Goal: Task Accomplishment & Management: Manage account settings

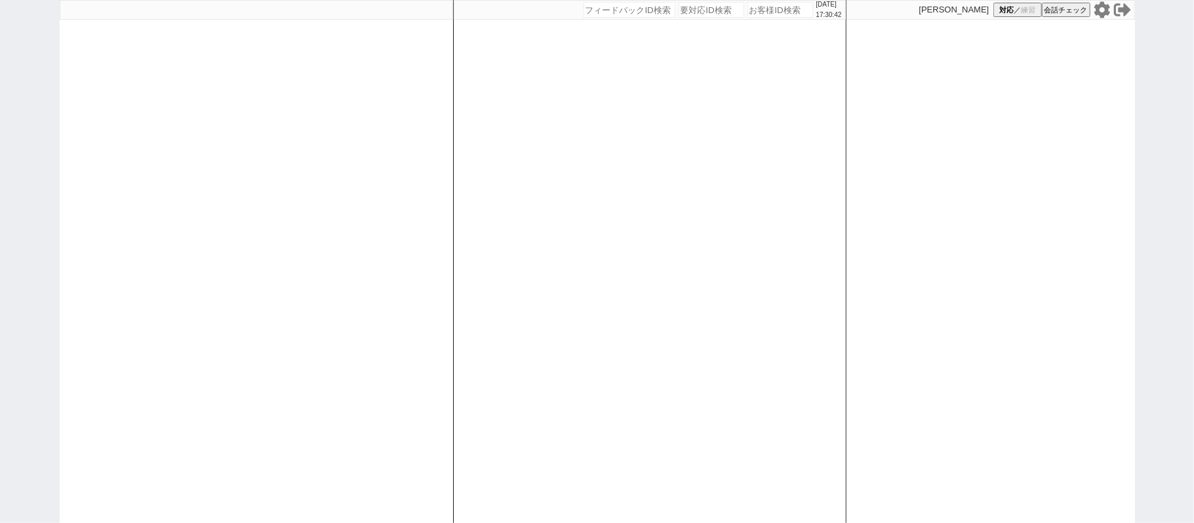
click at [393, 98] on div at bounding box center [256, 261] width 393 height 523
select select
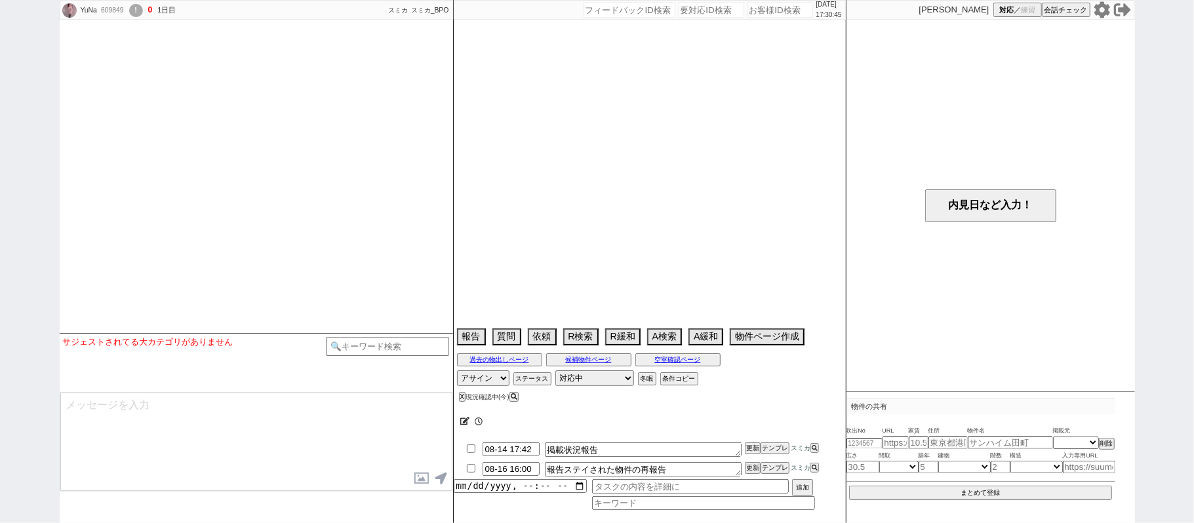
select select
select select "2025"
select select "9"
select select "36"
select select "1"
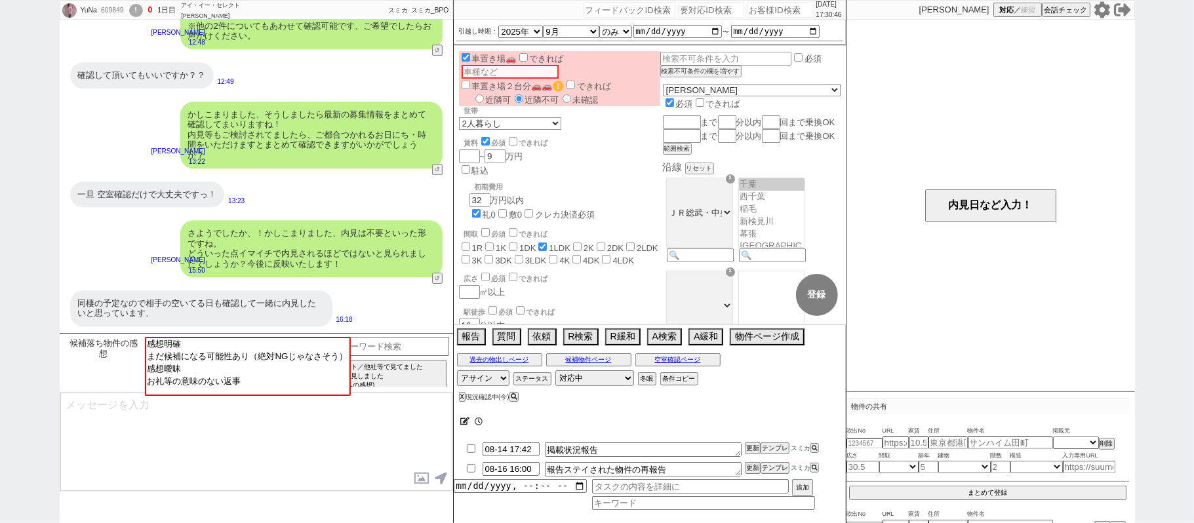
scroll to position [2750, 0]
click at [679, 365] on button "空室確認ページ" at bounding box center [677, 360] width 85 height 10
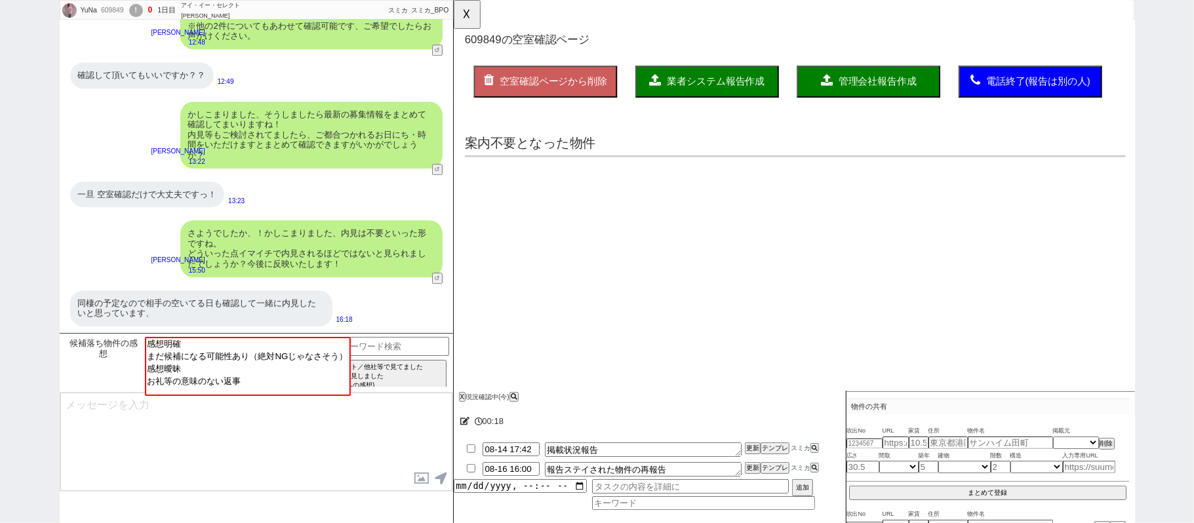
scroll to position [0, 0]
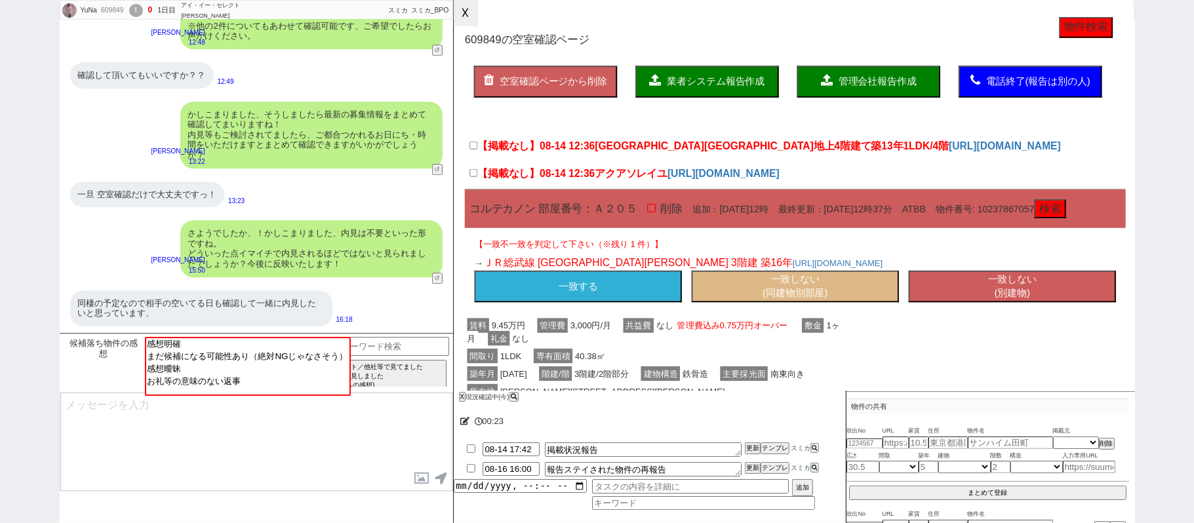
click at [478, 19] on button "☓" at bounding box center [466, 13] width 24 height 26
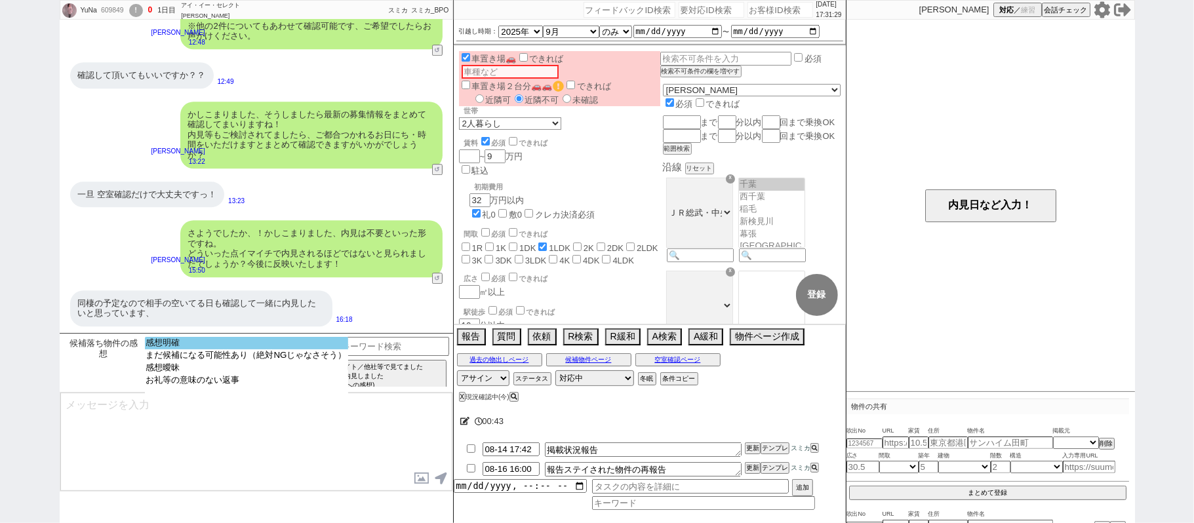
click at [254, 350] on option "感想明確" at bounding box center [246, 356] width 203 height 12
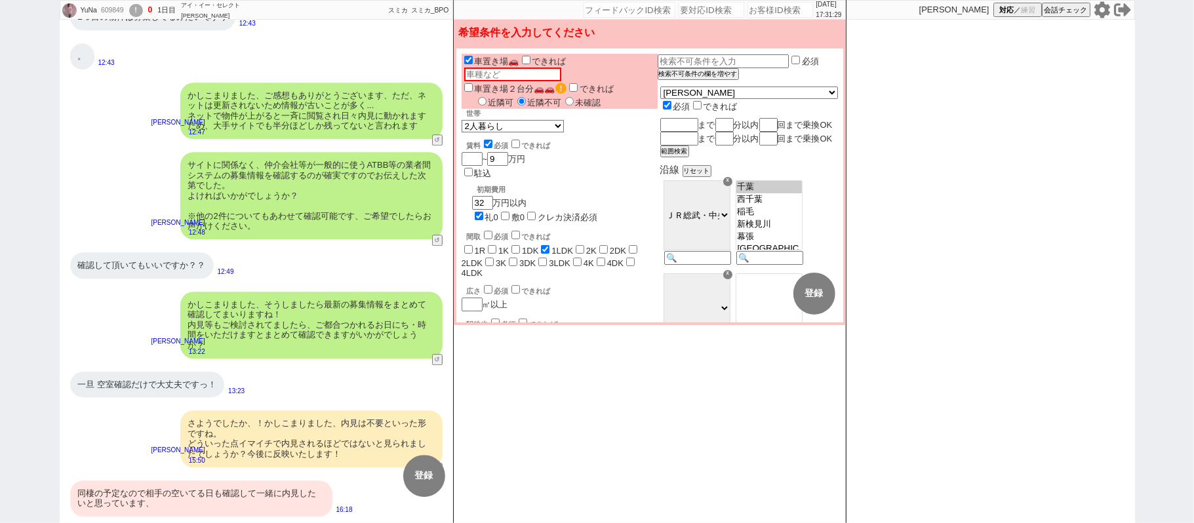
scroll to position [2561, 0]
drag, startPoint x: 260, startPoint y: 494, endPoint x: 268, endPoint y: 480, distance: 15.9
click at [261, 489] on div "同棲の予定なので相手の空いてる日も確認して一緒に内見したいと思っています、" at bounding box center [201, 499] width 262 height 36
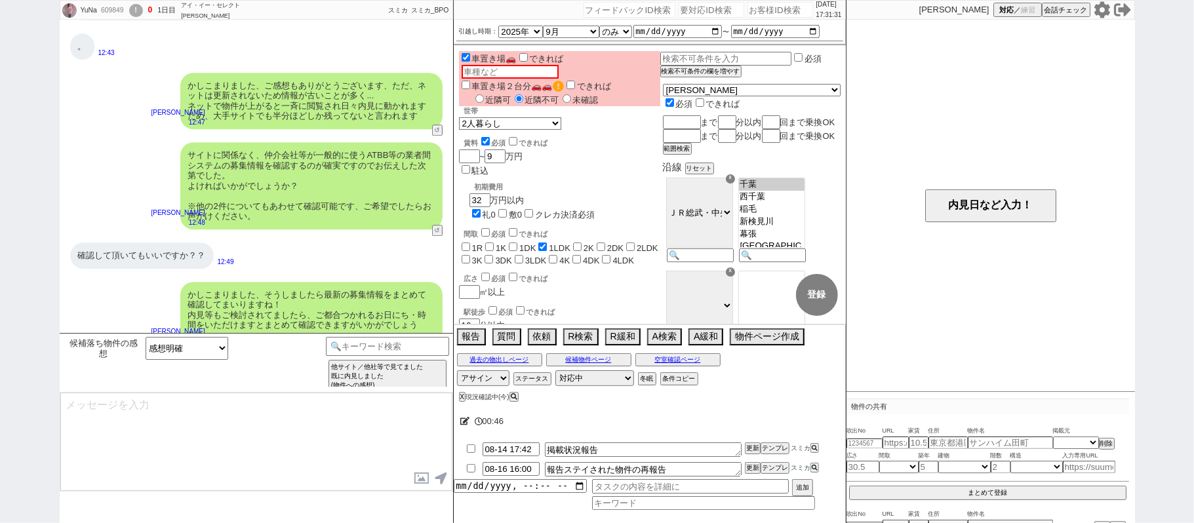
scroll to position [2750, 0]
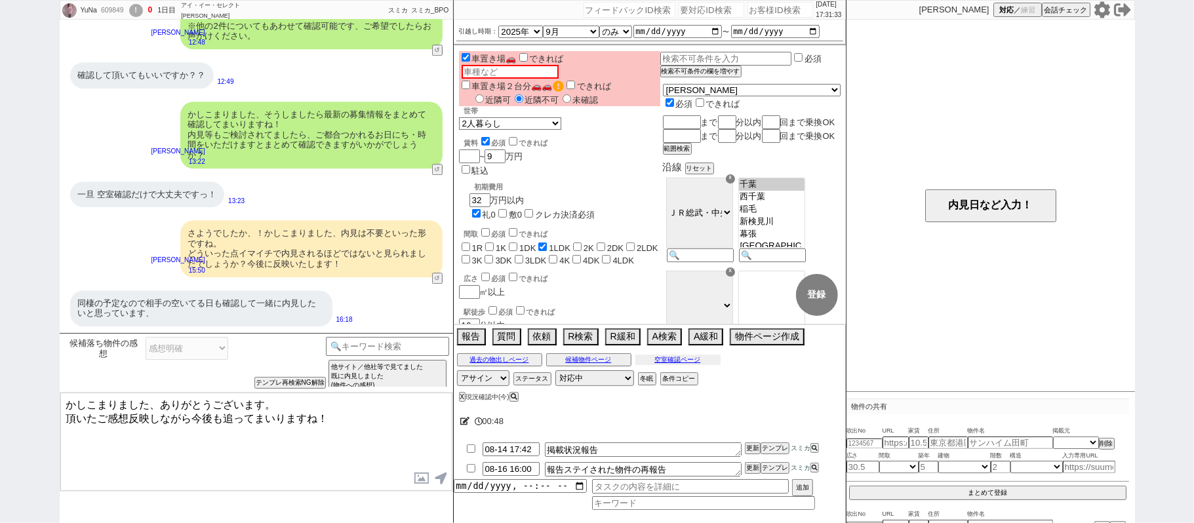
click at [675, 365] on button "空室確認ページ" at bounding box center [677, 360] width 85 height 10
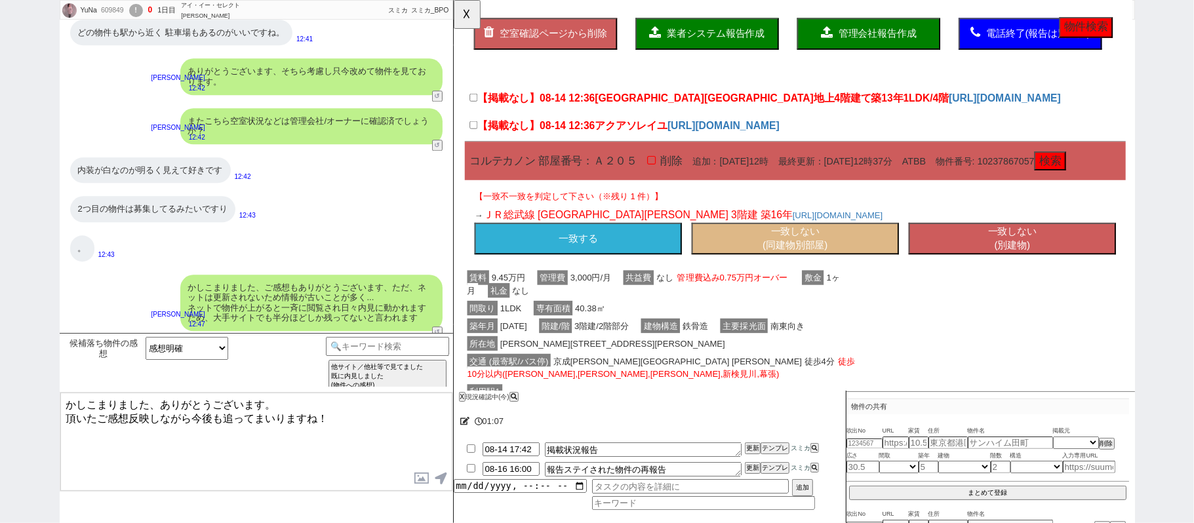
scroll to position [0, 0]
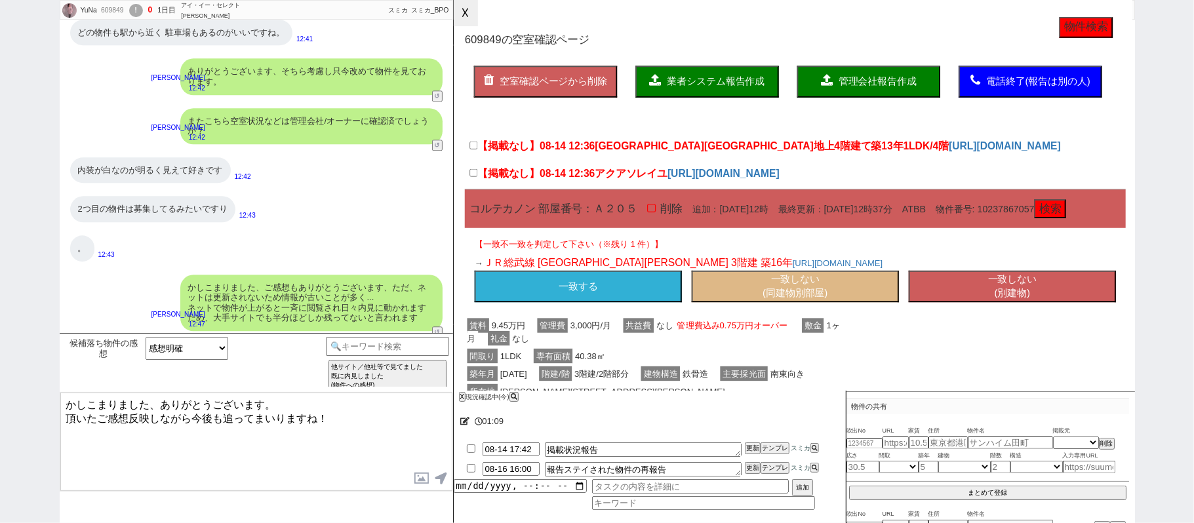
drag, startPoint x: 471, startPoint y: 10, endPoint x: 472, endPoint y: 20, distance: 9.3
click at [471, 9] on button "☓" at bounding box center [466, 13] width 24 height 26
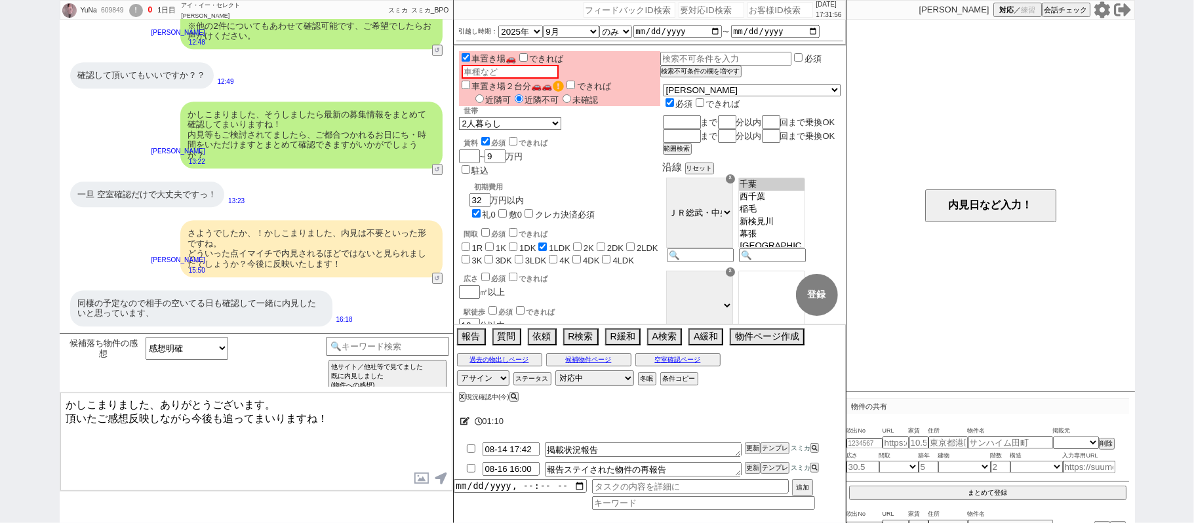
scroll to position [2750, 0]
drag, startPoint x: 161, startPoint y: 404, endPoint x: 428, endPoint y: 420, distance: 268.0
click at [430, 429] on textarea "かしこまりました、ありがとうございます。 頂いたご感想反映しながら今後も追ってまいりますね！" at bounding box center [256, 442] width 392 height 98
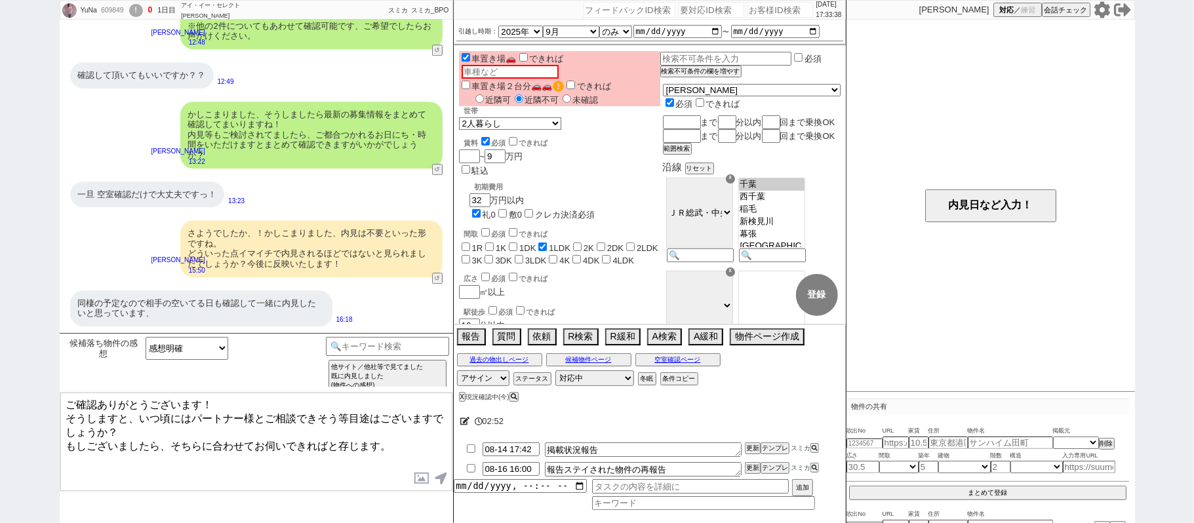
type textarea "ご確認ありがとうございます！ そうしますと、いつ頃にはパートナー様とご相談できそう等目途はございますでしょうか？ もしございましたら、そちらに合わせてお伺いで…"
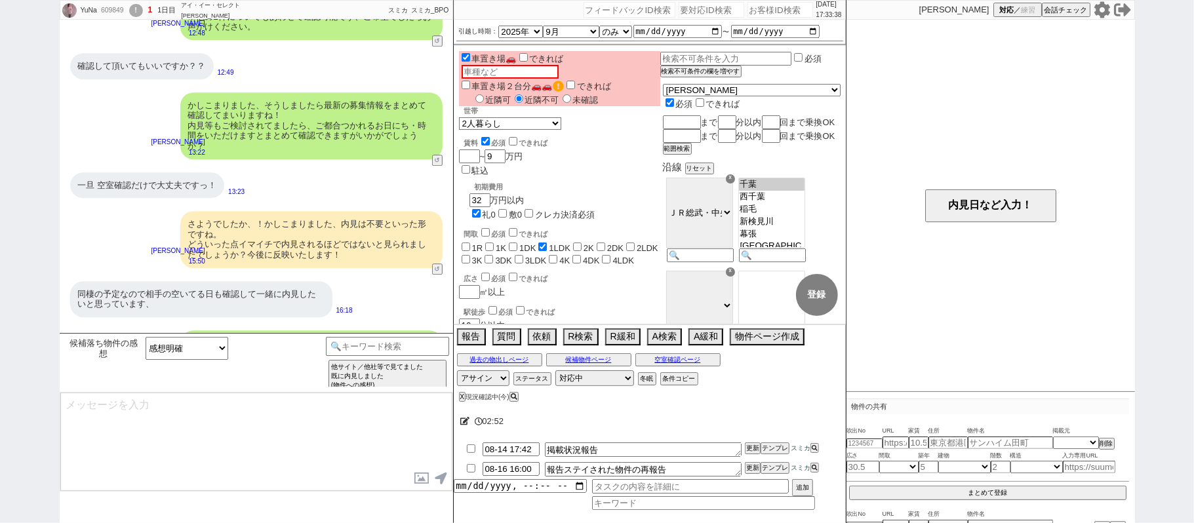
scroll to position [2831, 0]
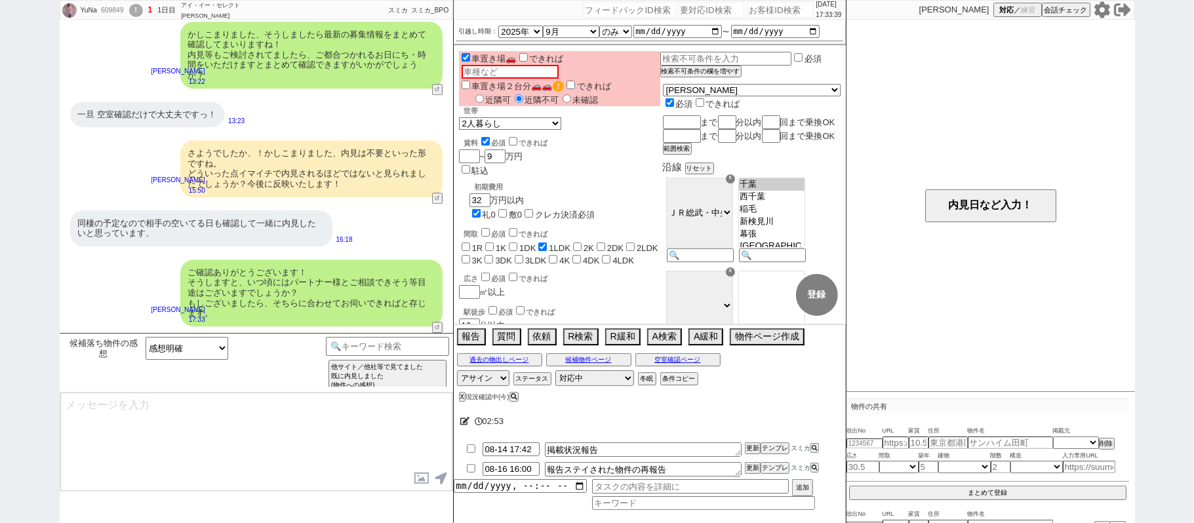
type textarea "@@【@@このまま即タスク実行(報告や物出しなどお客様を待たせてる系のタスク)となります。登録されてるタスクに対応するテンプレを検索して出してください。@@】…"
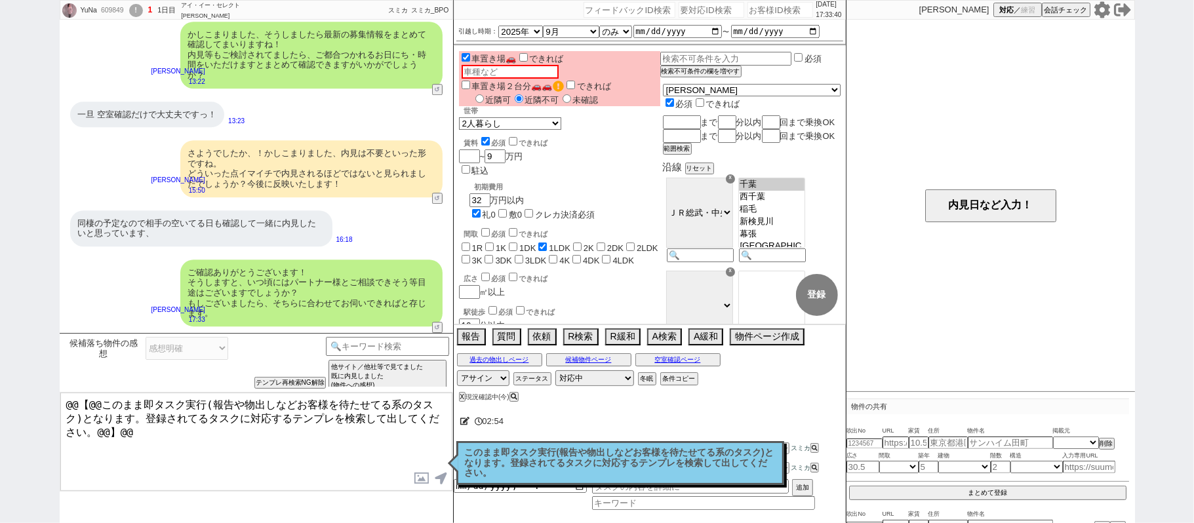
click at [591, 452] on p "このまま即タスク実行(報告や物出しなどお客様を待たせてる系のタスク)となります。登録されてるタスクに対応するテンプレを検索して出してください。" at bounding box center [620, 463] width 311 height 31
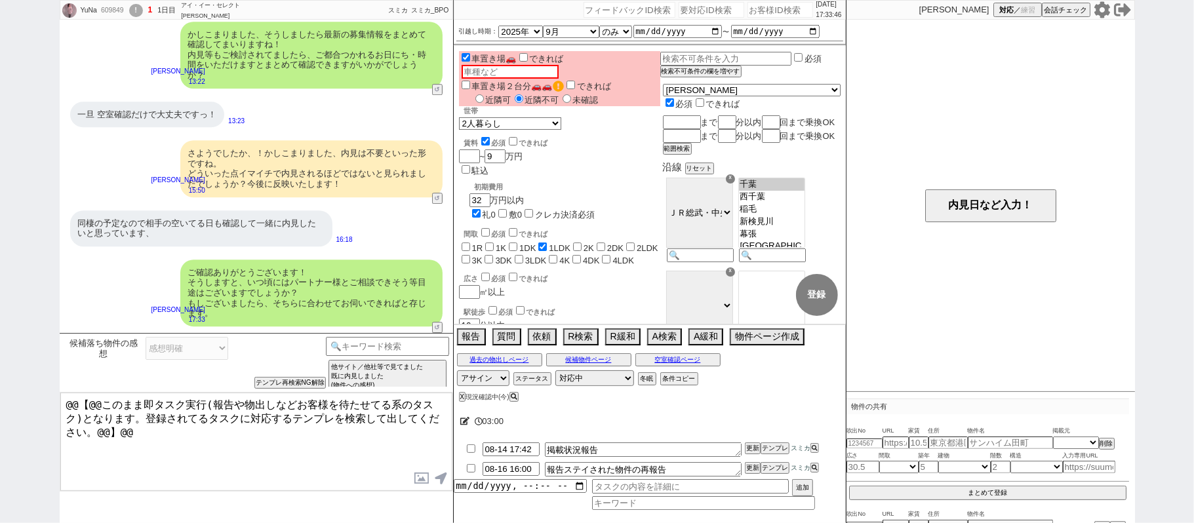
click at [114, 8] on div "609849" at bounding box center [112, 10] width 30 height 10
copy div "609849"
click at [748, 5] on input "number" at bounding box center [781, 10] width 66 height 16
paste input "609849"
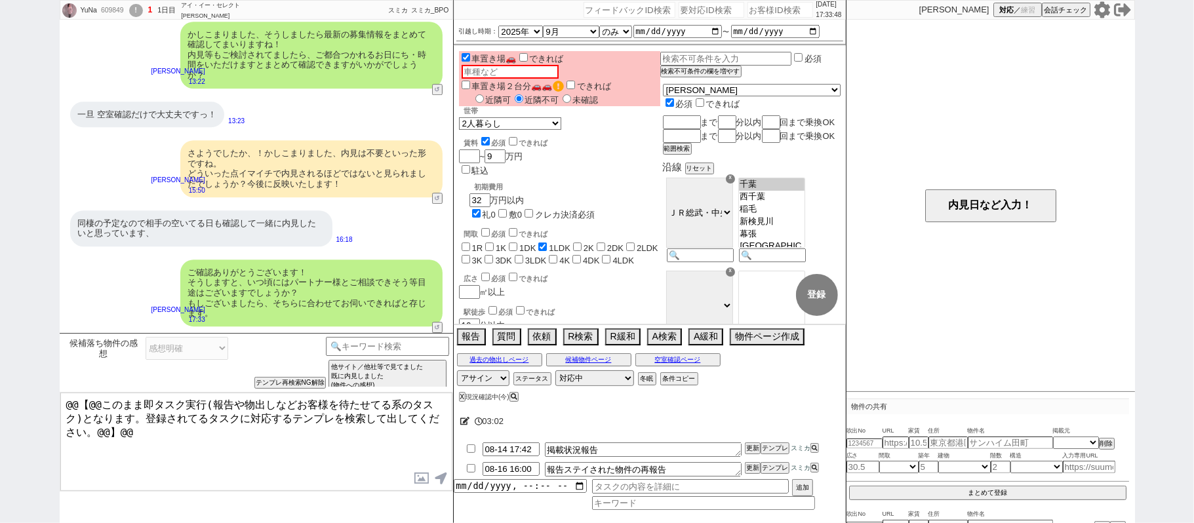
type input "609849"
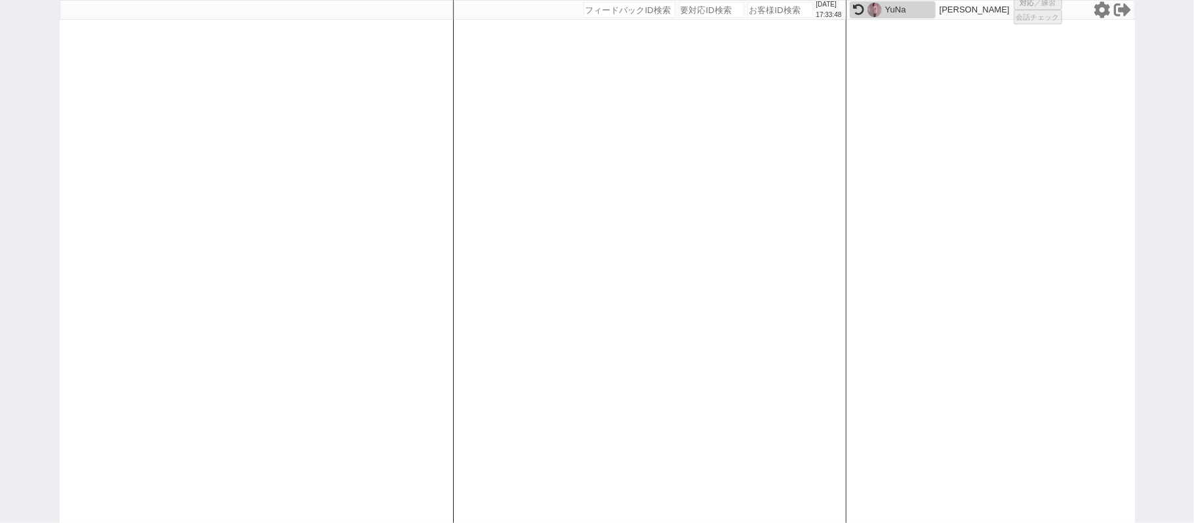
select select
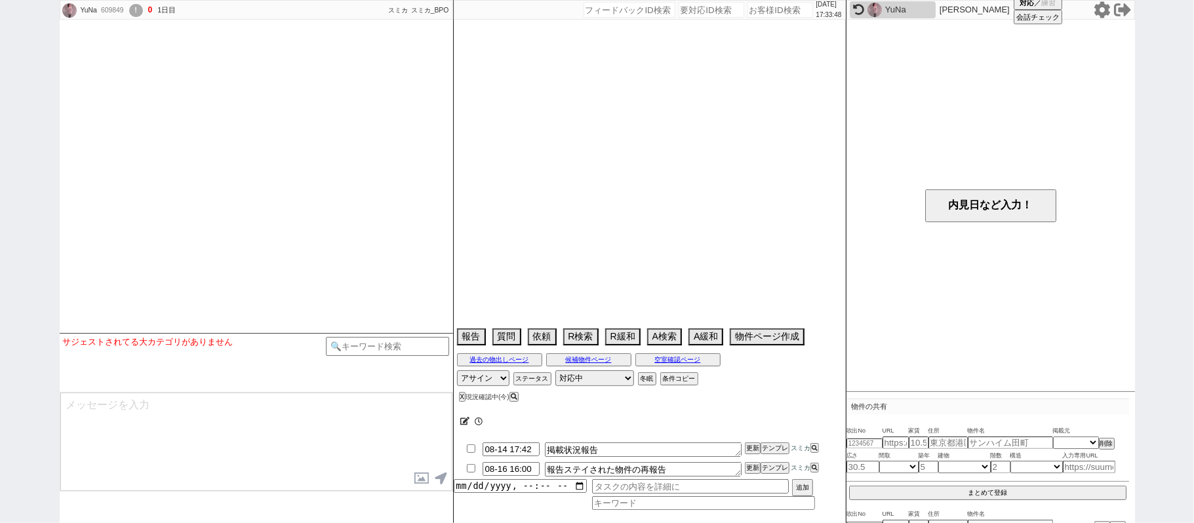
select select "2025"
select select "9"
select select "36"
select select "1"
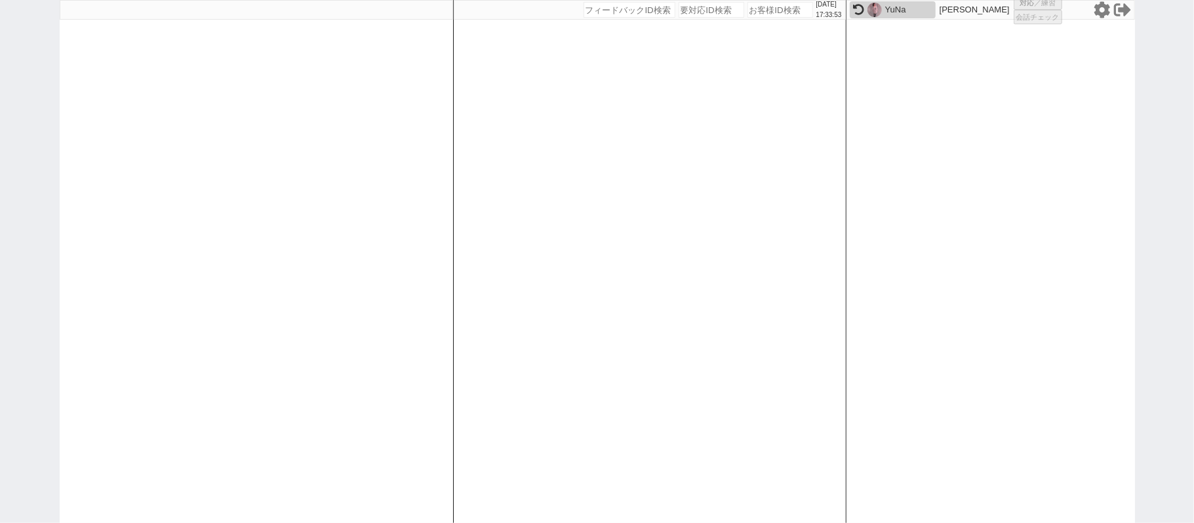
select select
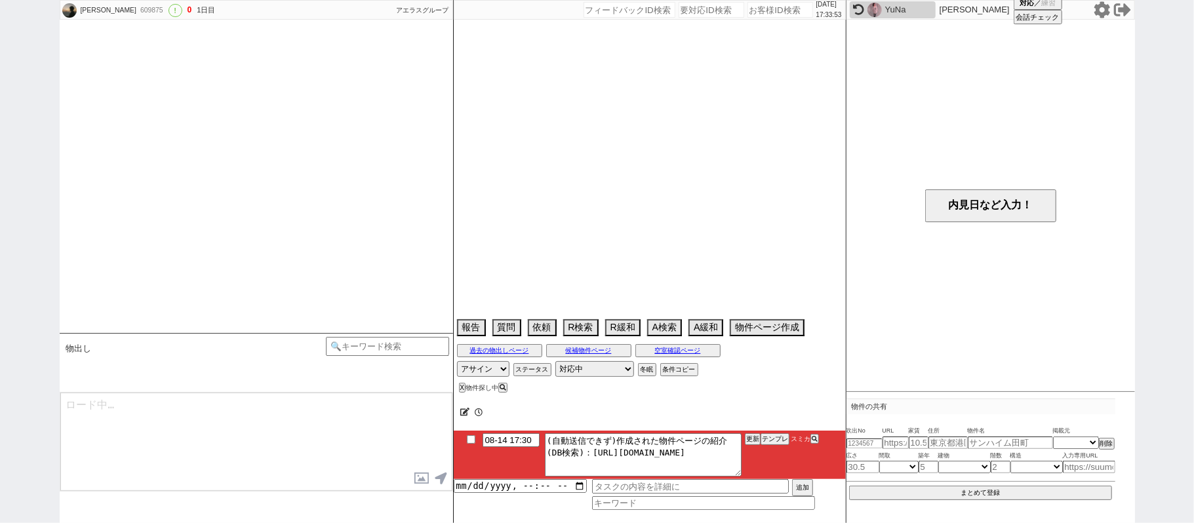
scroll to position [1092, 0]
select select "13"
select select "1"
select select "14"
select select "91"
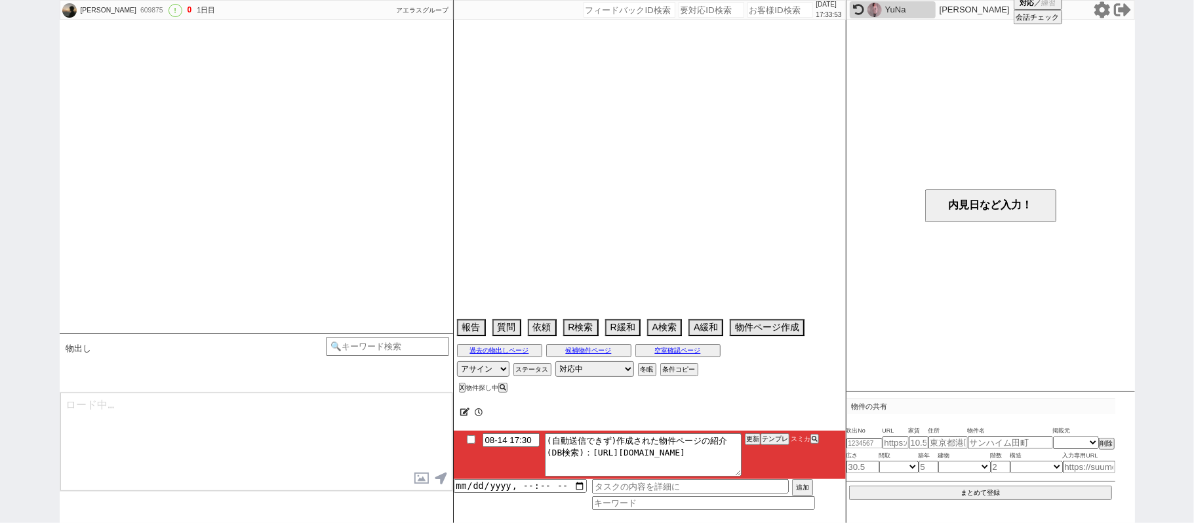
select select "2506"
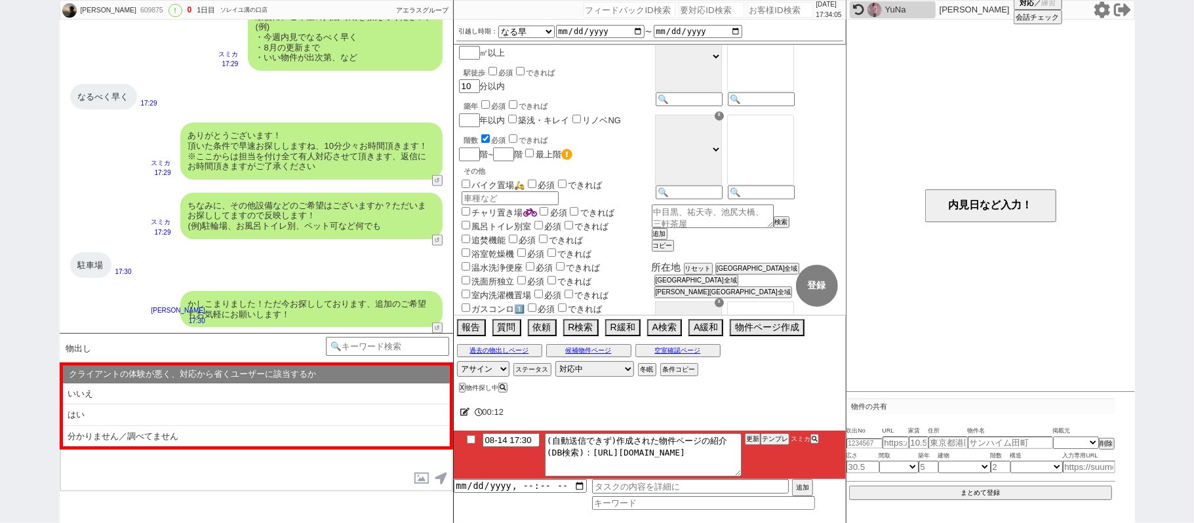
scroll to position [350, 0]
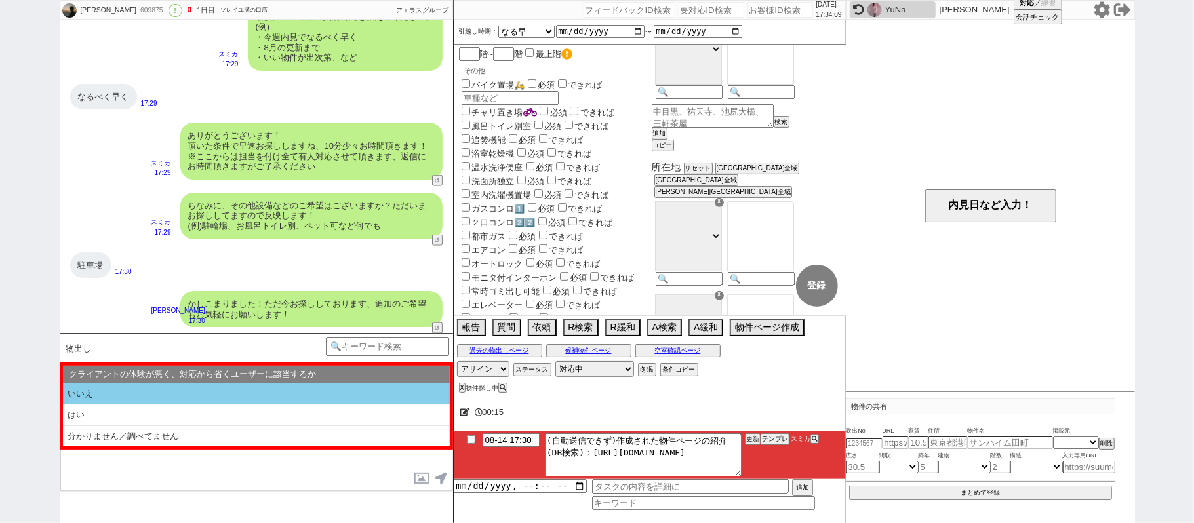
click at [167, 394] on li "いいえ" at bounding box center [256, 395] width 387 height 22
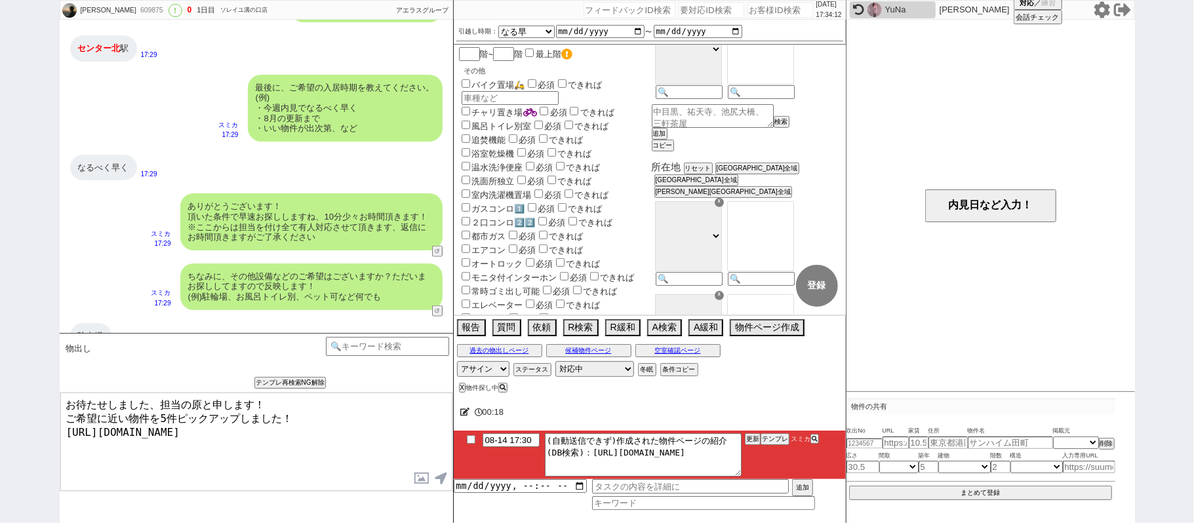
scroll to position [1092, 0]
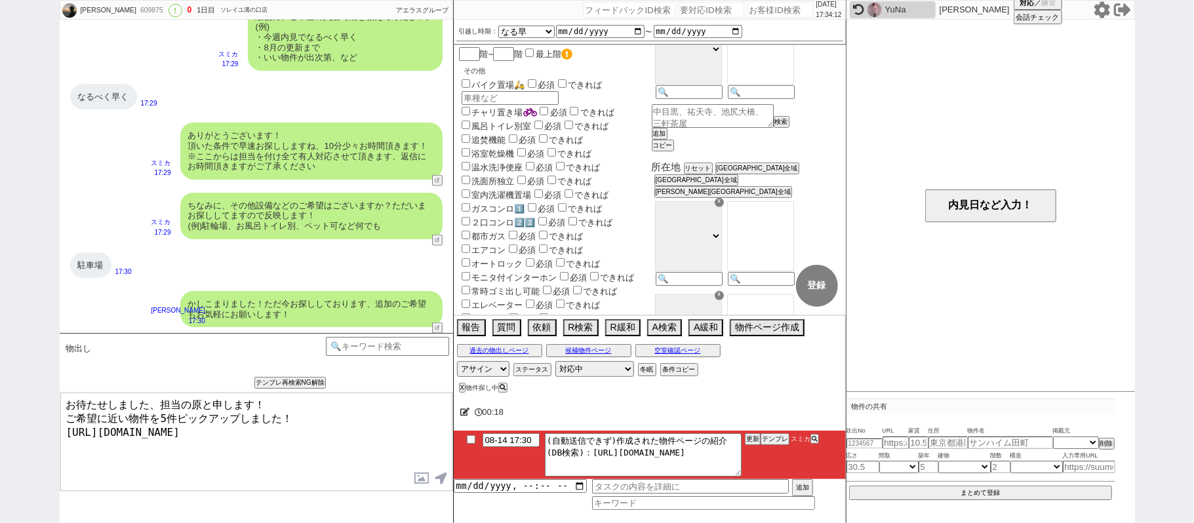
click at [300, 447] on textarea "お待たせしました、担当の原と申します！ ご希望に近い物件を5件ピックアップしました！ https://tools.sumika.live/pages/k85n…" at bounding box center [256, 442] width 392 height 98
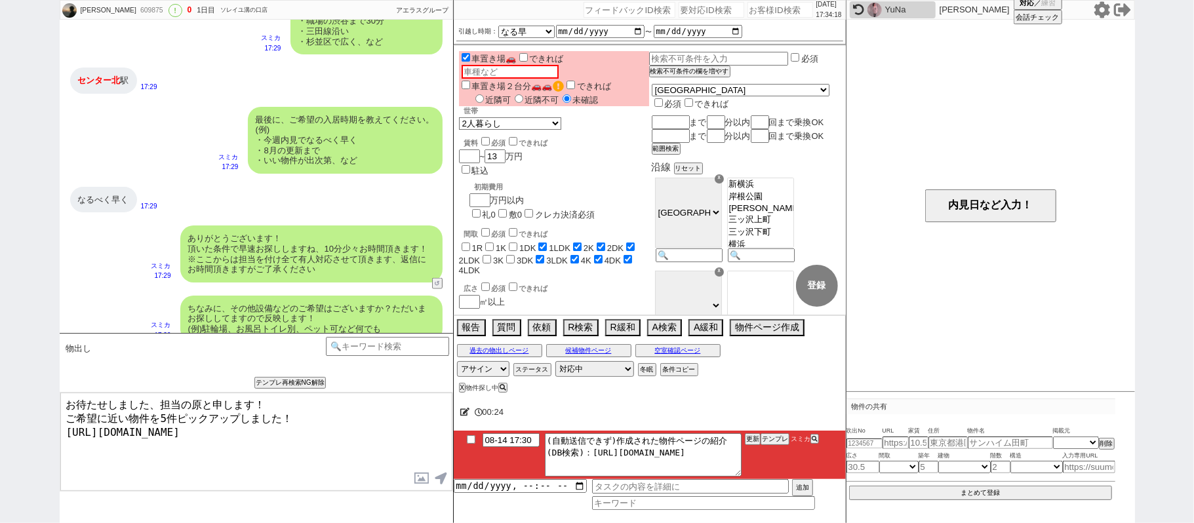
scroll to position [1005, 0]
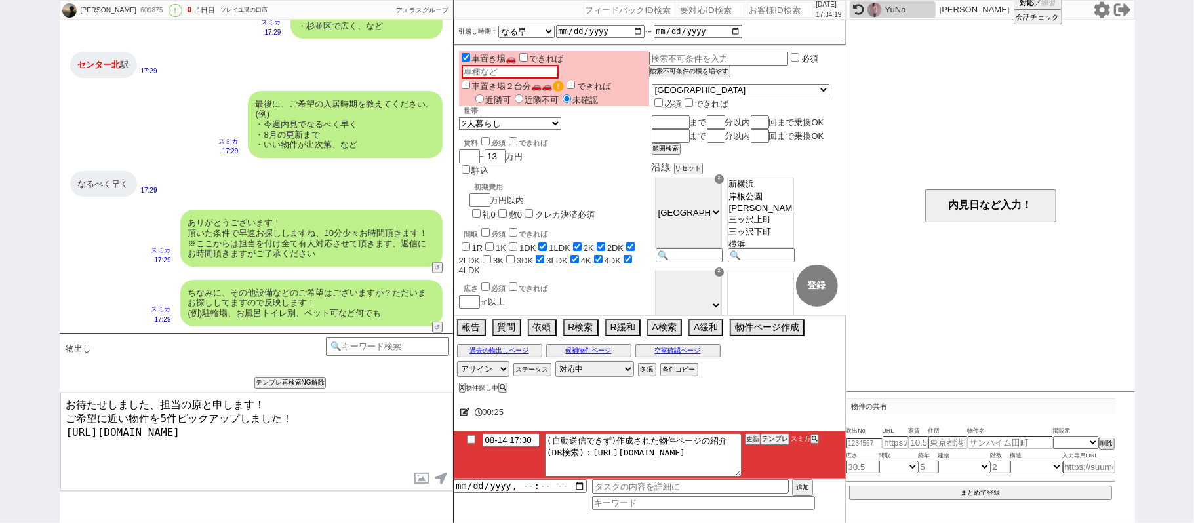
drag, startPoint x: 313, startPoint y: 449, endPoint x: 316, endPoint y: 412, distance: 36.8
click at [317, 418] on textarea "お待たせしました、担当の原と申します！ ご希望に近い物件を5件ピックアップしました！ https://tools.sumika.live/pages/k85n…" at bounding box center [256, 442] width 392 height 98
type textarea "お待たせしました、担当の原と申します！ ご希望に近い物件を5件ピックアップしました！ https://tools.sumika.live/pages/k85n…"
checkbox input "true"
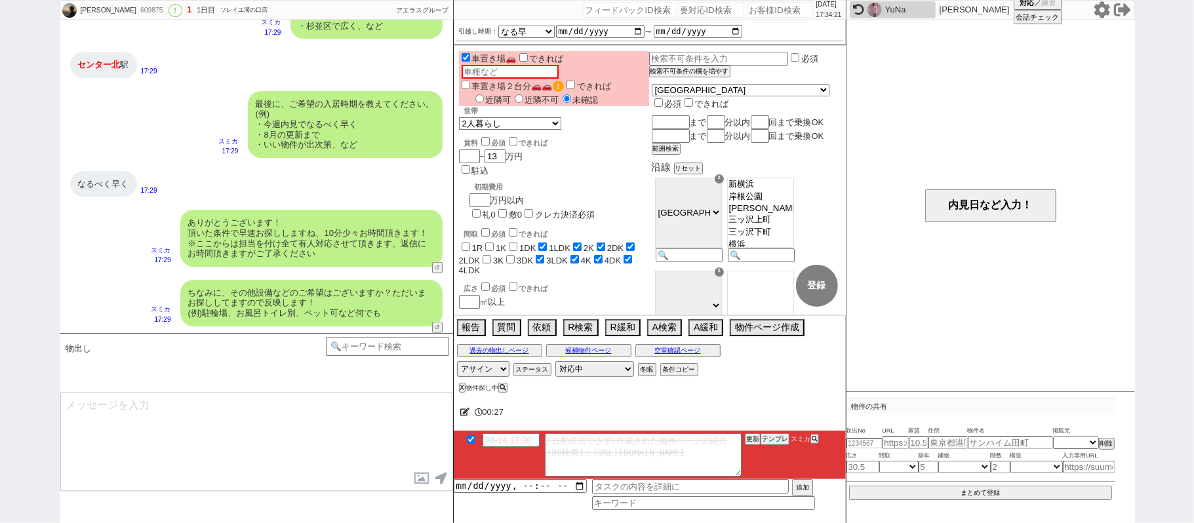
scroll to position [1152, 0]
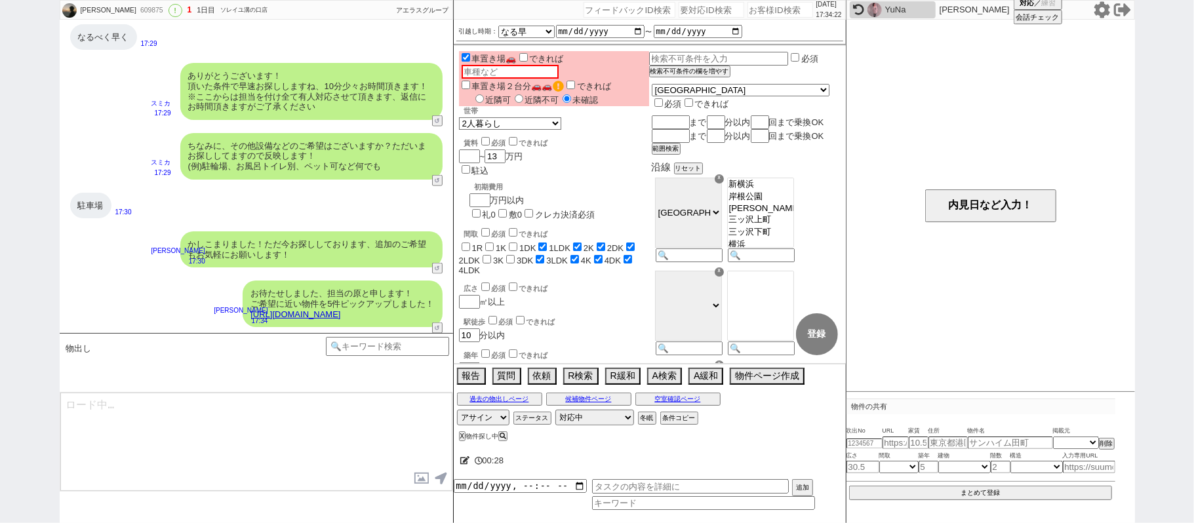
type textarea "イメージに近い物件はございますか？ ご感想いただき、すぐにまた洗い出してまいります！ ※自動応答ではなく直接ご紹介します！"
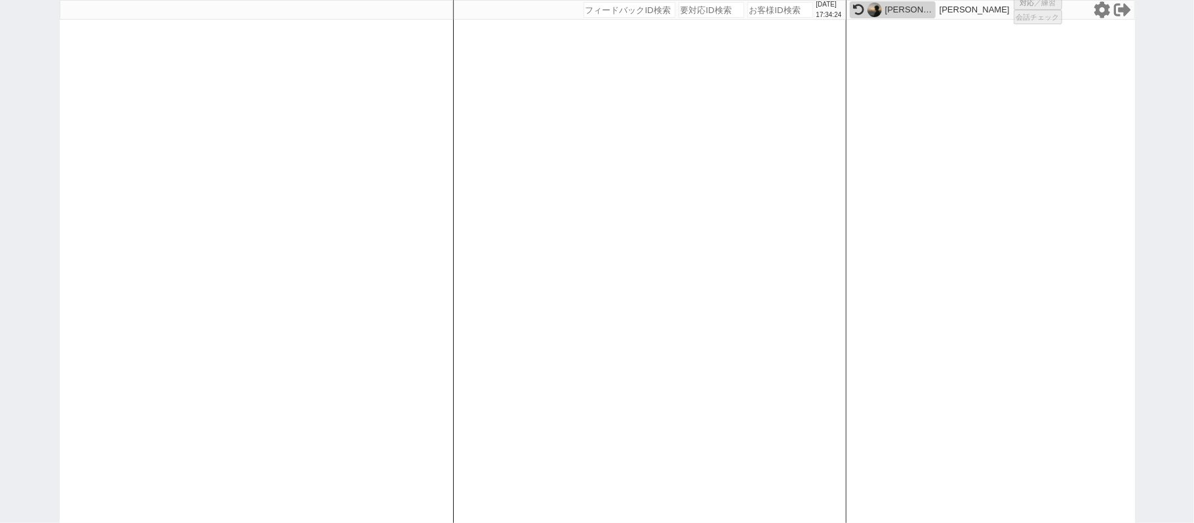
select select
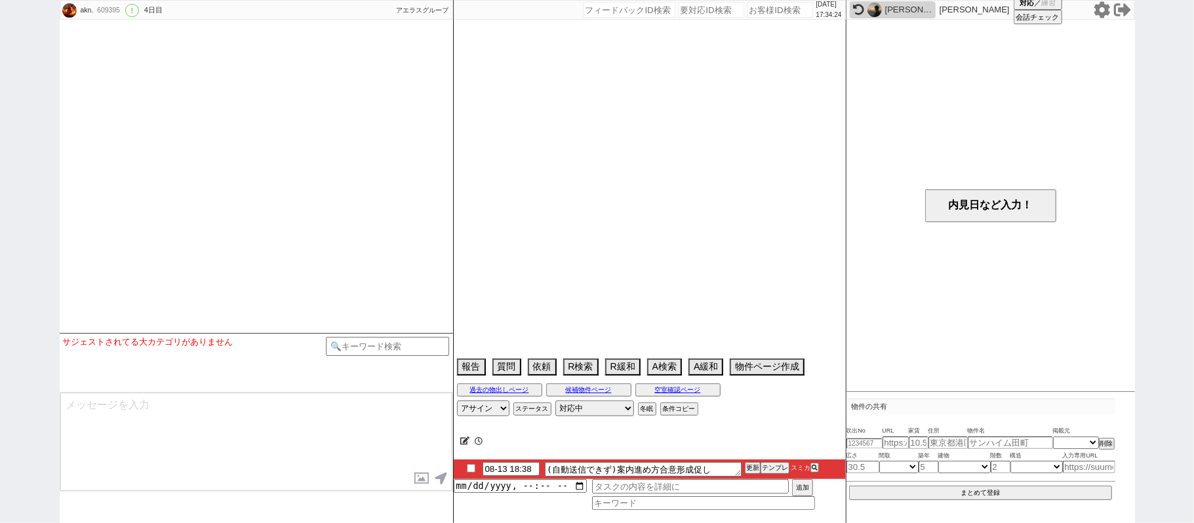
select select "2025"
select select "9"
select select "33"
select select "0"
select select "33"
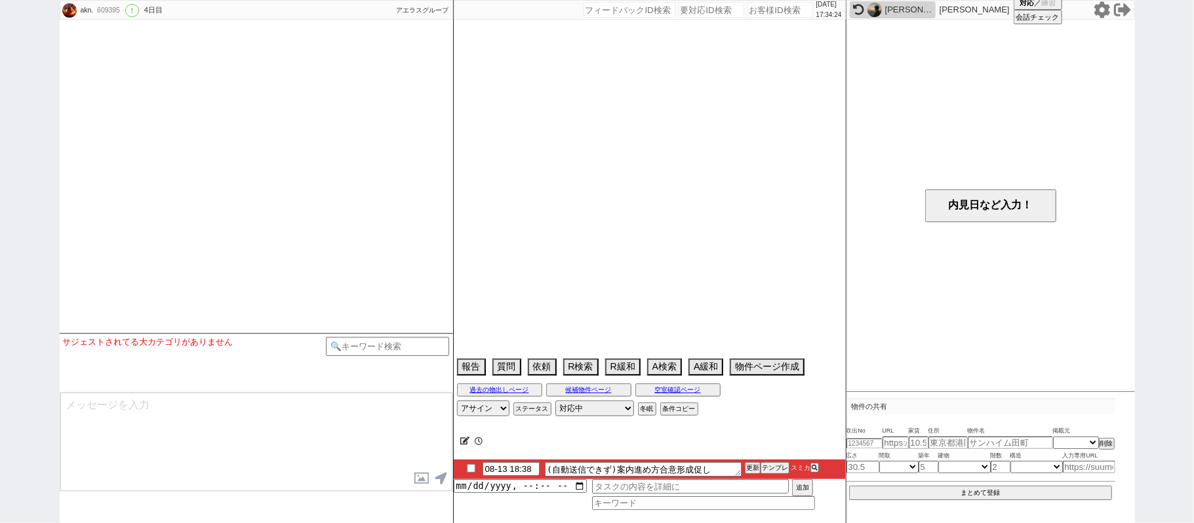
select select "968"
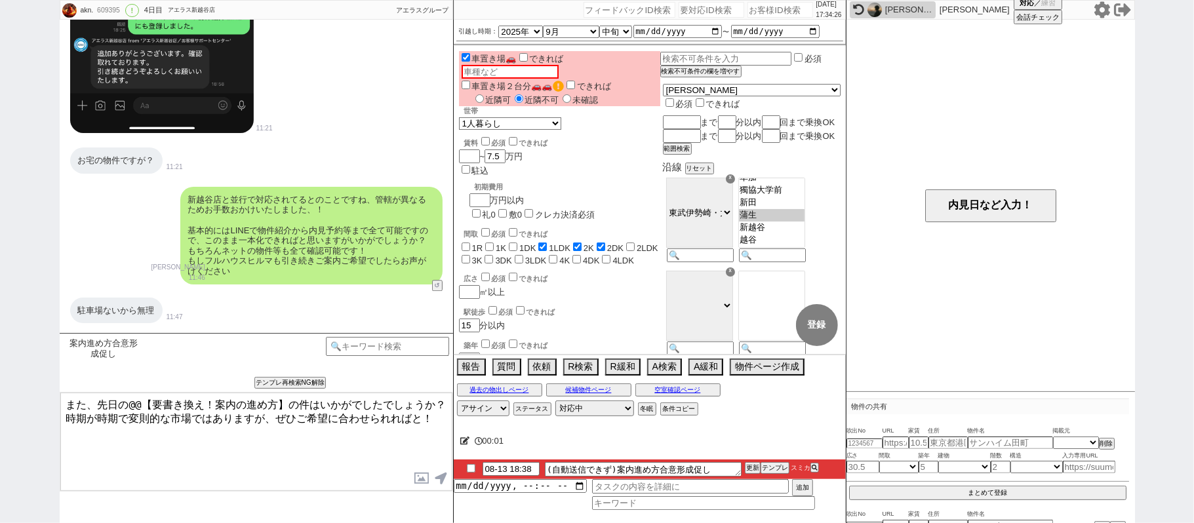
scroll to position [2620, 0]
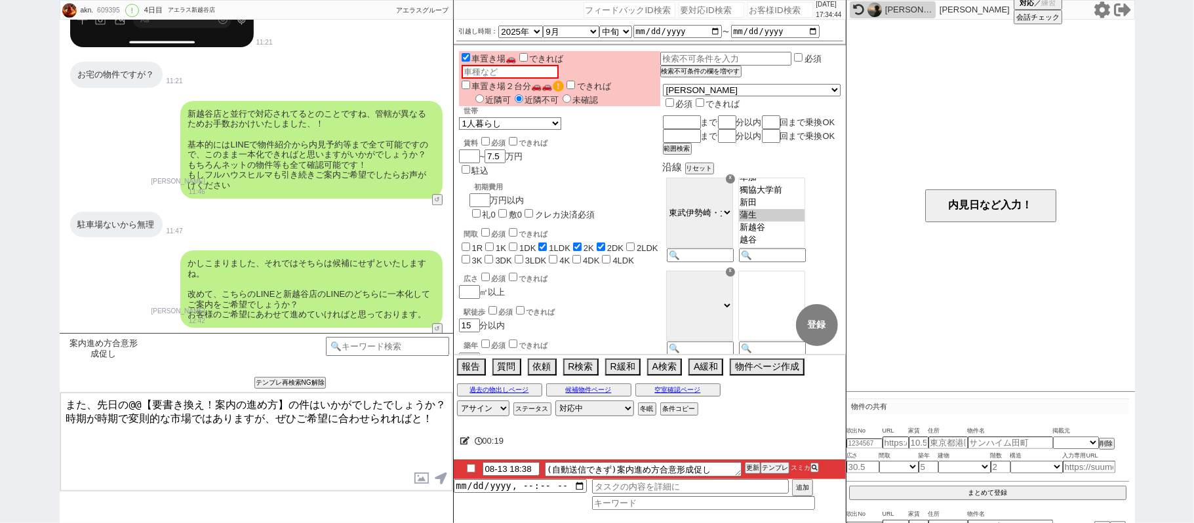
drag, startPoint x: 0, startPoint y: 239, endPoint x: 22, endPoint y: 252, distance: 25.3
click at [0, 239] on div "akn. 609395 ! 0 4日目 アエラス新越谷店 冬眠中 自社客 アエラスグループ スミカ_BPO チャット全表示 2025-08-11 敷地内駐車場…" at bounding box center [597, 261] width 1194 height 523
click at [0, 163] on div "akn. 609395 ! 0 4日目 アエラス新越谷店 冬眠中 自社客 アエラスグループ スミカ_BPO チャット全表示 2025-08-11 敷地内駐車場…" at bounding box center [597, 261] width 1194 height 523
click at [593, 404] on select "対応中 引き継ぎ完了 ブロック 長期間返信なし 紹介不可 別の所で決まった 客の都合で引越しが無くなった 接客開始後に冬眠" at bounding box center [594, 409] width 79 height 16
drag, startPoint x: 146, startPoint y: 420, endPoint x: 137, endPoint y: 408, distance: 14.6
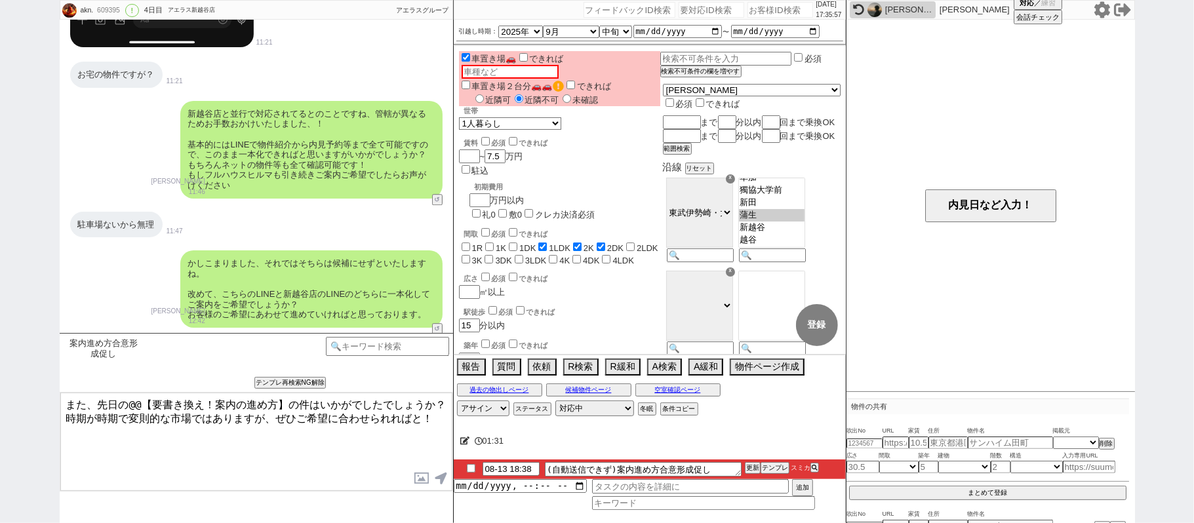
click at [142, 414] on textarea "また、先日の@@【要書き換え！案内の進め方】の件はいかがでしたでしょうか？ 時期が時期で変則的な市場ではありますが、ぜひご希望に合わせられればと！" at bounding box center [256, 442] width 392 height 98
click at [122, 405] on textarea "また、先日の@@【要書き換え！案内の進め方】の件はいかがでしたでしょうか？ 時期が時期で変則的な市場ではありますが、ぜひご希望に合わせられればと！" at bounding box center [256, 442] width 392 height 98
click at [286, 405] on textarea "また、先日の@@【要書き換え！案内の進め方】の件はいかがでしたでしょうか？ 時期が時期で変則的な市場ではありますが、ぜひご希望に合わせられればと！" at bounding box center [256, 442] width 392 height 98
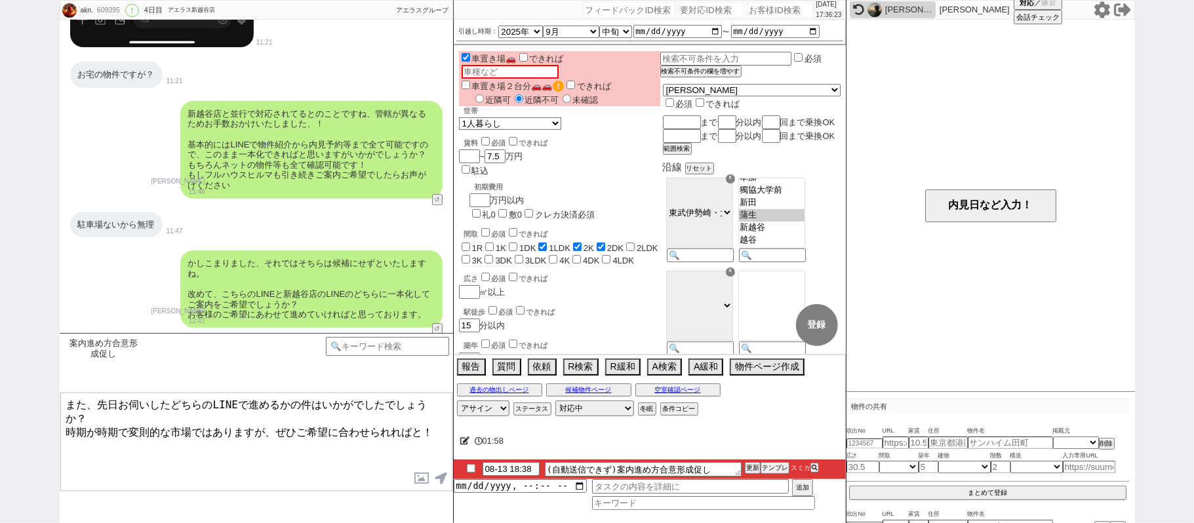
type textarea "また、先日お伺いしたどちらのLINEで進めるかの件はいかがでしたでしょうか？ 時期が時期で変則的な市場ではありますが、ぜひご希望に合わせられればと！"
checkbox input "true"
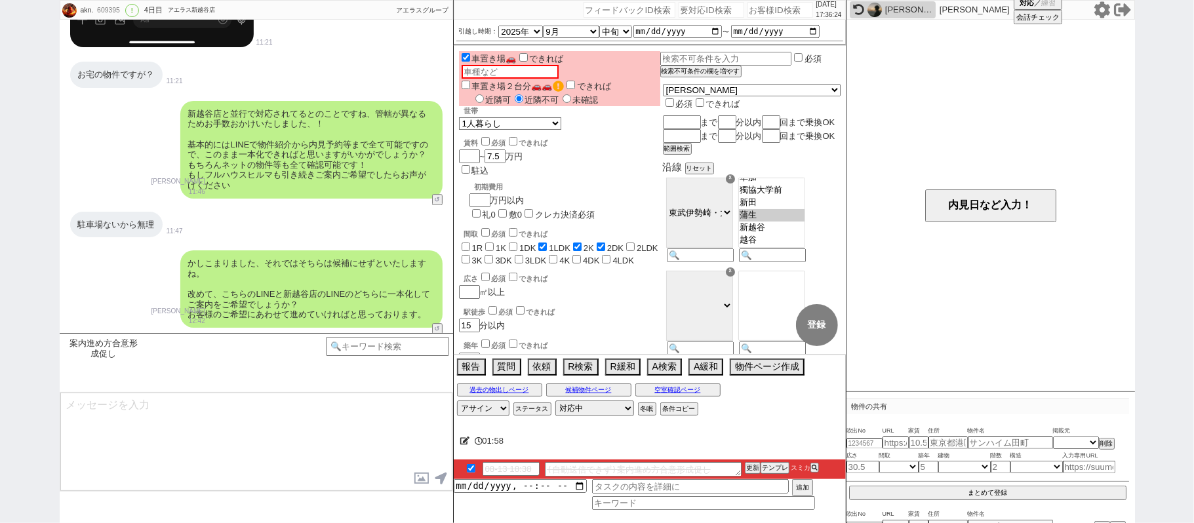
scroll to position [2527, 0]
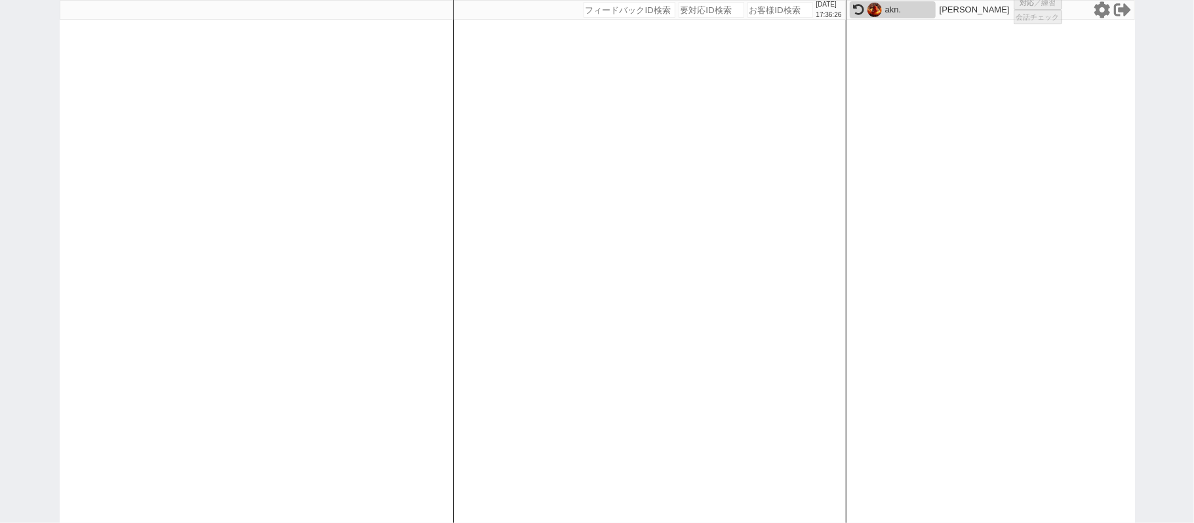
select select
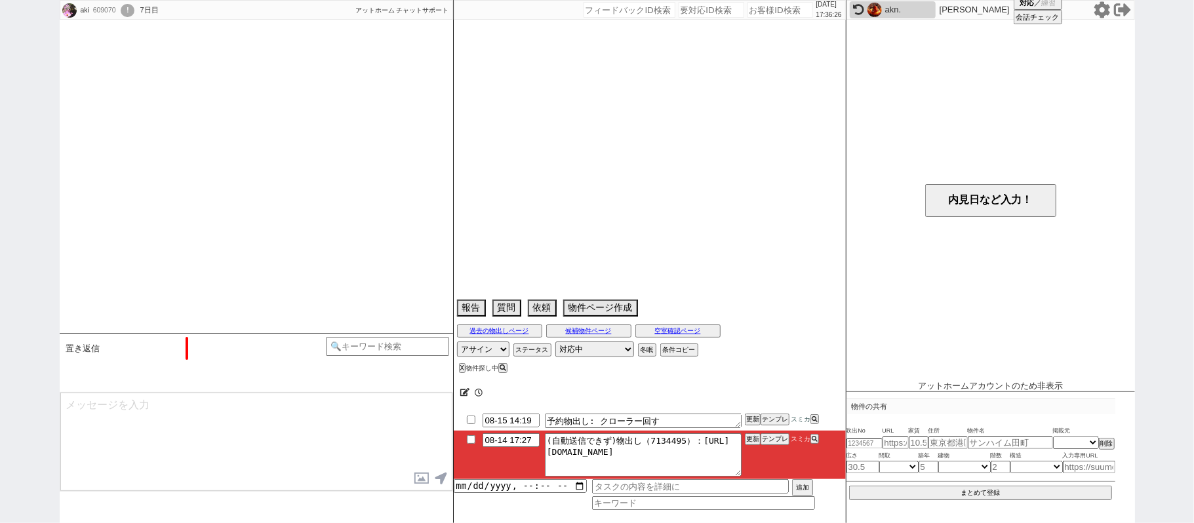
scroll to position [1398, 0]
select select "2025"
select select "9"
select select "36"
select select "1"
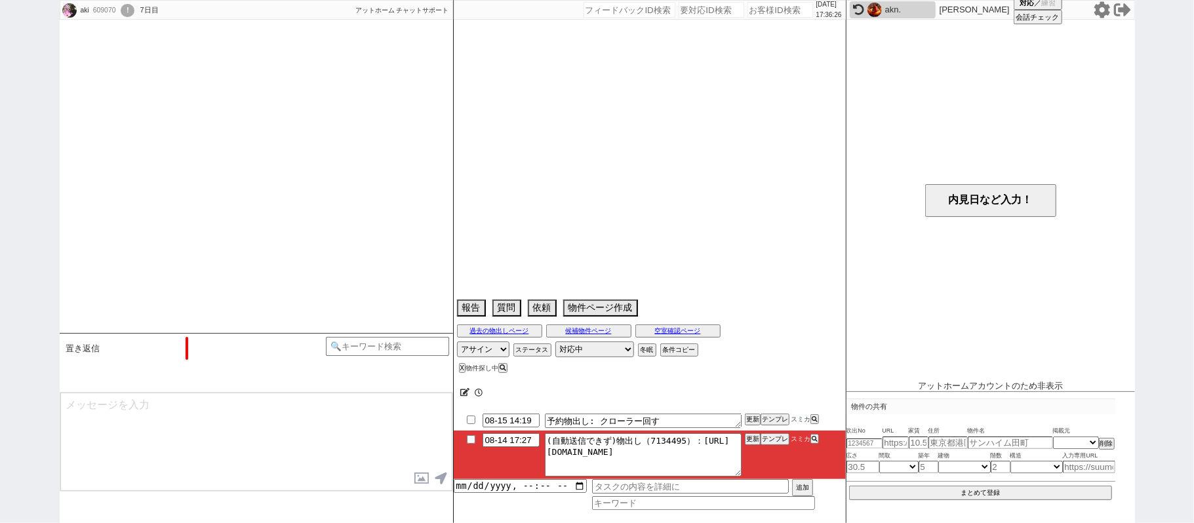
select select "53"
select select "1335"
select select "52"
select select "1323"
select select "50"
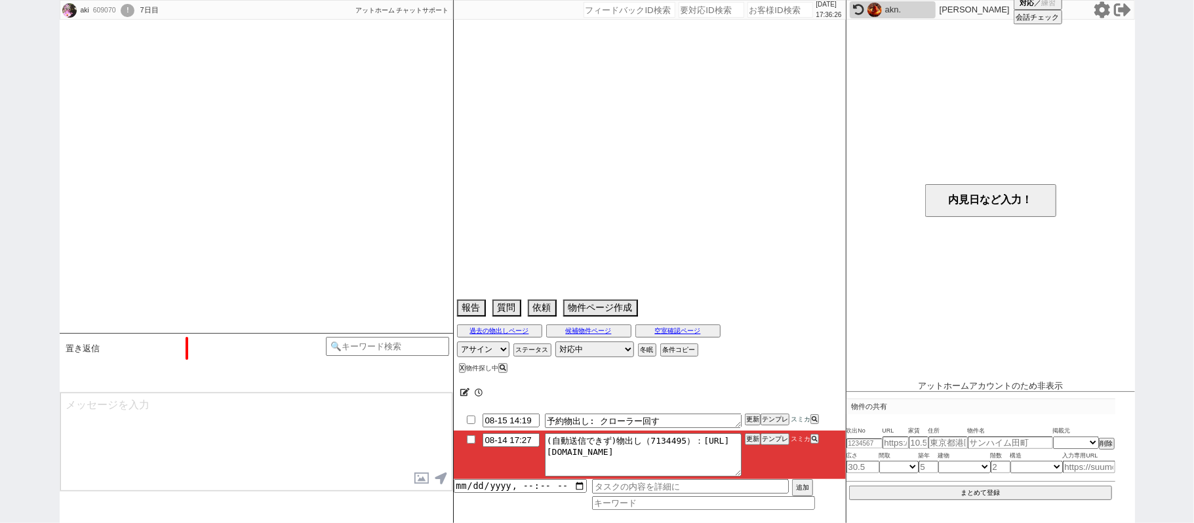
select select "1287"
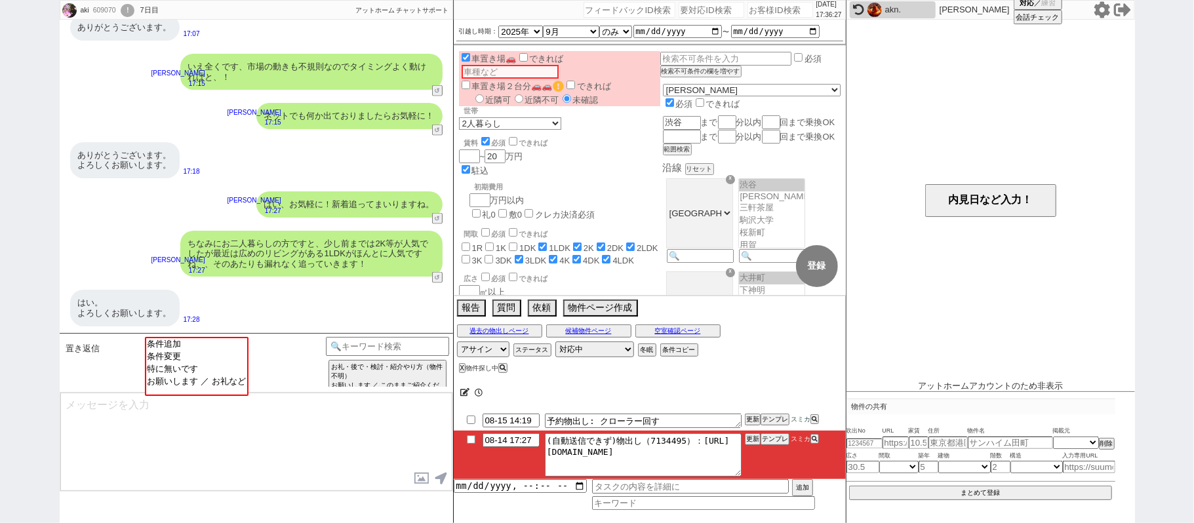
scroll to position [28, 0]
select select "お願いします ／ お礼など"
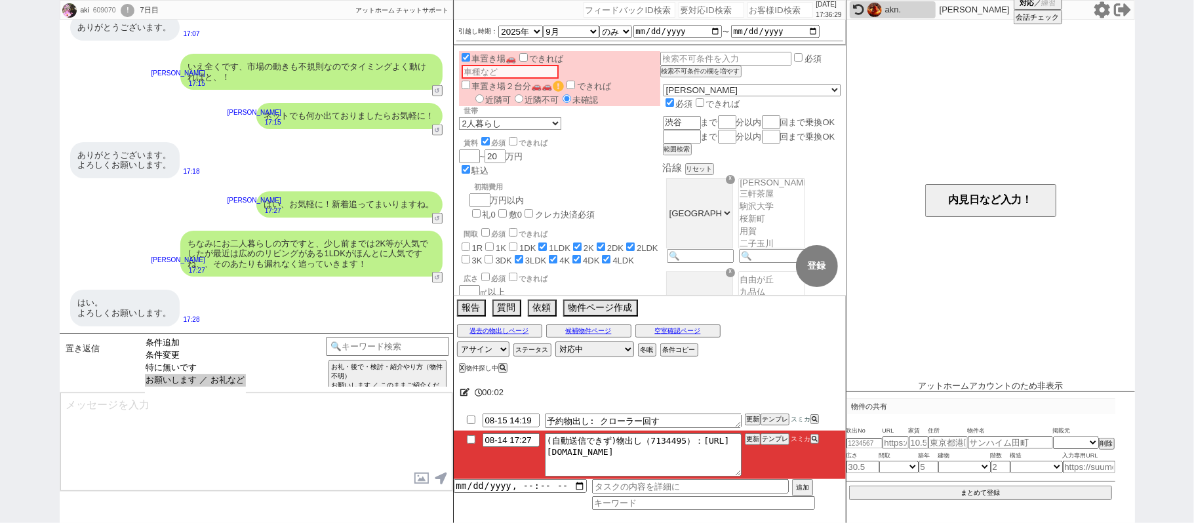
click at [232, 384] on option "お願いします ／ お礼など" at bounding box center [195, 380] width 101 height 12
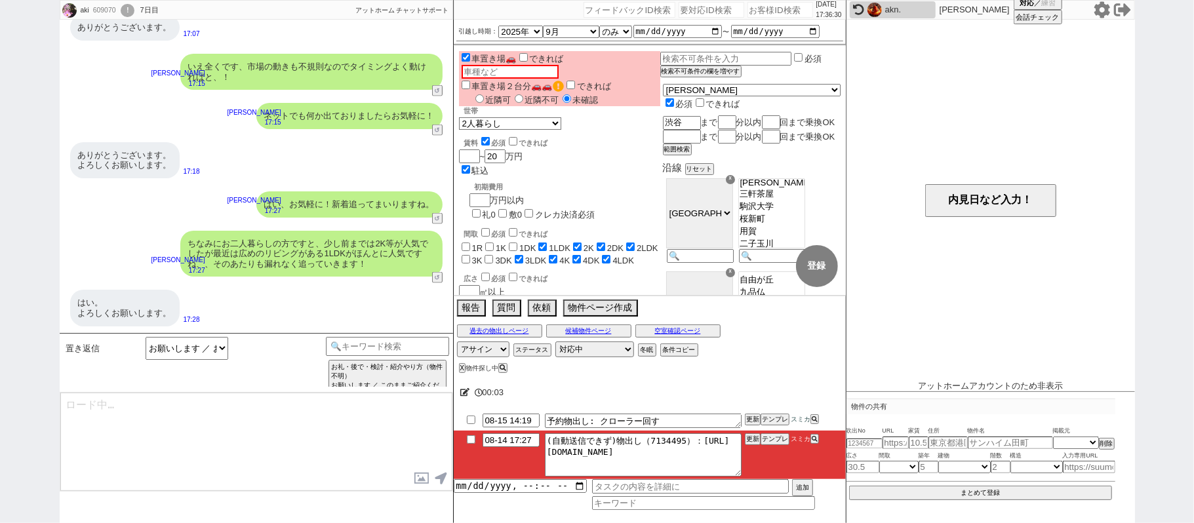
type textarea "@@【@@メッセージは打たず、以下やってください@@】@@ @@【@@@@@@特に返信不要です、そのまま次へ進んでください@@】@@"
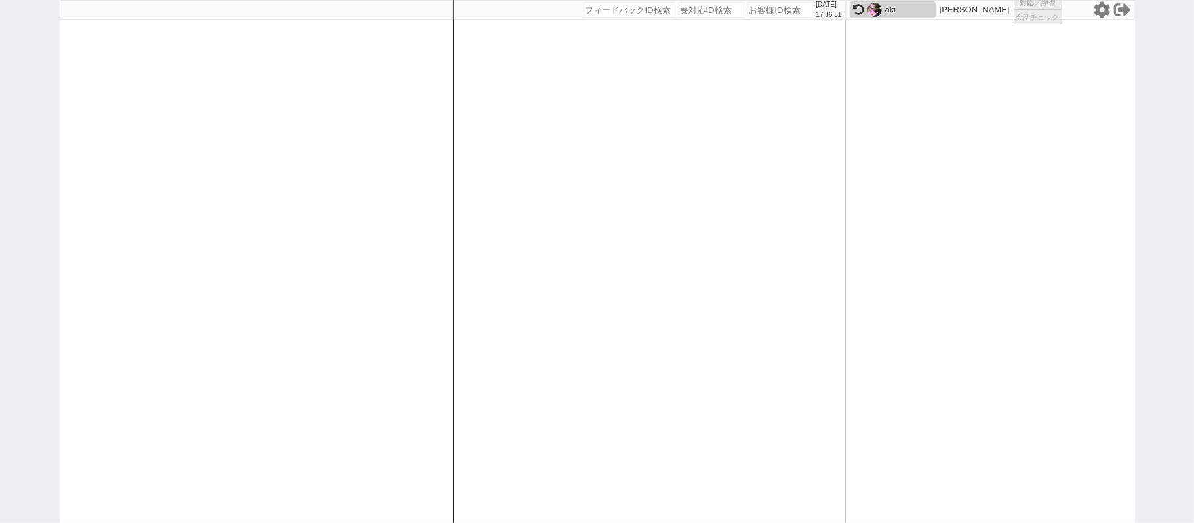
select select
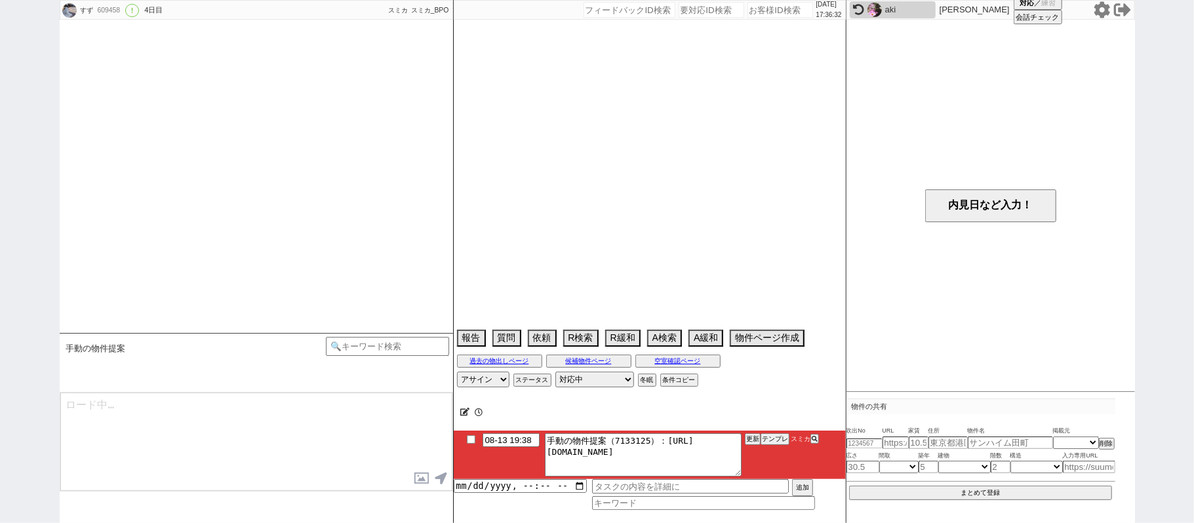
type textarea "契約者はご本人（日本人）、正社員"
select select "15"
select select "1"
select select "56"
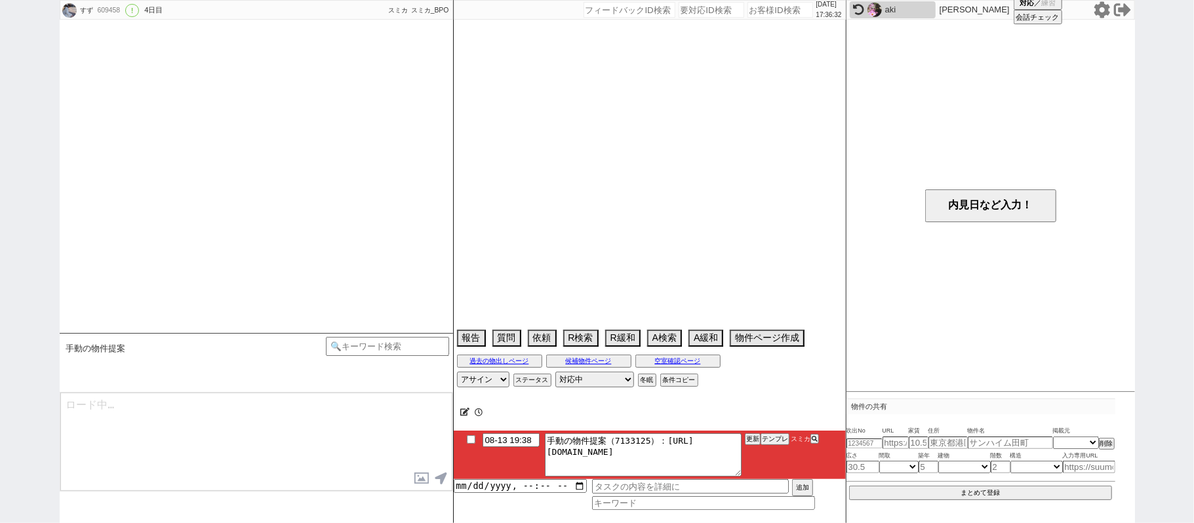
select select "62"
select select "1528"
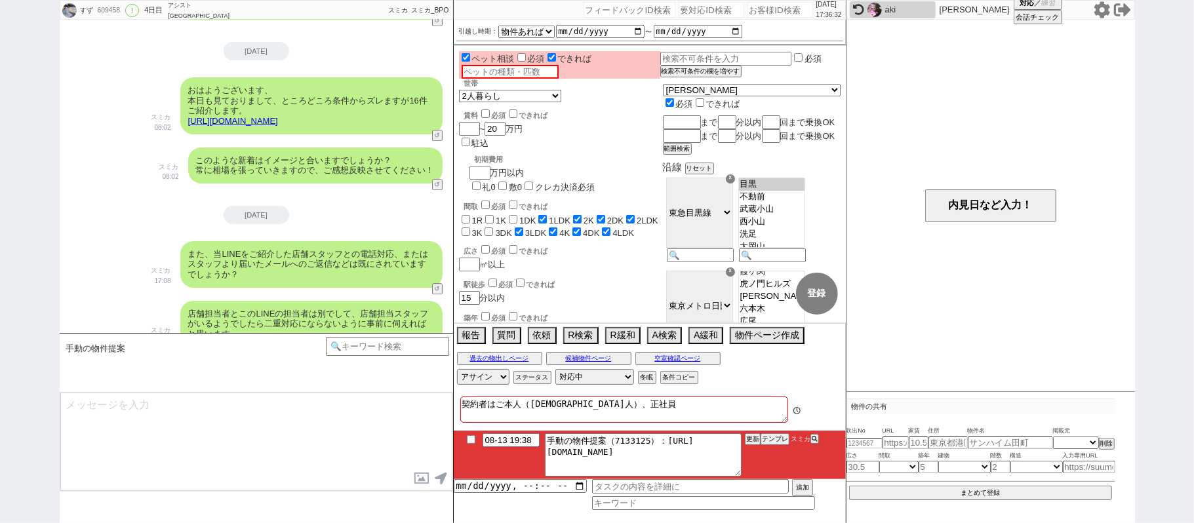
scroll to position [220, 0]
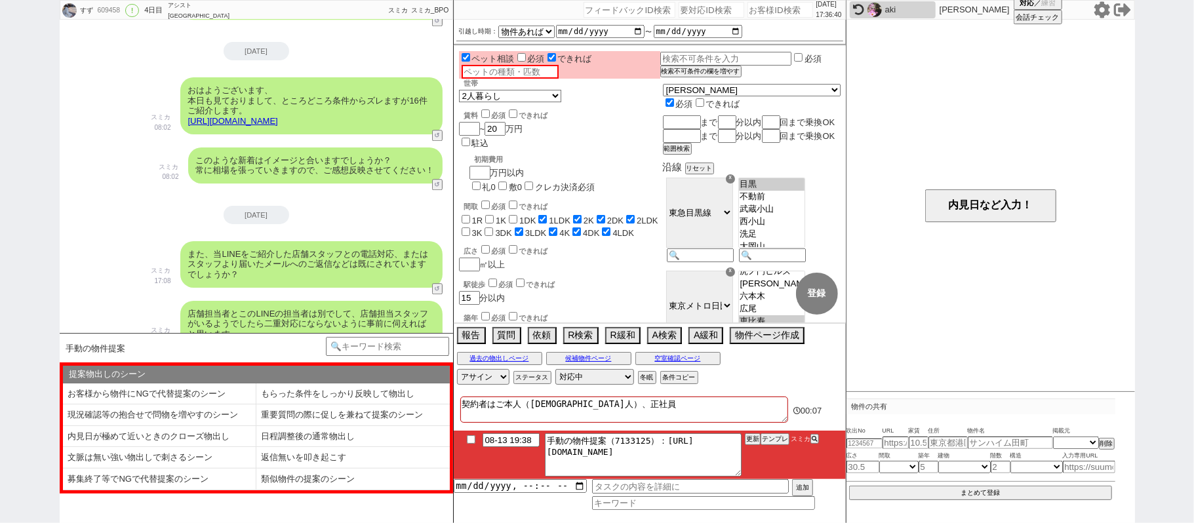
drag, startPoint x: 1000, startPoint y: 291, endPoint x: 1026, endPoint y: 307, distance: 30.0
click at [1001, 291] on div "内見日など入力！" at bounding box center [991, 206] width 289 height 372
click at [256, 469] on li "返信無いを叩き起こす" at bounding box center [159, 480] width 193 height 22
select select "返信無いを叩き起こす"
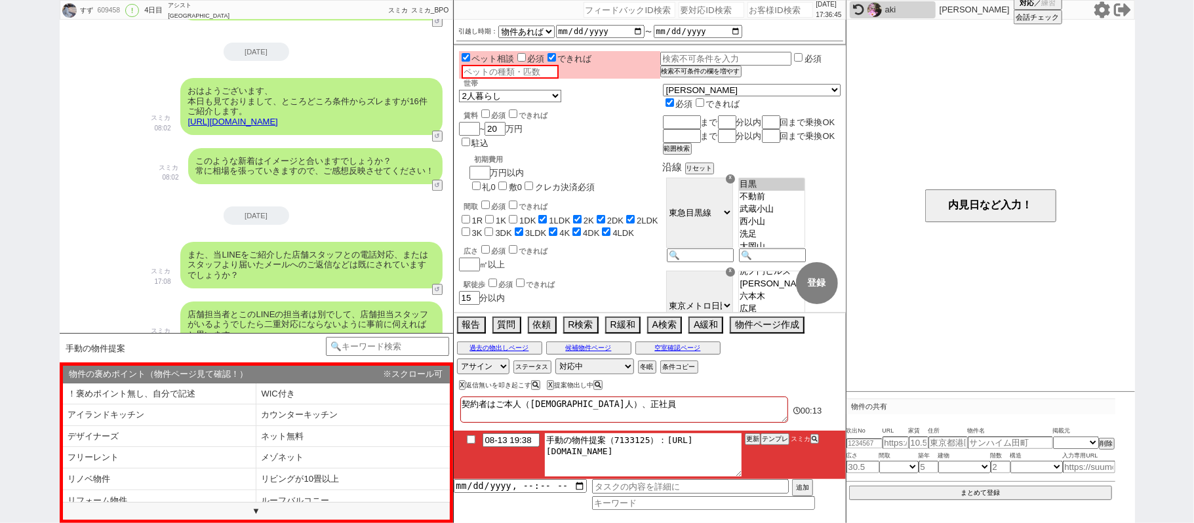
click at [660, 443] on textarea "手動の物件提案（7133125）：https://jent-crm.com/2ng-84y191pn3984hy/introduction_pages/484…" at bounding box center [643, 454] width 197 height 43
click at [731, 462] on textarea "手動の物件提案（7133125）：https://jent-crm.com/2ng-84y191pn3984hy/introduction_pages/484…" at bounding box center [643, 454] width 197 height 43
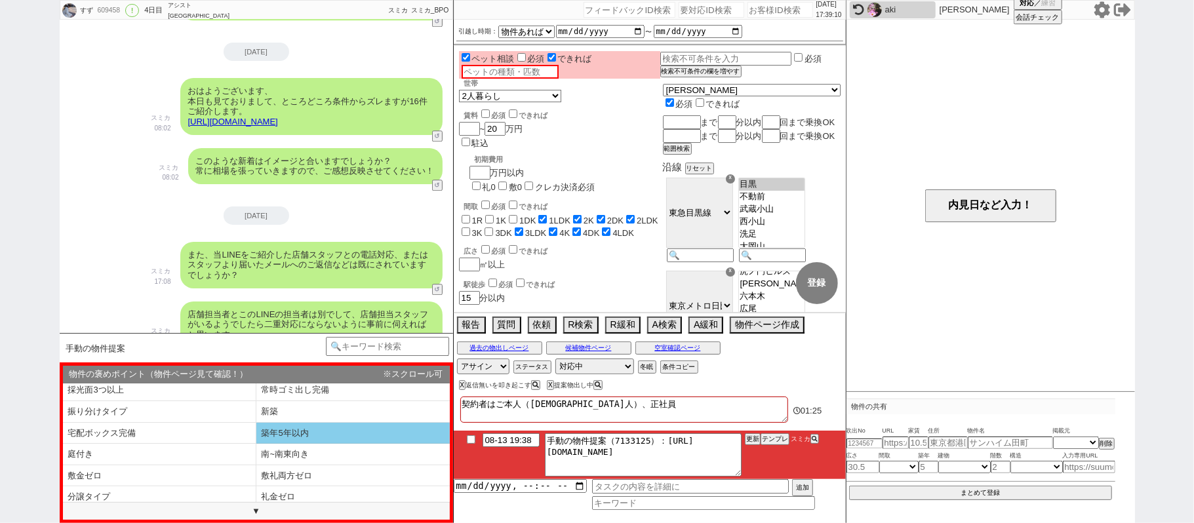
click at [256, 444] on li "築年5年以内" at bounding box center [159, 455] width 193 height 22
select select "築年5年以内"
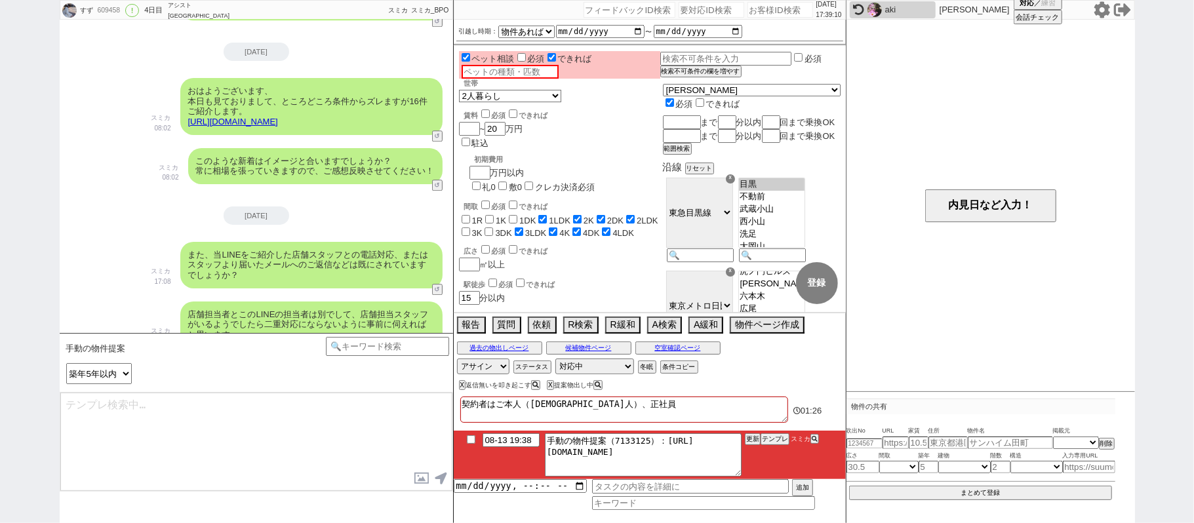
type textarea "お世話になります、本日こちらご提案させていただきます！ https://tools.sumika.live/pages/hccel1v ただ特に1件目などは極…"
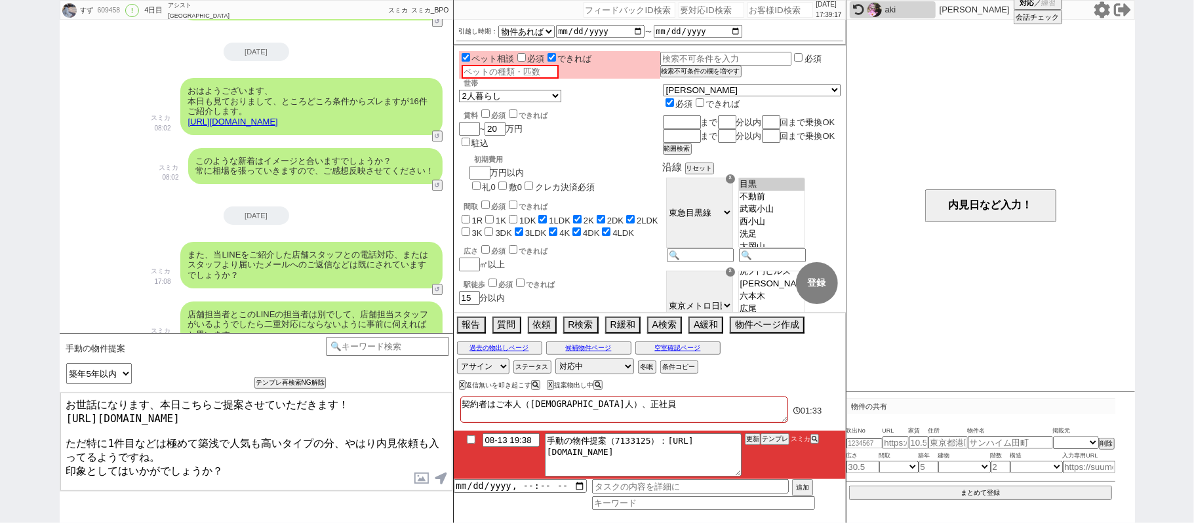
click at [287, 456] on textarea "お世話になります、本日こちらご提案させていただきます！ https://tools.sumika.live/pages/hccel1v ただ特に1件目などは極…" at bounding box center [256, 442] width 392 height 98
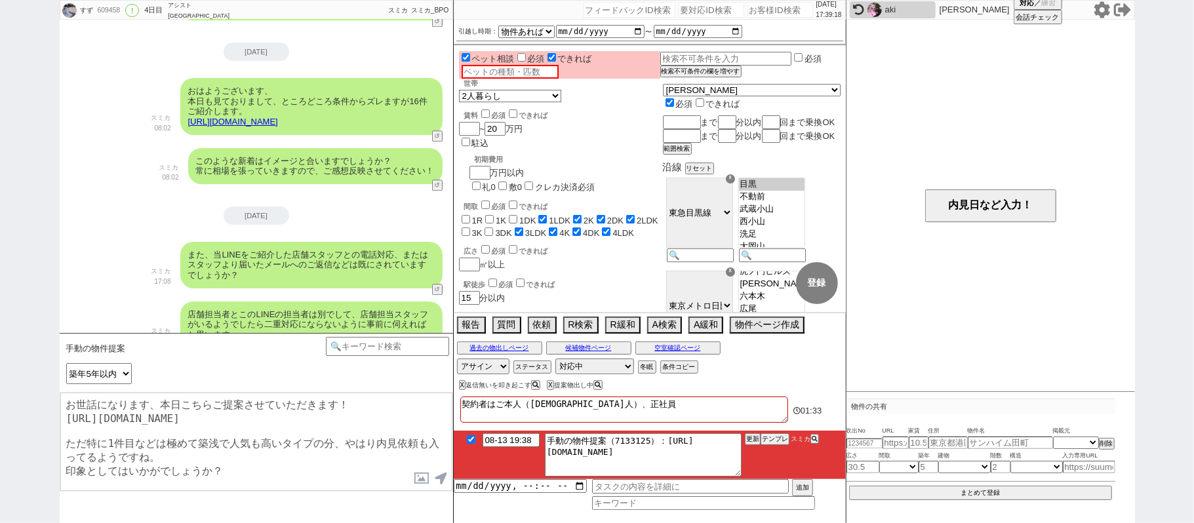
checkbox input "true"
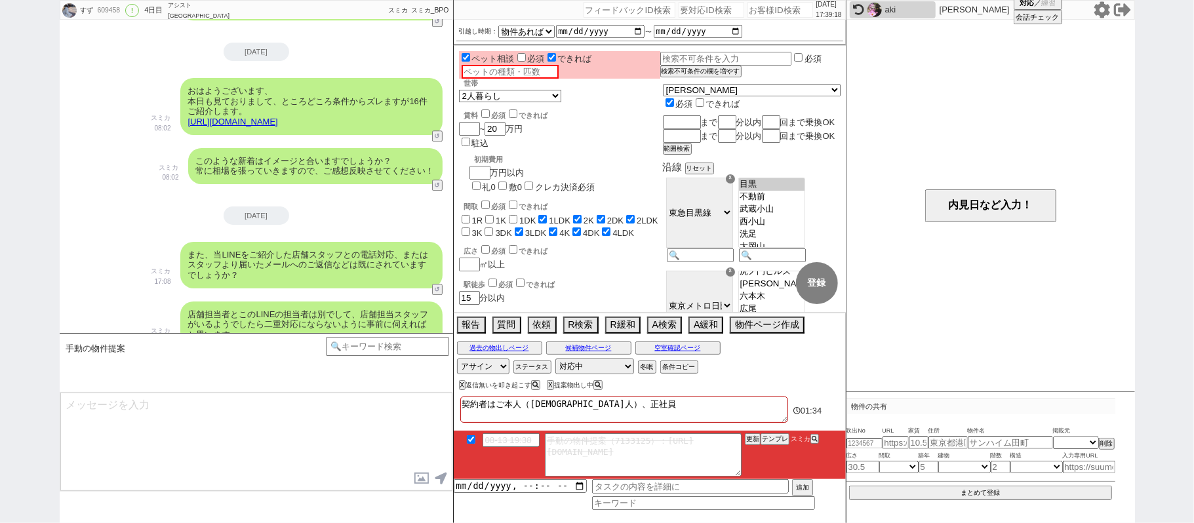
scroll to position [2673, 0]
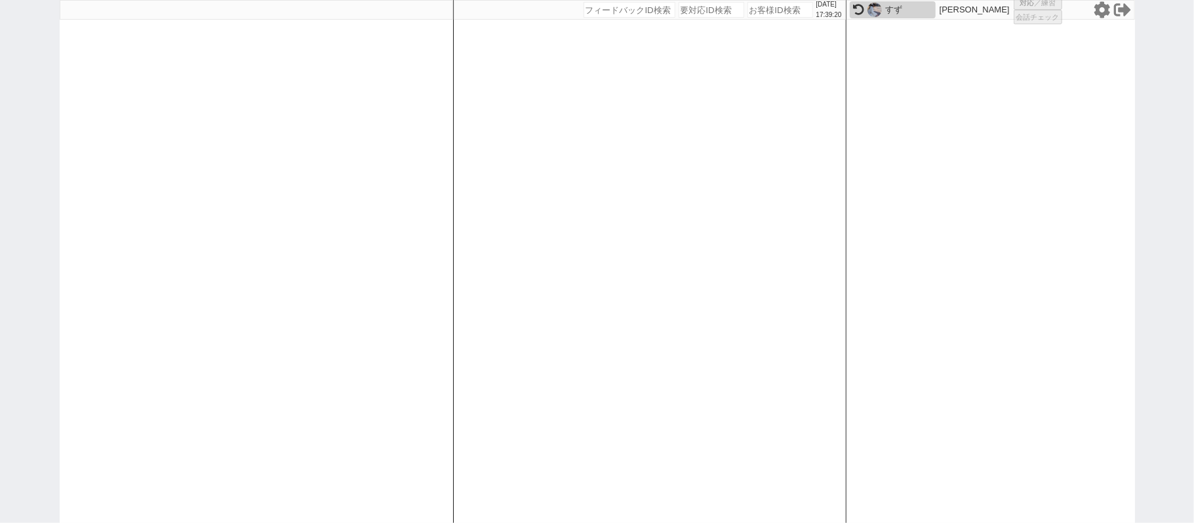
select select "1"
select select "2"
select select
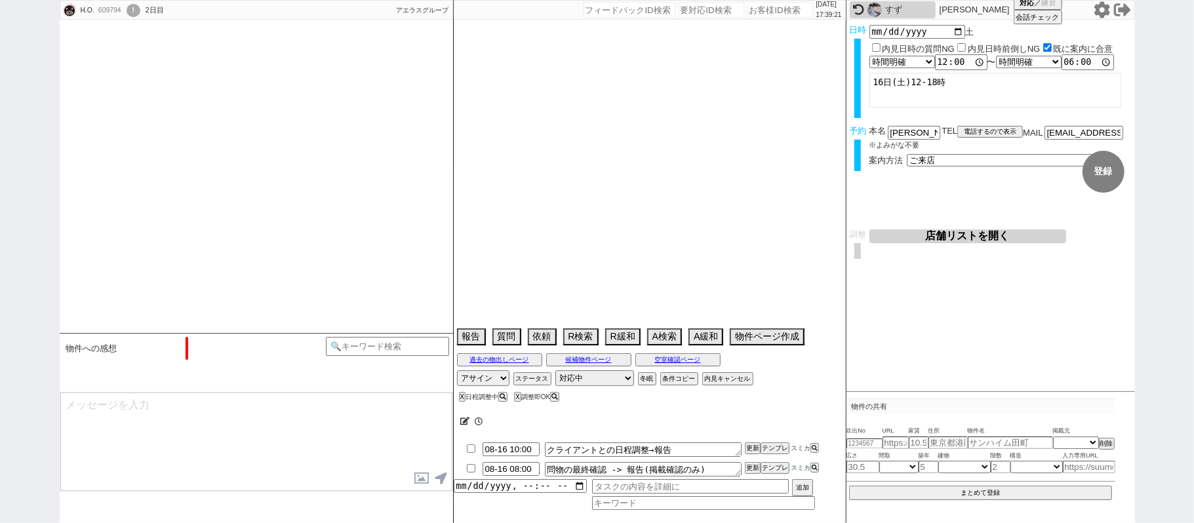
scroll to position [1015, 0]
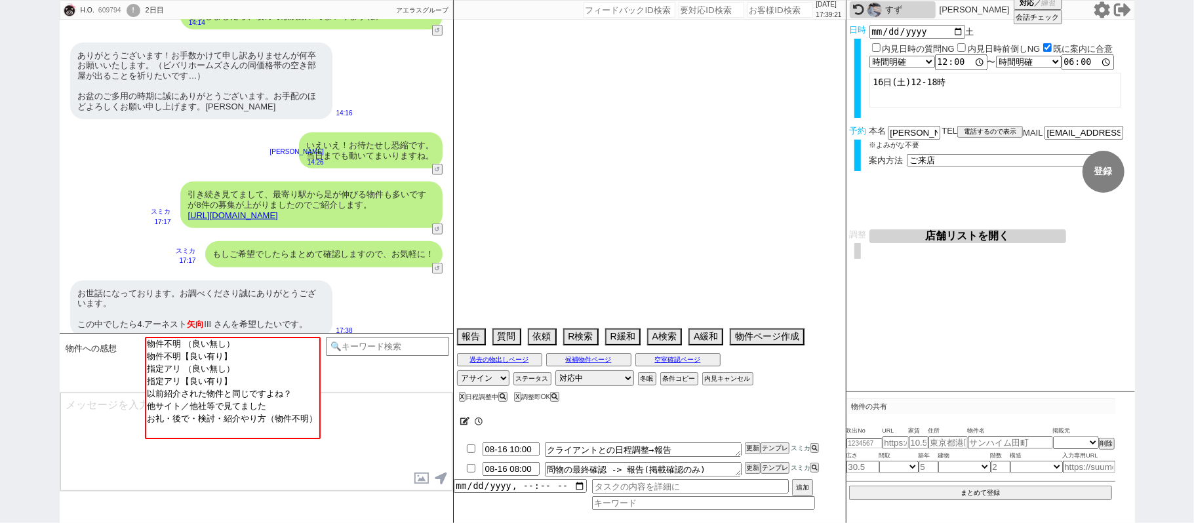
type textarea "＠ソレイユ溝の口夏季休業で当日調整＠"
select select "2025"
select select "9"
select select "36"
select select "0"
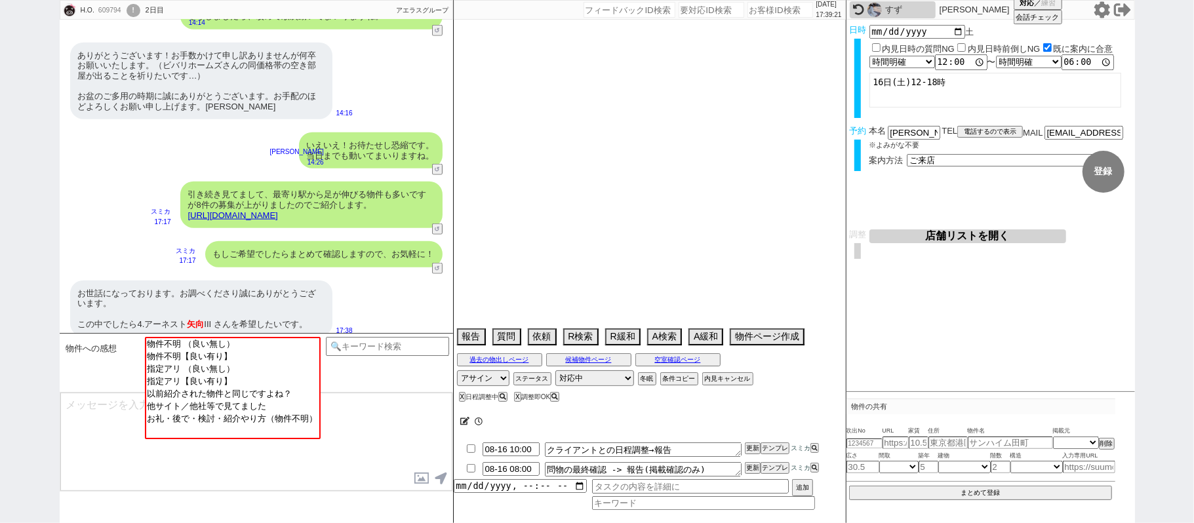
select select "57"
select select "1406"
select select "23"
select select "752"
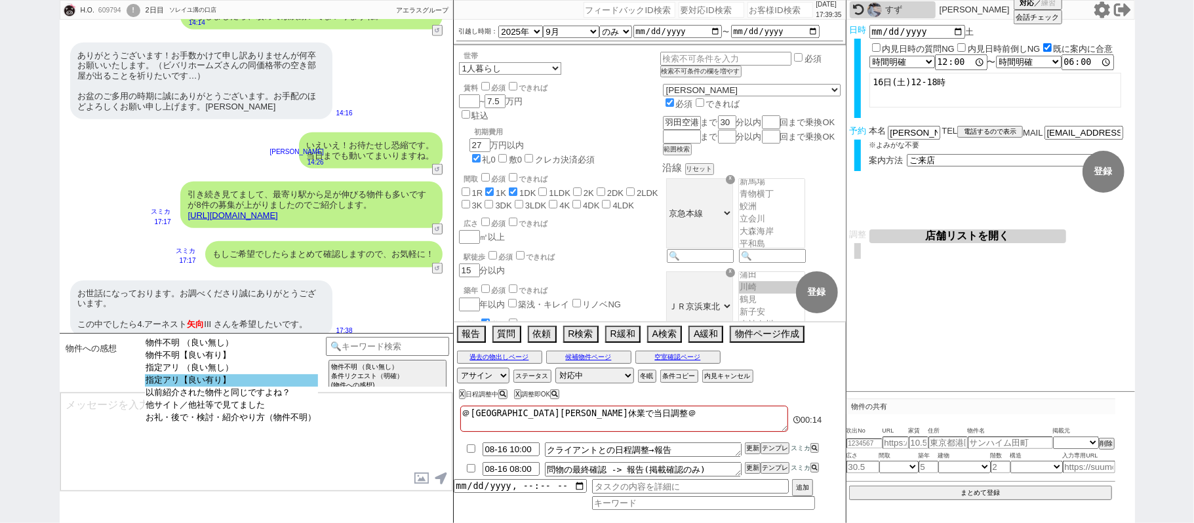
select select "指定アリ【良い有り】"
click at [228, 388] on option "指定アリ【良い有り】" at bounding box center [231, 393] width 173 height 12
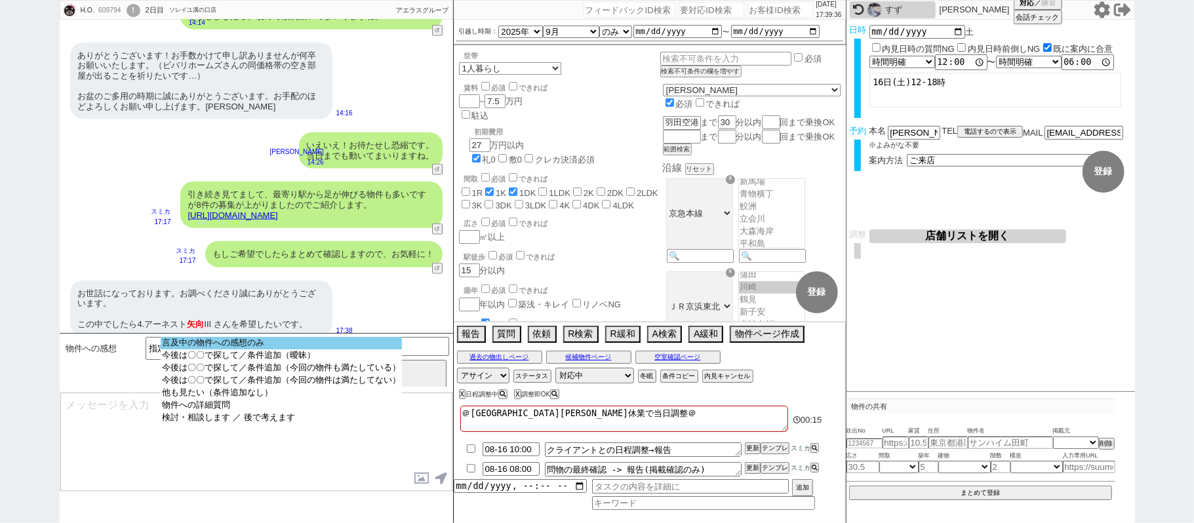
select select "言及中の物件への感想のみ"
click at [311, 350] on option "言及中の物件への感想のみ" at bounding box center [281, 356] width 241 height 12
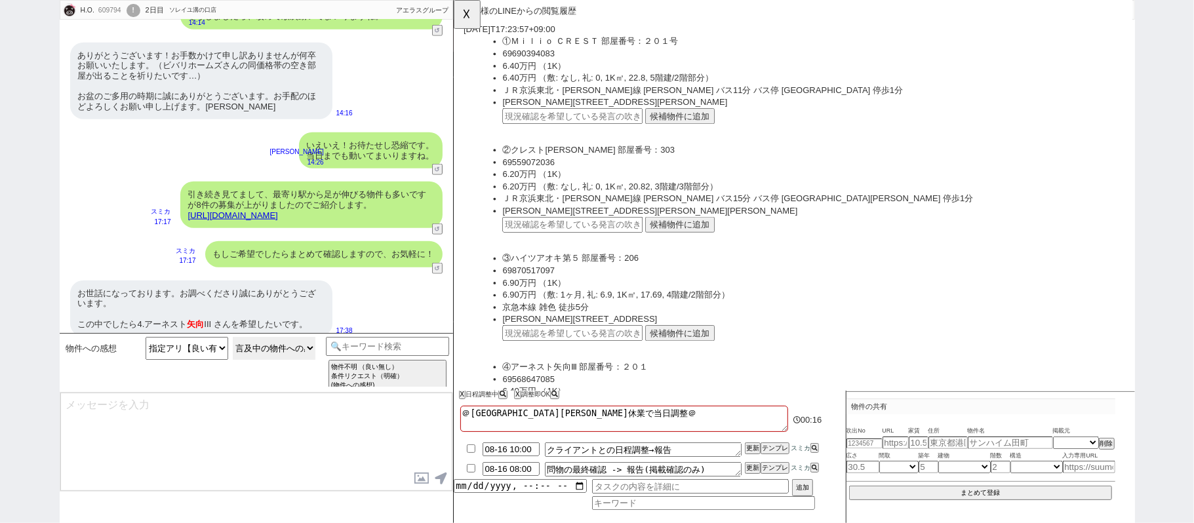
scroll to position [350, 0]
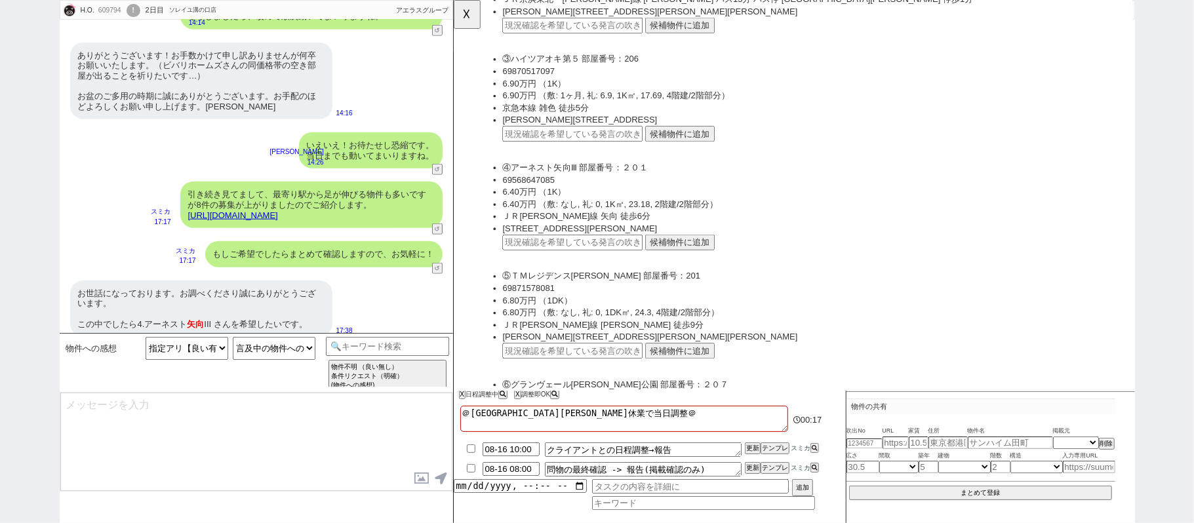
click at [710, 258] on button "候補物件に追加" at bounding box center [696, 260] width 75 height 17
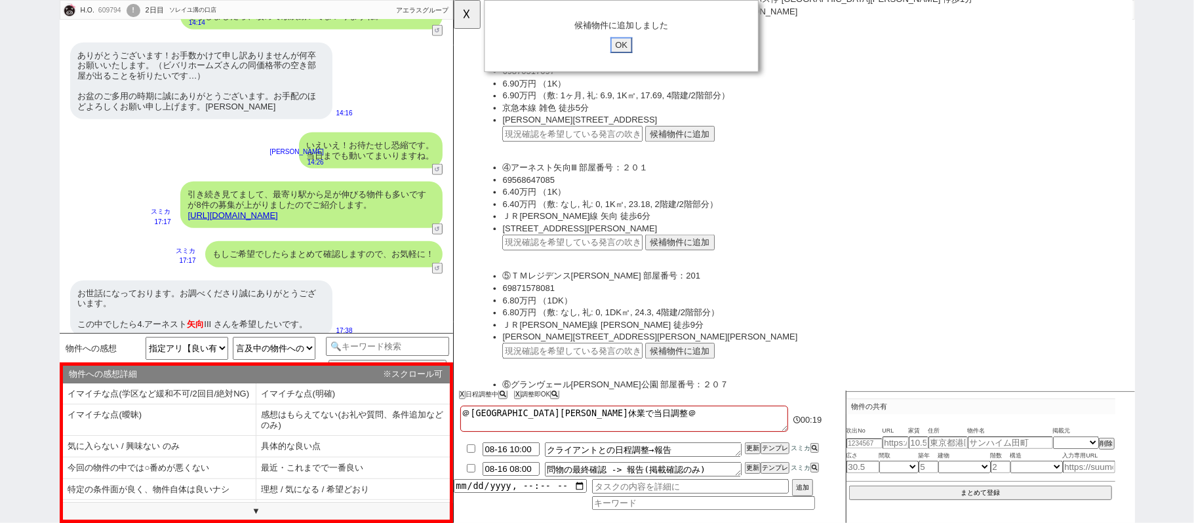
drag, startPoint x: 626, startPoint y: 49, endPoint x: 618, endPoint y: 49, distance: 7.2
click at [622, 49] on input "OK" at bounding box center [634, 48] width 24 height 17
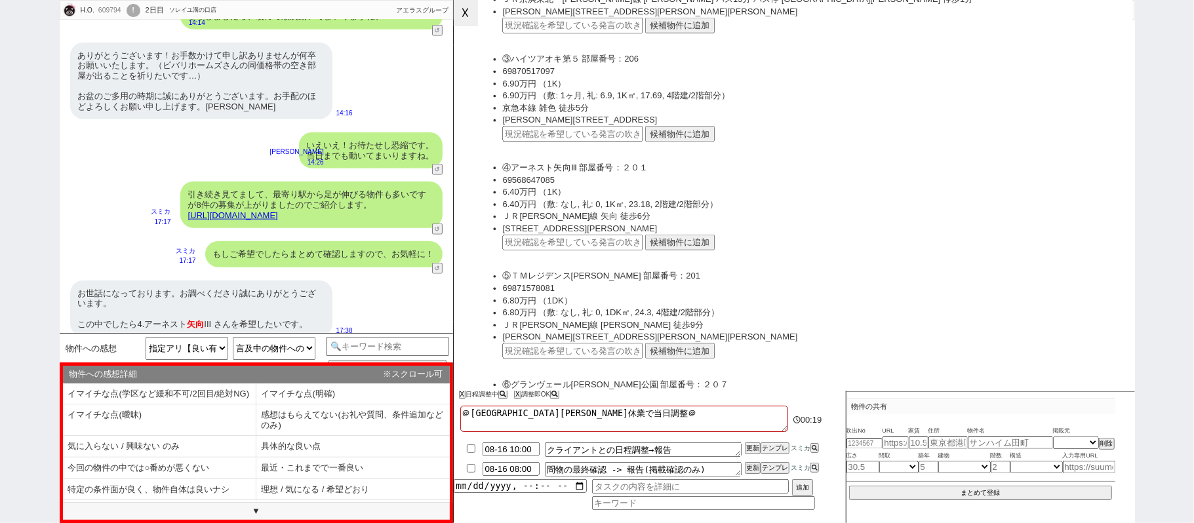
drag, startPoint x: 460, startPoint y: 12, endPoint x: 433, endPoint y: 114, distance: 105.8
click at [460, 11] on button "☓" at bounding box center [466, 13] width 24 height 26
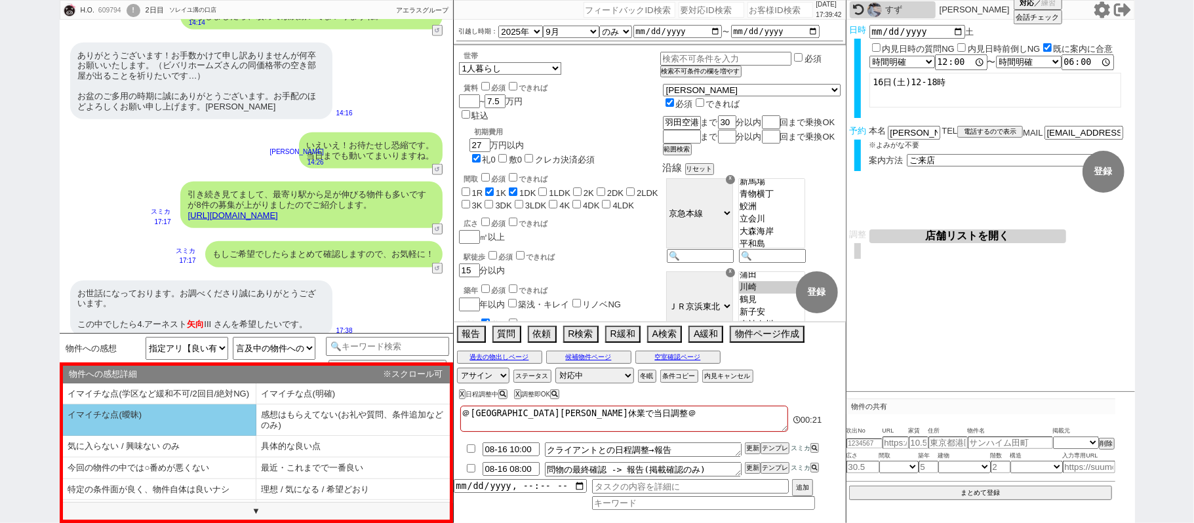
scroll to position [31, 0]
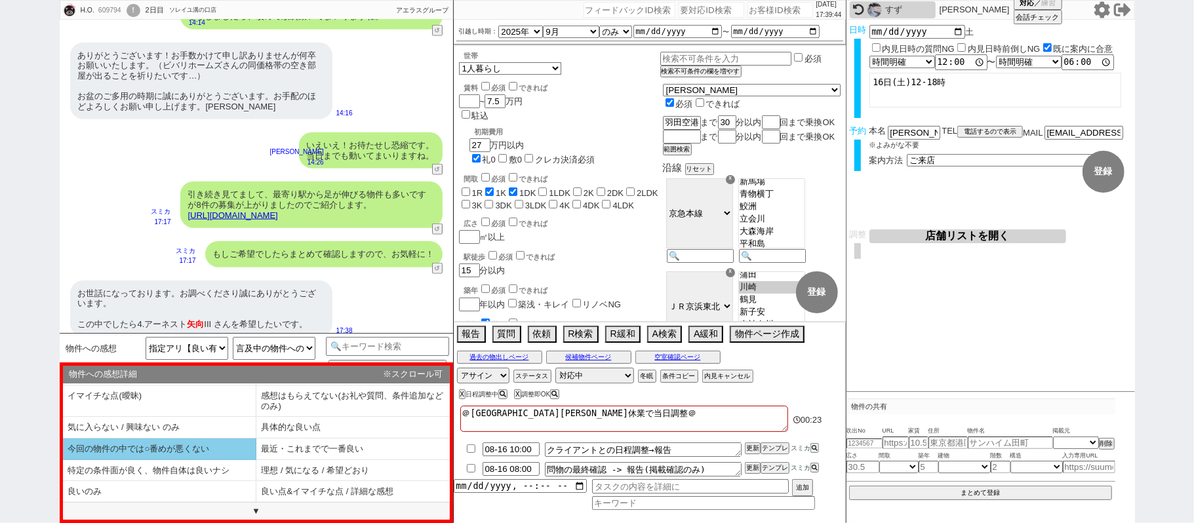
click at [188, 447] on li "今回の物件の中では○番めが悪くない" at bounding box center [159, 450] width 193 height 22
select select "今回の物件の中では○番めが悪くない"
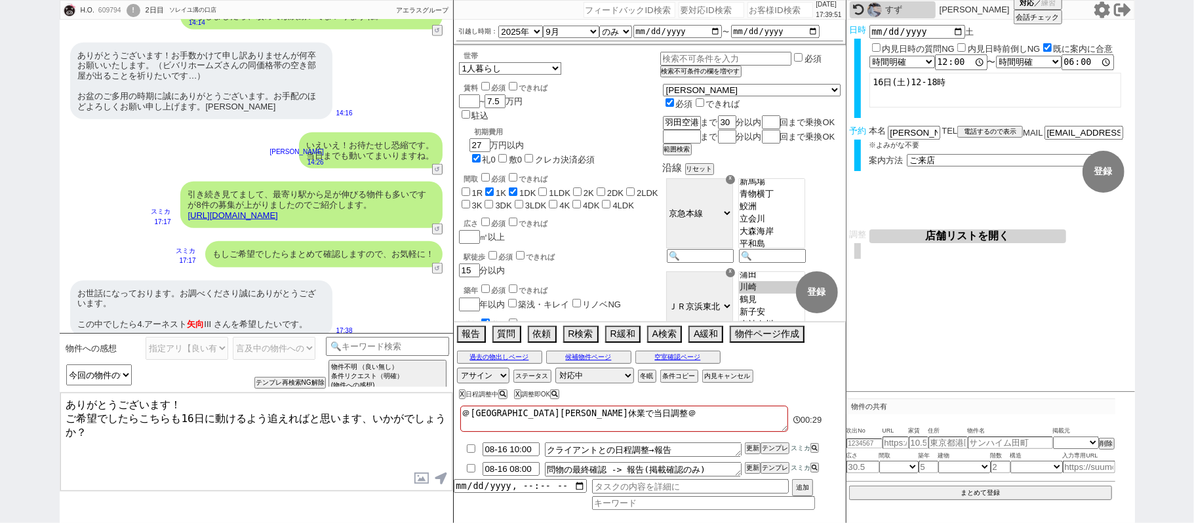
drag, startPoint x: 180, startPoint y: 418, endPoint x: 142, endPoint y: 418, distance: 37.4
click at [142, 418] on textarea "ありがとうございます！ ご希望でしたらこちらも16日に動けるよう追えればと思います、いかがでしょうか？" at bounding box center [256, 442] width 392 height 98
type textarea "ありがとうございます！ ご希望でしたら④は16日に動けるよう追えればと思います、いかがでしょうか？"
click at [271, 382] on button "テンプレ再検索NG解除" at bounding box center [291, 384] width 69 height 9
click at [0, 0] on select "物件への感想詳細 イマイチな点(学区など緩和不可/2回目/絶対NG) イマイチな点(明確) イマイチな点(曖昧) 感想はもらえてない(お礼や質問、条件追加など…" at bounding box center [0, 0] width 0 height 0
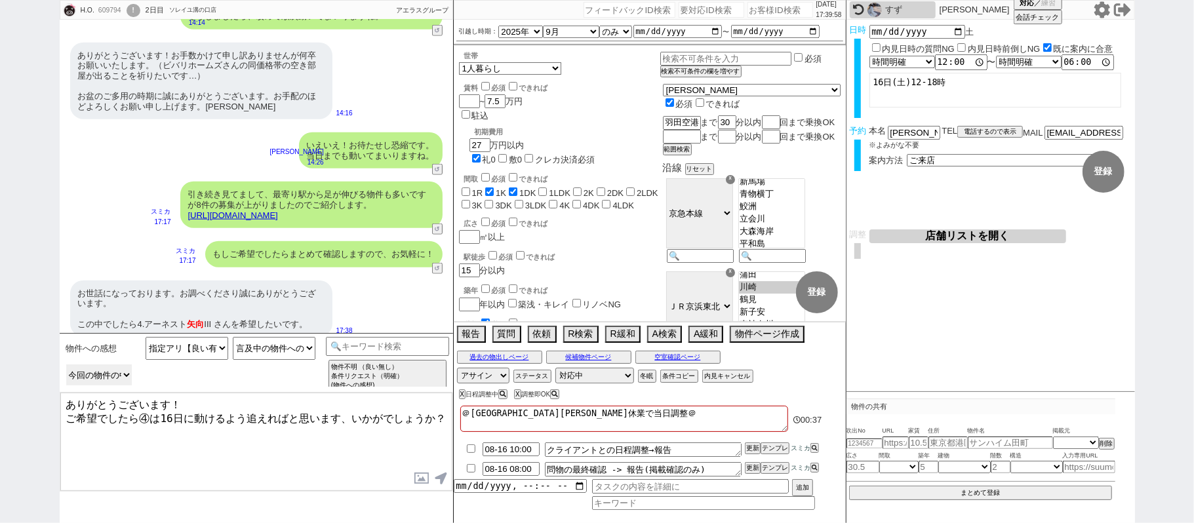
select select "良いのみ"
click at [0, 0] on select "物件への感想詳細 イマイチな点(学区など緩和不可/2回目/絶対NG) イマイチな点(明確) イマイチな点(曖昧) 感想はもらえてない(お礼や質問、条件追加など…" at bounding box center [0, 0] width 0 height 0
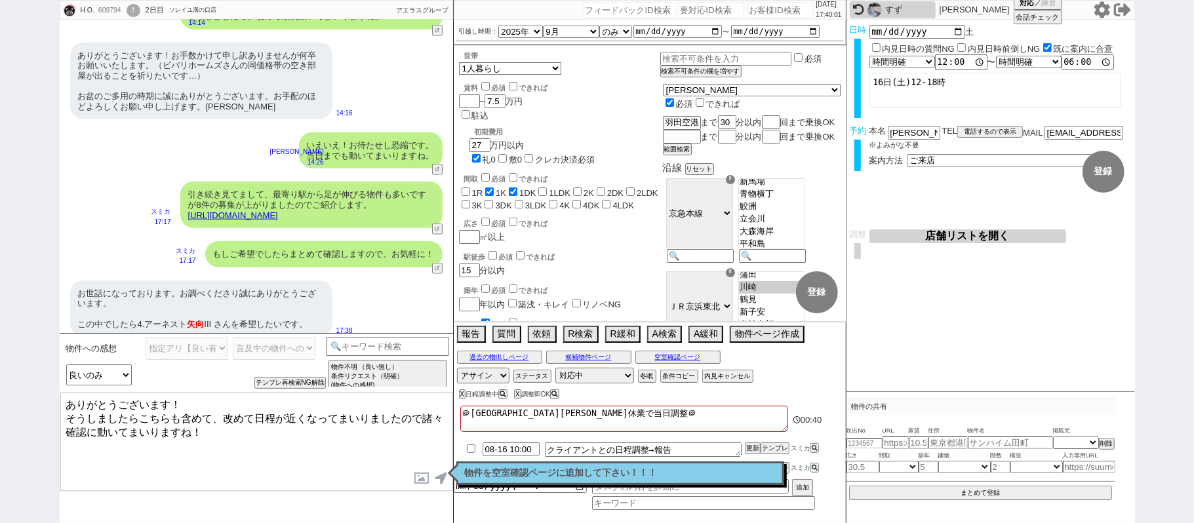
drag, startPoint x: 140, startPoint y: 416, endPoint x: 241, endPoint y: 424, distance: 101.3
click at [241, 424] on textarea "ありがとうございます！ そうしましたらこちらも含めて、改めて日程が近くなってまいりましたので諸々確認に動いてまいりますね！" at bounding box center [256, 442] width 392 height 98
type textarea "ありがとうございます！ そうしましたら④は事前候補にストックいたしますね。"
click at [514, 362] on button "過去の物出しページ" at bounding box center [499, 357] width 85 height 10
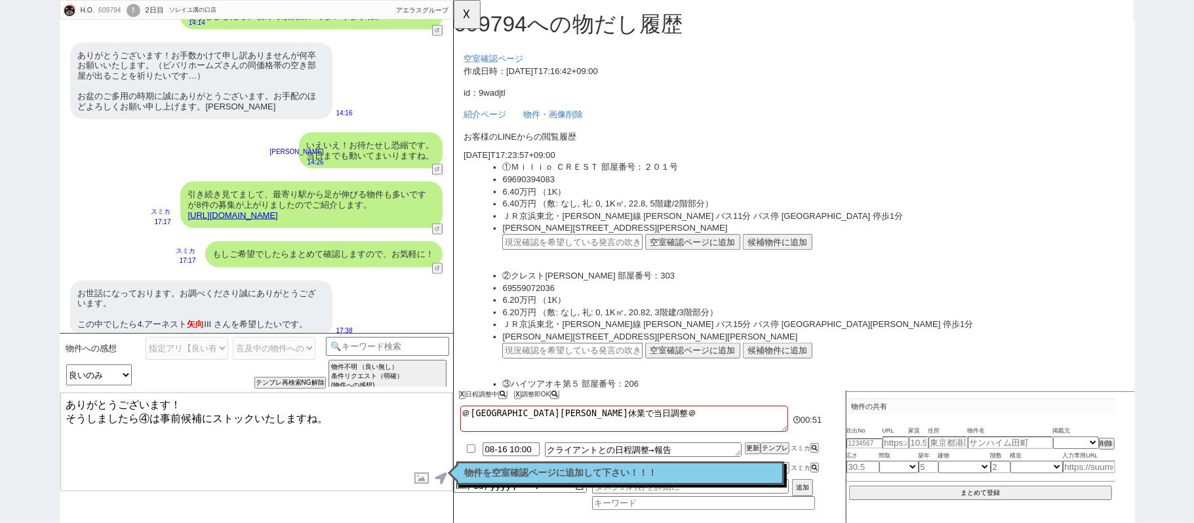
scroll to position [0, 0]
click at [262, 304] on div "お世話になっております。お調べくださり誠にありがとうございます。 この中でしたら4.アーネスト 矢向 III さんを希望したいです。" at bounding box center [201, 309] width 262 height 56
drag, startPoint x: 262, startPoint y: 304, endPoint x: 282, endPoint y: 294, distance: 22.3
click at [266, 300] on div "お世話になっております。お調べくださり誠にありがとうございます。 この中でしたら4.アーネスト 矢向 III さんを希望したいです。" at bounding box center [201, 309] width 262 height 56
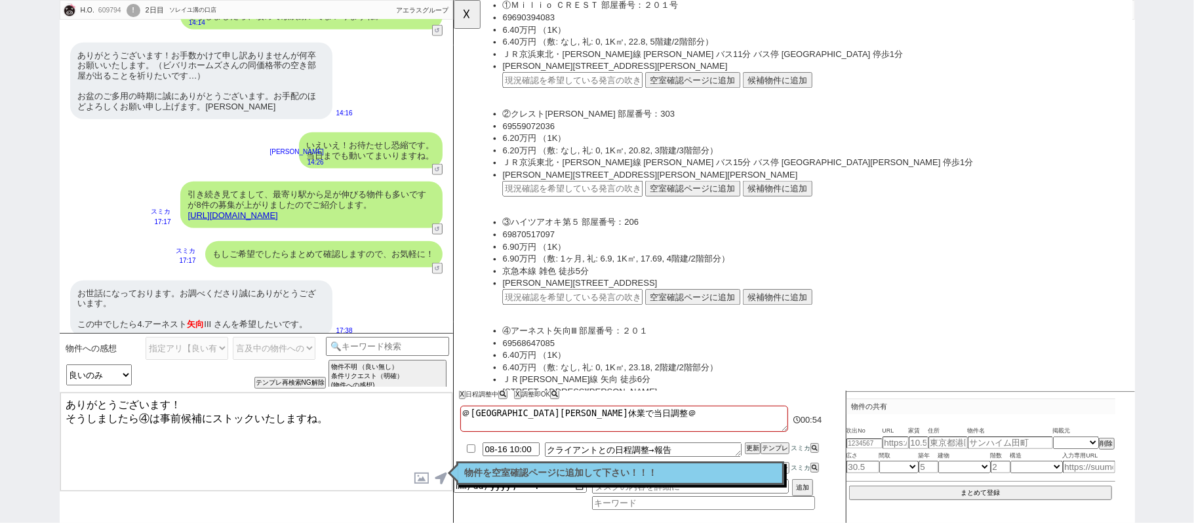
scroll to position [262, 0]
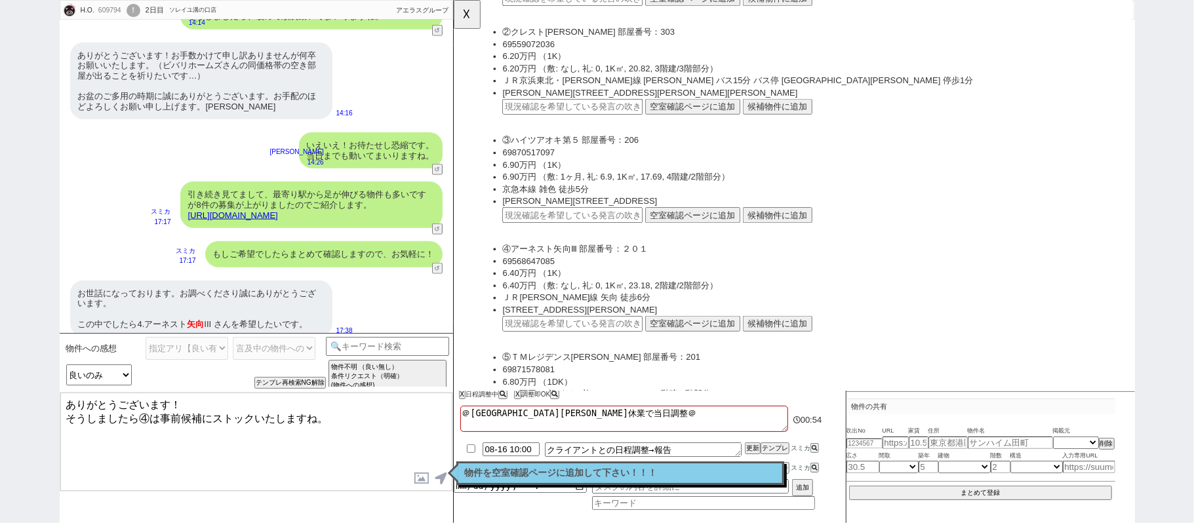
click at [565, 342] on input "text" at bounding box center [581, 348] width 151 height 17
paste input "36757898"
type input "36757898"
click at [700, 350] on button "空室確認ページに追加" at bounding box center [710, 348] width 102 height 17
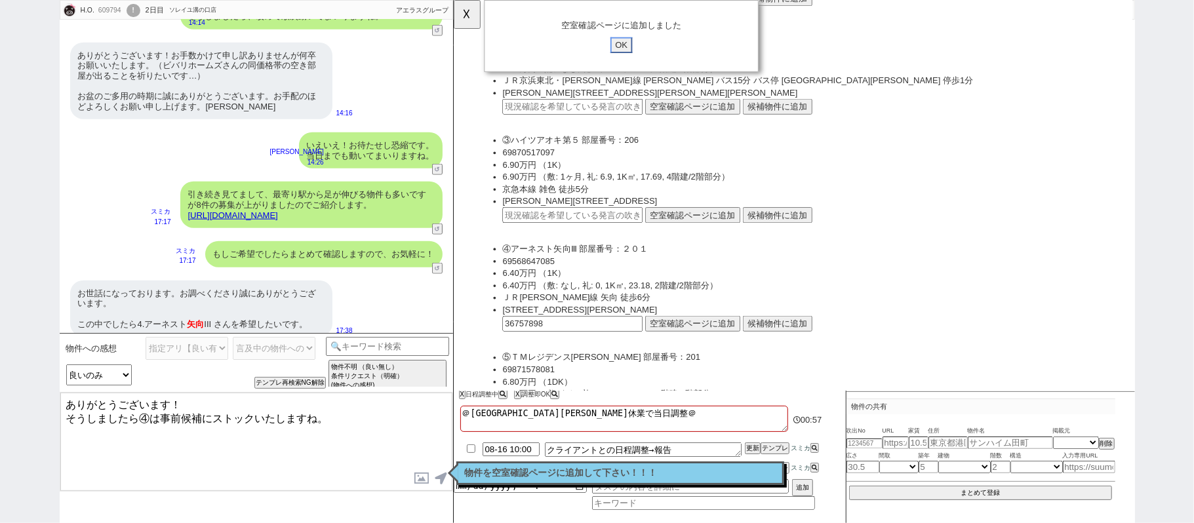
click at [644, 50] on input "OK" at bounding box center [634, 48] width 24 height 17
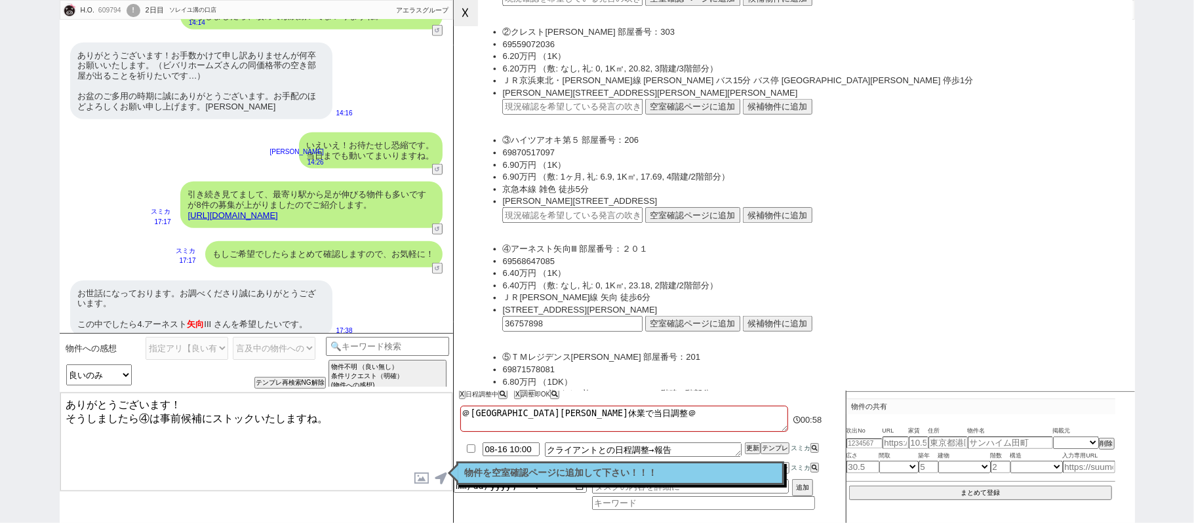
click at [477, 9] on button "☓" at bounding box center [466, 13] width 24 height 26
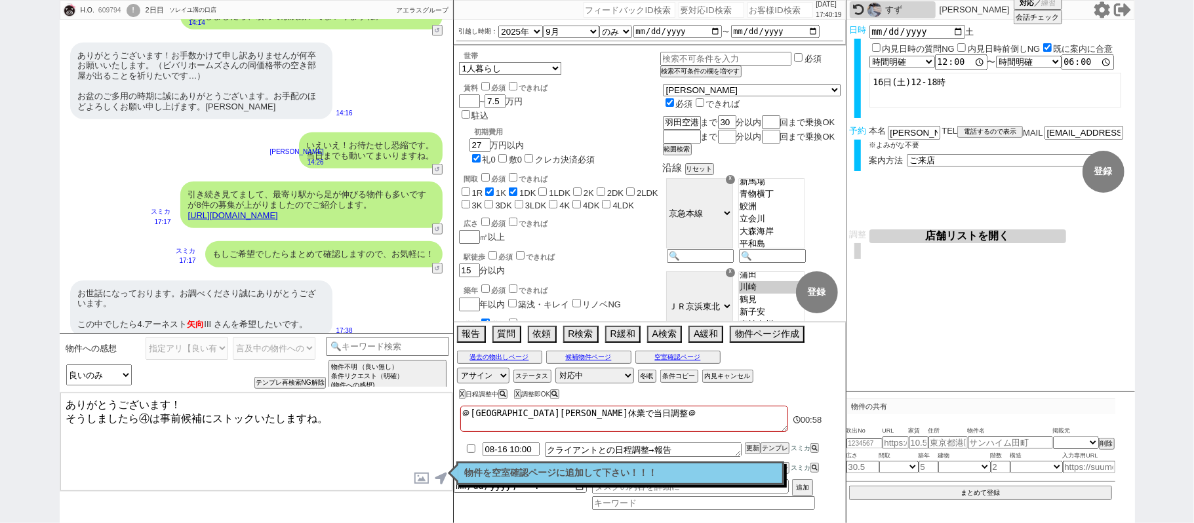
click at [363, 416] on textarea "ありがとうございます！ そうしましたら④は事前候補にストックいたしますね。" at bounding box center [256, 442] width 392 height 98
type textarea "ありがとうございます！ そうしましたら④は事前候補にストックいたしますね。（不要でしたらその旨いただけますと幸いです"
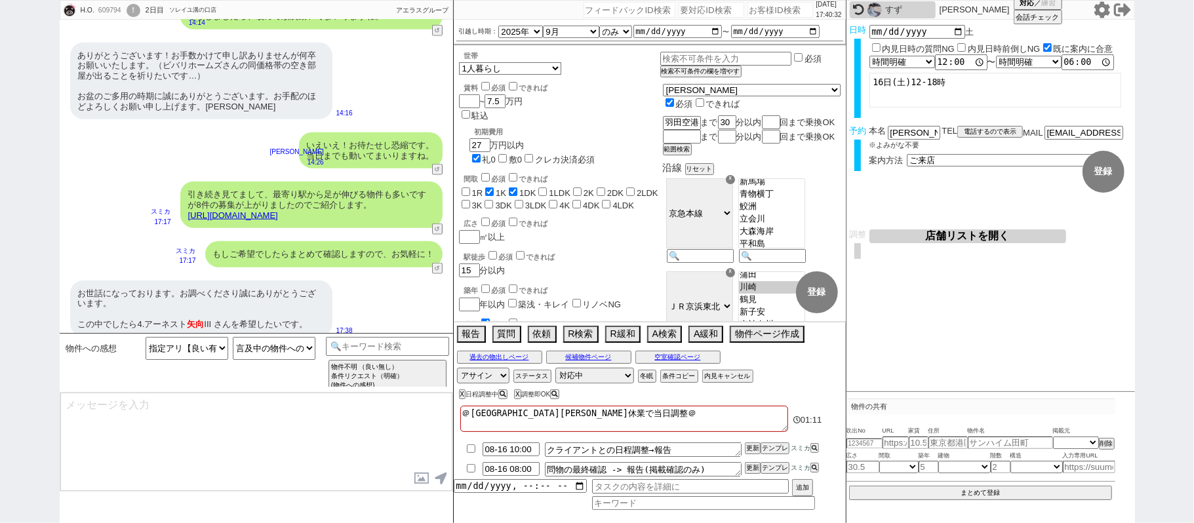
scroll to position [564, 0]
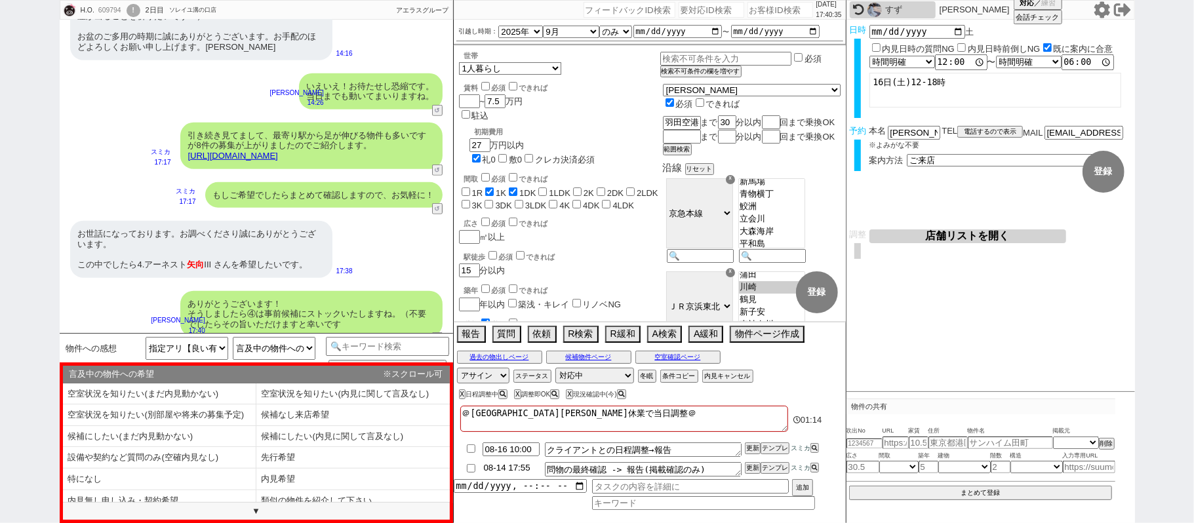
click at [502, 470] on input "08-14 17:55" at bounding box center [511, 467] width 57 height 11
type input "08-16 08:00"
click at [754, 465] on button "更新" at bounding box center [751, 468] width 13 height 9
click at [755, 463] on ul "08-16 10:00 クライアントとの日程調整→報告 更新 テンプレ スミカ 08-16 08:00 問物の最終確認 -> 報告(掲載確認のみ) 更新 テン…" at bounding box center [650, 459] width 392 height 39
click at [755, 466] on button "更新" at bounding box center [751, 468] width 13 height 9
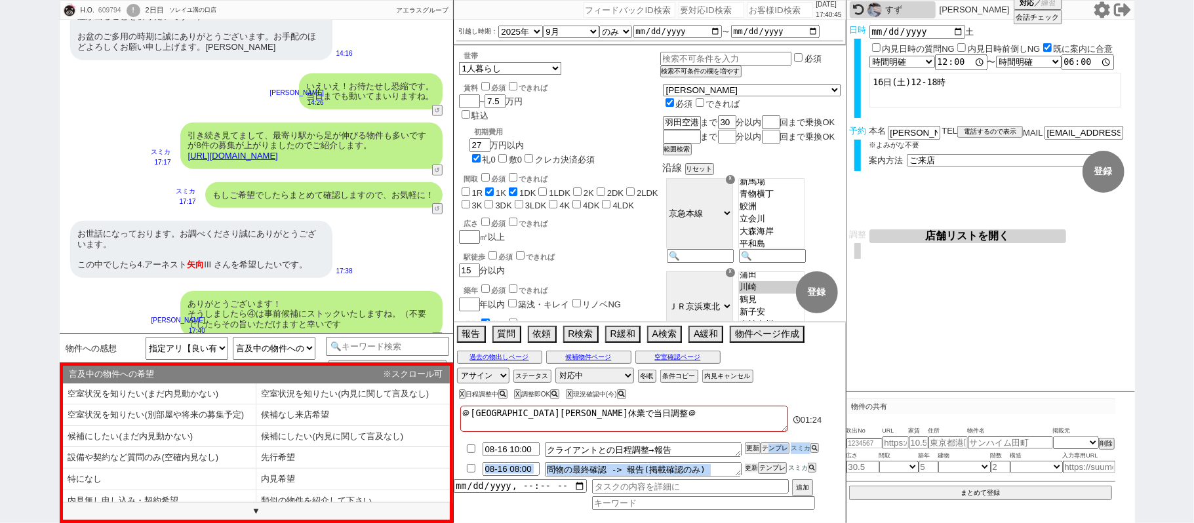
click at [751, 468] on button "更新" at bounding box center [751, 468] width 13 height 9
click at [751, 460] on li "08-16 10:00 クライアントとの日程調整→報告 更新 テンプレ スミカ" at bounding box center [650, 470] width 392 height 20
click at [750, 446] on button "更新" at bounding box center [751, 448] width 13 height 9
click at [750, 460] on li "08-16 10:00 クライアントとの日程調整→報告 更新 テンプレ スミカ" at bounding box center [650, 470] width 392 height 20
drag, startPoint x: 748, startPoint y: 449, endPoint x: 748, endPoint y: 439, distance: 9.8
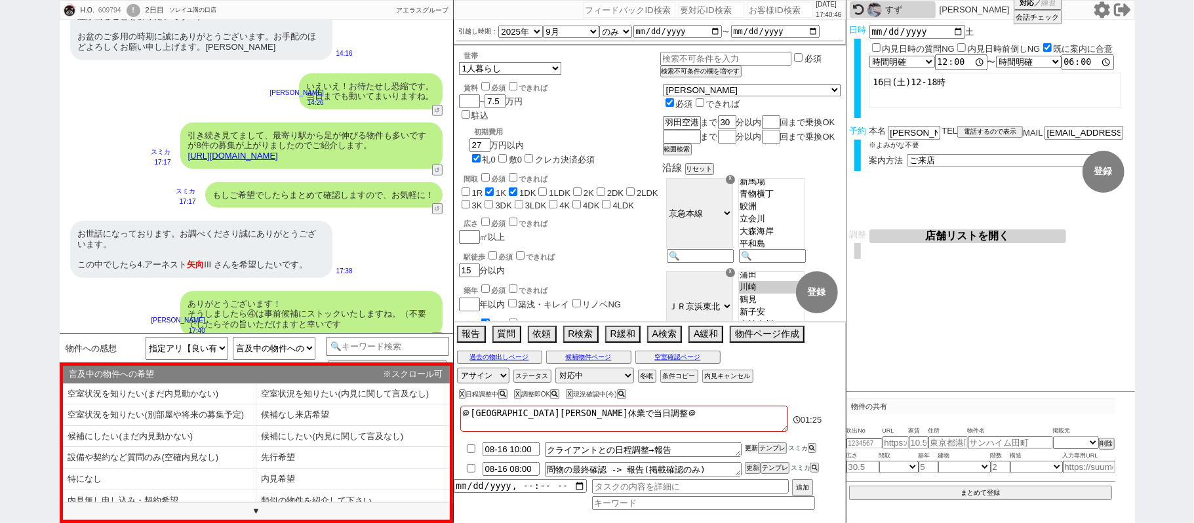
click at [748, 445] on button "更新" at bounding box center [751, 448] width 13 height 9
click at [748, 438] on div at bounding box center [650, 437] width 392 height 5
click at [256, 491] on li "内見希望" at bounding box center [159, 502] width 193 height 22
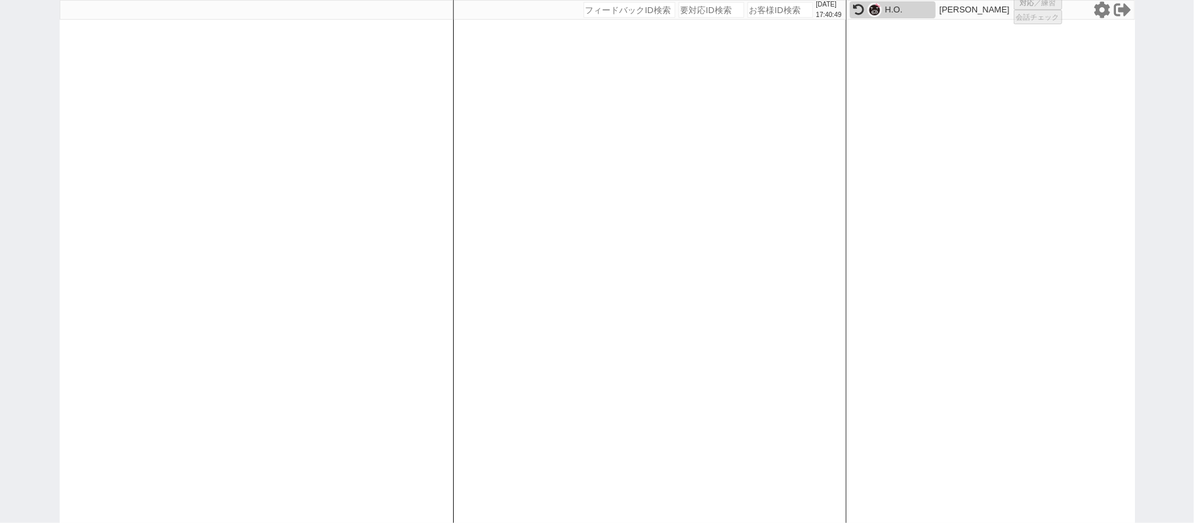
select select
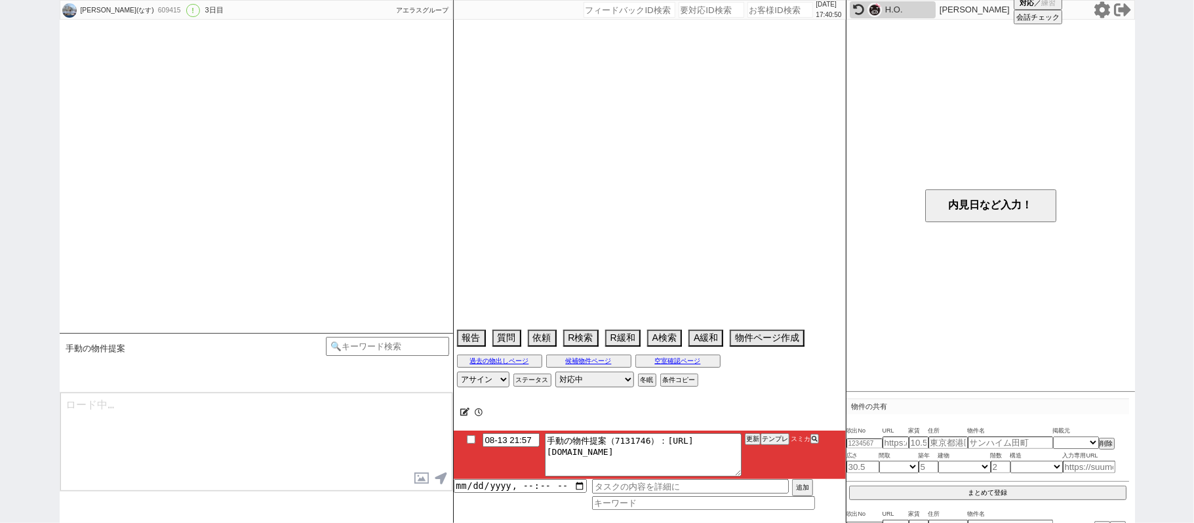
scroll to position [3773, 0]
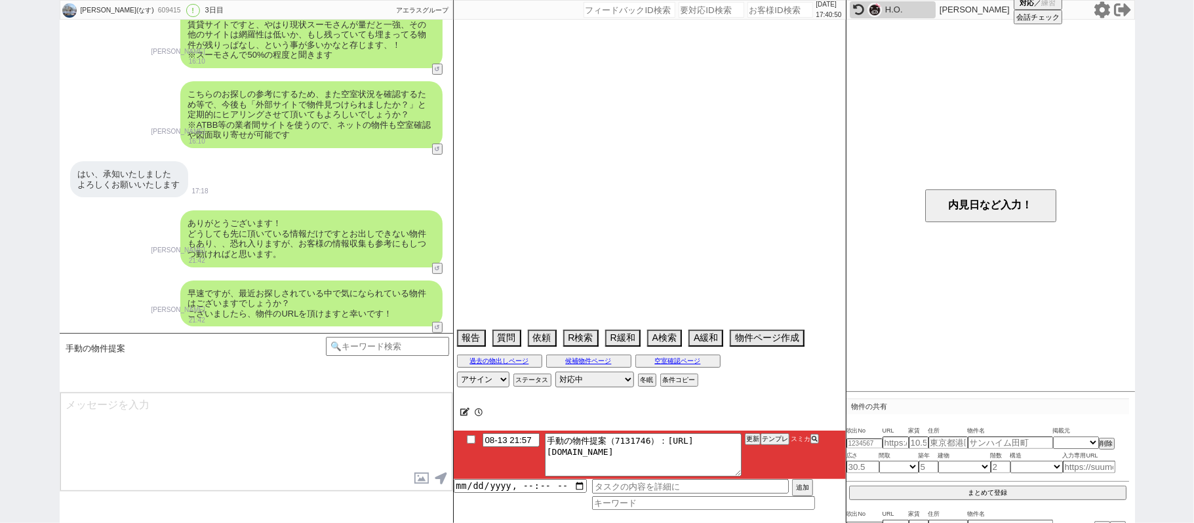
click at [879, 10] on img at bounding box center [875, 10] width 14 height 14
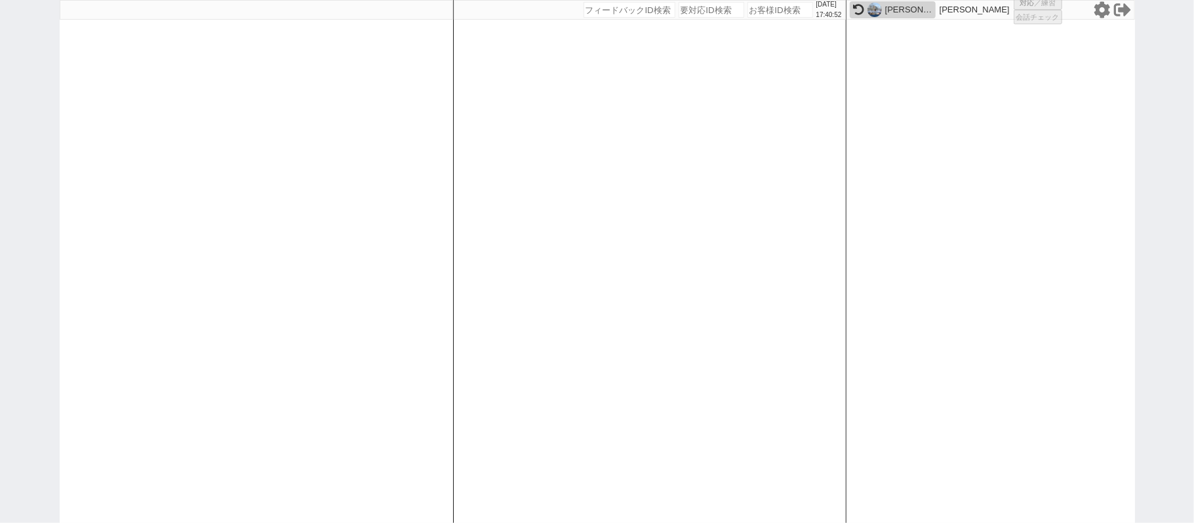
select select "1"
select select "2"
select select
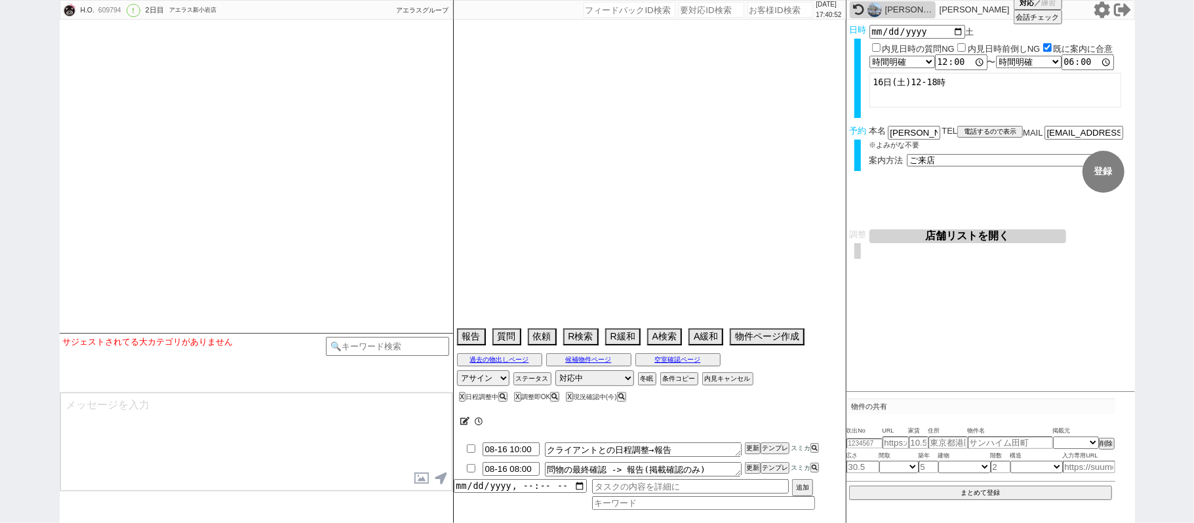
type textarea "＠ソレイユ溝の口夏季休業で当日調整＠"
select select "2025"
select select "9"
select select "36"
select select "0"
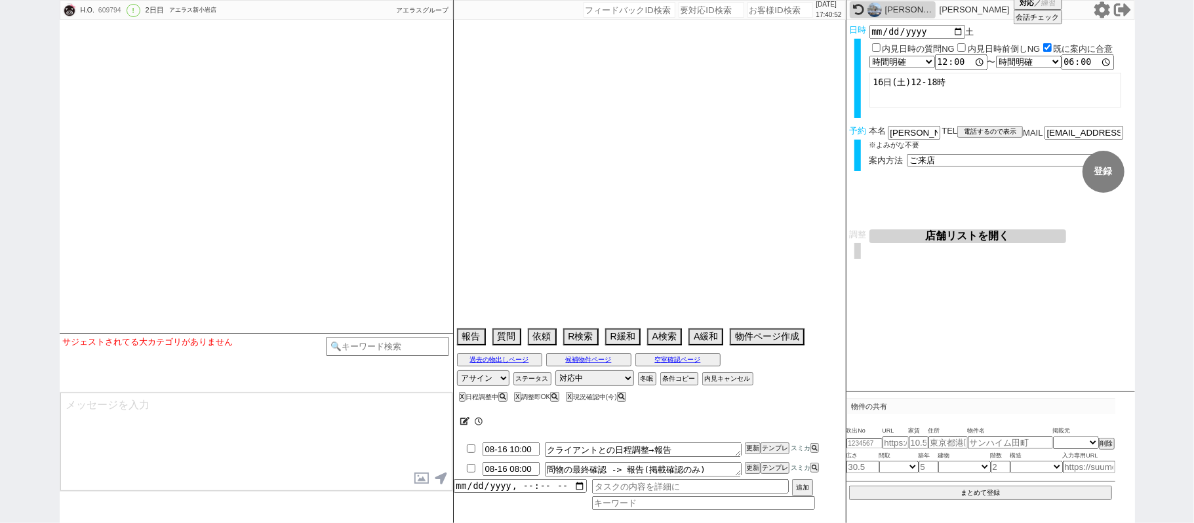
select select "57"
select select "1406"
select select "23"
select select "752"
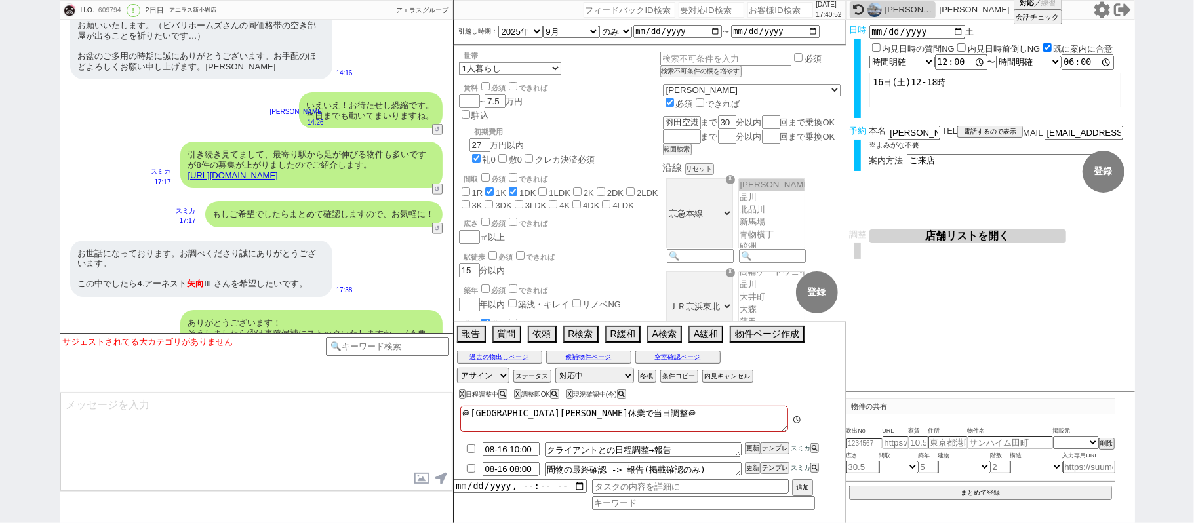
scroll to position [371, 0]
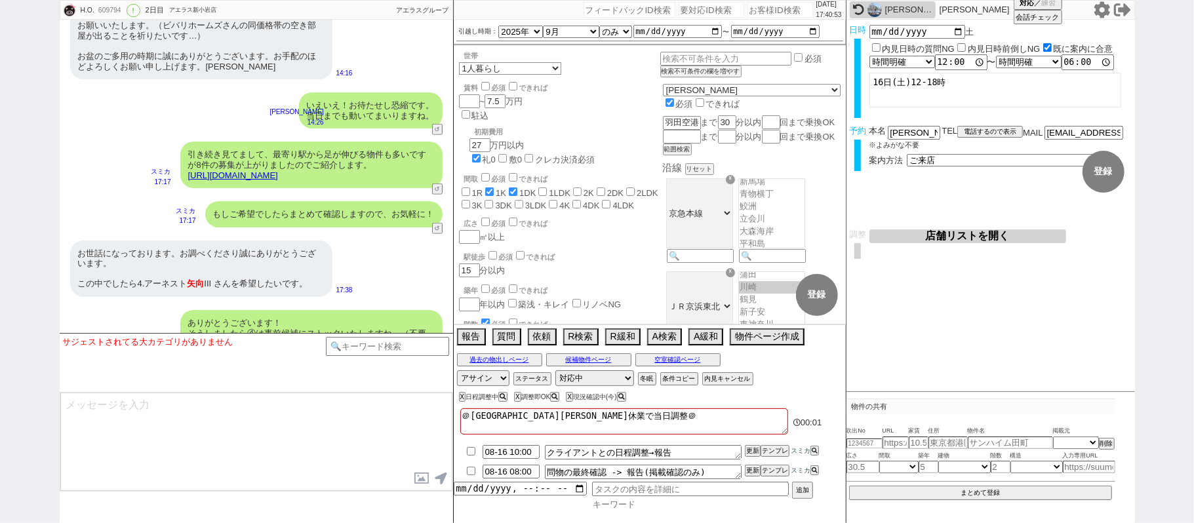
click at [609, 504] on input at bounding box center [703, 504] width 223 height 11
type input "手動"
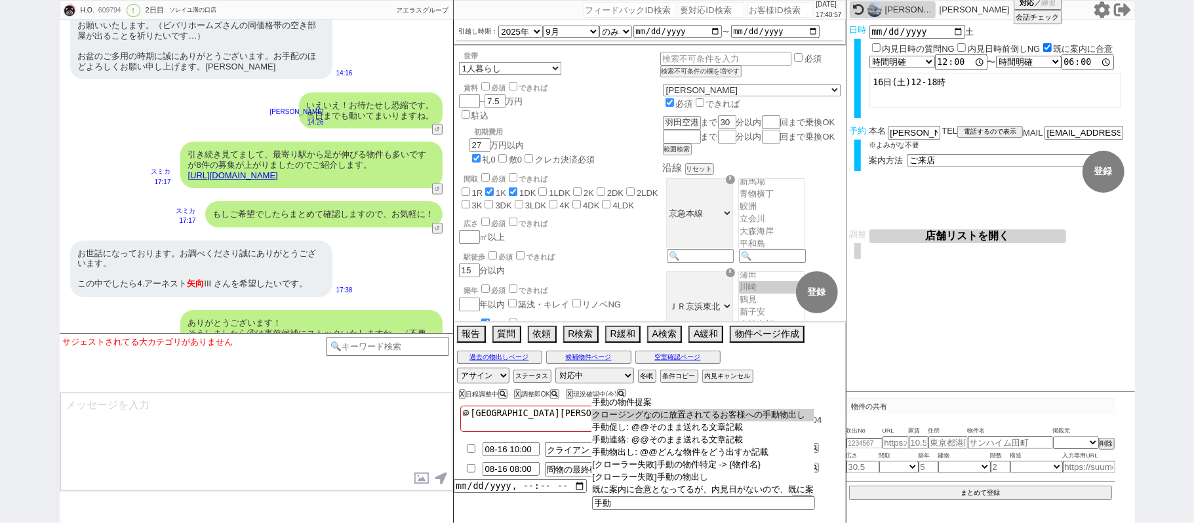
type input "クロージングなのに放置されてるお客様への手動物出し"
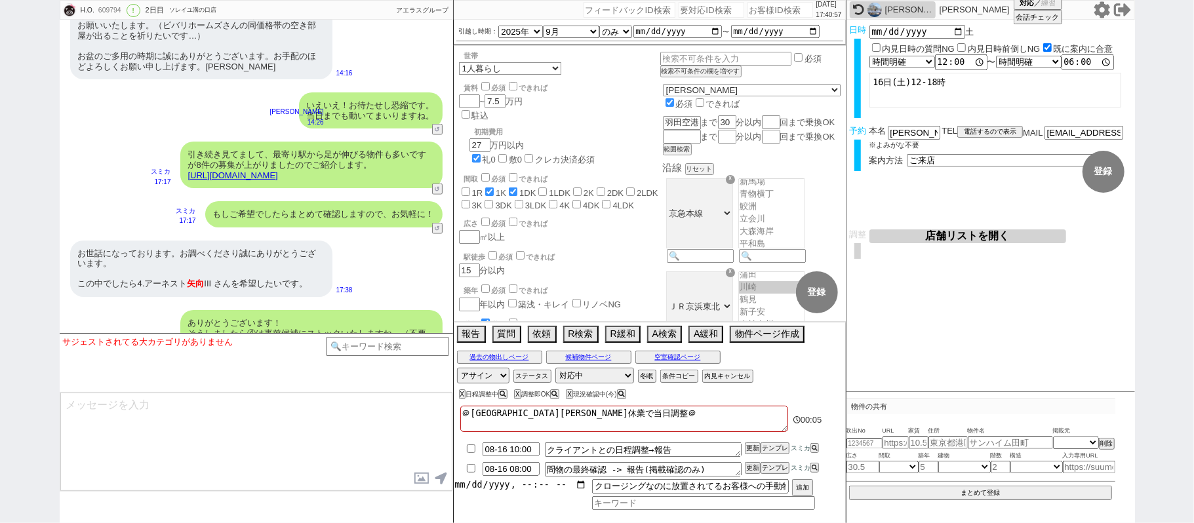
click at [491, 489] on input "datetime-local" at bounding box center [520, 484] width 133 height 11
click at [594, 510] on div "＠ソレイユ溝の口夏季休業で当日調整＠ 00:07 08-16 10:00 クライアントとの日程調整→報告 更新 テンプレ スミカ 08-16 08:00 問物…" at bounding box center [650, 463] width 392 height 121
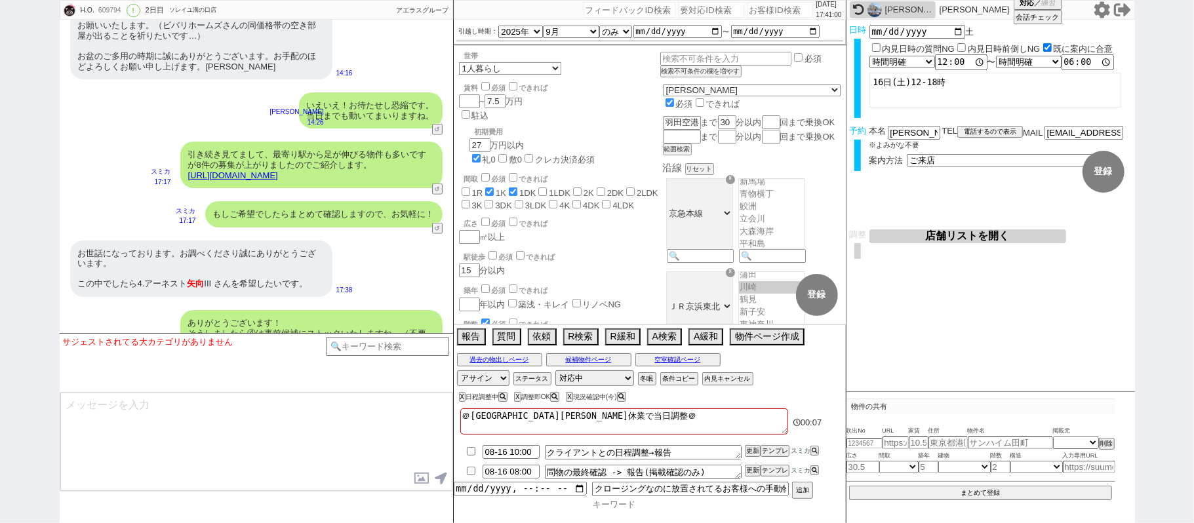
click at [612, 507] on input at bounding box center [703, 504] width 223 height 11
type input "手動"
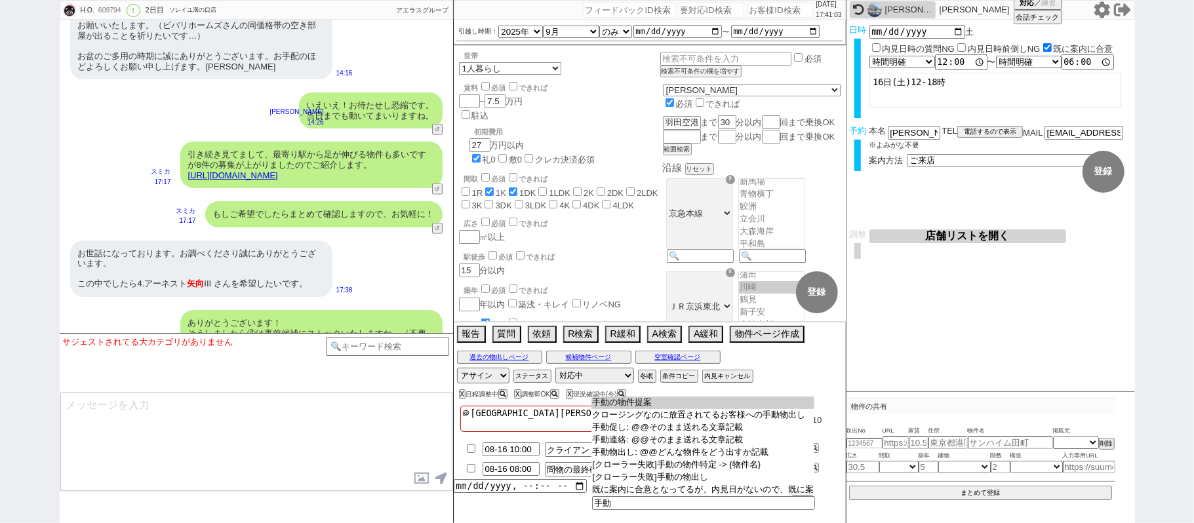
type input "手動の物件提案"
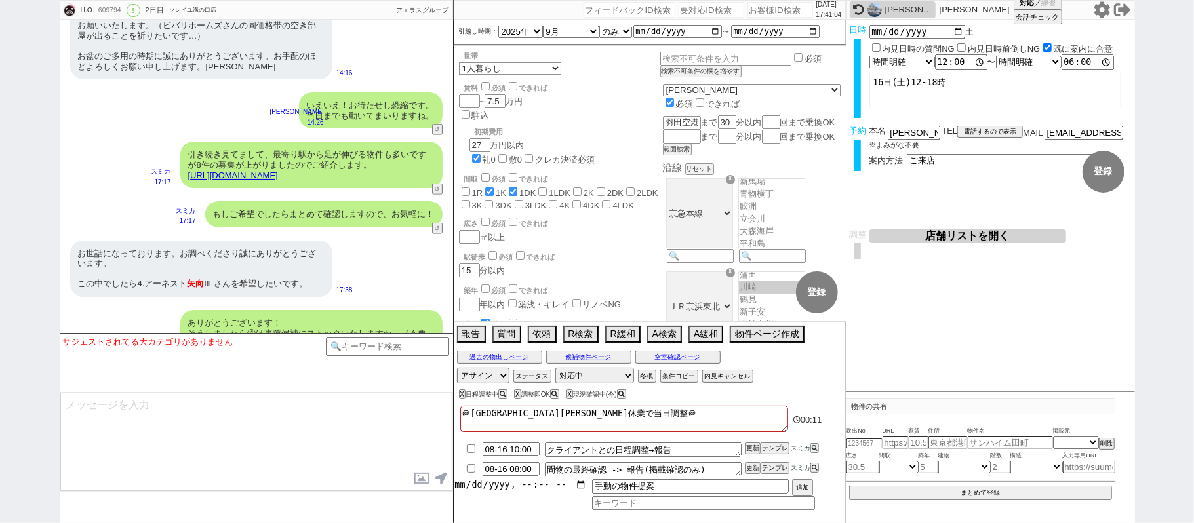
click at [512, 489] on input "datetime-local" at bounding box center [520, 484] width 133 height 11
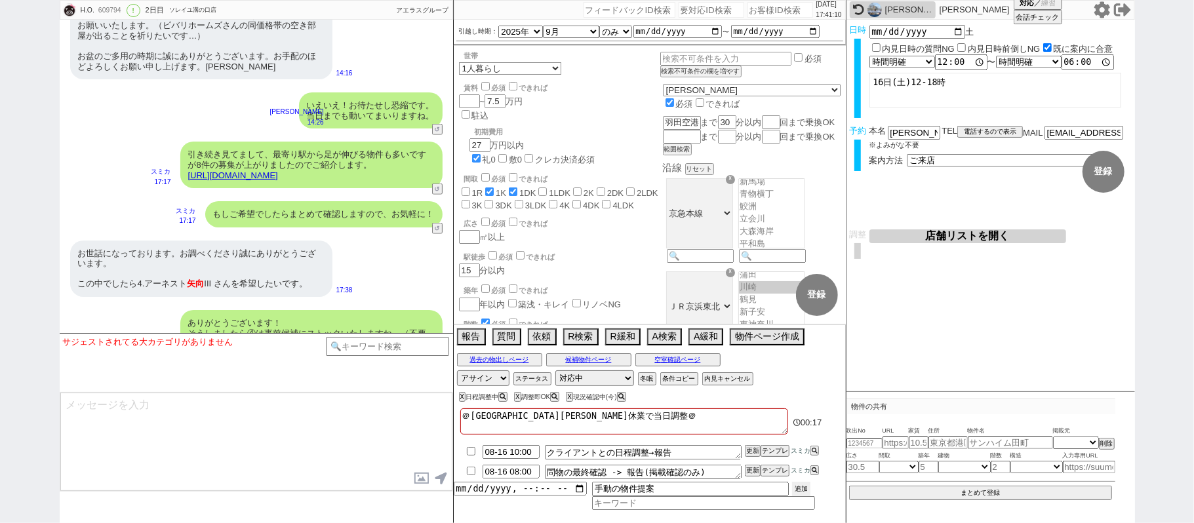
click at [800, 489] on button "追加" at bounding box center [801, 489] width 18 height 14
type input "2025-08-14T17:00"
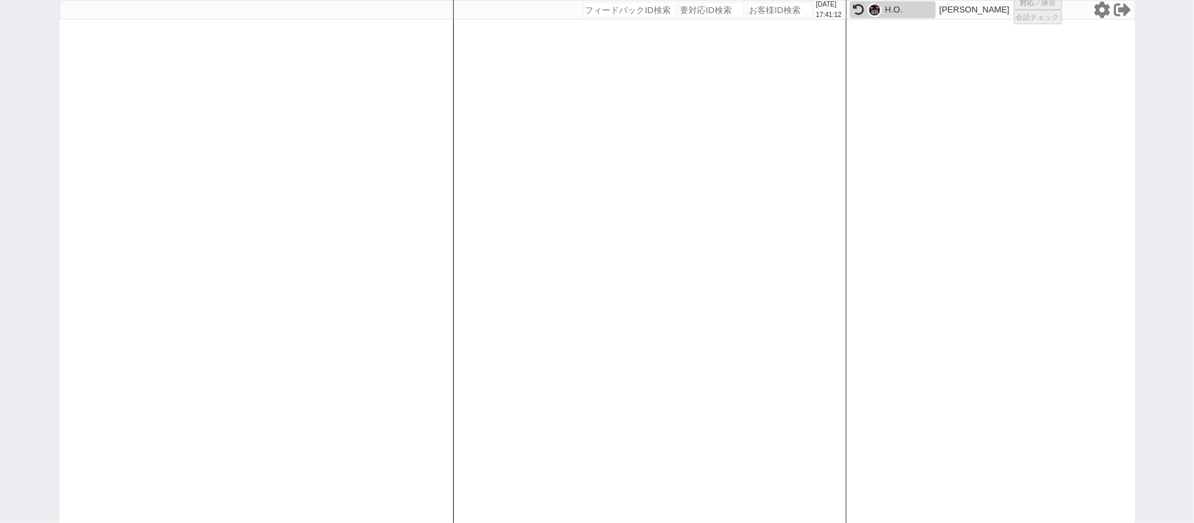
select select
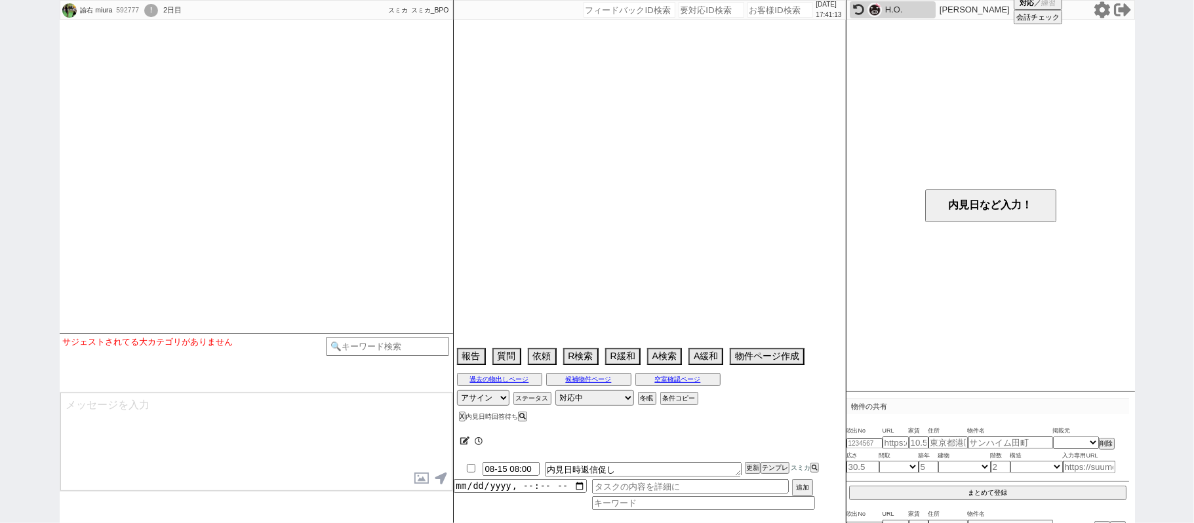
select select
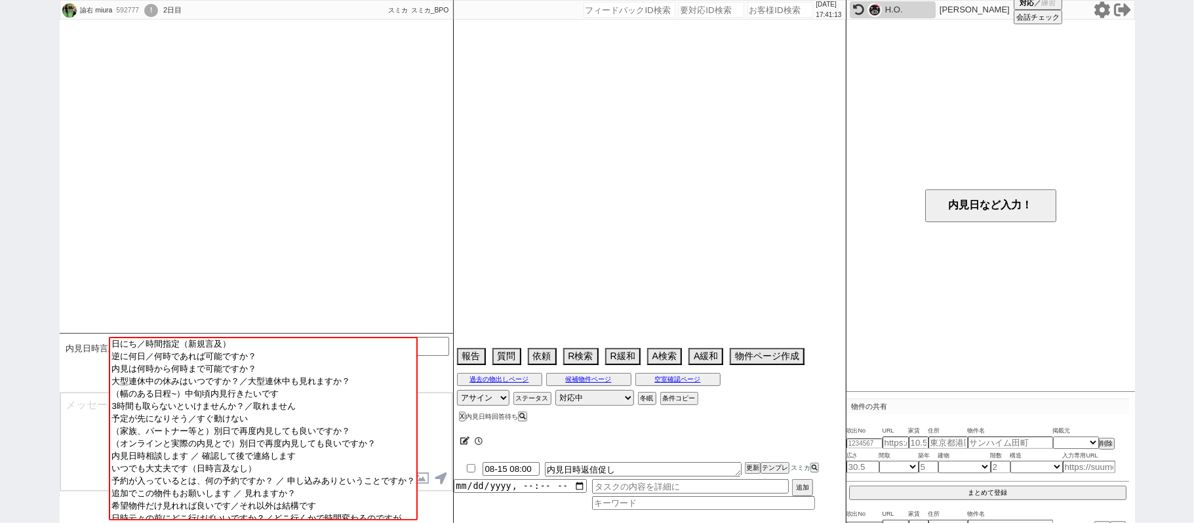
scroll to position [2404, 0]
select select "2025"
select select "9"
select select "37"
select select "0"
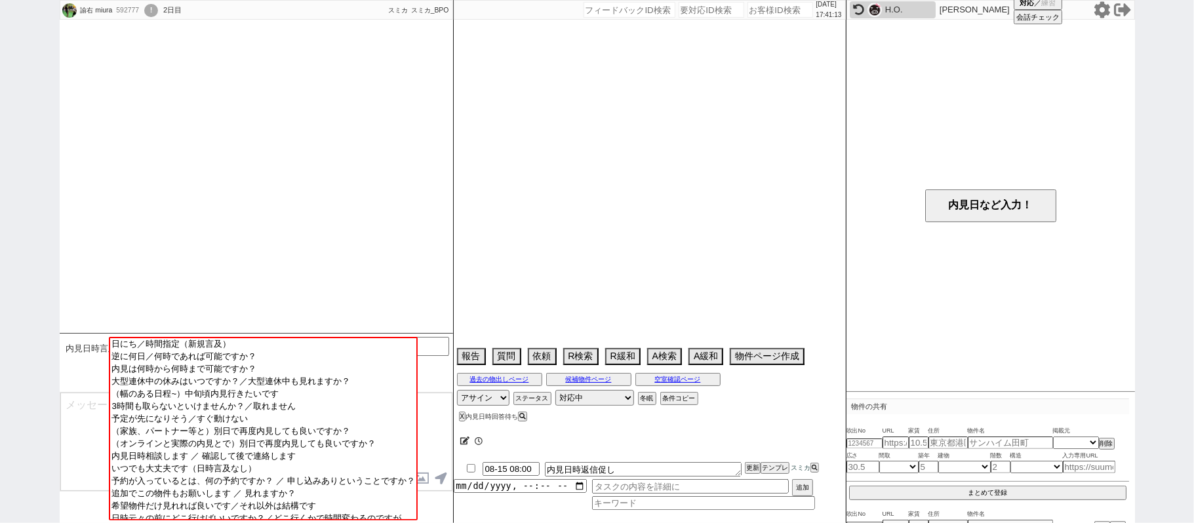
select select "15"
select select "500"
select select "54"
select select "1367"
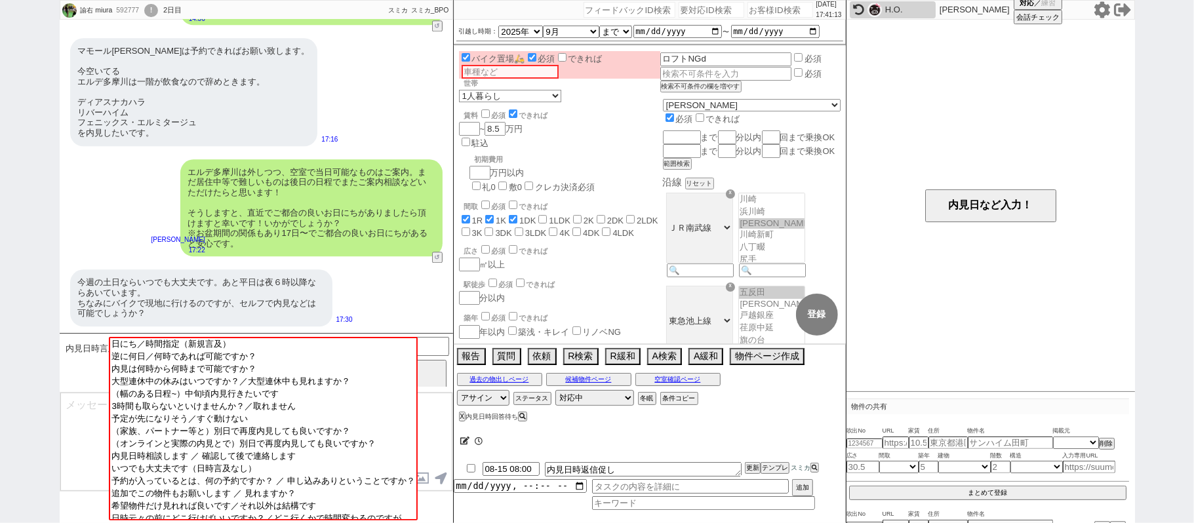
scroll to position [69, 0]
click at [24, 237] on div "諭右 miura 592777 ! 0 2日目 アパマンショップ綾瀬店 冬眠中 自社客 スミカ スミカ_BPO チャット全表示 2025-08-13 確認して…" at bounding box center [597, 261] width 1194 height 523
click at [82, 430] on textarea at bounding box center [256, 442] width 392 height 98
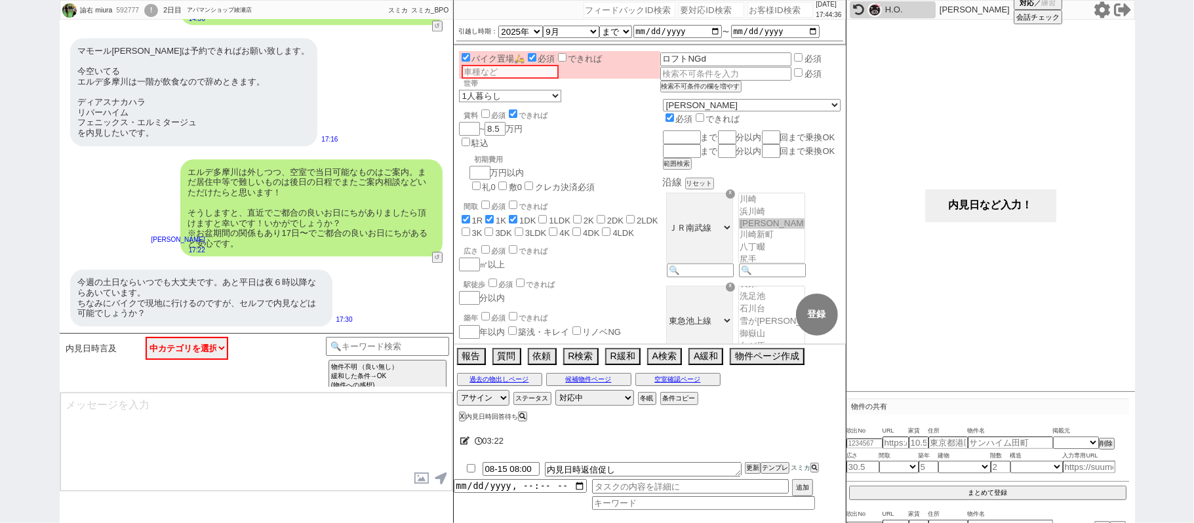
drag, startPoint x: 982, startPoint y: 193, endPoint x: 977, endPoint y: 187, distance: 7.9
click at [982, 192] on button "内見日など入力！" at bounding box center [990, 206] width 131 height 33
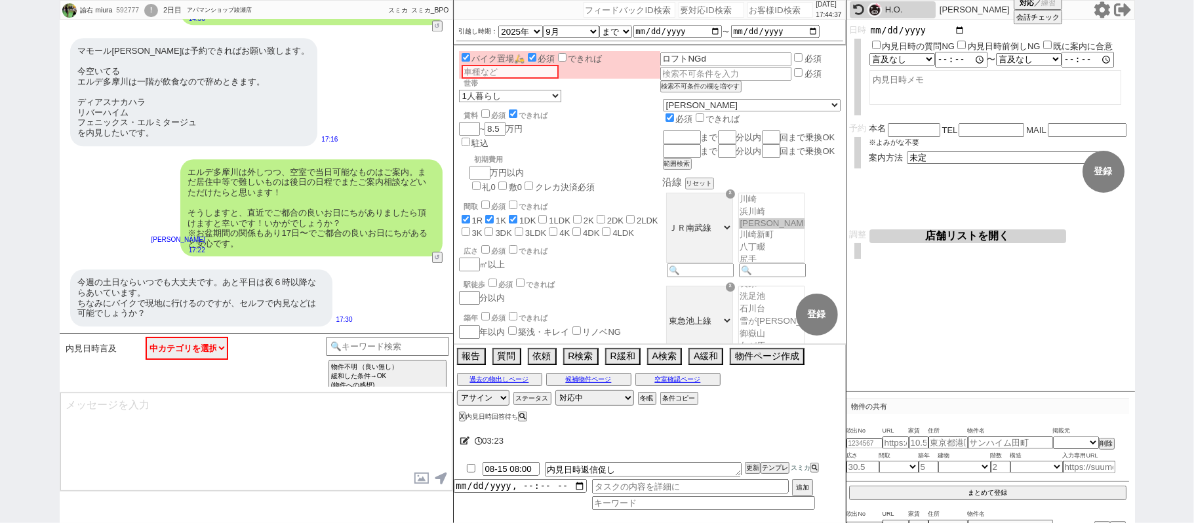
click at [959, 30] on input "date" at bounding box center [918, 30] width 96 height 11
click at [357, 336] on div "内見日時言及 中カテゴリを選択 日にち／時間指定（新規言及） 逆に何日／何時であれば可能ですか？ 内見は何時から何時まで可能ですか？ 大型連休中の休みはいつで…" at bounding box center [256, 362] width 393 height 59
click at [361, 337] on div "内見日時言及 中カテゴリを選択 日にち／時間指定（新規言及） 逆に何日／何時であれば可能ですか？ 内見は何時から何時まで可能ですか？ 大型連休中の休みはいつで…" at bounding box center [256, 362] width 393 height 59
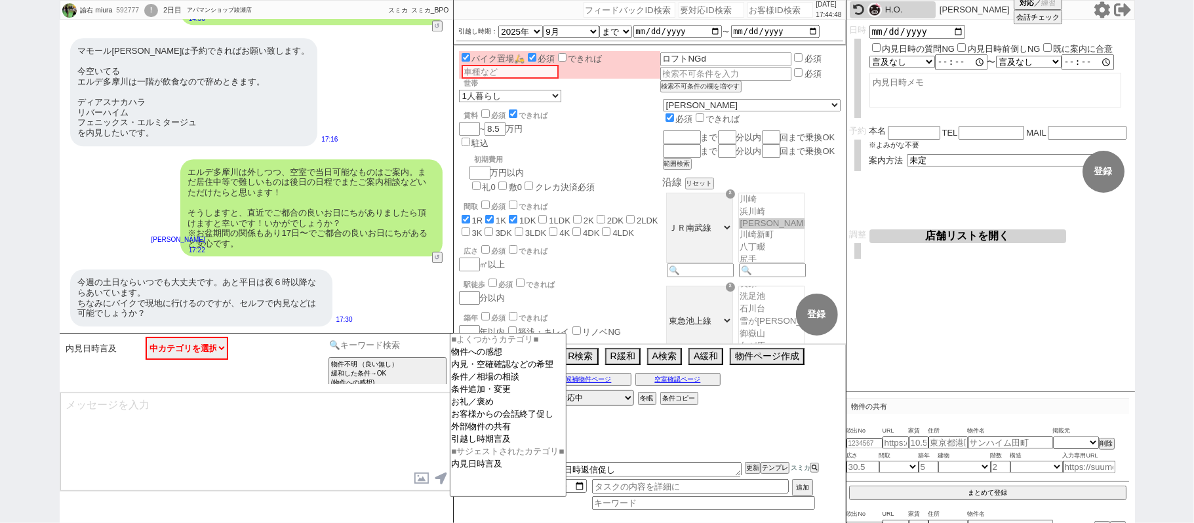
click at [365, 350] on input at bounding box center [388, 345] width 124 height 16
type input "現地"
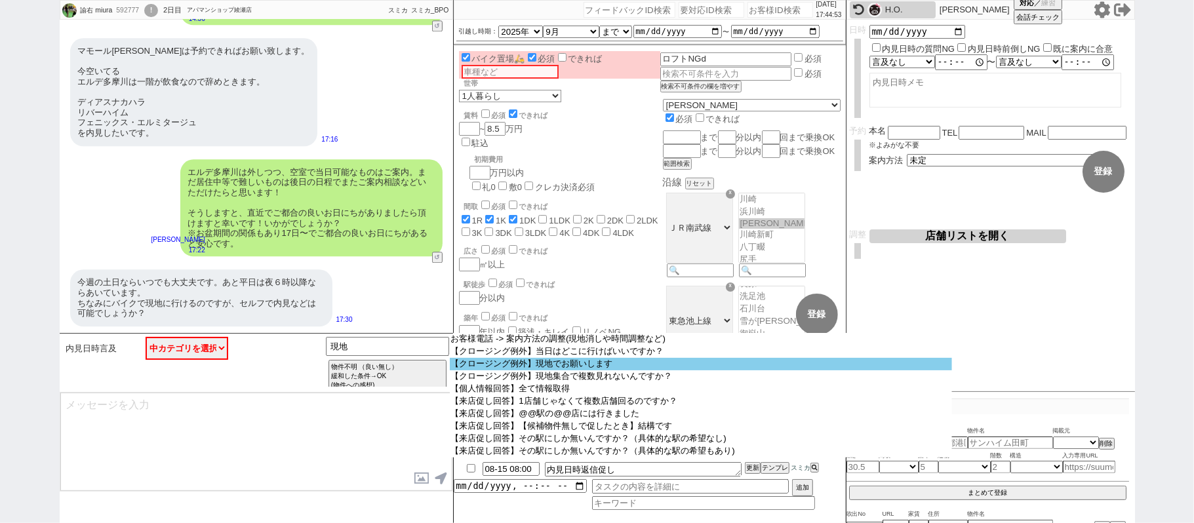
click at [544, 365] on option "【クロージング例外】現地でお願いします" at bounding box center [701, 364] width 503 height 12
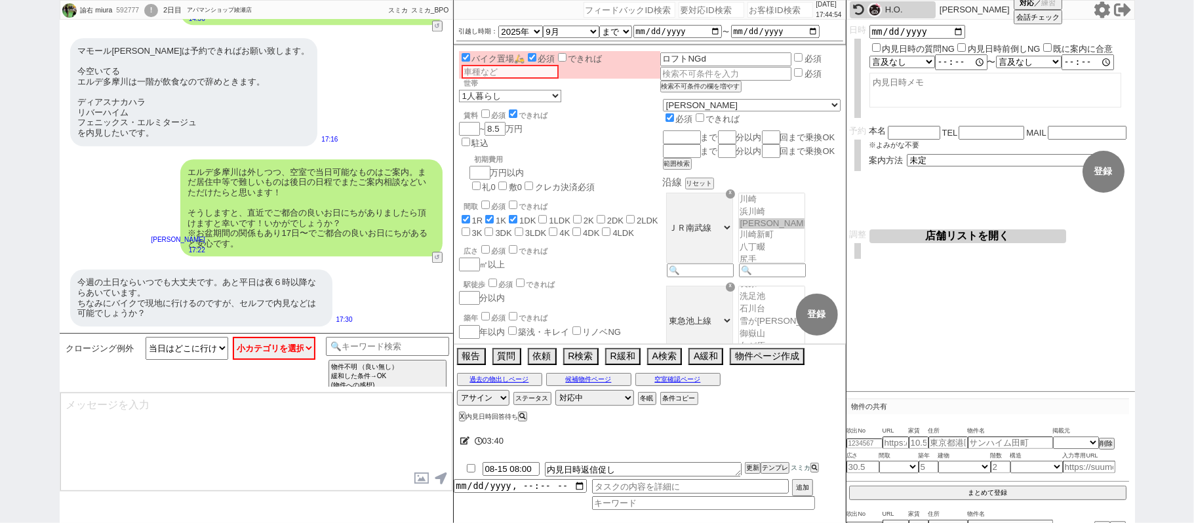
click at [310, 336] on div "クロージング例外 当日はどこに行けばいいですか？ 現地でお願いします 現地集合で複数見れないんですか？ 小カテゴリを選択 理由:時間がないから 理由:物件が近…" at bounding box center [256, 362] width 393 height 59
click at [300, 349] on select "小カテゴリを選択 理由:時間がないから 理由:物件が近いから 理由不明" at bounding box center [274, 348] width 83 height 23
select select "理由不明"
click at [233, 338] on select "小カテゴリを選択 理由:時間がないから 理由:物件が近いから 理由不明" at bounding box center [274, 348] width 83 height 23
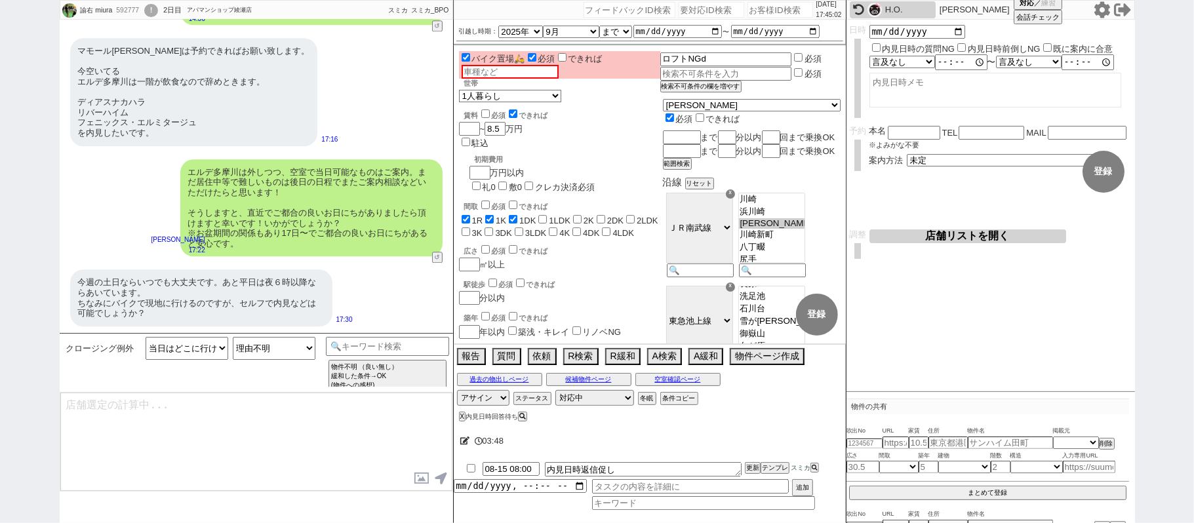
type textarea "恐れ入りますが、これまでLINE上でのやりとりのみでしたので店舗にて受付を基本お願いしておりまして、、 ご希望エリアに強い@@二俣川、川崎、自由が丘、渋谷駅す…"
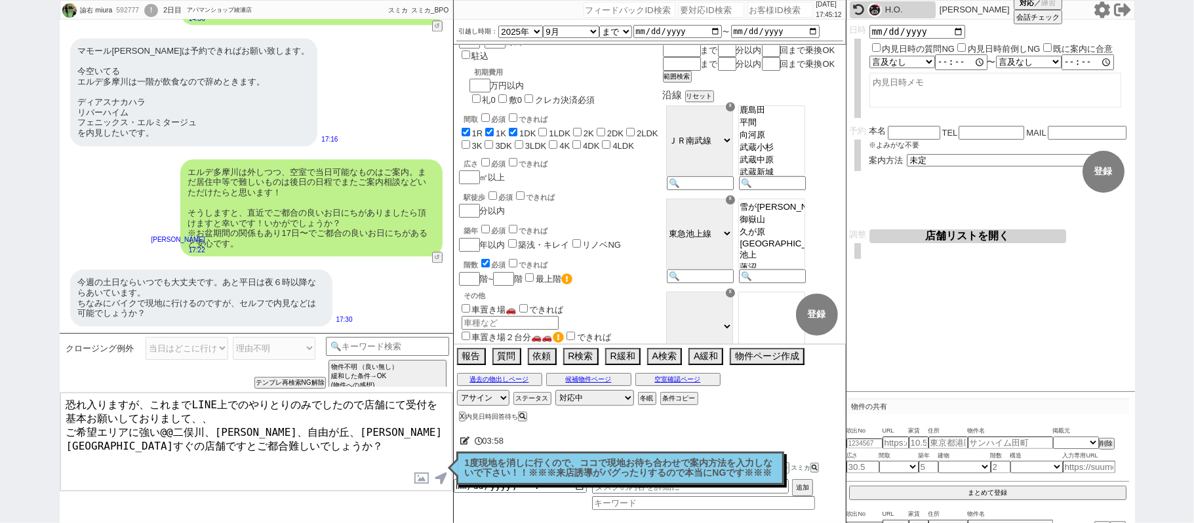
scroll to position [137, 0]
click at [689, 388] on div "過去の物出しページ 候補物件ページ 空室確認ページ" at bounding box center [650, 379] width 392 height 17
click at [671, 381] on button "空室確認ページ" at bounding box center [677, 379] width 85 height 10
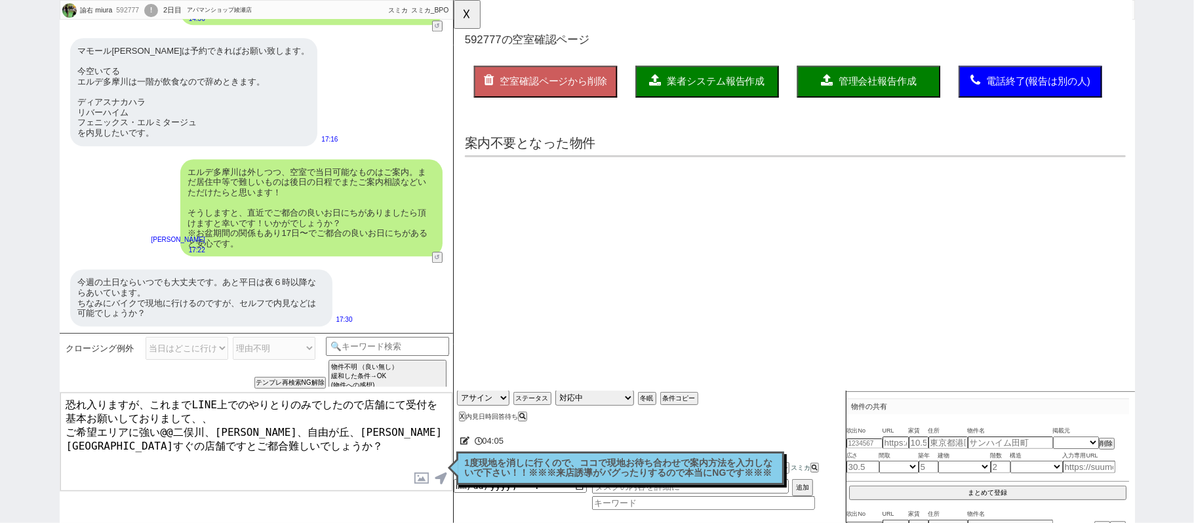
scroll to position [0, 0]
select select "another_room"
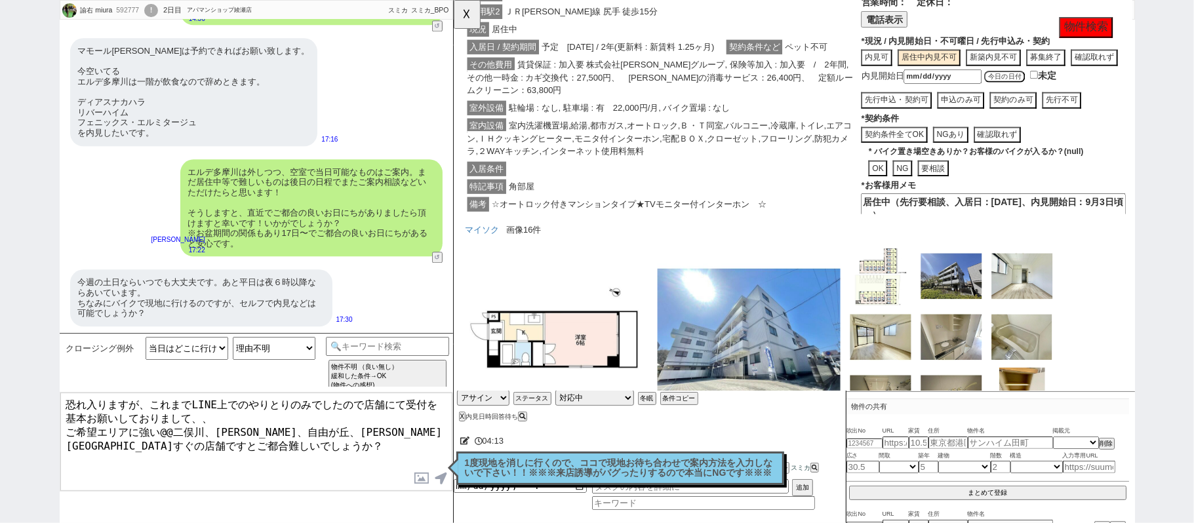
scroll to position [3746, 0]
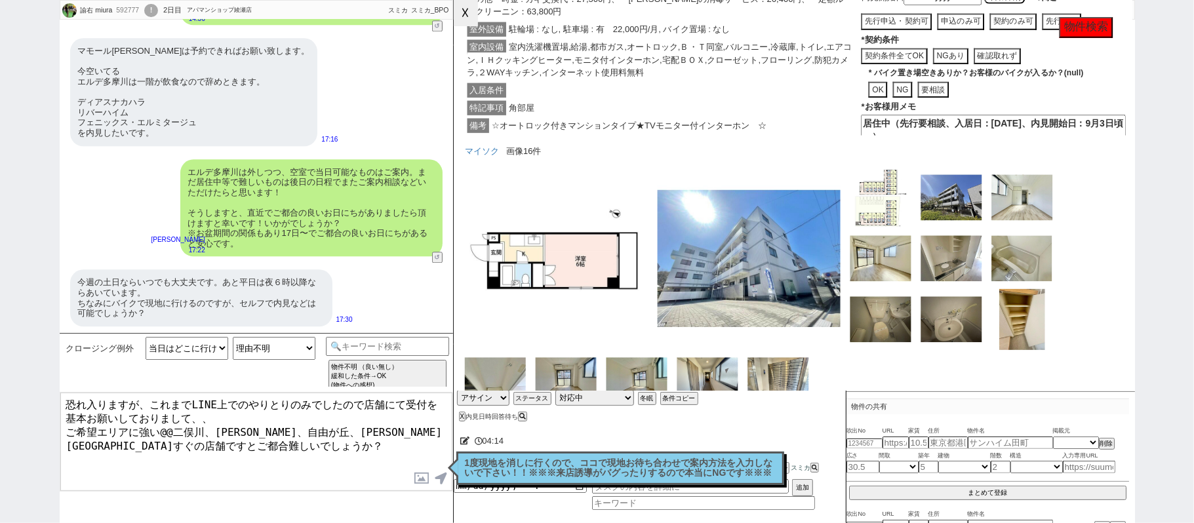
click at [459, 16] on button "☓" at bounding box center [466, 13] width 24 height 26
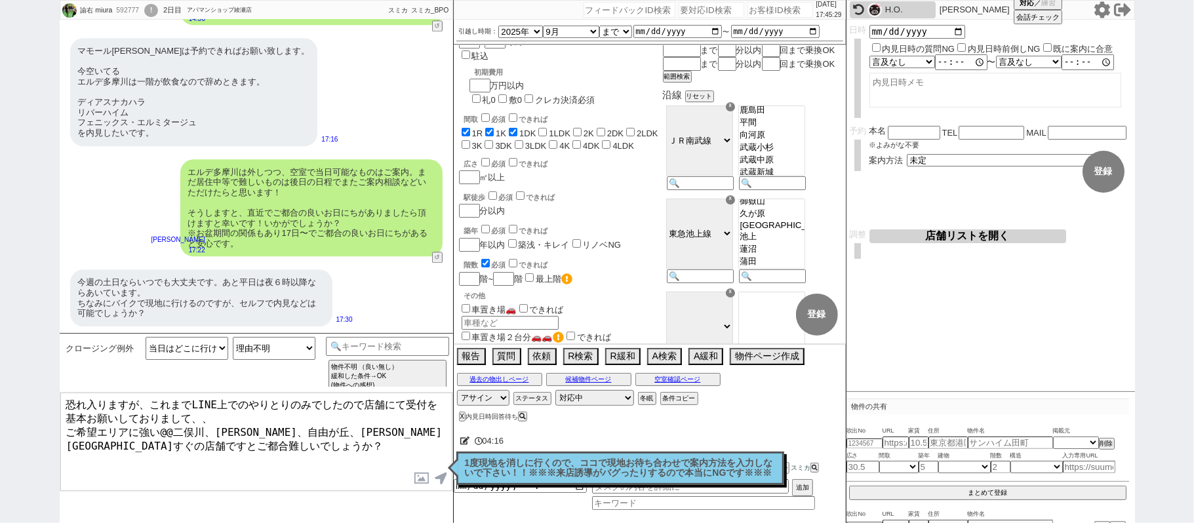
click at [214, 413] on textarea "恐れ入りますが、これまでLINE上でのやりとりのみでしたので店舗にて受付を基本お願いしておりまして、、 ご希望エリアに強い@@二俣川、川崎、自由が丘、渋谷駅す…" at bounding box center [256, 442] width 392 height 98
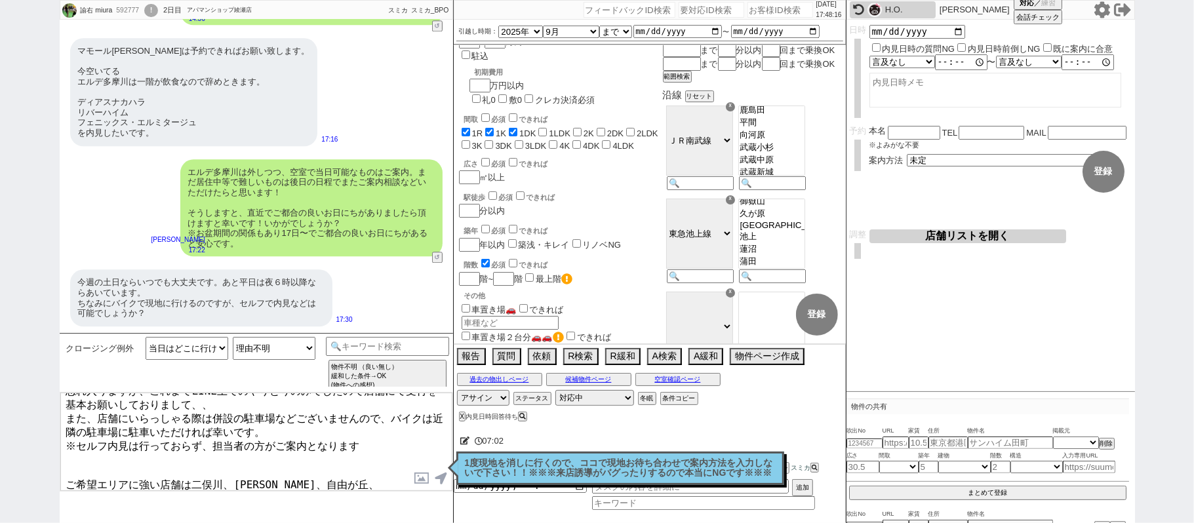
scroll to position [24, 0]
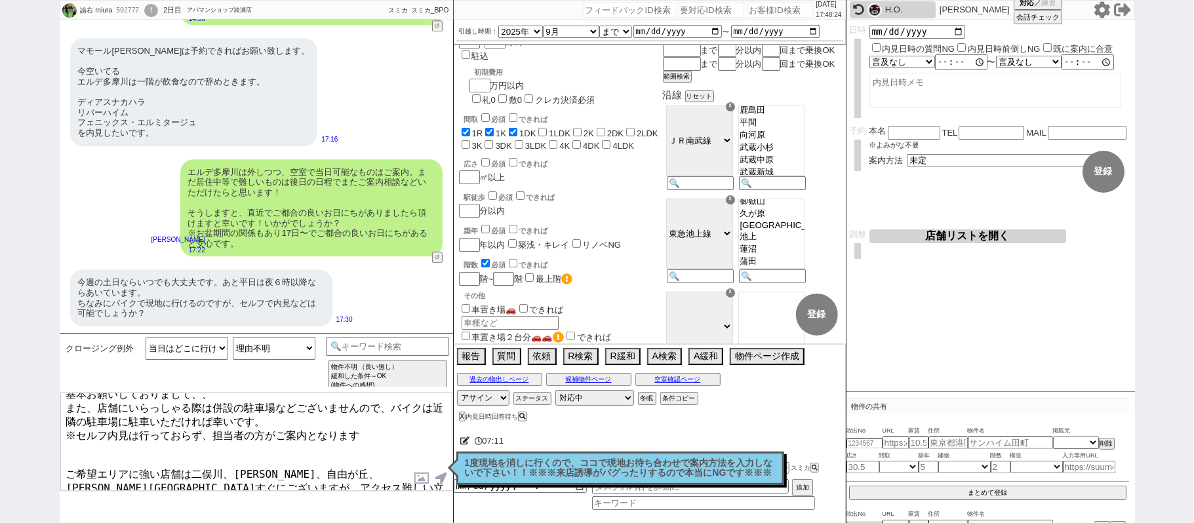
type textarea "恐れ入りますが、これまでLINE上でのやりとりのみでしたので店舗にて受付を基本お願いしておりまして、、 また、店舗にいらっしゃる際は併設の駐車場などございませ…"
click at [912, 96] on textarea at bounding box center [996, 90] width 252 height 35
type textarea "土日（平日は18時以降になる"
click at [1100, 173] on button "登録" at bounding box center [1104, 172] width 42 height 42
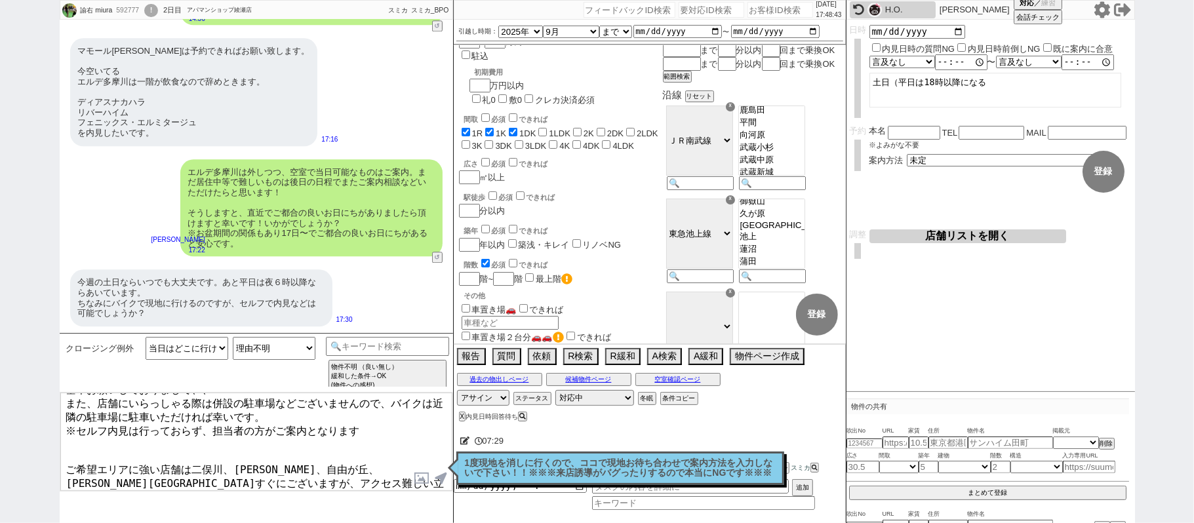
drag, startPoint x: 66, startPoint y: 454, endPoint x: 487, endPoint y: 497, distance: 422.5
click at [488, 511] on div "諭右 miura 592777 ! 0 2日目 アパマンショップ綾瀬店 冬眠中 自社客 スミカ スミカ_BPO チャット全表示 2025-08-13 確認して…" at bounding box center [597, 261] width 1075 height 523
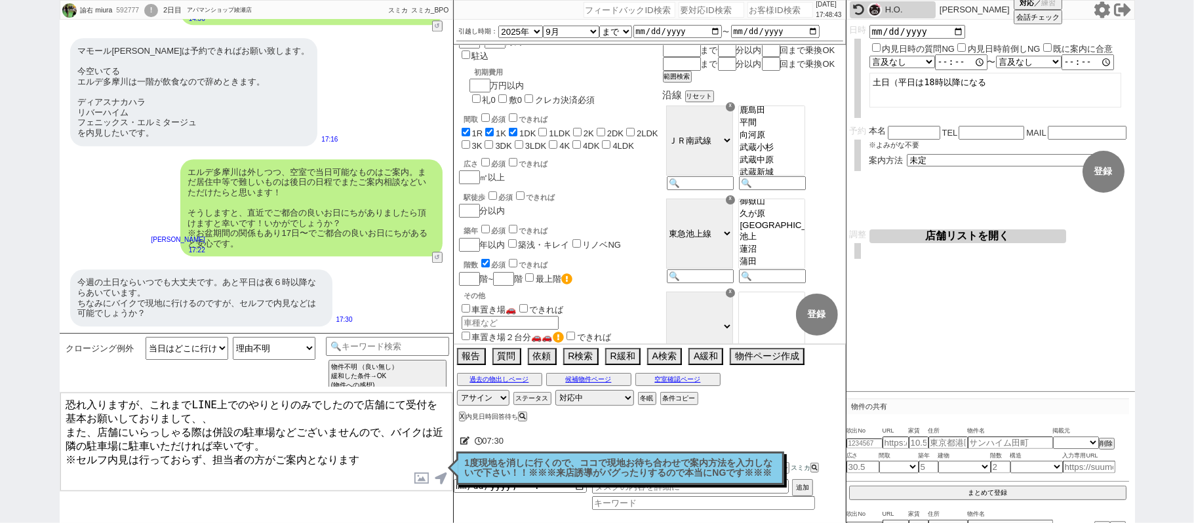
scroll to position [0, 0]
type textarea "恐れ入りますが、これまでLINE上でのやりとりのみでしたので店舗にて受付を基本お願いしておりまして、、 また、店舗にいらっしゃる際は併設の駐車場などございませ…"
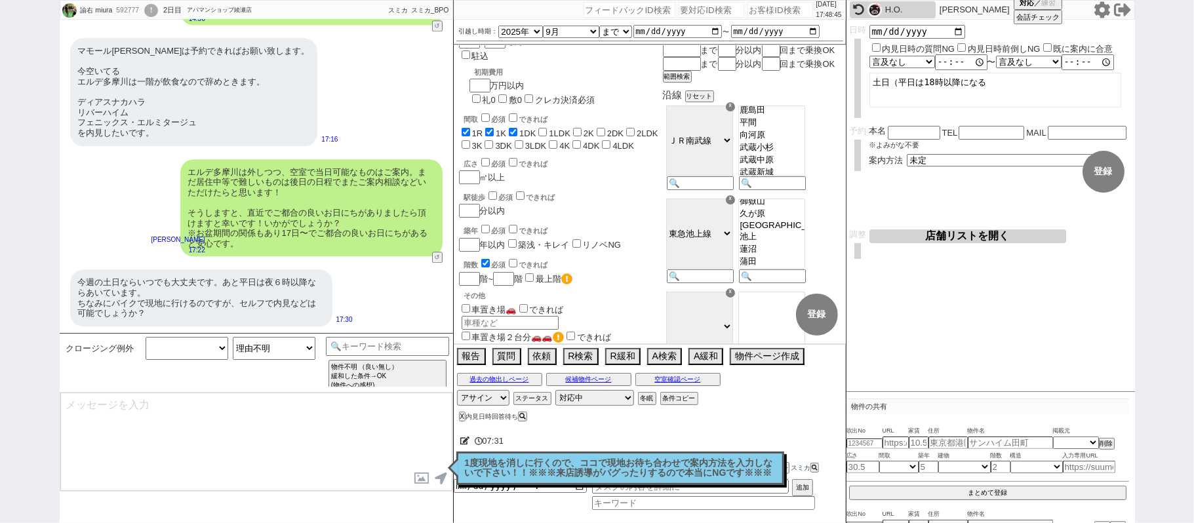
select select
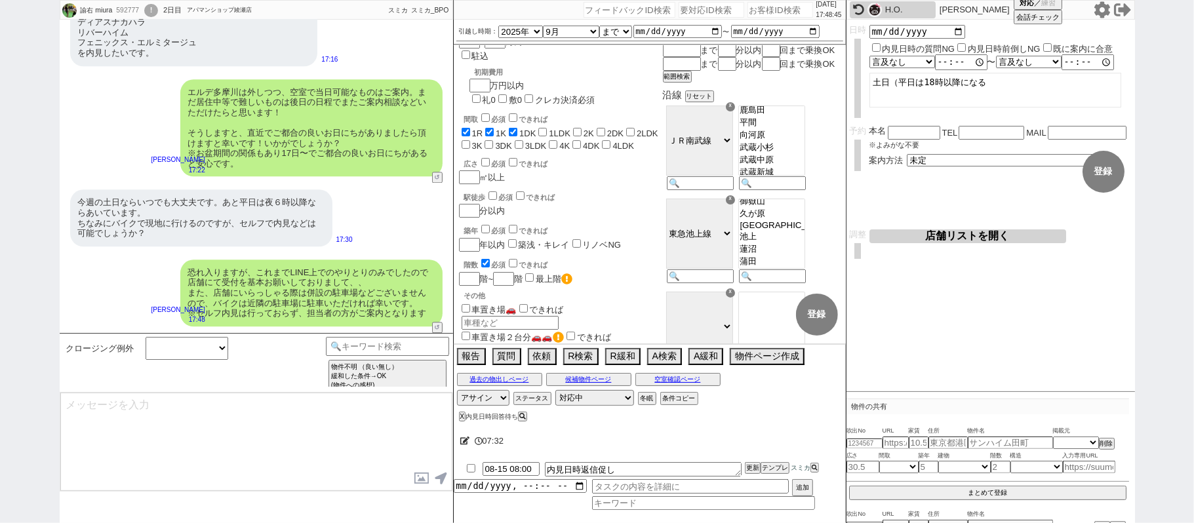
scroll to position [2331, 0]
select select "431"
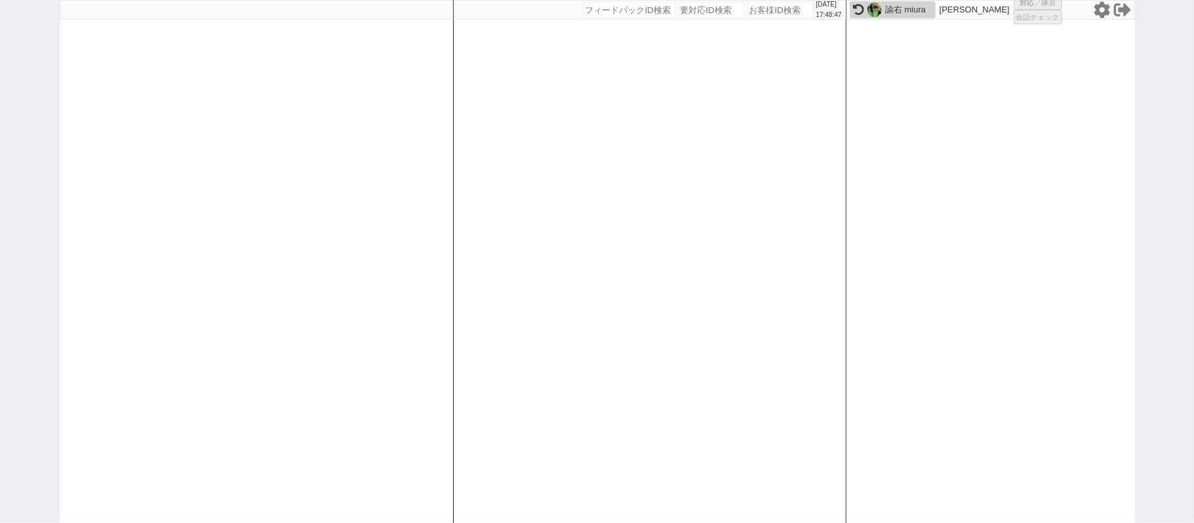
select select "1"
select select "2"
select select
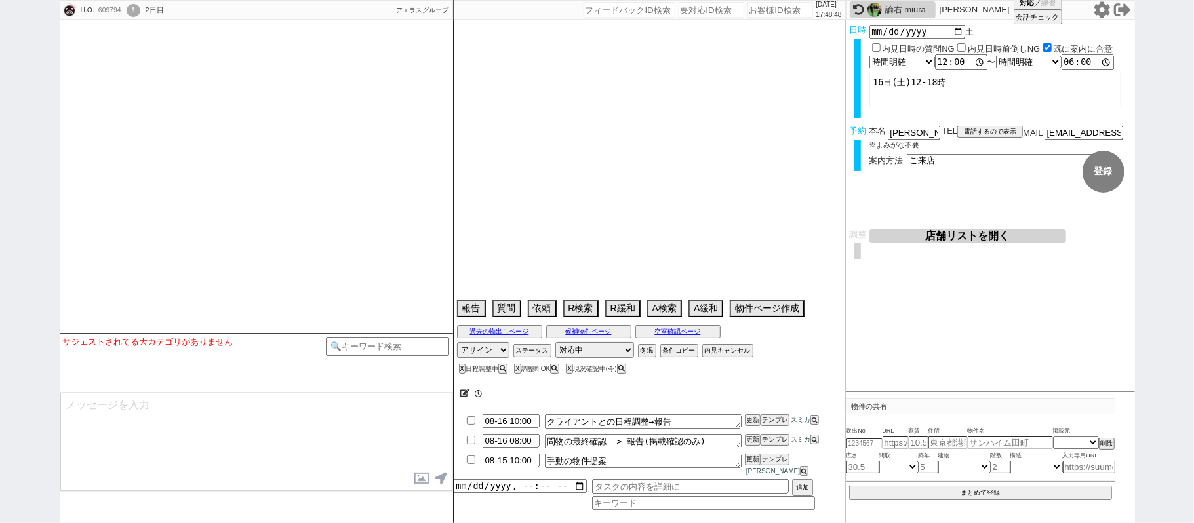
type textarea "＠ソレイユ溝の口夏季休業で当日調整＠"
select select "2025"
select select "9"
select select "36"
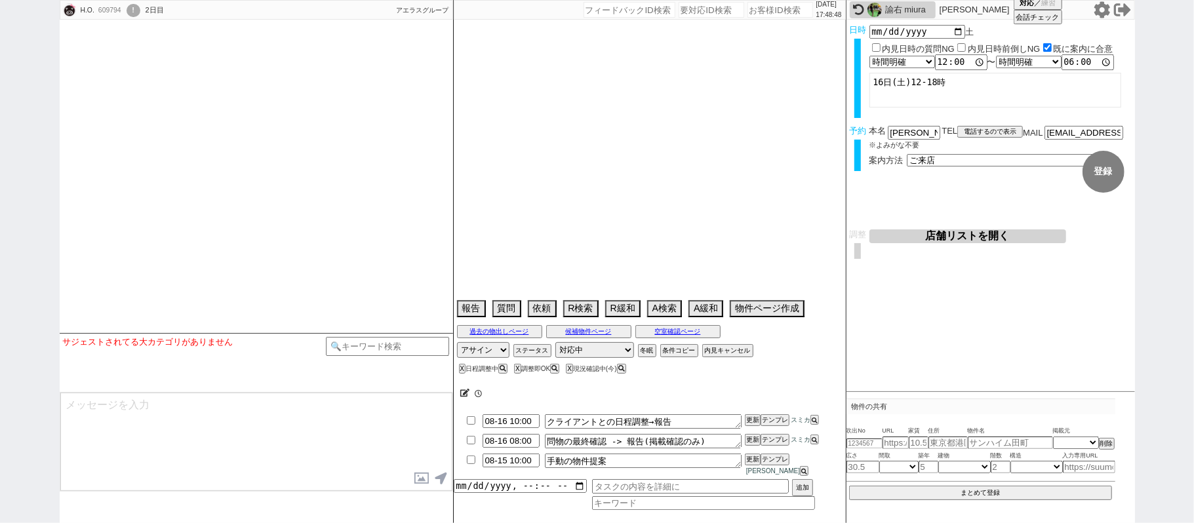
select select "0"
select select "57"
select select "1406"
select select "23"
select select "752"
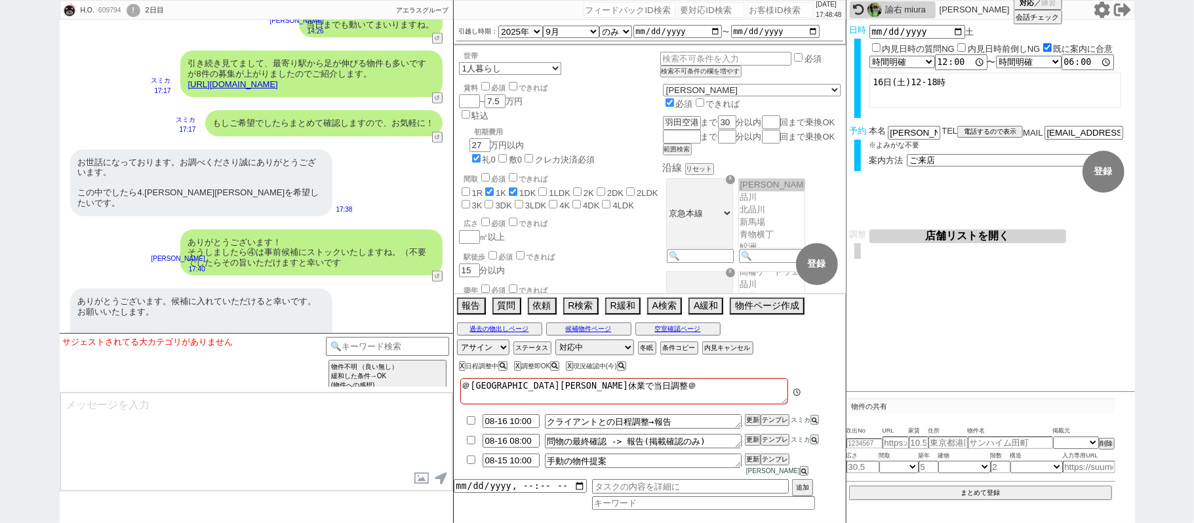
click at [903, 12] on div "諭右 miura" at bounding box center [908, 10] width 47 height 10
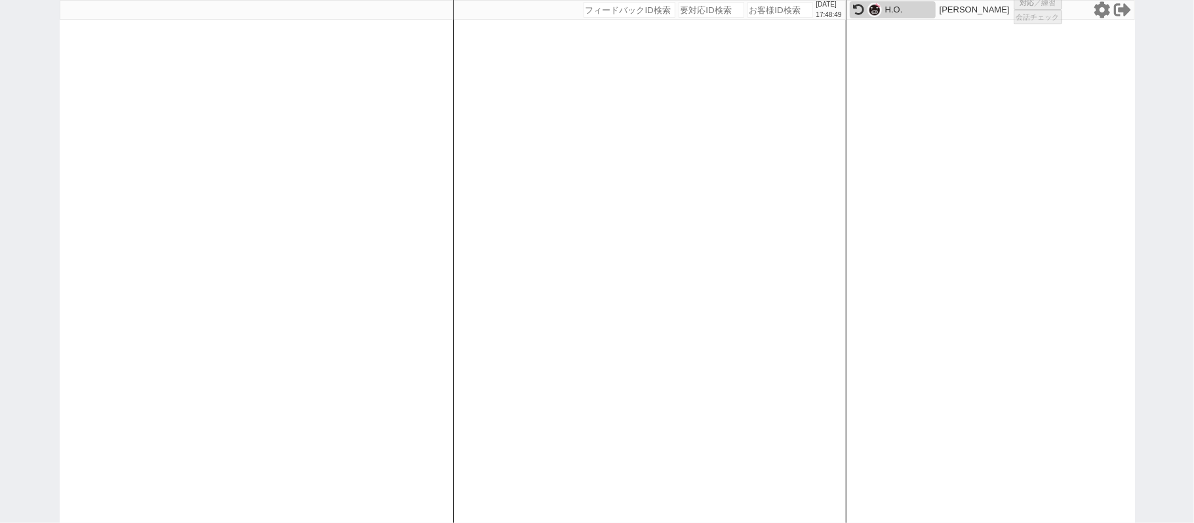
select select "431"
select select
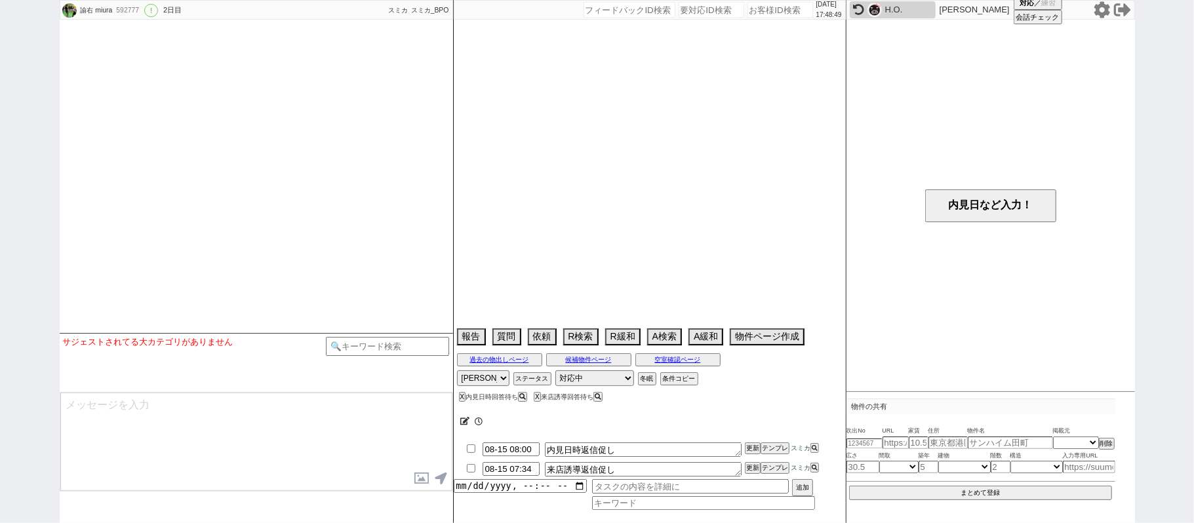
select select "2025"
select select "9"
select select "37"
select select "0"
select select "15"
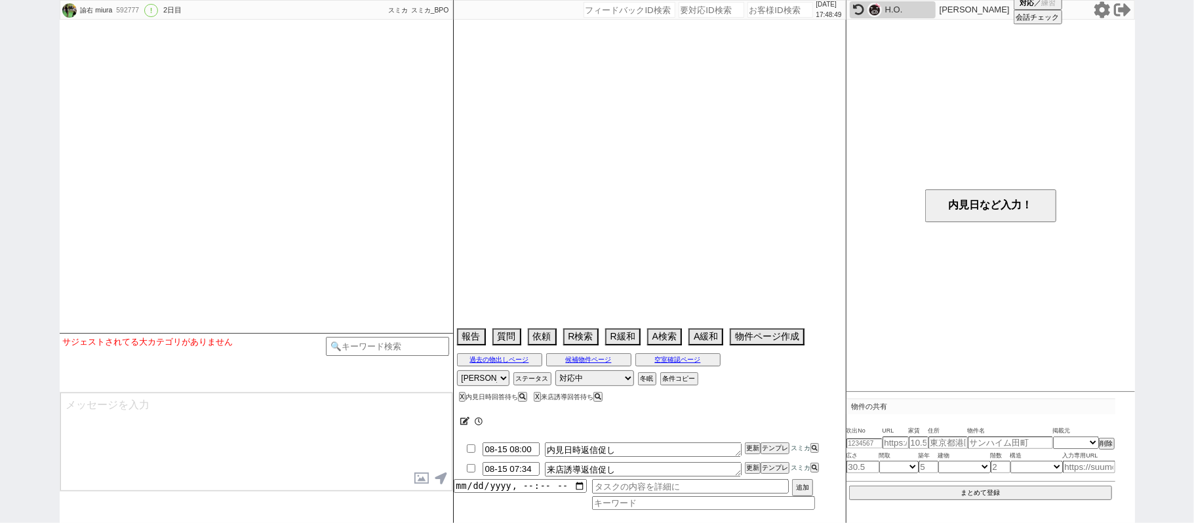
select select "500"
select select "54"
select select "1367"
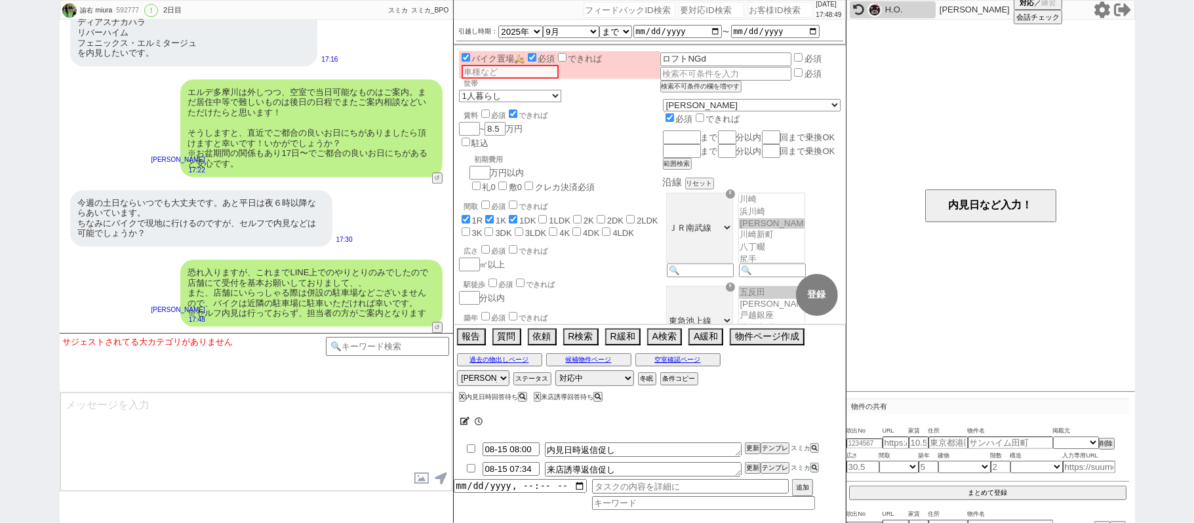
scroll to position [69, 0]
click at [277, 418] on textarea at bounding box center [256, 442] width 392 height 98
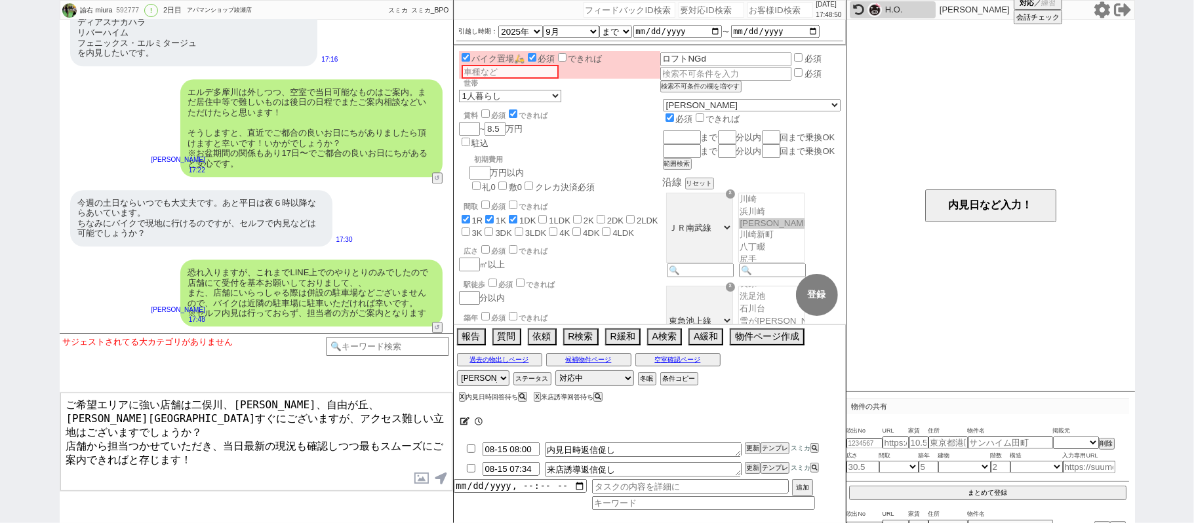
type textarea "ご希望エリアに強い店舗は二俣川、川崎、自由が丘、渋谷駅すぐにございますが、アクセス難しい立地はございますでしょうか？ 店舗から担当つかせていただき、当日最新の…"
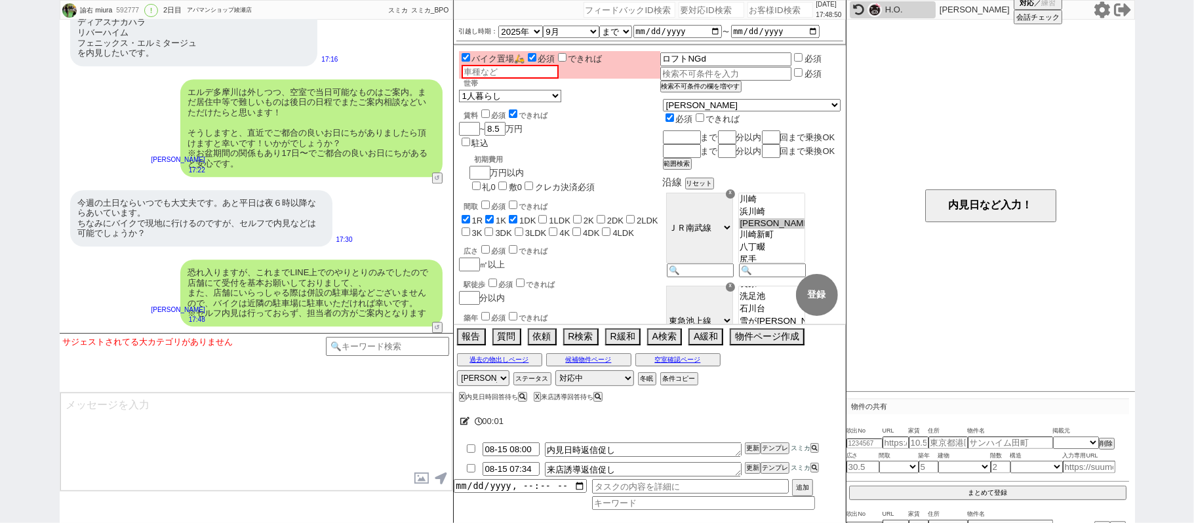
scroll to position [6238, 0]
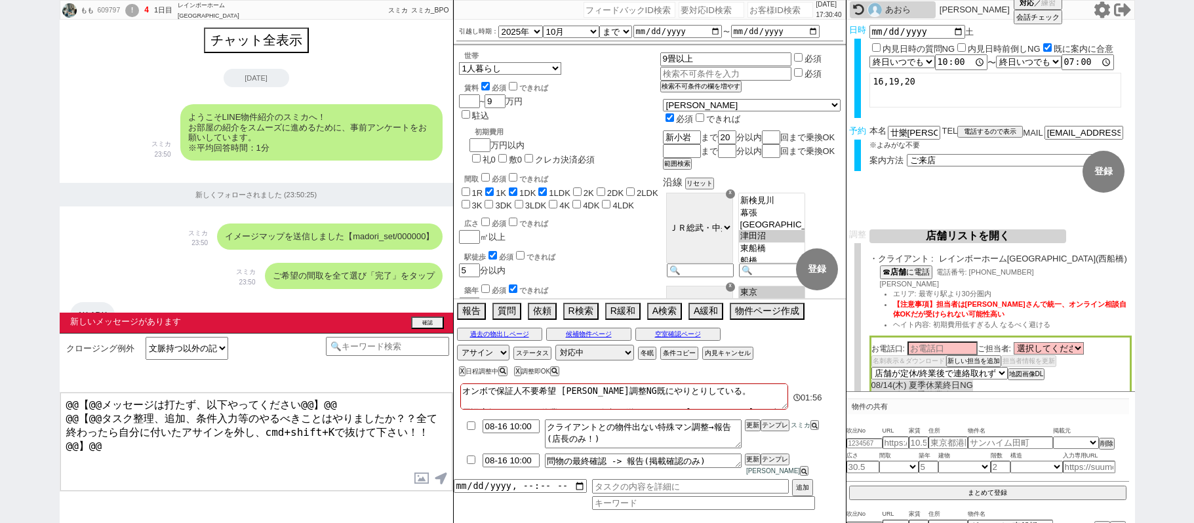
select select "2025"
select select "10"
select select "37"
select select "0"
select select "811"
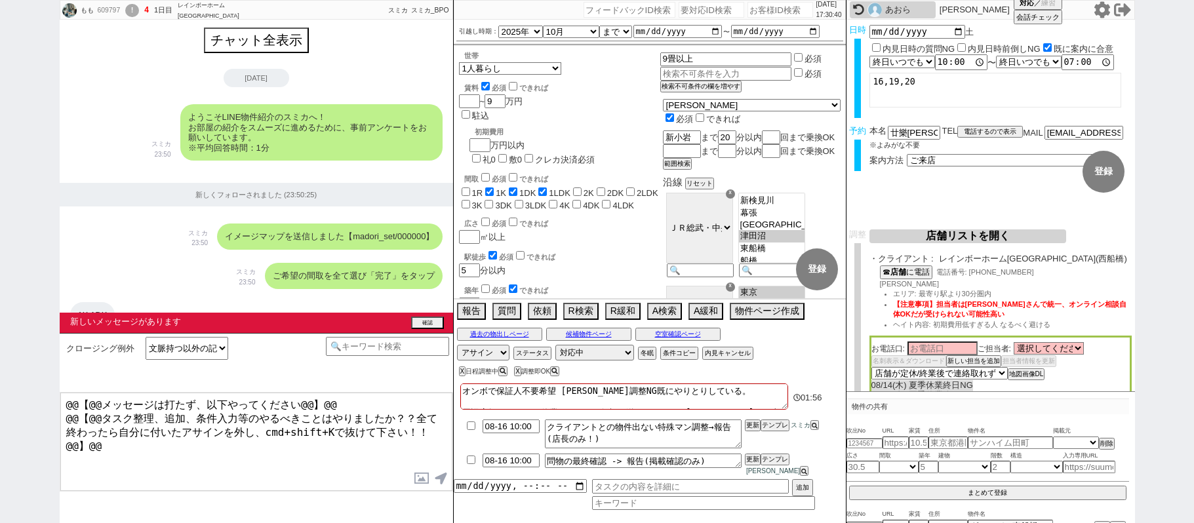
select select "11"
select select "6"
select select "2"
select select "10"
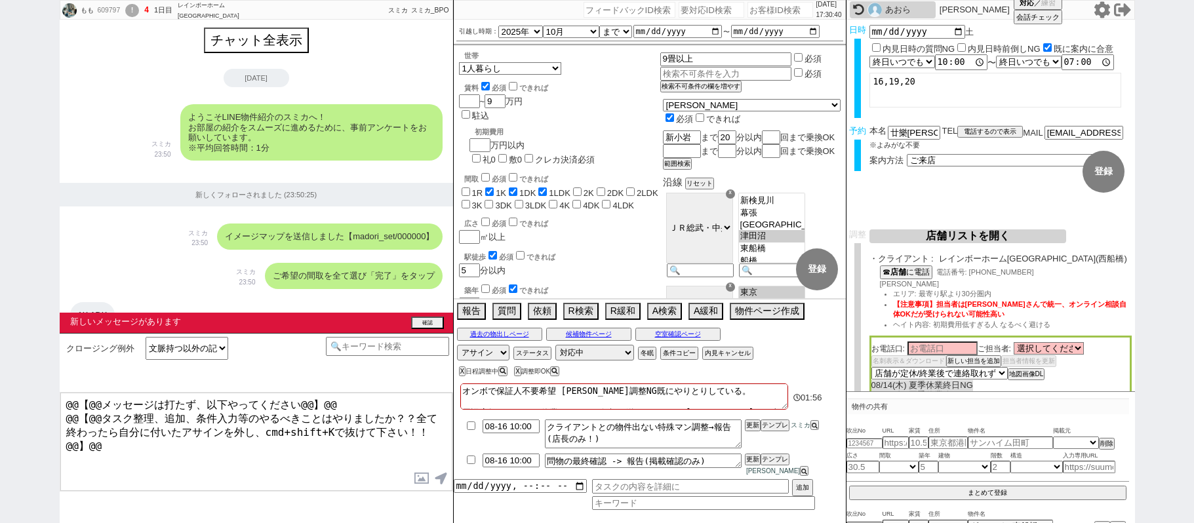
select select
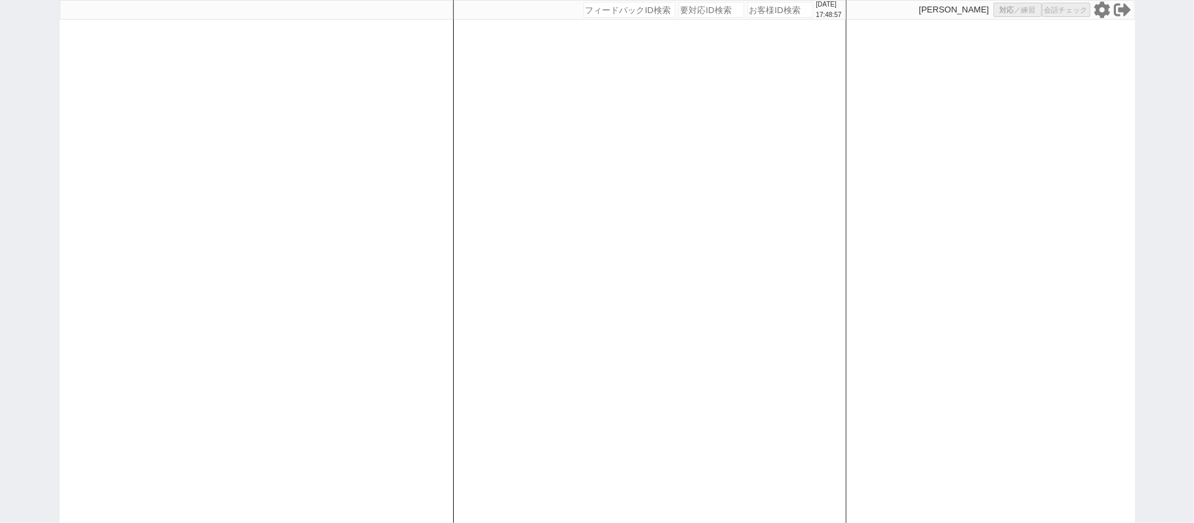
select select
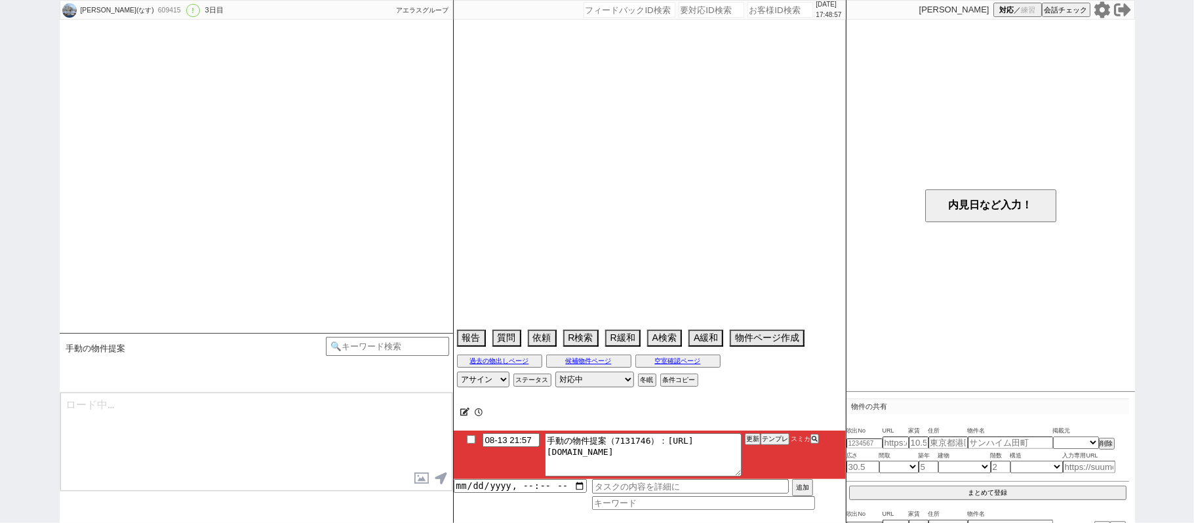
scroll to position [3773, 0]
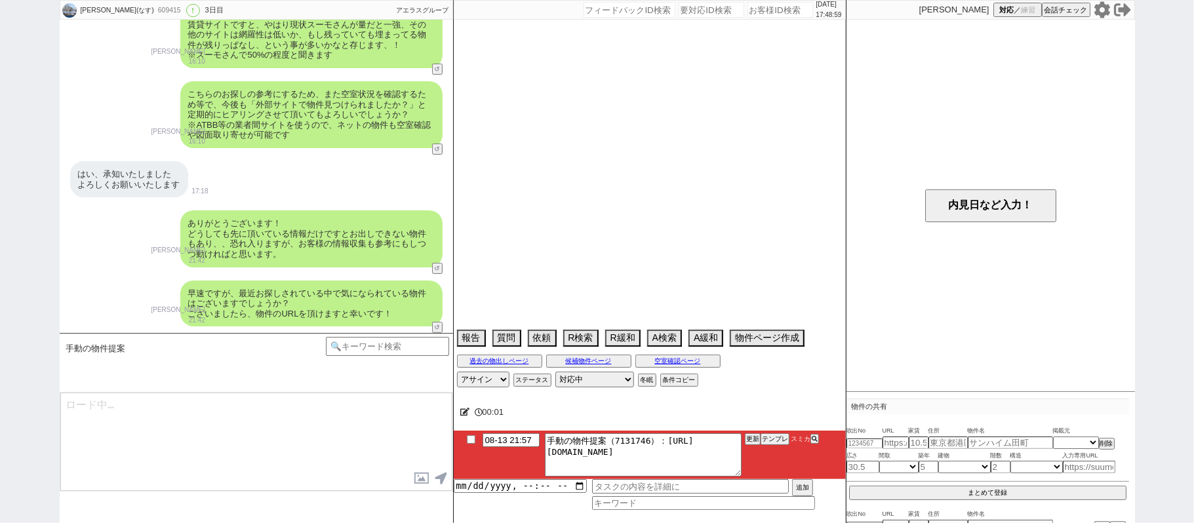
select select "15"
select select "1"
select select "75"
select select "23"
select select "14"
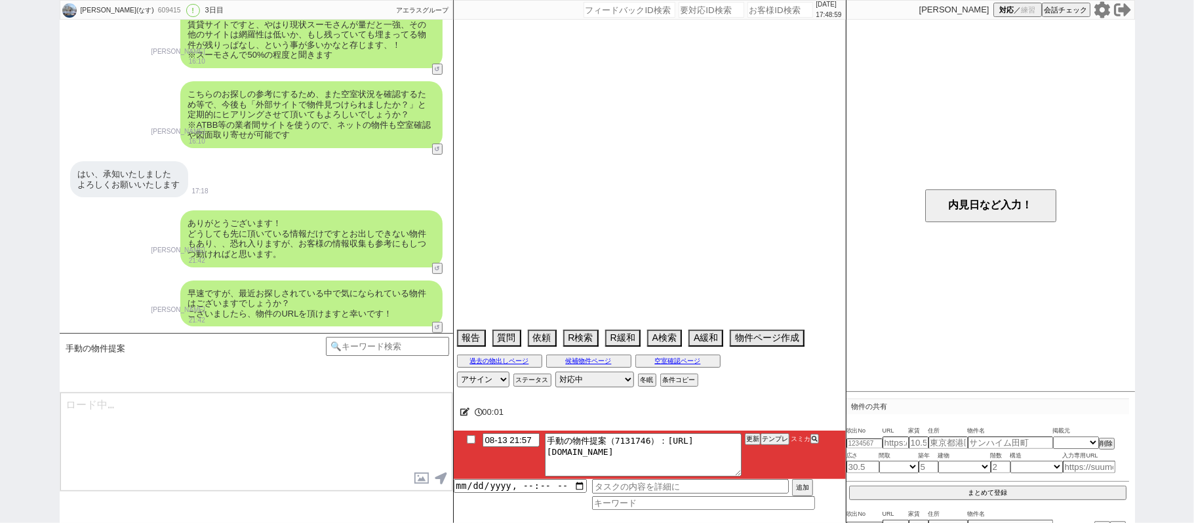
select select "72"
select select "70"
select select "60"
select select "65"
select select "63"
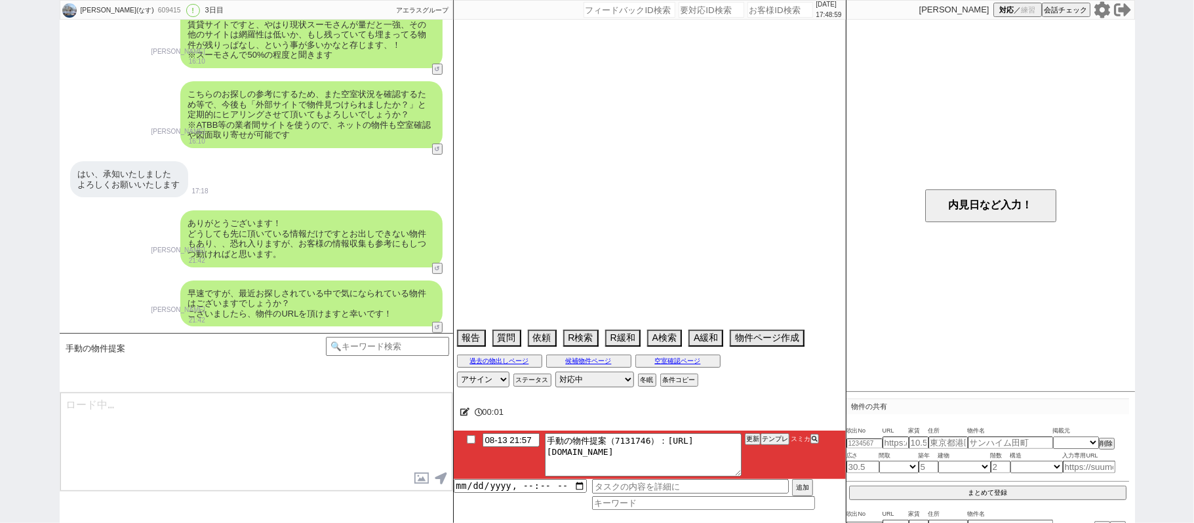
select select "29"
select select "62"
select select "71"
select select "33"
select select "64"
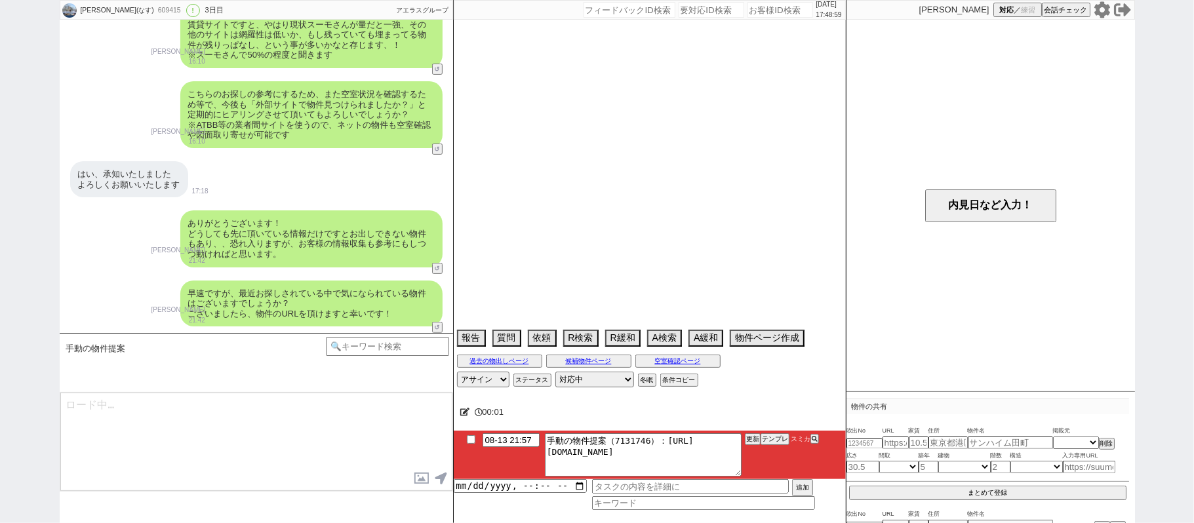
select select "69"
select select "67"
select select "59"
select select "19"
select select "47"
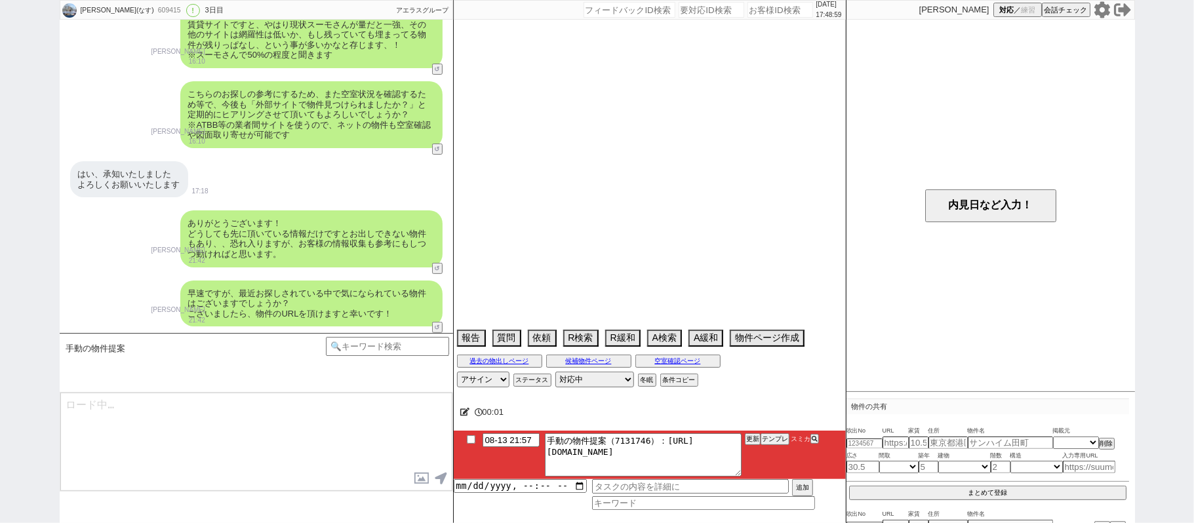
select select "44"
select select "25"
select select "3116"
select select "68"
select select "12"
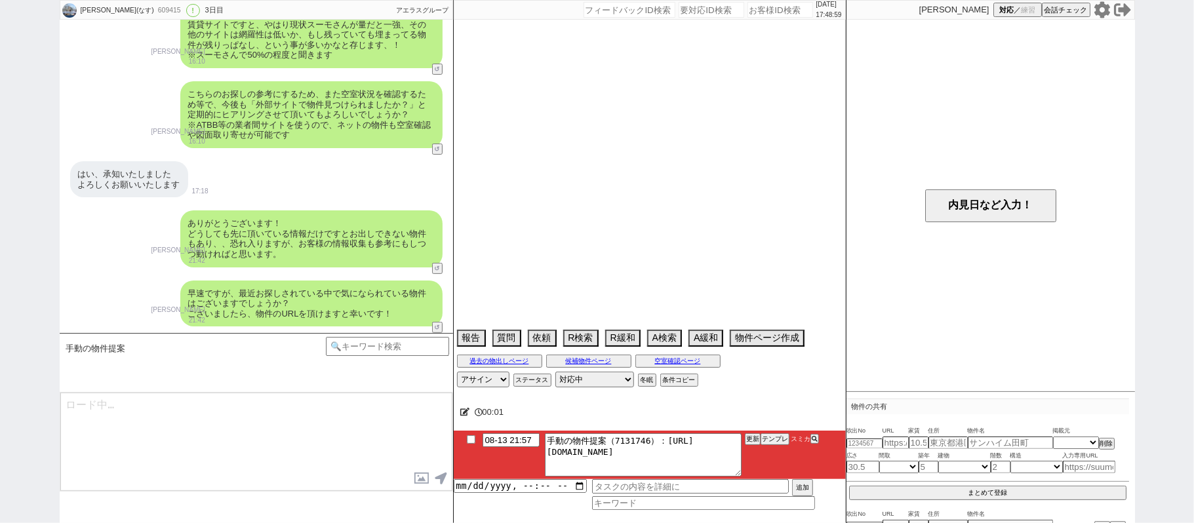
select select "74"
select select "48"
select select "54"
select select "66"
select select "57"
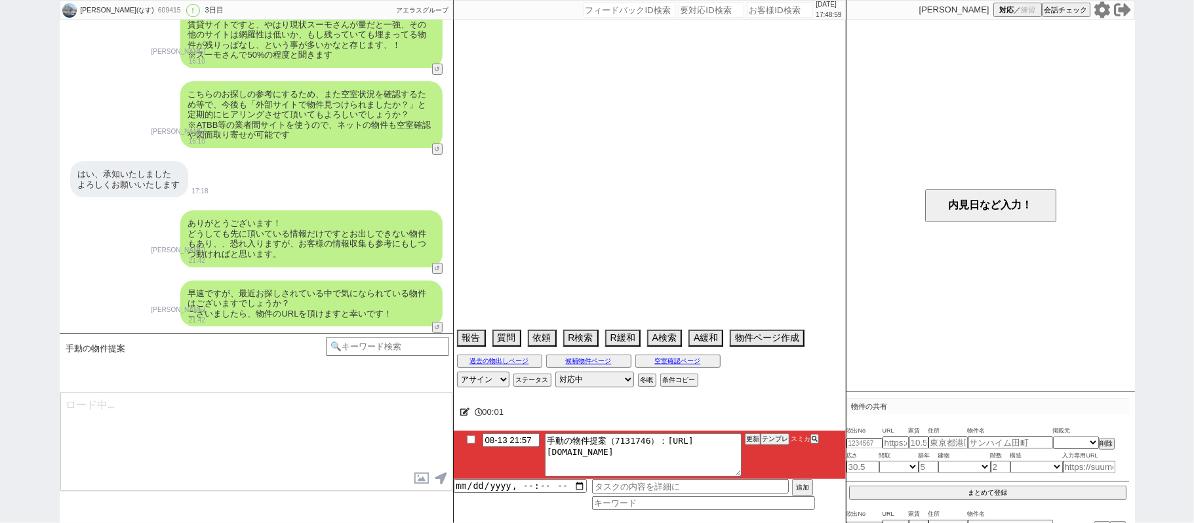
select select "38"
select select "9"
select select "331"
select select "24"
select select "76"
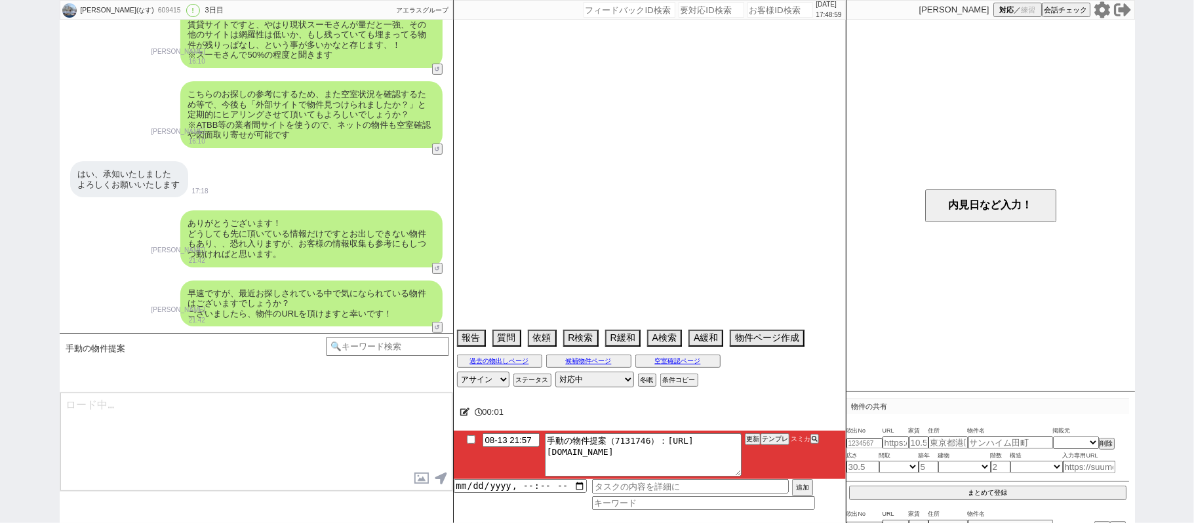
select select "52"
select select "35"
select select "27"
select select "50"
select select "36"
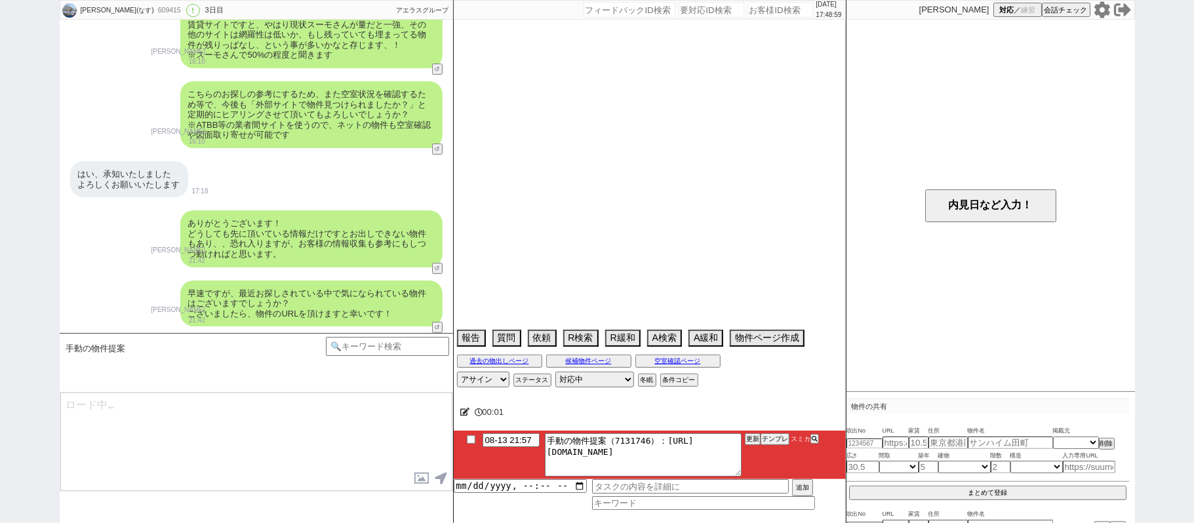
select select "7"
select select "16"
select select "531"
select select "56"
select select "11"
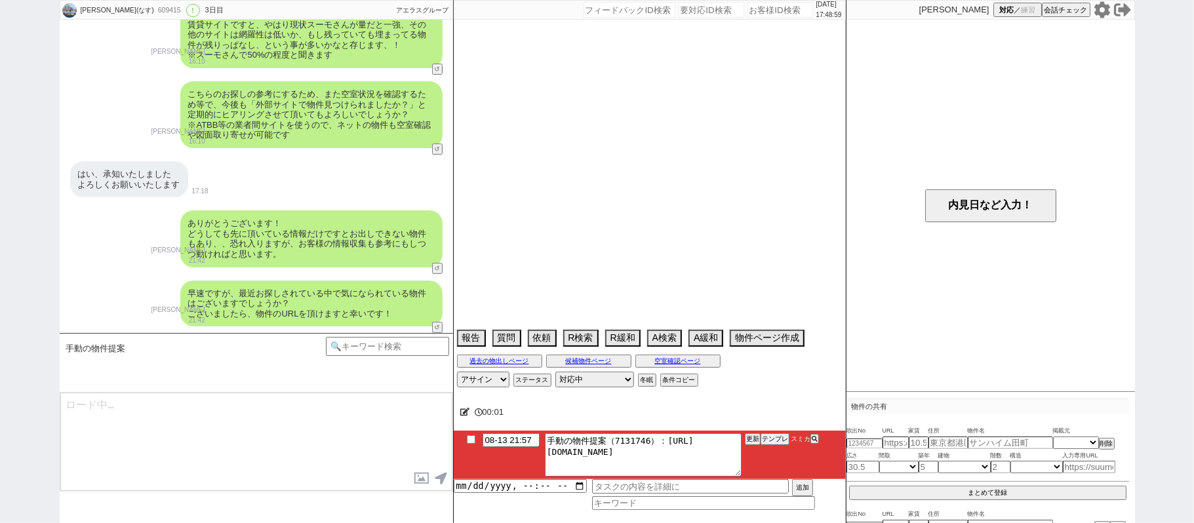
select select "73"
select select "1756"
select select "53"
select select "77"
select select "15"
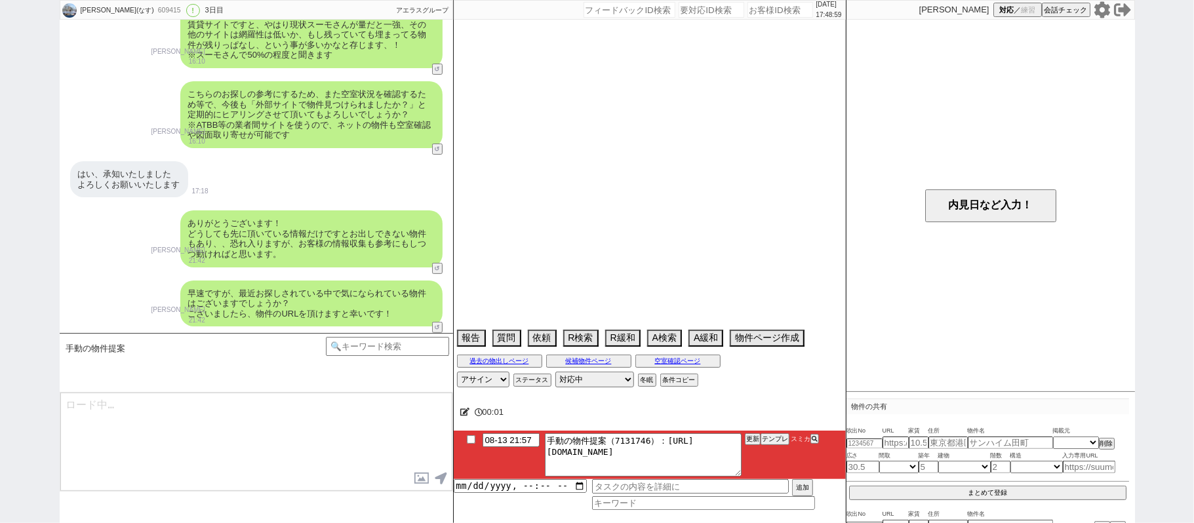
select select "51"
select select "30"
select select "34"
select select "55"
select select "61"
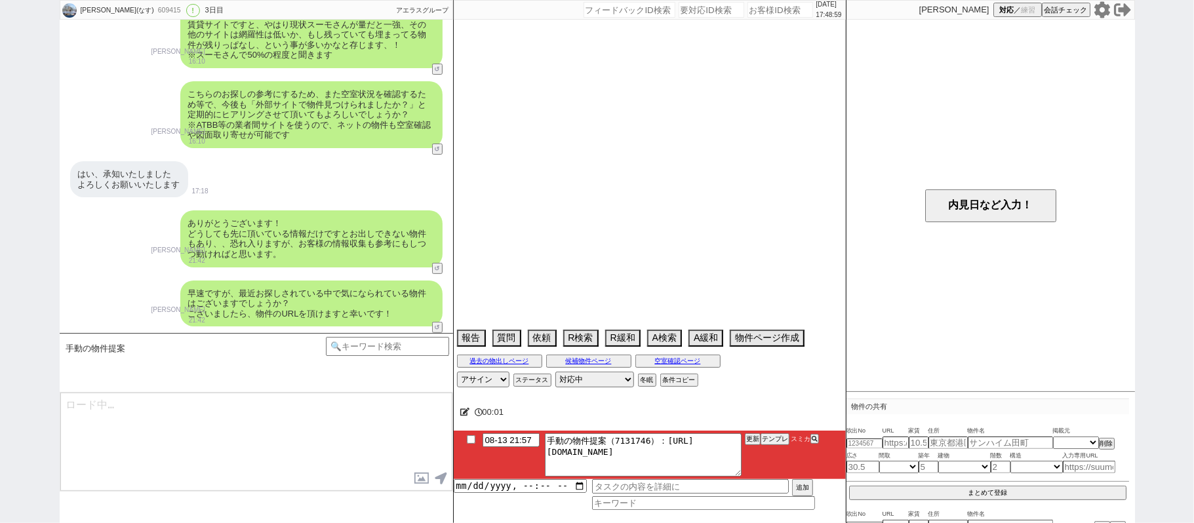
select select "32"
select select "58"
select select "37"
select select "31"
select select "46"
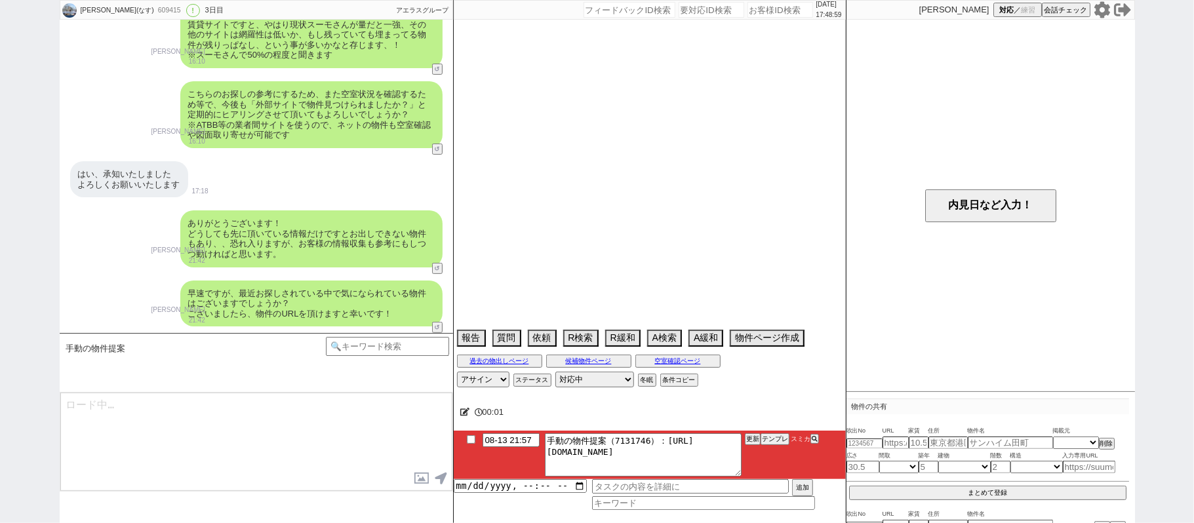
select select "41"
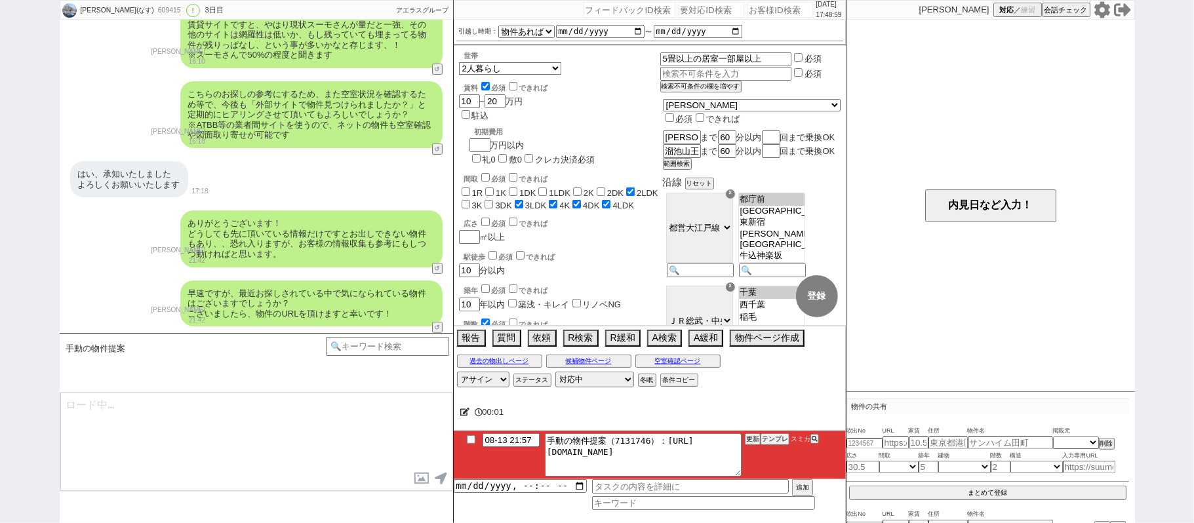
scroll to position [179, 0]
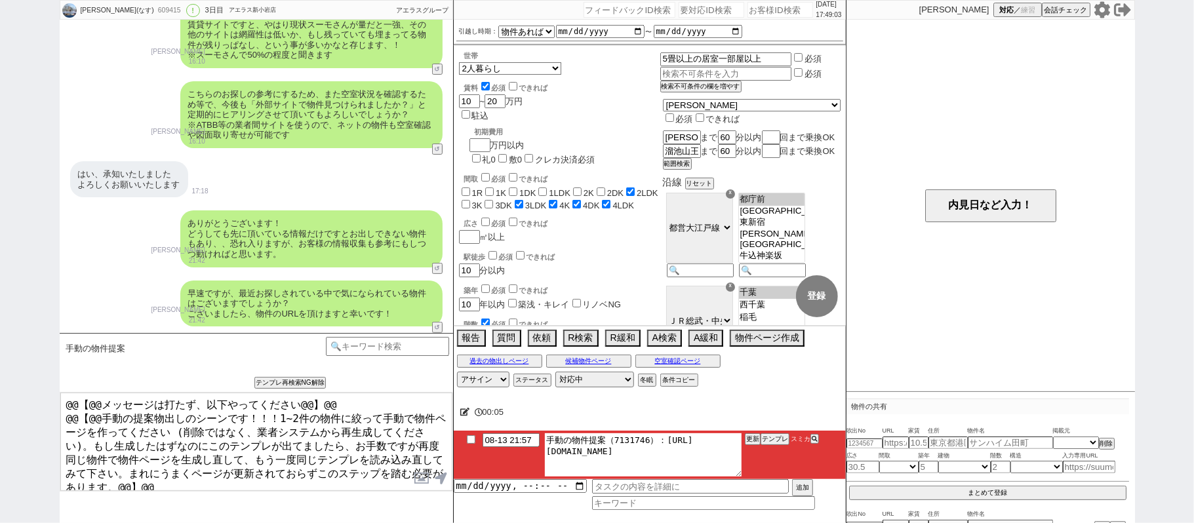
click at [662, 438] on textarea "手動の物件提案（7131746）：https://jent-crm.com/2ng-84y191pn3984hy/introduction_pages/483…" at bounding box center [643, 454] width 197 height 43
click at [729, 456] on textarea "手動の物件提案（7131746）：https://jent-crm.com/2ng-84y191pn3984hy/introduction_pages/483…" at bounding box center [643, 454] width 197 height 43
drag, startPoint x: 266, startPoint y: 413, endPoint x: 0, endPoint y: 98, distance: 412.3
click at [0, 158] on div "さとうまりな(なす) 609415 ! 0 3日目 アエラス新小岩店 冬眠中 自社客 アエラスグループ スミカ_BPO チャット全表示 2025-08-11 …" at bounding box center [597, 261] width 1194 height 523
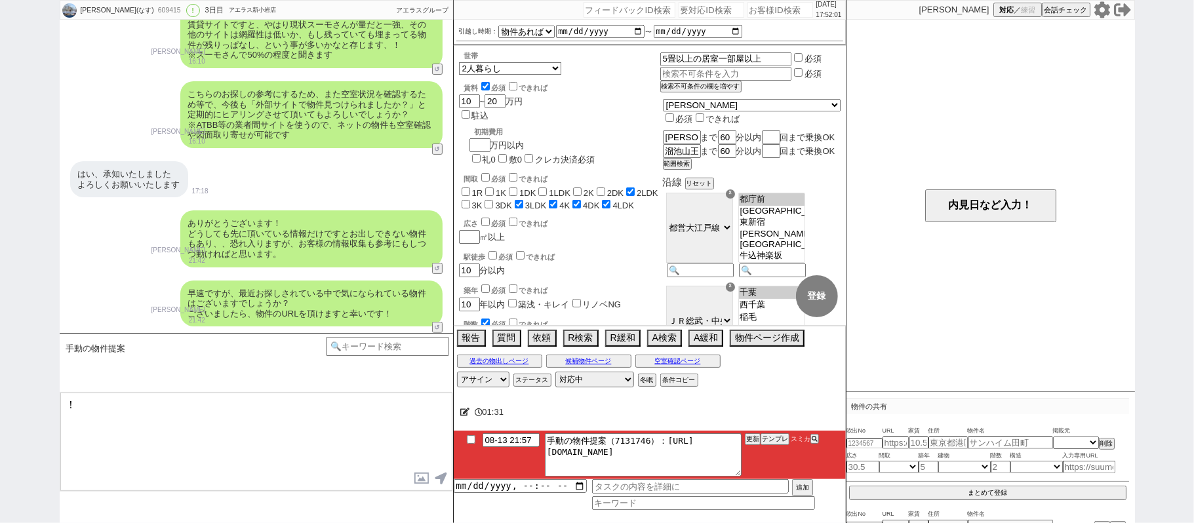
paste textarea "https://tools.sumika.live/pages/o4qef2l"
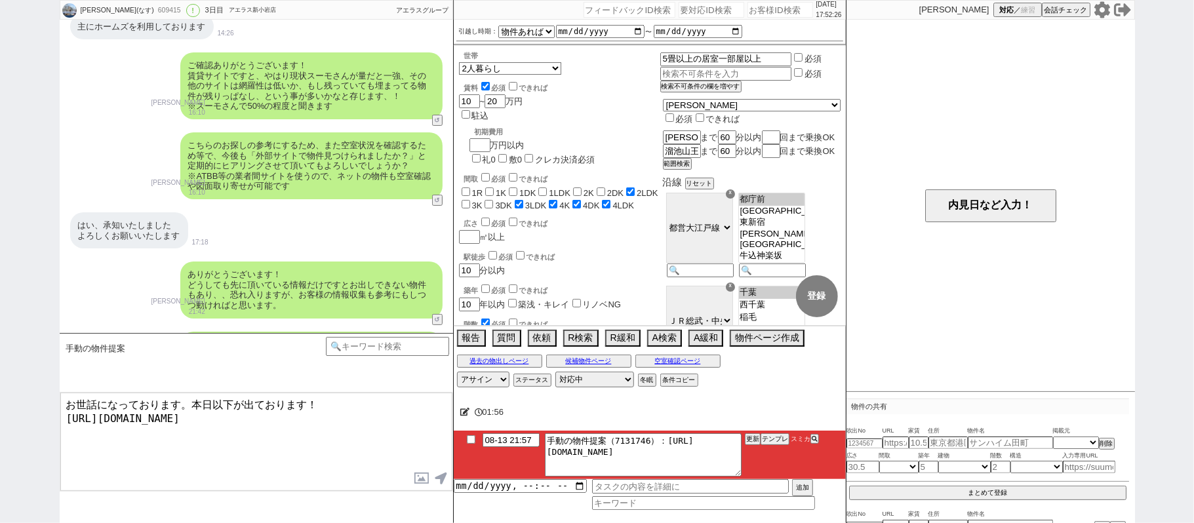
scroll to position [3773, 0]
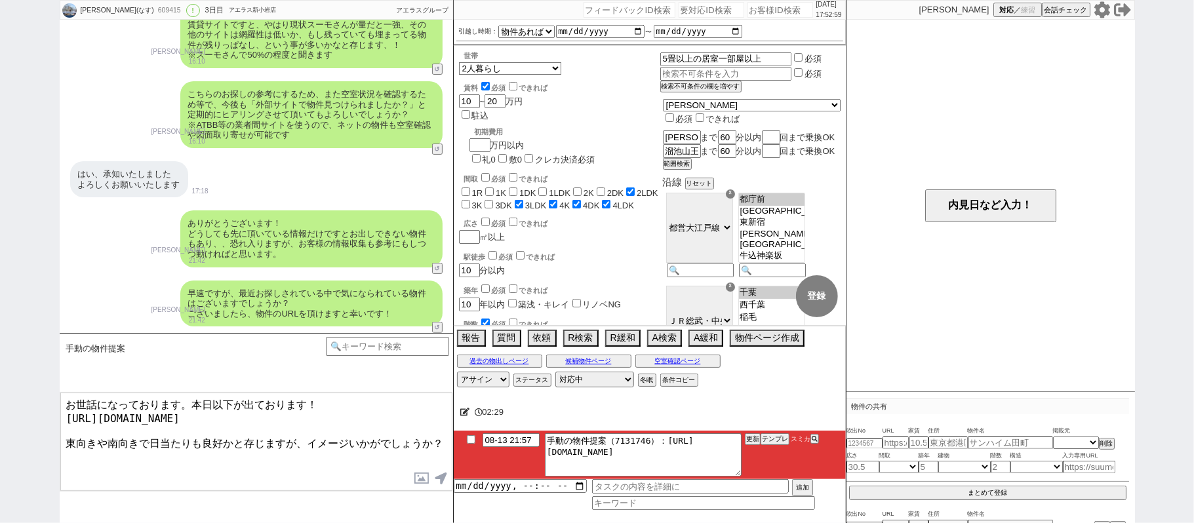
type textarea "お世話になっております。本日以下が出ております！ https://tools.sumika.live/pages/o4qef2l 東向きや南向きで日当たりも良…"
checkbox input "true"
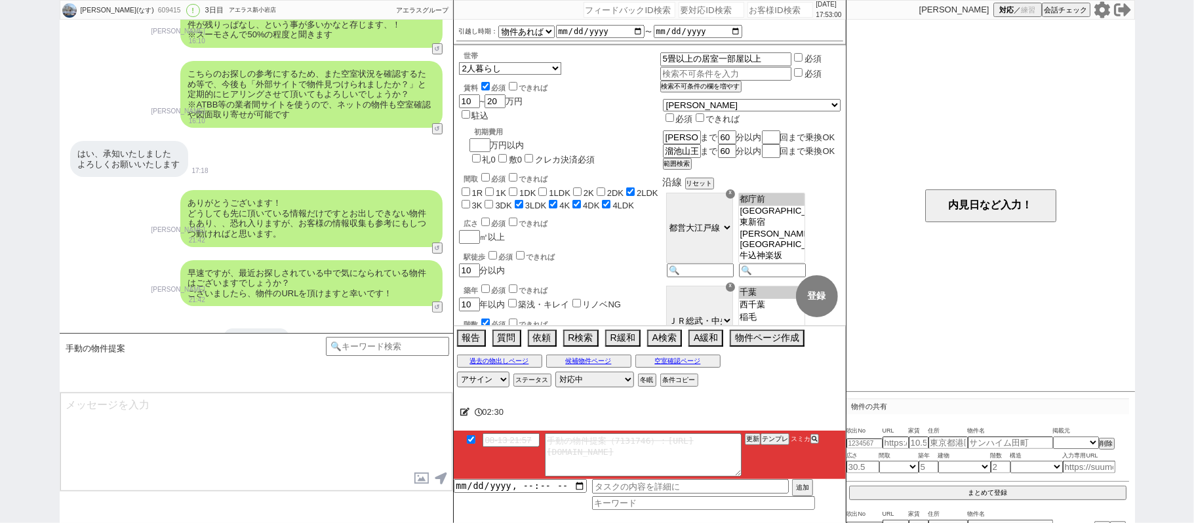
scroll to position [3898, 0]
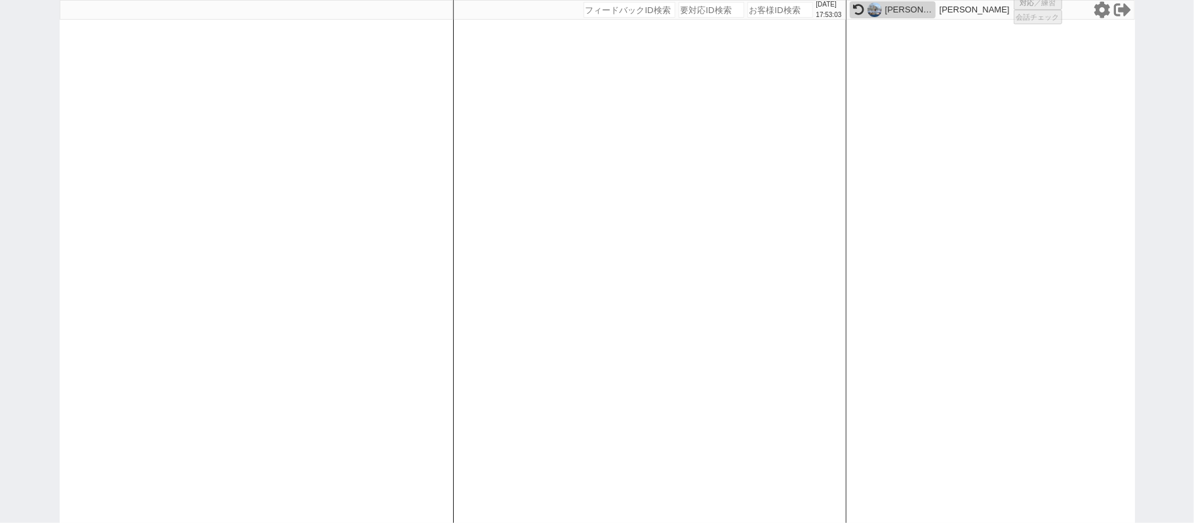
select select "1"
select select "2"
select select
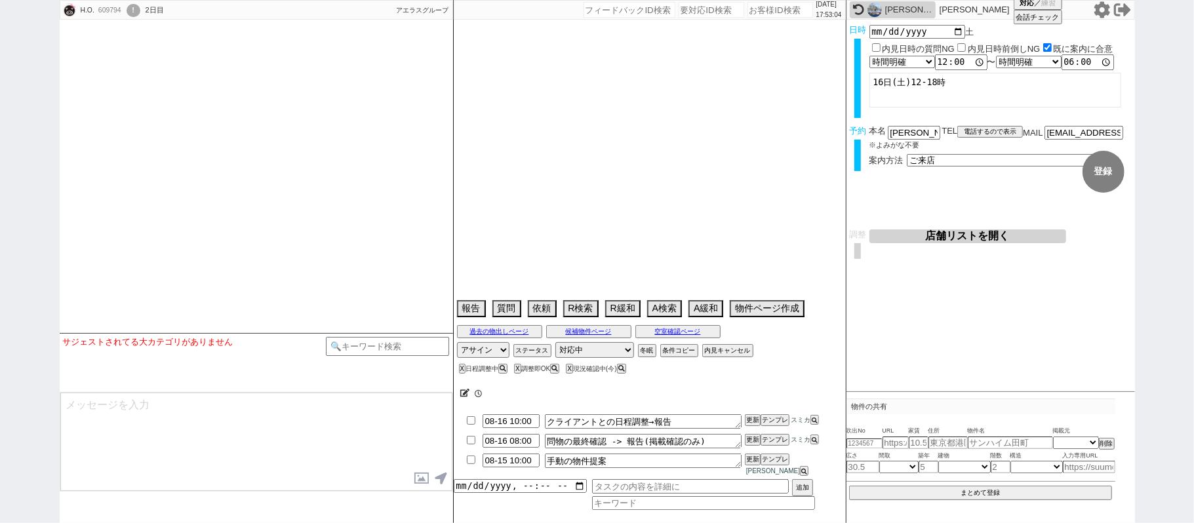
type textarea "＠ソレイユ溝の口夏季休業で当日調整＠"
select select "2025"
select select "9"
select select "36"
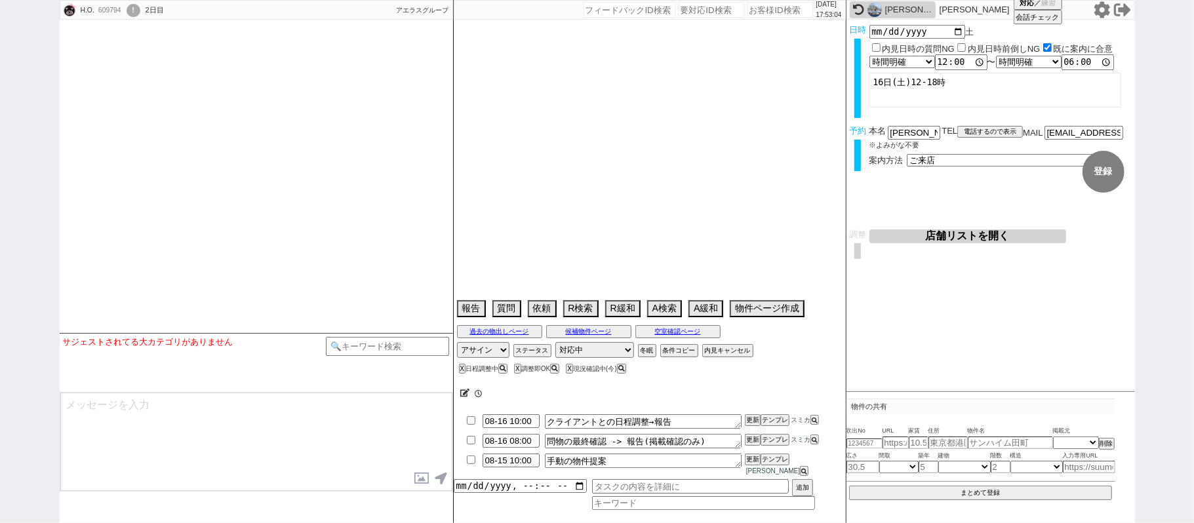
select select "0"
select select "57"
select select "1406"
select select "23"
select select "752"
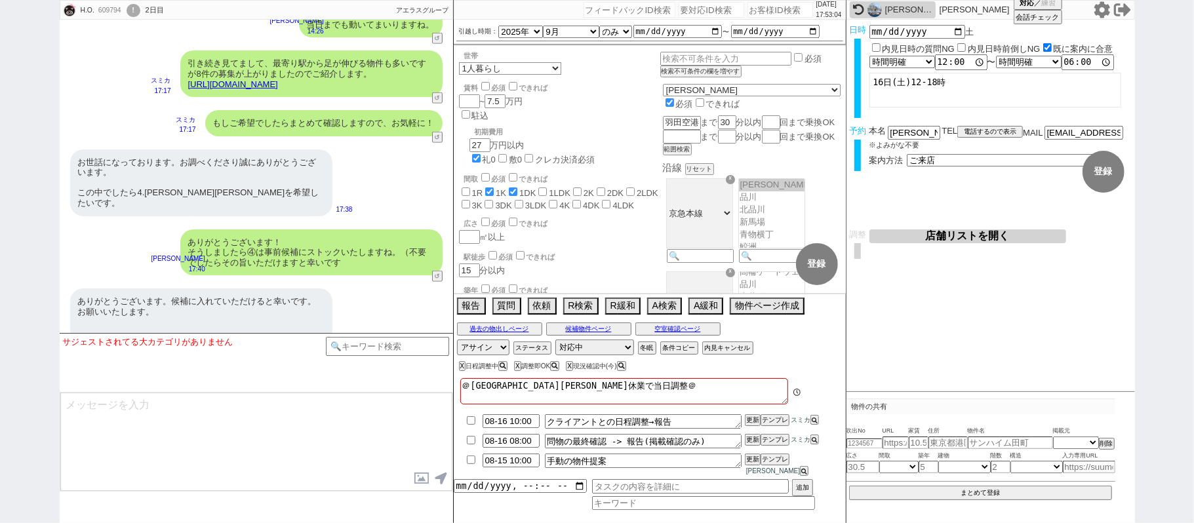
scroll to position [371, 0]
drag, startPoint x: 0, startPoint y: 190, endPoint x: 42, endPoint y: 203, distance: 43.8
click at [0, 190] on div "H.O. 609794 ! 0 2日目 ソレイユ溝の口店 冬眠中 自社客 アエラスグループ スミカ_BPO チャット全表示 2025-08-13 ようこそLI…" at bounding box center [597, 261] width 1194 height 523
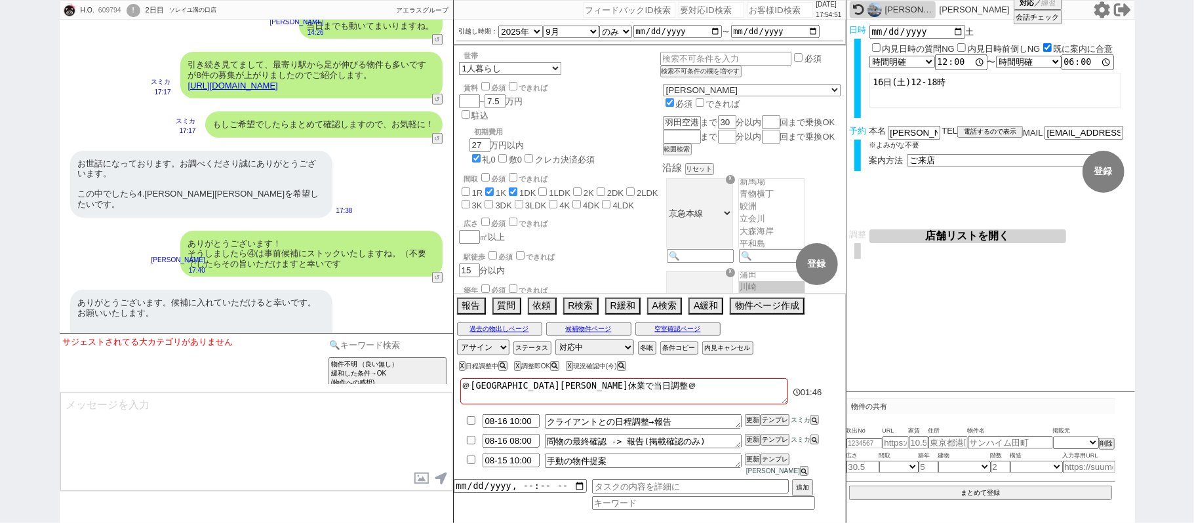
click at [395, 341] on input at bounding box center [388, 345] width 124 height 16
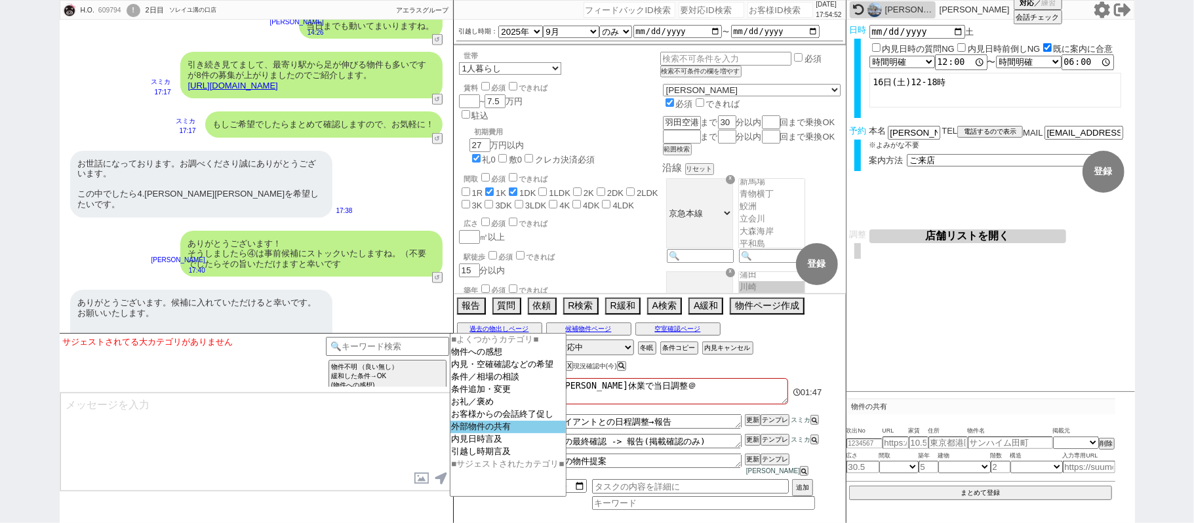
click at [483, 442] on option "外部物件の共有" at bounding box center [508, 439] width 115 height 12
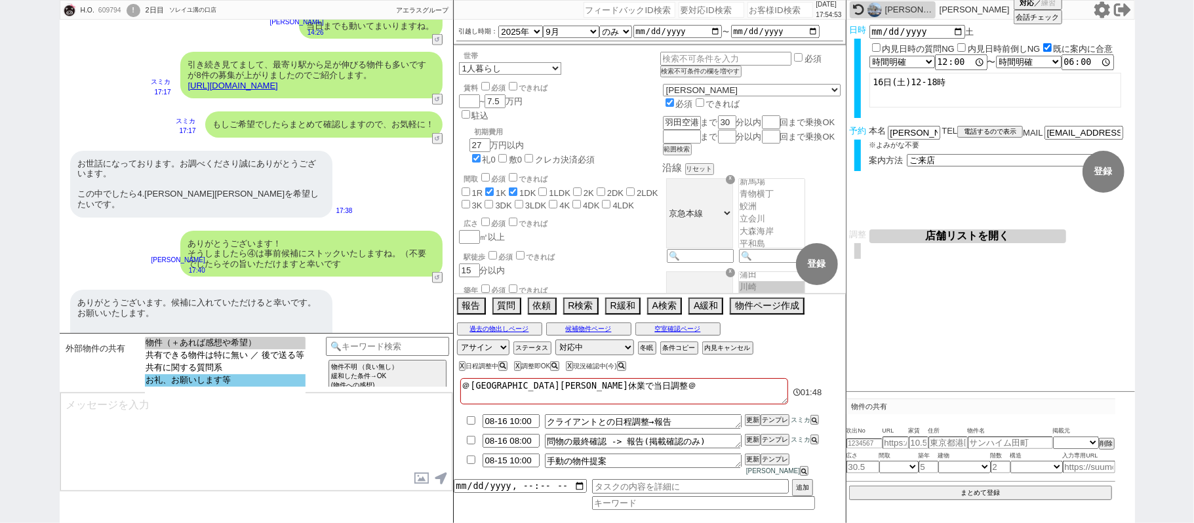
select select "お礼、お願いします等"
click at [215, 380] on option "お礼、お願いします等" at bounding box center [225, 380] width 161 height 12
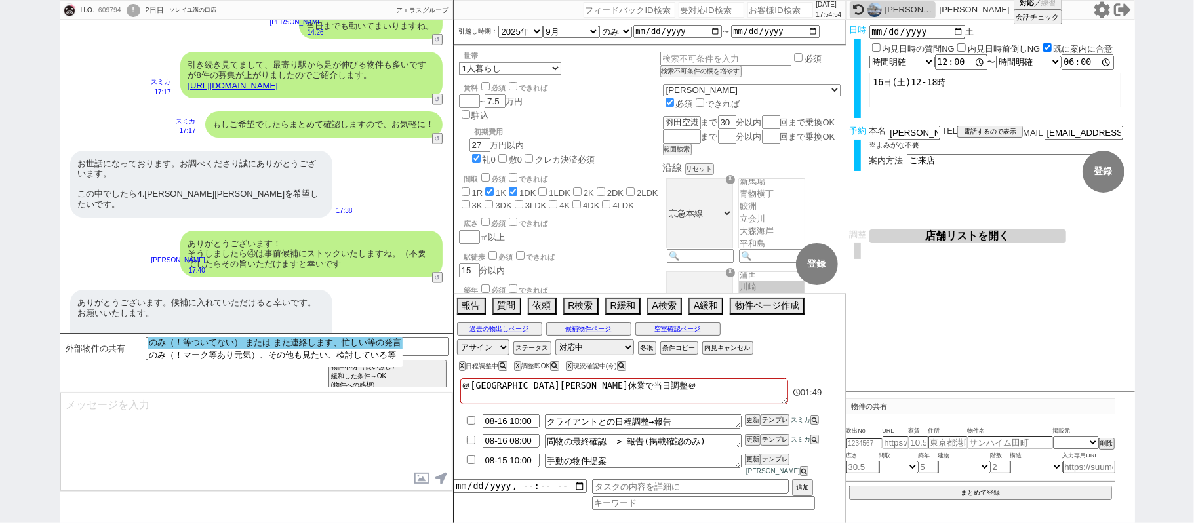
select select "のみ（！等ついてない） または また連絡します、忙しい等の発言"
click at [214, 350] on option "のみ（！等ついてない） または また連絡します、忙しい等の発言" at bounding box center [275, 356] width 254 height 12
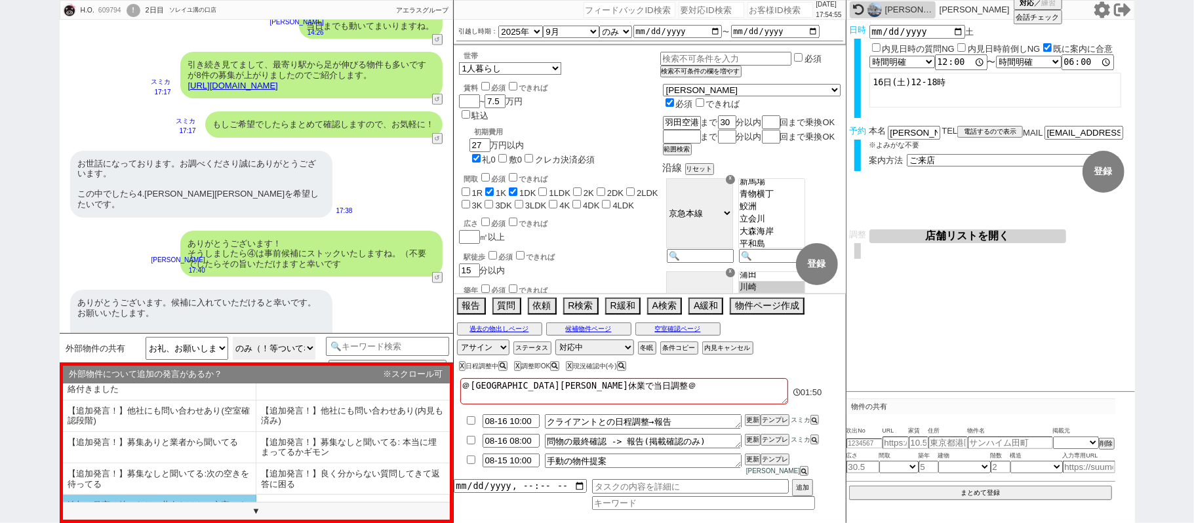
scroll to position [81, 0]
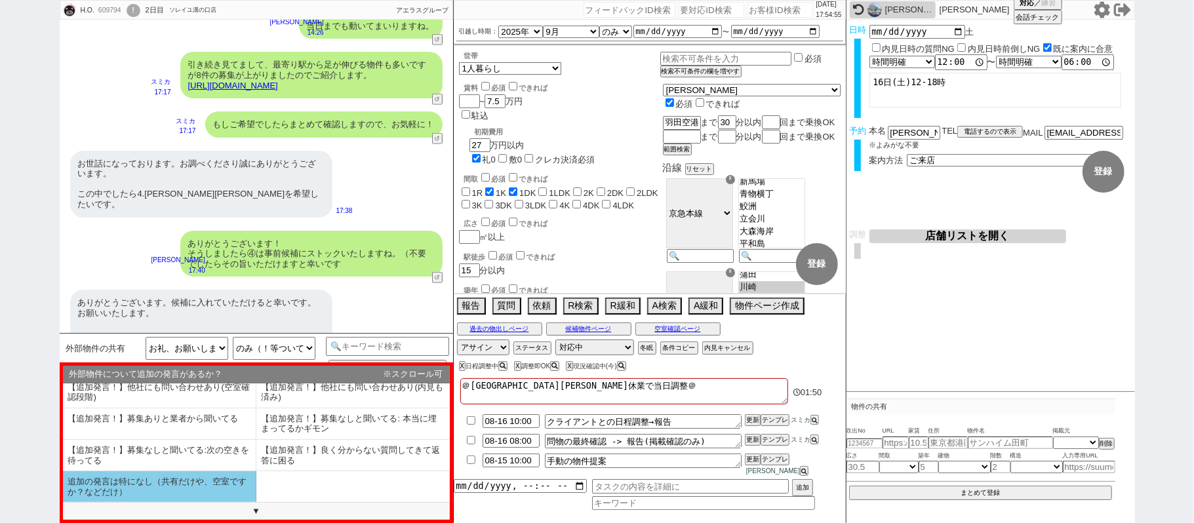
click at [142, 486] on li "追加の発言は特になし（共有だけや、空室ですか？などだけ）" at bounding box center [159, 486] width 193 height 31
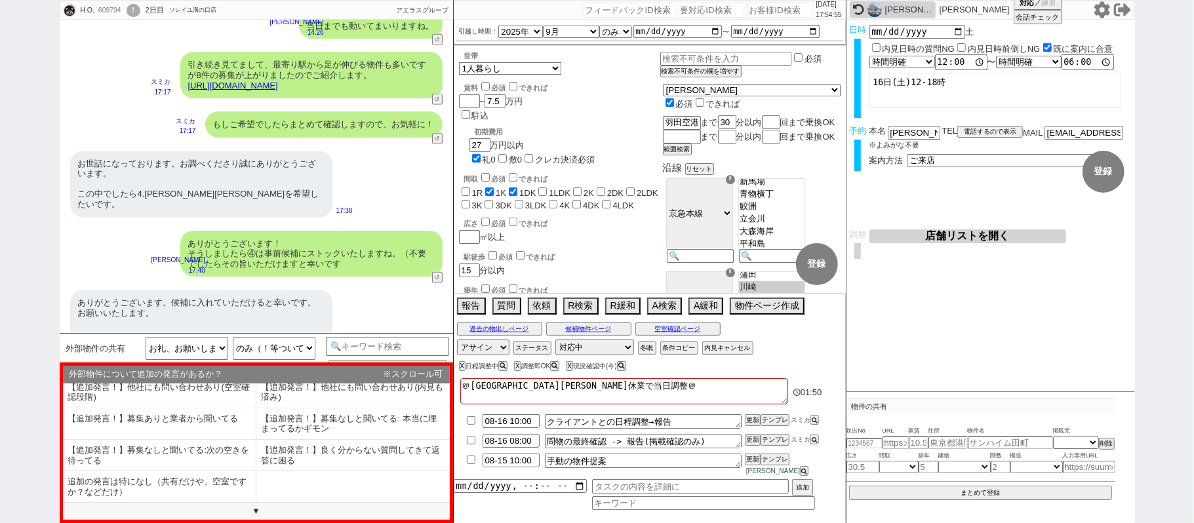
select select "追加の発言は特になし（共有だけや、空室ですか？などだけ）"
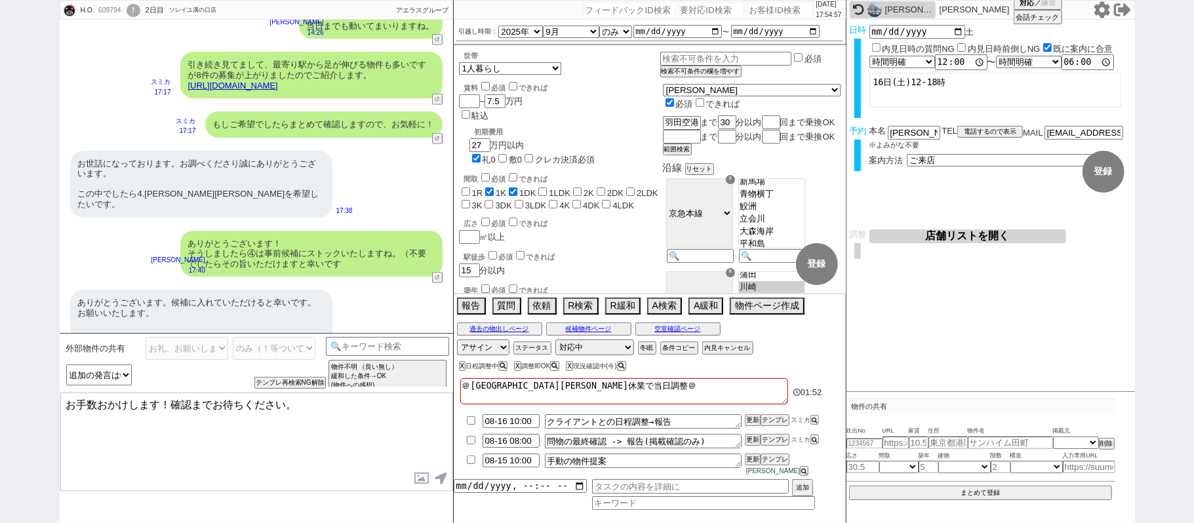
click at [0, 366] on div "H.O. 609794 ! 0 2日目 ソレイユ溝の口店 冬眠中 自社客 アエラスグループ スミカ_BPO チャット全表示 2025-08-13 ようこそLI…" at bounding box center [597, 261] width 1194 height 523
click at [95, 401] on textarea "はい、ぜひリンクにてお送りいただければと存じます！" at bounding box center [256, 442] width 392 height 98
click at [360, 415] on textarea "はい、ぜひリンクにてお送りいただければと存じます！" at bounding box center [256, 442] width 392 height 98
type textarea "はい、ぜひリンクにてお送りいただければと存じます！ そちらも当日残っておりましたら回れるようにいたしますね。"
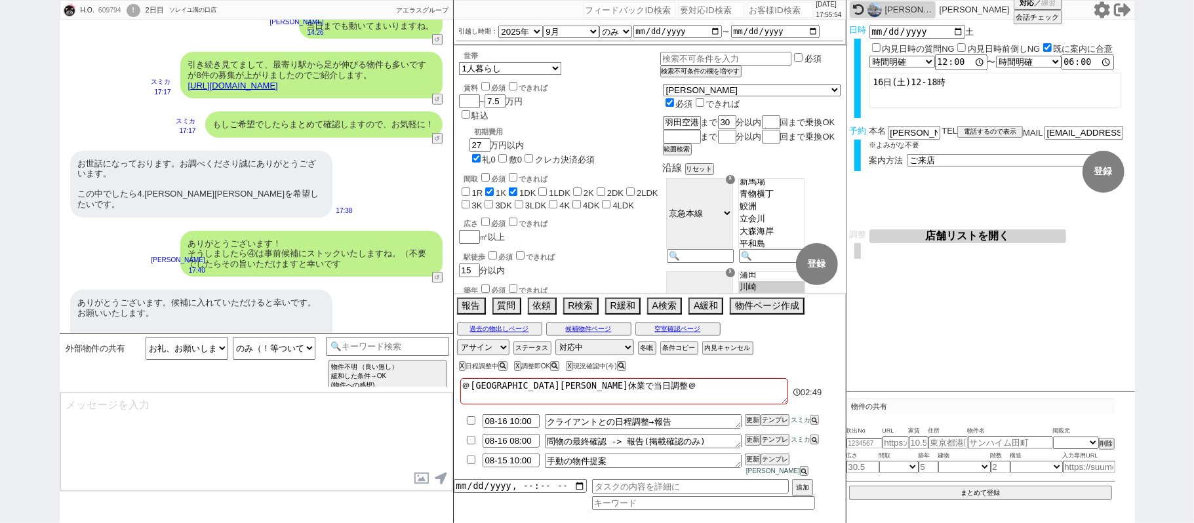
scroll to position [4660, 0]
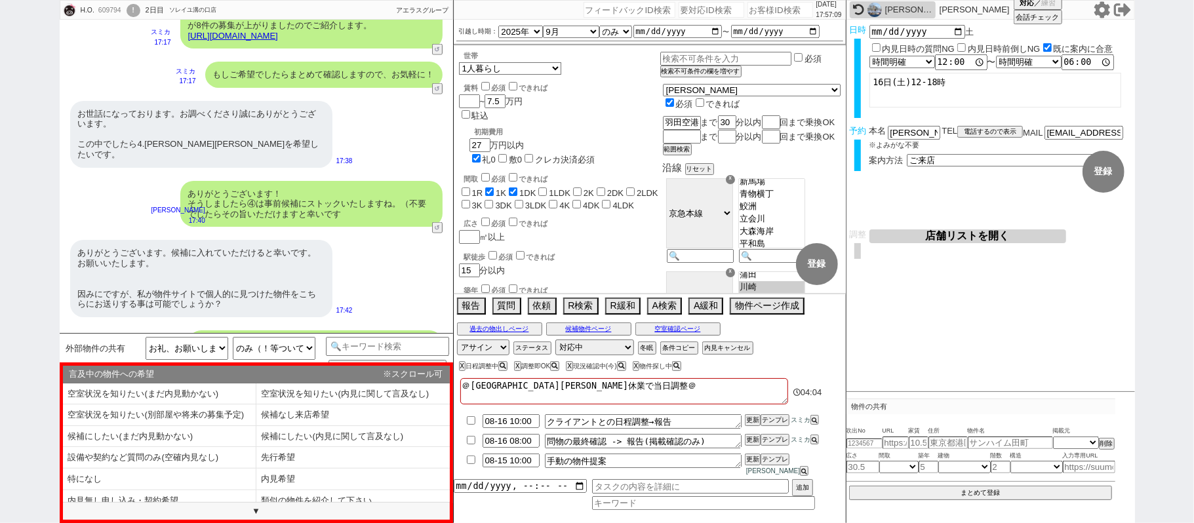
click at [0, 222] on div "H.O. 609794 ! 0 2日目 ソレイユ溝の口店 冬眠中 自社客 アエラスグループ スミカ_BPO チャット全表示 2025-08-13 ようこそLI…" at bounding box center [597, 261] width 1194 height 523
click at [256, 491] on li "内見希望" at bounding box center [159, 502] width 193 height 22
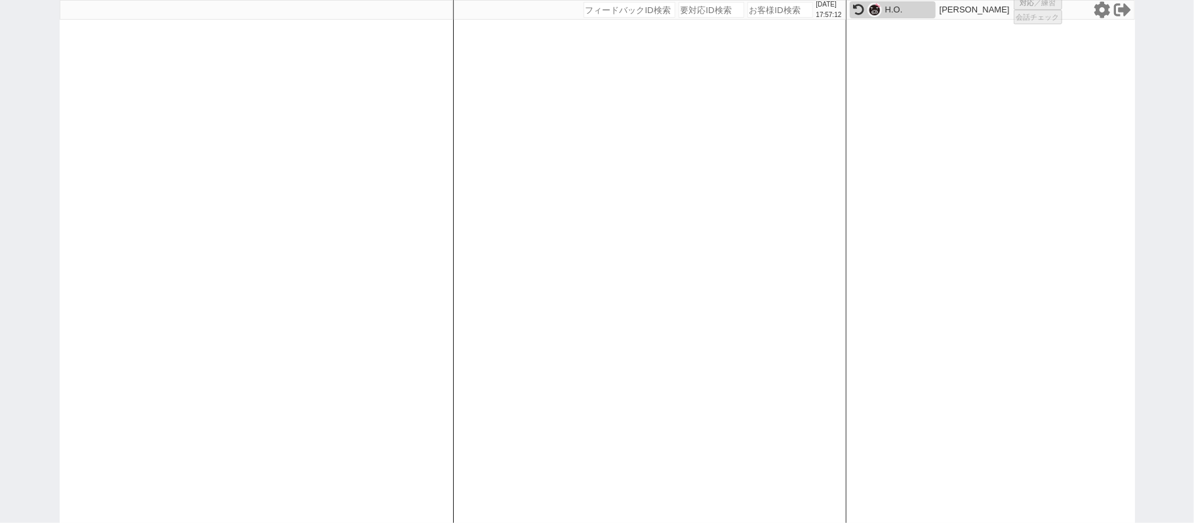
select select
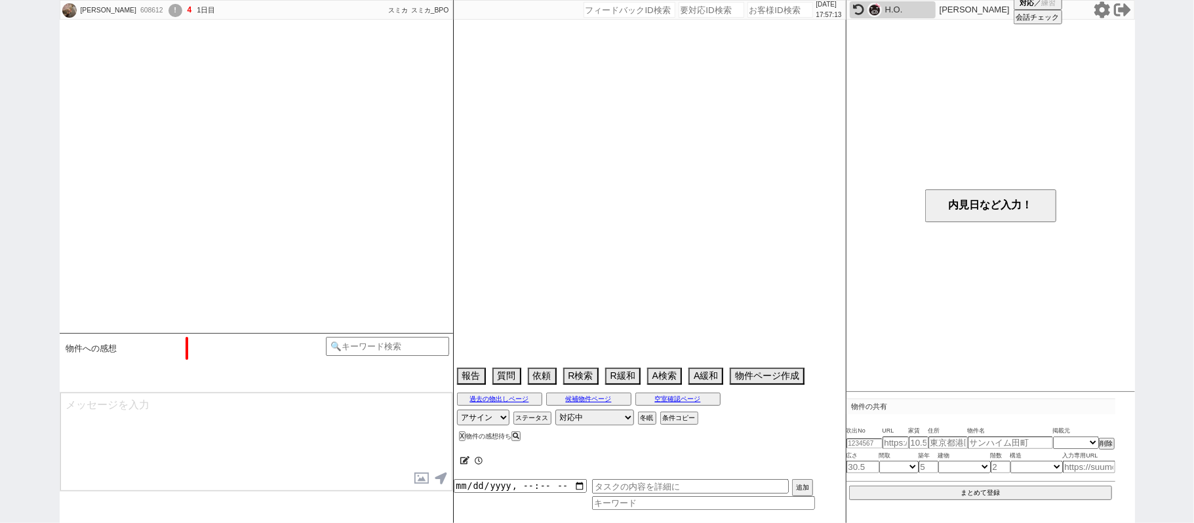
select select "2025"
select select "10"
select select "36"
select select "0"
select select "60"
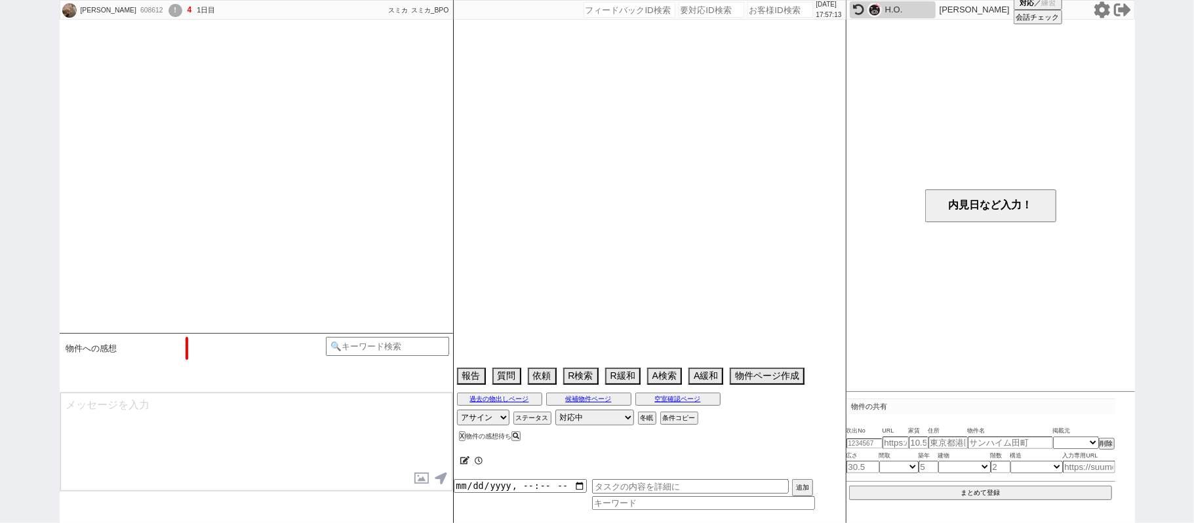
select select "1497"
select select "61"
select select "1507"
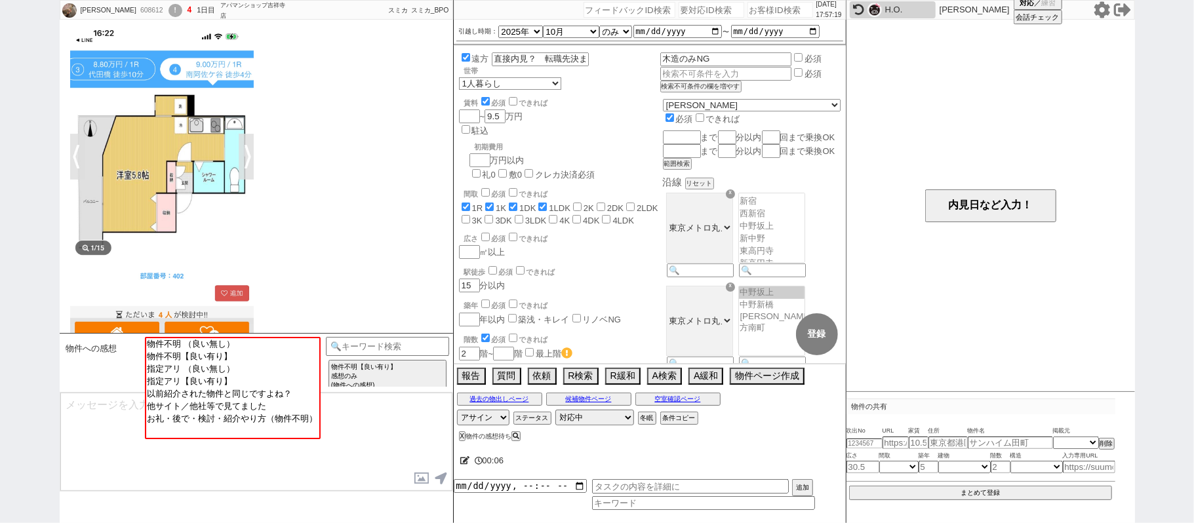
scroll to position [6821, 0]
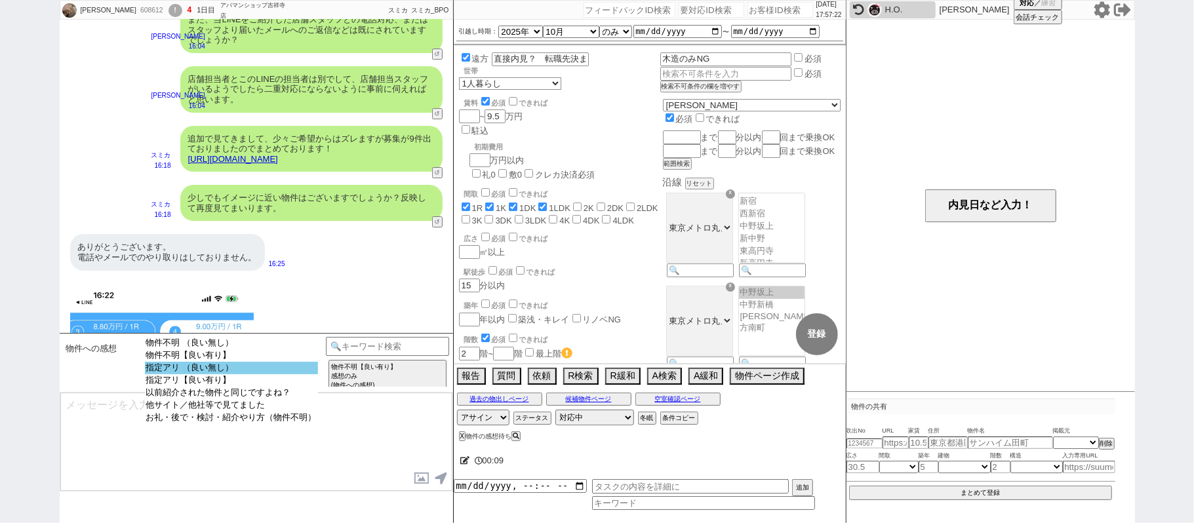
select select "指定アリ （良い無し）"
click at [266, 374] on option "指定アリ （良い無し）" at bounding box center [231, 380] width 173 height 12
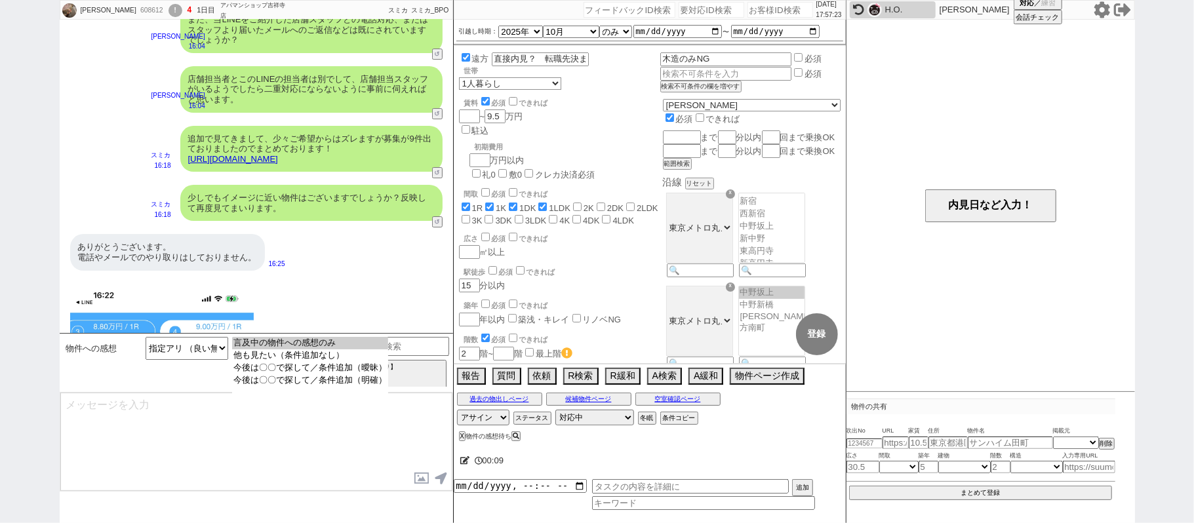
drag, startPoint x: 281, startPoint y: 350, endPoint x: 318, endPoint y: 363, distance: 39.2
select select "言及中の物件への感想のみ"
click at [282, 350] on option "言及中の物件への感想のみ" at bounding box center [310, 356] width 156 height 12
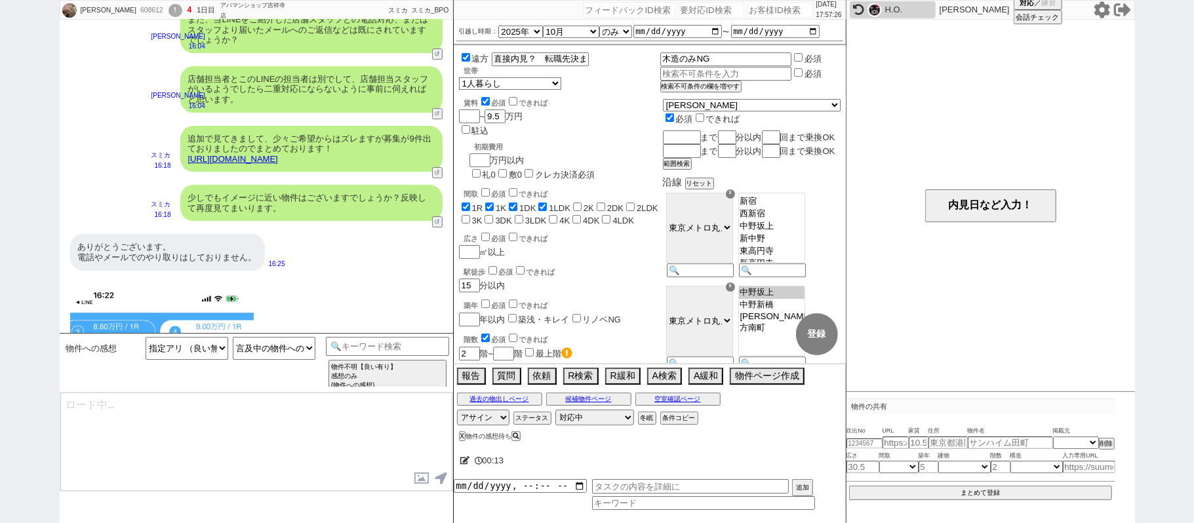
type textarea "ご感想ありがとうございます！"
click at [300, 381] on button "テンプレ再検索NG解除" at bounding box center [291, 384] width 69 height 9
click at [197, 341] on select "物件不明 （良い無し） 物件不明【良い有り】 指定アリ （良い無し） 指定アリ【良い有り】 以前紹介された物件と同じですよね？ 他サイト／他社等で見てました …" at bounding box center [187, 348] width 83 height 23
click at [327, 289] on div "16:25" at bounding box center [256, 484] width 393 height 414
click at [215, 353] on select "物件不明 （良い無し） 物件不明【良い有り】 指定アリ （良い無し） 指定アリ【良い有り】 以前紹介された物件と同じですよね？ 他サイト／他社等で見てました …" at bounding box center [187, 348] width 83 height 23
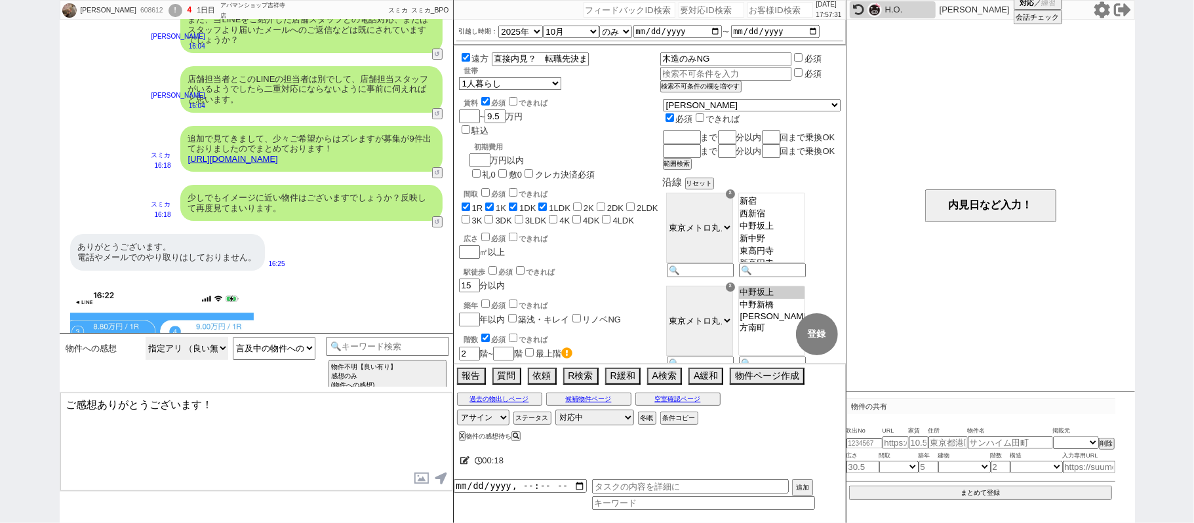
select select "指定アリ【良い有り】"
click at [146, 338] on select "物件不明 （良い無し） 物件不明【良い有り】 指定アリ （良い無し） 指定アリ【良い有り】 以前紹介された物件と同じですよね？ 他サイト／他社等で見てました …" at bounding box center [187, 348] width 83 height 23
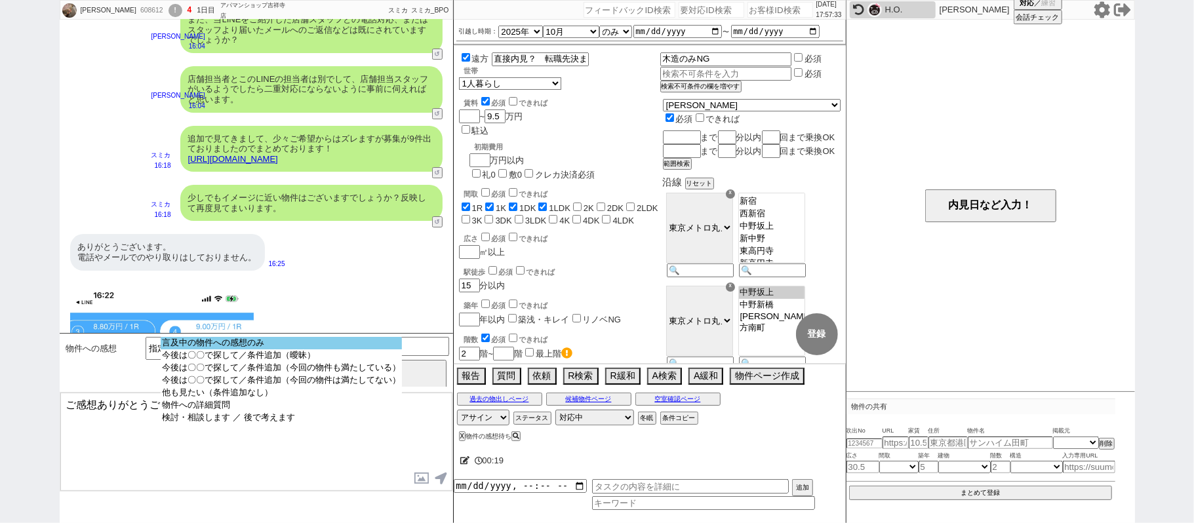
select select "言及中の物件への感想のみ"
click at [271, 350] on option "言及中の物件への感想のみ" at bounding box center [281, 356] width 241 height 12
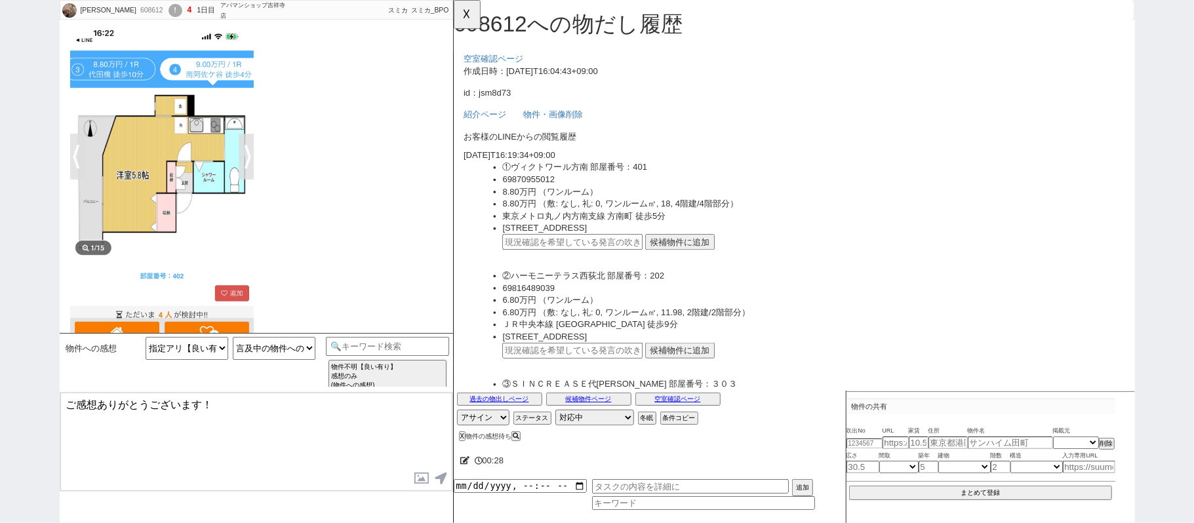
scroll to position [317, 0]
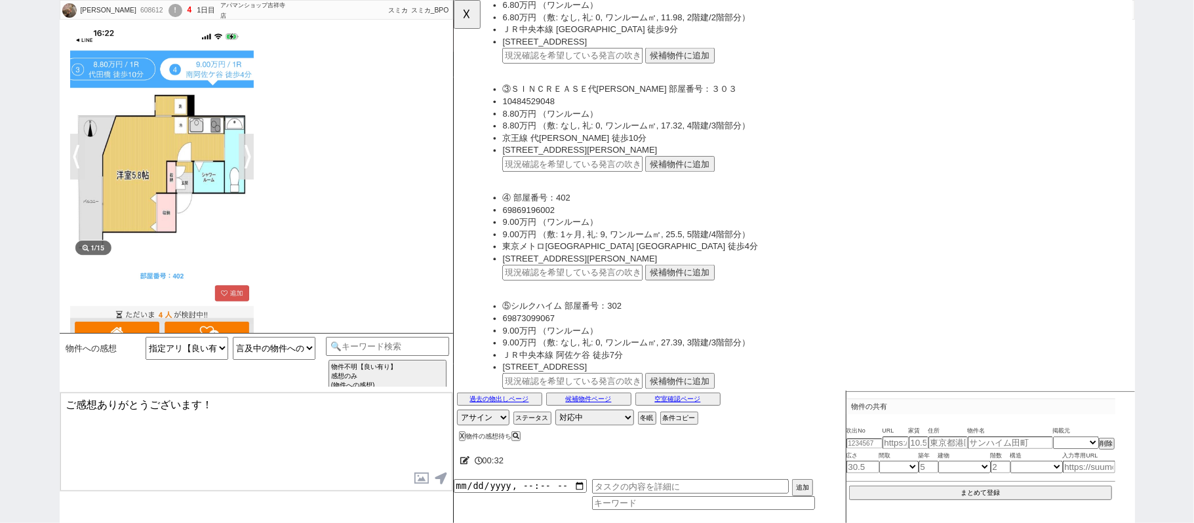
click at [701, 285] on button "候補物件に追加" at bounding box center [696, 293] width 75 height 17
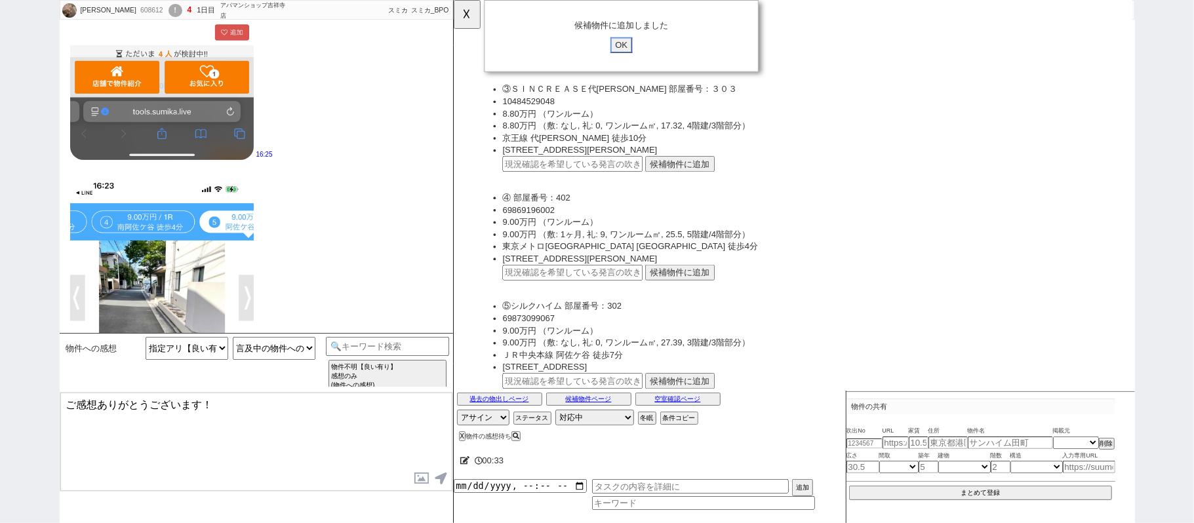
scroll to position [7346, 0]
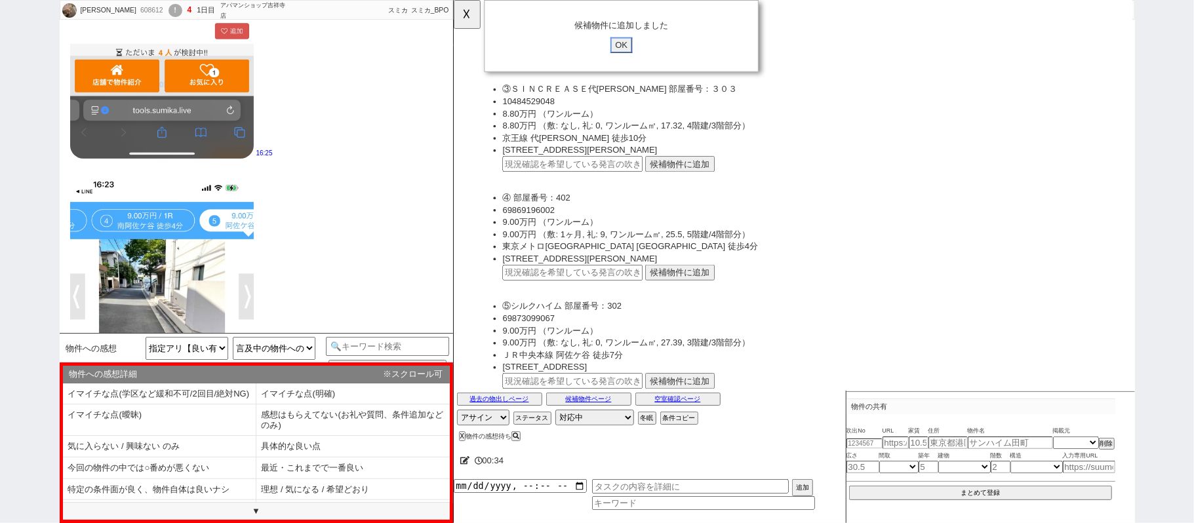
click at [633, 50] on input "OK" at bounding box center [634, 48] width 24 height 17
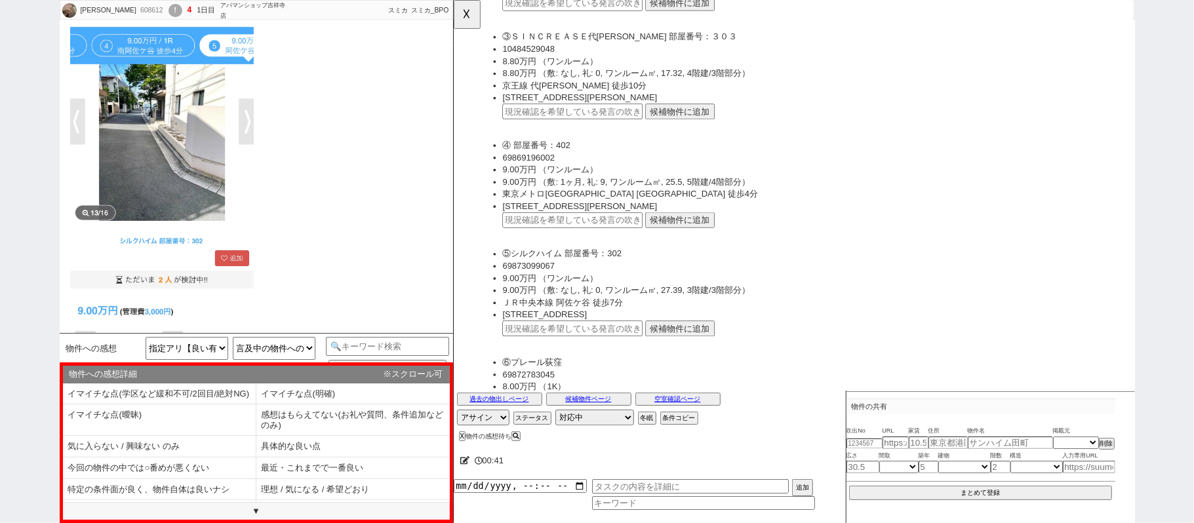
scroll to position [405, 0]
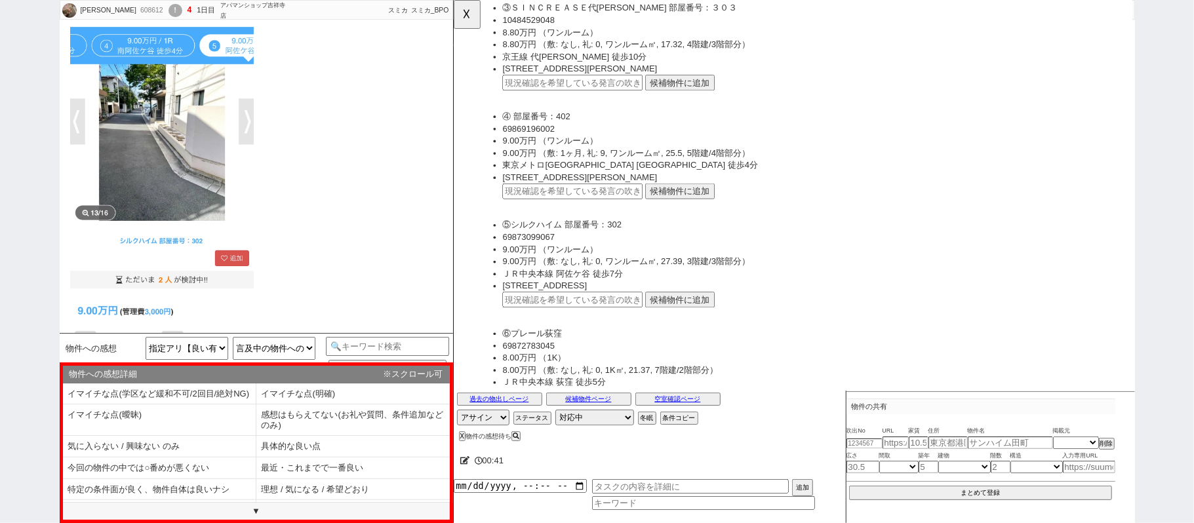
click at [703, 314] on button "候補物件に追加" at bounding box center [696, 322] width 75 height 17
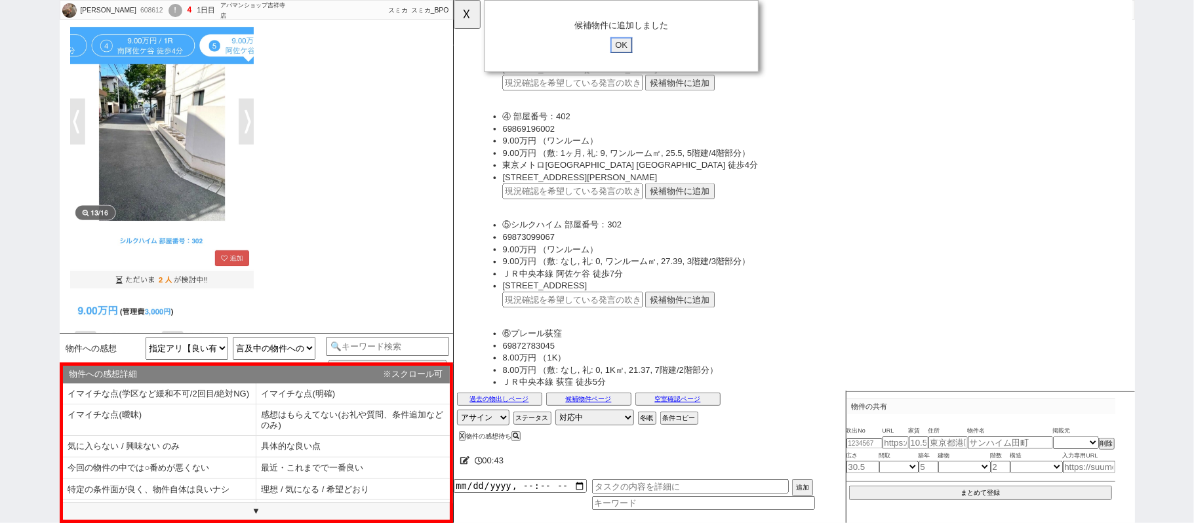
click input "OK" at bounding box center [634, 48] width 24 height 17
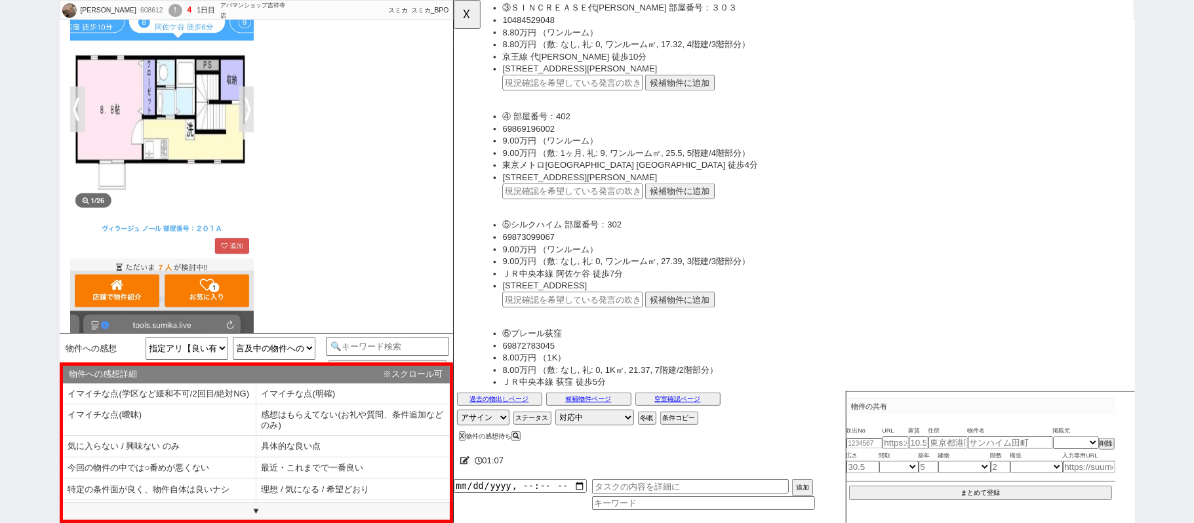
scroll to position [780, 0]
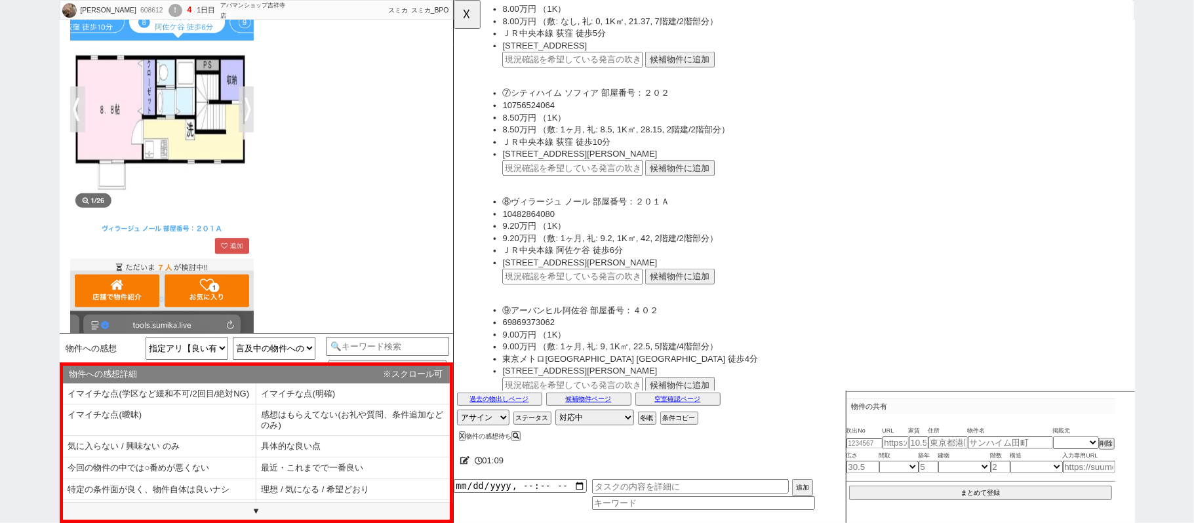
click at [687, 289] on button "候補物件に追加" at bounding box center [696, 297] width 75 height 17
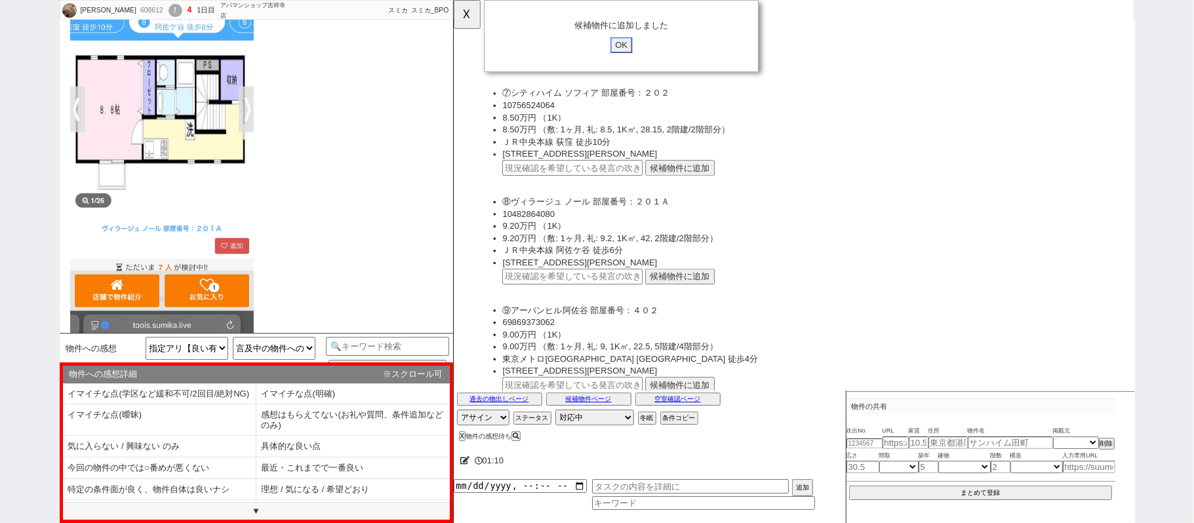
click input "OK" at bounding box center [634, 48] width 24 height 17
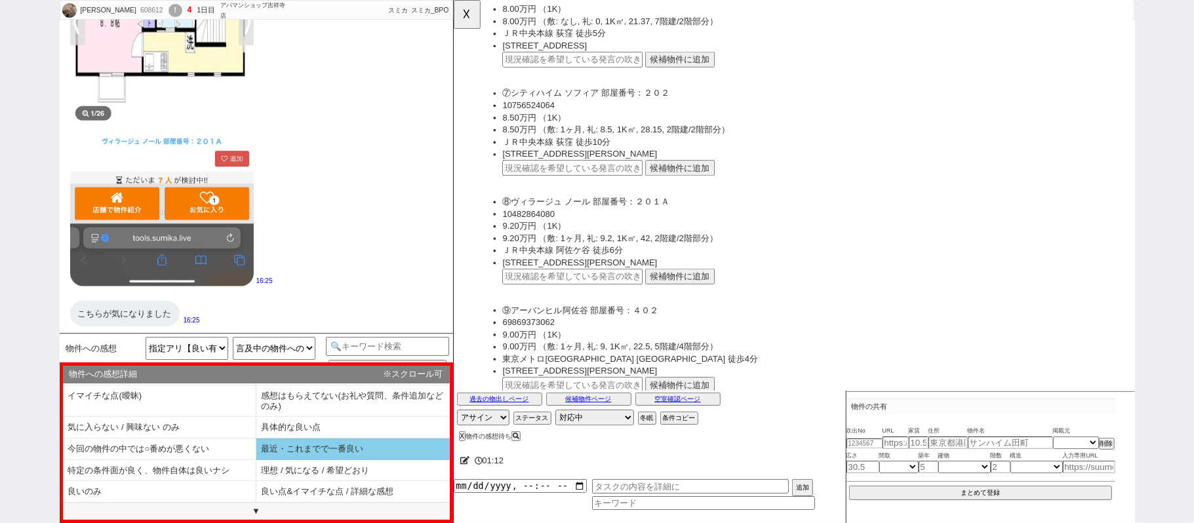
scroll to position [31, 0]
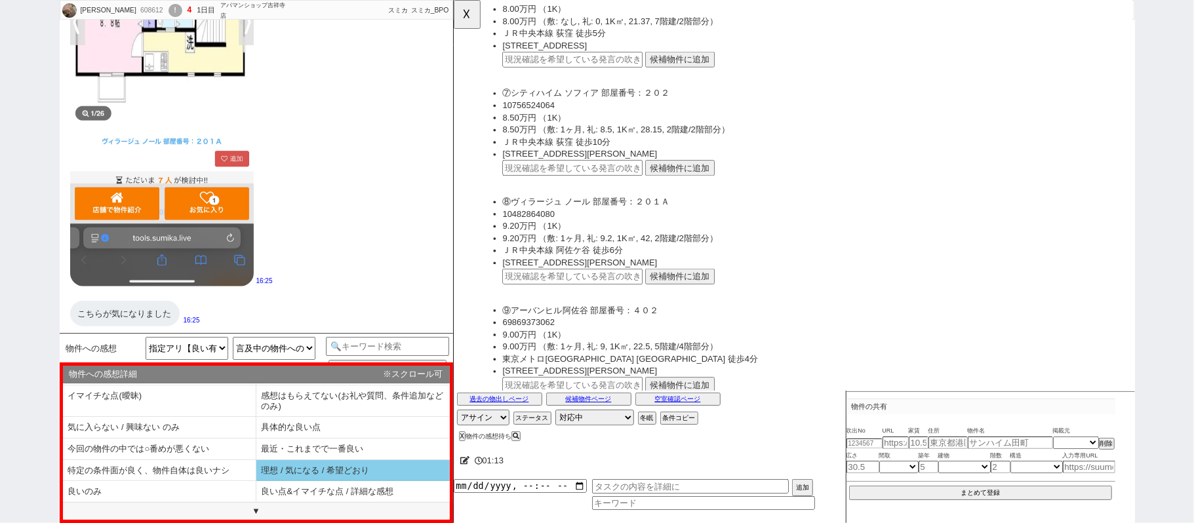
click at [256, 481] on li "理想 / 気になる / 希望どおり" at bounding box center [159, 492] width 193 height 22
type textarea "@@【物件名】ですね、ご希望に近く何よりです！"
select select "理想 / 気になる / 希望どおり"
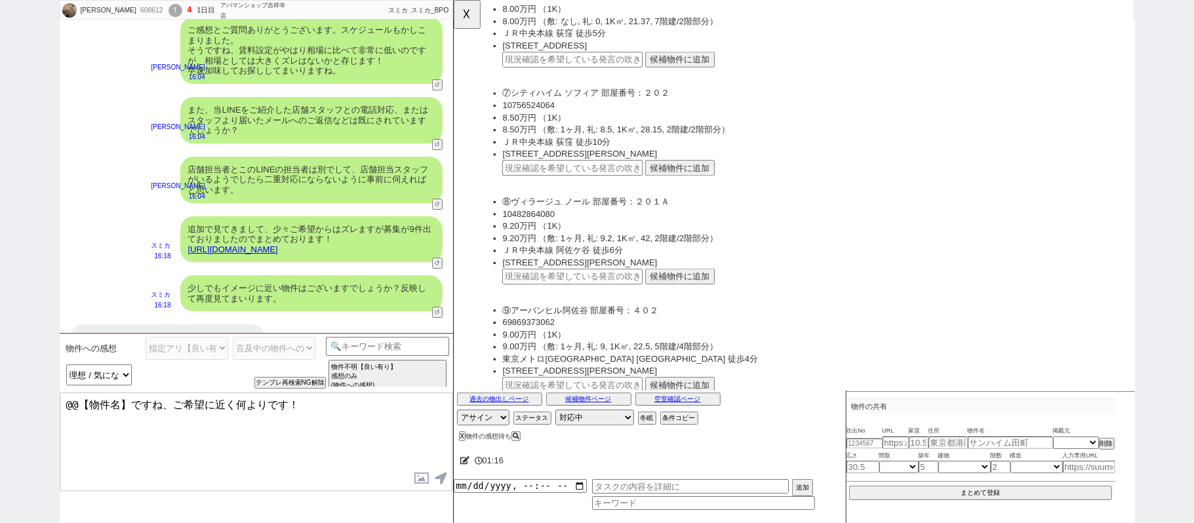
scroll to position [6821, 0]
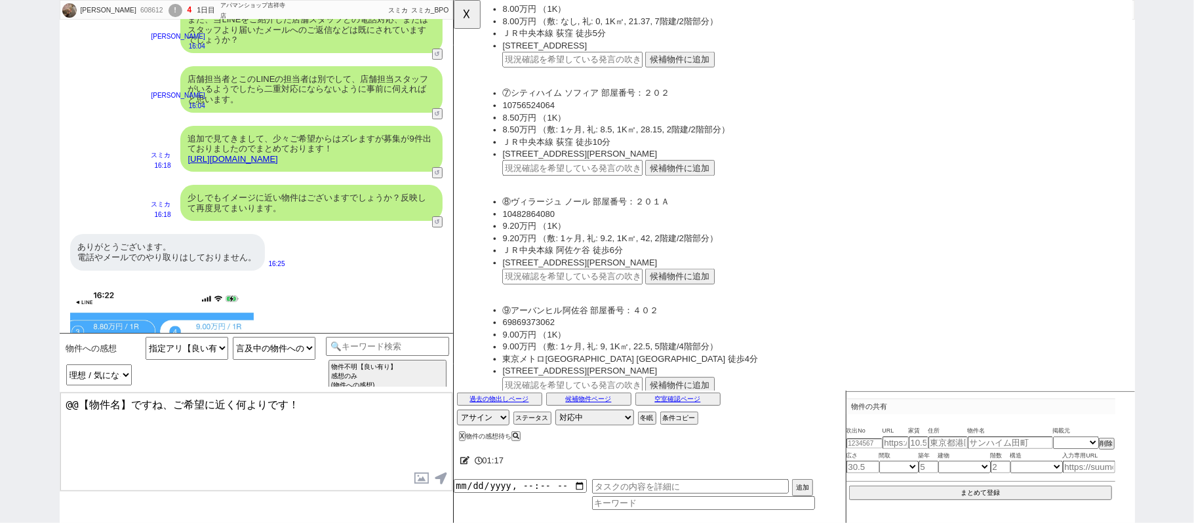
click at [61, 407] on textarea "@@【物件名】ですね、ご希望に近く何よりです！" at bounding box center [256, 442] width 392 height 98
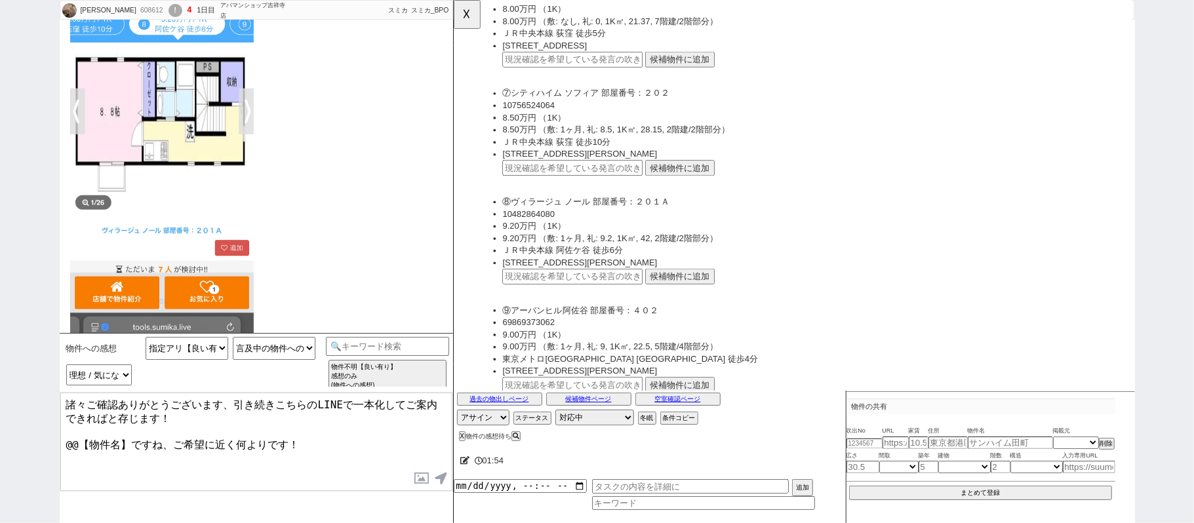
scroll to position [7958, 0]
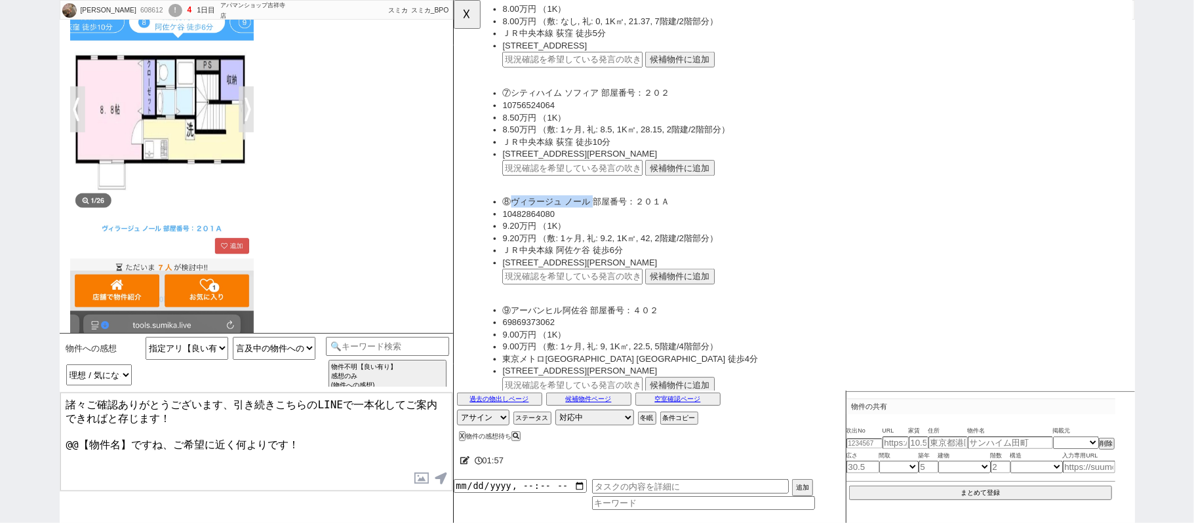
drag, startPoint x: 516, startPoint y: 207, endPoint x: 601, endPoint y: 209, distance: 85.3
click at [601, 210] on li "⑧ヴィラージュ ノール 部屋番号：２０１Ａ" at bounding box center [839, 216] width 667 height 13
copy li "ヴィラージュ ノール"
drag, startPoint x: 131, startPoint y: 434, endPoint x: 53, endPoint y: 442, distance: 78.4
click at [53, 442] on div "由里絵 608612 ! 4 1日目 アパマンショップ吉祥寺店 冬眠中 自社客 スミカ スミカ_BPO チャット全表示 2025-08-14 ・木造以外 ・1…" at bounding box center [597, 261] width 1194 height 523
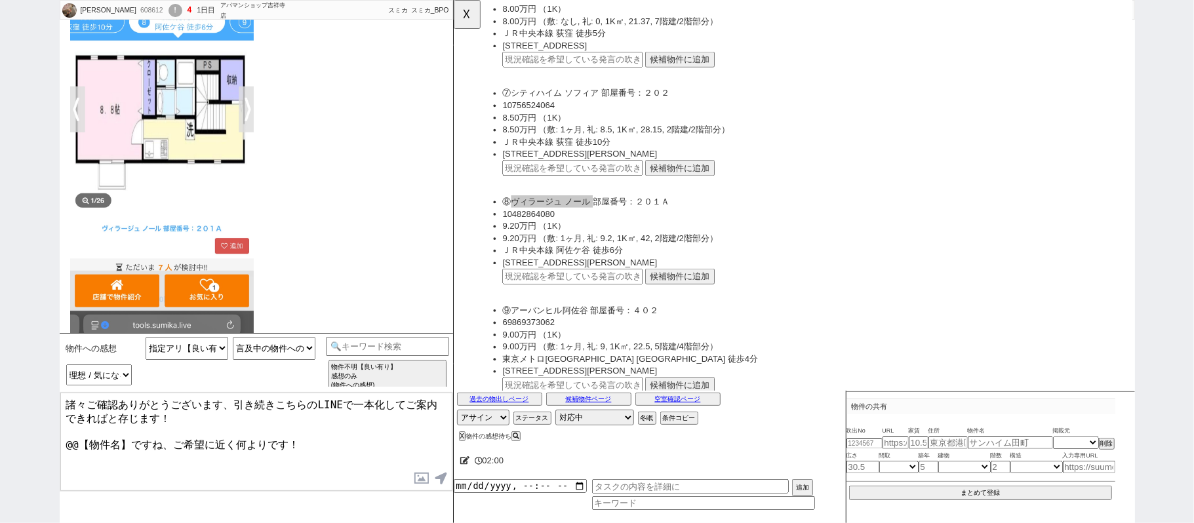
paste textarea "ヴィラージュ ノール"
click at [205, 437] on textarea "諸々ご確認ありがとうございます、引き続きこちらのLINEで一本化してご案内できればと存じます！ ヴィラージュ ノール等ですね、ご希望に近く何よりです！" at bounding box center [256, 442] width 392 height 98
click at [66, 434] on textarea "諸々ご確認ありがとうございます、引き続きこちらのLINEで一本化してご案内できればと存じます！ ヴィラージュ ノールなどは、ご希望に近く何よりです！" at bounding box center [256, 442] width 392 height 98
type textarea "諸々ご確認ありがとうございます、引き続きこちらのLINEで一本化してご案内できればと存じます！ また、ヴィラージュ ノールなどは、ご希望に近く何よりです！"
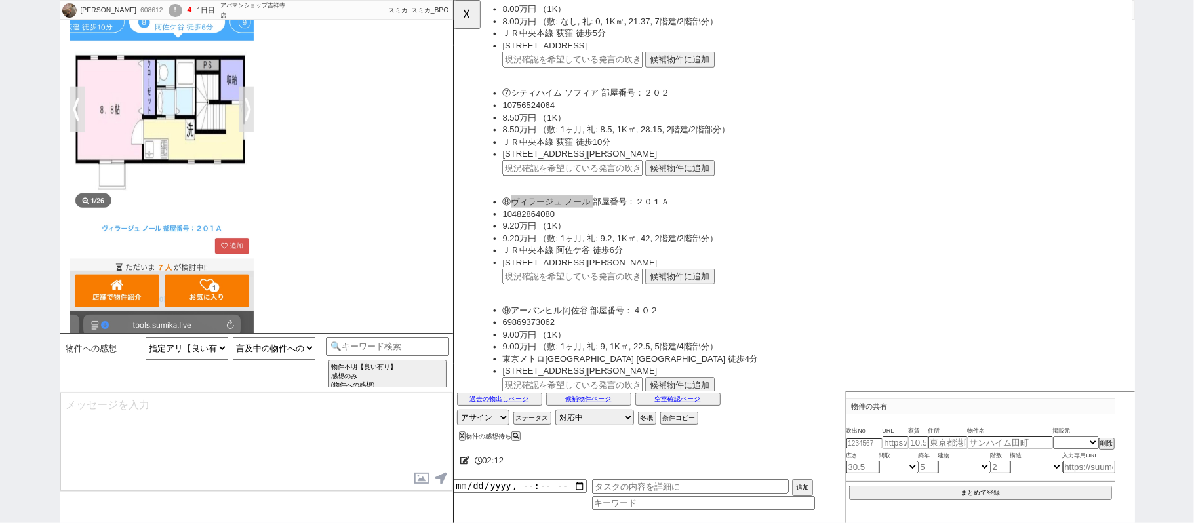
scroll to position [8116, 0]
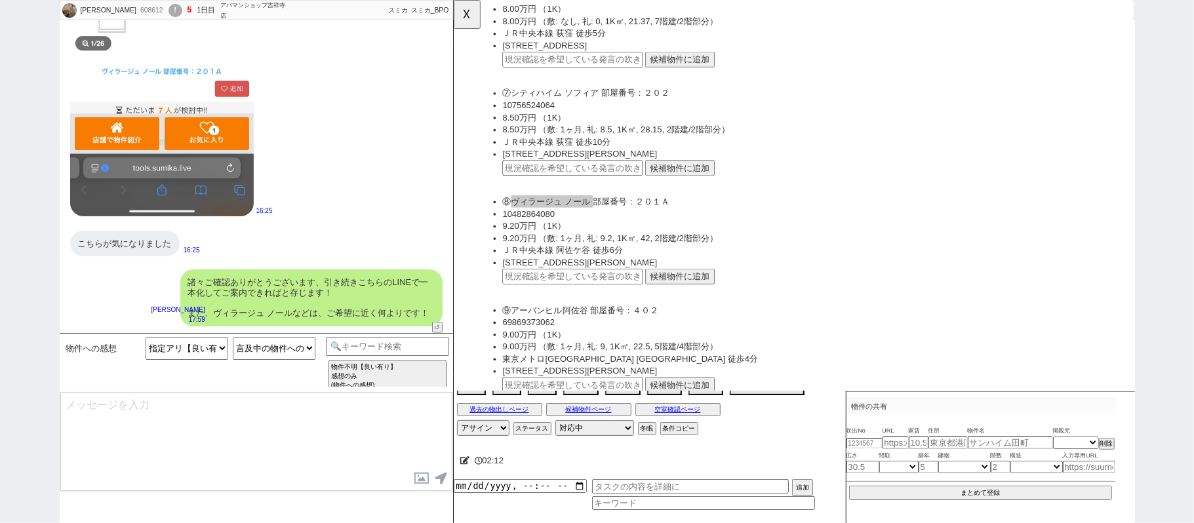
type textarea "もし候補になりそうでしたら内見可能かも確認できます、いかがでしょうか？"
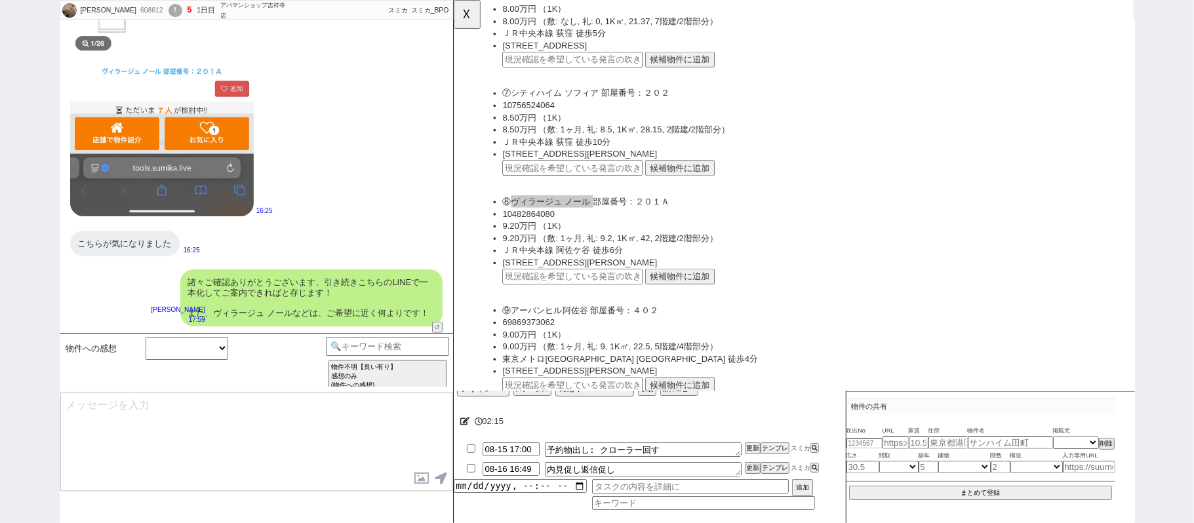
scroll to position [8164, 0]
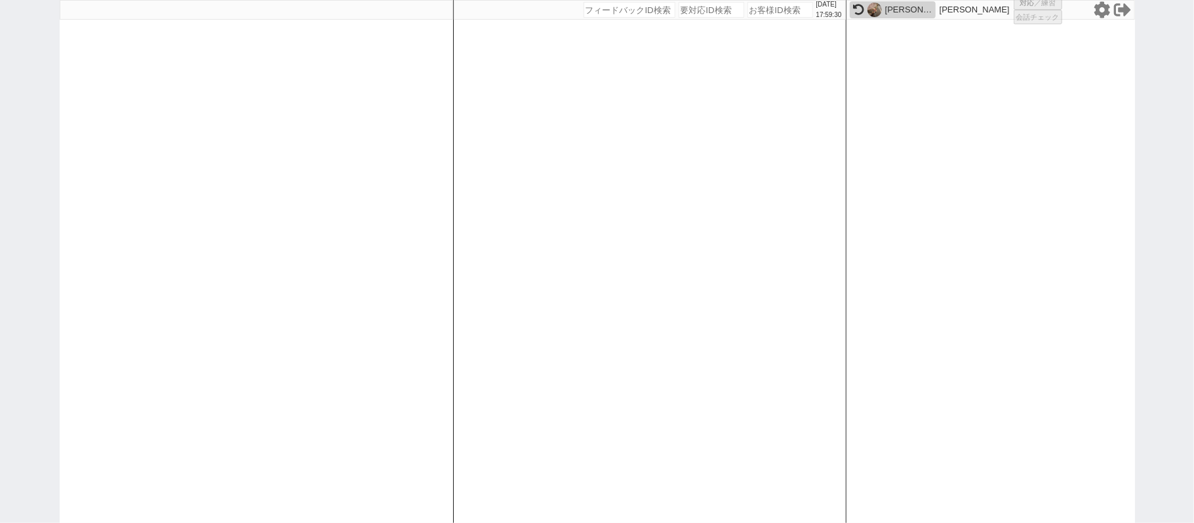
select select "431"
select select
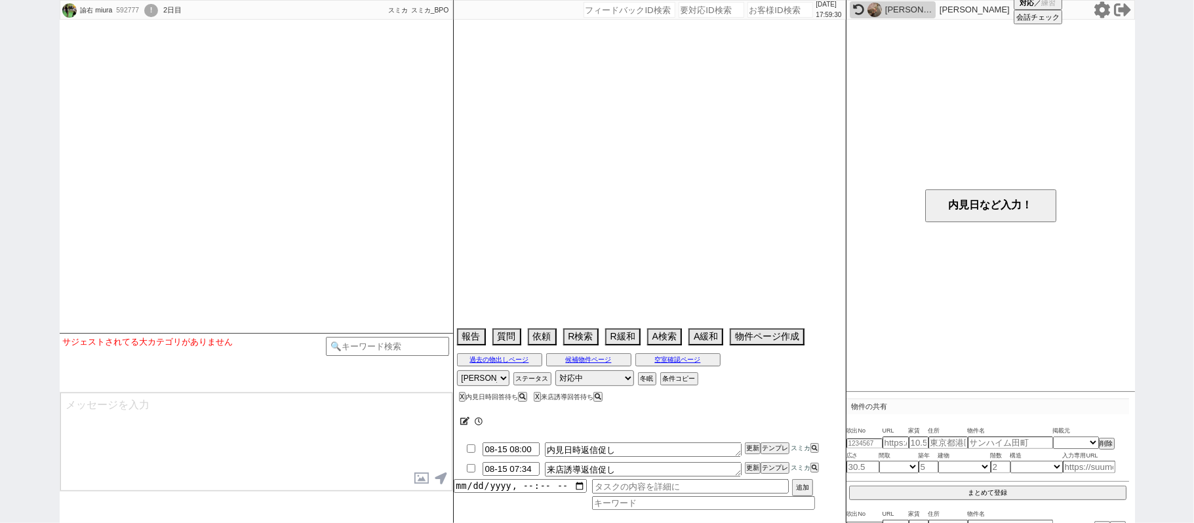
scroll to position [6277, 0]
select select "2025"
select select "9"
select select "37"
select select "0"
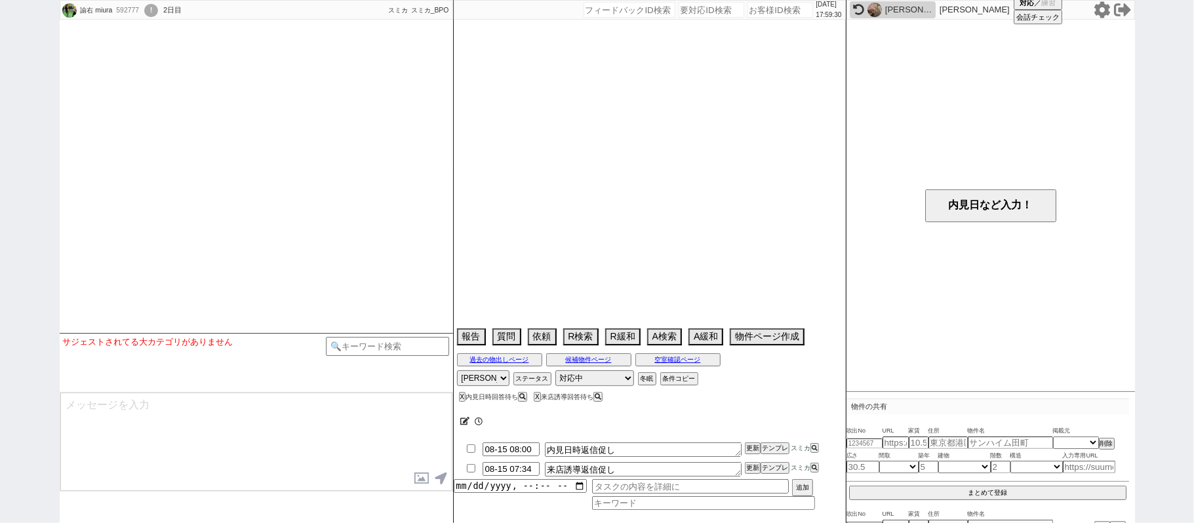
select select "15"
select select "500"
select select "54"
select select "1367"
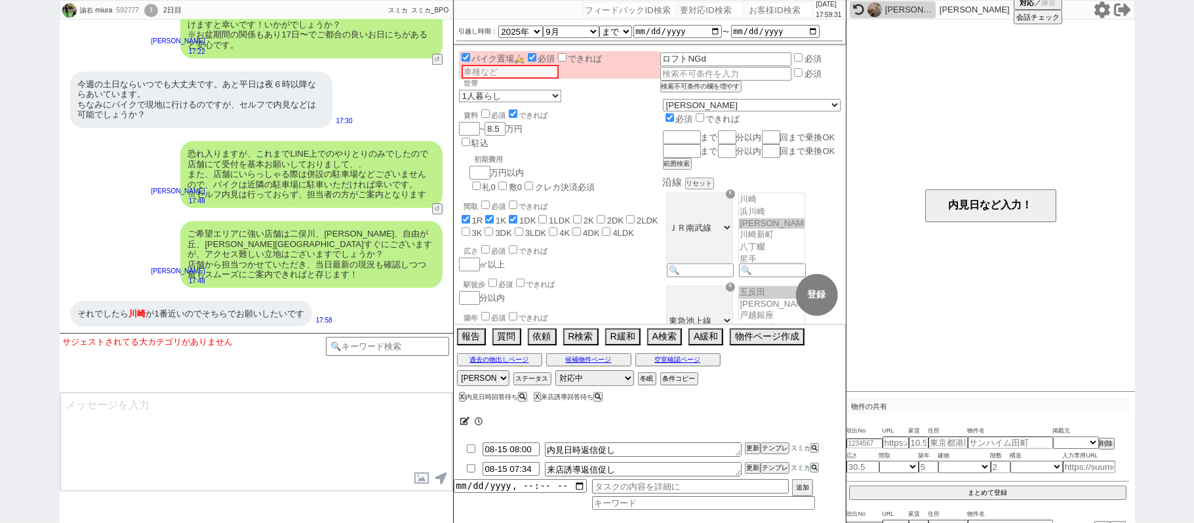
scroll to position [69, 0]
click at [956, 198] on button "内見日など入力！" at bounding box center [990, 206] width 131 height 33
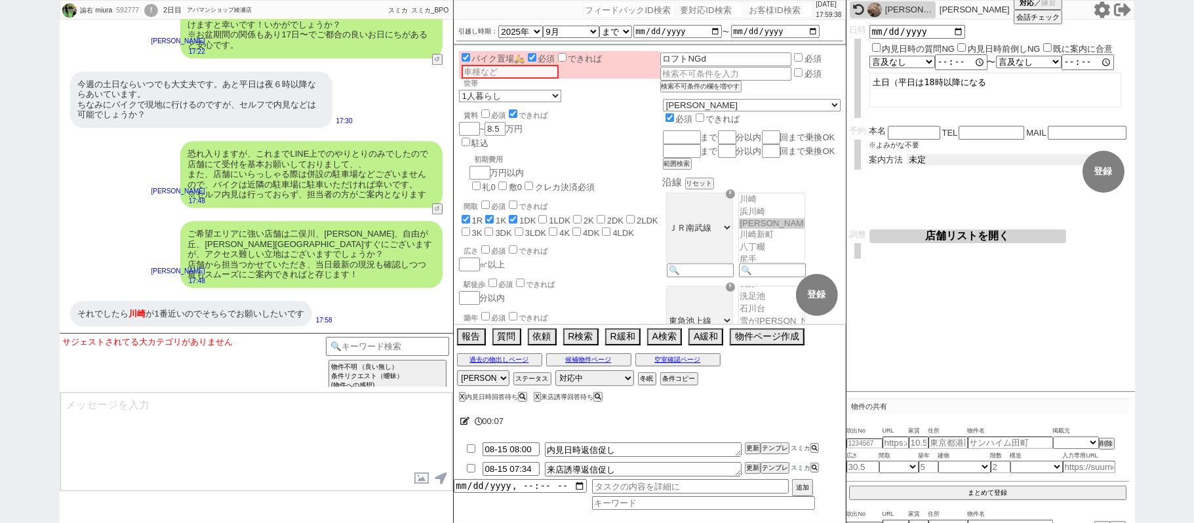
click at [963, 158] on select "未定 現地お待ち合わせ ご来店 先行申し込みのご案内or内見無しでの申し込みのご案内 オンラインでのご接客 オンラインで1件の内見のご案内" at bounding box center [1005, 159] width 197 height 11
select select "2"
click at [907, 154] on select "未定 現地お待ち合わせ ご来店 先行申し込みのご案内or内見無しでの申し込みのご案内 オンラインでのご接客 オンラインで1件の内見のご案内" at bounding box center [1005, 159] width 197 height 11
click at [1113, 166] on button "登録" at bounding box center [1104, 172] width 42 height 42
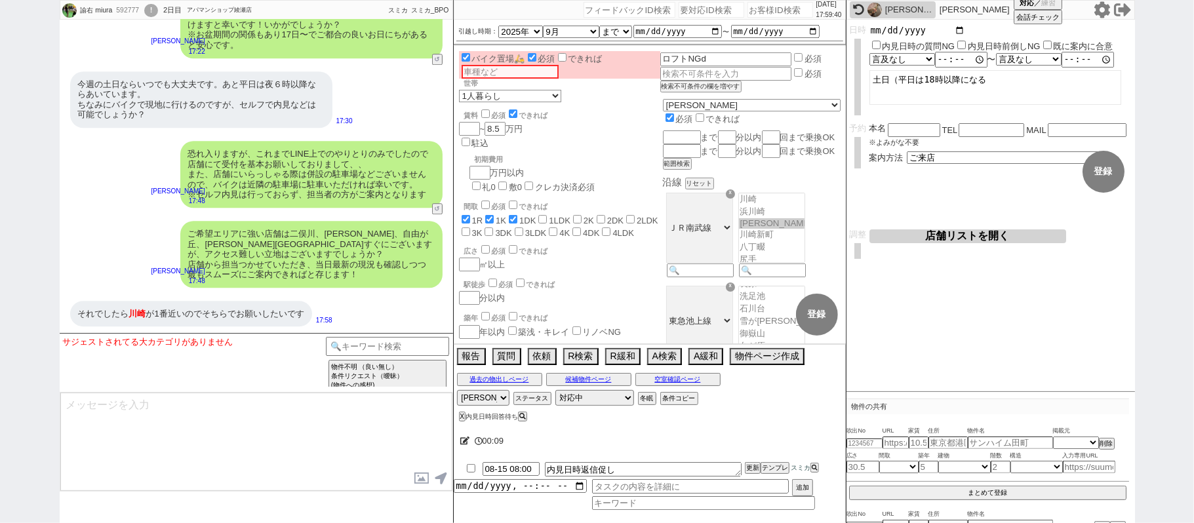
click at [963, 28] on input "date" at bounding box center [918, 30] width 96 height 11
type input "2025-08-16"
click at [1107, 176] on button "登録" at bounding box center [1104, 172] width 42 height 42
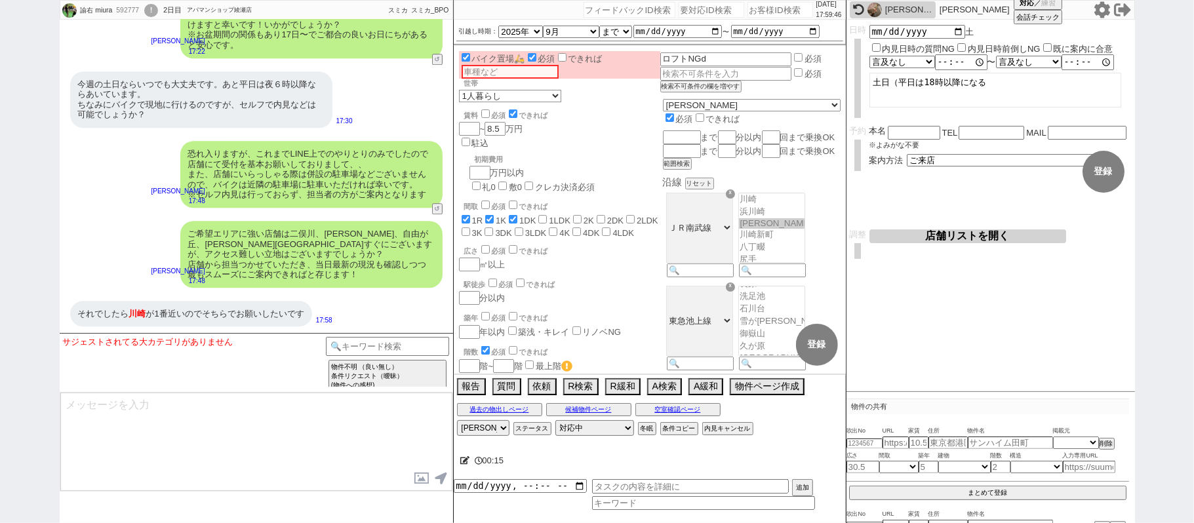
click at [982, 236] on button "店舗リストを開く" at bounding box center [968, 237] width 197 height 14
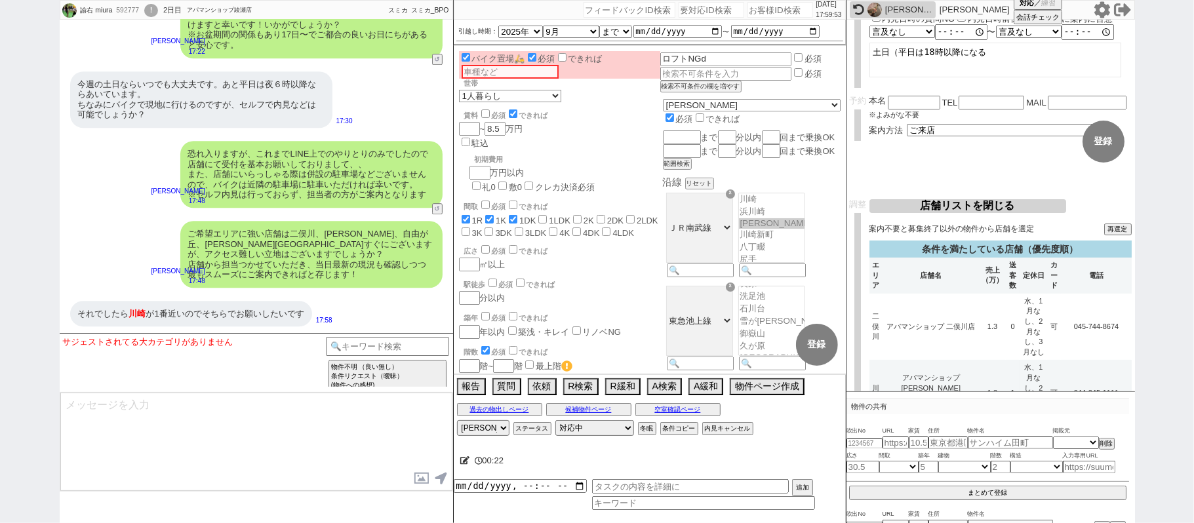
scroll to position [0, 0]
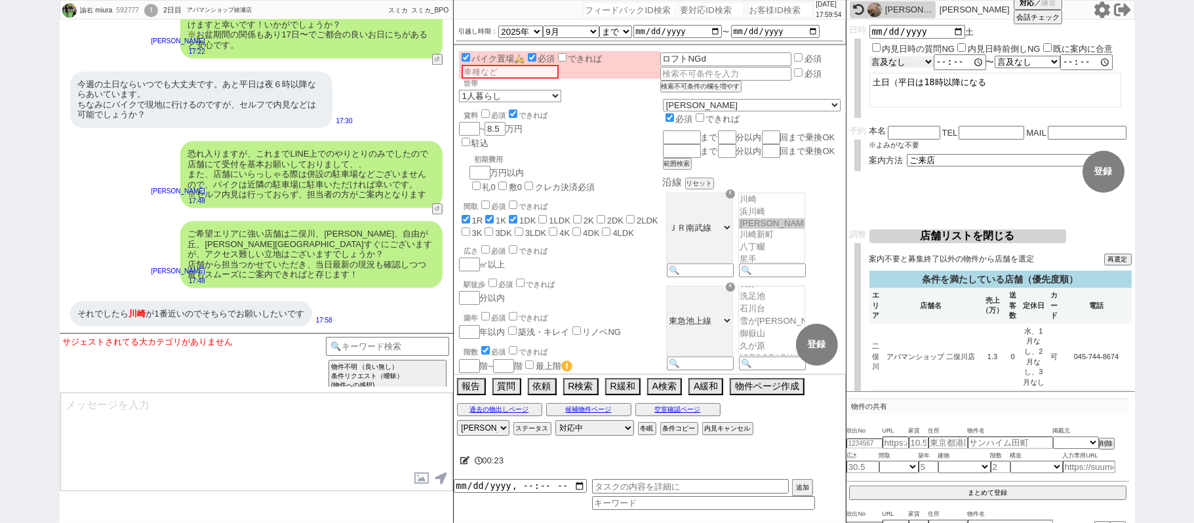
click at [916, 58] on select "言及なし 時間明確 午前 午後 お昼 夕方・夜 終日いつでも その他" at bounding box center [902, 61] width 64 height 11
select select "6"
click at [870, 57] on select "言及なし 時間明確 午前 午後 お昼 夕方・夜 終日いつでも その他" at bounding box center [902, 61] width 64 height 11
type input "10:00:00"
click at [1018, 64] on select "言及なし 時間明確 午前 午後 お昼 夕方・夜 終日いつでも その他" at bounding box center [1028, 61] width 64 height 11
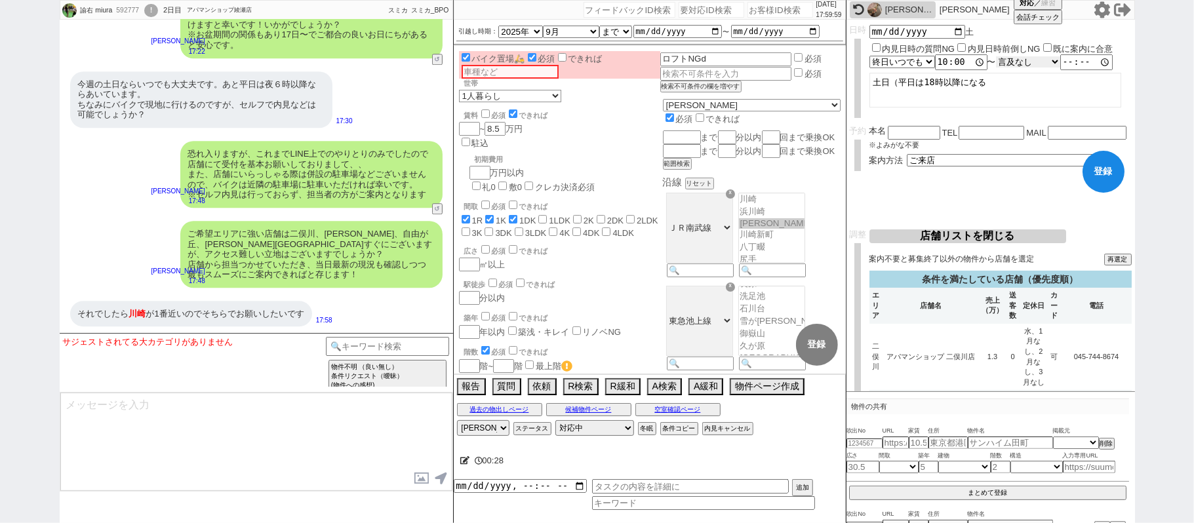
select select "6"
click at [1003, 57] on select "言及なし 時間明確 午前 午後 お昼 夕方・夜 終日いつでも その他" at bounding box center [1028, 61] width 64 height 11
type input "19:00:00"
click at [1097, 180] on button "登録" at bounding box center [1104, 172] width 42 height 42
click at [155, 457] on textarea at bounding box center [256, 442] width 392 height 98
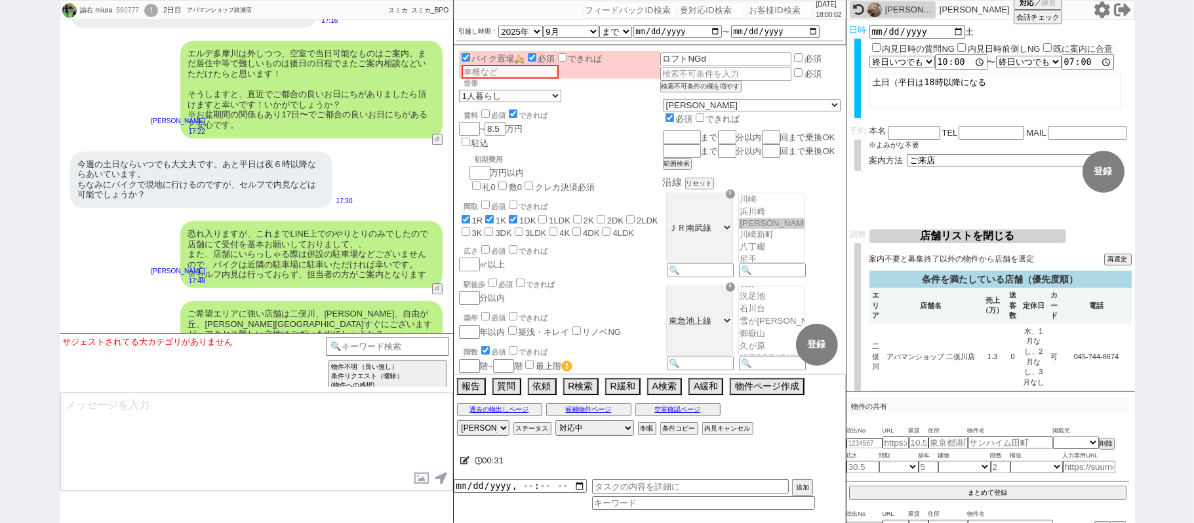
scroll to position [6102, 0]
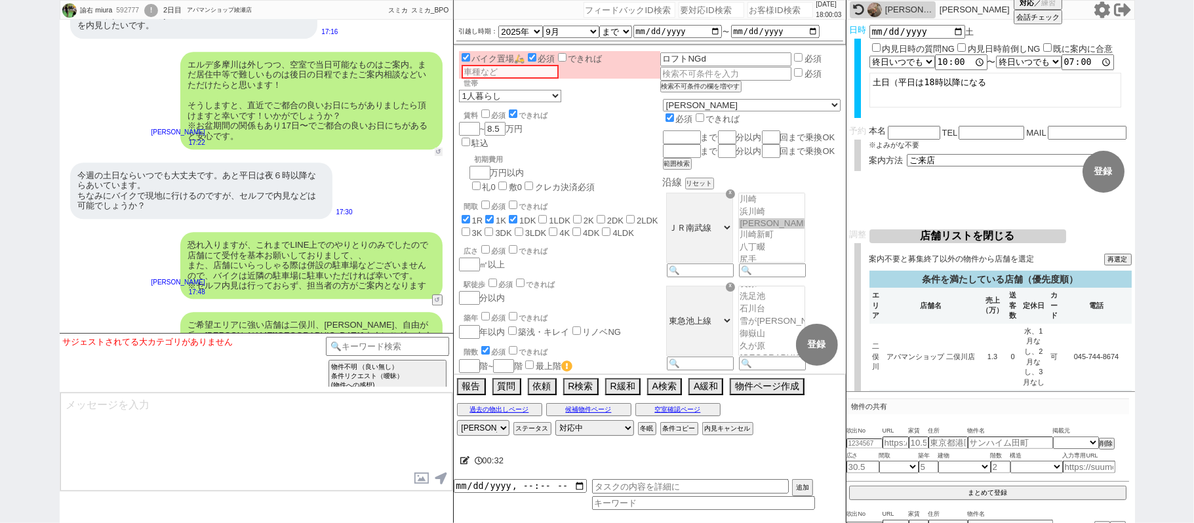
drag, startPoint x: 437, startPoint y: 231, endPoint x: 386, endPoint y: 310, distance: 94.1
click at [437, 156] on button "↺" at bounding box center [439, 152] width 8 height 9
select select
click at [213, 349] on select "中カテゴリを選択 日にち／時間指定（新規言及） 逆に何日／何時であれば可能ですか？ 内見は何時から何時まで可能ですか？ 大型連休中の休みはいつですか？／大型連…" at bounding box center [187, 348] width 83 height 23
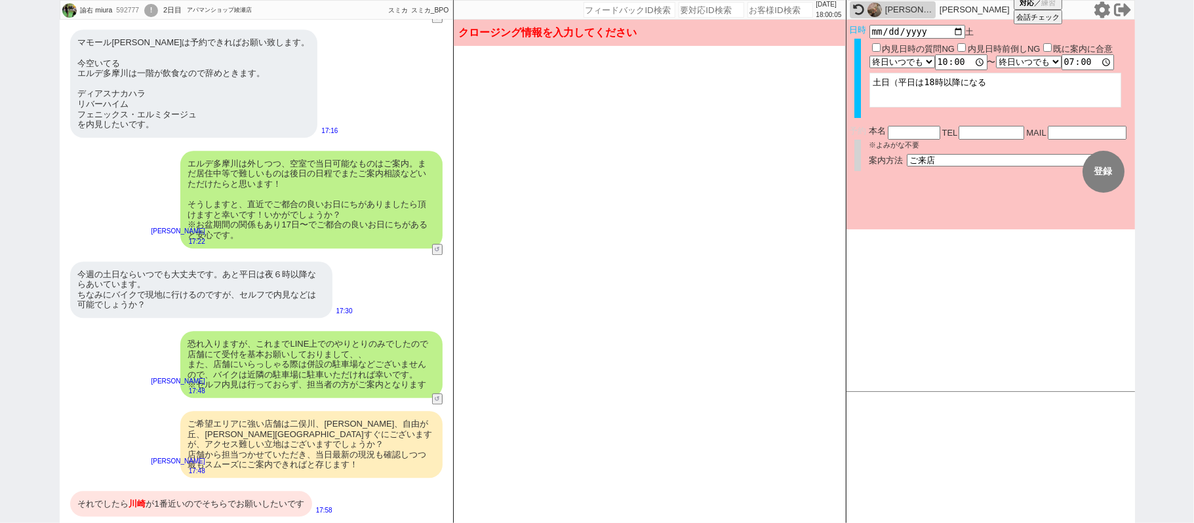
scroll to position [6086, 0]
click at [203, 497] on div "それでしたら 川崎 が1番近いのでそちらでお願いしたいです" at bounding box center [191, 504] width 242 height 26
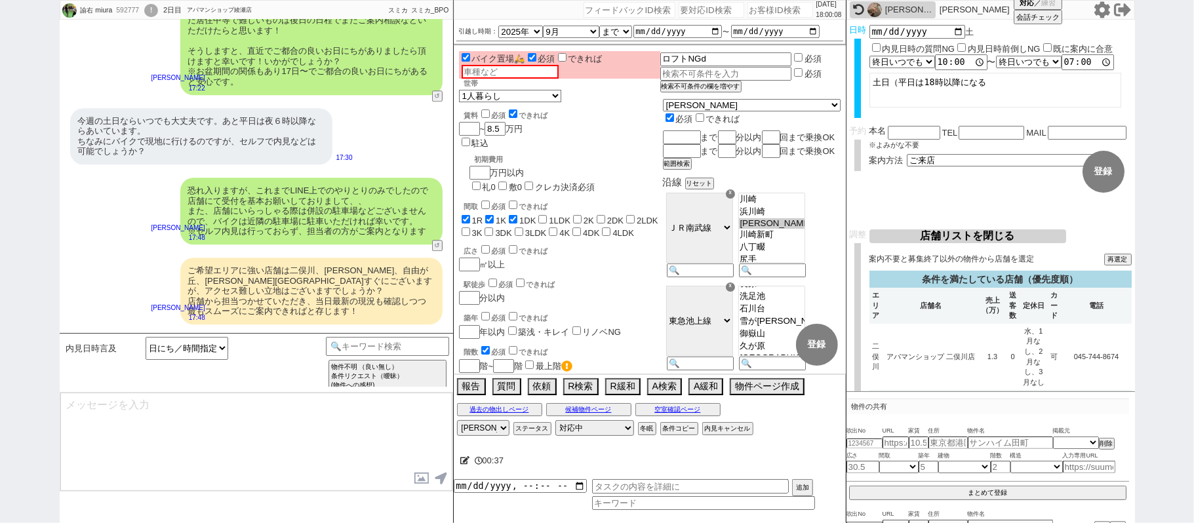
scroll to position [6276, 0]
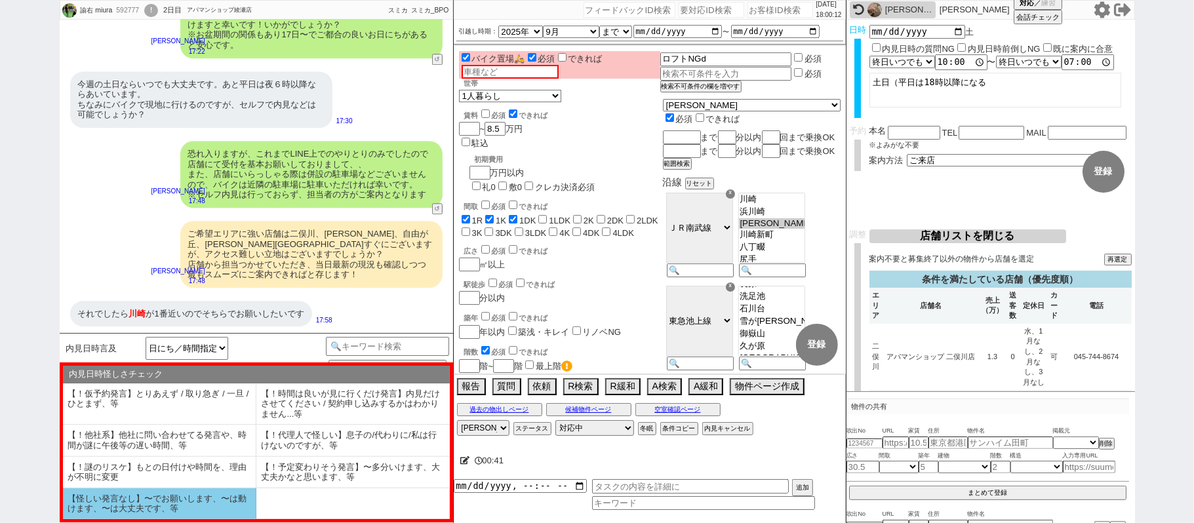
click at [206, 514] on li "【怪しい発言なし】〜でお願いします、〜は動けます、〜は大丈夫です、等" at bounding box center [159, 504] width 193 height 31
select select "【怪しい発言なし】〜でお願いします、〜は動けます、〜は大丈夫です、等"
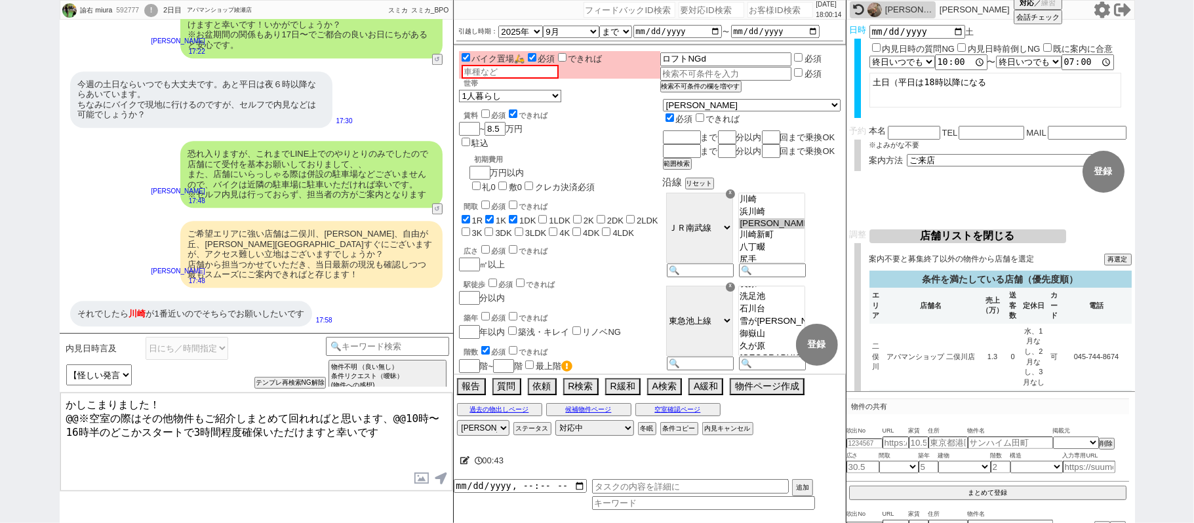
drag, startPoint x: 153, startPoint y: 399, endPoint x: 0, endPoint y: 363, distance: 157.0
click at [0, 363] on div "諭右 miura 592777 ! 0 2日目 アパマンショップ綾瀬店 冬眠中 自社客 スミカ スミカ_BPO チャット全表示 2025-04-18 ようこそ…" at bounding box center [597, 261] width 1194 height 523
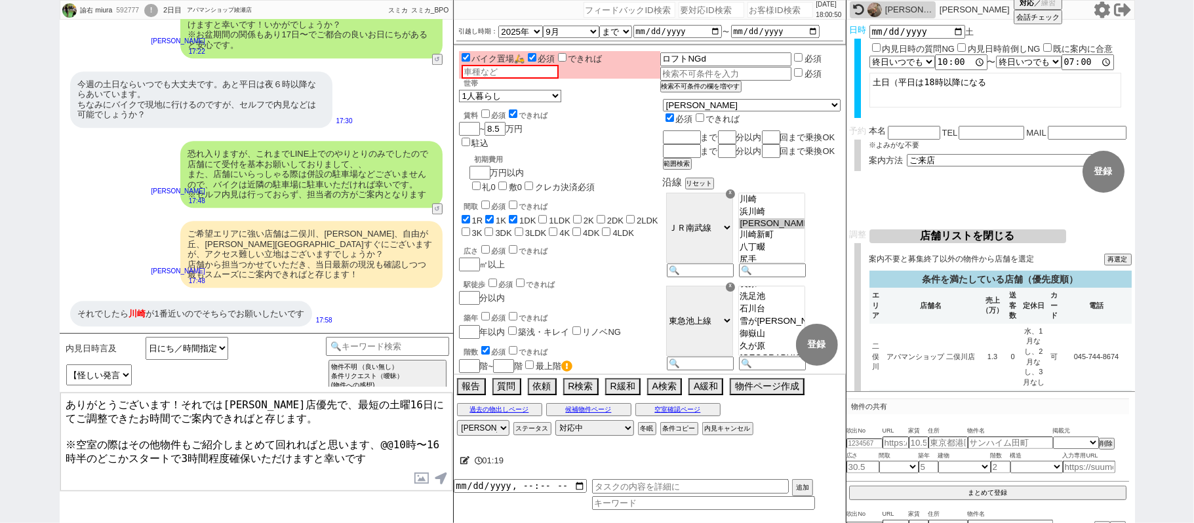
click at [389, 437] on textarea "ありがとうございます！それでは川崎店優先で、最短の土曜16日にてご調整できたお時間でご案内できればと存じます。 ※空室の際はその他物件もご紹介しまとめて回れれ…" at bounding box center [256, 442] width 392 height 98
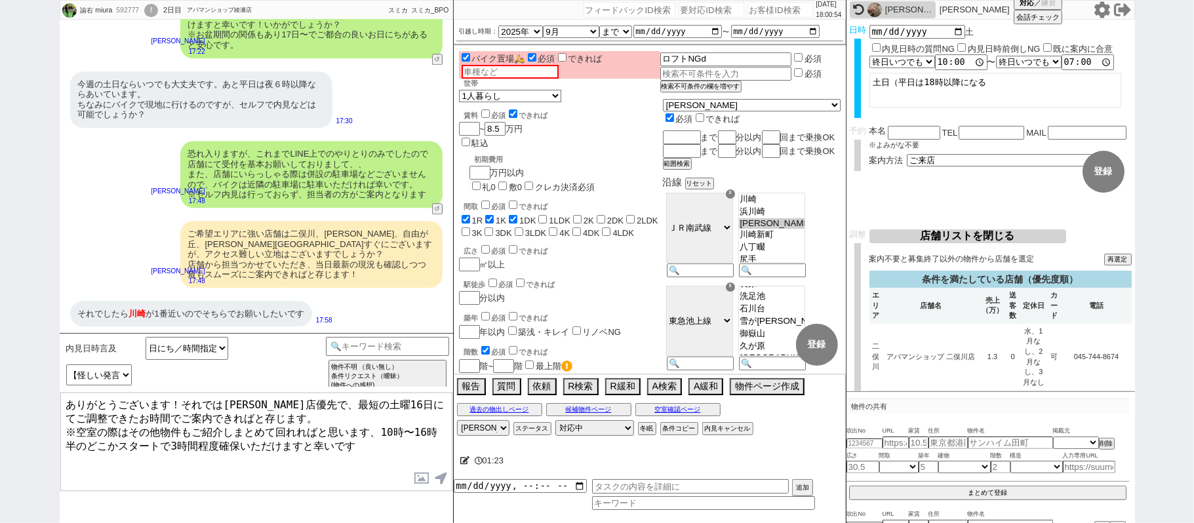
type textarea "ありがとうございます！それでは川崎店優先で、最短の土曜16日にてご調整できたお時間でご案内できればと存じます。 ※空室の際はその他物件もご紹介しまとめて回れれ…"
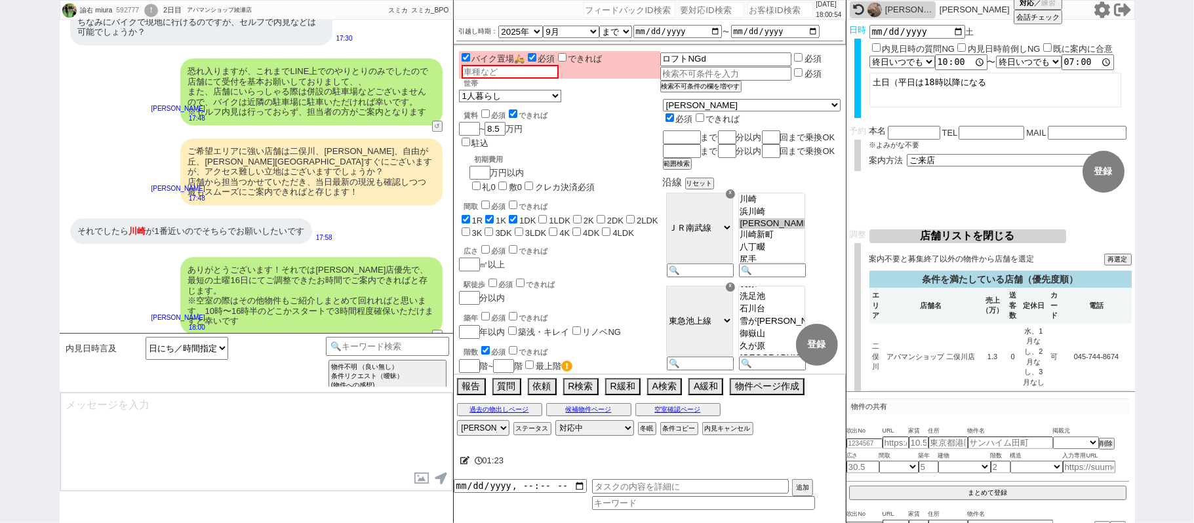
scroll to position [6356, 0]
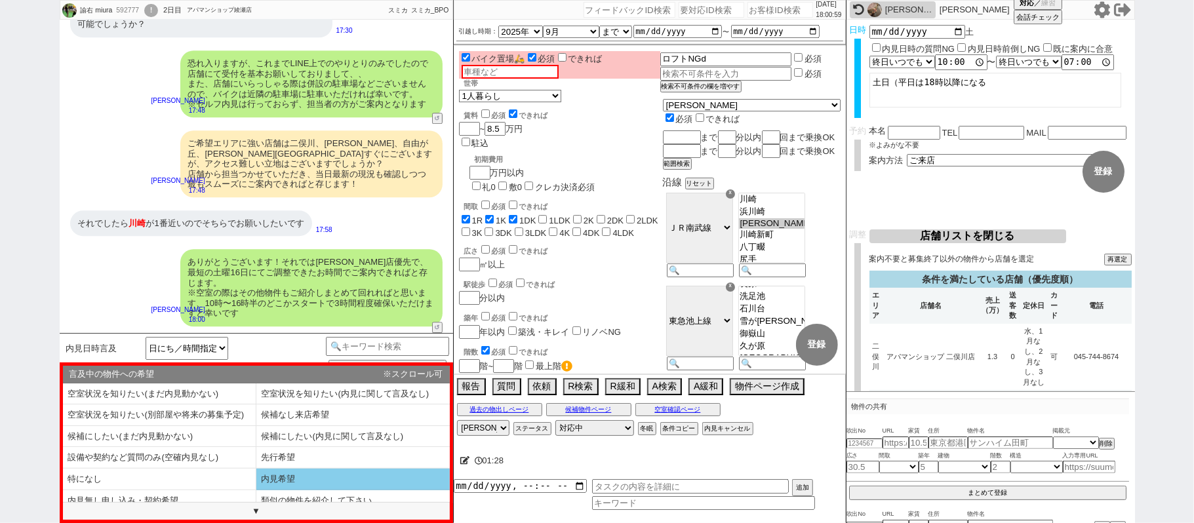
click at [256, 491] on li "内見希望" at bounding box center [159, 502] width 193 height 22
select select "内見希望"
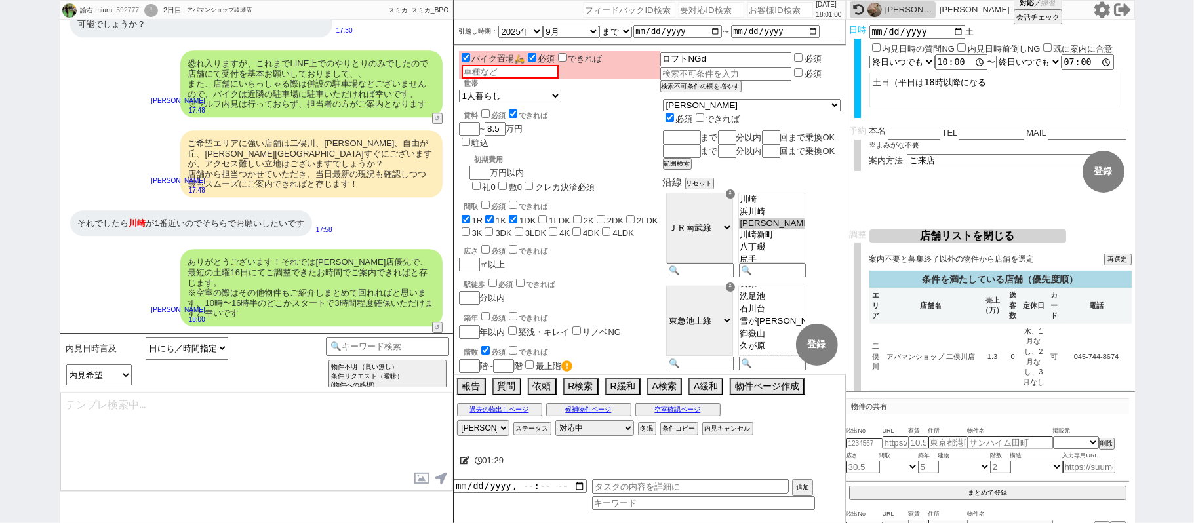
type textarea "16日の手配にあたり、ご予約情報としてお名前、お電話番号、メールアドレスを頂けますでしょうか？"
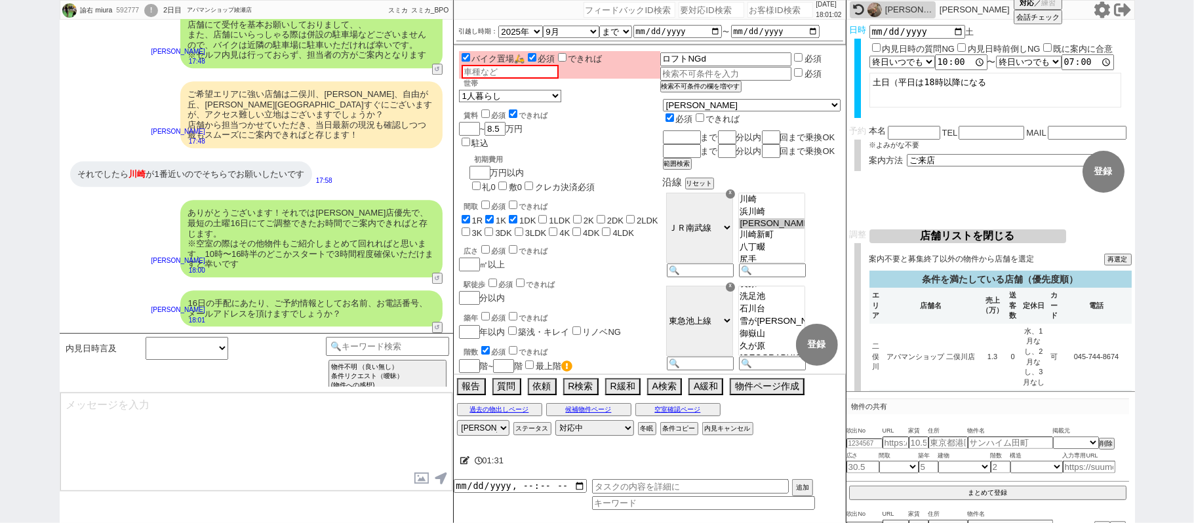
scroll to position [6406, 0]
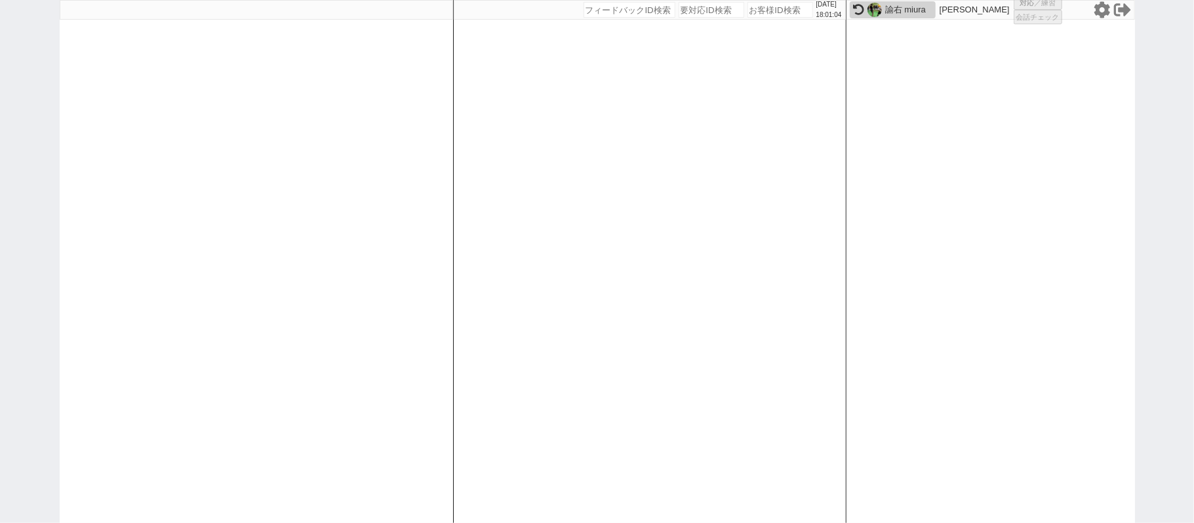
select select
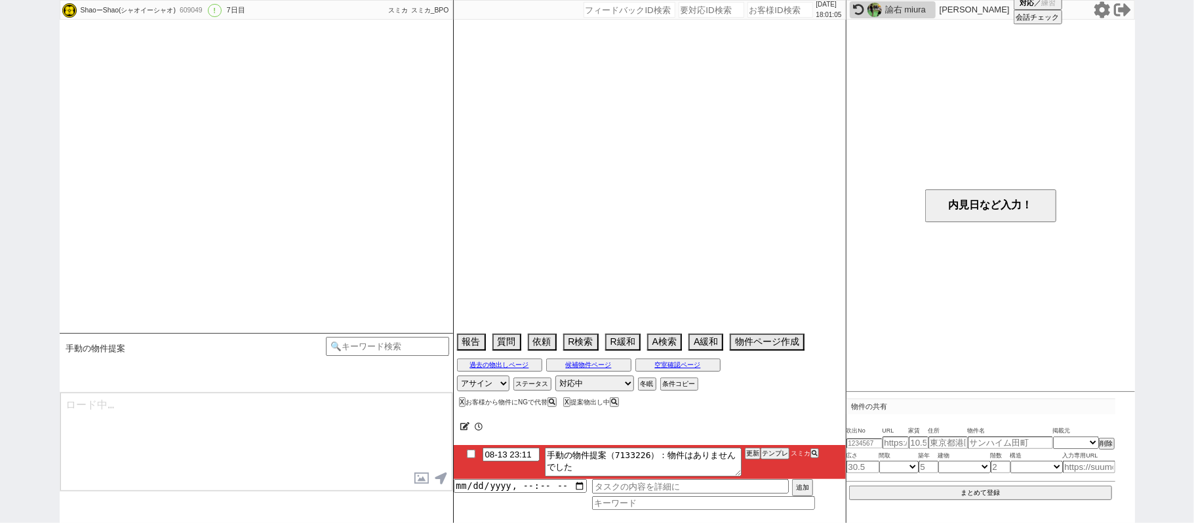
select select "13"
select select "7"
select select "12"
select select "122"
select select "123"
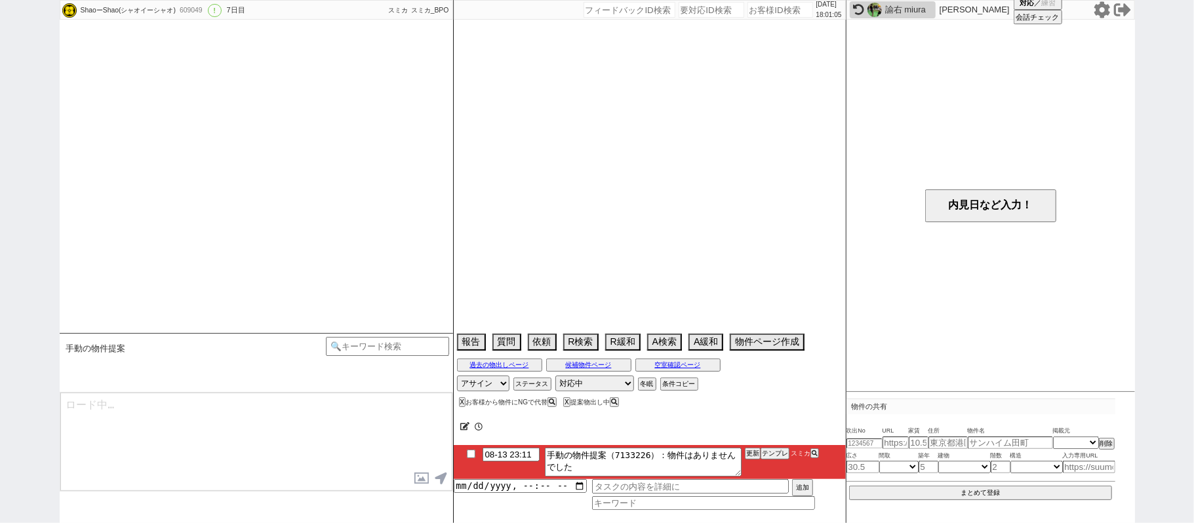
select select "124"
select select "125"
select select "126"
select select "129"
select select "132"
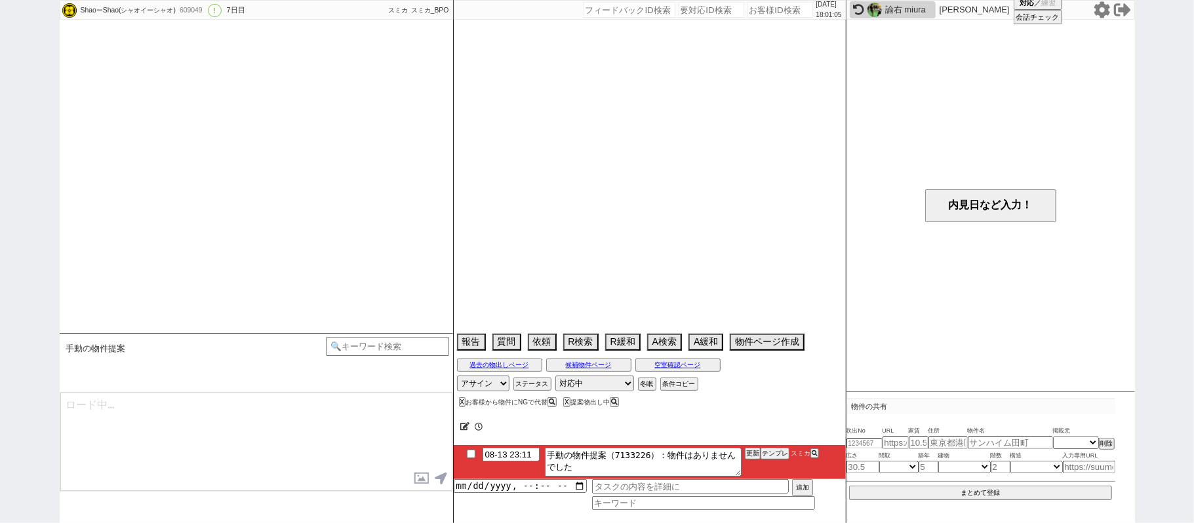
select select "139"
select select "140"
select select "144"
select select "145"
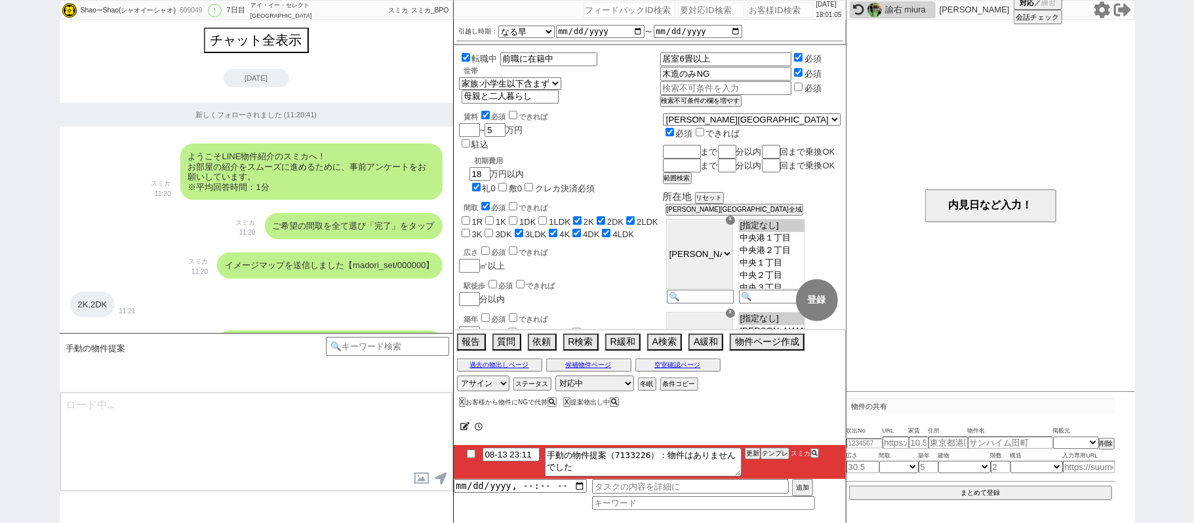
scroll to position [9110, 0]
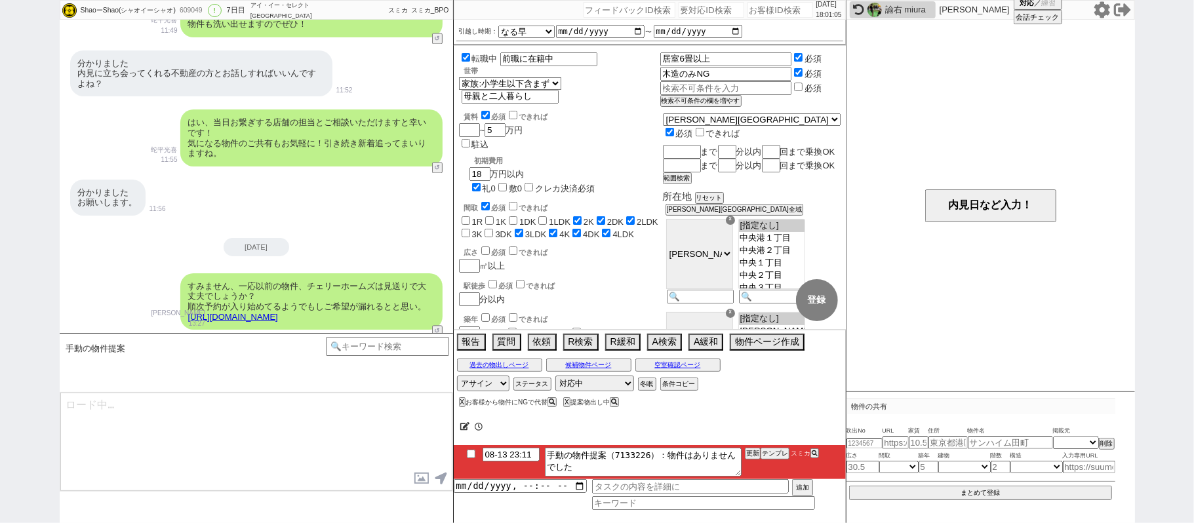
click at [859, 10] on icon at bounding box center [858, 9] width 11 height 11
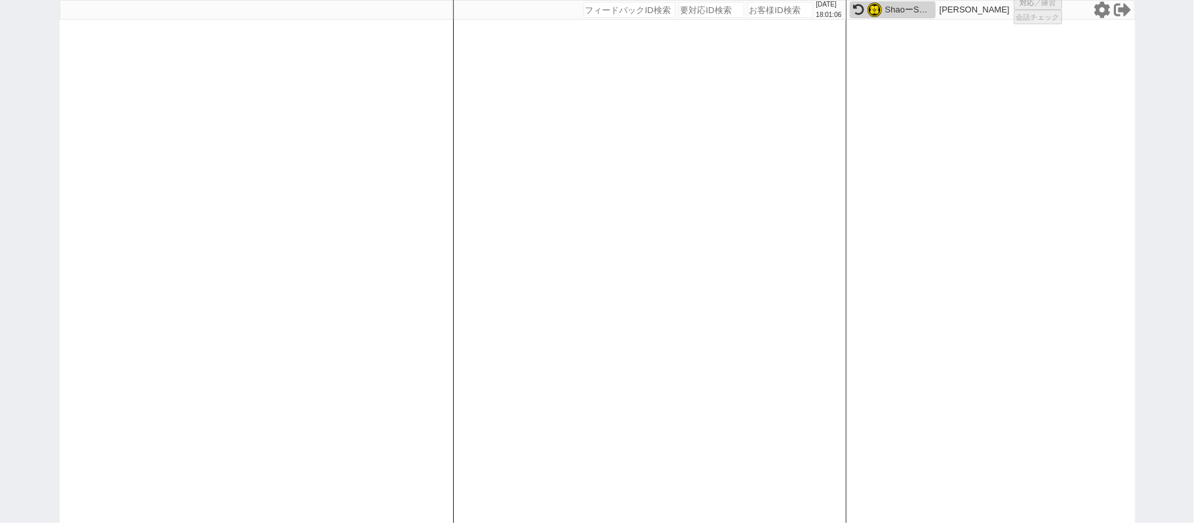
select select "431"
select select "6"
select select "2"
select select
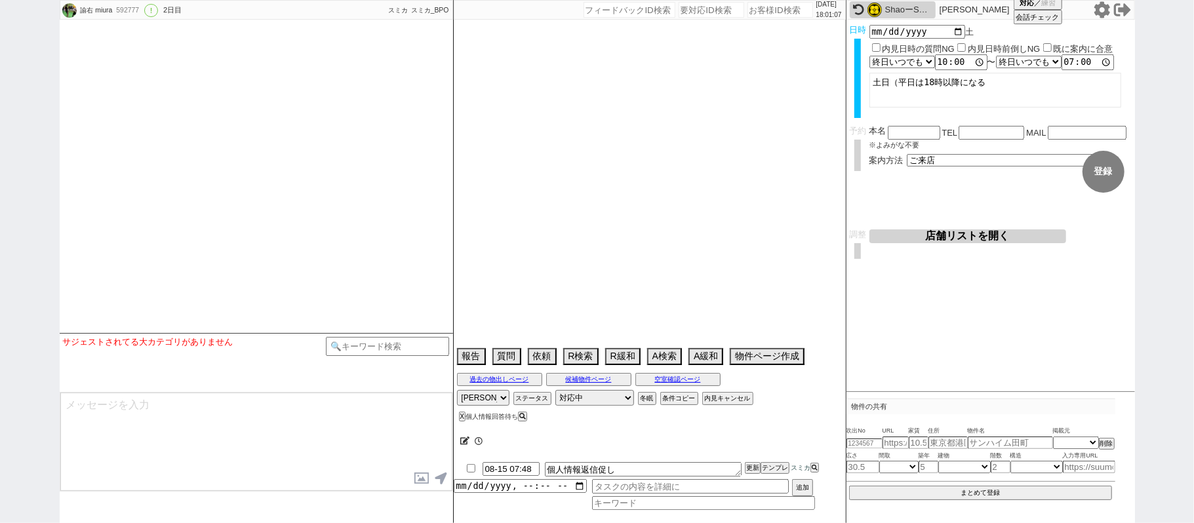
select select "2025"
select select "9"
select select "37"
select select "0"
select select "15"
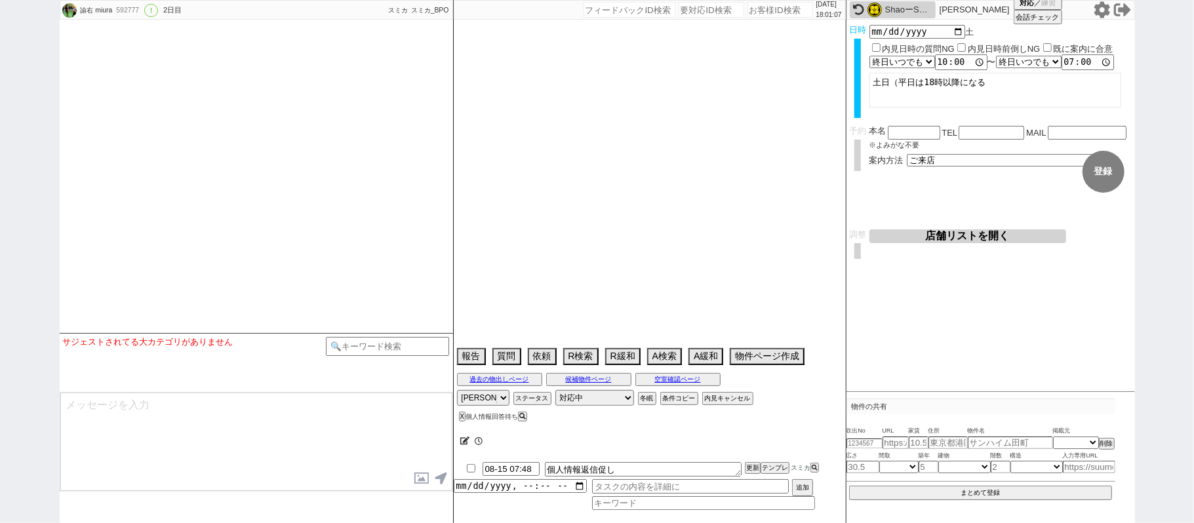
select select "500"
select select "54"
select select "1367"
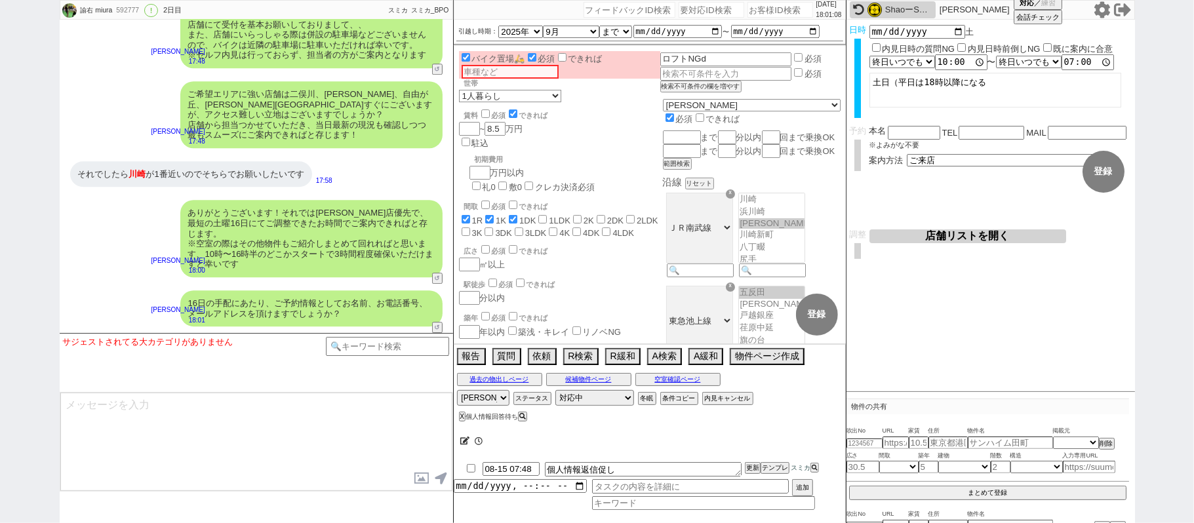
scroll to position [69, 0]
click at [492, 393] on select "アサイン 青木琢磨 松井健太朗 小澤結 廣瀬晶子" at bounding box center [483, 398] width 52 height 16
select select
click at [457, 392] on select "アサイン 青木琢磨 松井健太朗 小澤結 廣瀬晶子" at bounding box center [483, 398] width 52 height 16
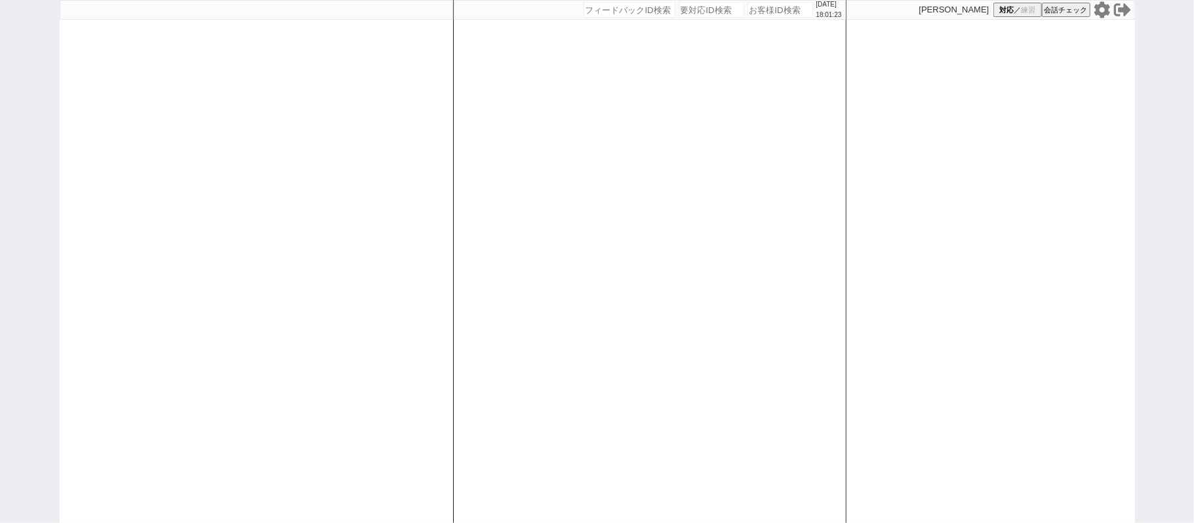
click at [0, 240] on div "[DATE] 18:01:23 候補物件を追加してしてください 紹介した物件一覧 他社物件を追加する 空室確認ページに追加・削除 紹介した物件一覧 他社物件を…" at bounding box center [597, 261] width 1194 height 523
click at [381, 239] on div at bounding box center [256, 261] width 393 height 523
select select
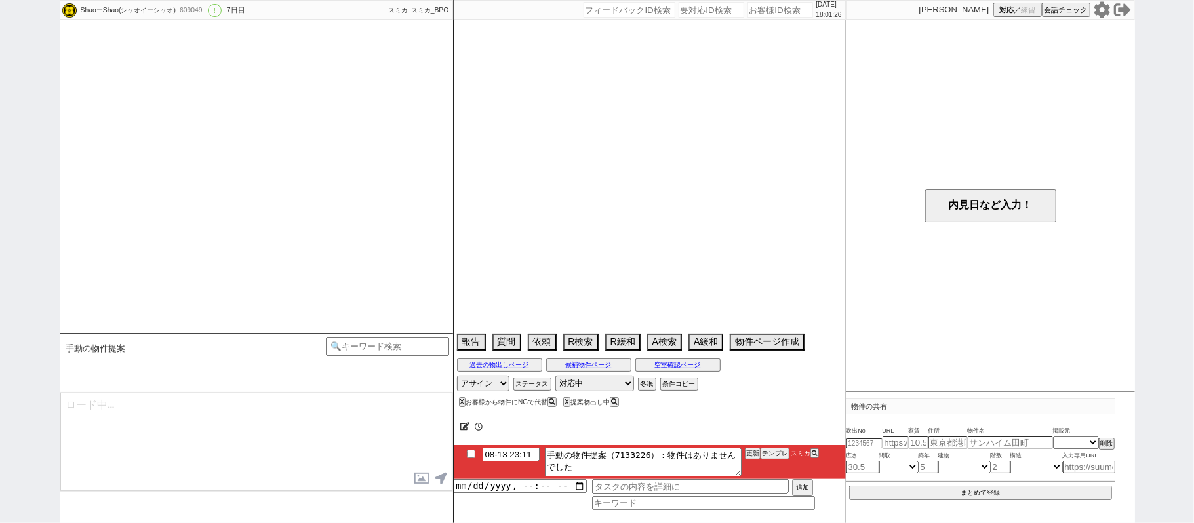
select select "13"
select select "7"
select select "12"
select select "122"
select select "123"
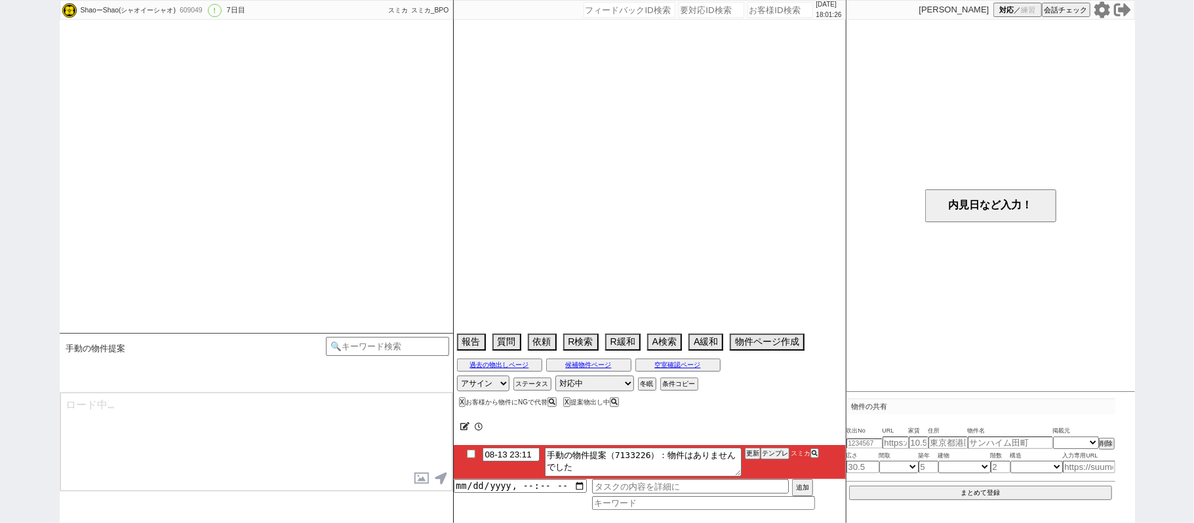
select select "124"
select select "125"
select select "126"
select select "129"
select select "132"
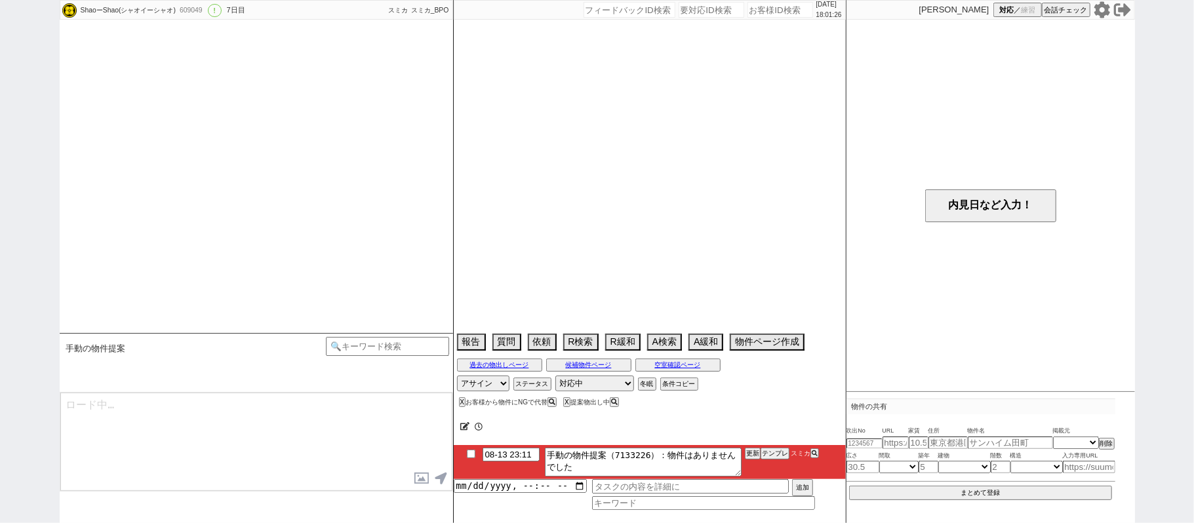
select select "139"
select select "140"
select select "144"
select select "145"
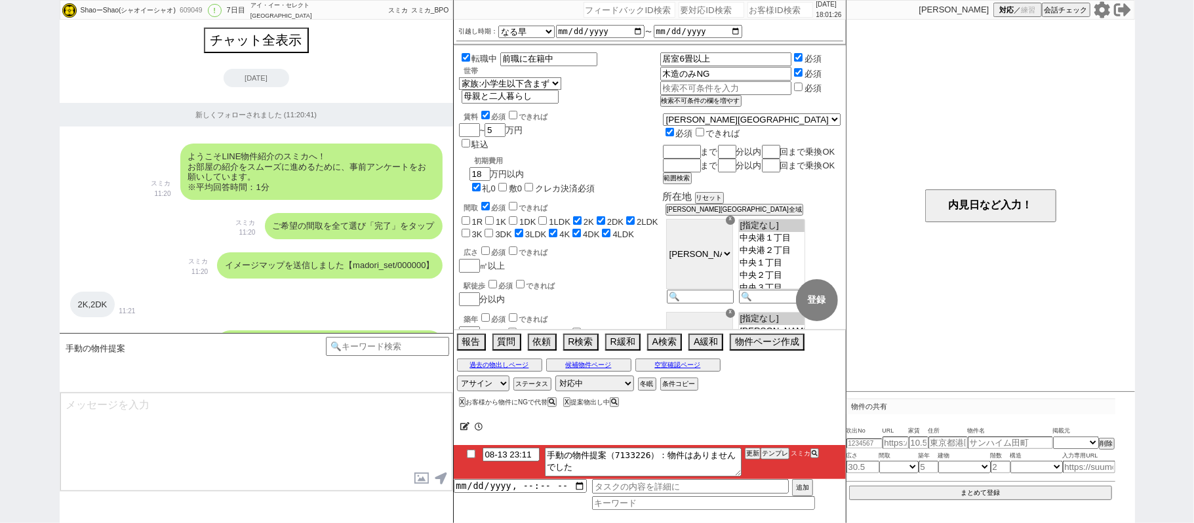
scroll to position [9110, 0]
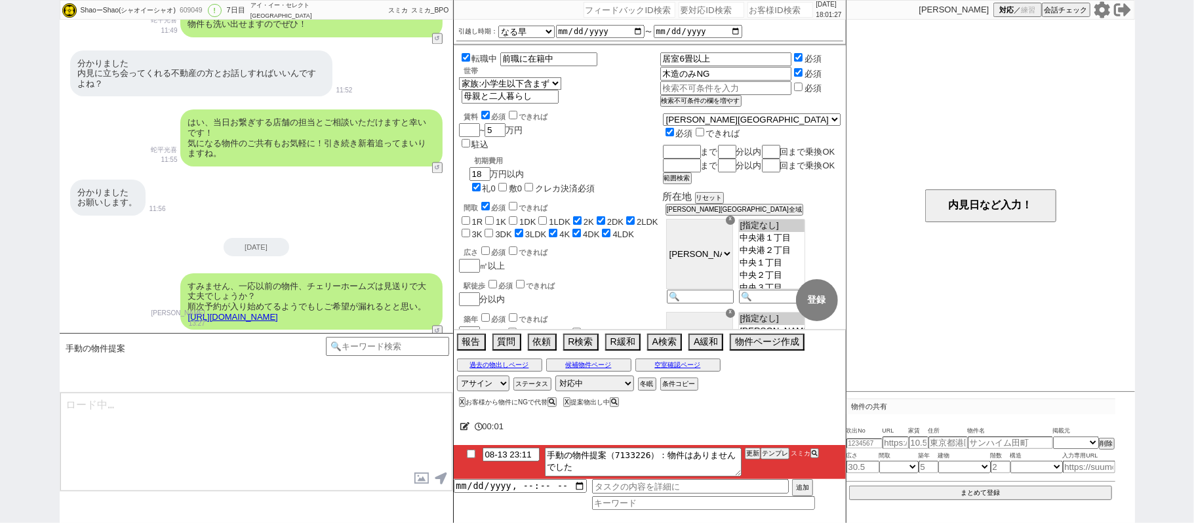
type textarea "@@@@手動の物件提案！！@@@@"
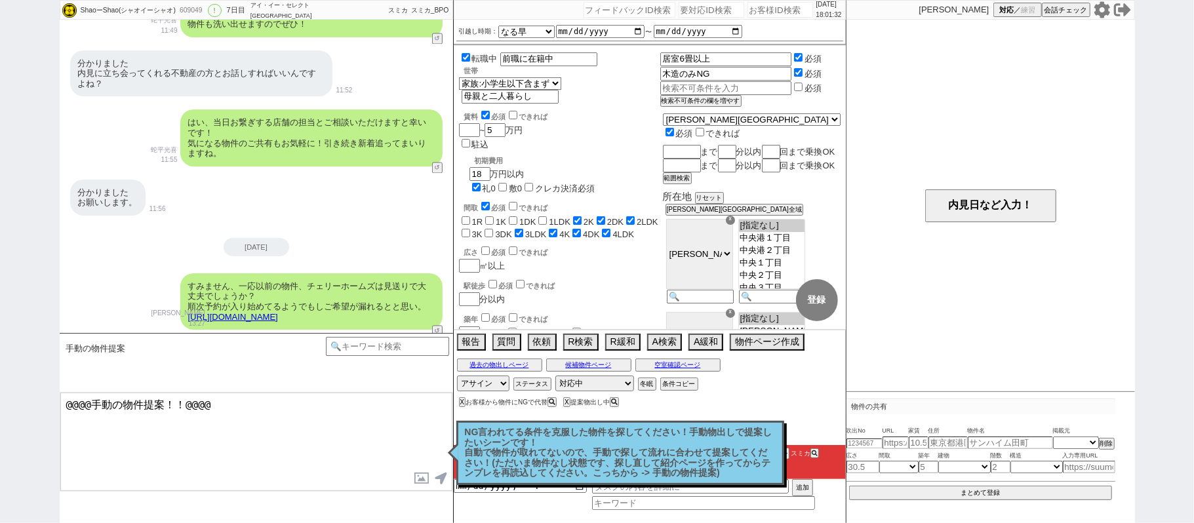
click at [716, 451] on p "NG言われてる条件を克服した物件を探してください！手動物出しで提案したいシーンです！ 自動で物件が取れてないので、手動で探して流れに合わせて提案してください！…" at bounding box center [620, 453] width 311 height 51
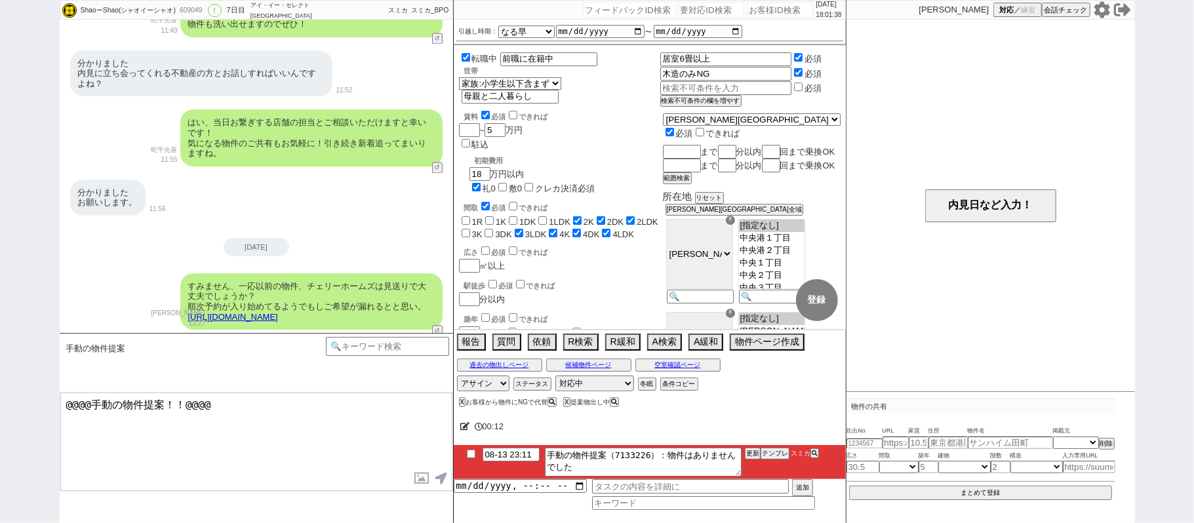
scroll to position [174, 0]
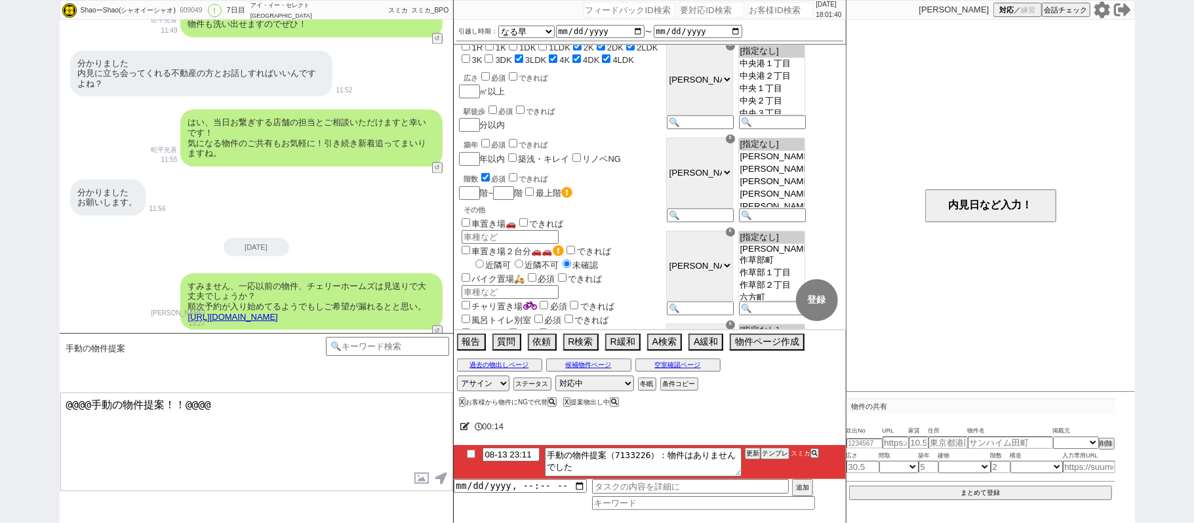
click at [470, 458] on input "checkbox" at bounding box center [471, 454] width 19 height 9
checkbox input "true"
click at [540, 386] on button "ステータス" at bounding box center [530, 384] width 35 height 10
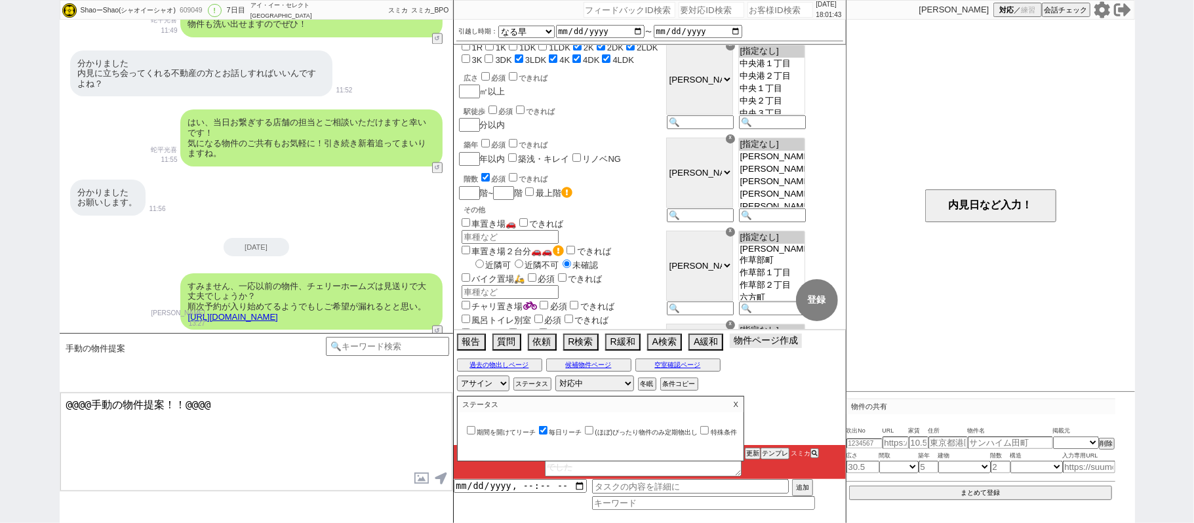
click at [734, 348] on button "物件ページ作成 今は物件がないので押せません" at bounding box center [766, 341] width 72 height 14
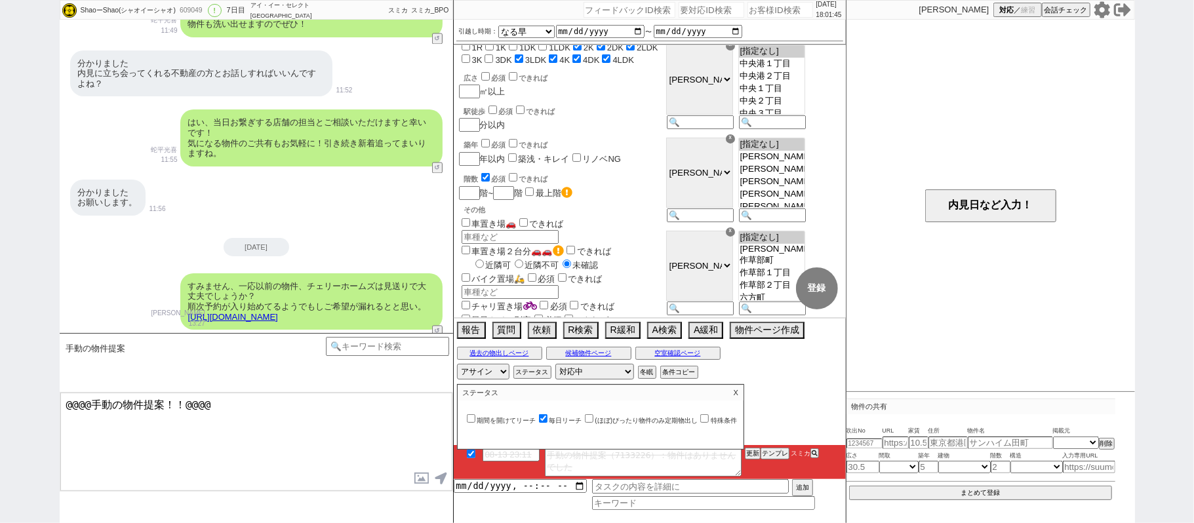
click at [275, 392] on div "さようでしたか、かしこまりました、！ 引き続きその他の物件も追ってまいりますね。" at bounding box center [345, 410] width 195 height 36
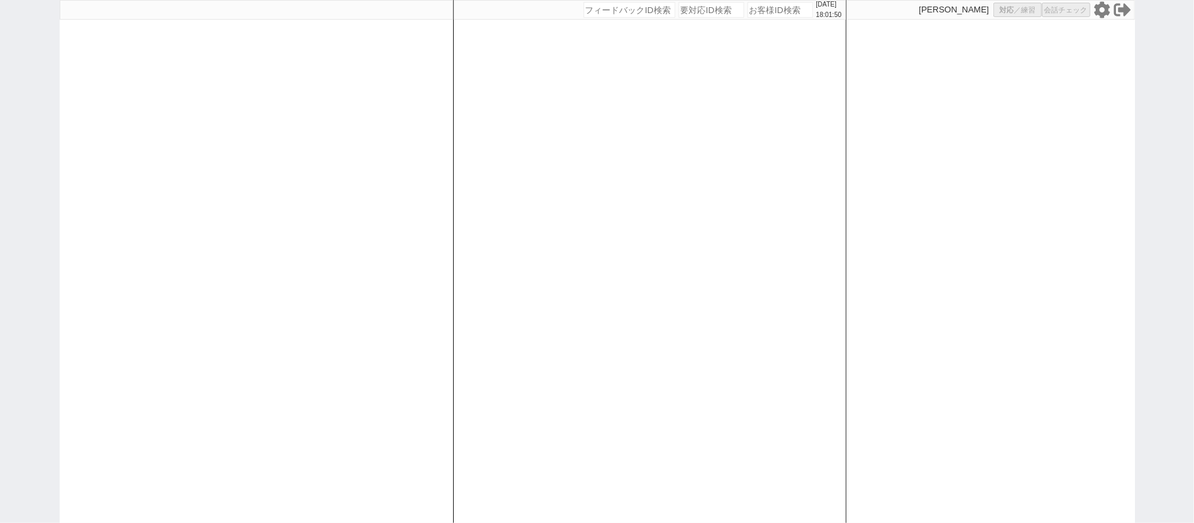
select select
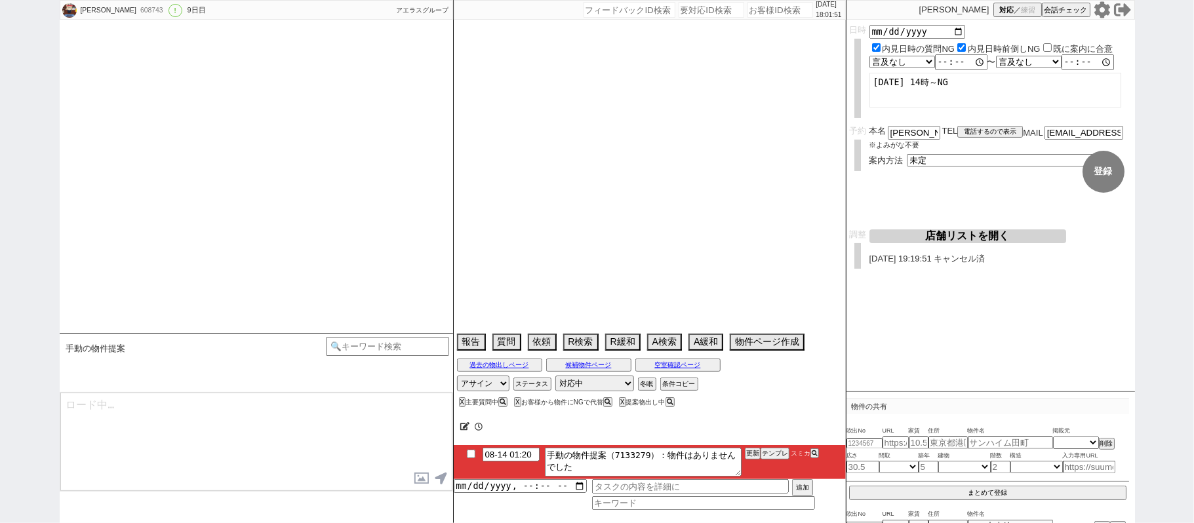
select select "2025"
select select "10"
select select "37"
select select "1"
select select "19"
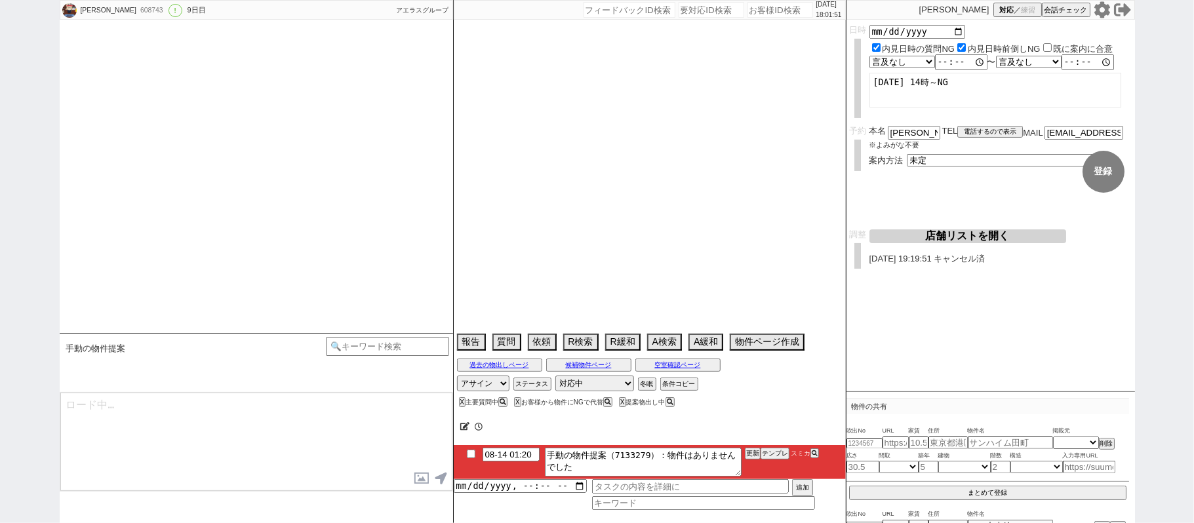
select select "608"
select select "63"
select select "[DATE]"
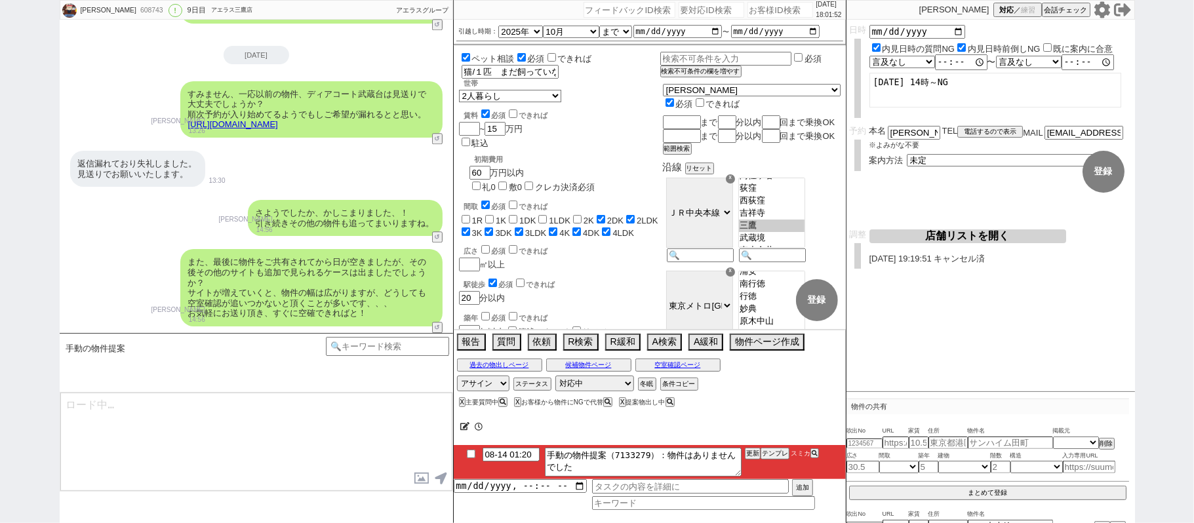
scroll to position [6089, 0]
type textarea "@@@@手動の物件提案！！@@@@"
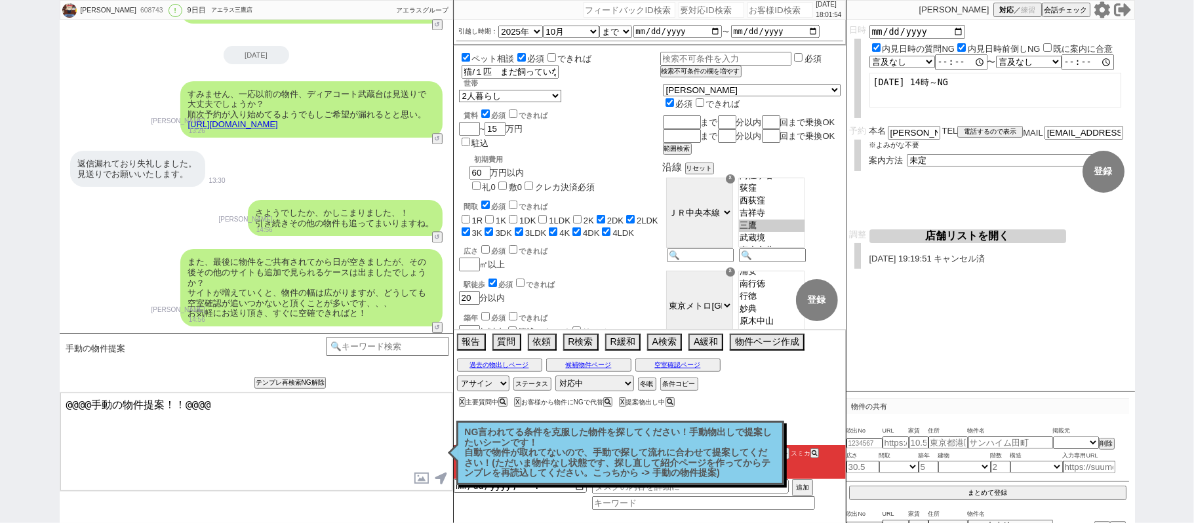
click at [679, 444] on p "NG言われてる条件を克服した物件を探してください！手動物出しで提案したいシーンです！ 自動で物件が取れてないので、手動で探して流れに合わせて提案してください！…" at bounding box center [620, 453] width 311 height 51
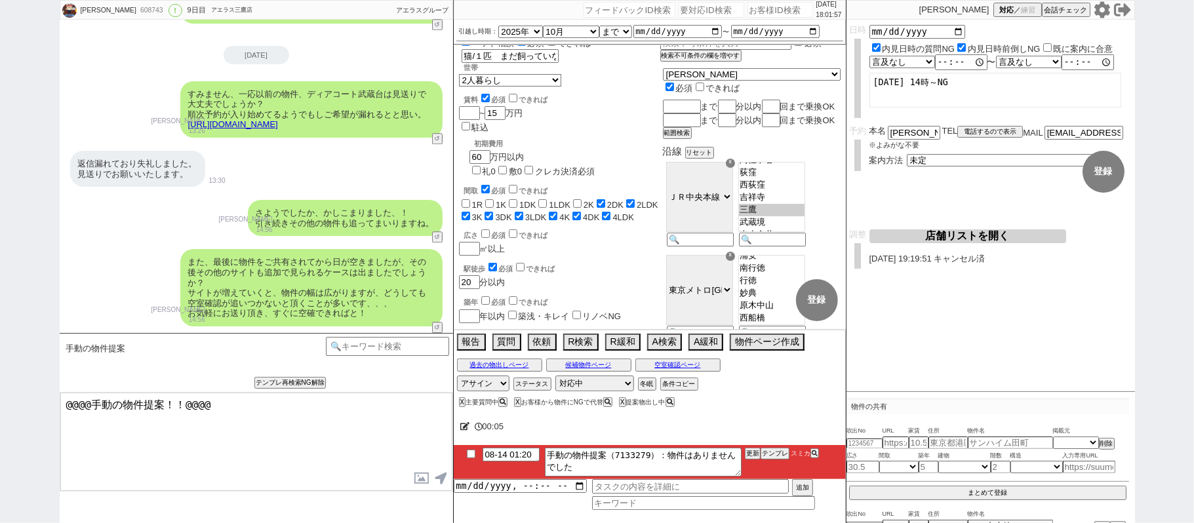
scroll to position [0, 0]
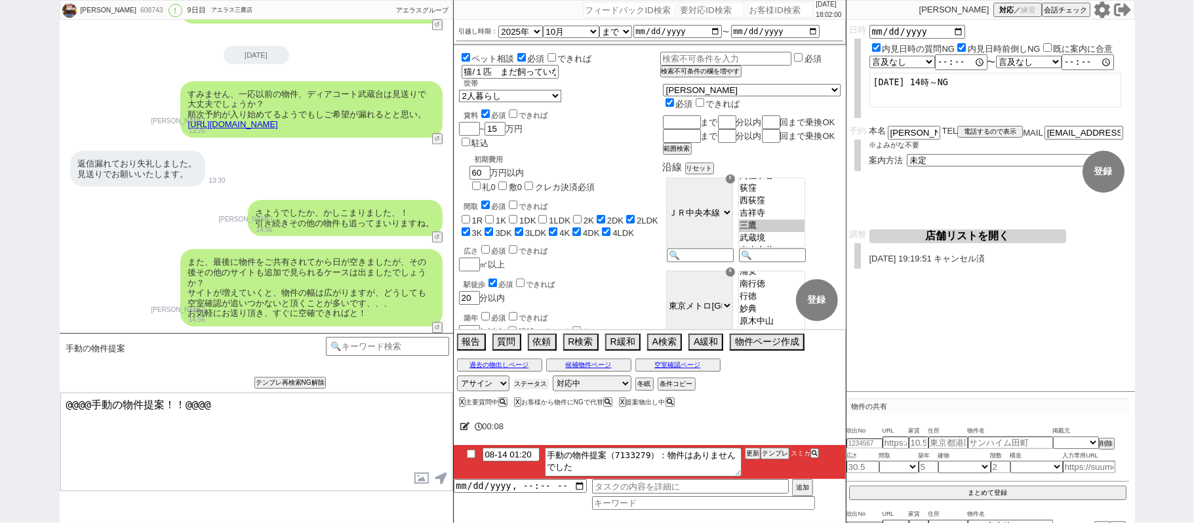
click at [544, 386] on button "ステータス" at bounding box center [530, 384] width 35 height 10
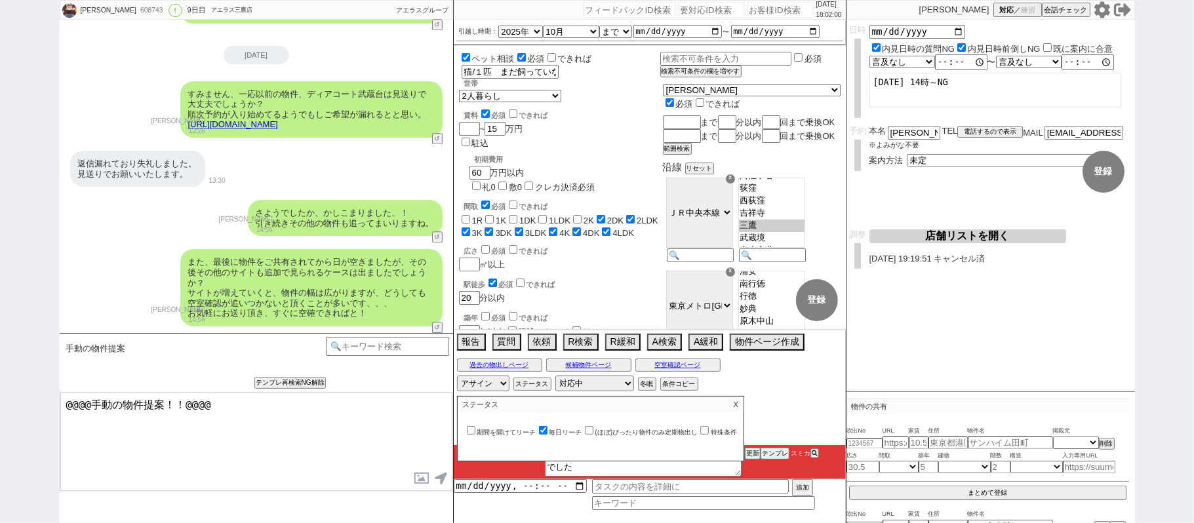
click at [571, 436] on label "毎日リーチ" at bounding box center [559, 432] width 46 height 7
click at [548, 435] on input "毎日リーチ" at bounding box center [543, 430] width 9 height 9
checkbox input "false"
drag, startPoint x: 174, startPoint y: 402, endPoint x: 0, endPoint y: 329, distance: 188.4
click at [0, 371] on div "三枝佳哉さん 608743 ! 0 9日目 アエラス三鷹店 冬眠中 自社客 アエラスグループ スミカ_BPO チャット全表示 2025-08-06 ようこそL…" at bounding box center [597, 261] width 1194 height 523
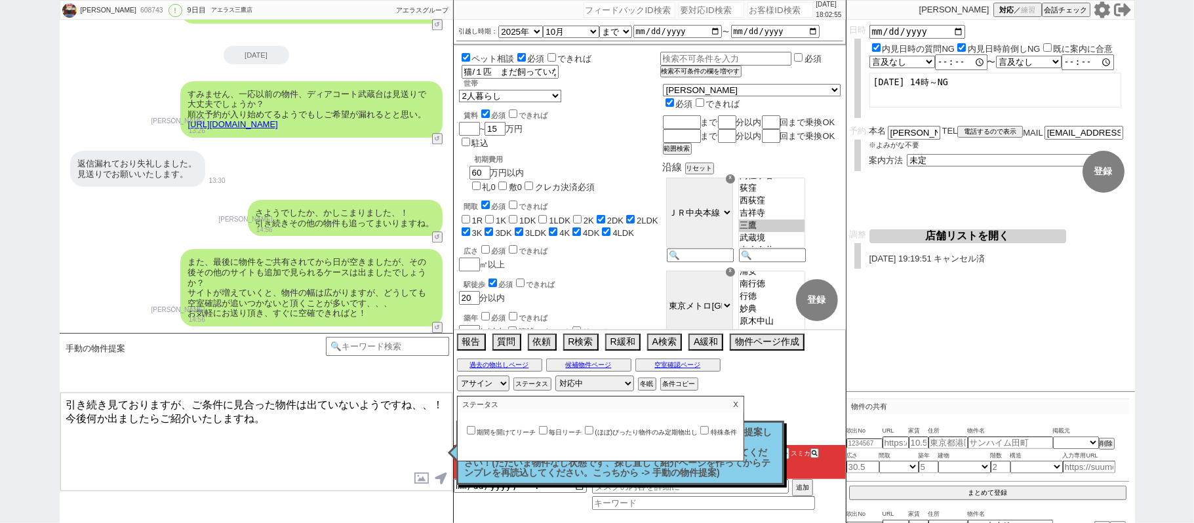
type textarea "引き続き見ておりますが、ご条件に見合った物件は出ていないようですね、、！ 今後何か出ましたらご紹介いたしますね。"
checkbox input "true"
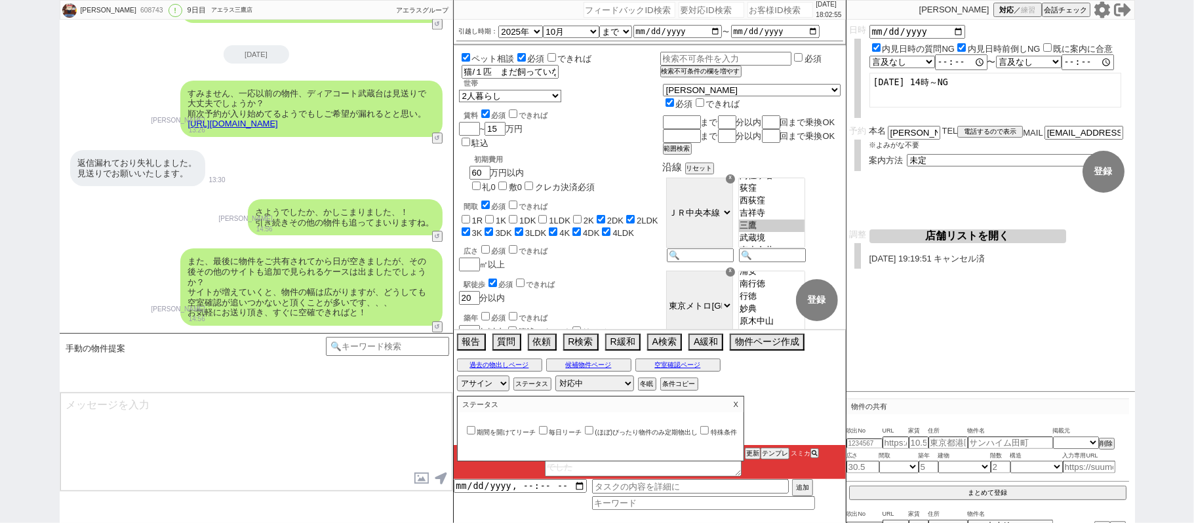
scroll to position [6194, 0]
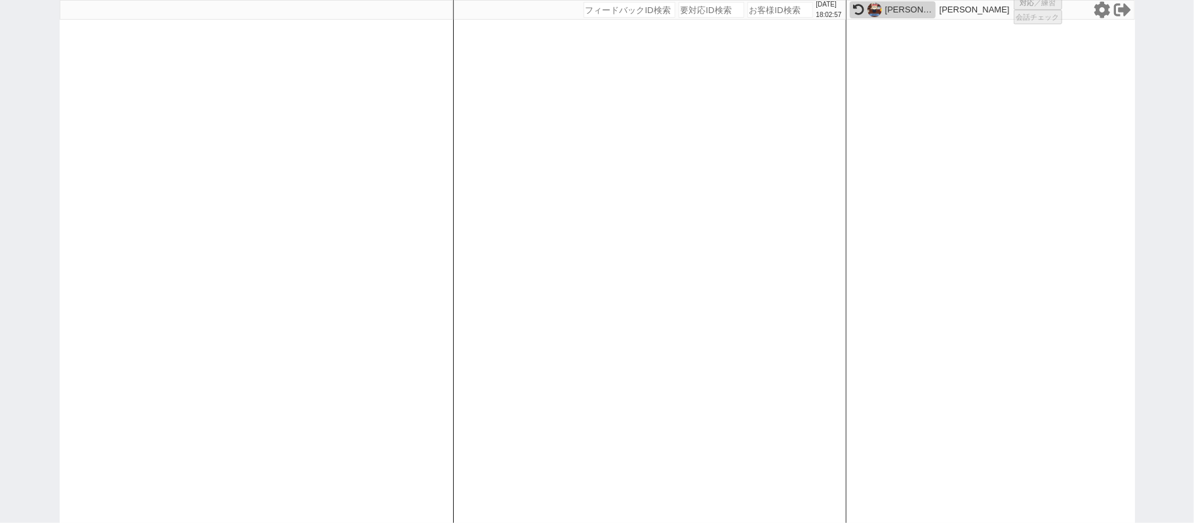
select select
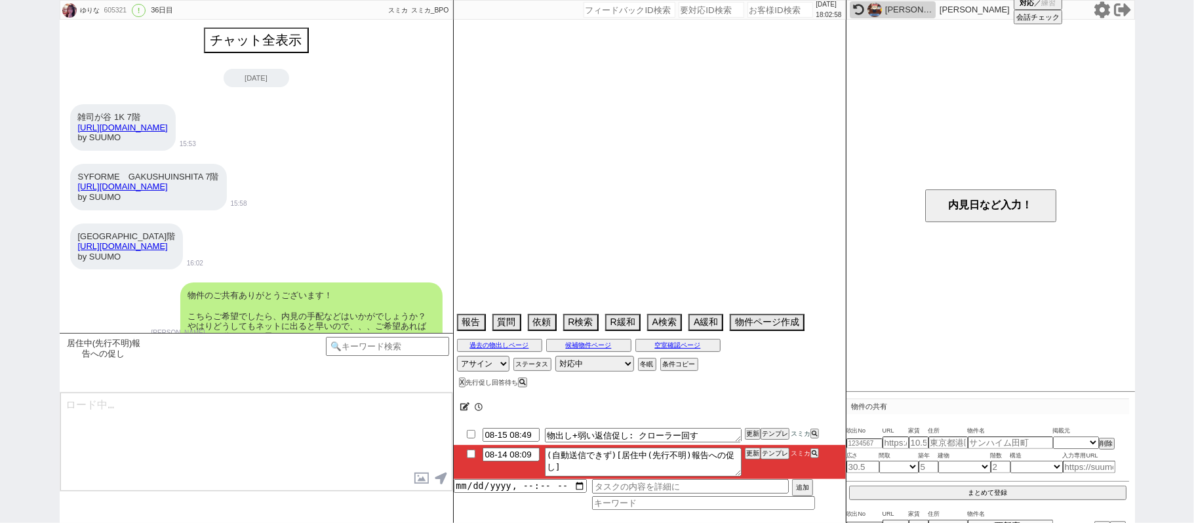
scroll to position [840, 0]
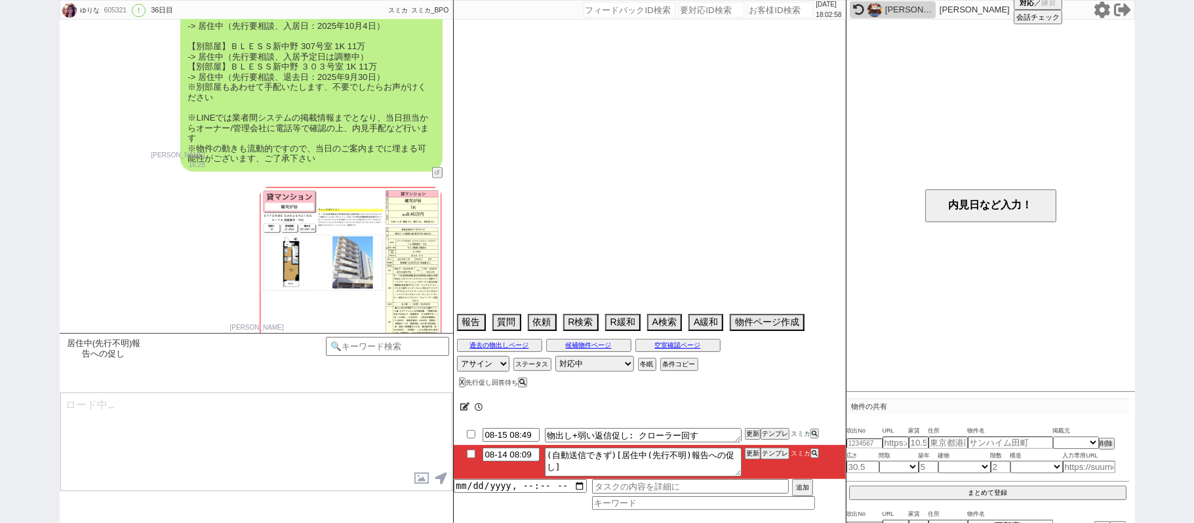
select select "15"
select select "0"
select select "833"
select select "75"
select select "1785"
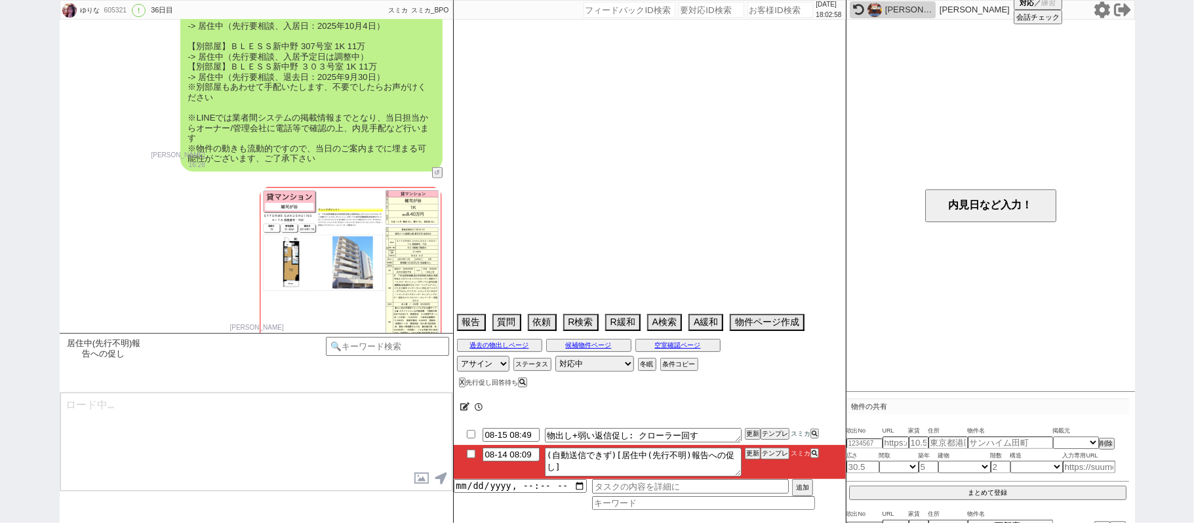
select select "60"
select select "1496"
select select "38"
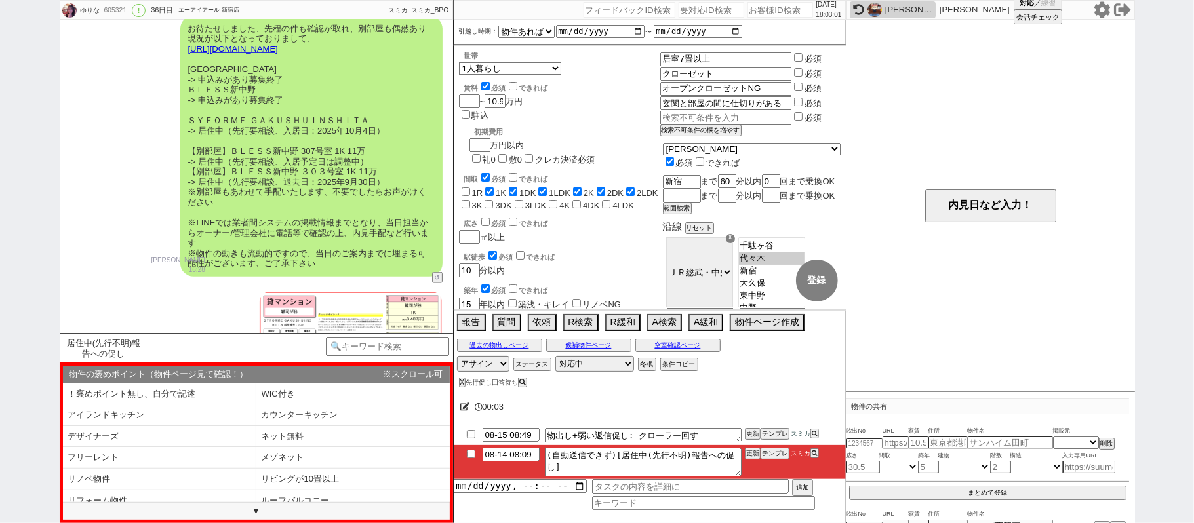
scroll to position [734, 0]
click at [694, 351] on button "空室確認ページ" at bounding box center [677, 345] width 85 height 10
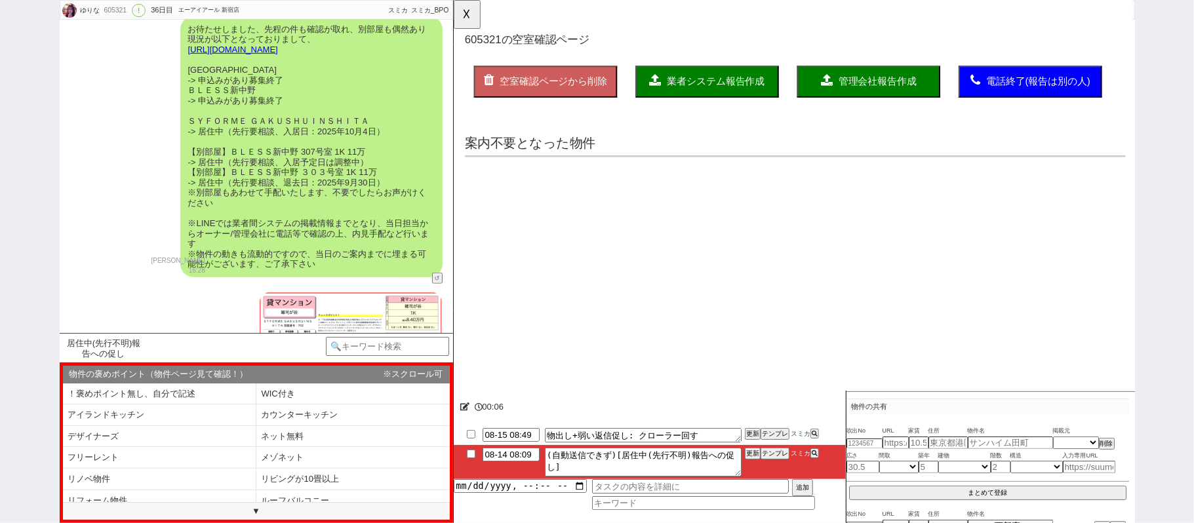
scroll to position [0, 0]
select select "another_room"
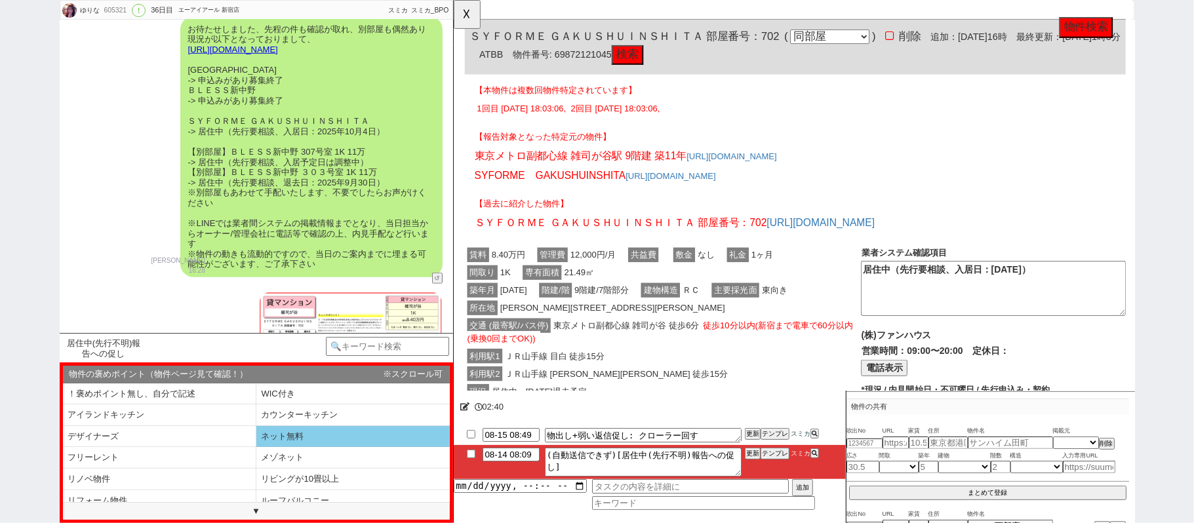
scroll to position [174, 0]
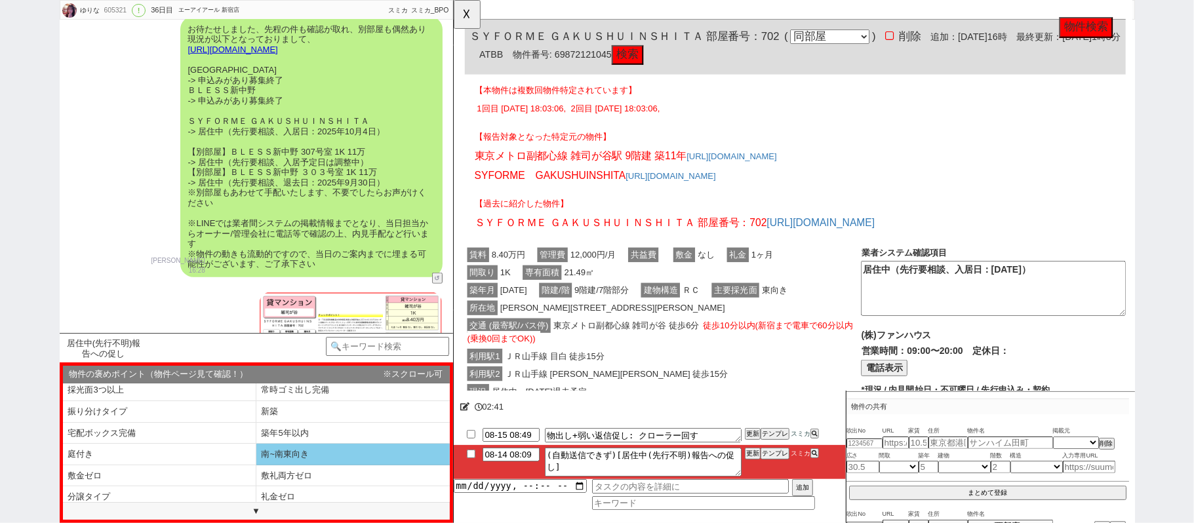
click at [256, 466] on li "南~南東向き" at bounding box center [159, 477] width 193 height 22
type textarea "すみません先の物件、覚えていらっしゃいますでしょうか、、？ お客様のようにネットで色々見られている方ですと、並行で幾つか問い合わせされていてお忘れでいらっしゃ…"
select select "南~南東向き"
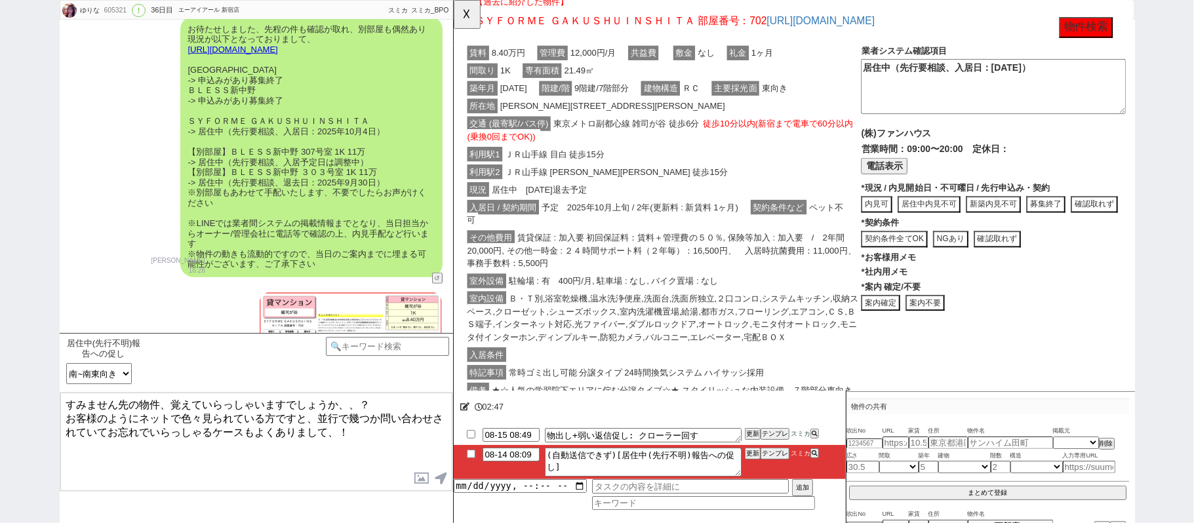
scroll to position [1923, 0]
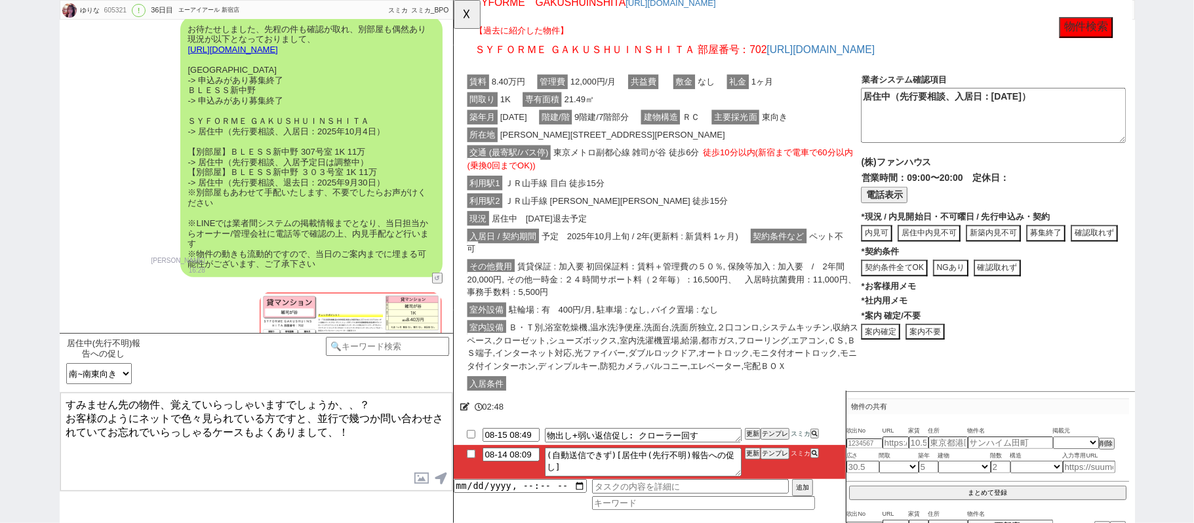
click at [292, 447] on textarea "すみません先の物件、覚えていらっしゃいますでしょうか、、？ お客様のようにネットで色々見られている方ですと、並行で幾つか問い合わせされていてお忘れでいらっしゃ…" at bounding box center [256, 442] width 392 height 98
checkbox input "true"
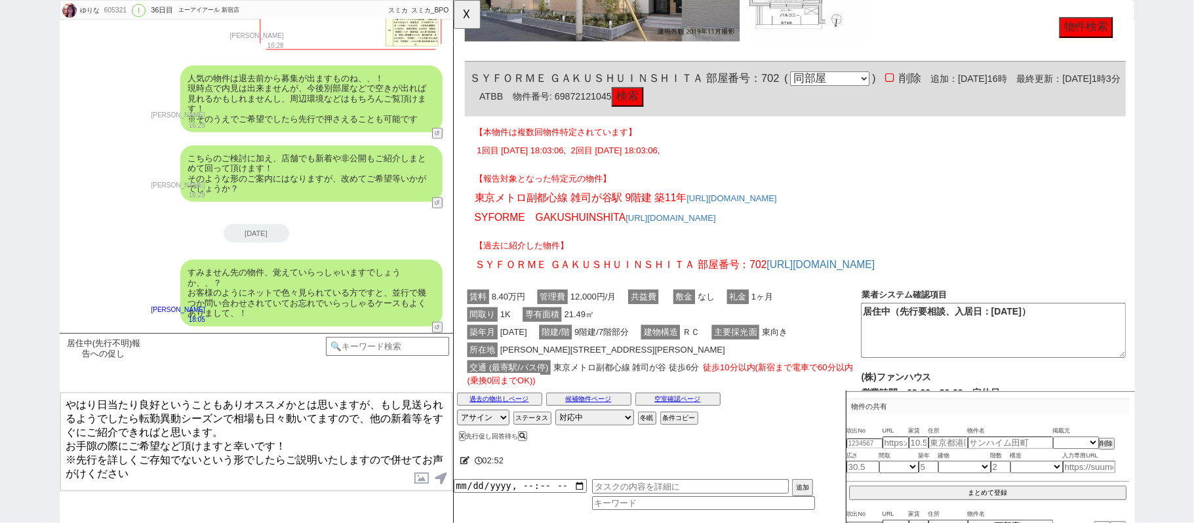
scroll to position [1661, 0]
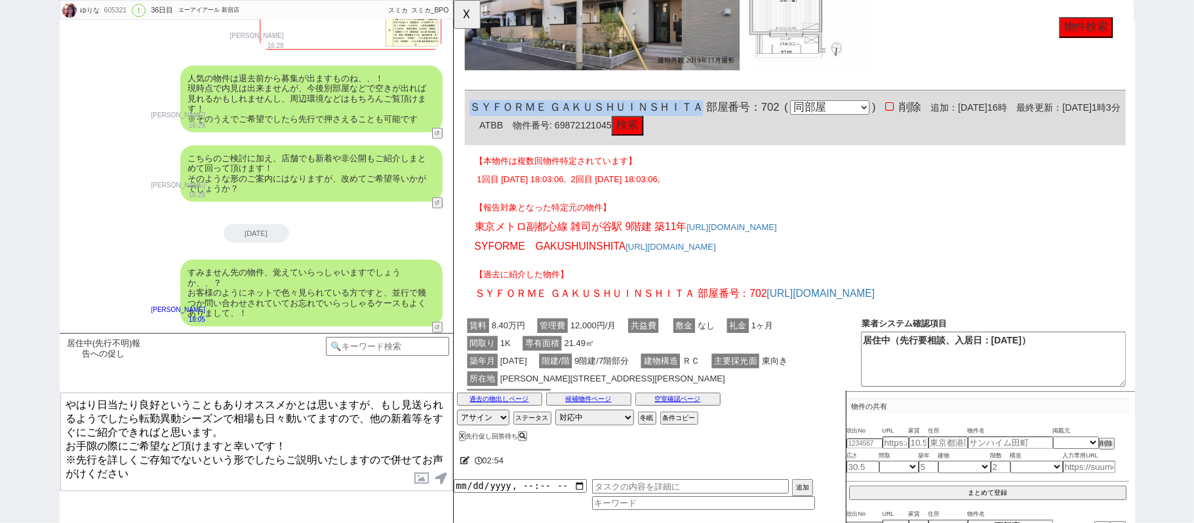
drag, startPoint x: 462, startPoint y: 114, endPoint x: 716, endPoint y: 116, distance: 253.8
click div "605321 の空室確認ページ 空室確認ページから削除 業者システム報告作成 管理会社報告作成 電話終了(報告は別の人) 確認取れず物件のタスク登録 追加 キ…"
copy span "ＳＹＦＯＲＭＥ ＧＡＫＵＳＨＵＩＮＳＨＩＴＡ"
click at [98, 405] on textarea "やはり日当たり良好ということもありオススメかとは思いますが、もし見送られるようでしたら転勤異動シーズンで相場も日々動いてますので、他の新着等をすぐにご紹介でき…" at bounding box center [256, 442] width 392 height 98
paste textarea "ＳＹＦＯＲＭＥ ＧＡＫＵＳＨＵＩＮＳＨＩＴＡ"
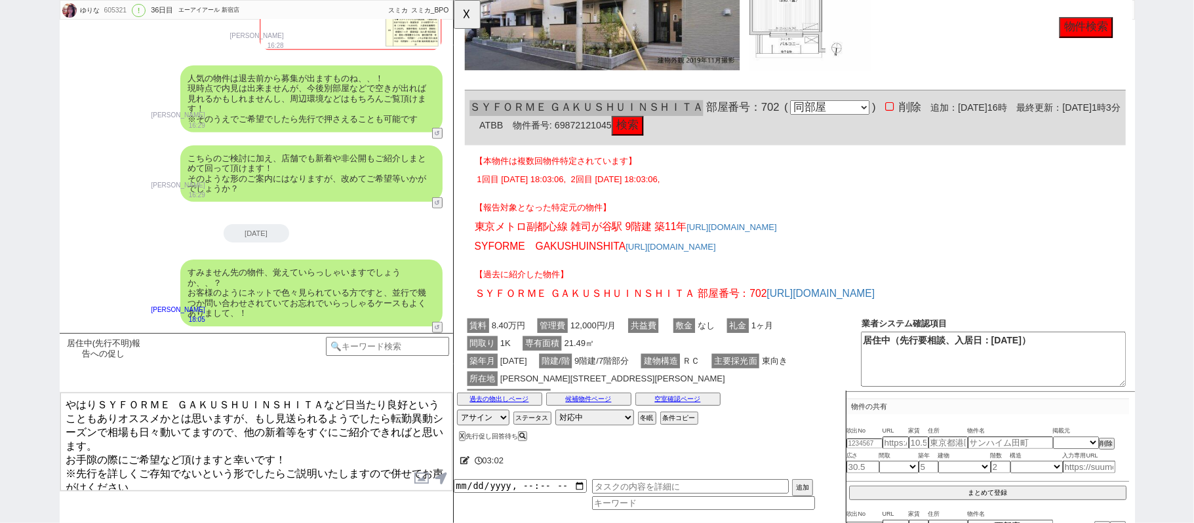
click at [271, 431] on textarea "やはりＳＹＦＯＲＭＥ ＧＡＫＵＳＨＵＩＮＳＨＩＴＡなど日当たり良好ということもありオススメかとは思いますが、もし見送られるようでしたら転勤異動シーズンで相場も…" at bounding box center [256, 442] width 392 height 98
type textarea "やはりＳＹＦＯＲＭＥ ＧＡＫＵＳＨＵＩＮＳＨＩＴＡなど日当たり良好ということもありオススメかとは思いますが、もし見送られるようでしたら転勤異動シーズンで相場も…"
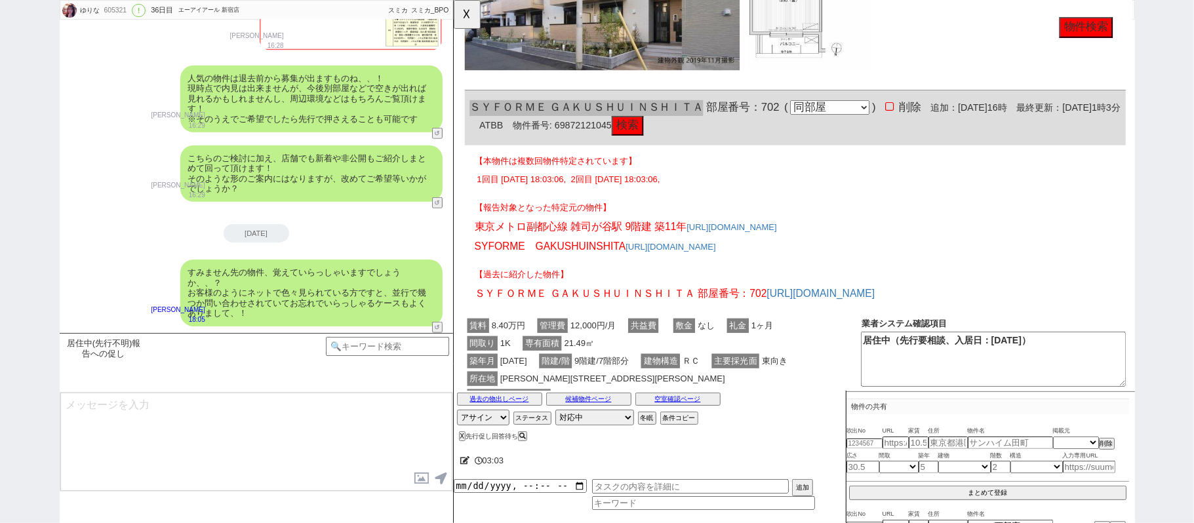
scroll to position [853, 0]
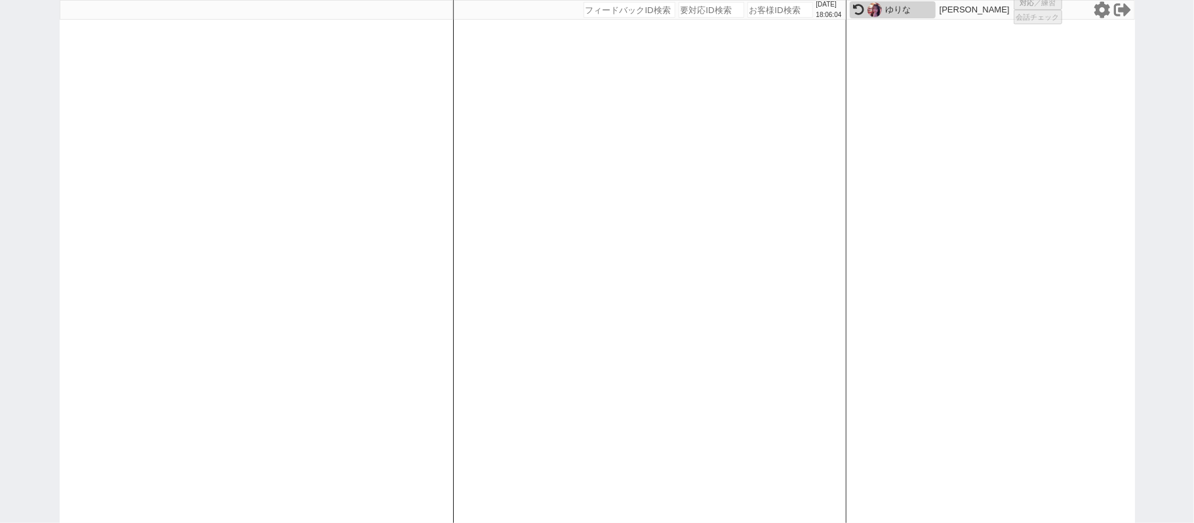
select select "6"
select select "2"
select select
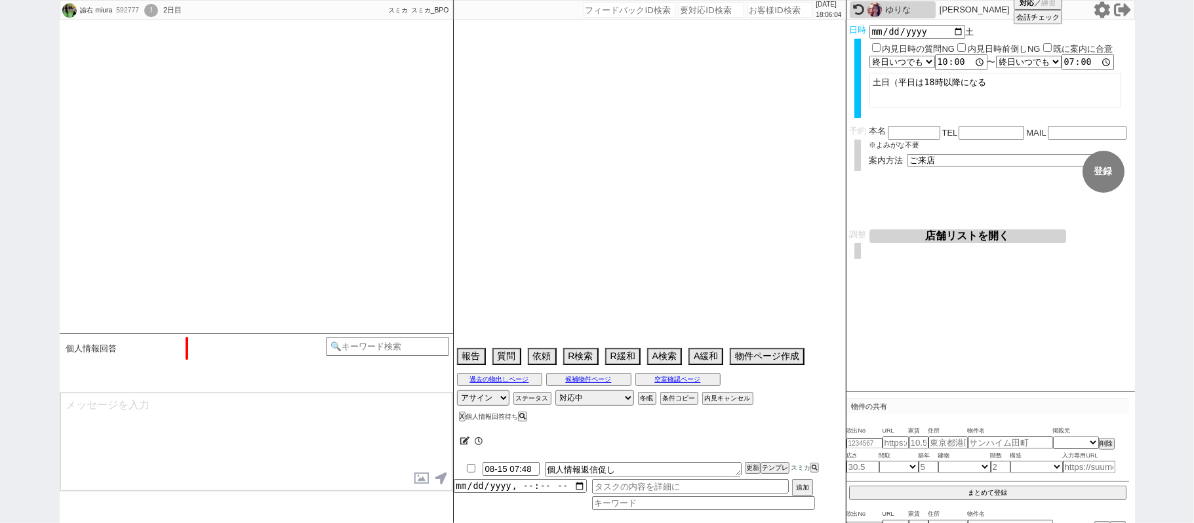
select select "2025"
select select "9"
select select "37"
select select "0"
select select "15"
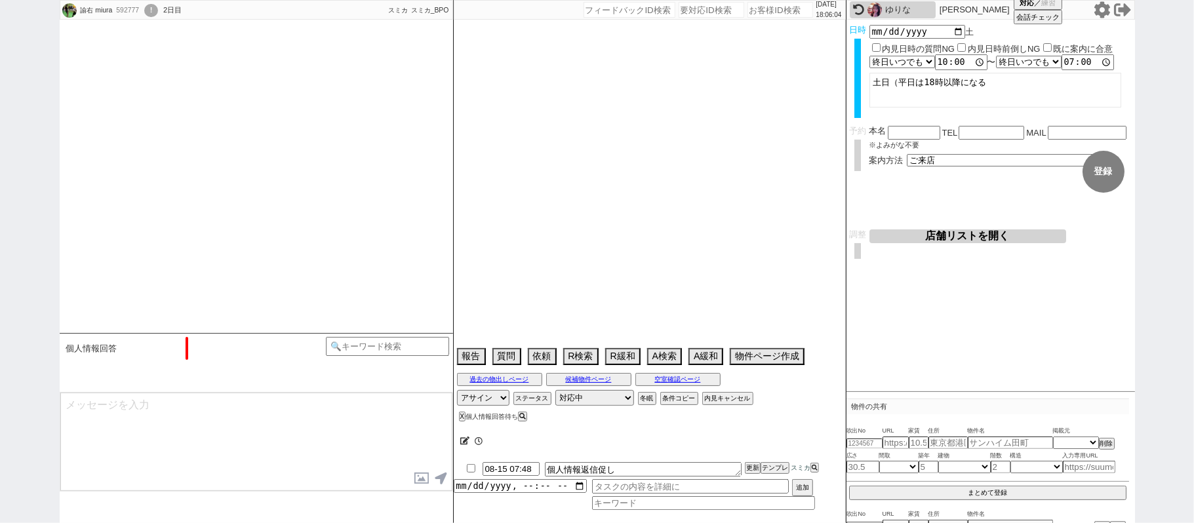
select select "500"
select select "54"
select select "1367"
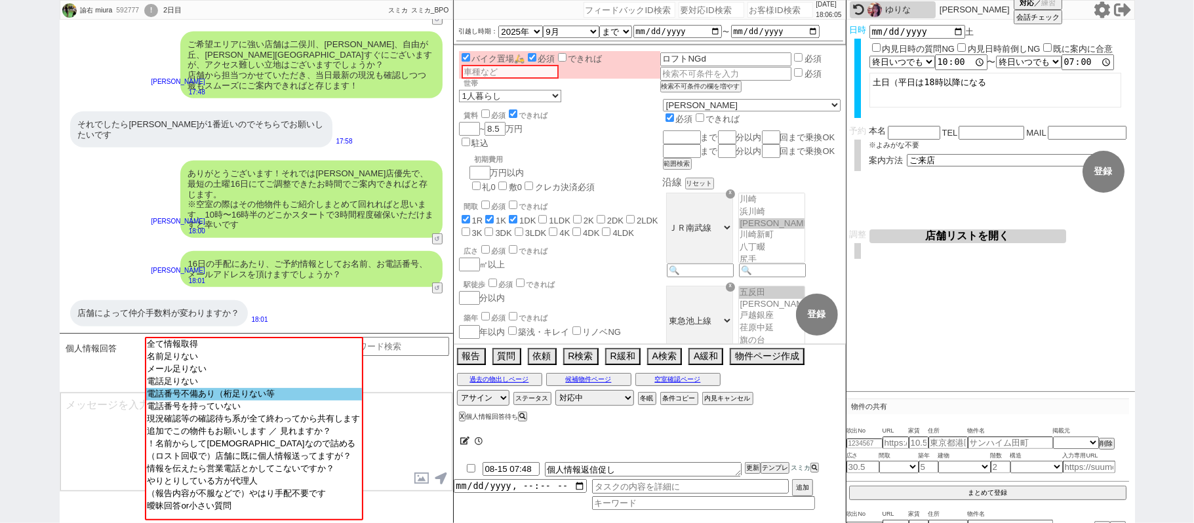
scroll to position [69, 0]
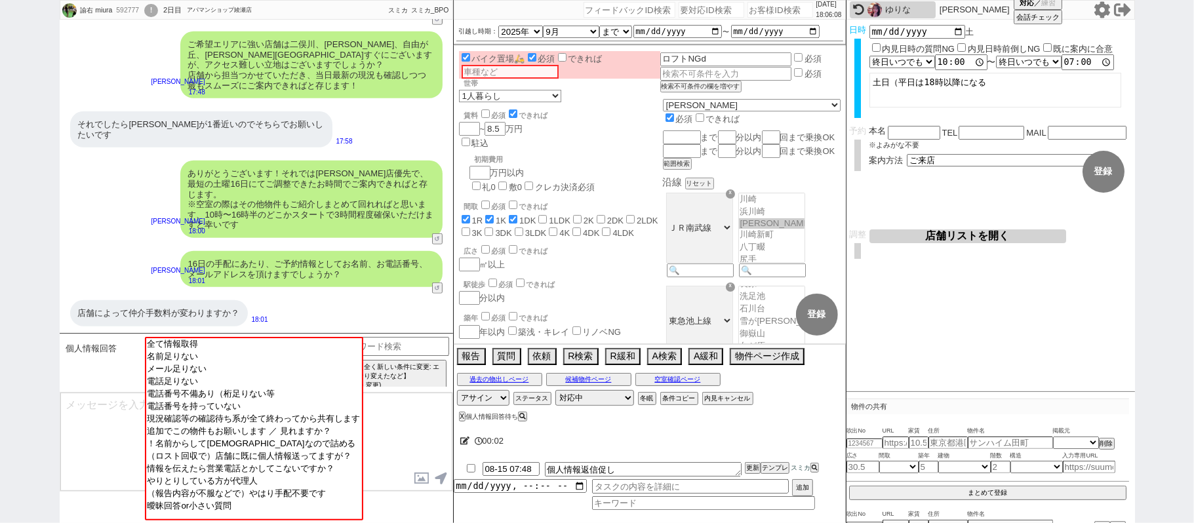
click at [429, 431] on textarea at bounding box center [256, 442] width 392 height 98
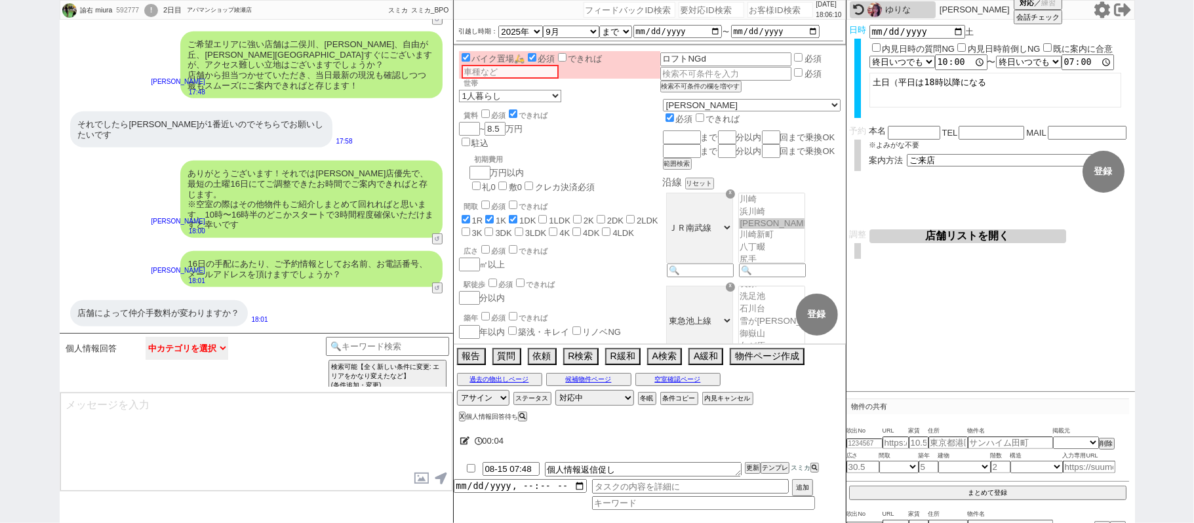
click at [207, 350] on select "中カテゴリを選択 全て情報取得 名前足りない メール足りない 電話足りない 電話番号不備あり（桁足りない等 電話番号を持っていない 現況確認等の確認待ち系が全…" at bounding box center [187, 348] width 83 height 23
select select "曖昧回答or小さい質問"
click at [146, 338] on select "中カテゴリを選択 全て情報取得 名前足りない メール足りない 電話足りない 電話番号不備あり（桁足りない等 電話番号を持っていない 現況確認等の確認待ち系が全…" at bounding box center [187, 348] width 83 height 23
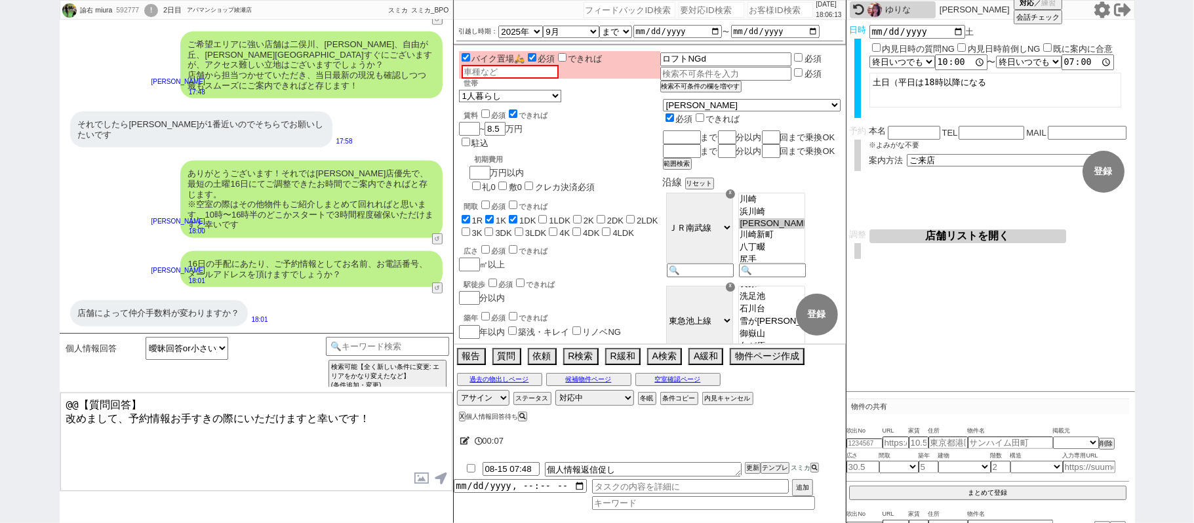
drag, startPoint x: 118, startPoint y: 412, endPoint x: 0, endPoint y: 194, distance: 247.7
click at [0, 297] on div "諭右 miura 592777 ! 0 2日目 アパマンショップ綾瀬店 冬眠中 自社客 スミカ スミカ_BPO チャット全表示 2025-08-13 スーモを…" at bounding box center [597, 261] width 1194 height 523
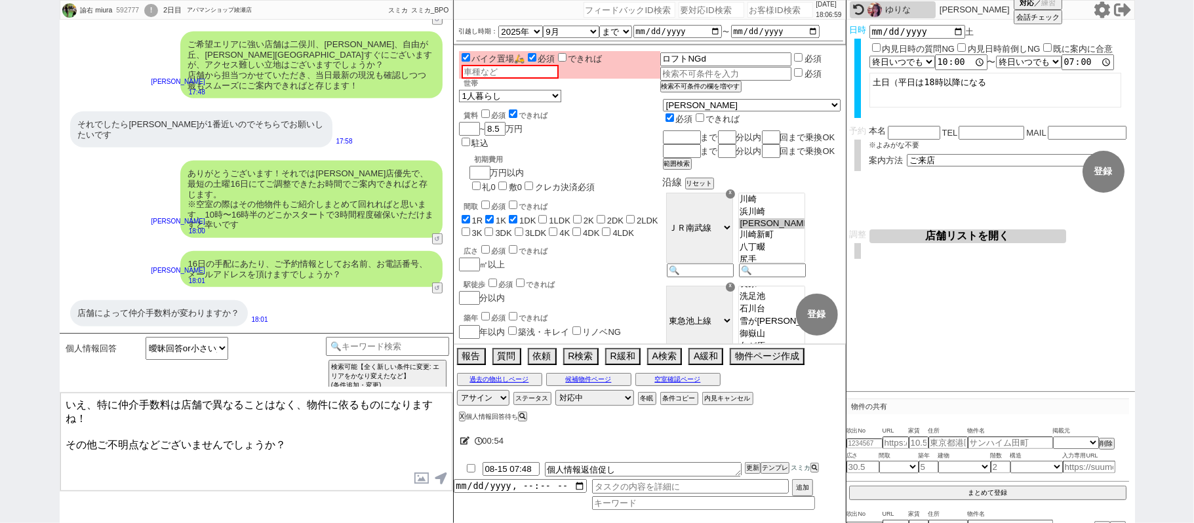
type textarea "いえ、特に仲介手数料は店舗で異なることはなく、物件に依るものになりますね！ その他ご不明点などございませんでしょうか？"
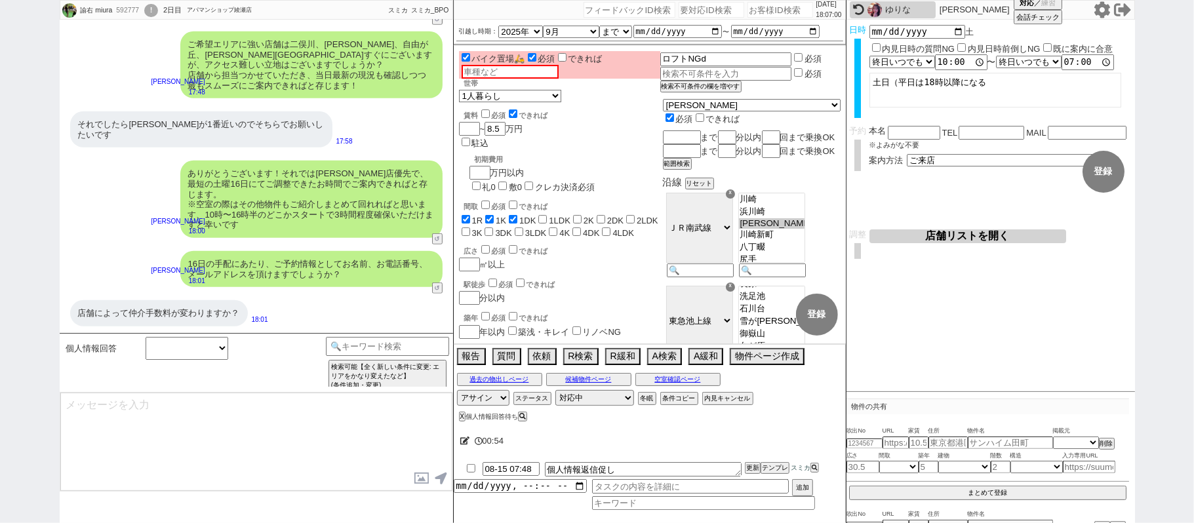
scroll to position [4064, 0]
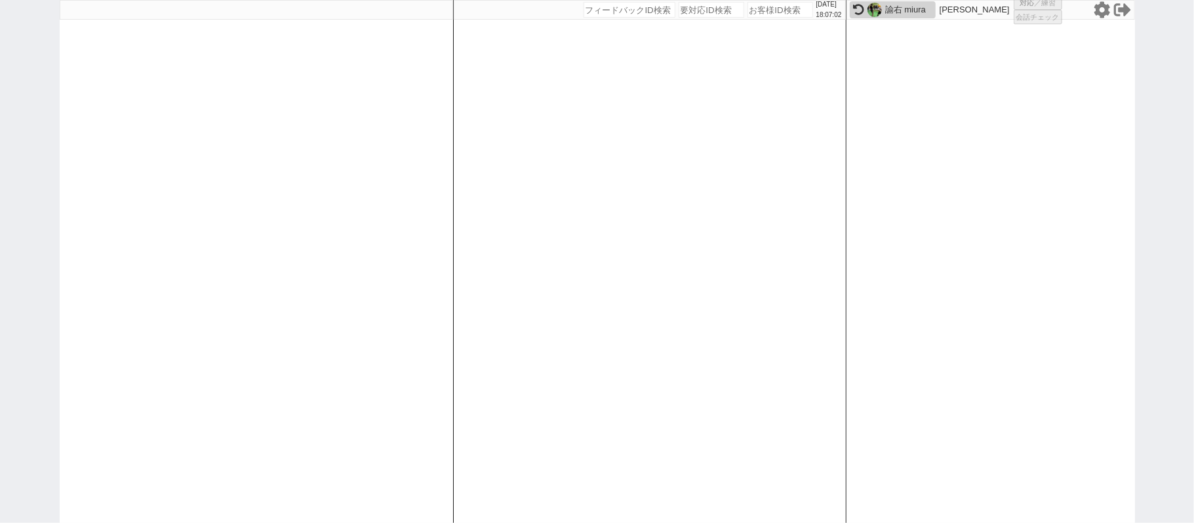
select select
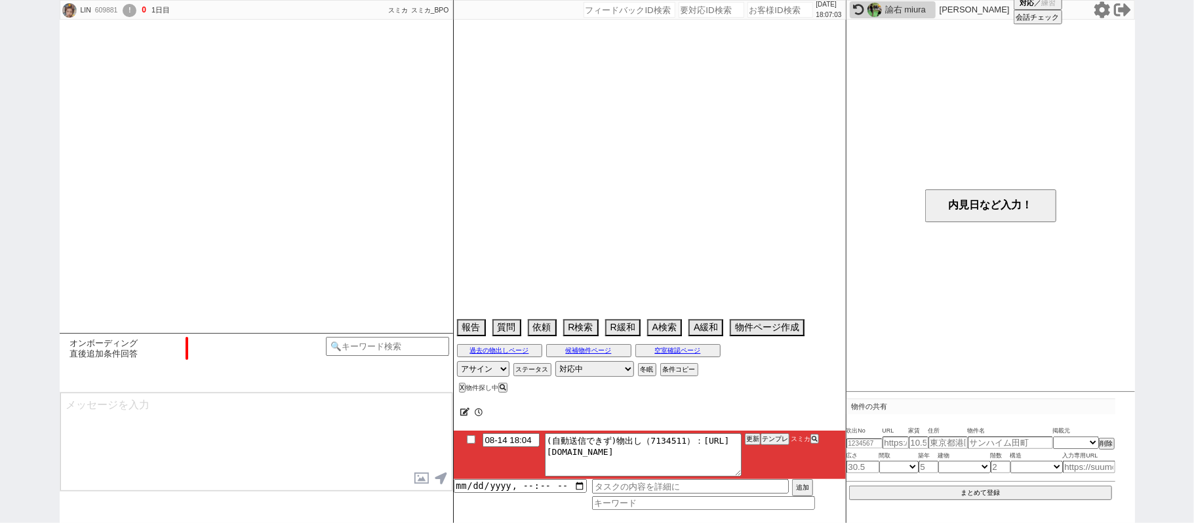
select select "2025"
select select "9"
select select "36"
select select "0"
select select "67"
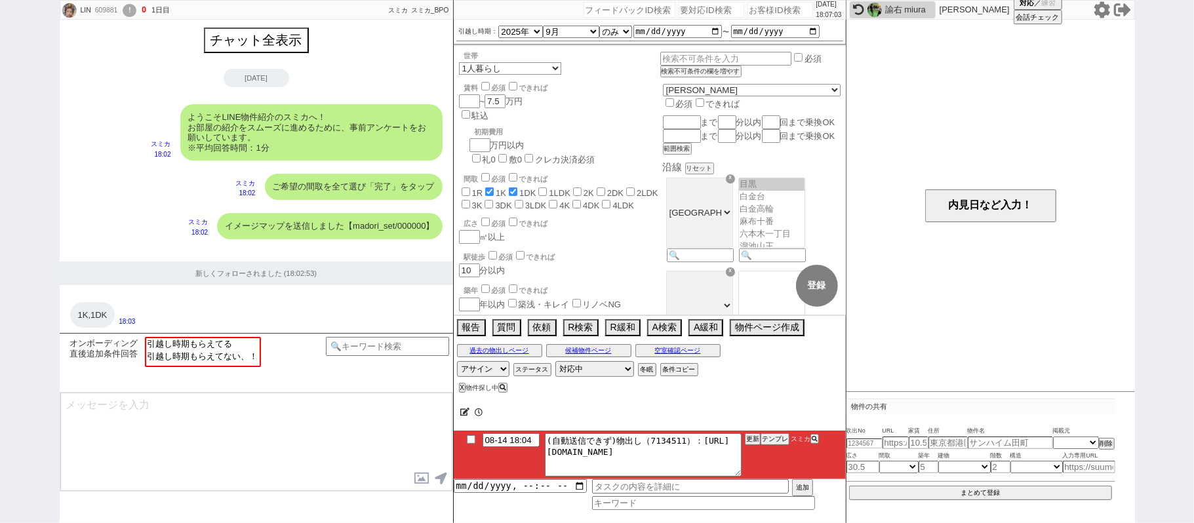
scroll to position [809, 0]
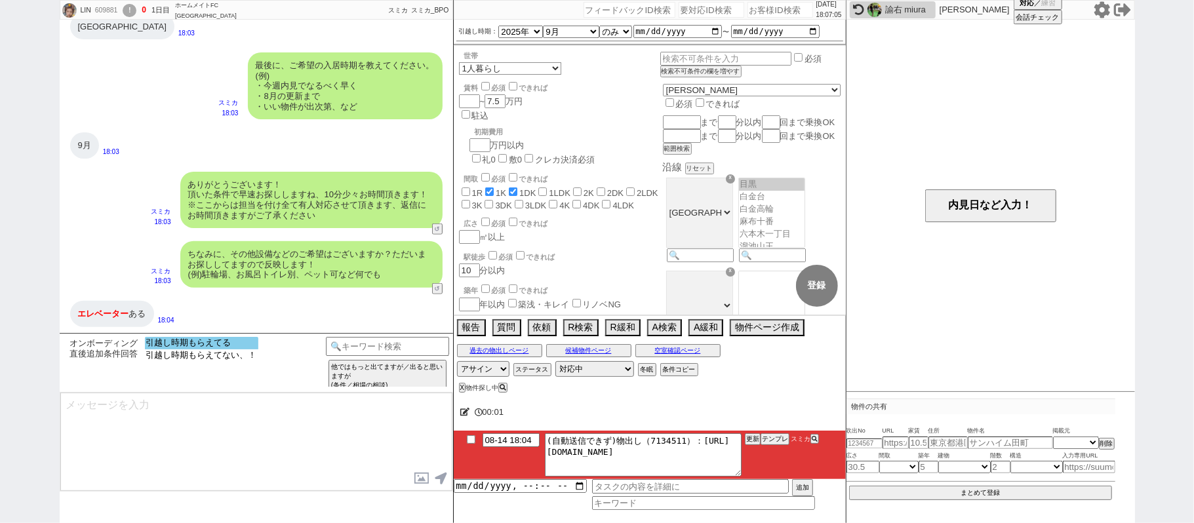
select select "引越し時期もらえてる"
click at [237, 350] on option "引越し時期もらえてる" at bounding box center [201, 356] width 113 height 12
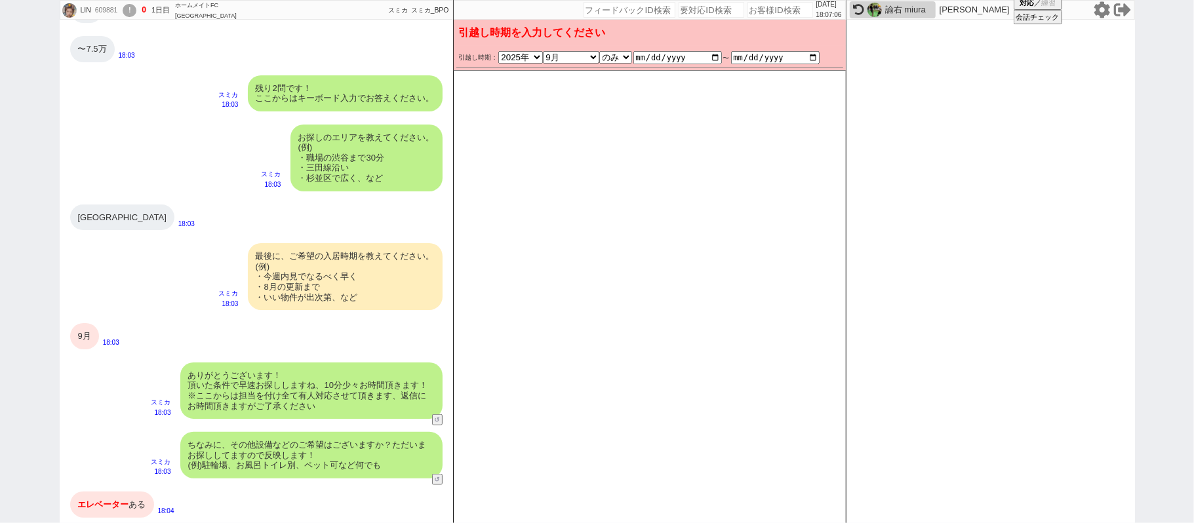
click at [85, 325] on div "9月" at bounding box center [84, 336] width 29 height 26
click at [113, 502] on span "エレベーター" at bounding box center [103, 505] width 51 height 10
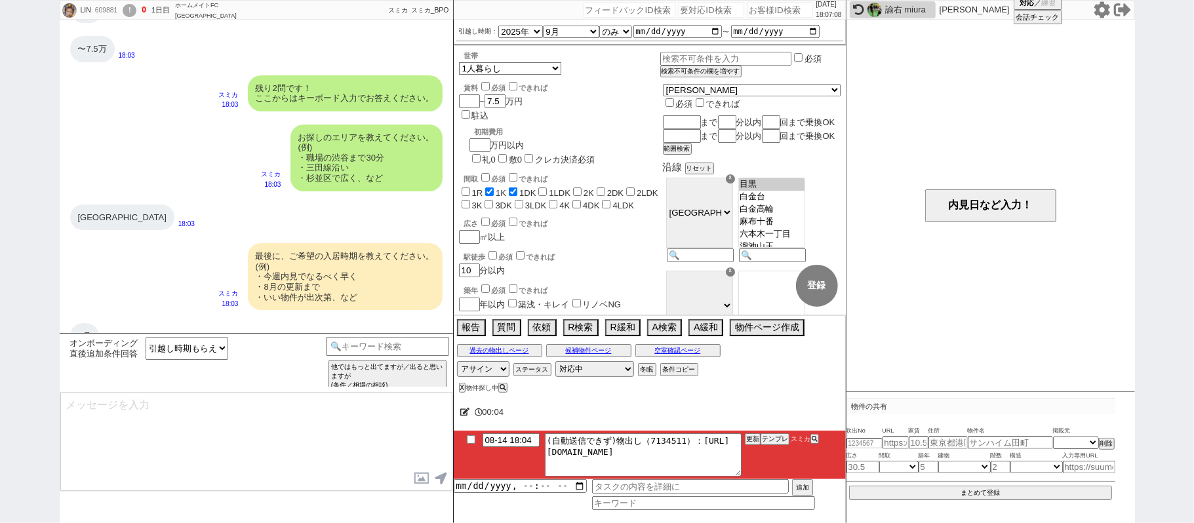
scroll to position [809, 0]
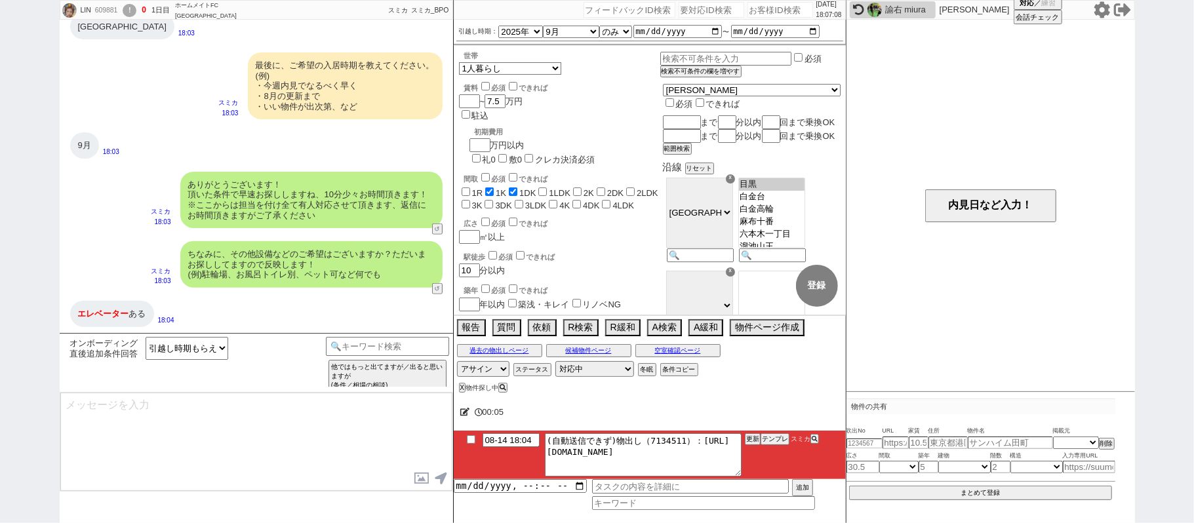
type textarea "@@【@@メッセージは打たず、以下やってください@@】@@ @@【@@すでに条件入力もされているので、「オンボーディング直後追加条件回答」カテゴリでは対応しま…"
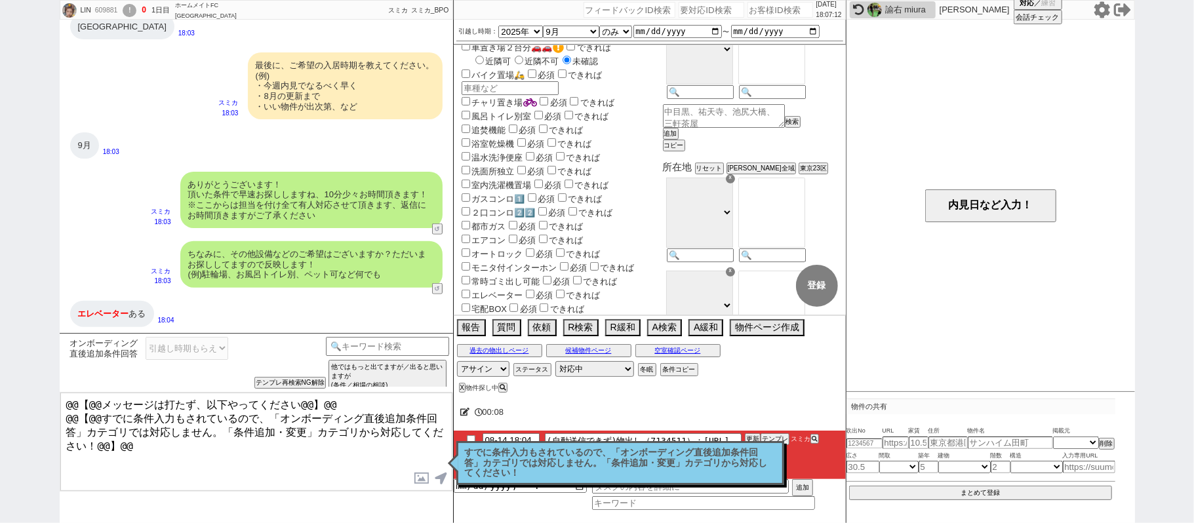
scroll to position [437, 0]
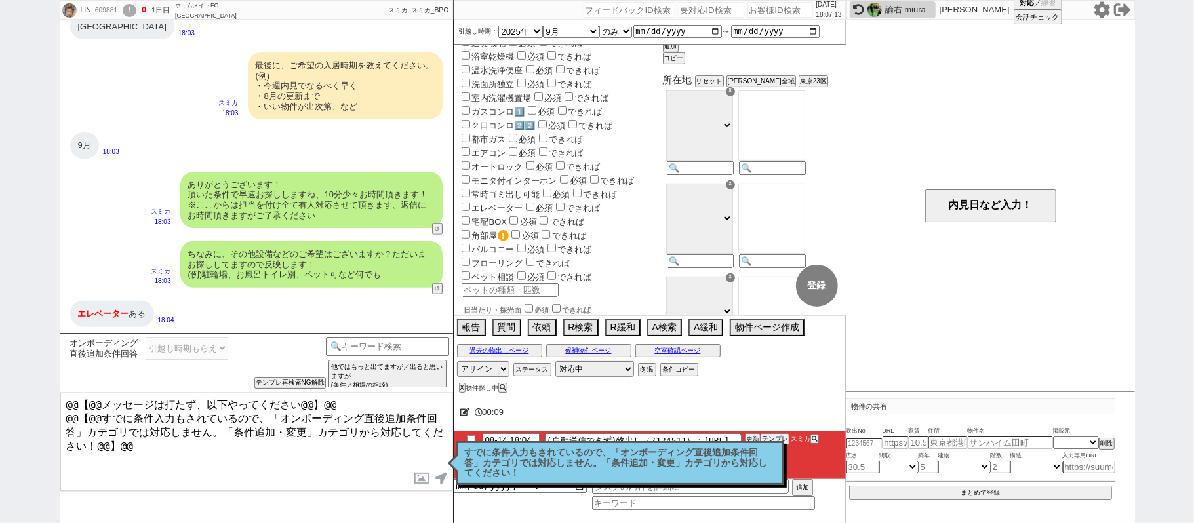
click at [502, 203] on label "エレベーター" at bounding box center [491, 208] width 64 height 10
click at [470, 203] on input "エレベーター" at bounding box center [466, 207] width 9 height 9
checkbox input "true"
checkbox input "false"
checkbox input "true"
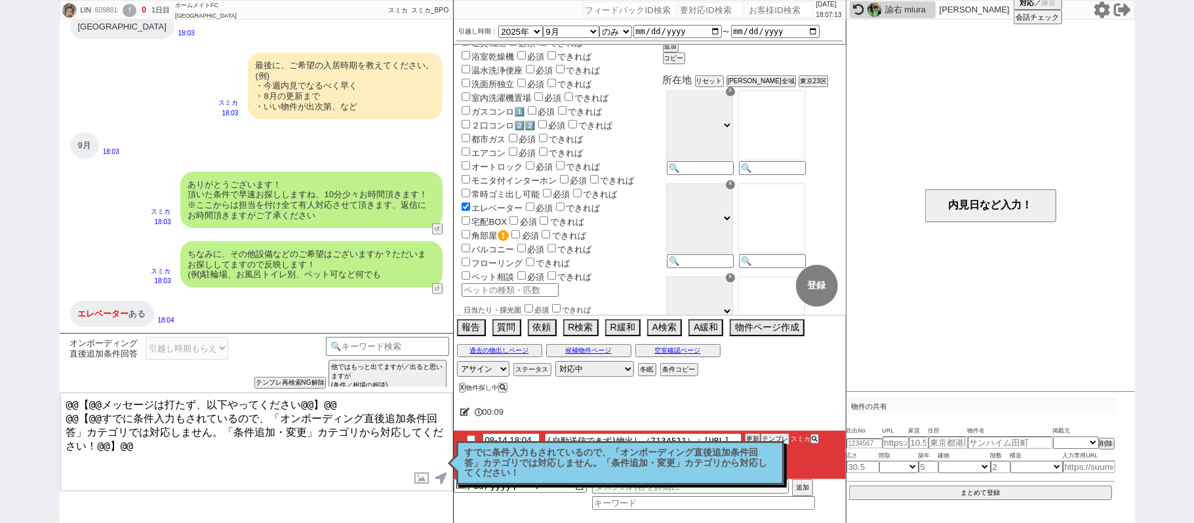
checkbox input "true"
checkbox input "false"
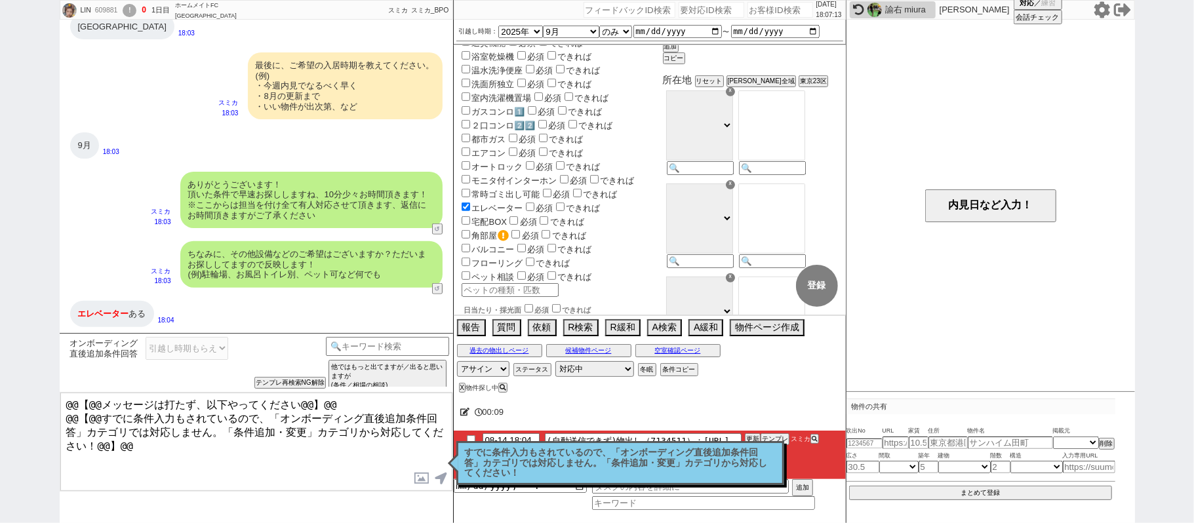
checkbox input "false"
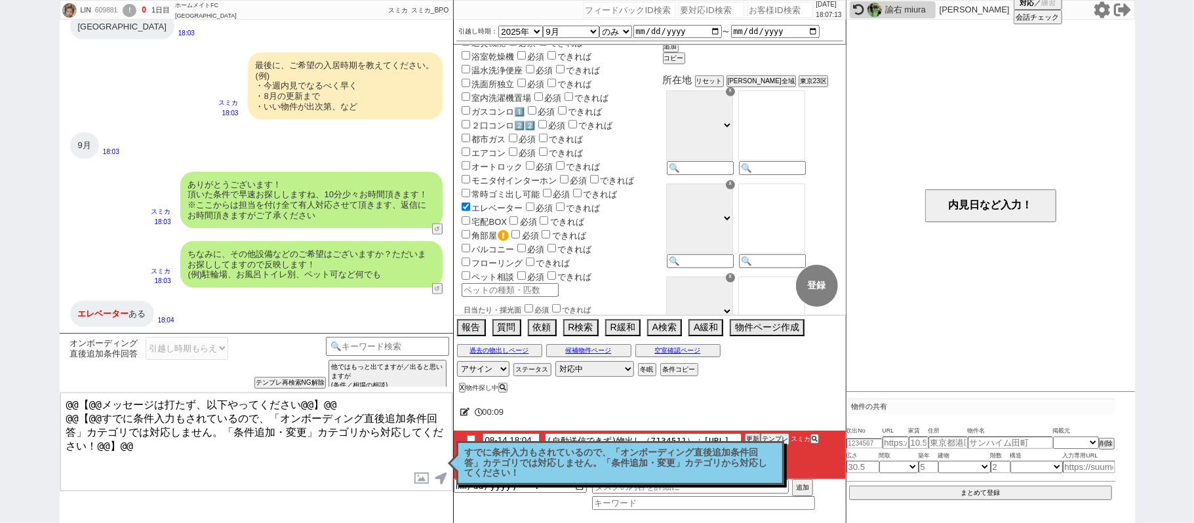
checkbox input "false"
checkbox input "true"
checkbox input "false"
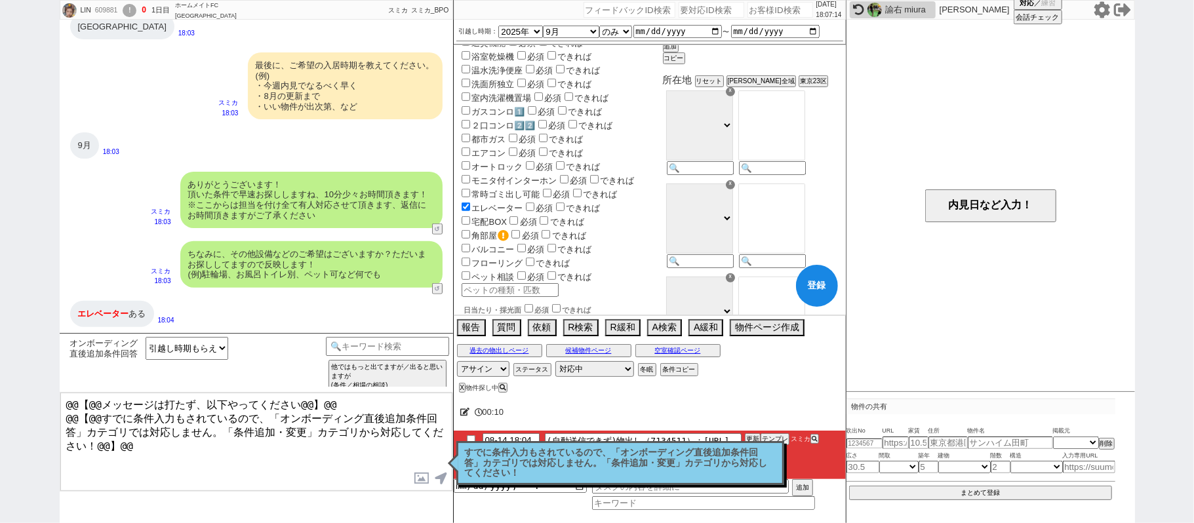
checkbox input "false"
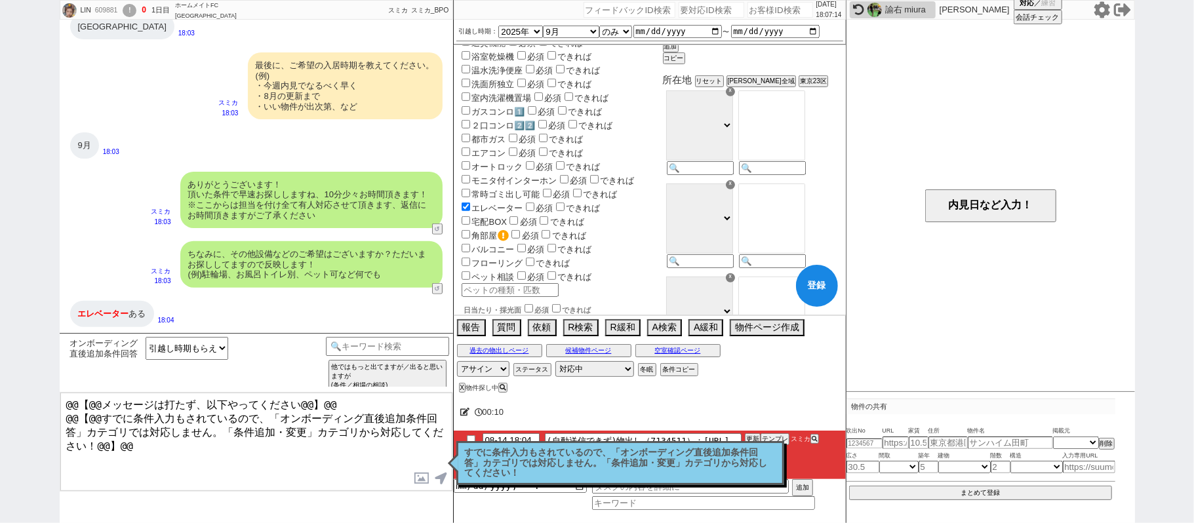
checkbox input "false"
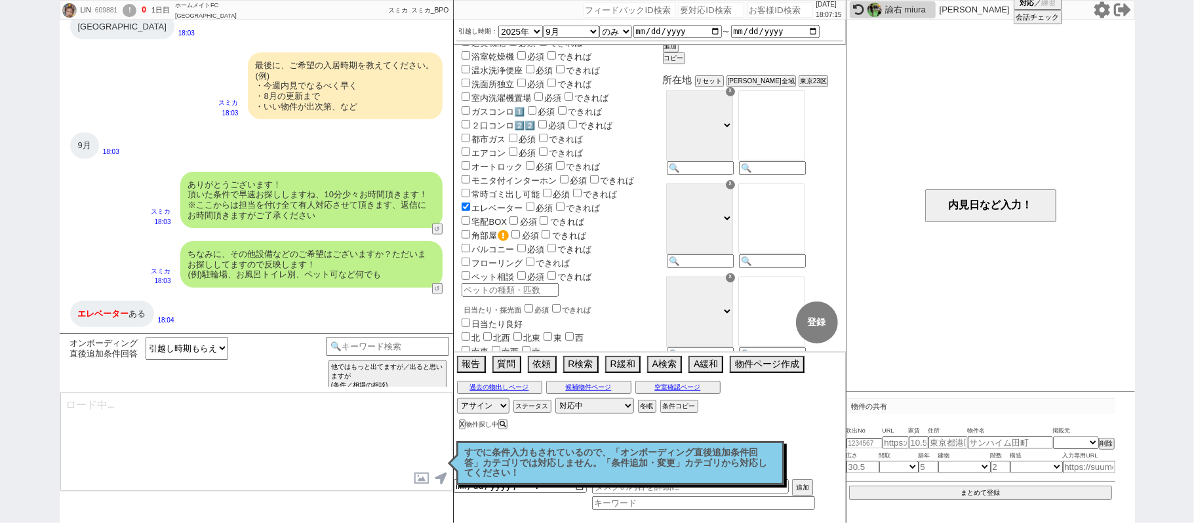
select select "67"
type textarea "@@【@@メッセージは打たず、以下やってください@@】@@ @@【@@すでに条件入力もされているので、「オンボーディング直後追加条件回答」カテゴリでは対応しま…"
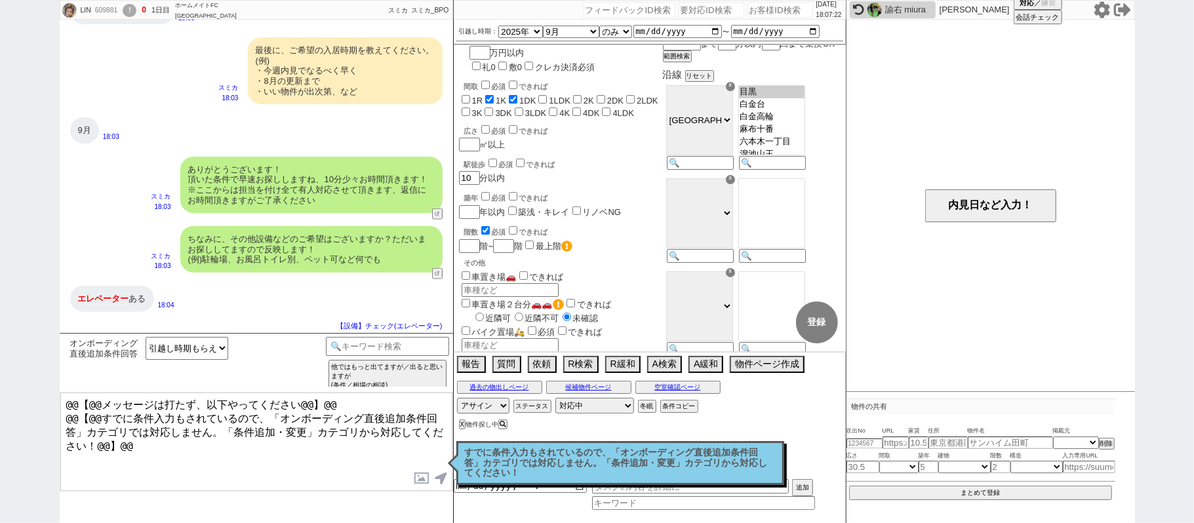
scroll to position [0, 0]
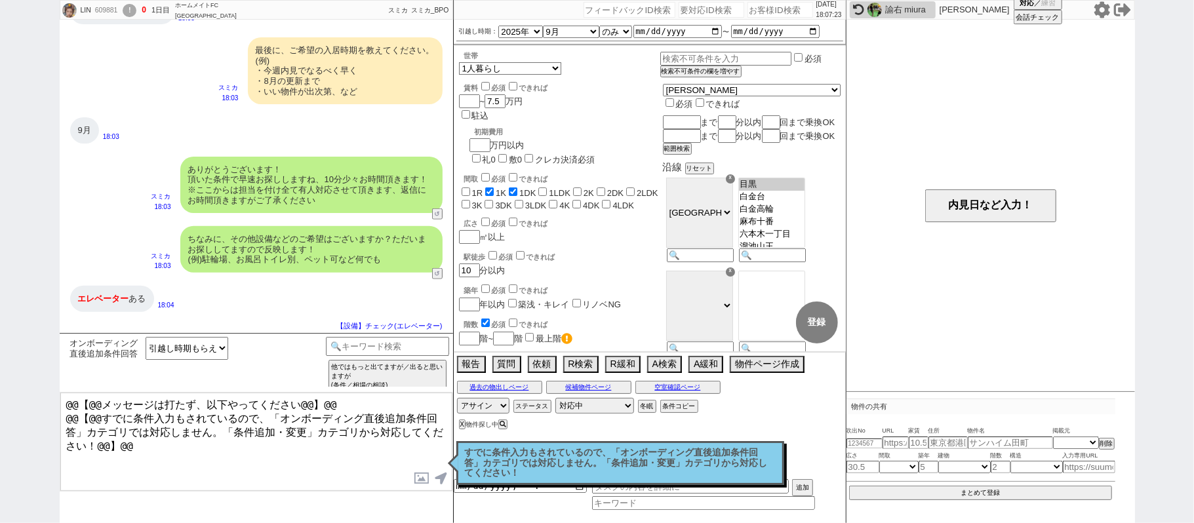
click at [638, 462] on p "すでに条件入力もされているので、「オンボーディング直後追加条件回答」カテゴリでは対応しません。「条件追加・変更」カテゴリから対応してください！" at bounding box center [620, 463] width 311 height 31
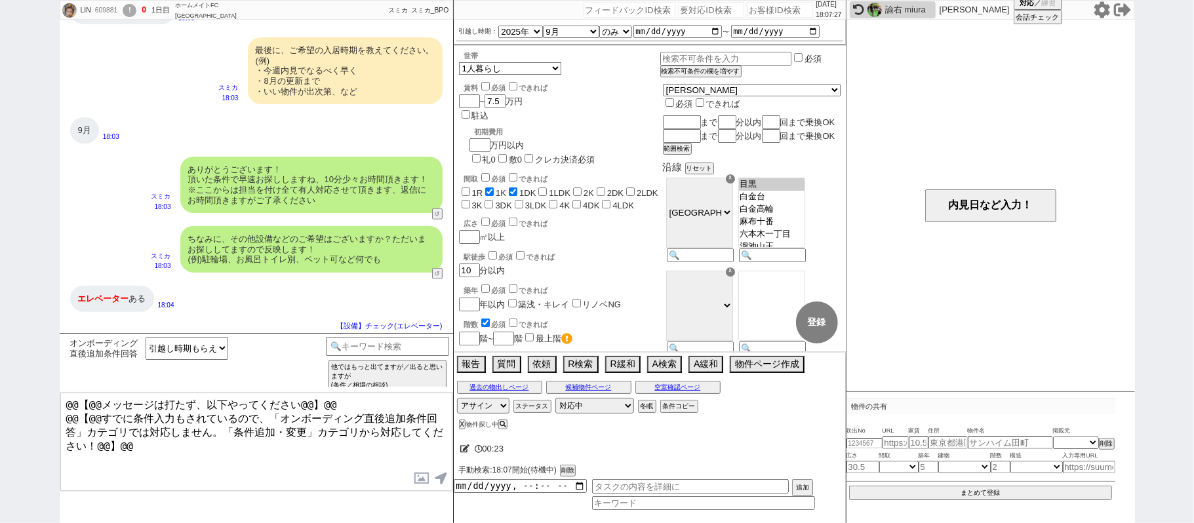
click at [27, 236] on div "LIN 609881 ! 0 1日目 ホームメイトFC 三軒茶屋南口店 冬眠中 自社客 スミカ スミカ_BPO チャット全表示 2025-08-14 ようこそ…" at bounding box center [597, 261] width 1194 height 523
click at [1097, 9] on icon at bounding box center [1102, 9] width 16 height 16
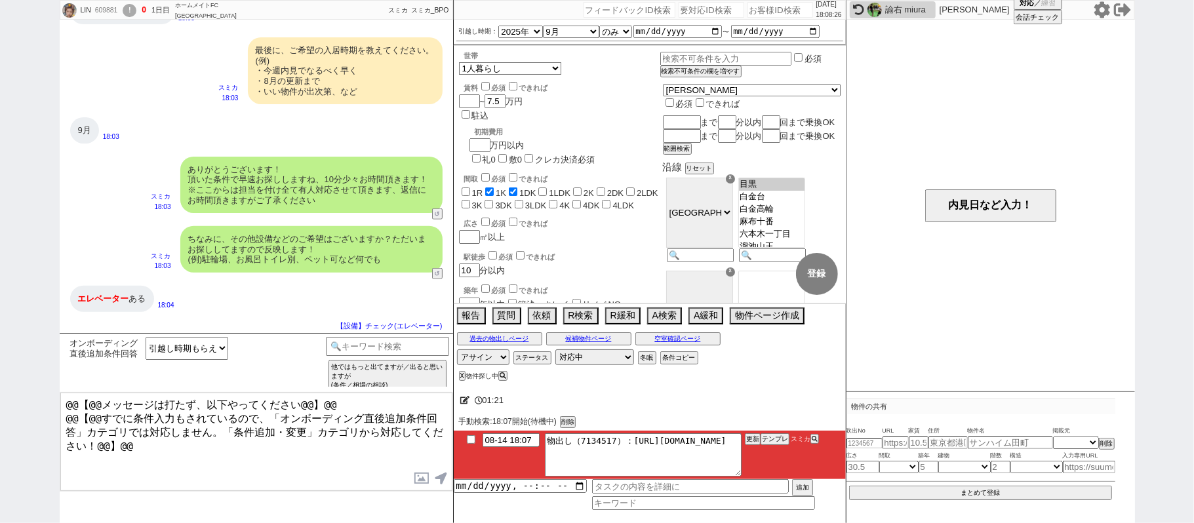
click at [103, 9] on div "609881" at bounding box center [106, 10] width 30 height 10
copy div "609881"
click at [780, 10] on input "number" at bounding box center [781, 10] width 66 height 16
paste input "609881"
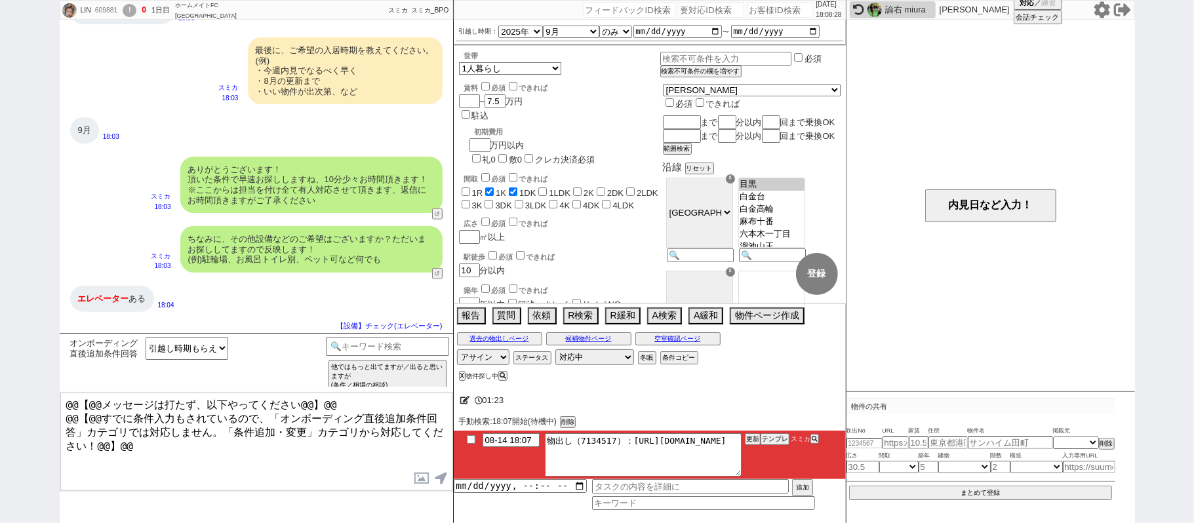
type input "609881"
select select
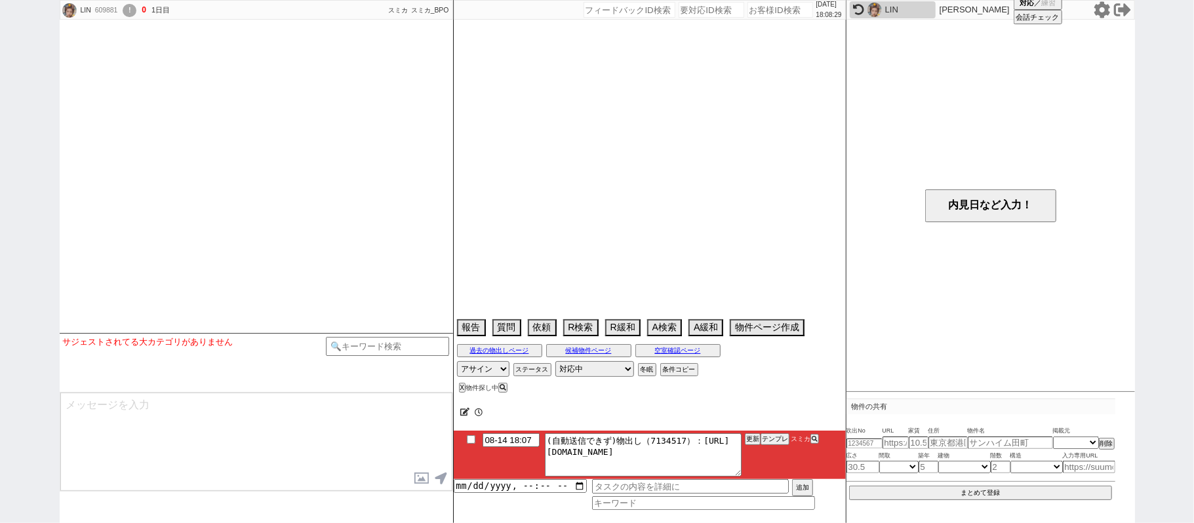
scroll to position [809, 0]
select select "2025"
select select "9"
select select "36"
select select "0"
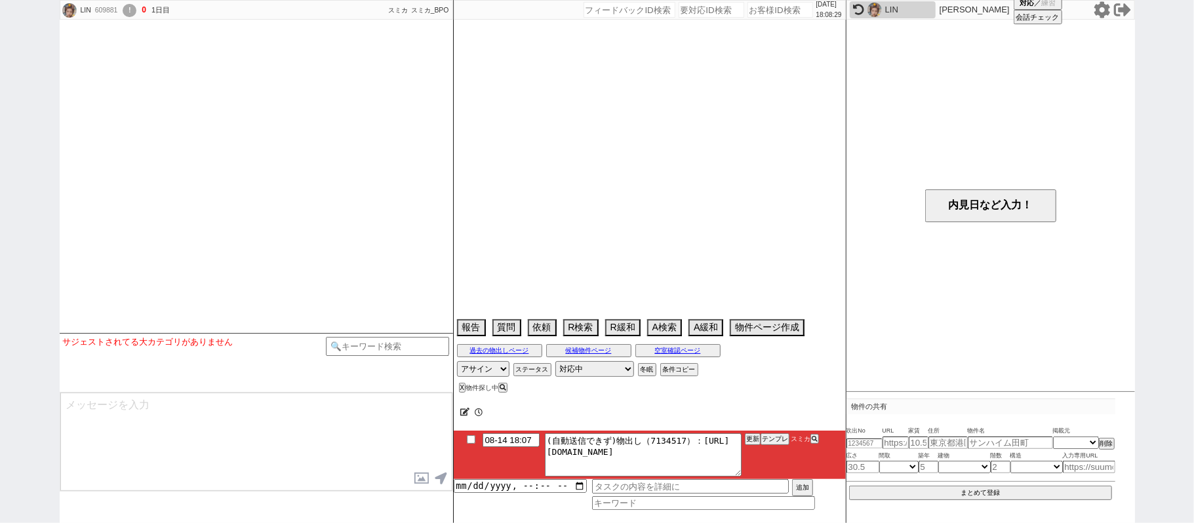
select select "67"
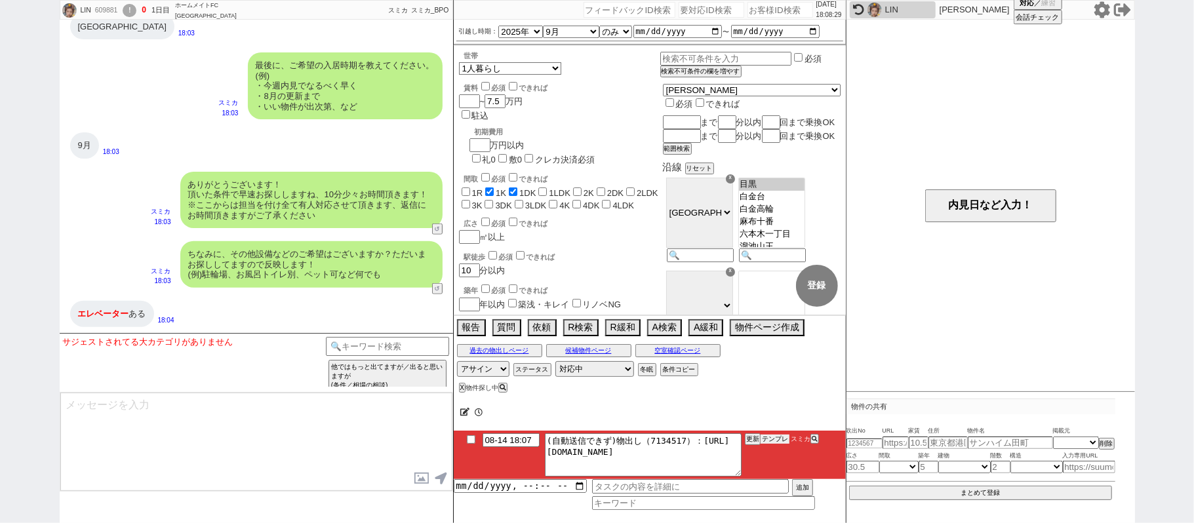
click at [762, 441] on button "テンプレ" at bounding box center [775, 439] width 29 height 9
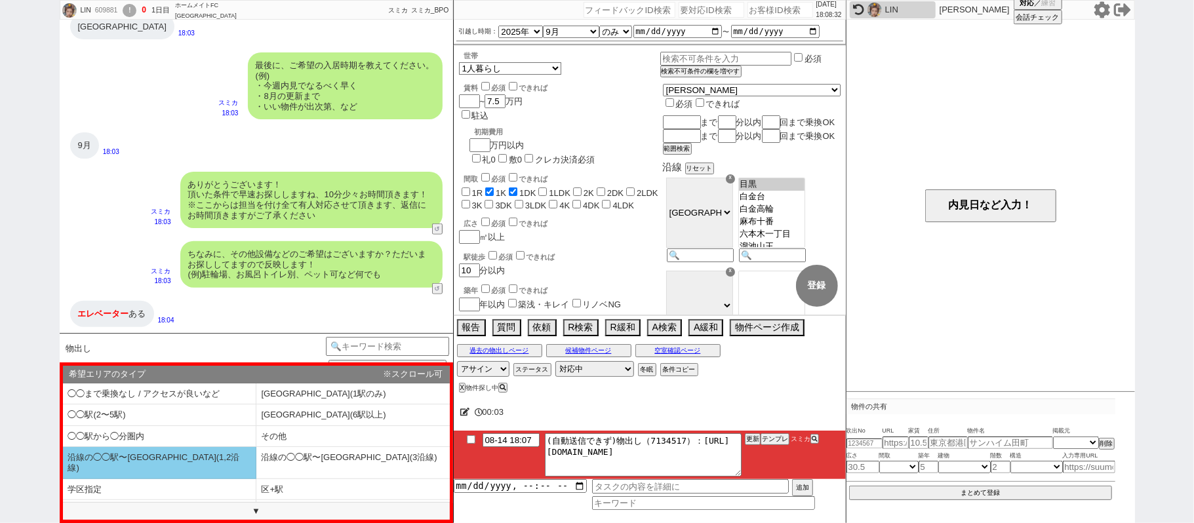
click at [184, 452] on li "沿線の◯◯駅〜◯◯駅(1,2沿線)" at bounding box center [159, 462] width 193 height 31
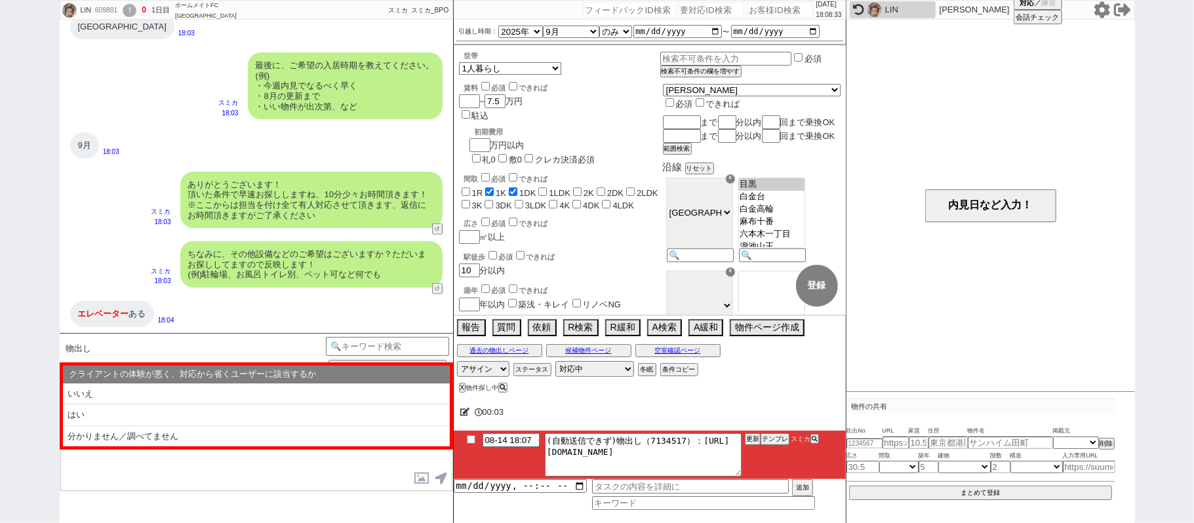
drag, startPoint x: 186, startPoint y: 396, endPoint x: 209, endPoint y: 407, distance: 24.9
click at [186, 395] on li "いいえ" at bounding box center [256, 395] width 387 height 22
select select "沿線の◯◯駅〜◯◯駅(1,2沿線)"
select select "いいえ"
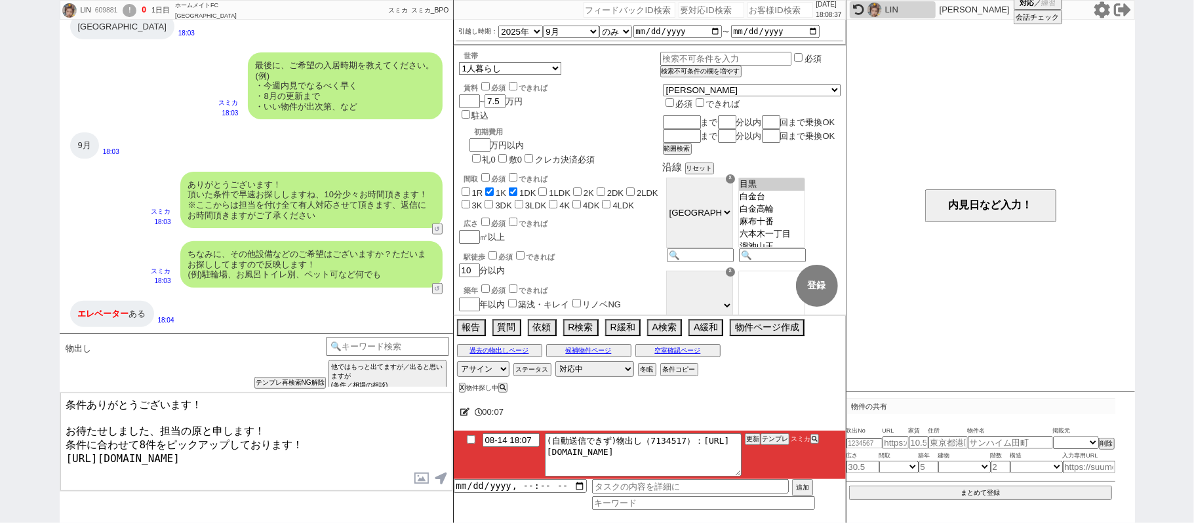
type textarea "条件ありがとうございます！ お待たせしました、担当の原と申します！ 条件に合わせて8件をピックアップしております！ https://tools.sumika.…"
checkbox input "true"
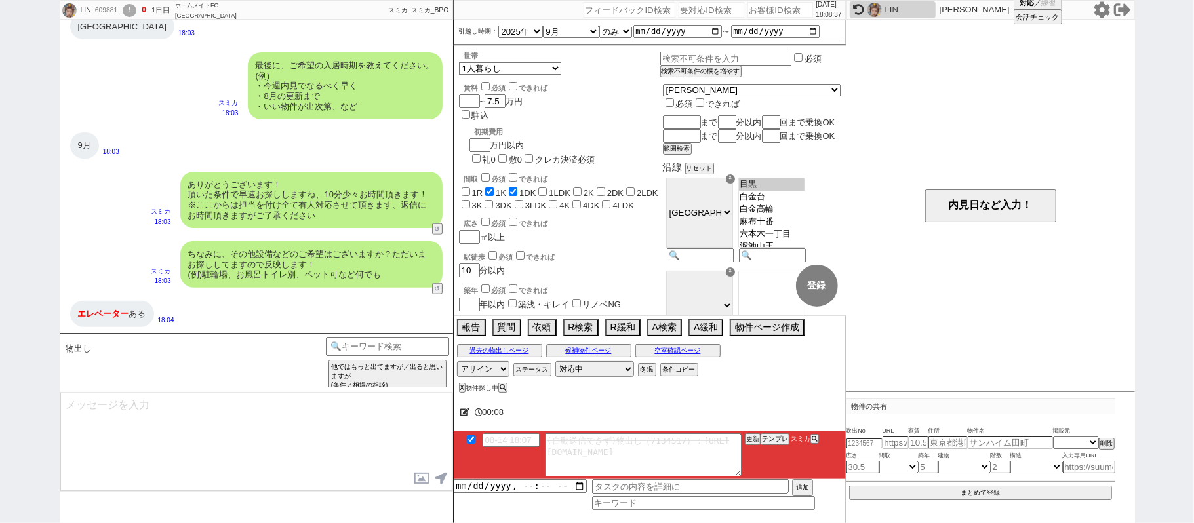
scroll to position [888, 0]
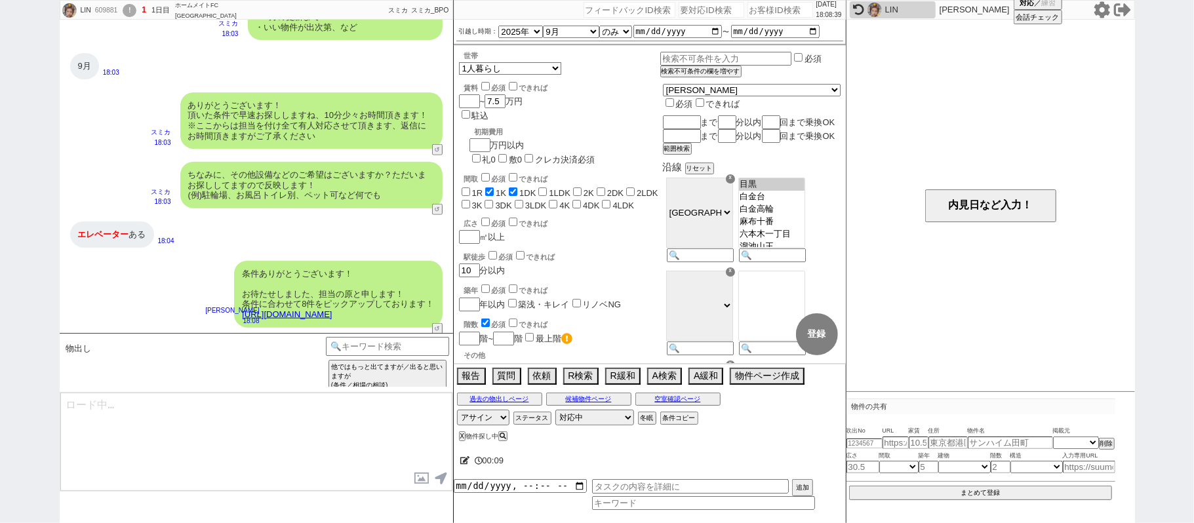
type textarea "イメージに近い物件はございますか？ ご感想いただき、すぐにまた洗い出してまいります！ ※自動応答ではなく直接ご紹介します！"
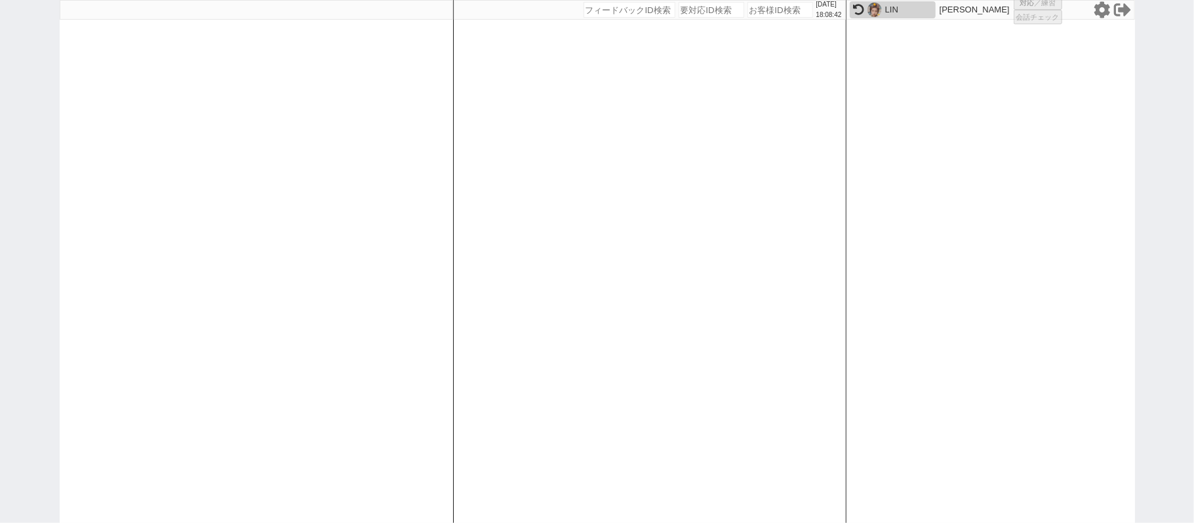
select select
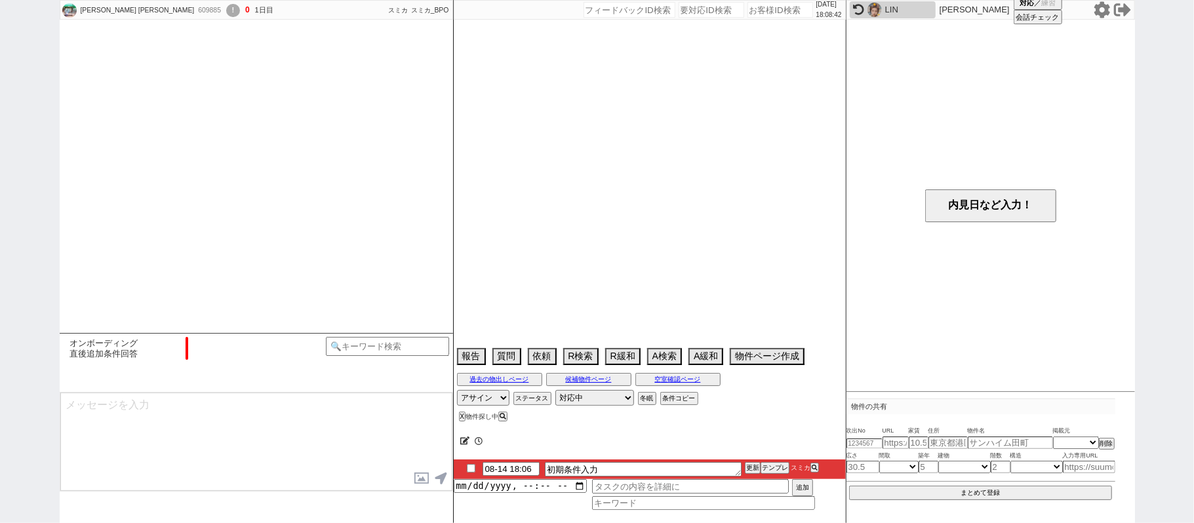
scroll to position [850, 0]
select select "0"
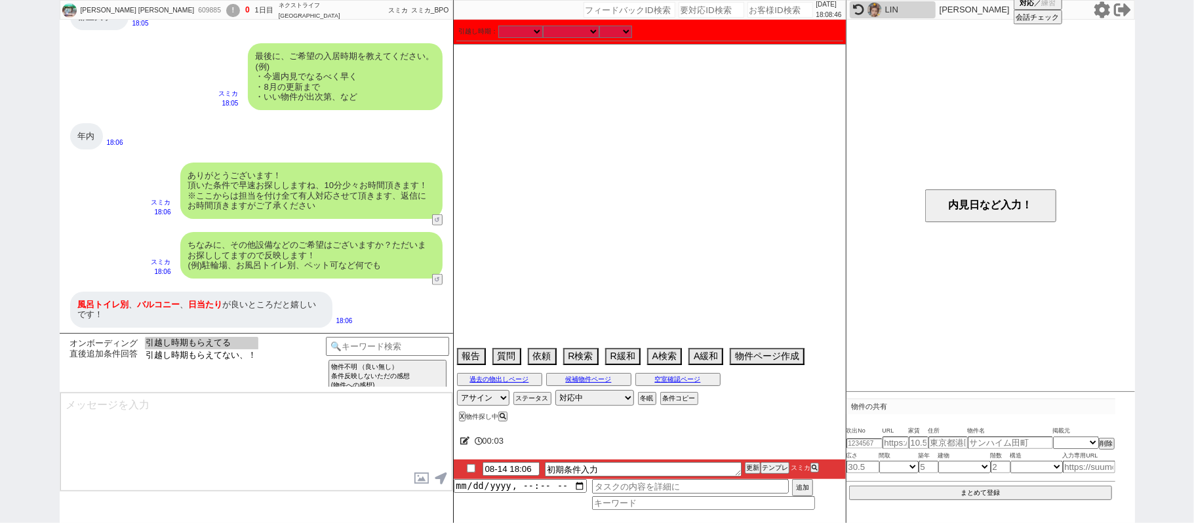
click at [250, 350] on option "引越し時期もらえてる" at bounding box center [201, 356] width 113 height 12
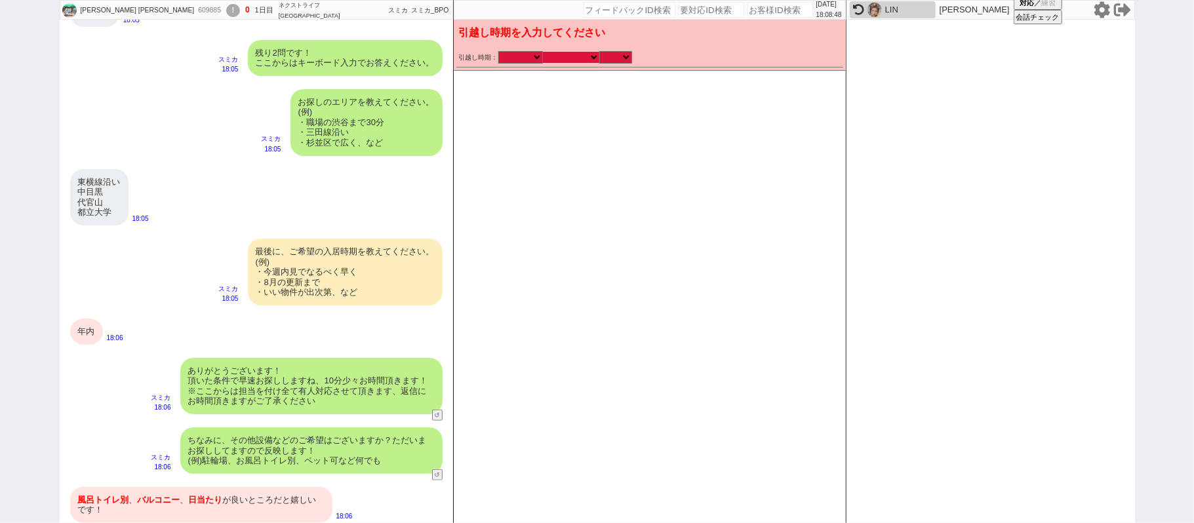
drag, startPoint x: 588, startPoint y: 53, endPoint x: 607, endPoint y: 106, distance: 56.4
click at [588, 53] on select "なる早 未定 いつでも 物件あれば 年内 来年 1月 2月 3月 4月 5月 6月 7月 8月 9月 10月 11月 12月 春 夏 秋 冬" at bounding box center [571, 57] width 56 height 11
select select "16"
click at [543, 52] on select "なる早 未定 いつでも 物件あれば 年内 来年 1月 2月 3月 4月 5月 6月 7月 8月 9月 10月 11月 12月 春 夏 秋 冬" at bounding box center [571, 57] width 56 height 11
type input "2025-11-01"
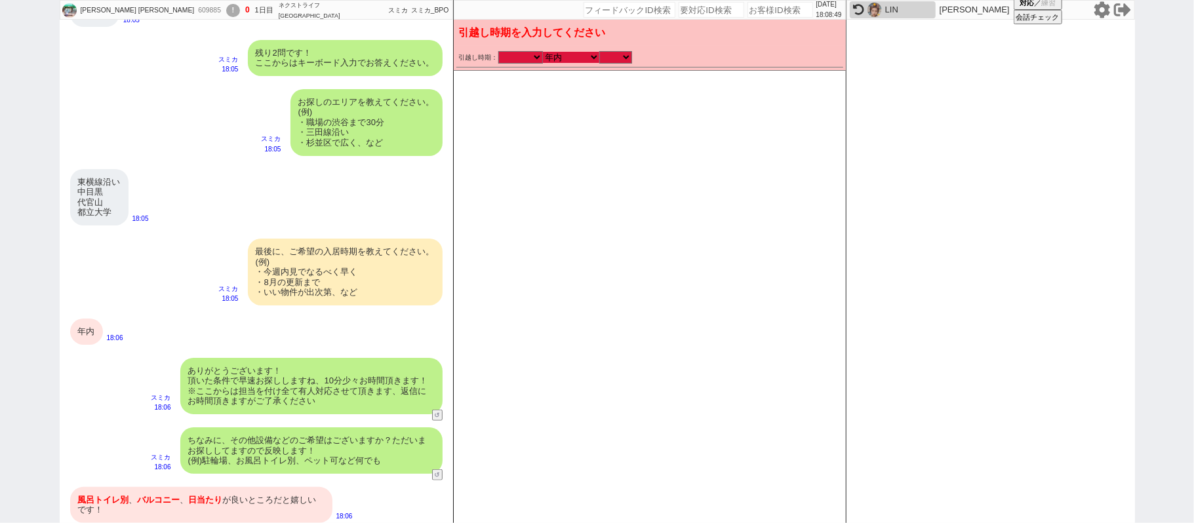
type input "2025-12-31"
checkbox input "false"
checkbox input "true"
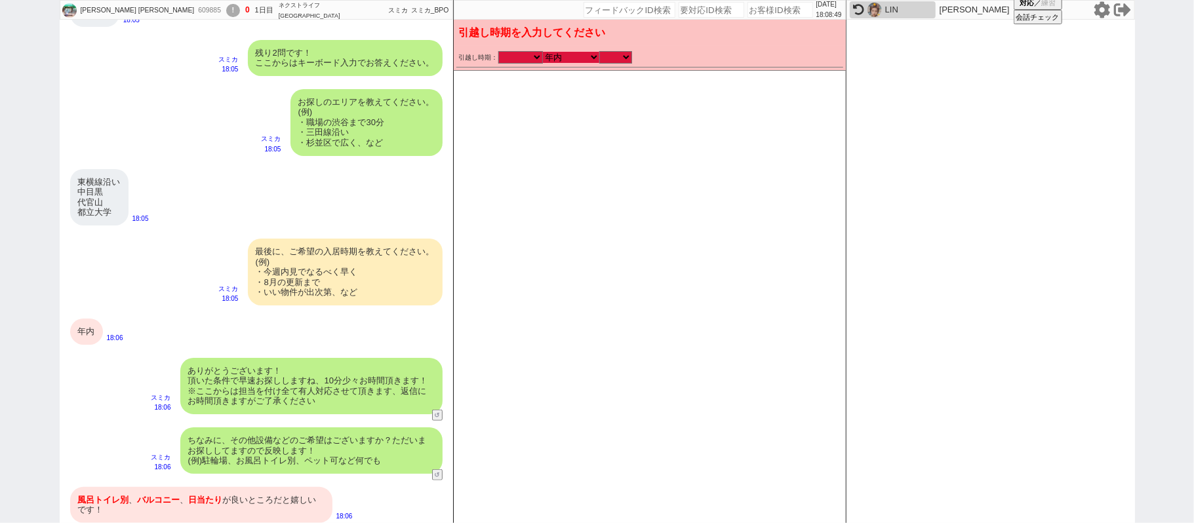
checkbox input "false"
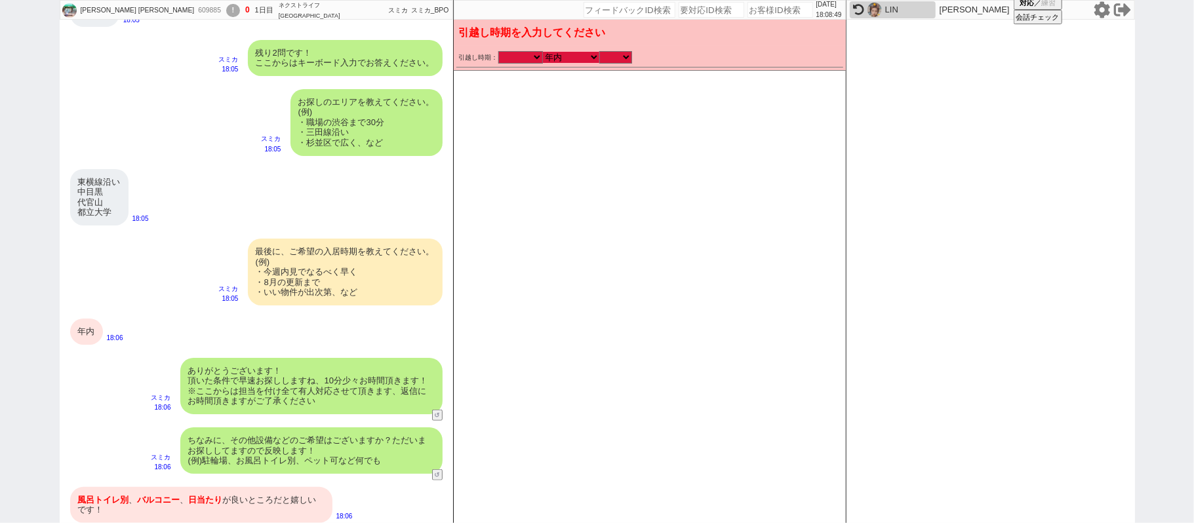
checkbox input "false"
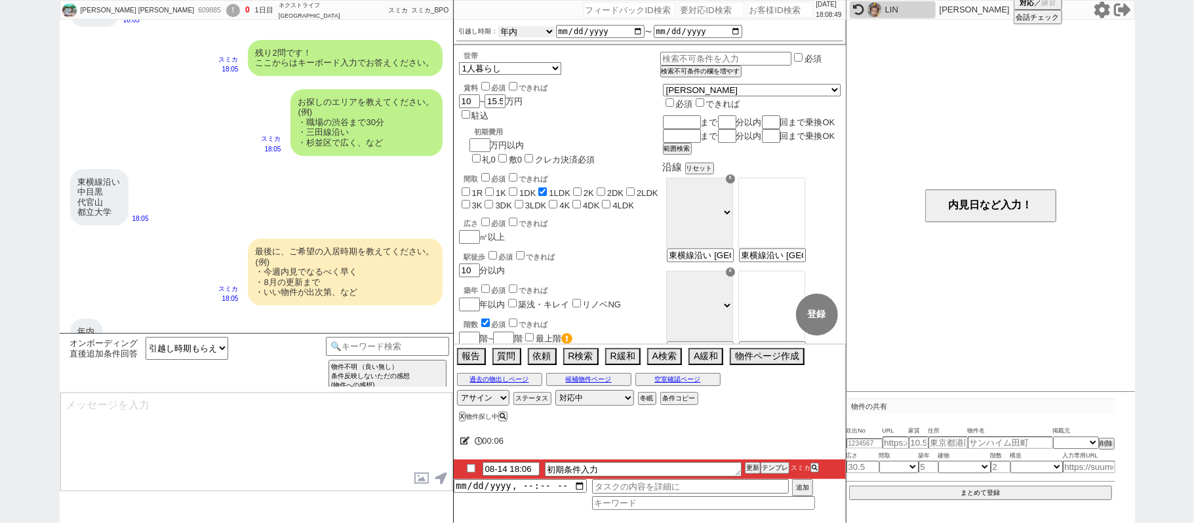
scroll to position [659, 0]
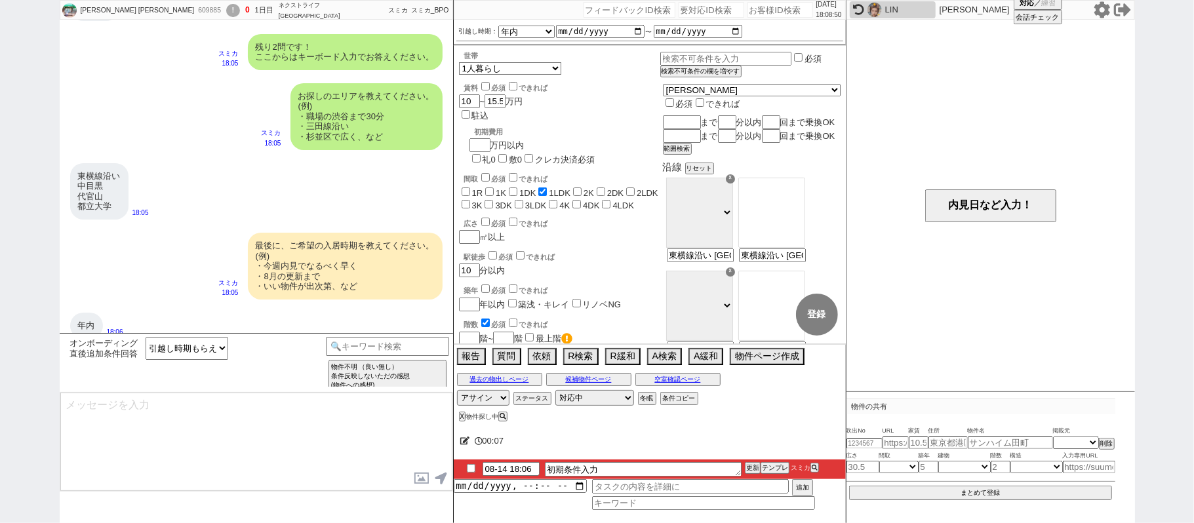
type textarea "すみません、お引越しが年内とのことで、現時点の物件は基本的には全て埋まってしまう形となります、、、 ※良い物件は1~2日、通常の物件だと1週間程度で借り手が見…"
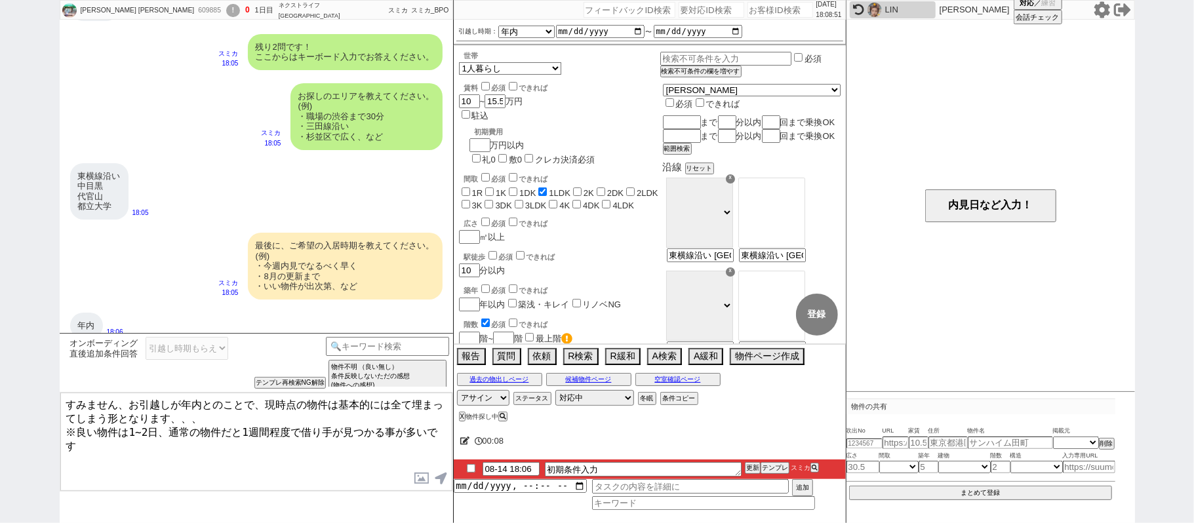
click at [241, 412] on textarea "すみません、お引越しが年内とのことで、現時点の物件は基本的には全て埋まってしまう形となります、、、 ※良い物件は1~2日、通常の物件だと1週間程度で借り手が見…" at bounding box center [256, 442] width 392 height 98
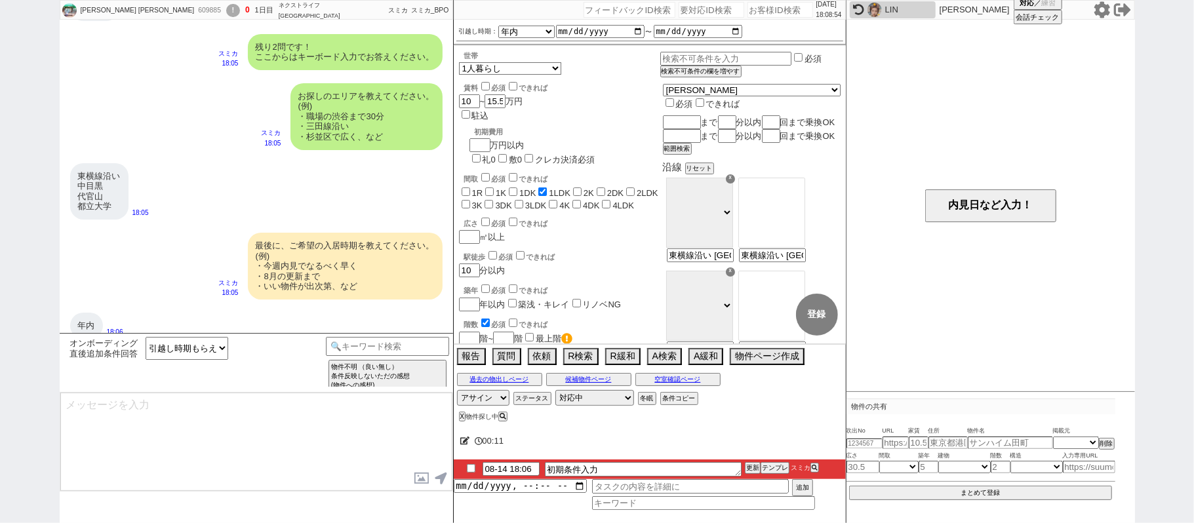
scroll to position [973, 0]
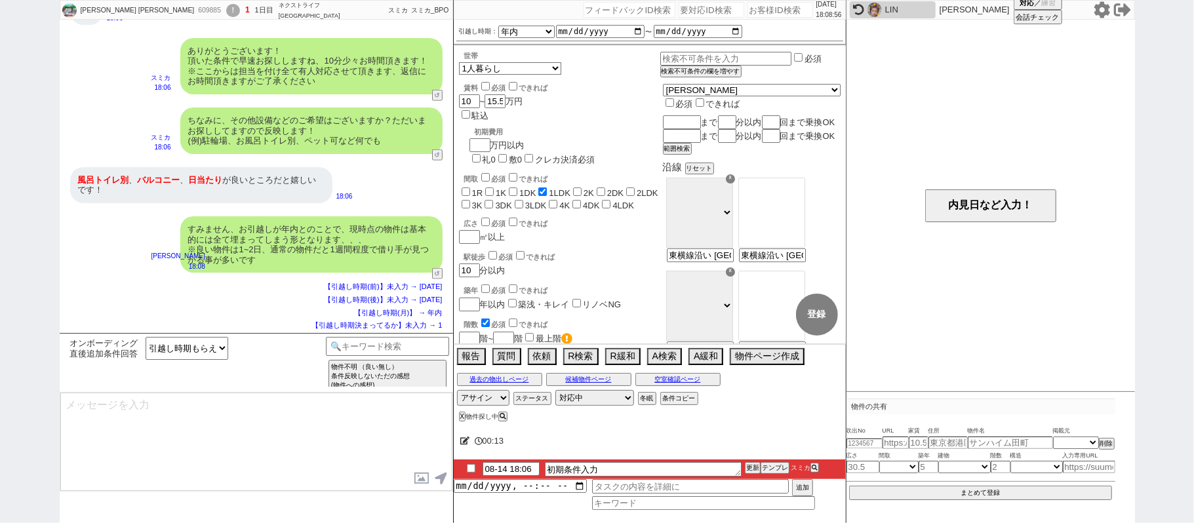
type textarea "ご希望のスケジュールが圏内に入り次第、改めて物件をご紹介させてください！ 一旦お待たせする形にはなりますが、どうぞよろしくお願いいたします。 ※メールの自動配…"
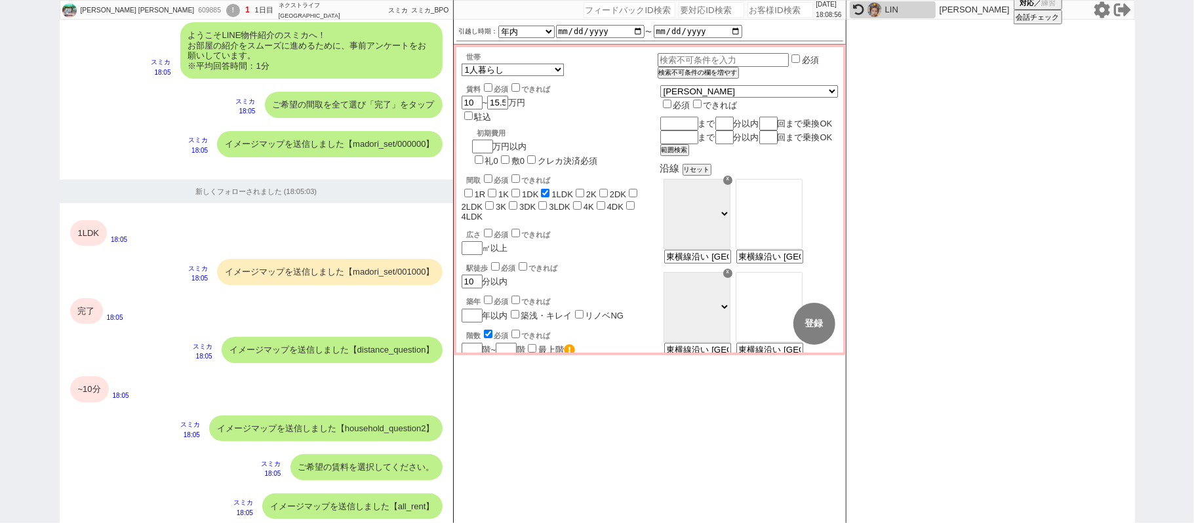
scroll to position [982, 0]
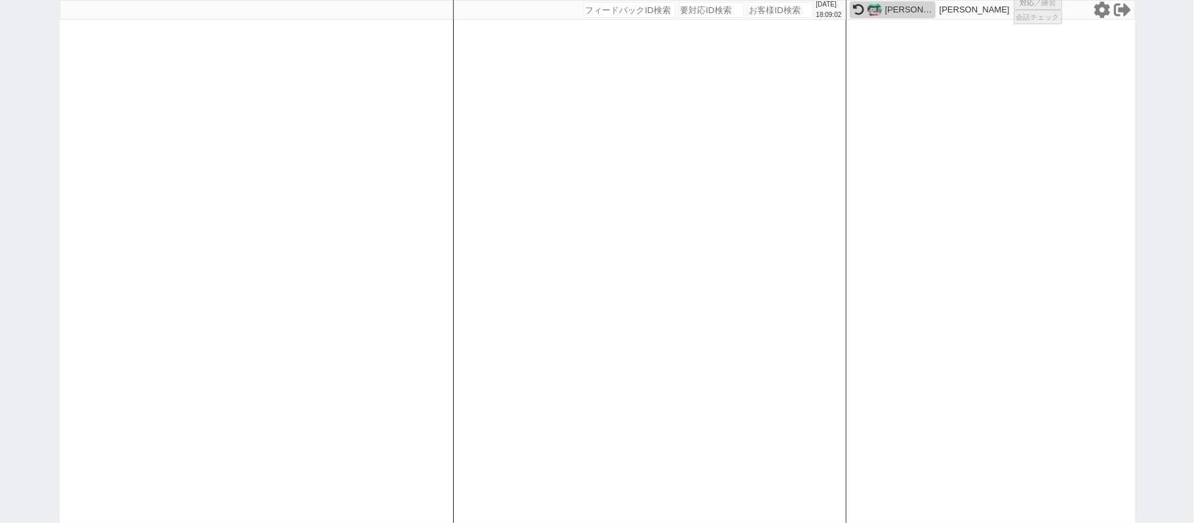
select select
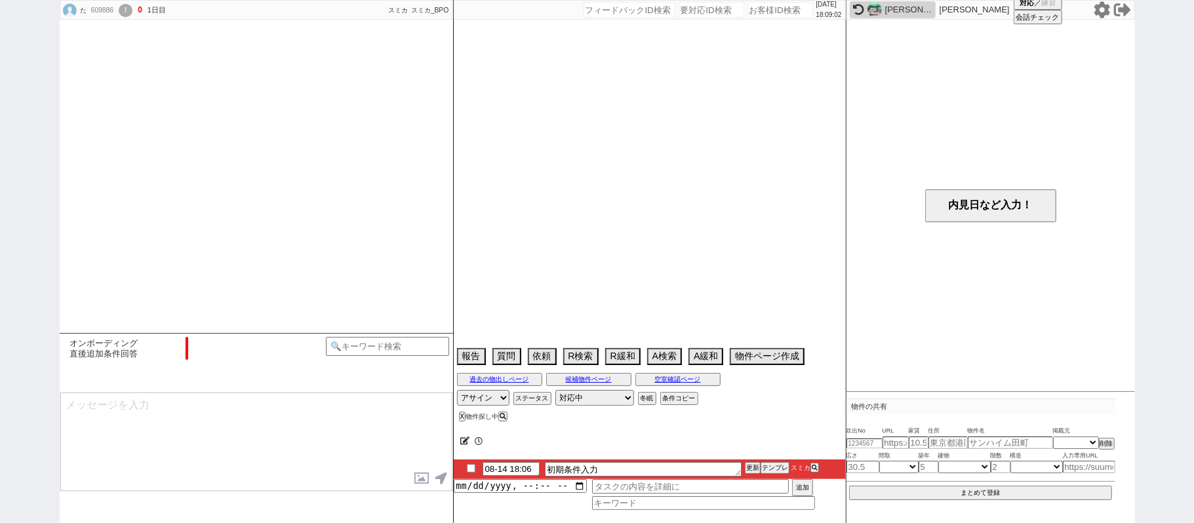
scroll to position [1014, 0]
select select "1"
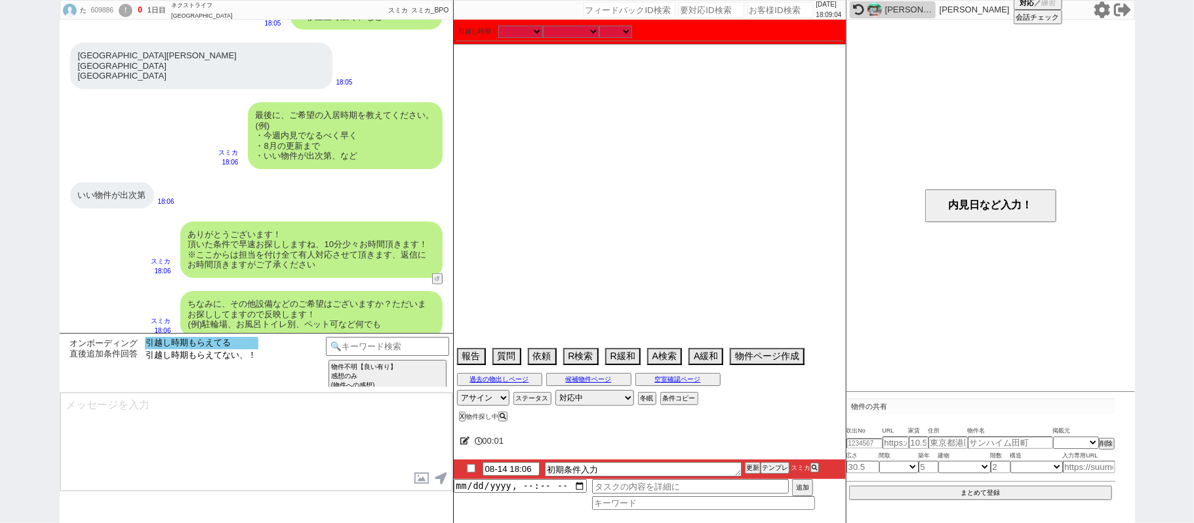
click at [239, 350] on option "引越し時期もらえてる" at bounding box center [201, 356] width 113 height 12
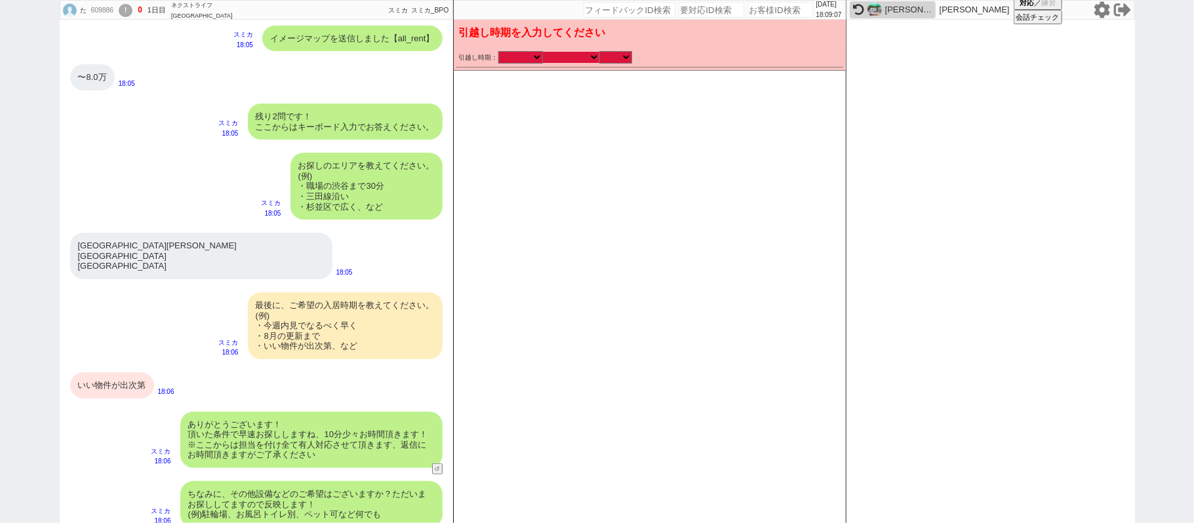
click at [591, 53] on select "なる早 未定 いつでも 物件あれば 年内 来年 1月 2月 3月 4月 5月 6月 7月 8月 9月 10月 11月 12月 春 [PERSON_NAME]" at bounding box center [571, 57] width 56 height 11
select select "15"
click at [543, 52] on select "なる早 未定 いつでも 物件あれば 年内 来年 1月 2月 3月 4月 5月 6月 7月 8月 9月 10月 11月 12月 春 [PERSON_NAME]" at bounding box center [571, 57] width 56 height 11
checkbox input "false"
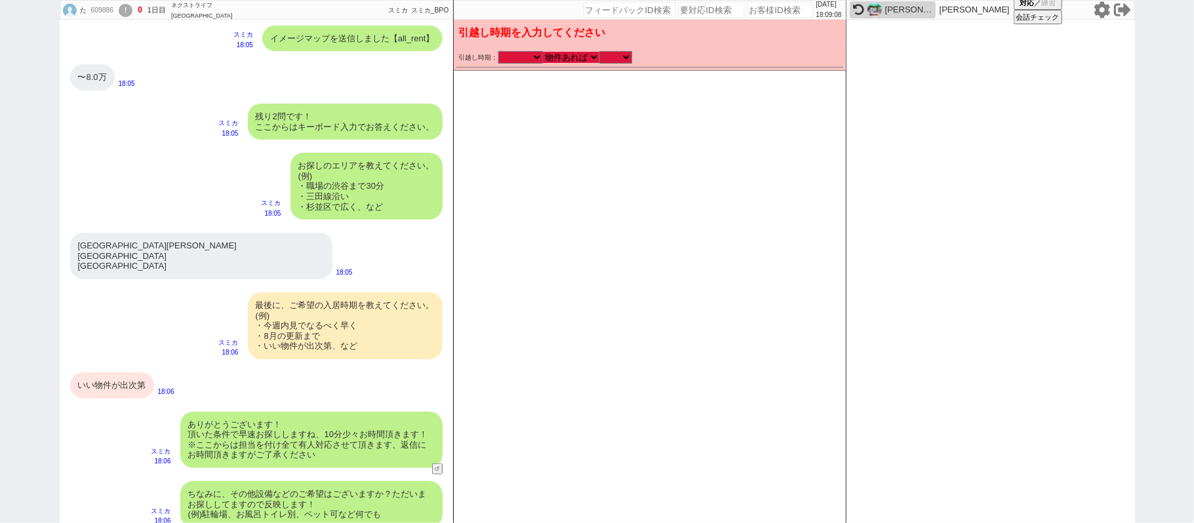
checkbox input "false"
checkbox input "true"
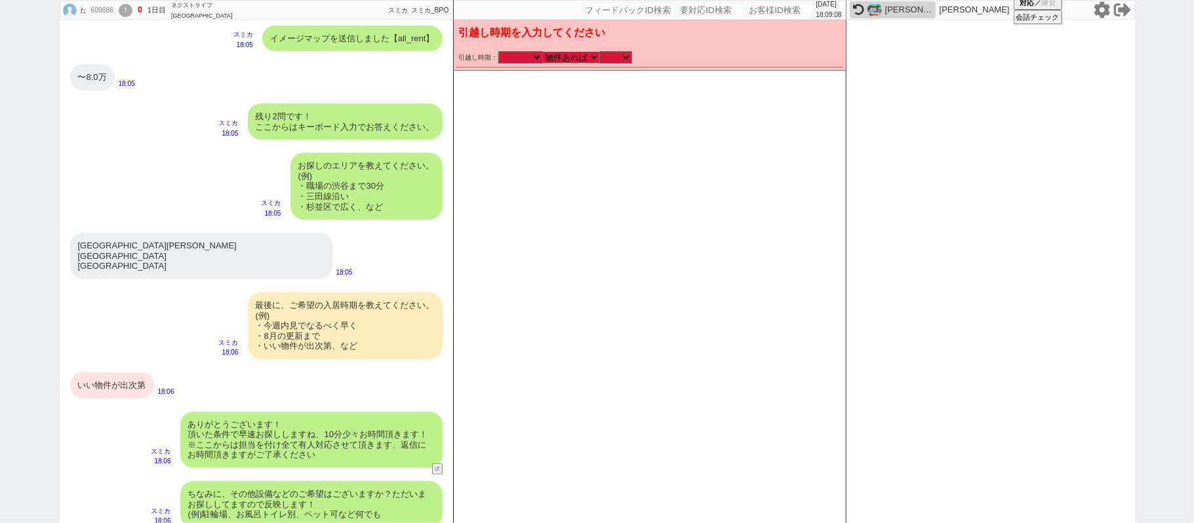
checkbox input "false"
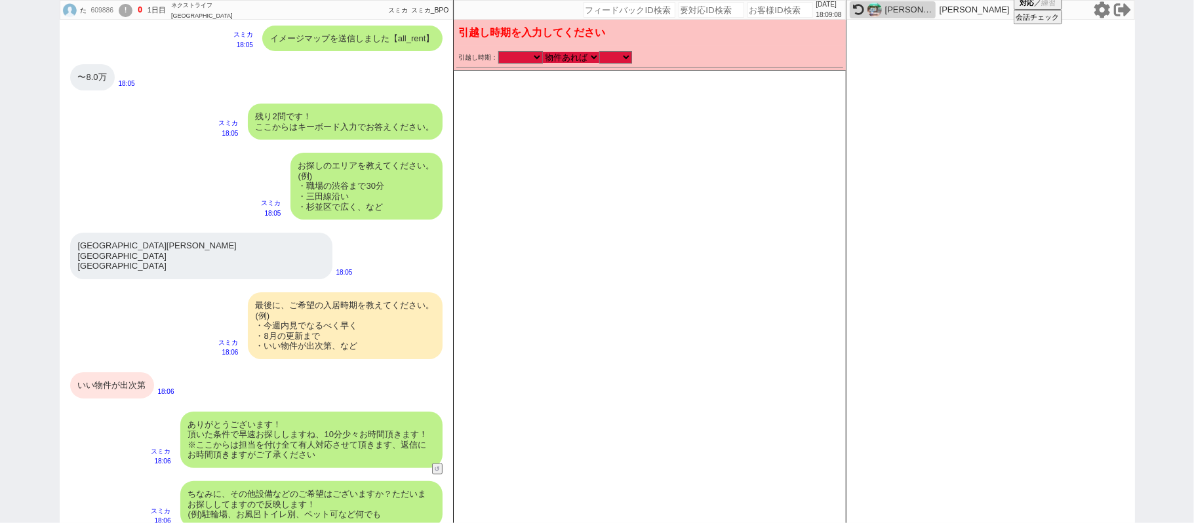
checkbox input "false"
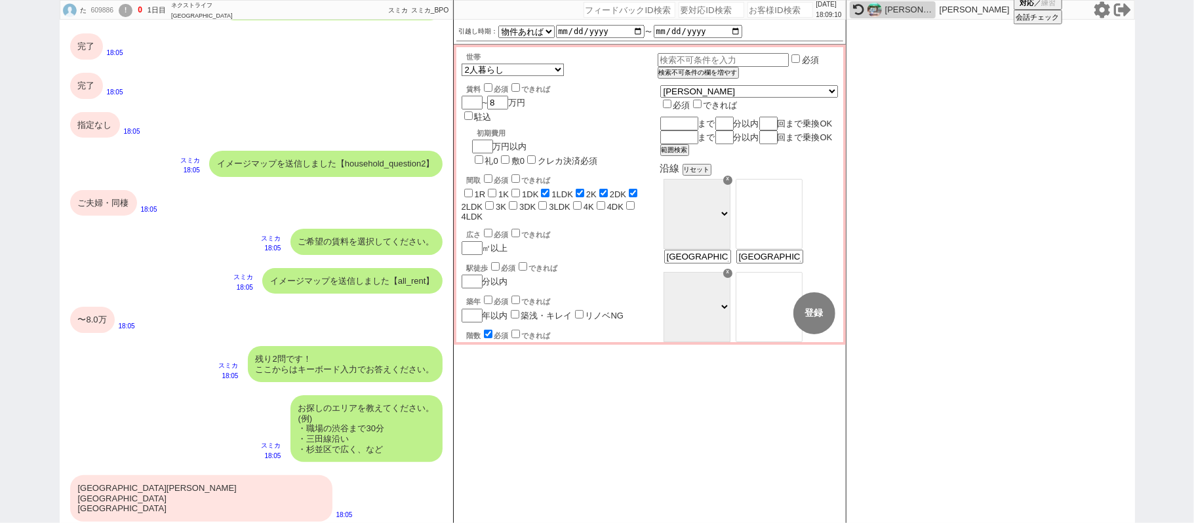
scroll to position [612, 0]
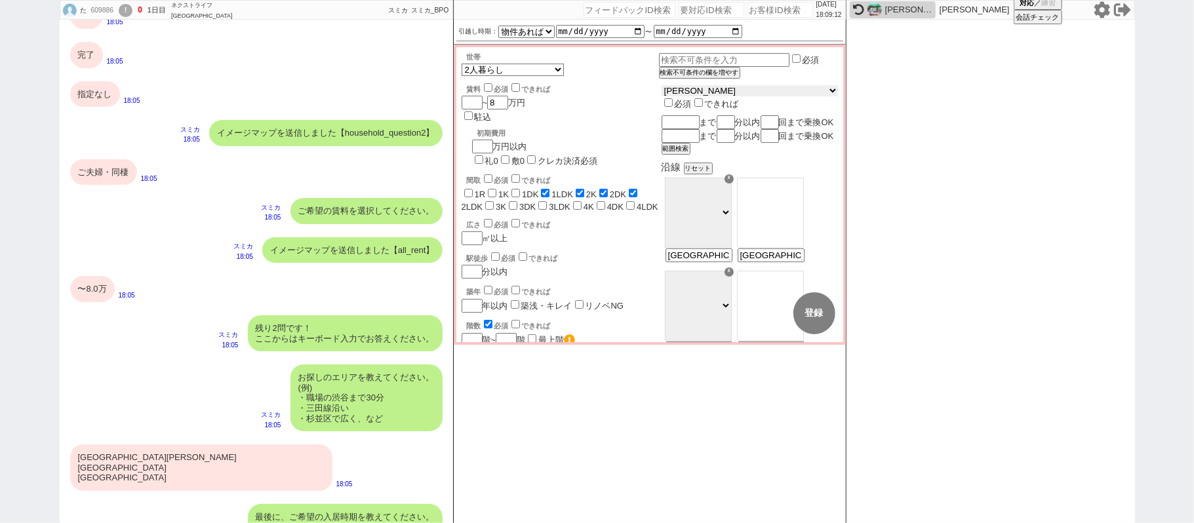
click at [732, 87] on div "東京都 神奈川県 埼玉県 千葉県 宮城県 愛知県 福岡県 京都府 大阪府 兵庫県 必須 できれば" at bounding box center [750, 97] width 176 height 25
select select "14"
click at [693, 87] on select "東京都 神奈川県 埼玉県 千葉県 宮城県 愛知県 福岡県 京都府 大阪府 兵庫県" at bounding box center [750, 90] width 176 height 11
checkbox input "false"
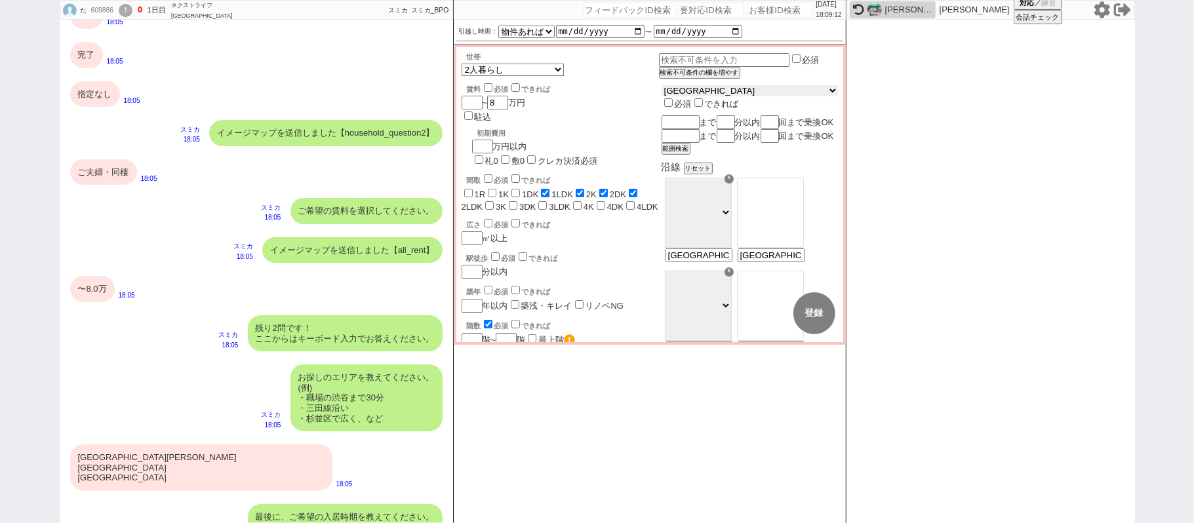
checkbox input "false"
checkbox input "true"
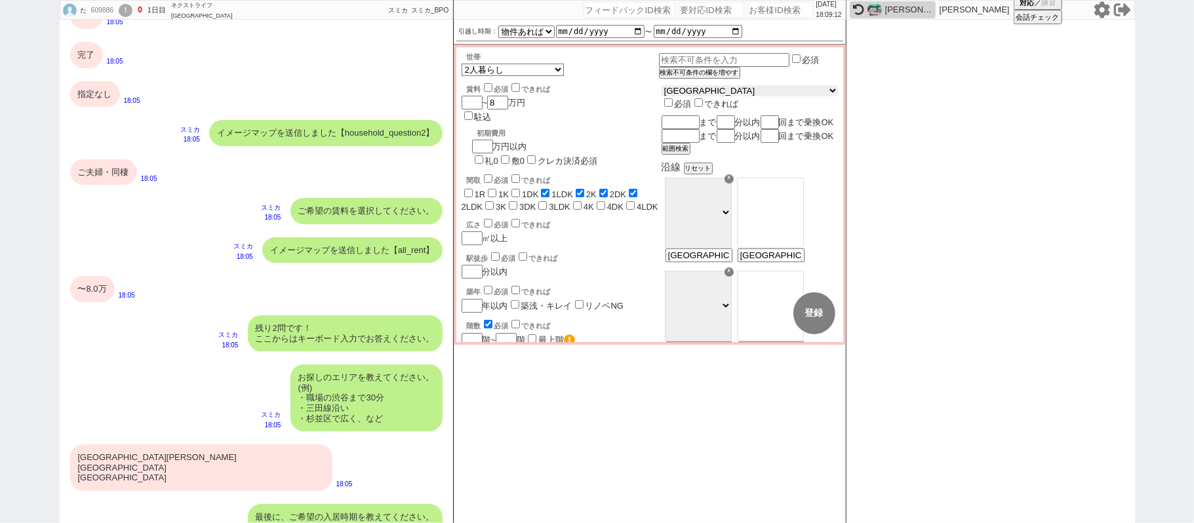
checkbox input "false"
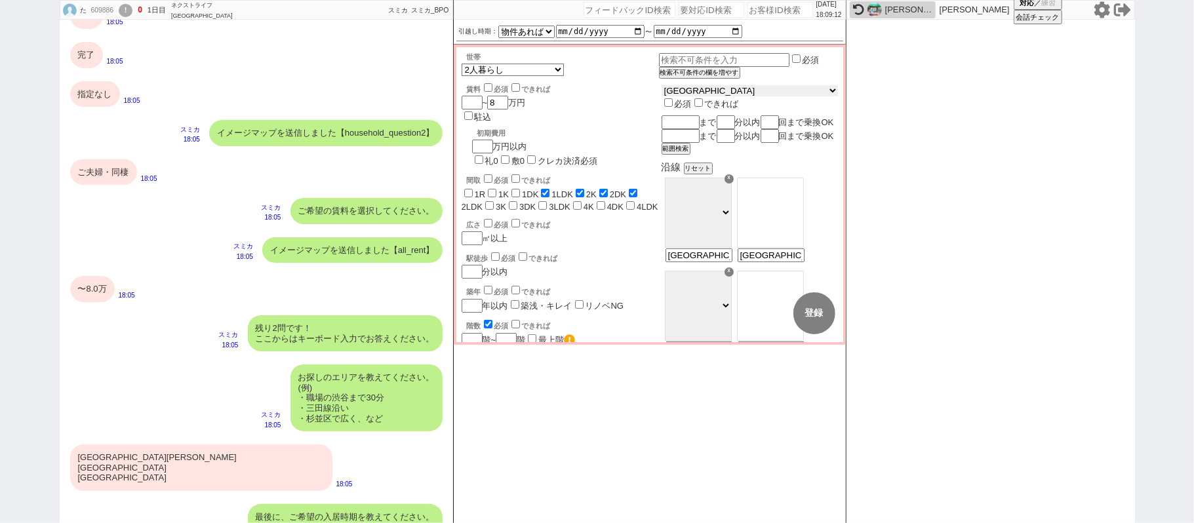
checkbox input "false"
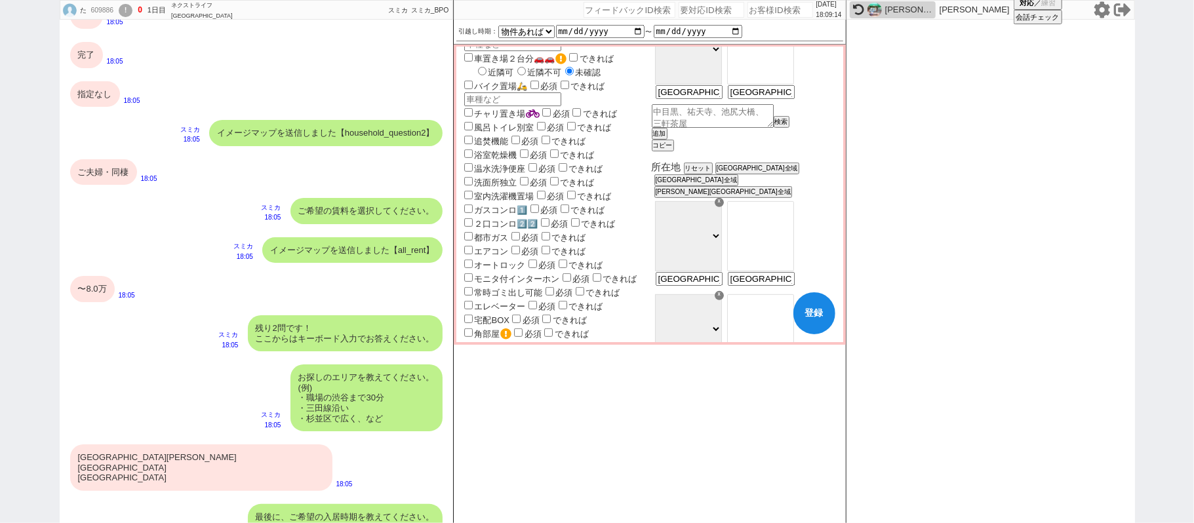
scroll to position [437, 0]
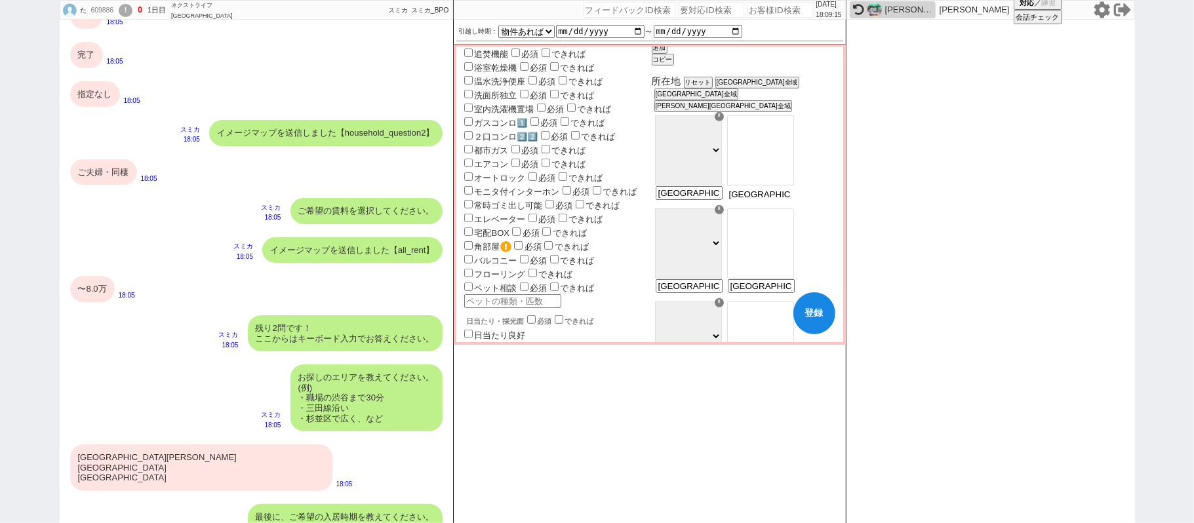
drag, startPoint x: 799, startPoint y: 193, endPoint x: 375, endPoint y: 113, distance: 431.0
click at [424, 121] on div "た 609886 ! 0 1日目 ネクストライフ横浜鶴屋町店 冬眠中 自社客 スミカ スミカ_BPO チャット全表示 2025-08-14 ようこそLINE物…" at bounding box center [597, 261] width 1075 height 523
type input "鳥山町"
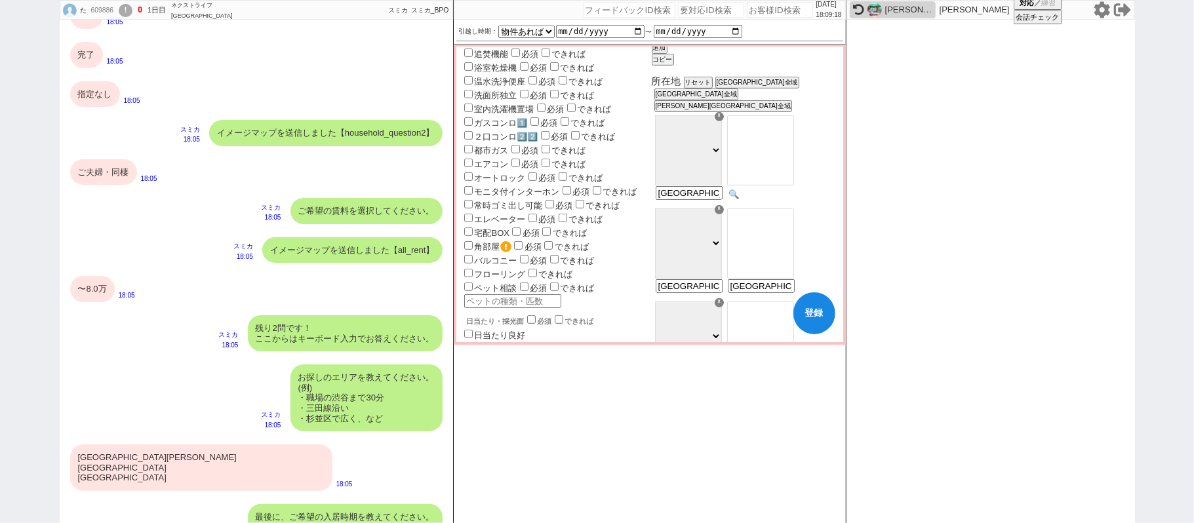
select select "71"
type input "港北区鳥山町 港北区小机町"
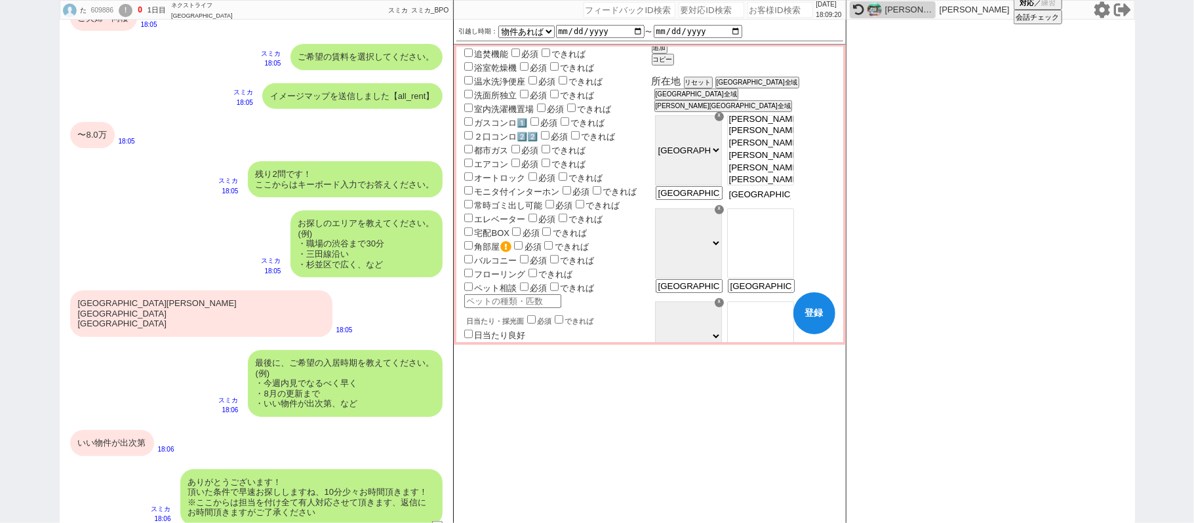
scroll to position [787, 0]
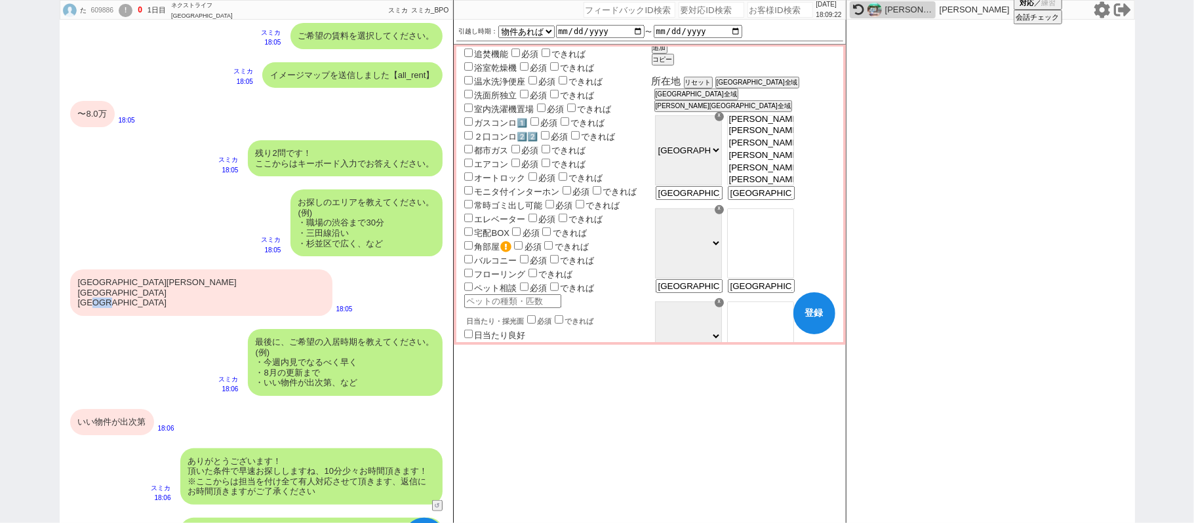
drag, startPoint x: 106, startPoint y: 292, endPoint x: 125, endPoint y: 290, distance: 19.2
click at [125, 290] on div "港北区鳥山町 港北区小机町" at bounding box center [201, 293] width 262 height 47
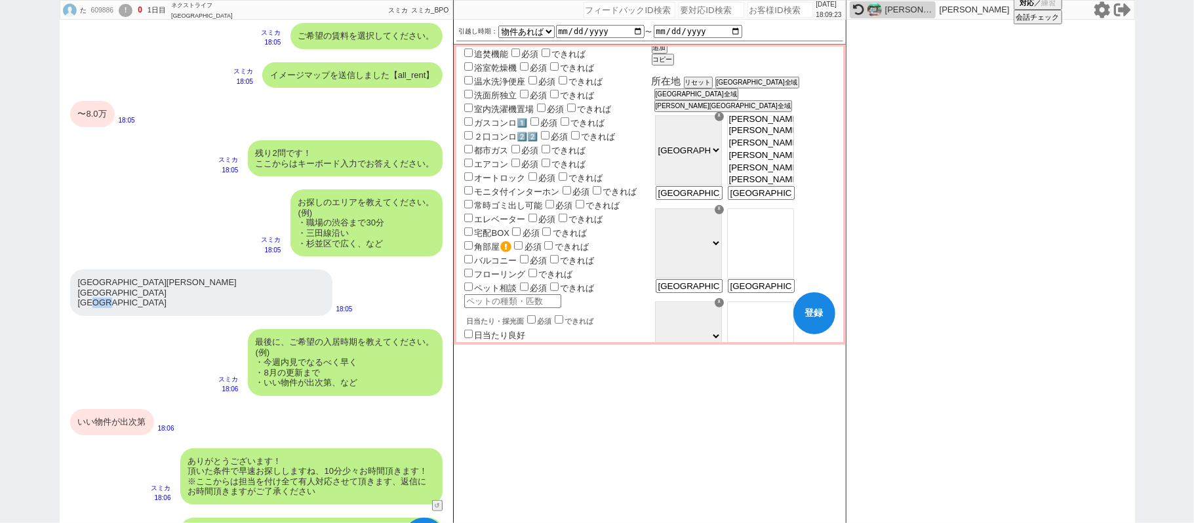
copy div "小机町"
select select "6878"
click at [791, 128] on option "小机町" at bounding box center [761, 122] width 66 height 10
click at [811, 324] on button "登録" at bounding box center [814, 313] width 42 height 42
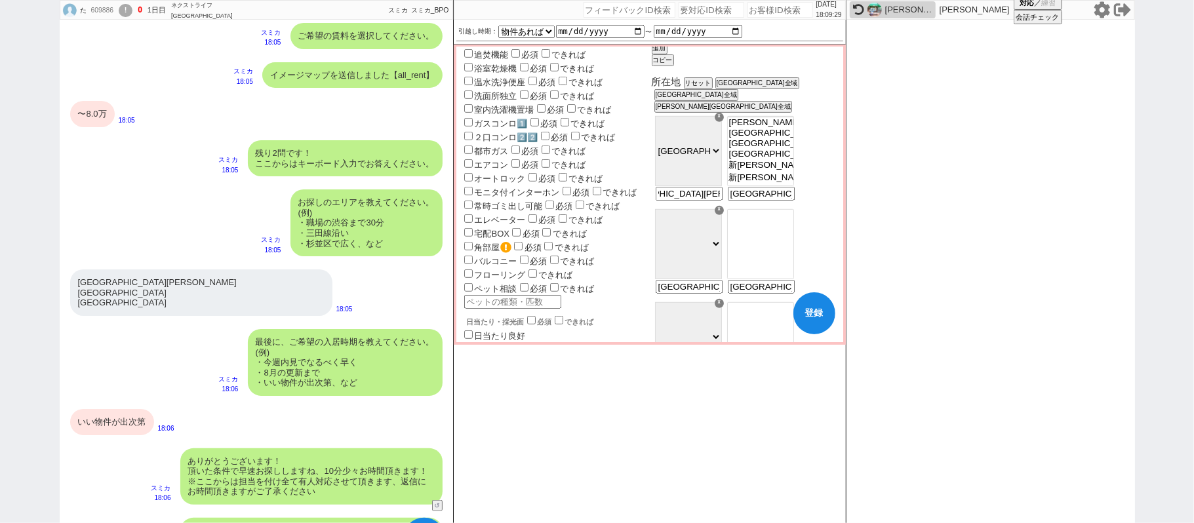
checkbox input "false"
checkbox input "true"
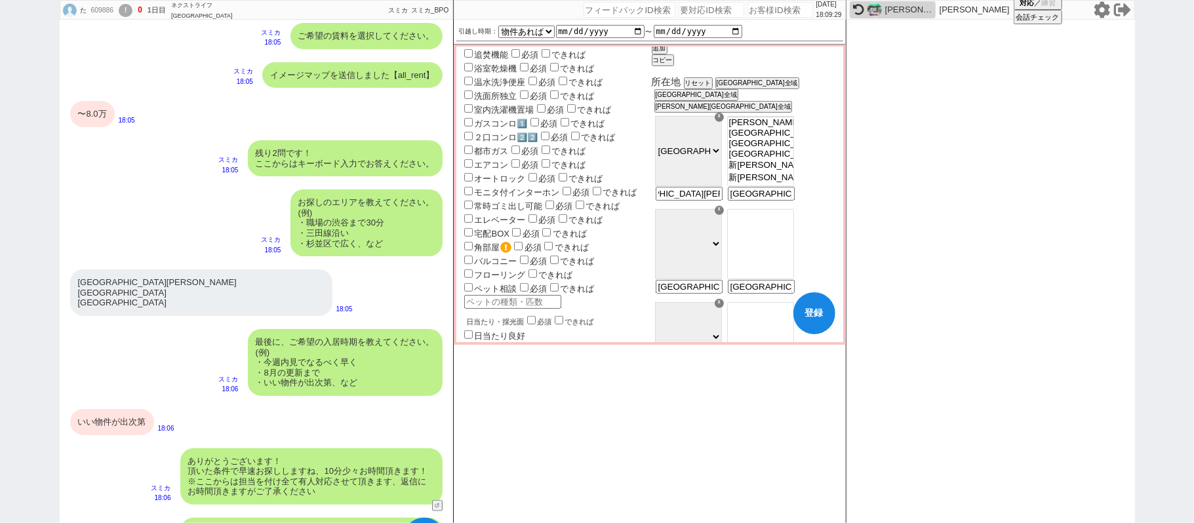
checkbox input "true"
checkbox input "false"
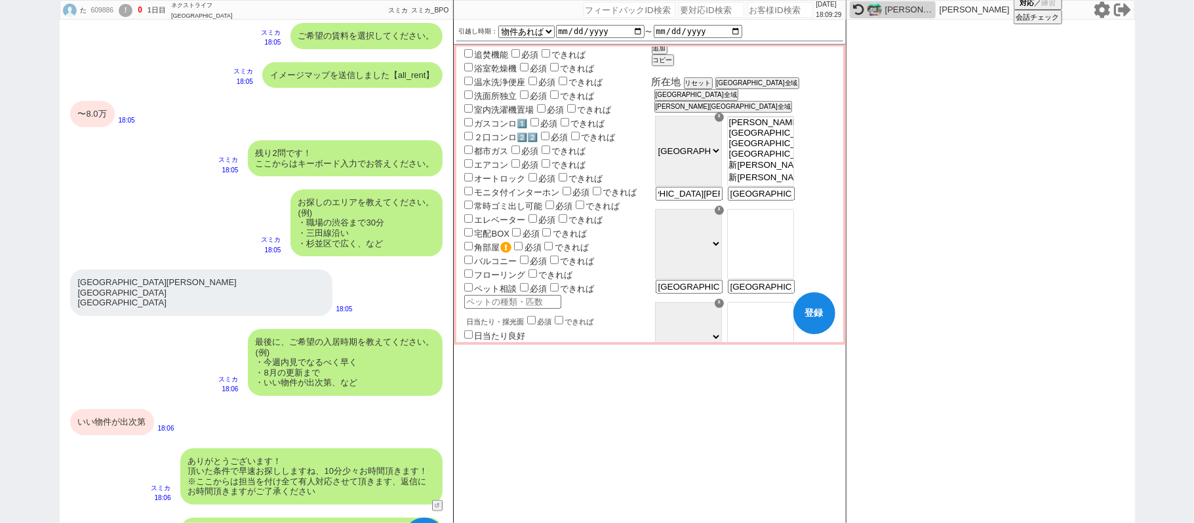
checkbox input "false"
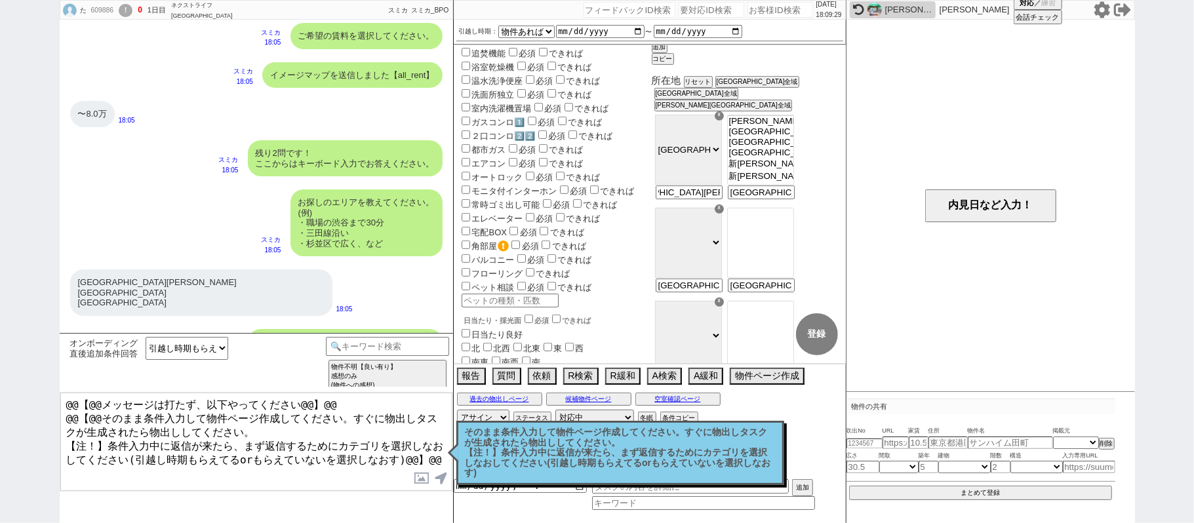
scroll to position [839, 0]
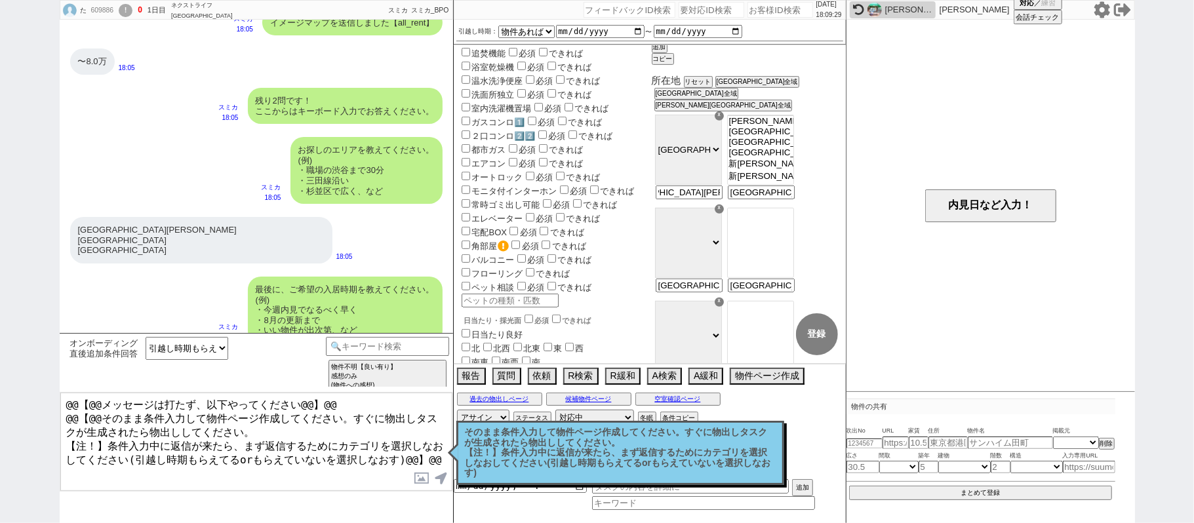
select select "71"
select select "6878"
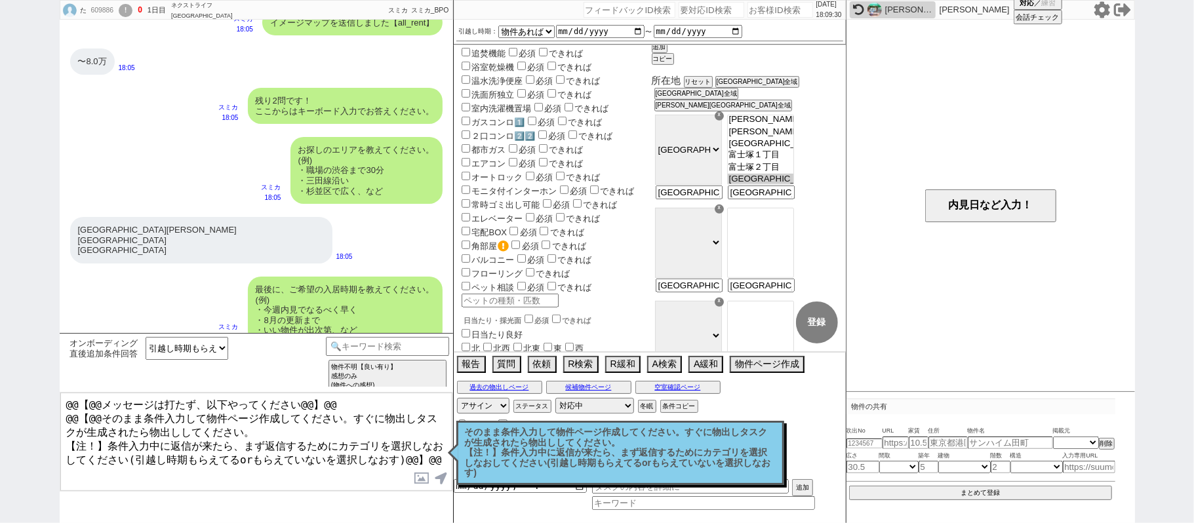
scroll to position [289, 0]
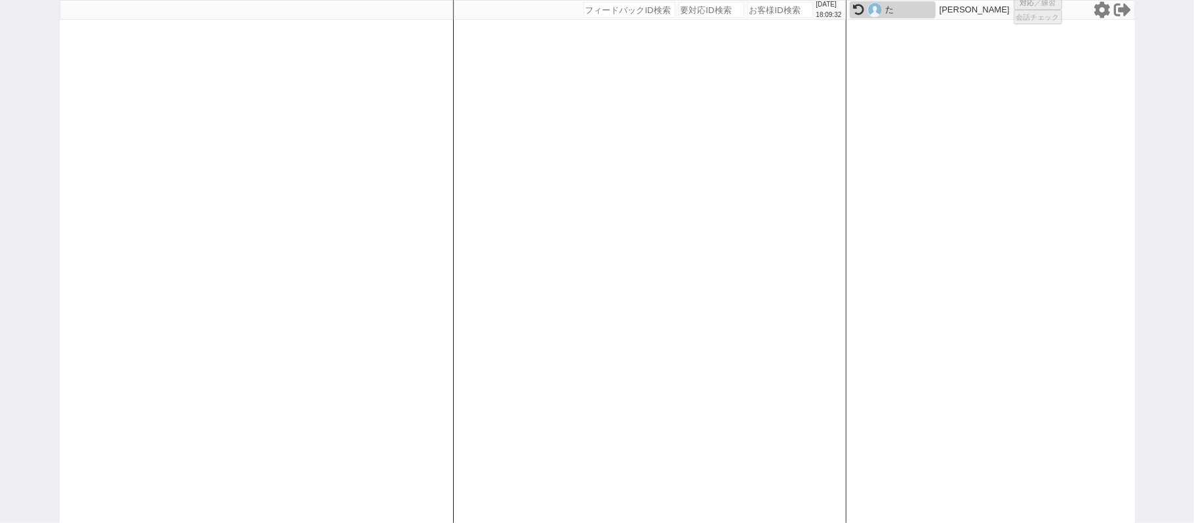
select select "3"
select select
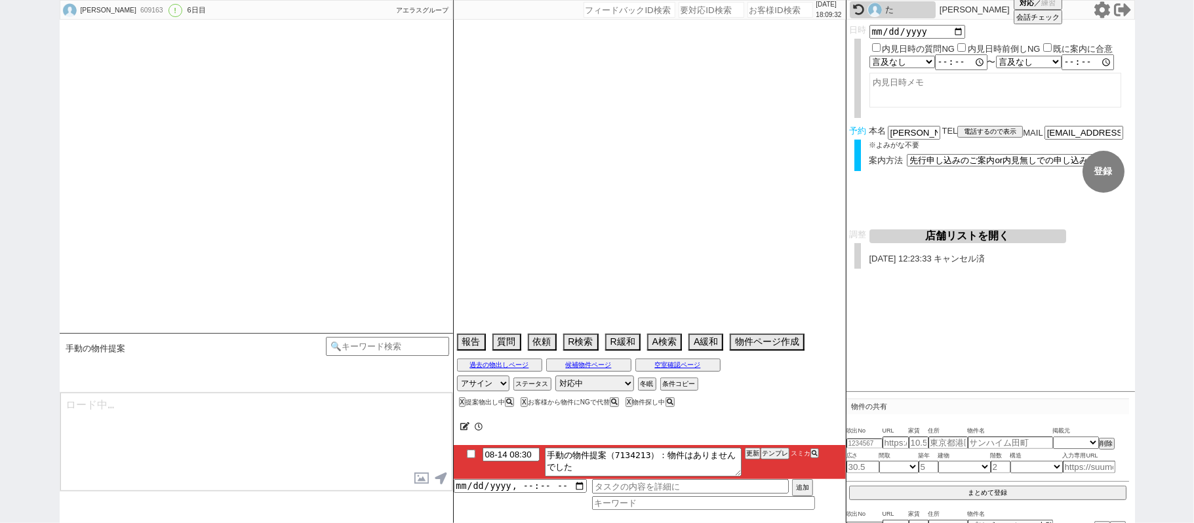
type textarea "お盆明けの新着出てきたらみたい、恐らくそれまで動かない"
select select "15"
select select "0"
select select "8"
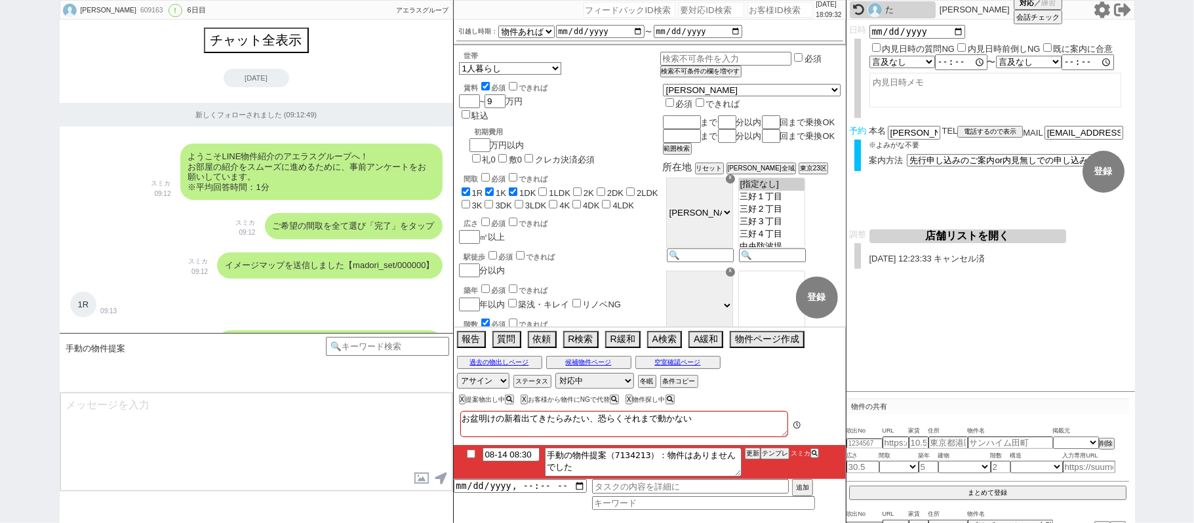
scroll to position [0, 0]
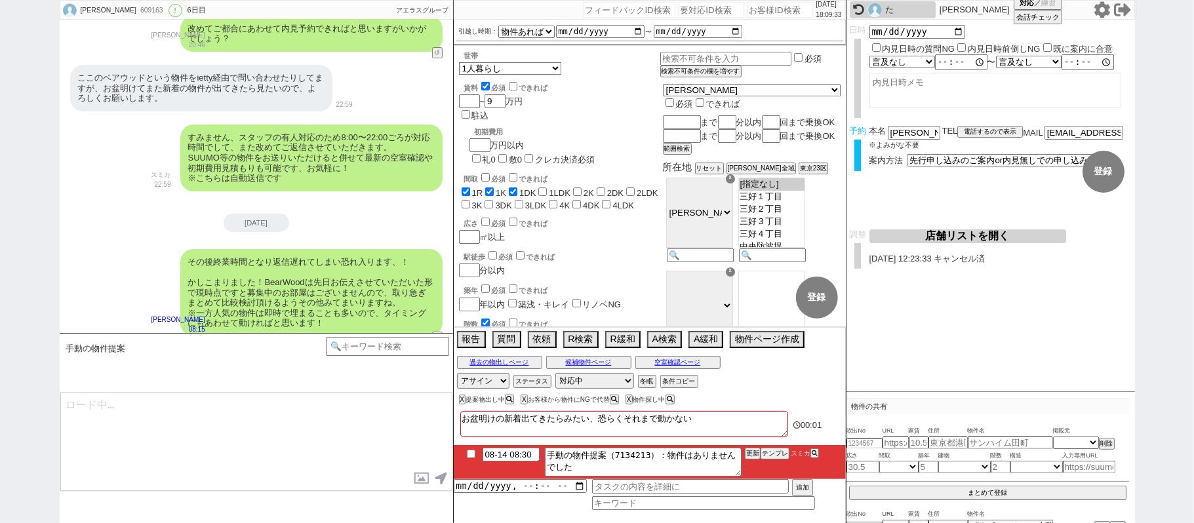
type textarea "@@@@手動の物件提案！！@@@@"
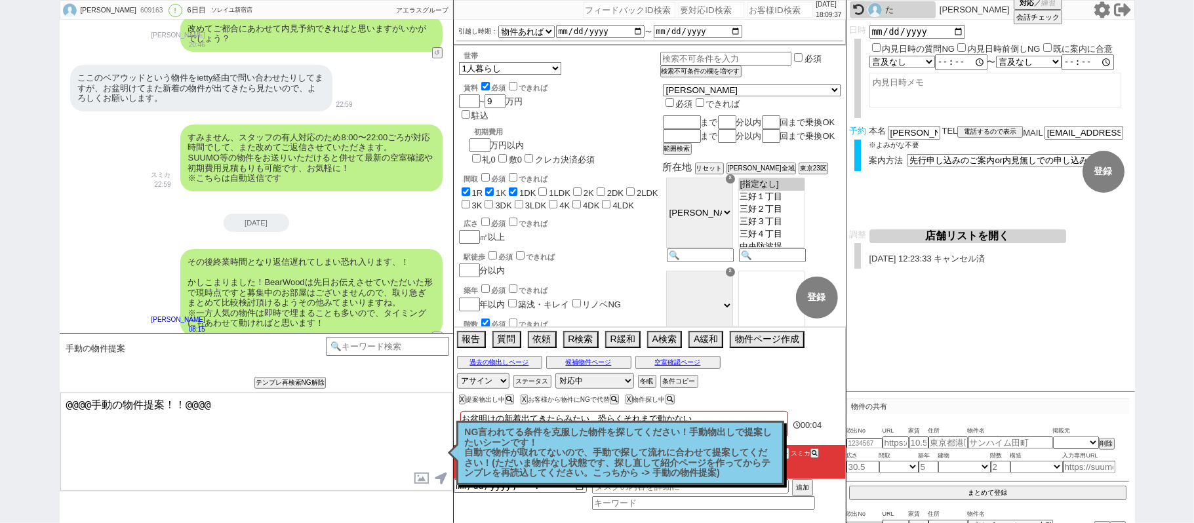
click at [501, 441] on p "NG言われてる条件を克服した物件を探してください！手動物出しで提案したいシーンです！ 自動で物件が取れてないので、手動で探して流れに合わせて提案してください！…" at bounding box center [620, 453] width 311 height 51
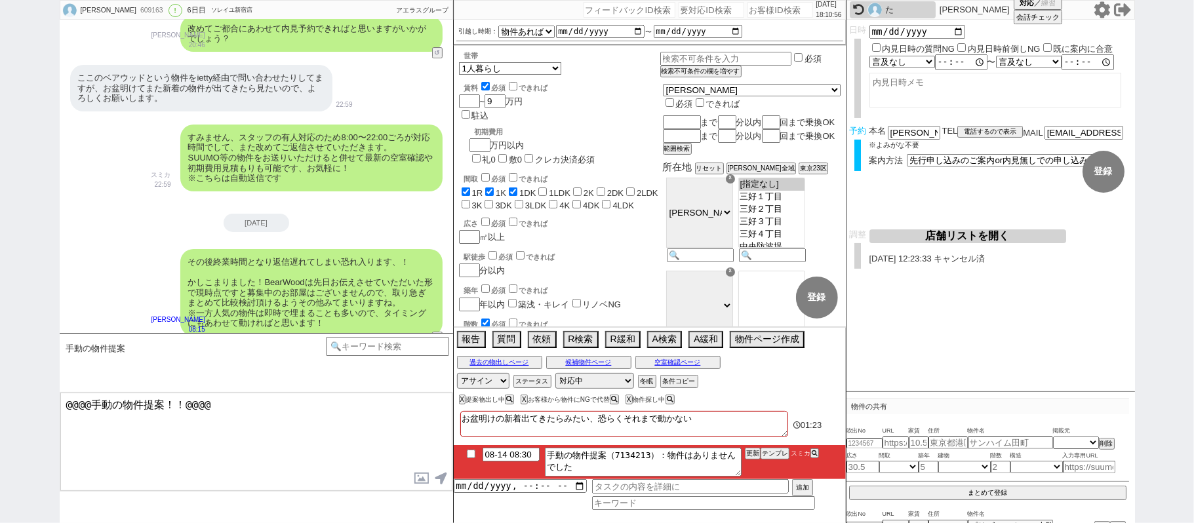
click at [0, 174] on div "ayaK 609163 ! 0 6日目 ソレイユ新宿店 冬眠中 自社客 アエラスグループ スミカ_BPO チャット全表示 2025-08-09 新しくフォロー…" at bounding box center [597, 261] width 1194 height 523
click at [502, 455] on input "08-14 08:30" at bounding box center [511, 453] width 57 height 11
type input "08-15 08:30"
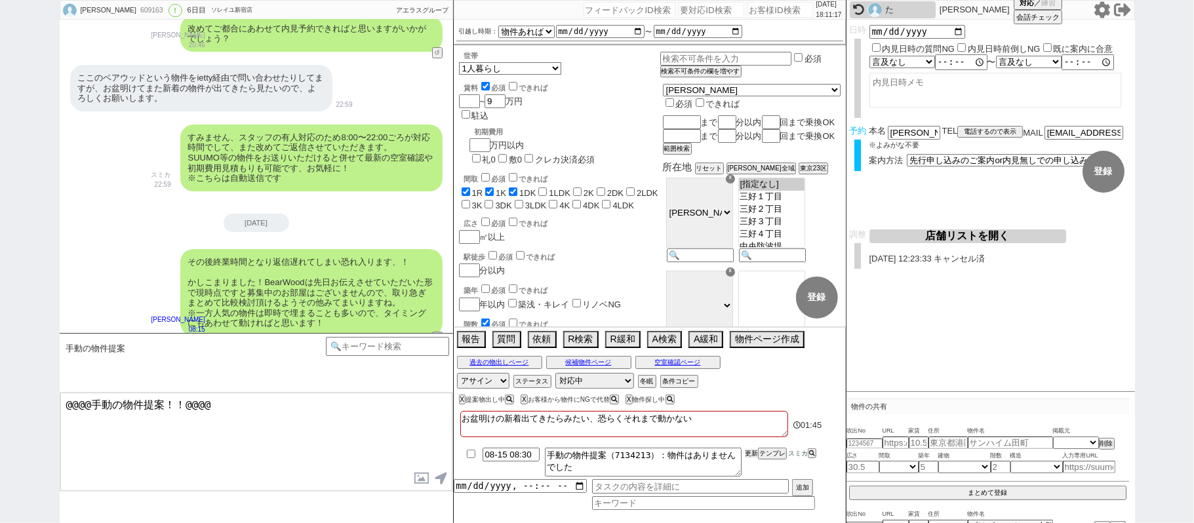
drag, startPoint x: 750, startPoint y: 451, endPoint x: 753, endPoint y: 462, distance: 10.8
click at [753, 462] on li "08-15 08:30 手動の物件提案（7134213）：物件はありませんでした 更新 テンプレ スミカ" at bounding box center [650, 462] width 392 height 34
click at [753, 456] on button "更新" at bounding box center [751, 453] width 13 height 9
click at [751, 470] on li "08-15 08:30 手動の物件提案（7134213）：物件はありませんでした 更新 テンプレ スミカ" at bounding box center [650, 462] width 392 height 34
drag, startPoint x: 751, startPoint y: 458, endPoint x: 751, endPoint y: 471, distance: 13.1
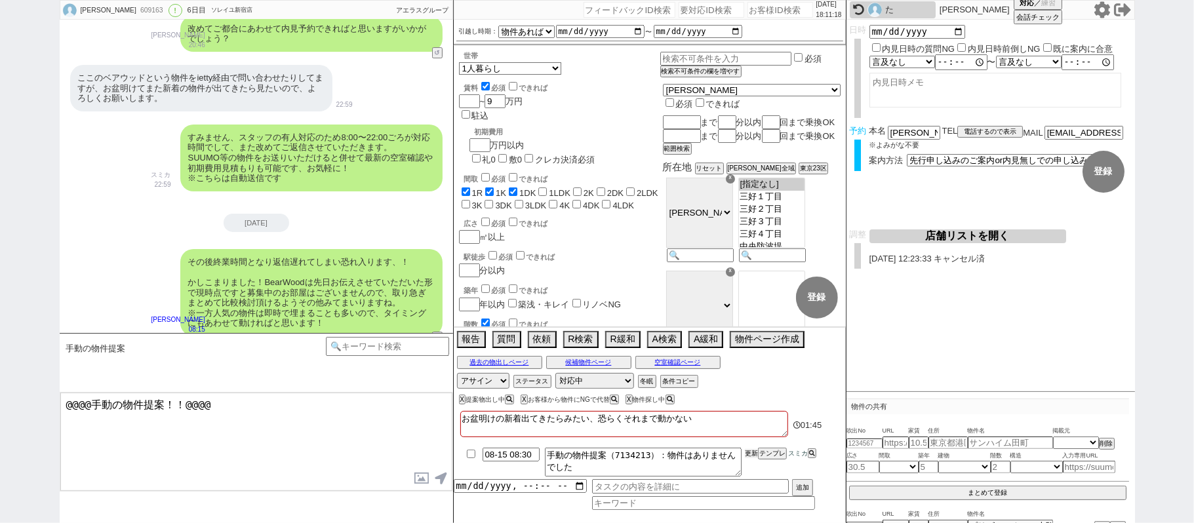
click at [751, 460] on li "08-15 08:30 手動の物件提案（7134213）：物件はありませんでした 更新 テンプレ スミカ" at bounding box center [650, 462] width 392 height 34
click at [751, 472] on li "08-15 08:30 手動の物件提案（7134213）：物件はありませんでした 更新 テンプレ スミカ" at bounding box center [650, 462] width 392 height 34
drag, startPoint x: 751, startPoint y: 460, endPoint x: 751, endPoint y: 473, distance: 13.1
click at [751, 462] on li "08-15 08:30 手動の物件提案（7134213）：物件はありませんでした 更新 テンプレ スミカ" at bounding box center [650, 462] width 392 height 34
click at [751, 473] on li "08-15 08:30 手動の物件提案（7134213）：物件はありませんでした 更新 テンプレ スミカ" at bounding box center [650, 462] width 392 height 34
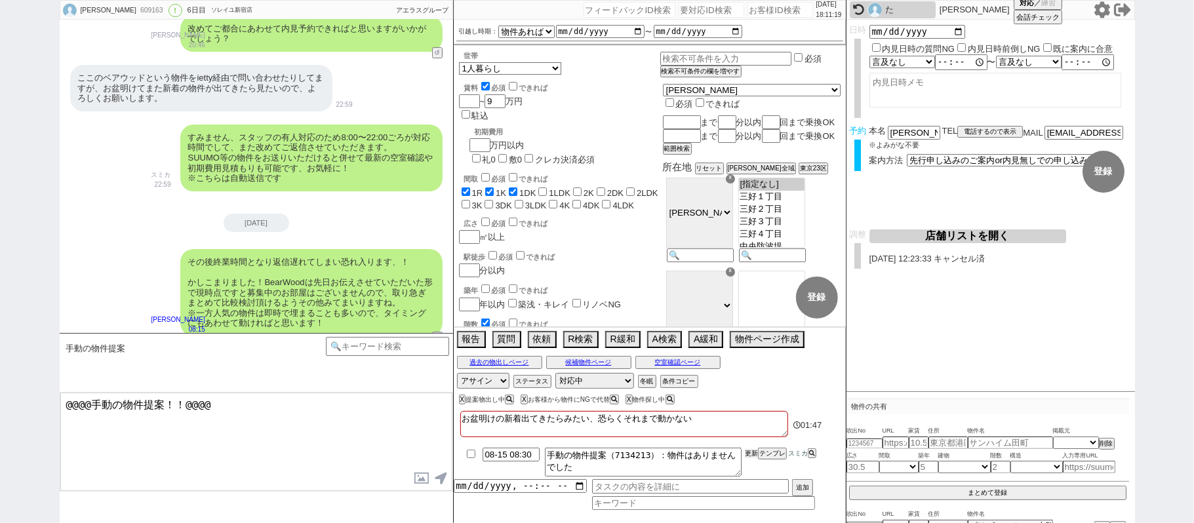
drag, startPoint x: 751, startPoint y: 457, endPoint x: 751, endPoint y: 468, distance: 10.5
click at [751, 462] on li "08-15 08:30 手動の物件提案（7134213）：物件はありませんでした 更新 テンプレ スミカ" at bounding box center [650, 462] width 392 height 34
drag, startPoint x: 751, startPoint y: 468, endPoint x: 750, endPoint y: 452, distance: 15.8
click at [751, 462] on li "08-15 08:30 手動の物件提案（7134213）：物件はありませんでした 更新 テンプレ スミカ" at bounding box center [650, 462] width 392 height 34
drag, startPoint x: 750, startPoint y: 452, endPoint x: 750, endPoint y: 460, distance: 8.5
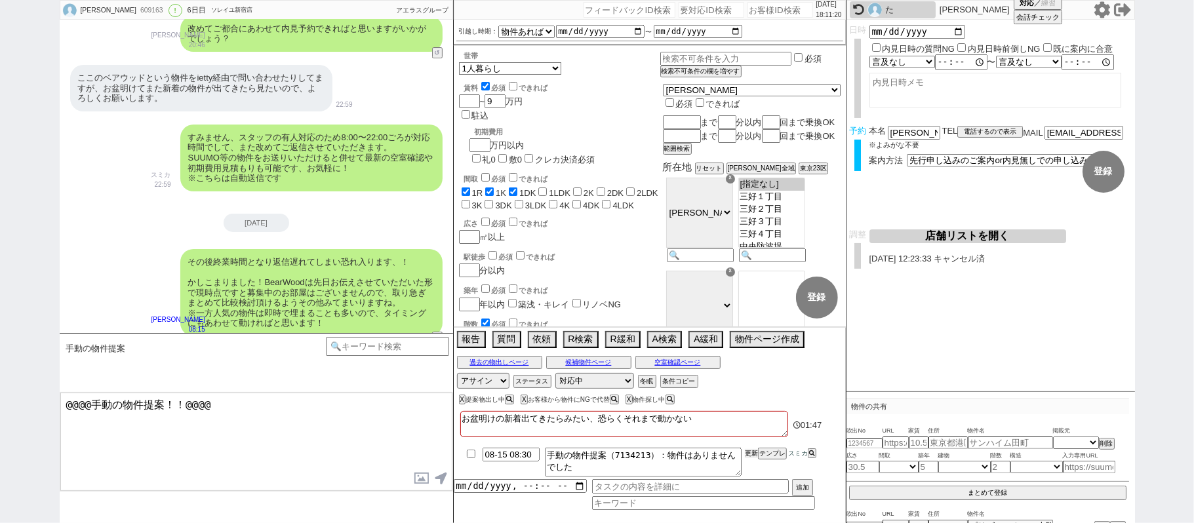
click at [750, 454] on button "更新" at bounding box center [751, 453] width 13 height 9
drag, startPoint x: 750, startPoint y: 460, endPoint x: 673, endPoint y: 434, distance: 81.7
click at [727, 444] on div "お盆明けの新着出てきたらみたい、恐らくそれまで動かない 01:47 08-15 08:30 手動の物件提案（7134213）：物件はありませんでした 更新 テ…" at bounding box center [650, 465] width 392 height 115
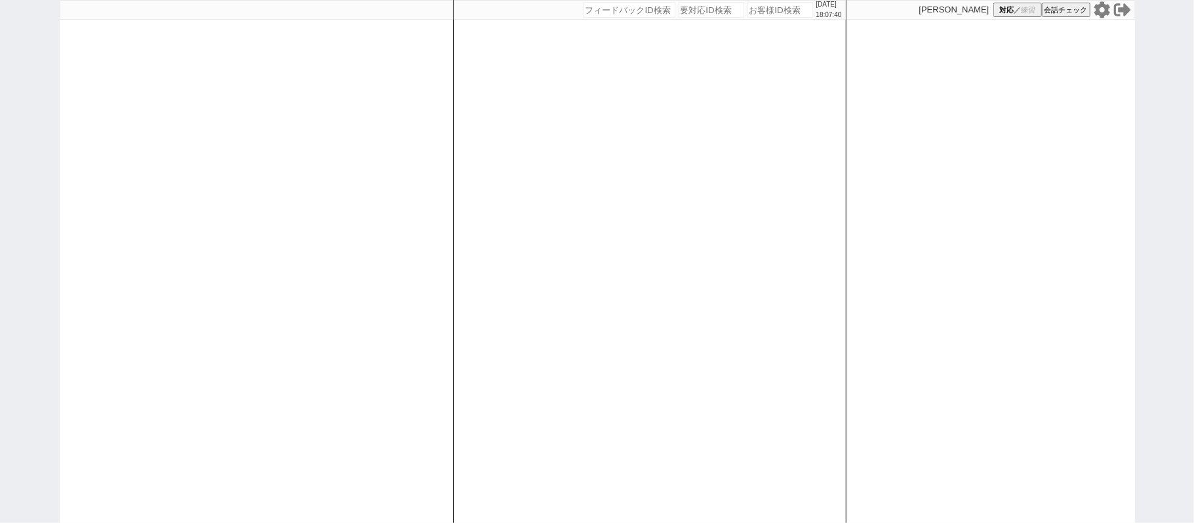
click at [286, 202] on div at bounding box center [256, 261] width 393 height 523
select select "2"
select select
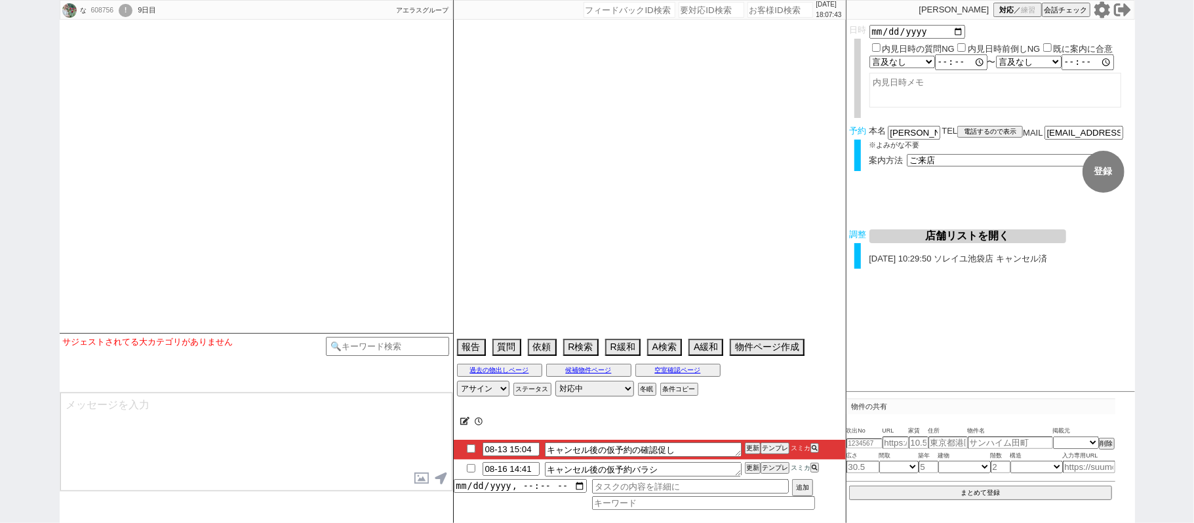
type textarea "@[DATE] 18:59出ない 10月から入居がベスト、一か月以内の引っ越しも検討圏内 調整後キャンセルあり：体調不良"
select select "15"
select select "0"
select select "65"
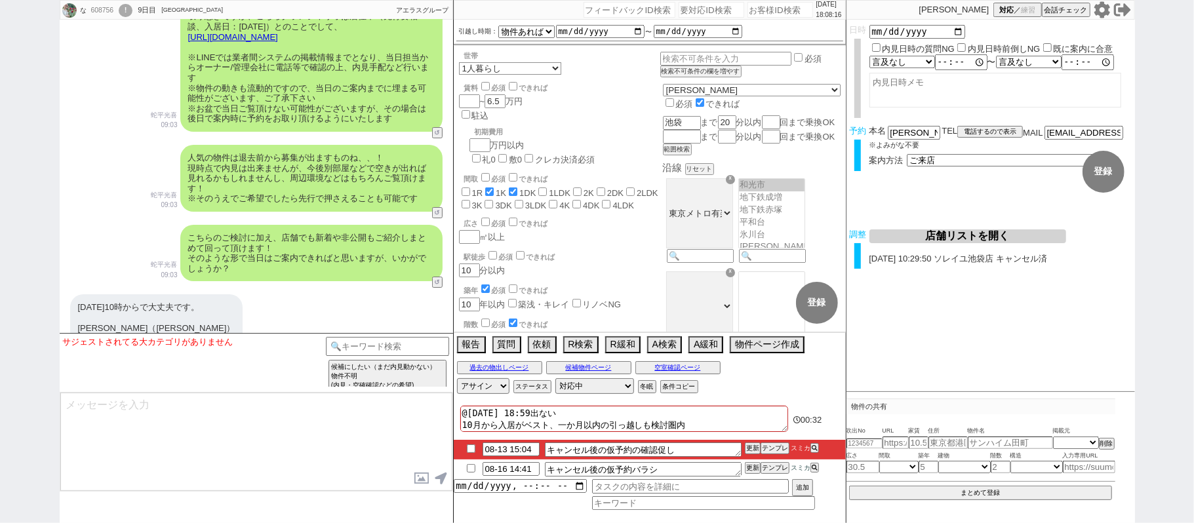
scroll to position [3267, 0]
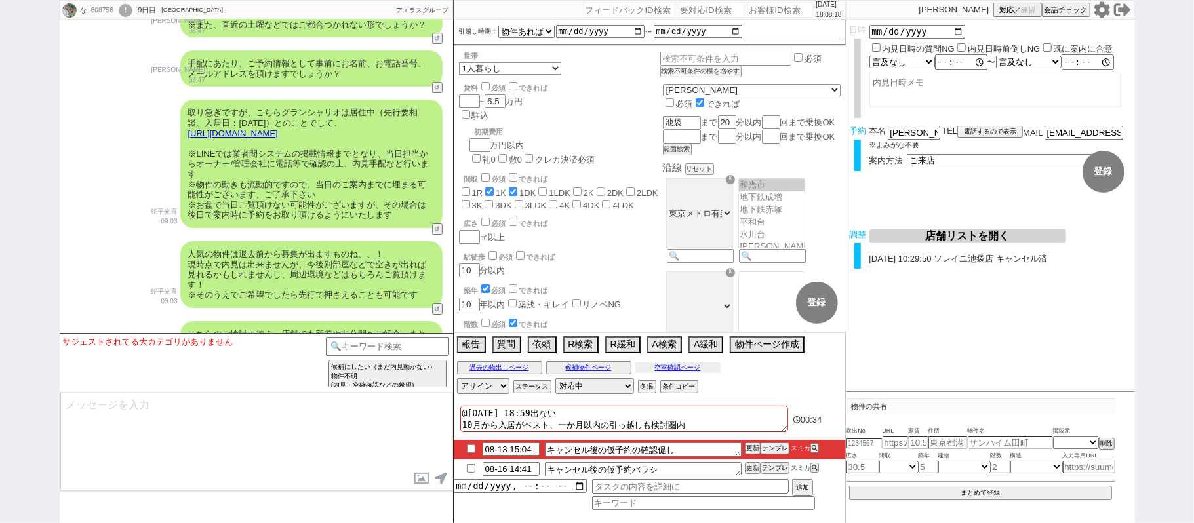
click at [683, 371] on button "空室確認ページ" at bounding box center [677, 368] width 85 height 10
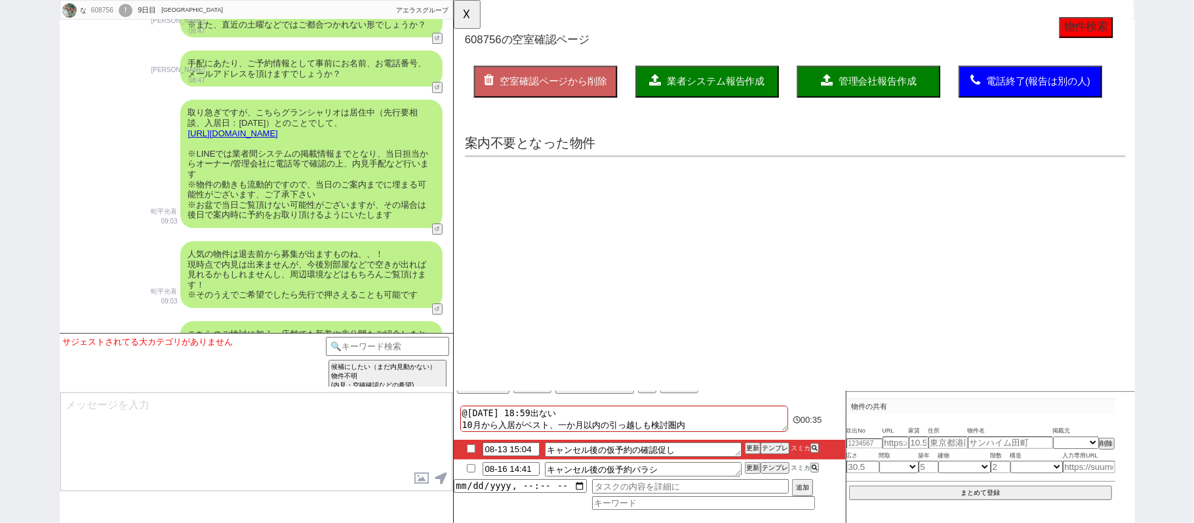
scroll to position [0, 0]
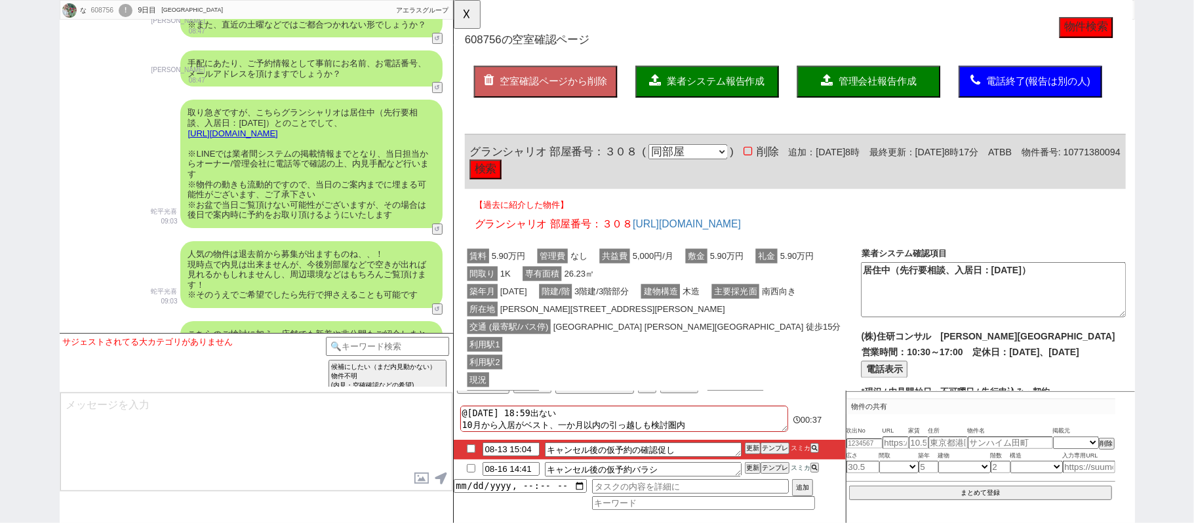
click button "検索"
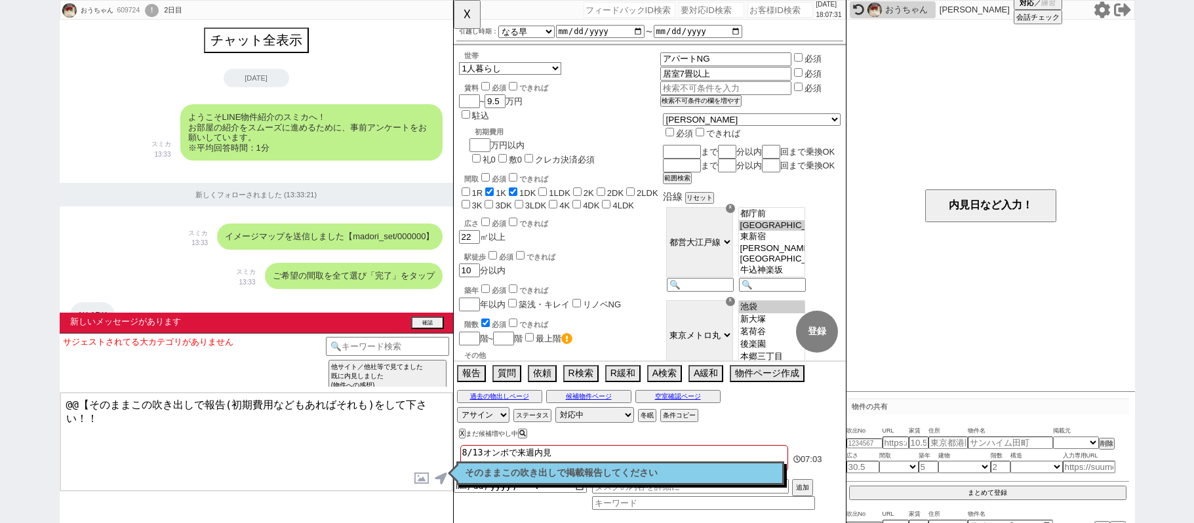
select select "13"
select select "0"
select select "75"
select select "1785"
select select "60"
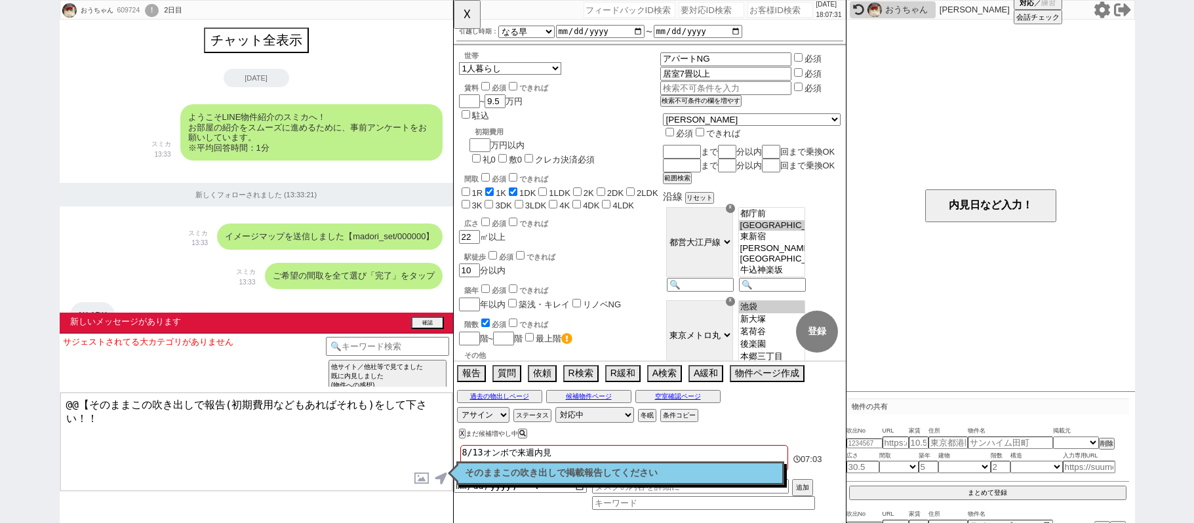
select select "65"
select select "1583"
select select "35"
select select "68"
select select "1643"
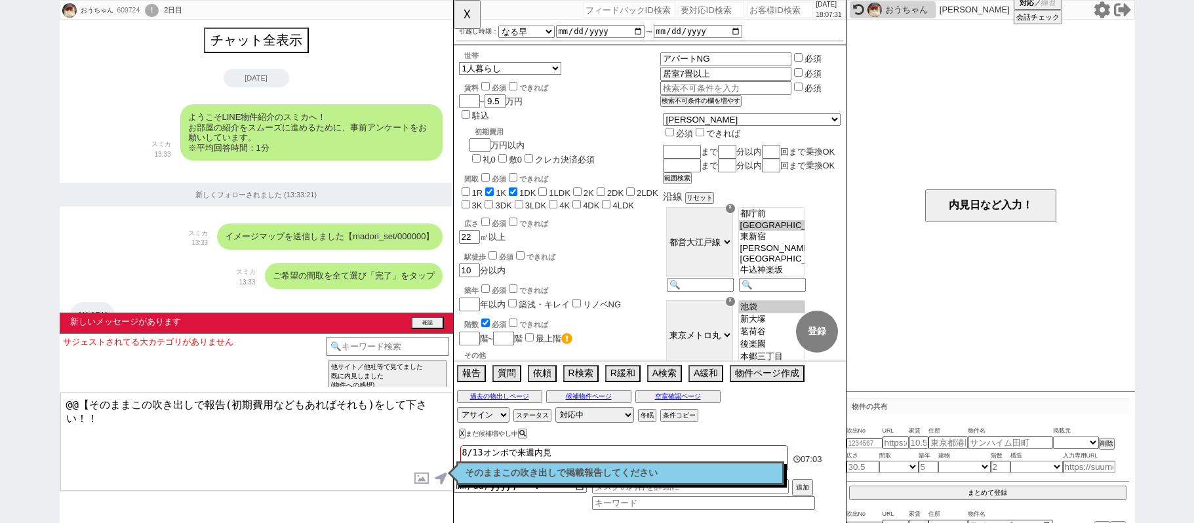
select select "36"
select select "14"
select select "484"
select select
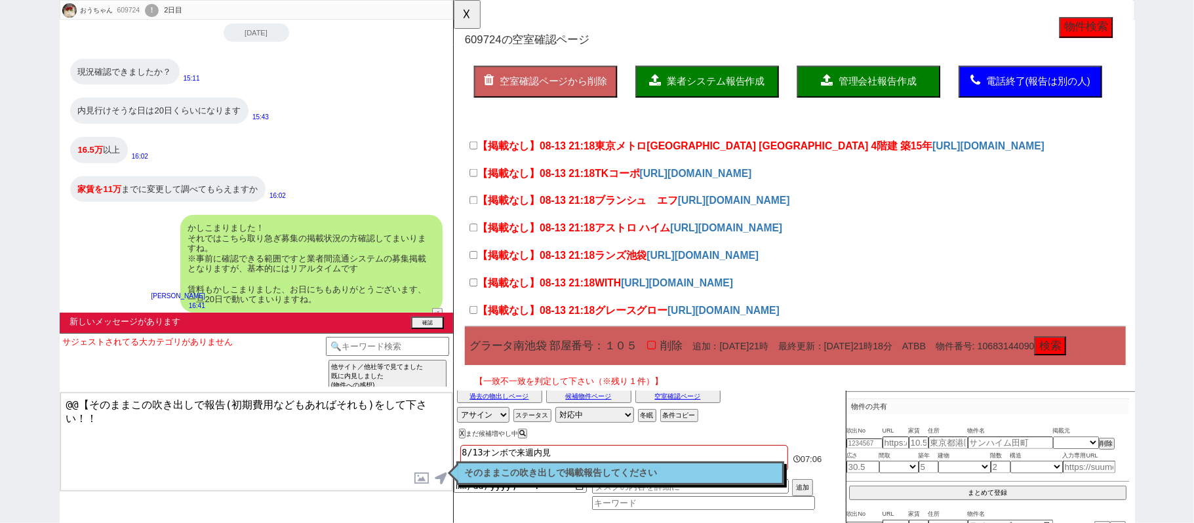
scroll to position [4001, 0]
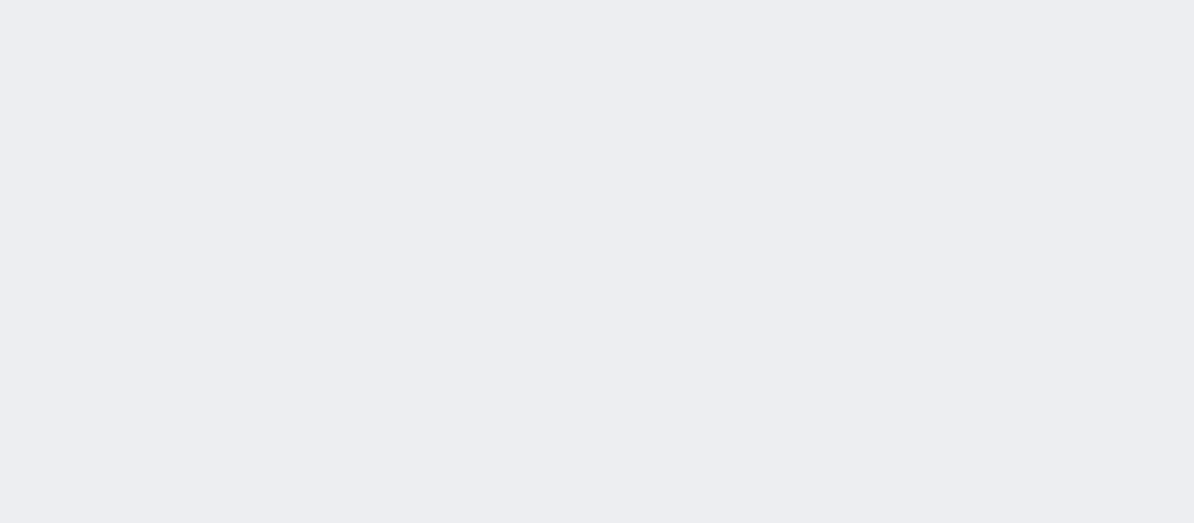
click at [365, 271] on div at bounding box center [597, 261] width 1194 height 523
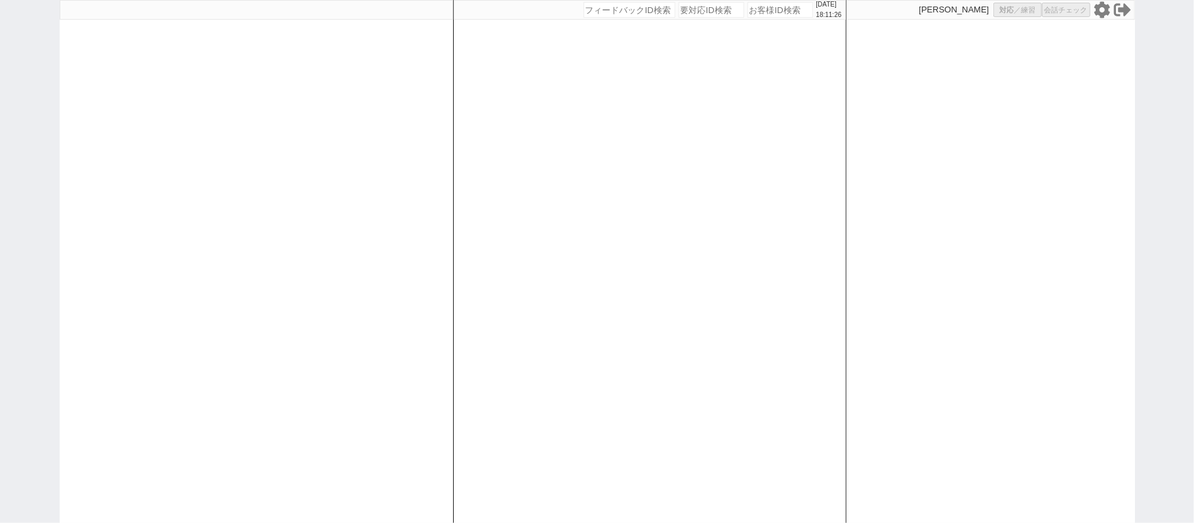
select select
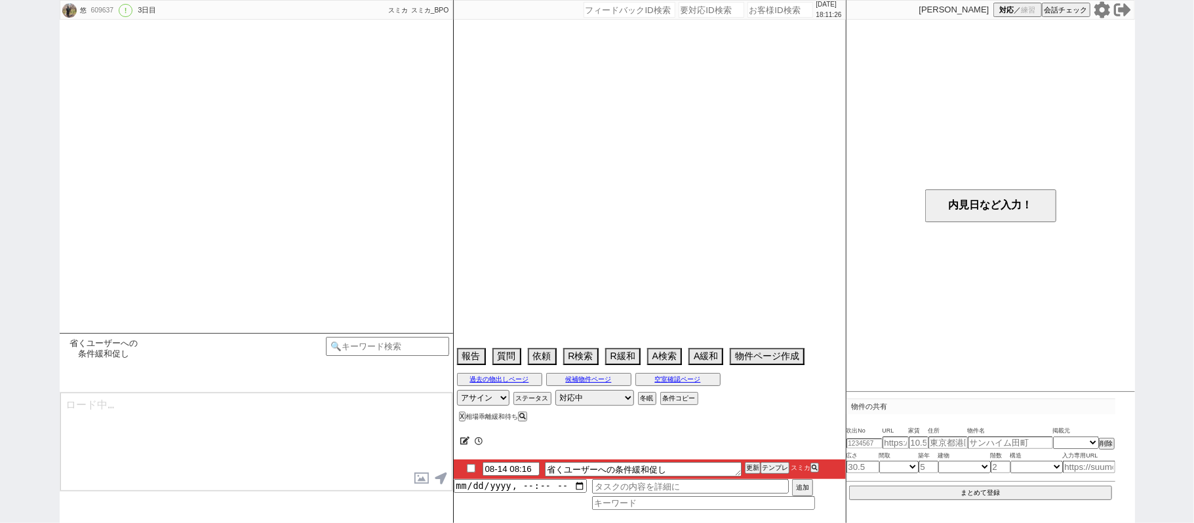
select select "15"
select select "6"
select select "44"
select select "1170"
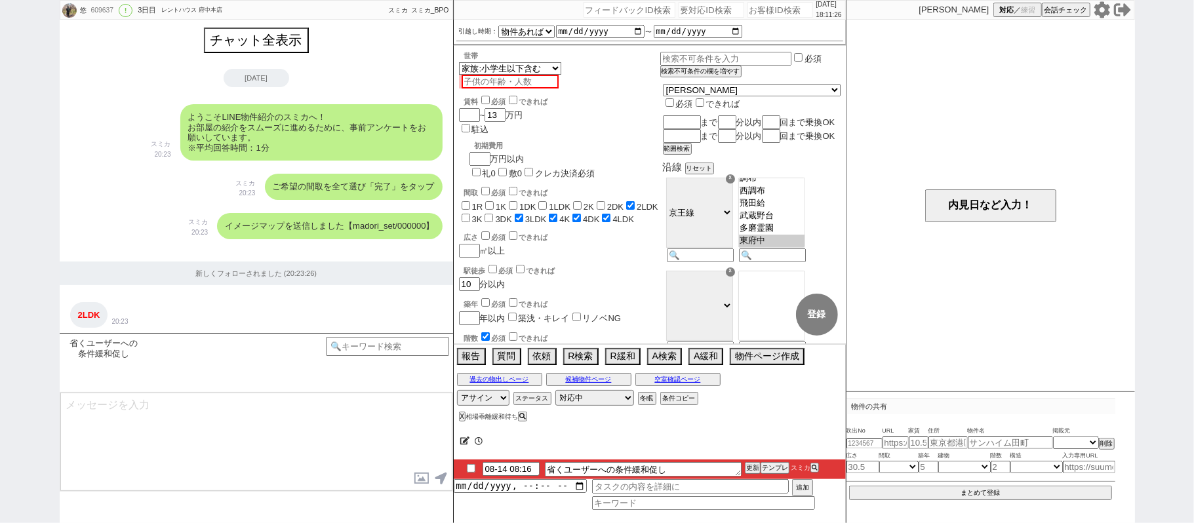
scroll to position [1110, 0]
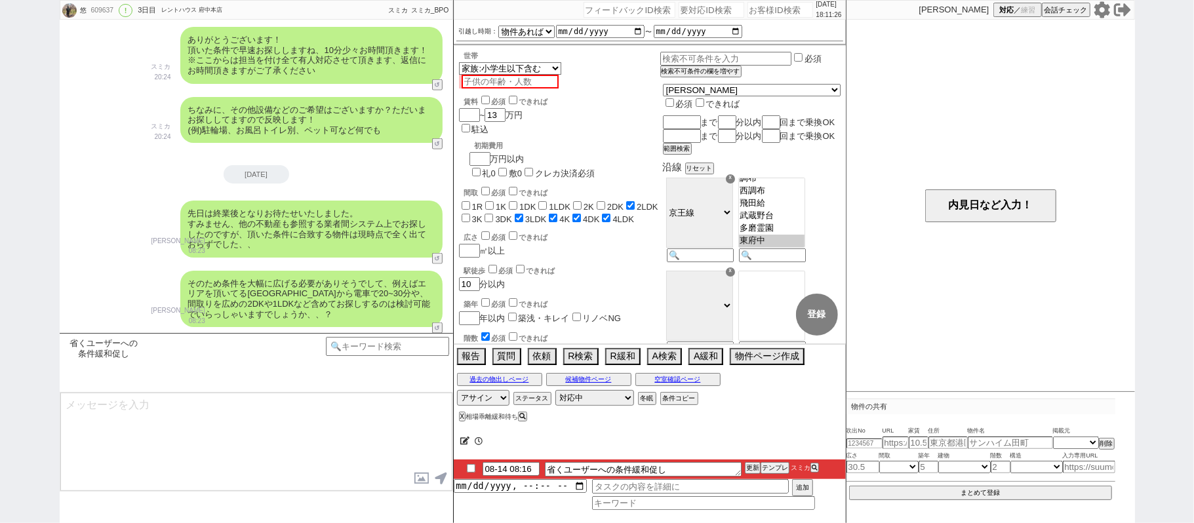
type textarea "先日おうかがいした条件のお話ですが、その後いかがでしょうか、、？ もし検討可能でしたら直ぐに物件をご紹介できそうではありますので、お手隙の際に頂けますと幸いで…"
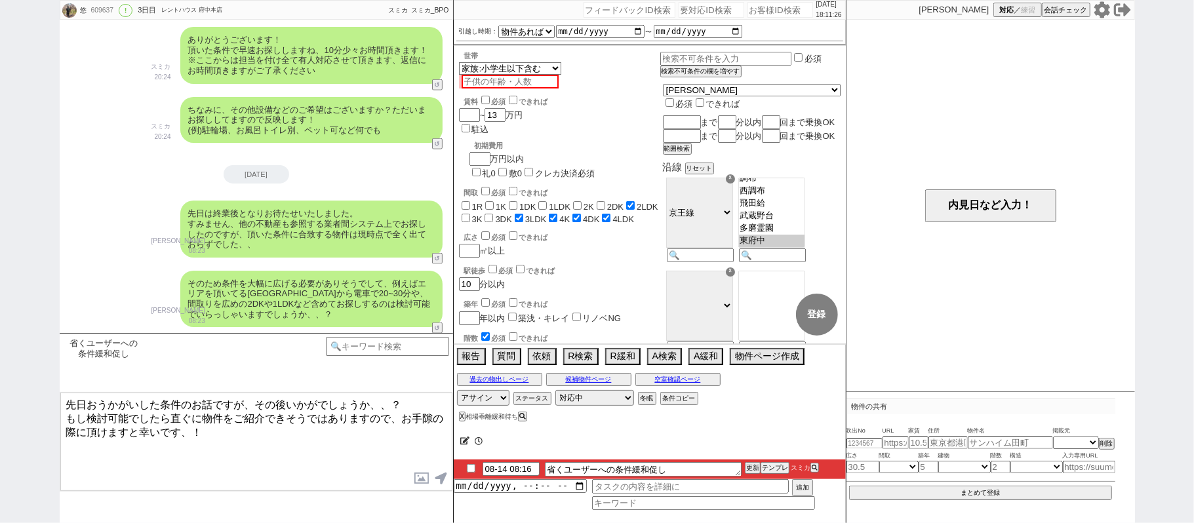
scroll to position [248, 0]
checkbox input "true"
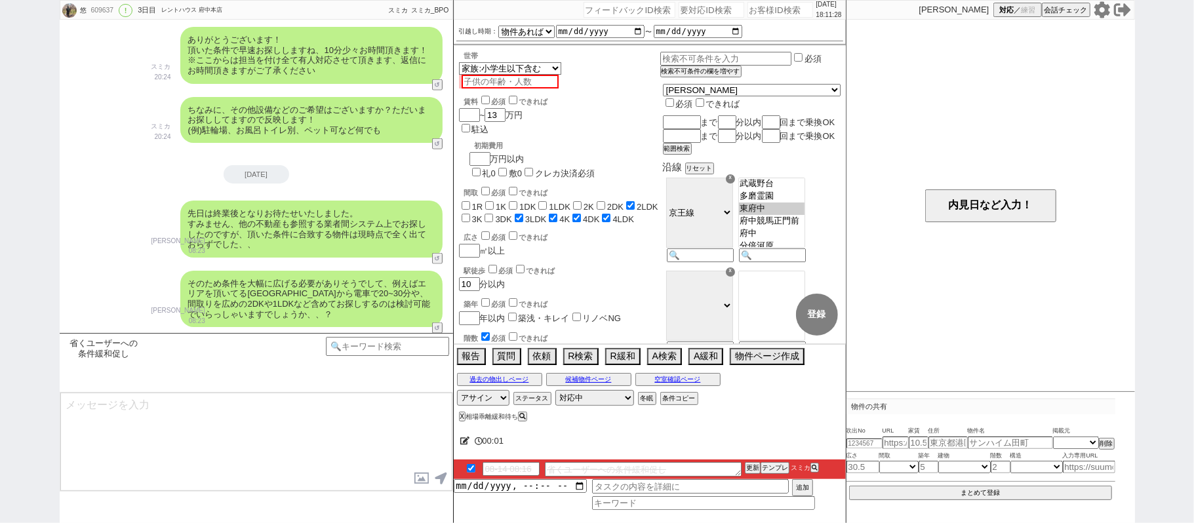
scroll to position [1224, 0]
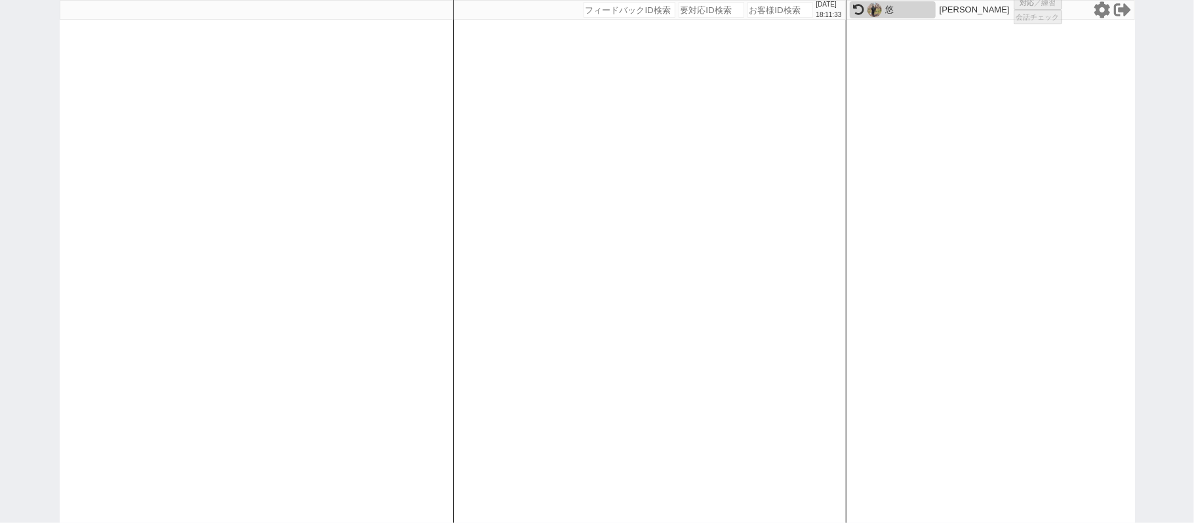
select select "1"
select select "2"
select select
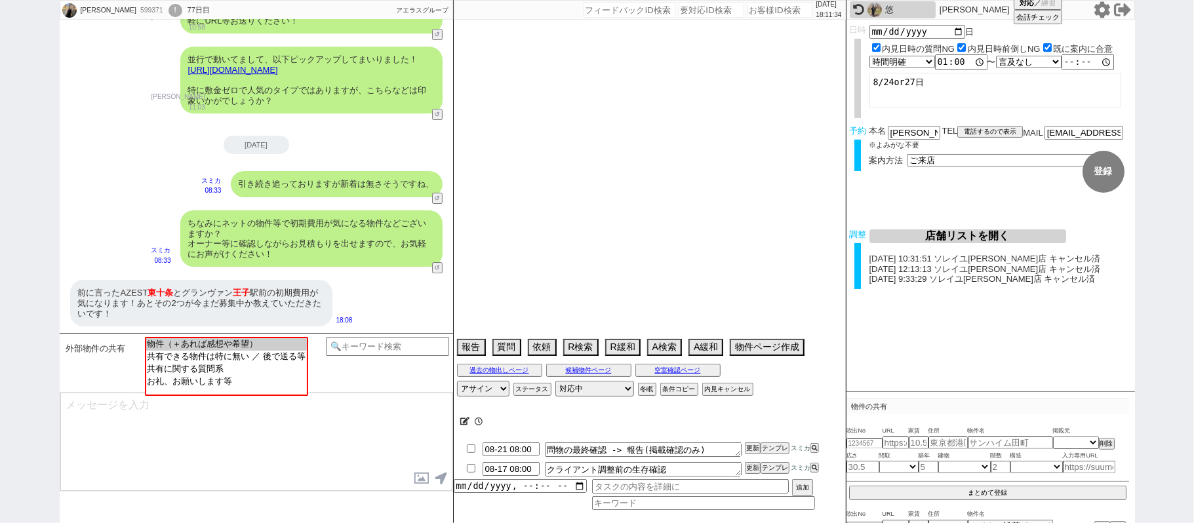
scroll to position [2978, 0]
type textarea "@[DATE] 9:13出ない[PERSON_NAME]か[PERSON_NAME]店どちらか　当日まで他社なし 送客圏内で最終報告後に調整する"
select select "15"
select select "0"
select select "23"
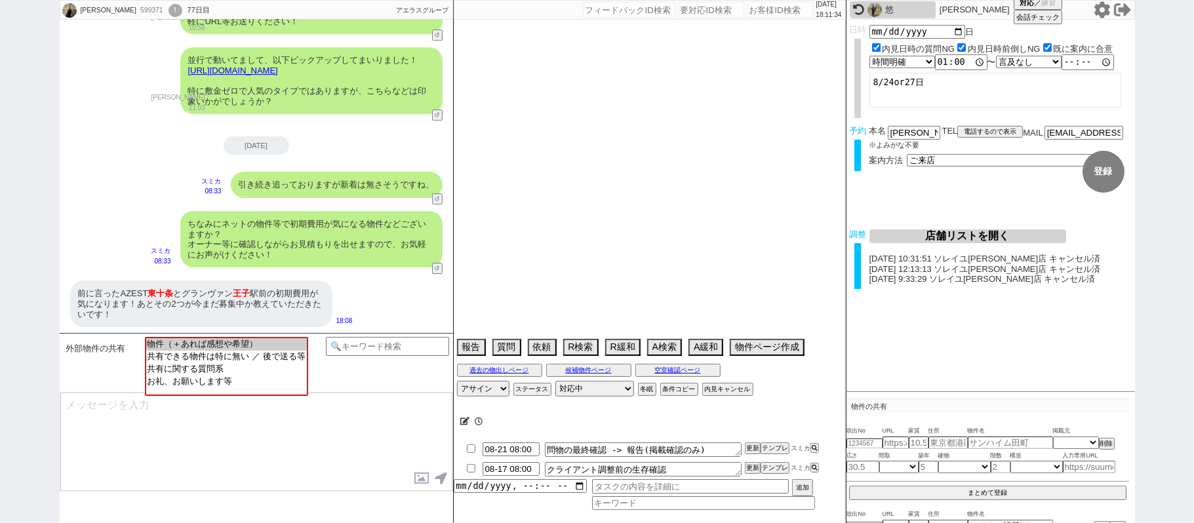
select select "726"
select select "60"
select select "14"
select select "7"
select select "12"
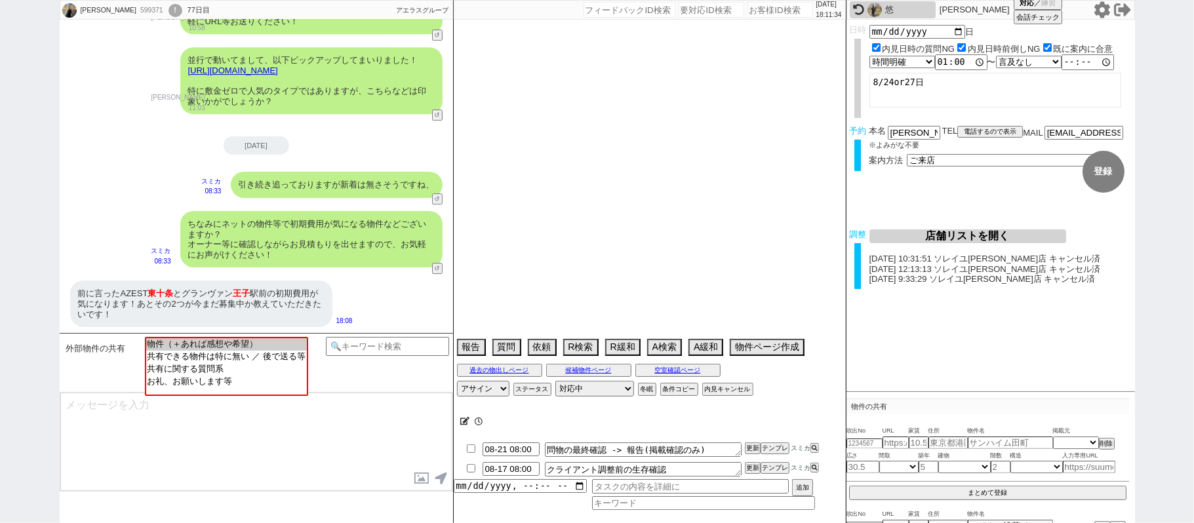
select select "11"
select select "75"
select select "1785"
select select "813"
select select "62"
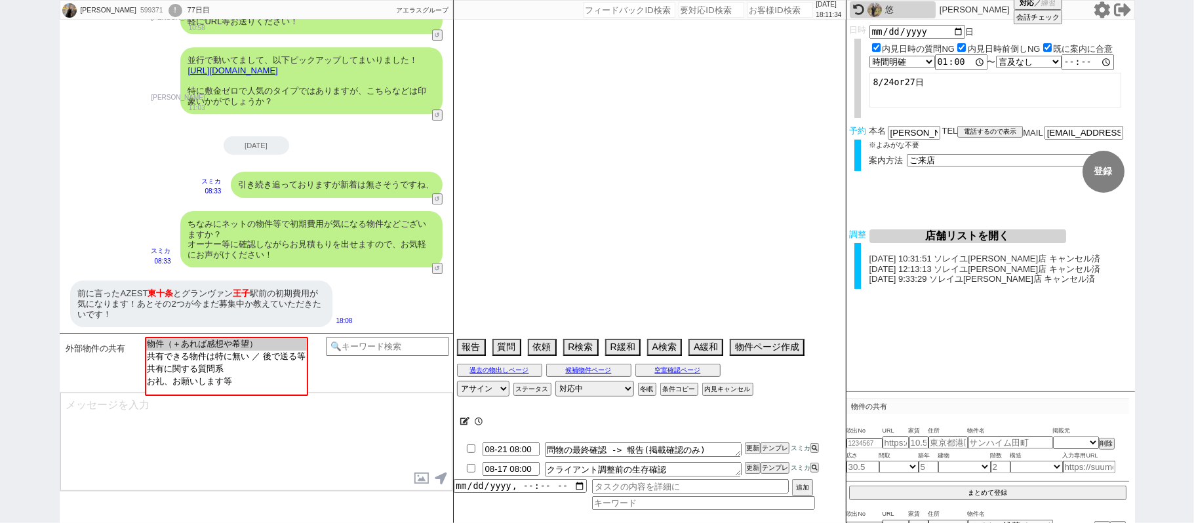
select select "64"
select select "1556"
select select "59"
select select "71"
select select "70"
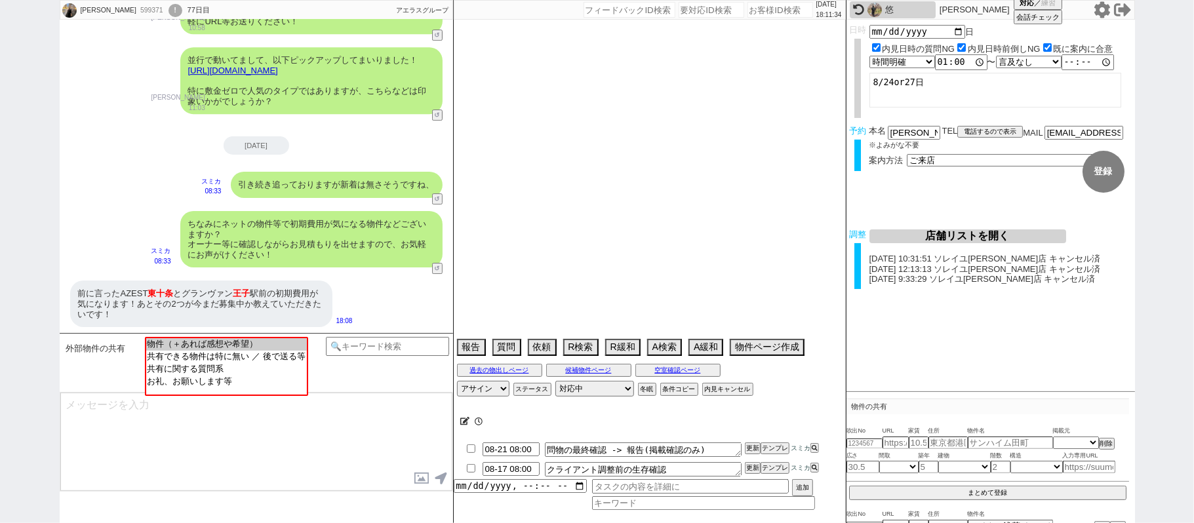
select select "1684"
select select "69"
select select "63"
select select "67"
select select "65"
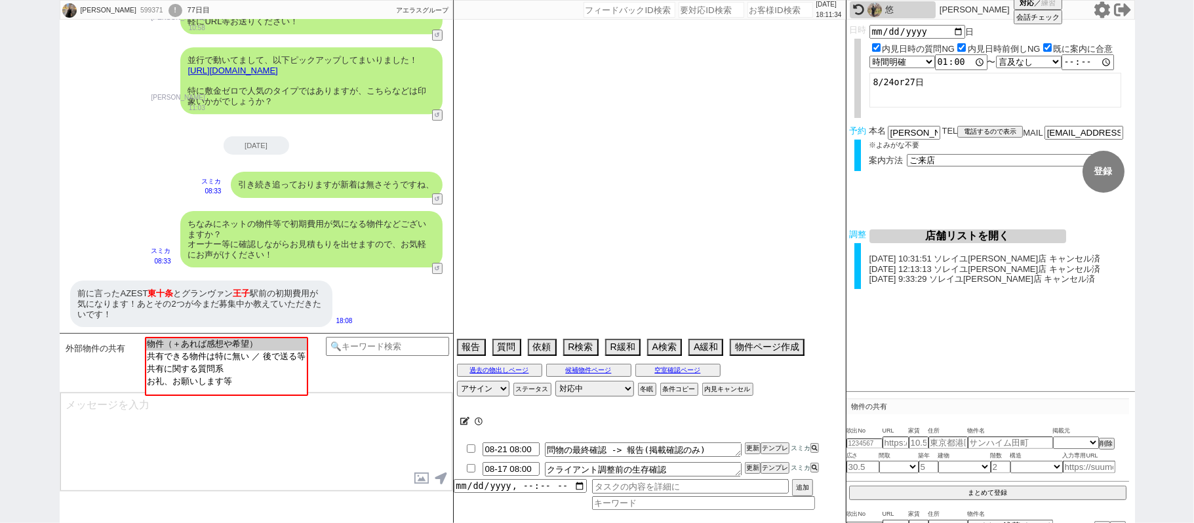
select select "1584"
select select "66"
select select "25"
select select "3116"
select select "9"
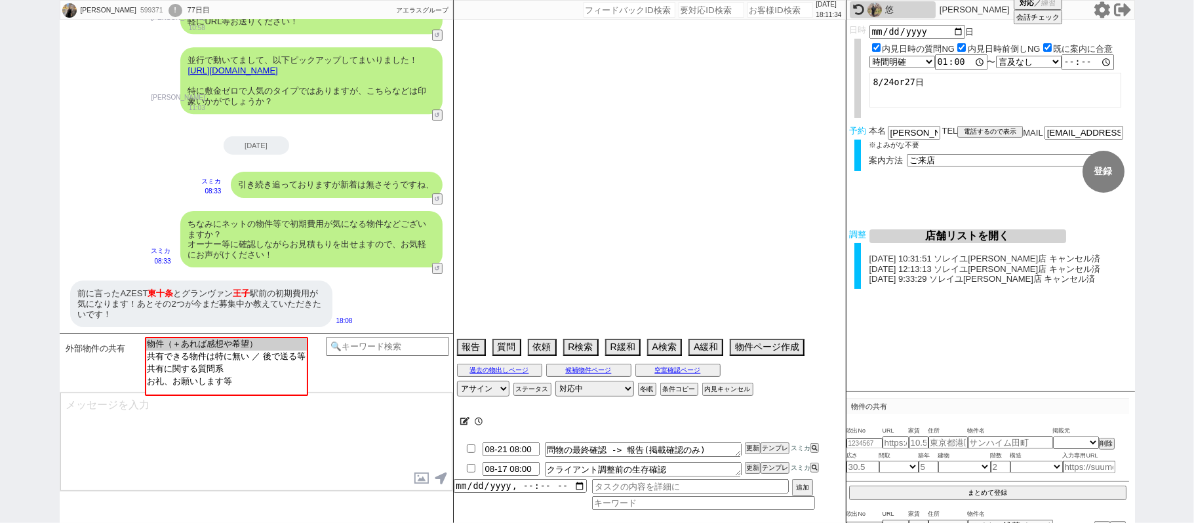
select select "332"
select select "57"
select select "33"
select select "68"
select select "1644"
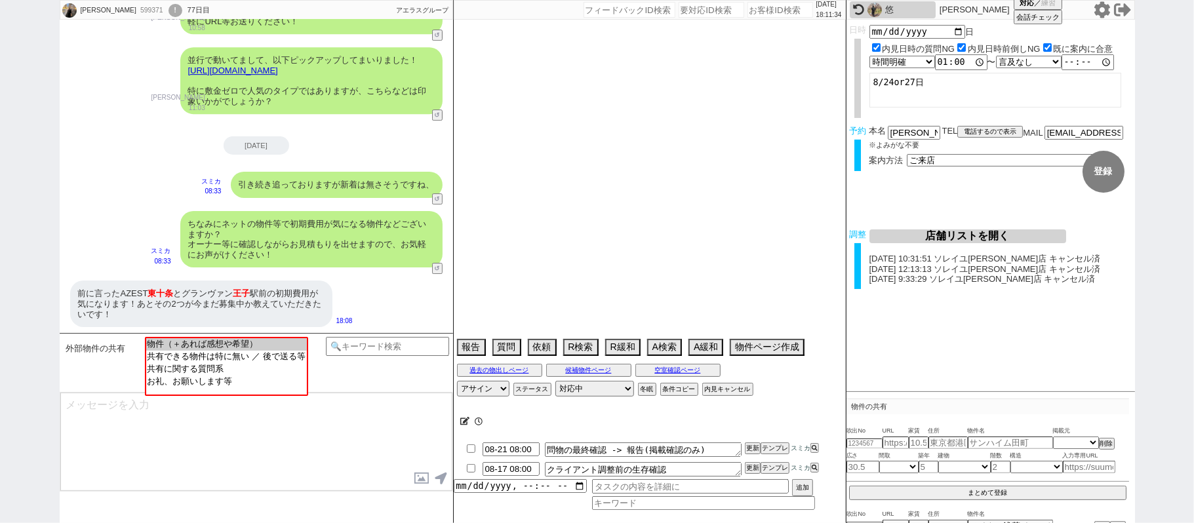
select select "29"
select select "77"
select select "74"
select select "27"
select select "76"
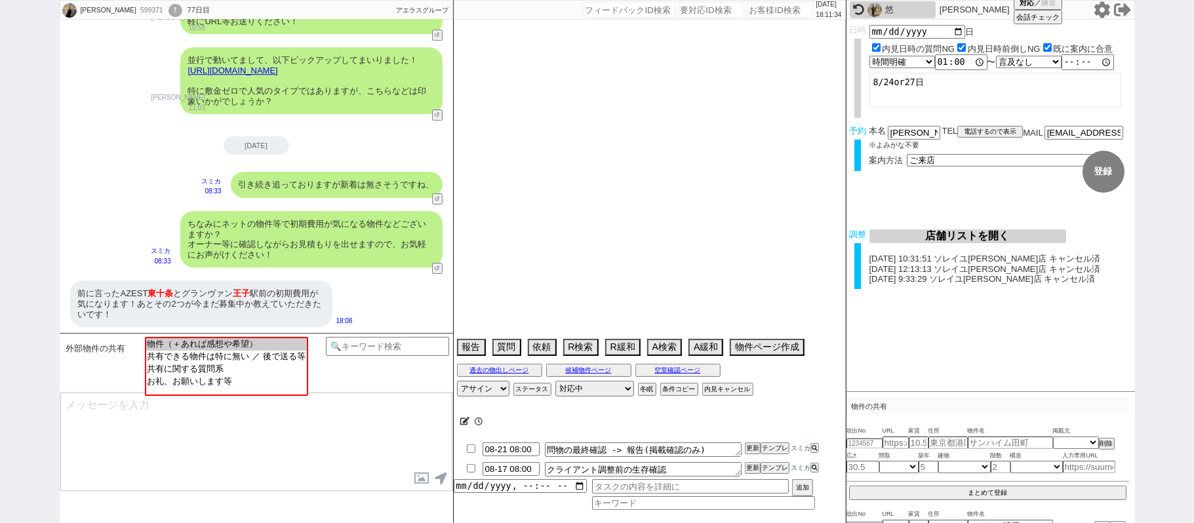
select select "15"
select select "44"
select select "54"
select select "73"
select select "1762"
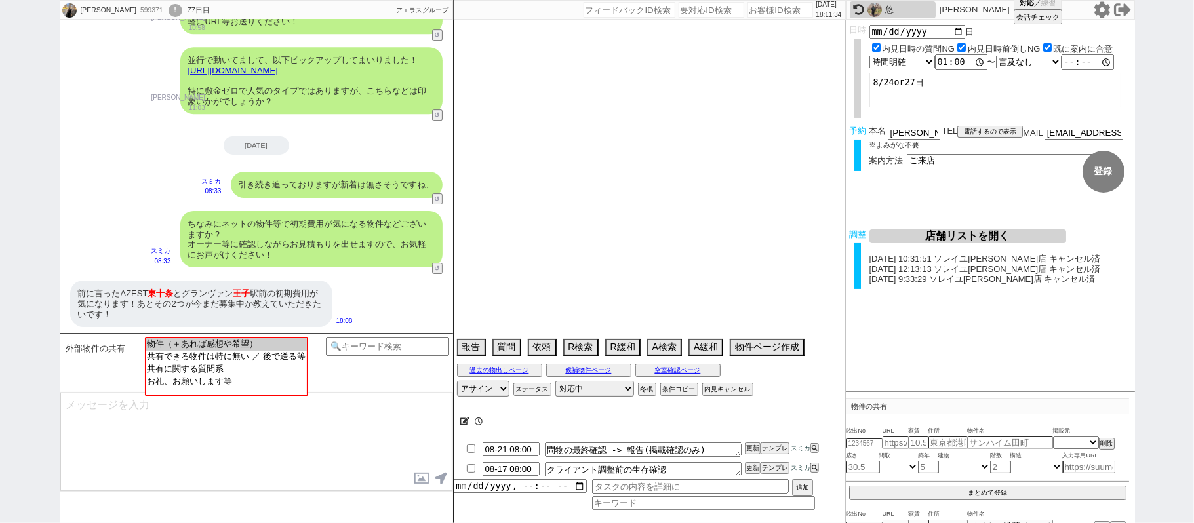
select select "38"
select select "52"
select select "61"
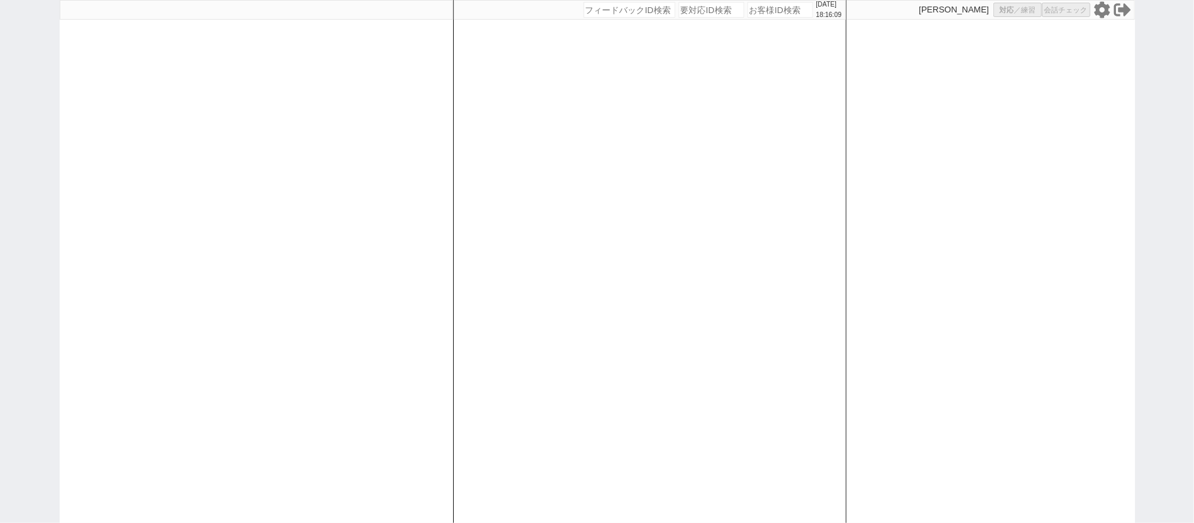
select select
select select "1"
select select "2"
select select
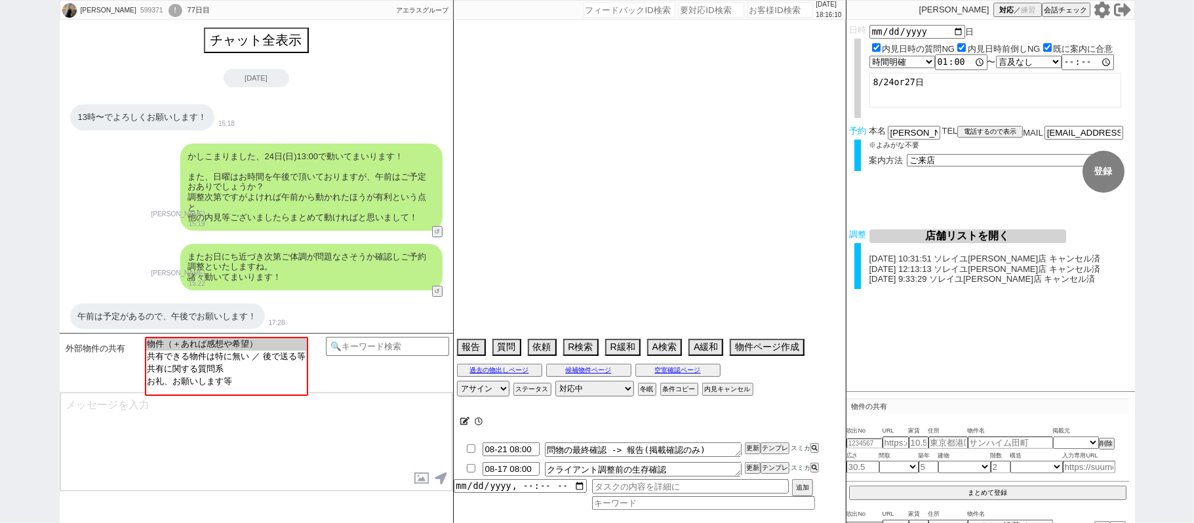
scroll to position [2978, 0]
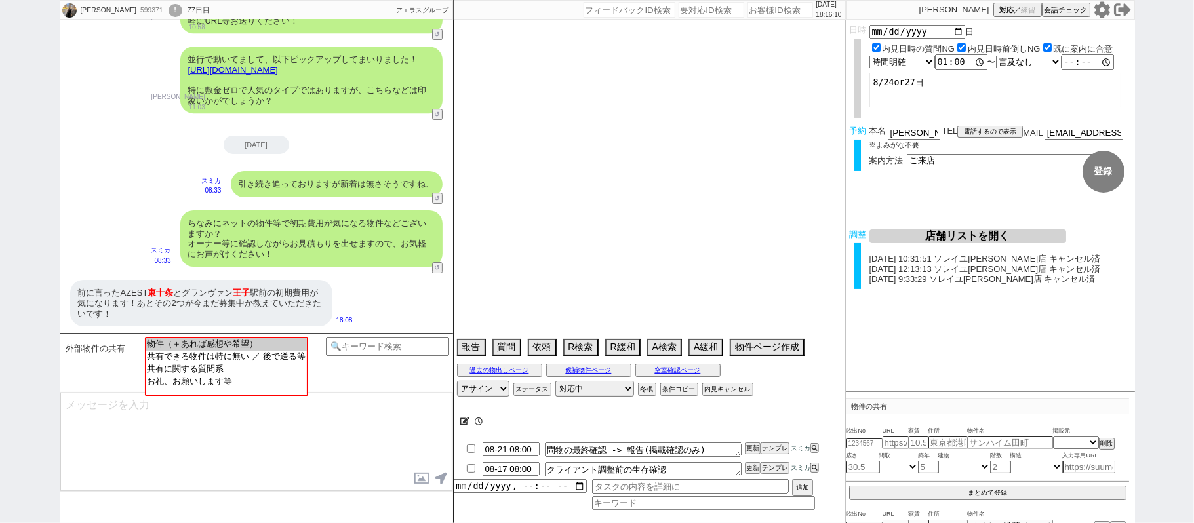
type textarea "@[DATE] 9:13出ない[PERSON_NAME]か[PERSON_NAME]店どちらか　当日まで他社なし 送客圏内で最終報告後に調整する"
select select "15"
select select "0"
select select "23"
select select "726"
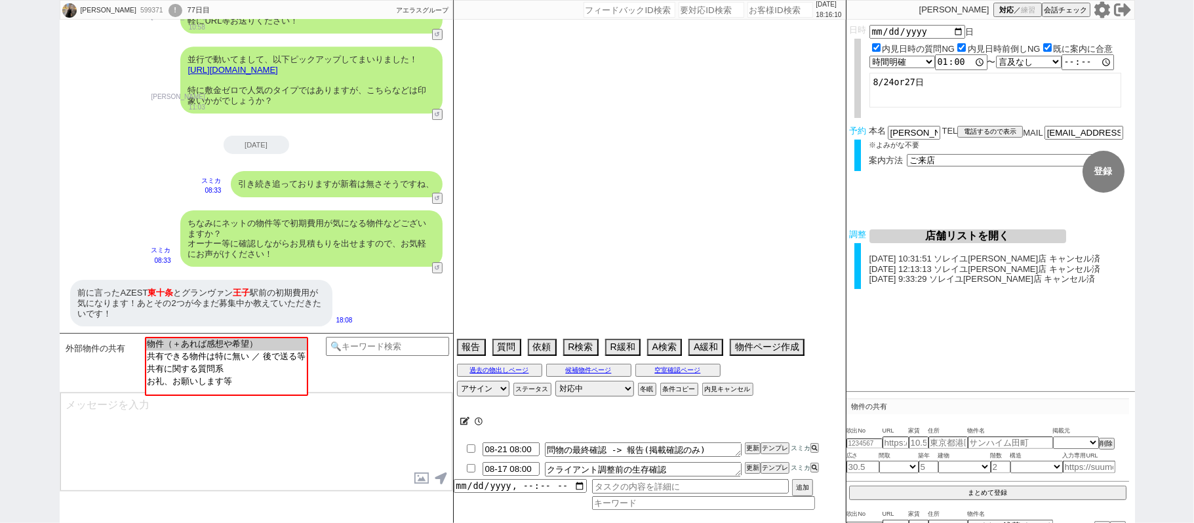
select select "60"
select select "14"
select select "7"
select select "12"
select select "11"
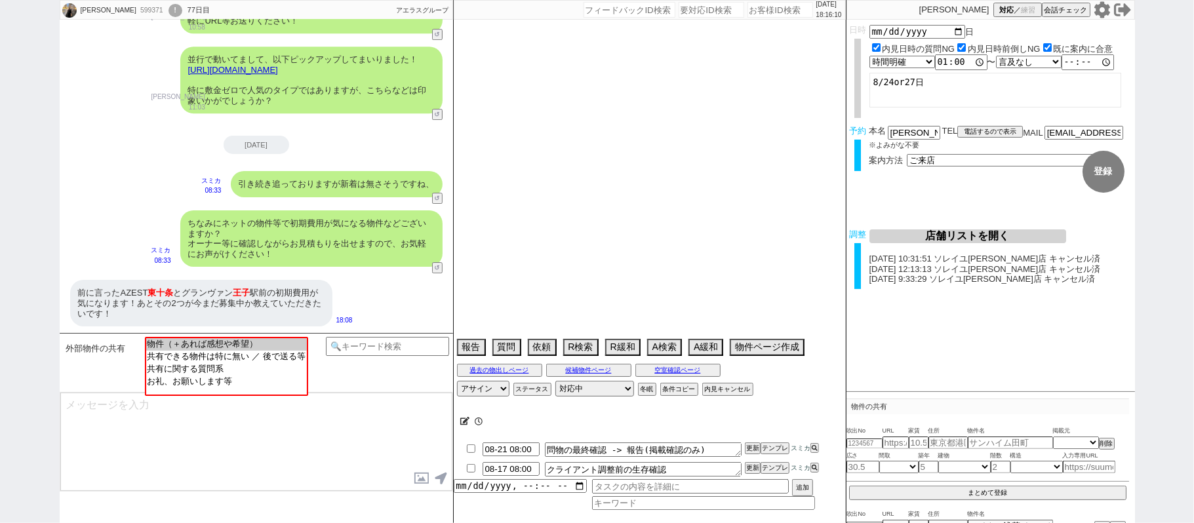
select select "75"
select select "1785"
select select "813"
select select "62"
select select "64"
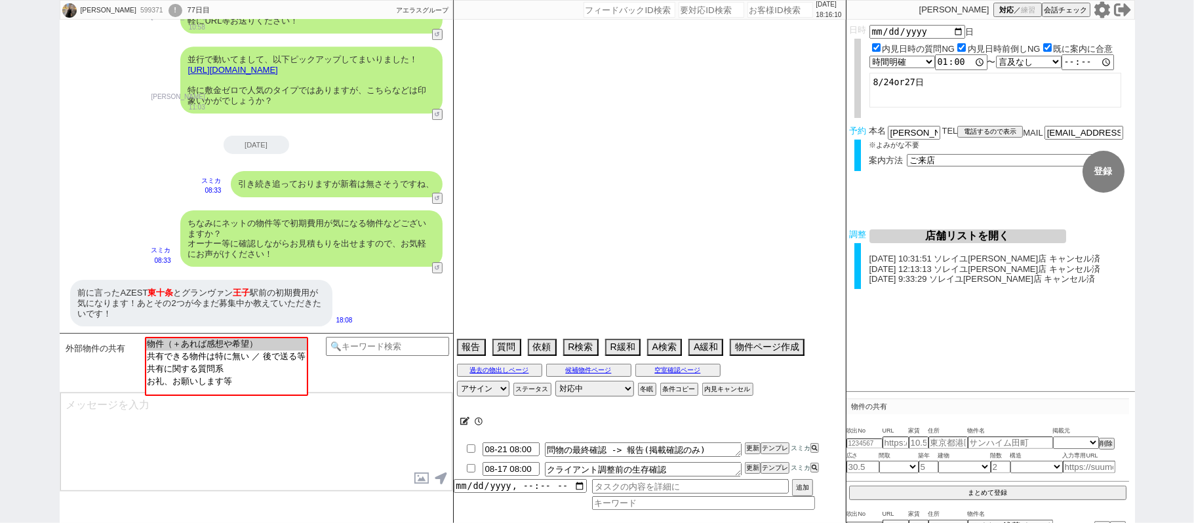
select select "1556"
select select "59"
select select "71"
select select "70"
select select "1684"
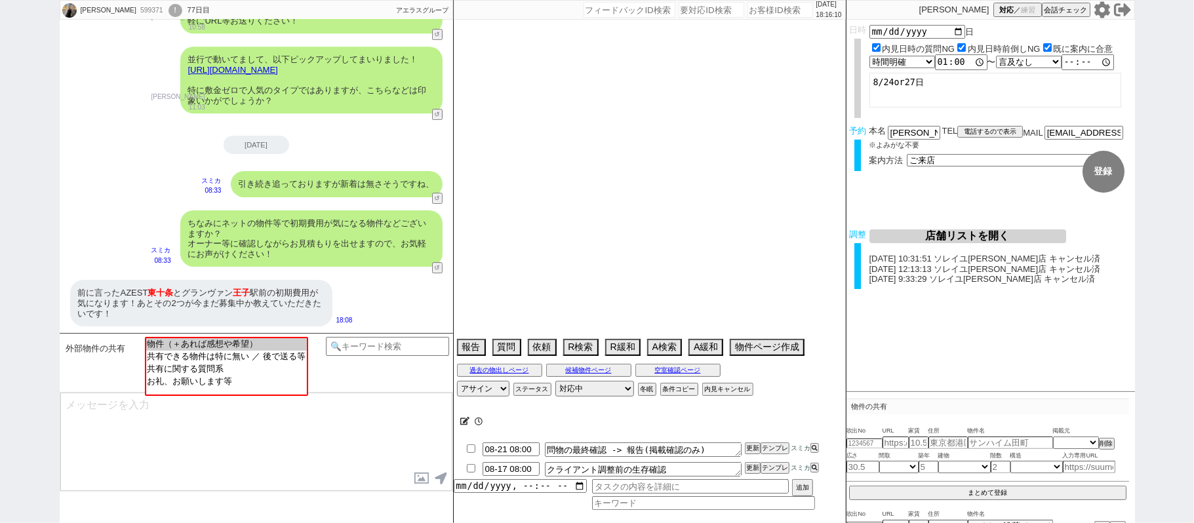
select select "69"
select select "63"
select select "67"
select select "65"
select select "1584"
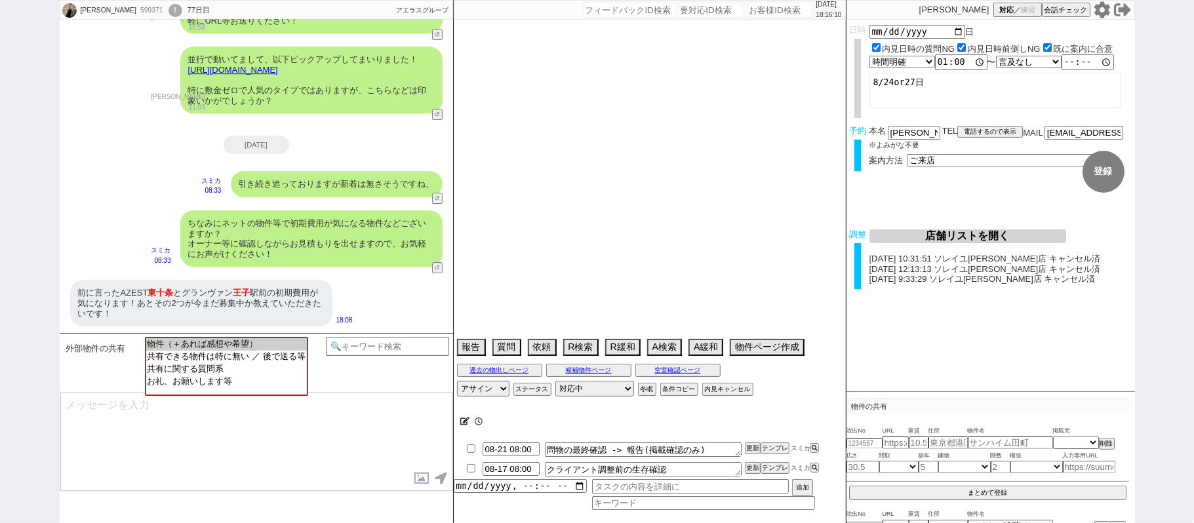
select select "66"
select select "25"
select select "3116"
select select "9"
select select "332"
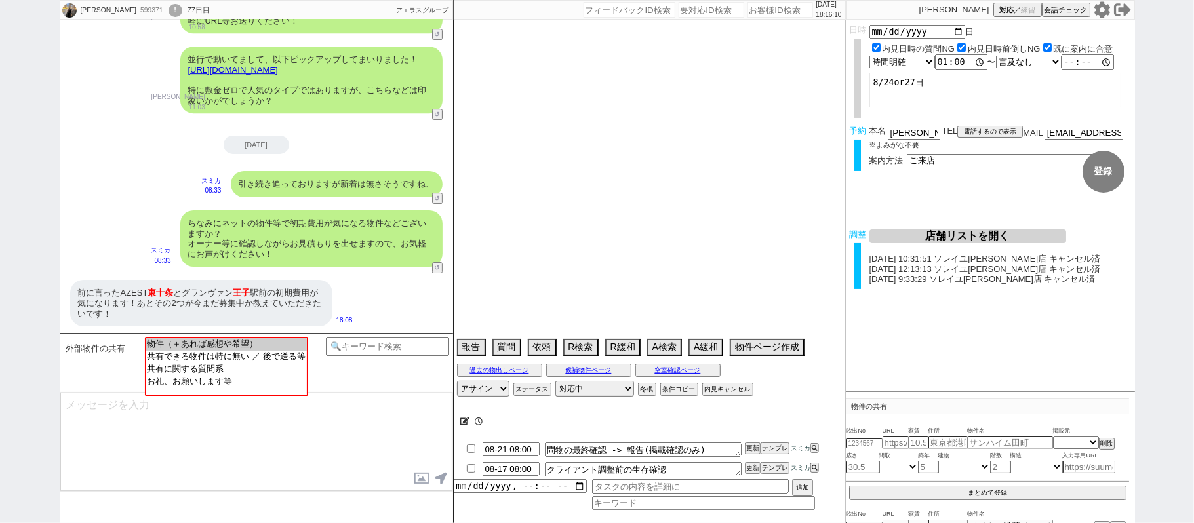
select select "57"
select select "33"
select select "68"
select select "1644"
select select "29"
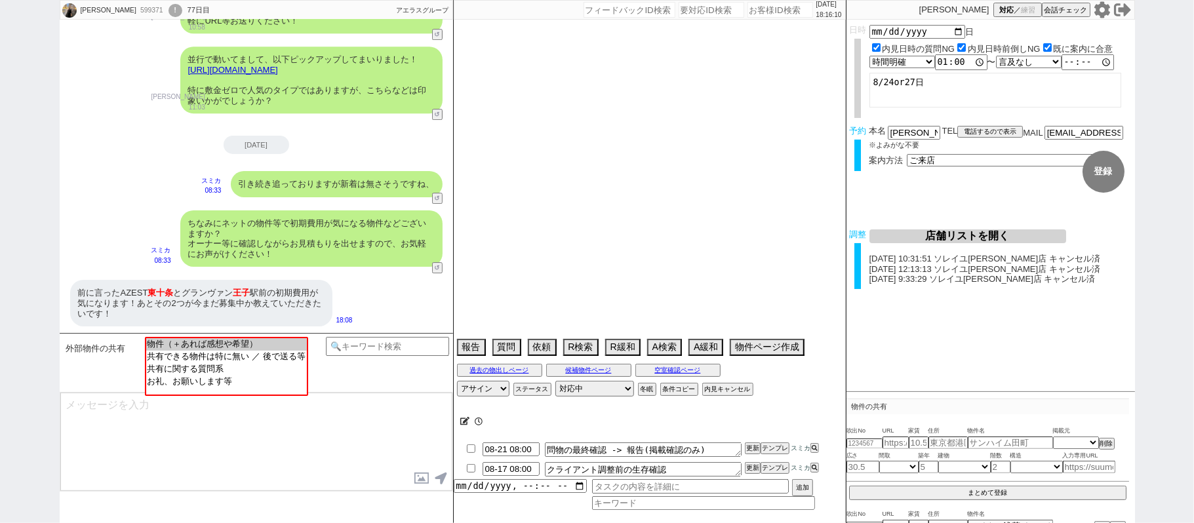
select select "77"
select select "74"
select select "27"
select select "76"
select select "15"
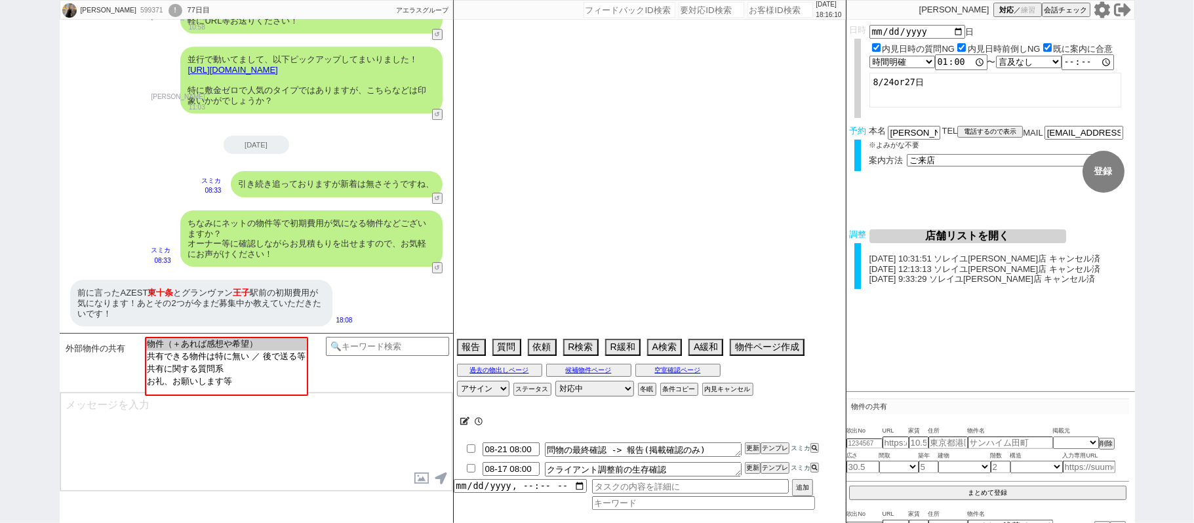
select select "44"
select select "54"
select select "73"
select select "1762"
select select "38"
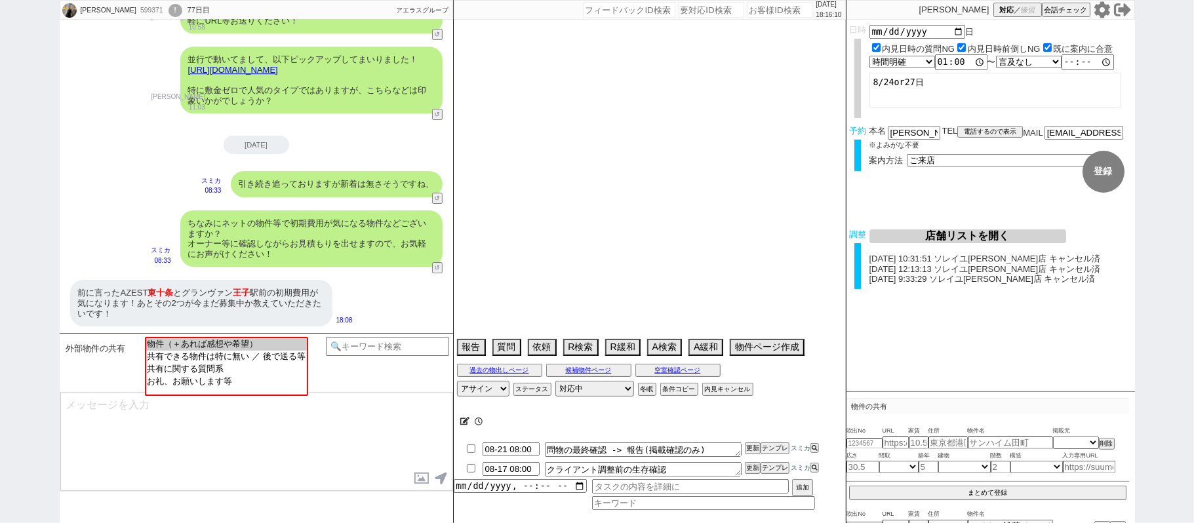
select select "52"
select select "61"
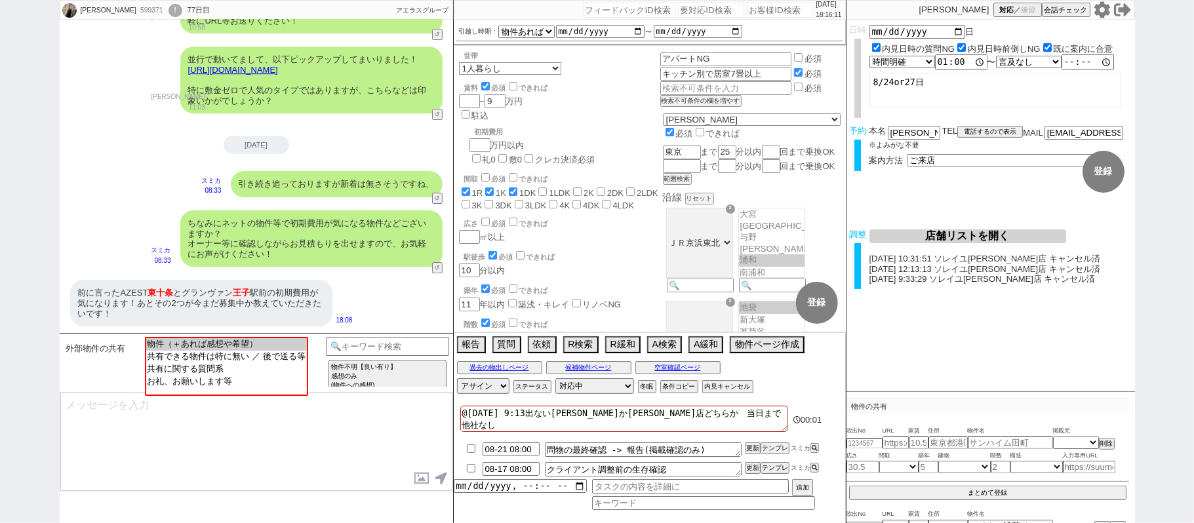
scroll to position [41, 0]
click at [371, 348] on input at bounding box center [388, 345] width 124 height 16
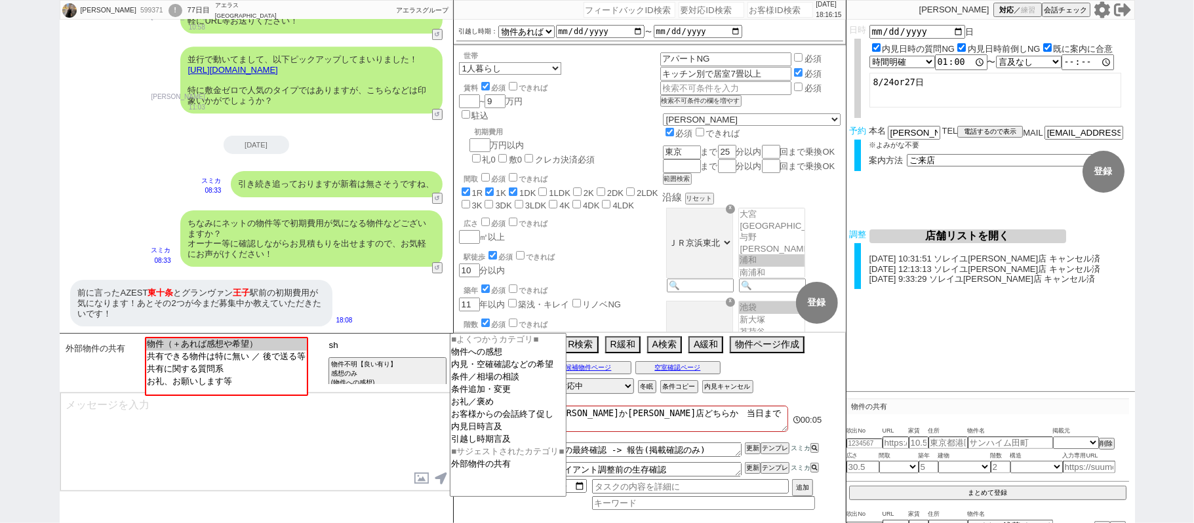
type input "s"
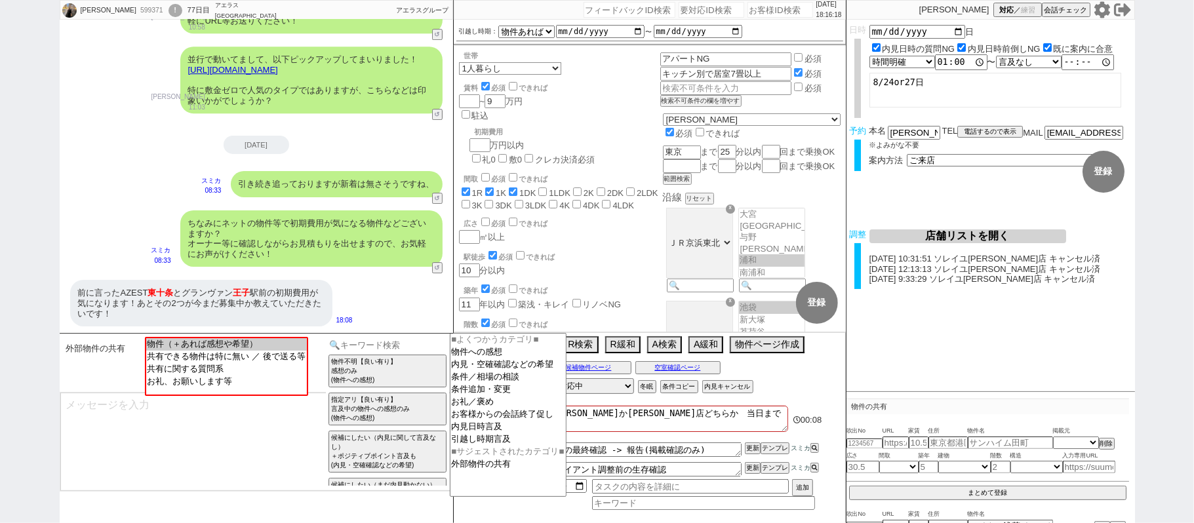
scroll to position [3, 0]
click at [376, 345] on input at bounding box center [388, 345] width 124 height 16
type input "s"
type input "初期費用"
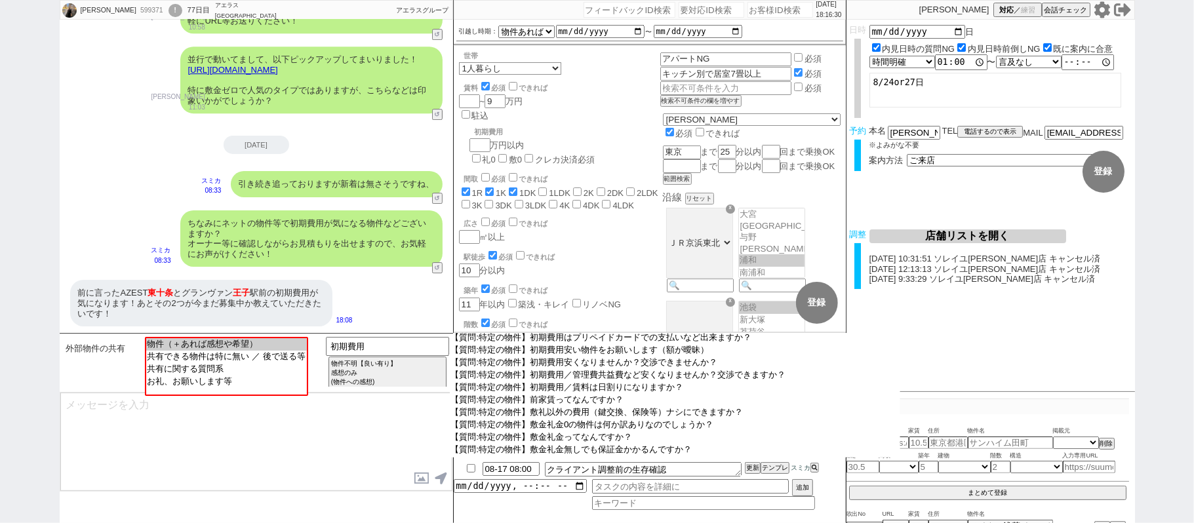
scroll to position [523, 0]
click at [562, 358] on option "【質問:特定の物件】初期費用はいくらですか？（内訳希望なし）" at bounding box center [675, 352] width 451 height 12
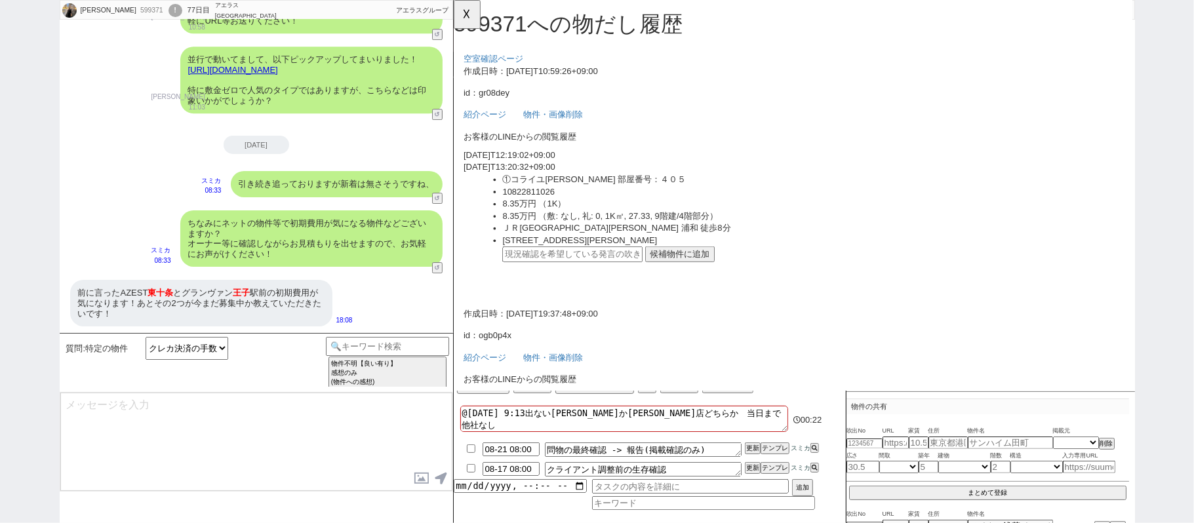
scroll to position [0, 0]
click at [199, 344] on select "クレカ決済の手数料 フリーレントってなんですか？ ペットで敷金積み増しなどありますか？ 仲介手数料は法律で定められてますよね？ 入居／審査まではどのような流れ…" at bounding box center [187, 348] width 83 height 23
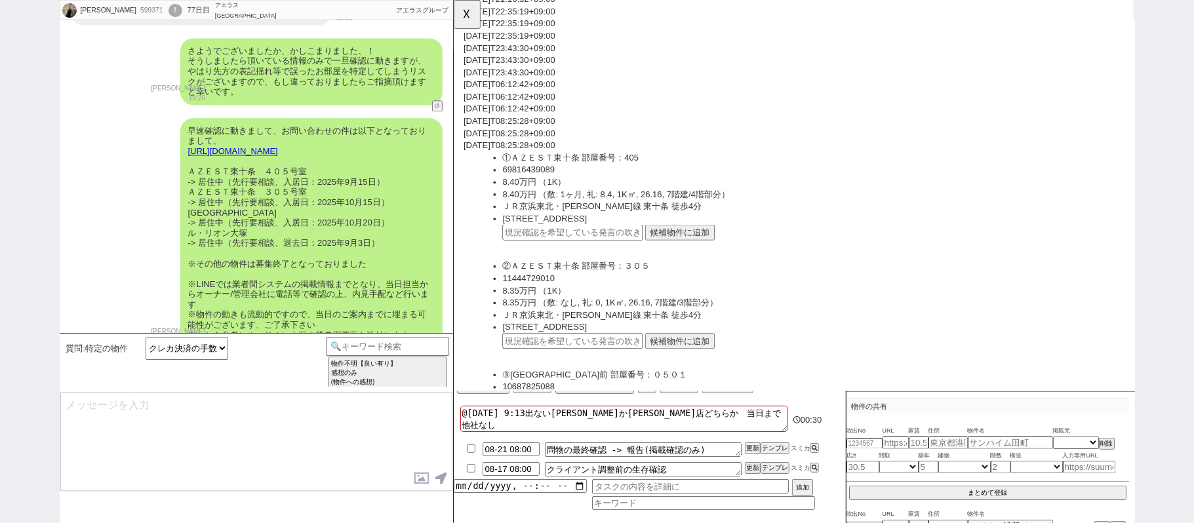
scroll to position [1136, 0]
click at [695, 242] on button "候補物件に追加" at bounding box center [696, 250] width 75 height 17
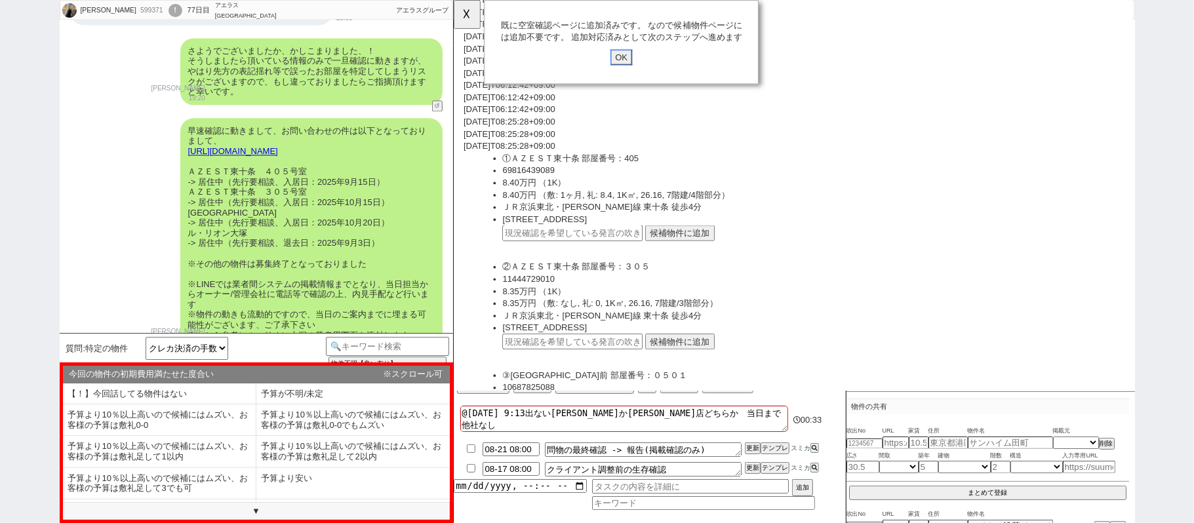
click at [641, 64] on input "OK" at bounding box center [634, 61] width 24 height 17
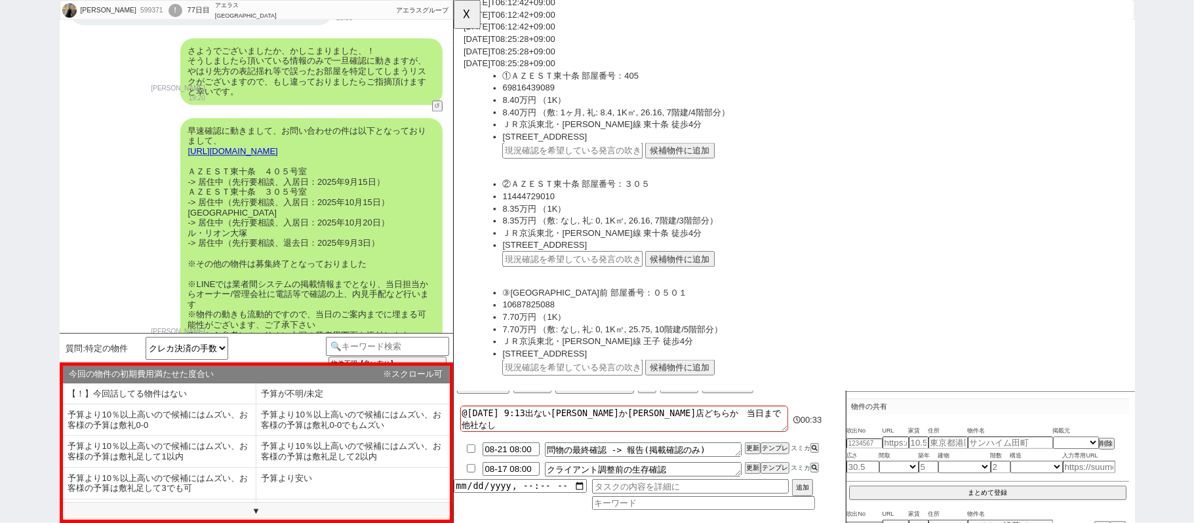
scroll to position [1399, 0]
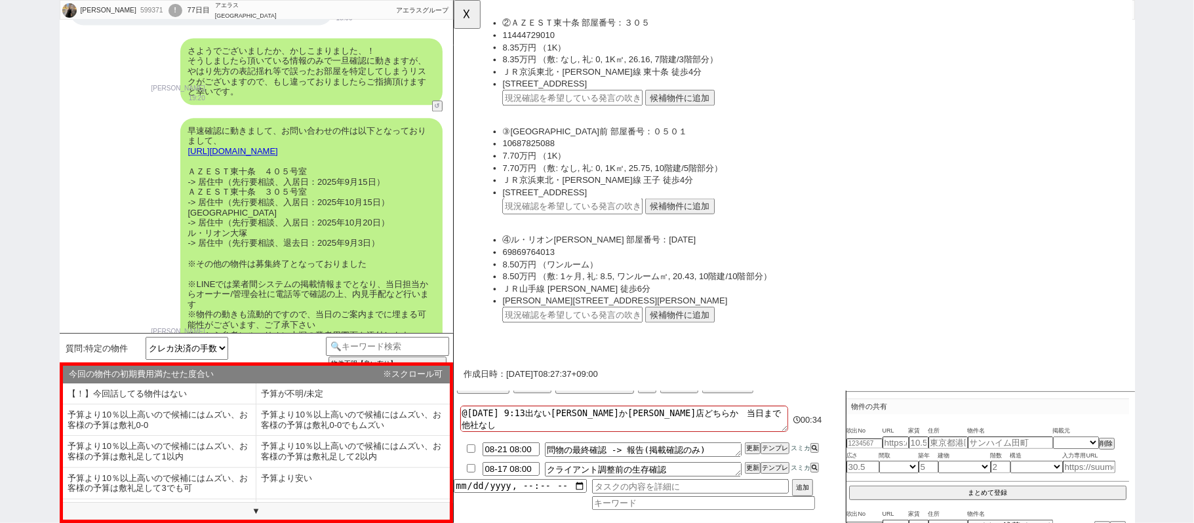
click at [703, 224] on button "候補物件に追加" at bounding box center [696, 221] width 75 height 17
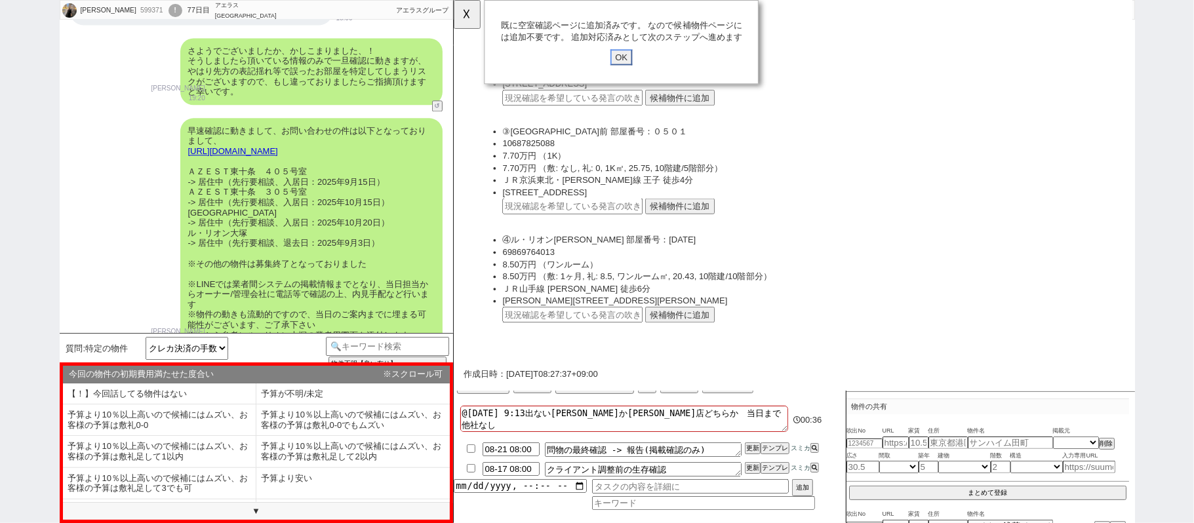
click at [638, 58] on input "OK" at bounding box center [634, 61] width 24 height 17
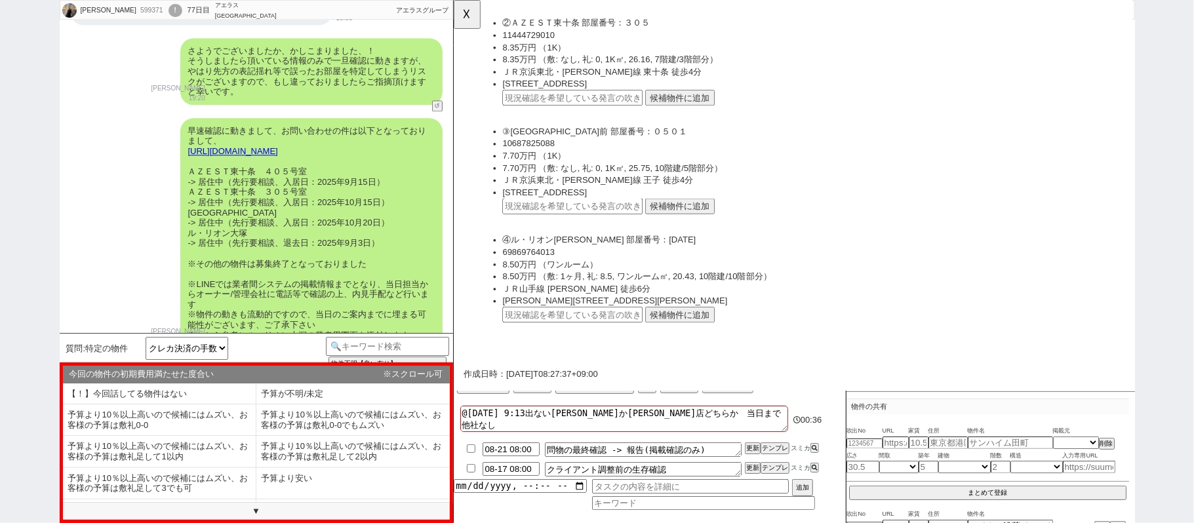
drag, startPoint x: 451, startPoint y: 16, endPoint x: 468, endPoint y: 29, distance: 21.5
click at [451, 14] on div "冬眠中 自社客 アエラスグループ スミカ_BPO" at bounding box center [425, 11] width 56 height 20
click at [468, 9] on button "☓" at bounding box center [466, 13] width 24 height 26
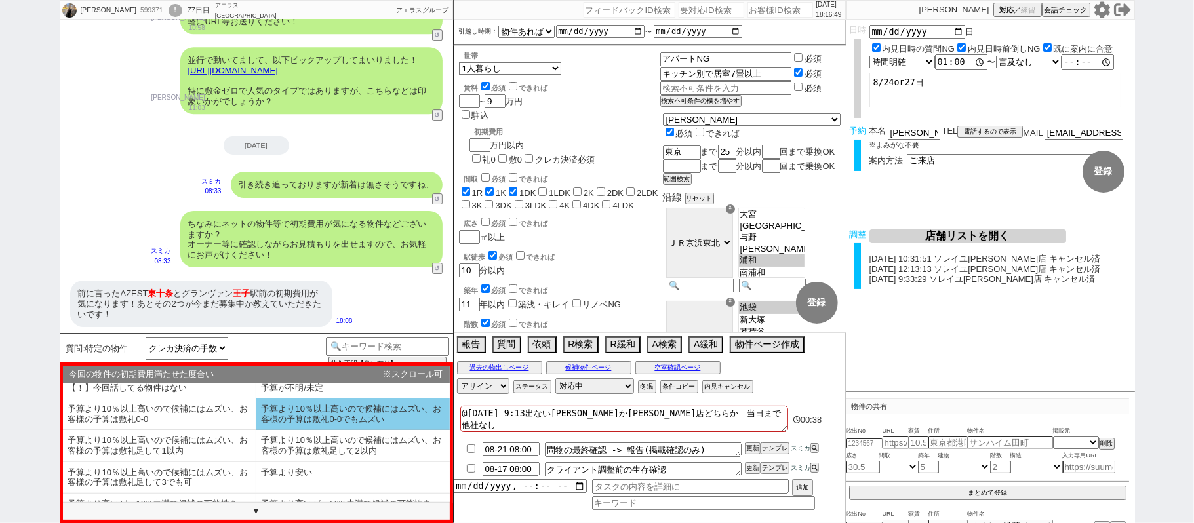
scroll to position [0, 0]
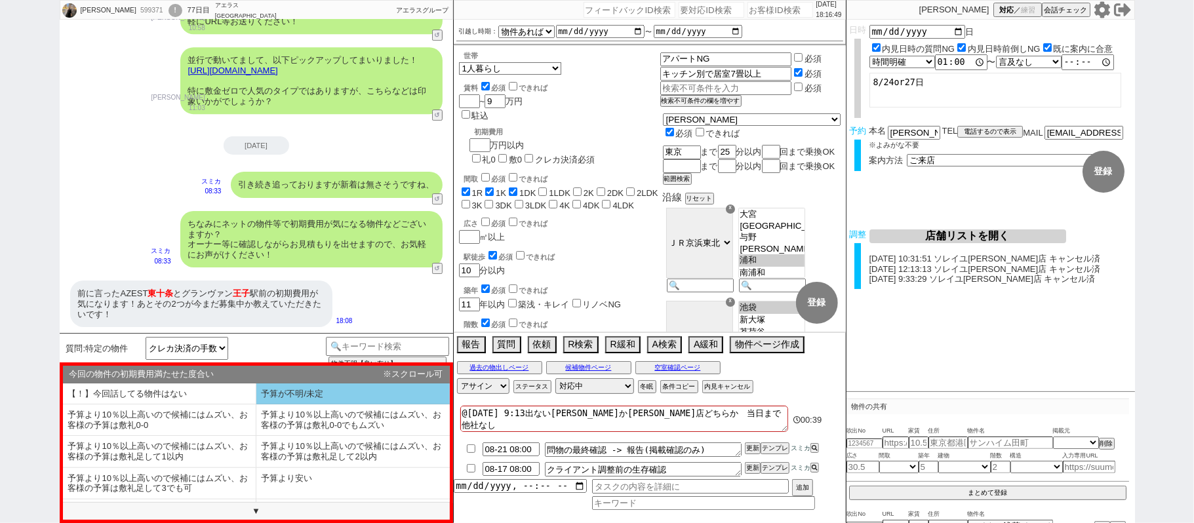
click at [256, 405] on li "予算が不明/未定" at bounding box center [159, 420] width 193 height 31
select select "予算が不明/未定"
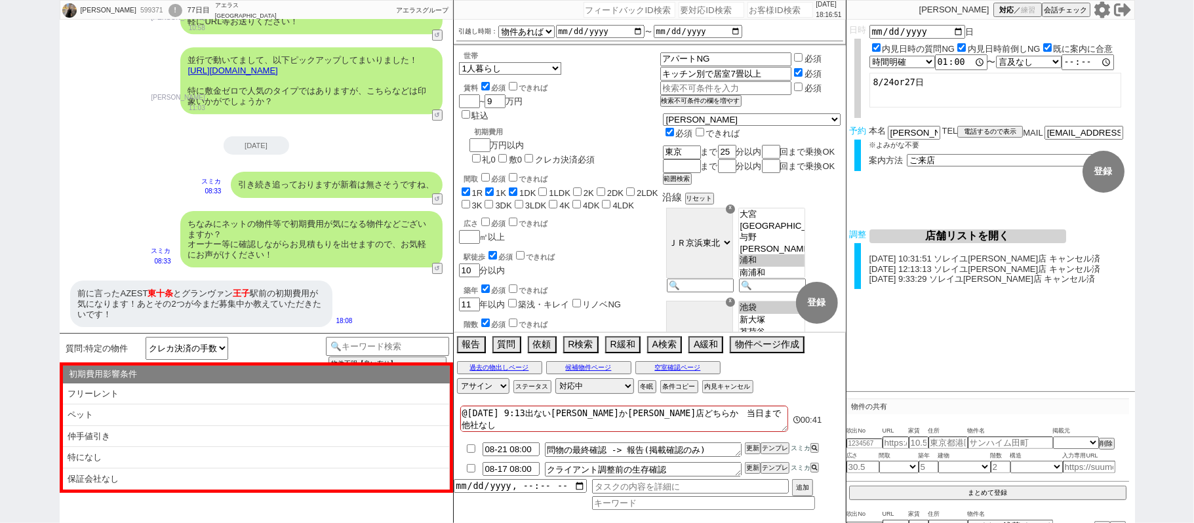
click at [211, 469] on li "特になし" at bounding box center [256, 479] width 387 height 21
type textarea "@@【物件名】の初期費用ですね！ 一般的な敷礼1-1物件ですと関東圏だと賃料の4.5~5ヶ月分程度〜が相場となりますが確認してまいりますね。 現時点でのご予算…"
select select "予算が不明/未定"
select select "特になし"
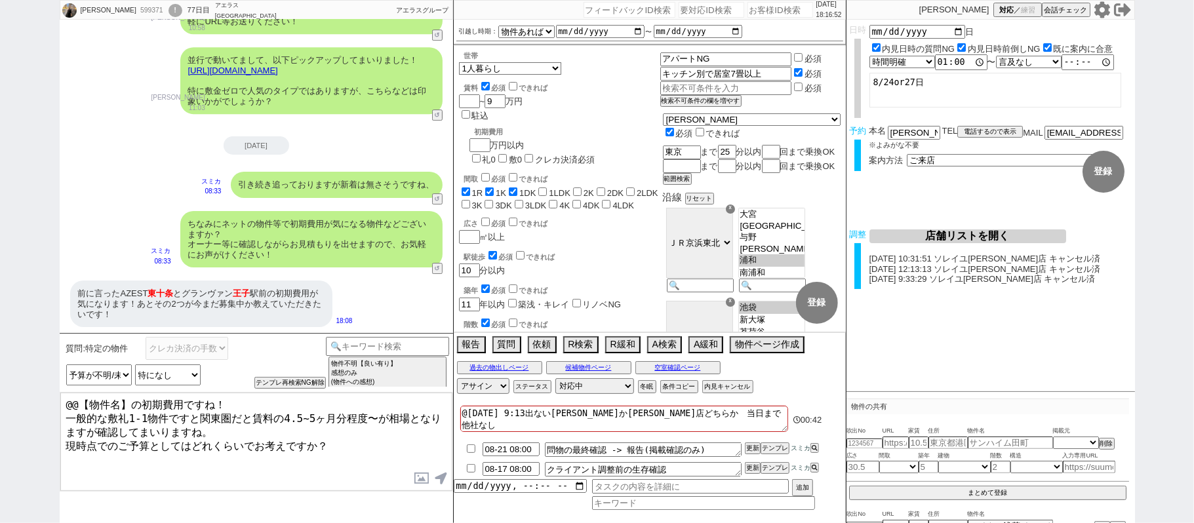
drag, startPoint x: 140, startPoint y: 403, endPoint x: 0, endPoint y: 325, distance: 159.7
click at [0, 373] on div "宮島 拓良 599371 ! 0 77日目 アエラス西葛西店 冬眠中 自社客 アエラスグループ スミカ_BPO チャット全表示 2025-08-10 13時〜…" at bounding box center [597, 261] width 1194 height 523
click at [190, 400] on textarea "初期費用ですね！ 一般的な敷礼1-1物件ですと関東圏だと賃料の4.5~5ヶ月分程度〜が相場となりますが確認してまいりますね。 現時点でのご予算としてはどれくら…" at bounding box center [256, 442] width 392 height 98
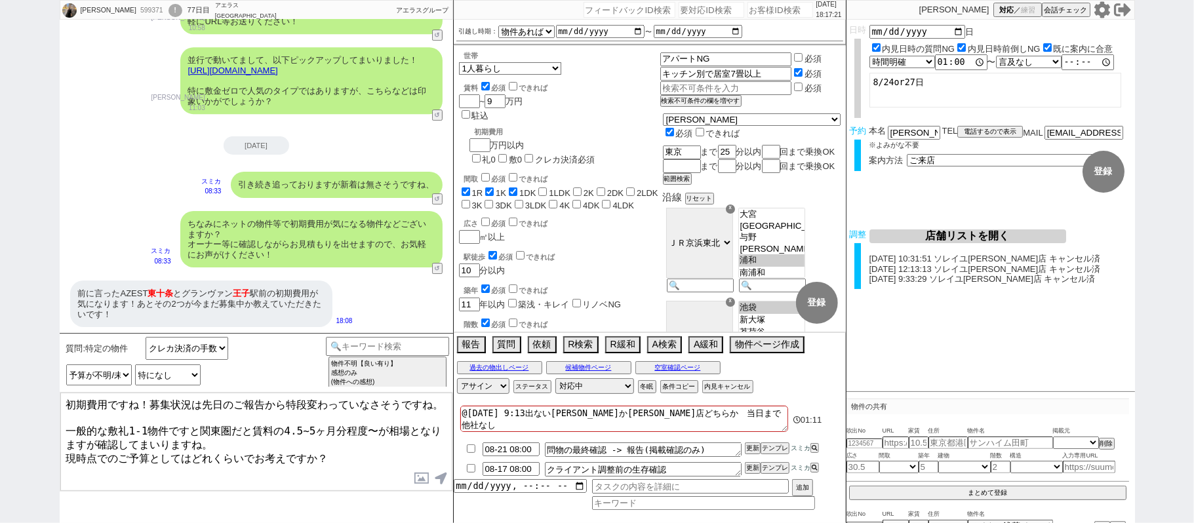
click at [219, 443] on textarea "初期費用ですね！募集状況は先日のご報告から特段変わっていなさそうですね。 一般的な敷礼1-1物件ですと関東圏だと賃料の4.5~5ヶ月分程度〜が相場となりますが…" at bounding box center [256, 442] width 392 height 98
type textarea "初期費用ですね！募集状況は先日のご報告から特段変わっていなさそうですね。 一般的な敷礼1-1物件ですと関東圏だと賃料の4.5~5ヶ月分程度〜が相場となりますが…"
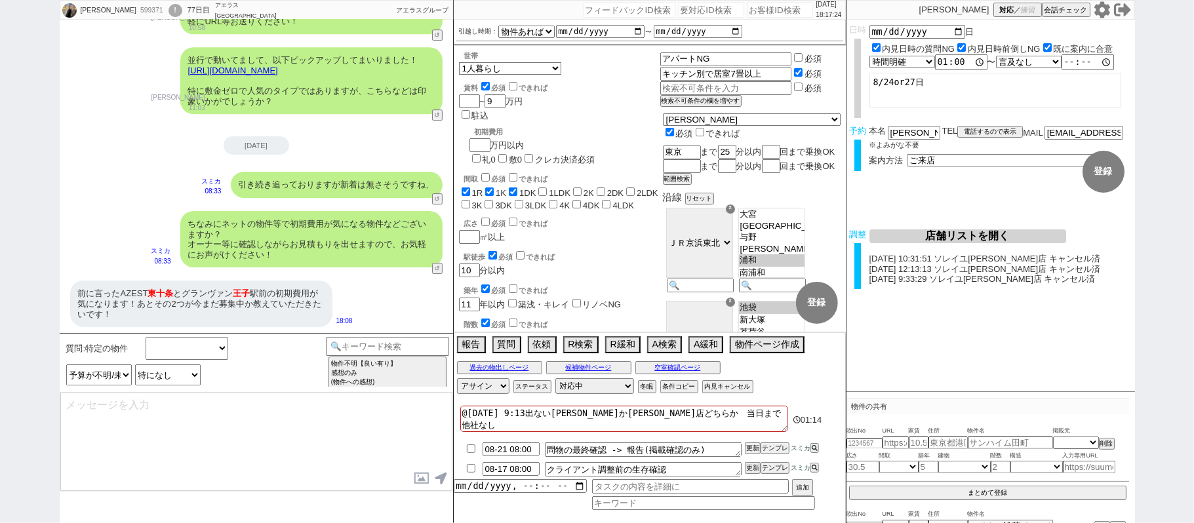
select select
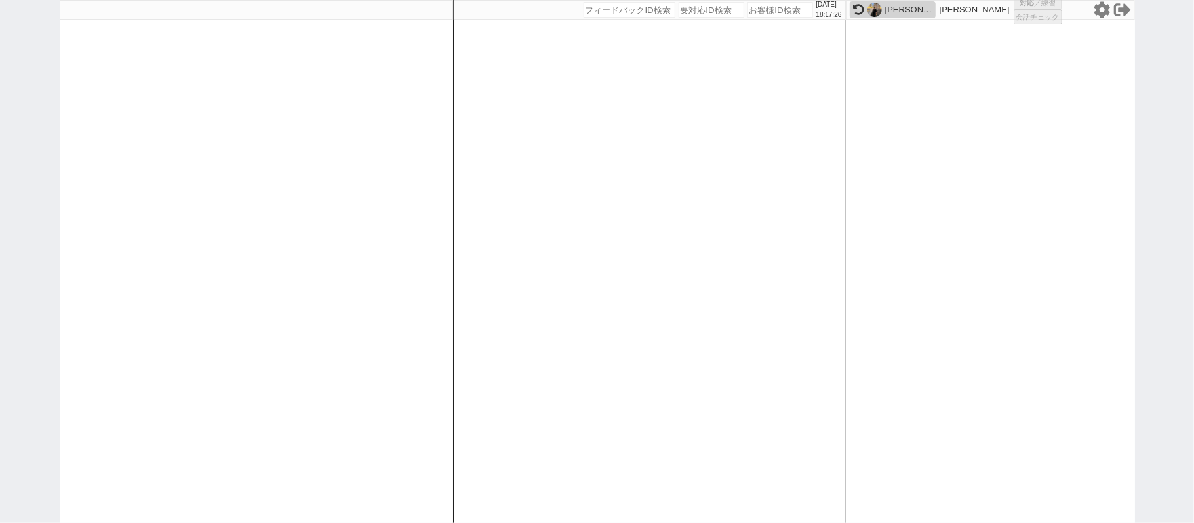
select select "4"
select select
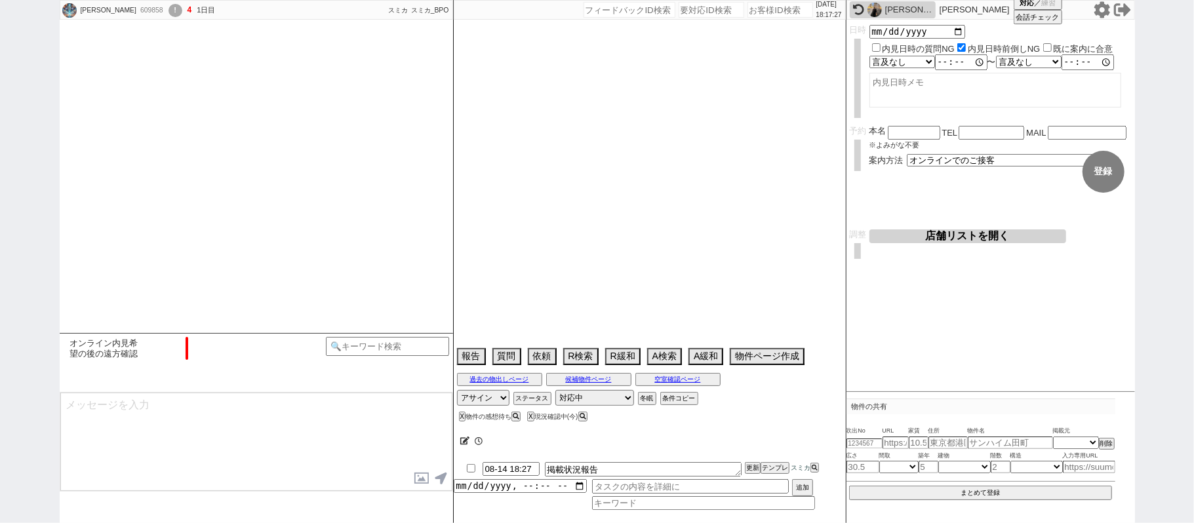
scroll to position [339, 0]
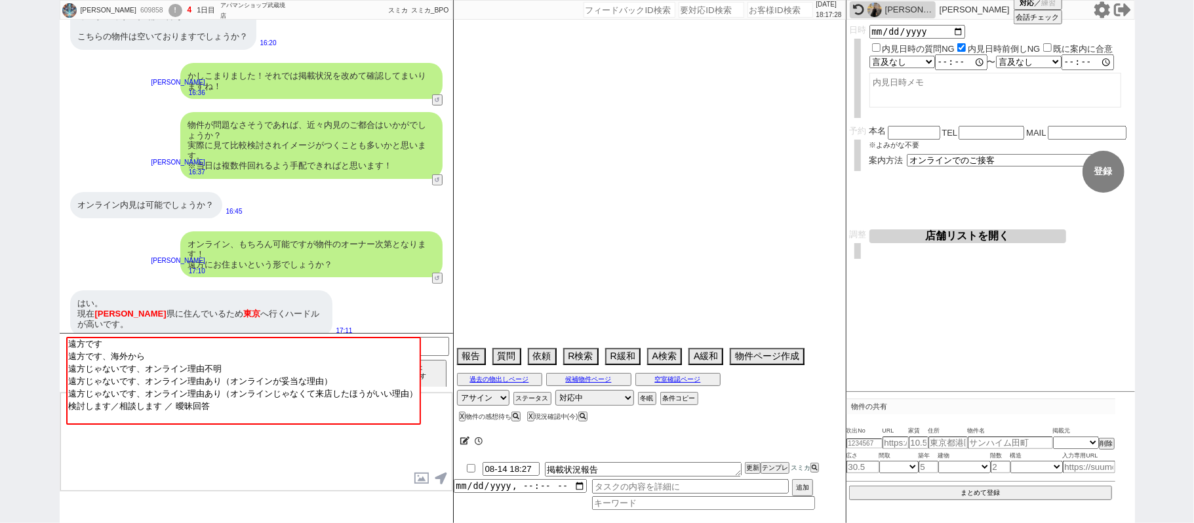
select select "2025"
select select "9"
select select "34"
select select "0"
select select "817"
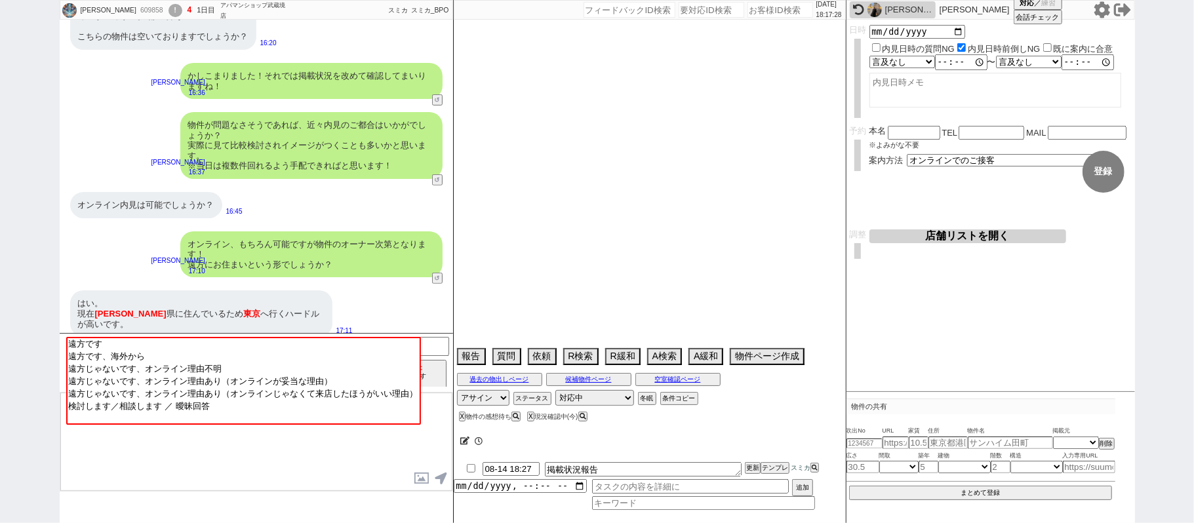
select select "60"
select select "19"
select select "67"
select select "75"
select select "14"
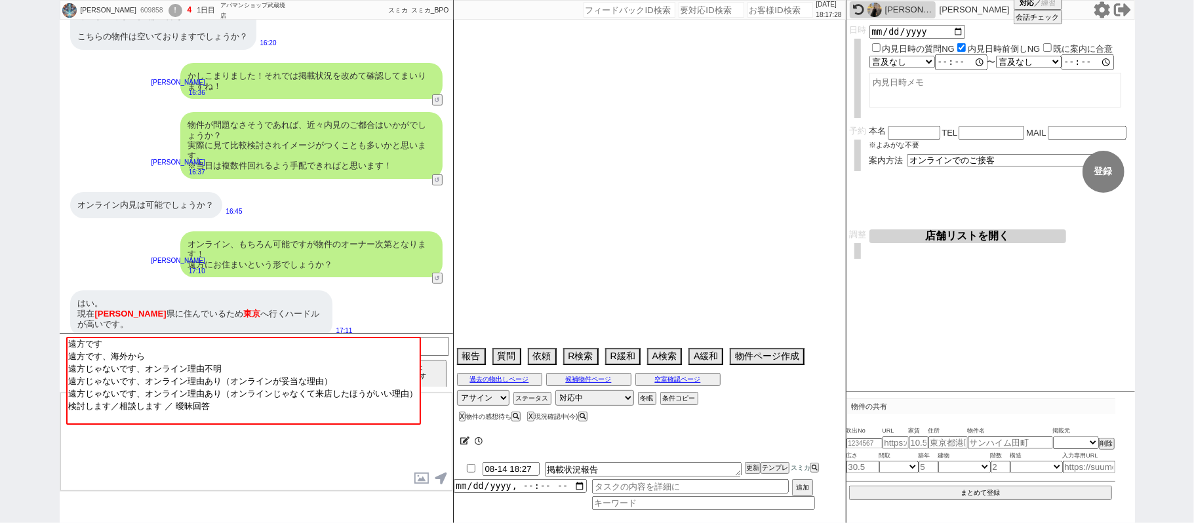
select select "62"
select select "65"
select select "1579"
select select "23"
select select "731"
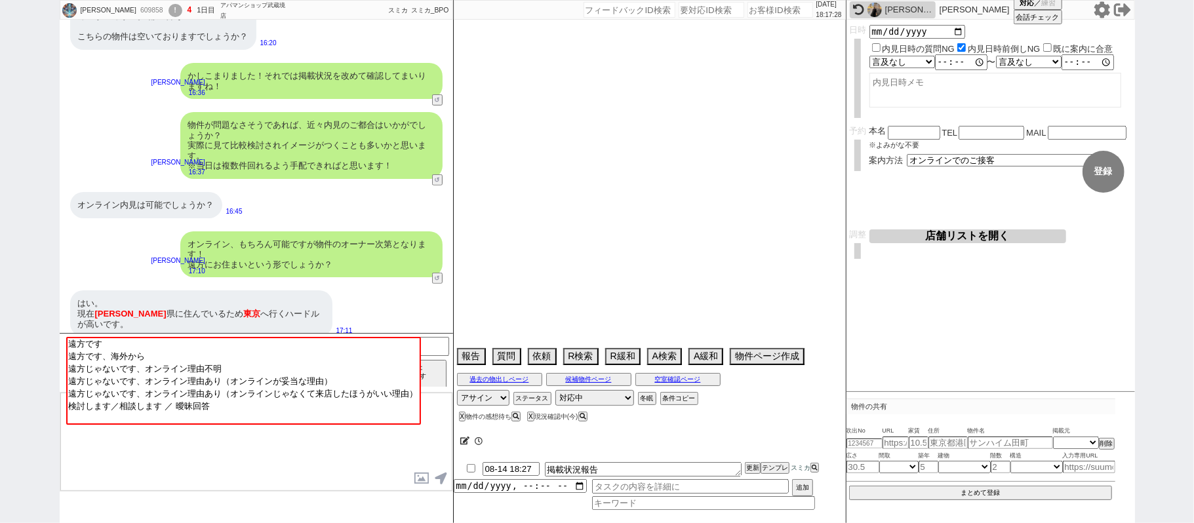
select select "70"
select select "1682"
select select "59"
select select "64"
select select "1557"
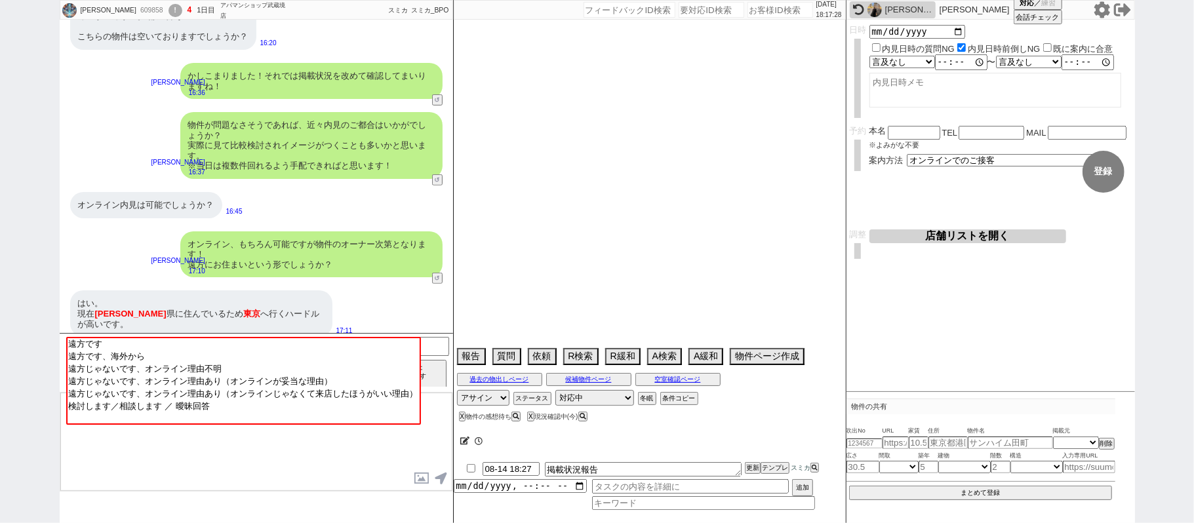
select select "71"
select select "63"
select select "69"
select select "66"
select select "68"
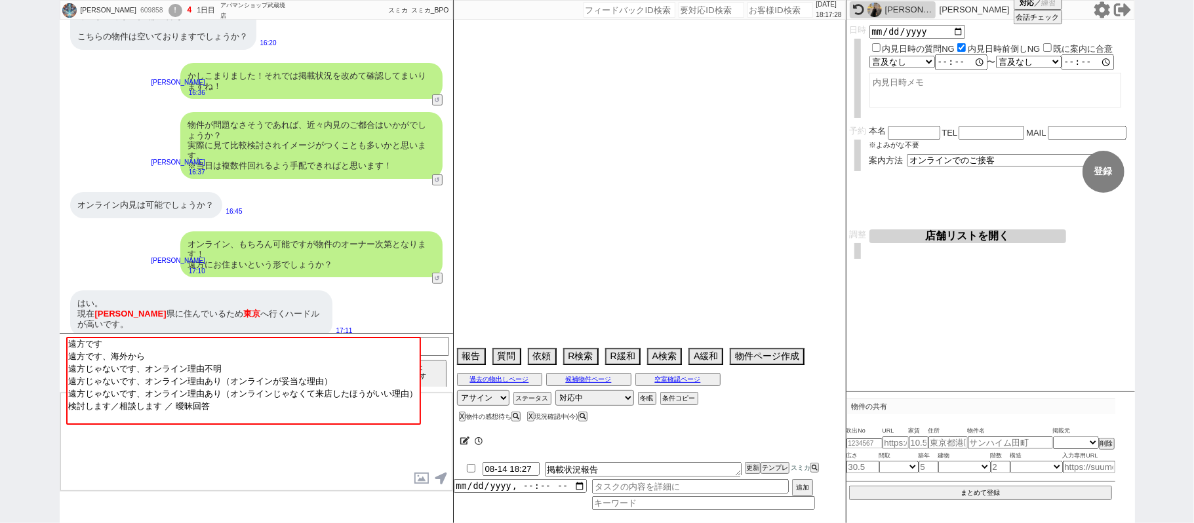
select select "1639"
select select "47"
select select "25"
select select "3116"
select select "44"
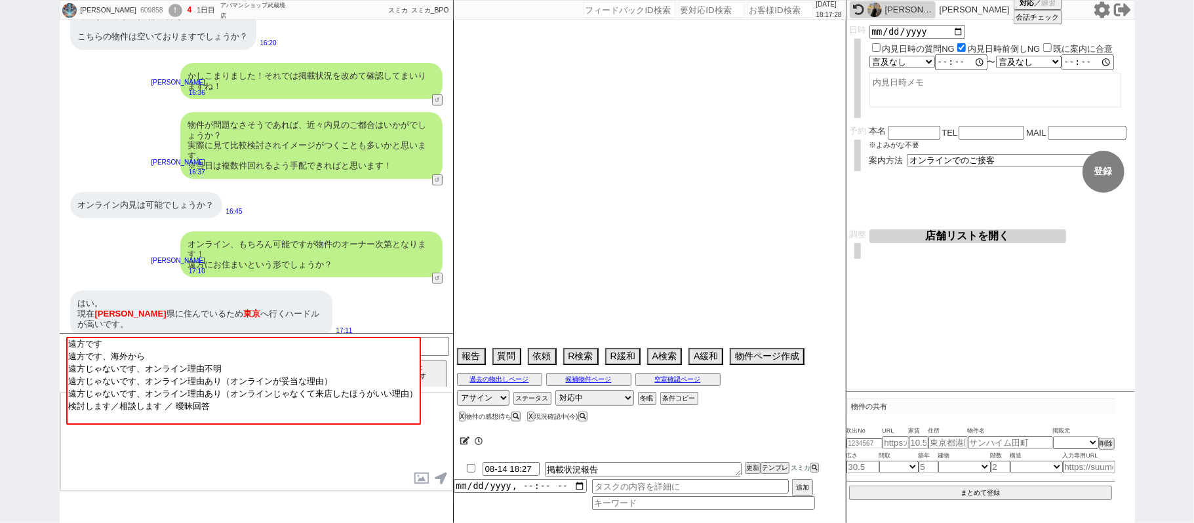
select select "48"
select select "56"
select select "50"
select select "7"
select select "72"
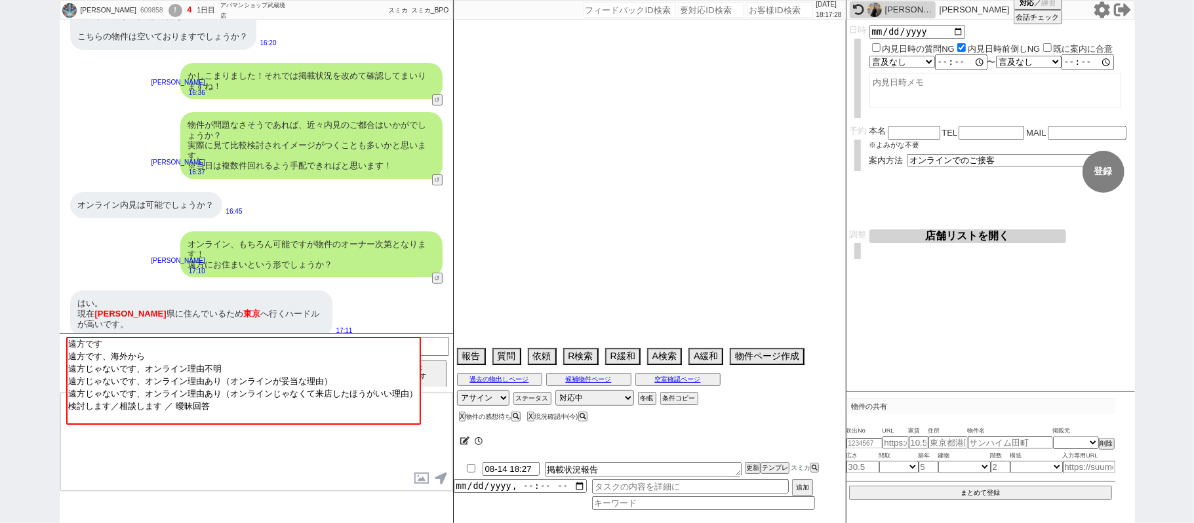
select select "1729"
select select "38"
select select "52"
select select "1316"
select select "74"
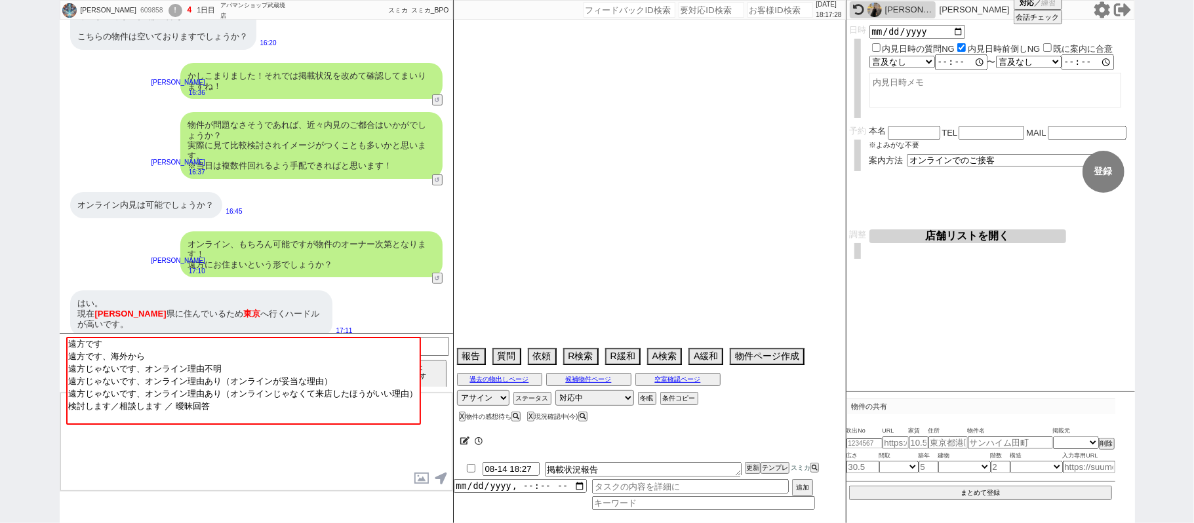
select select "11"
select select "12"
select select "27"
select select "53"
select select "35"
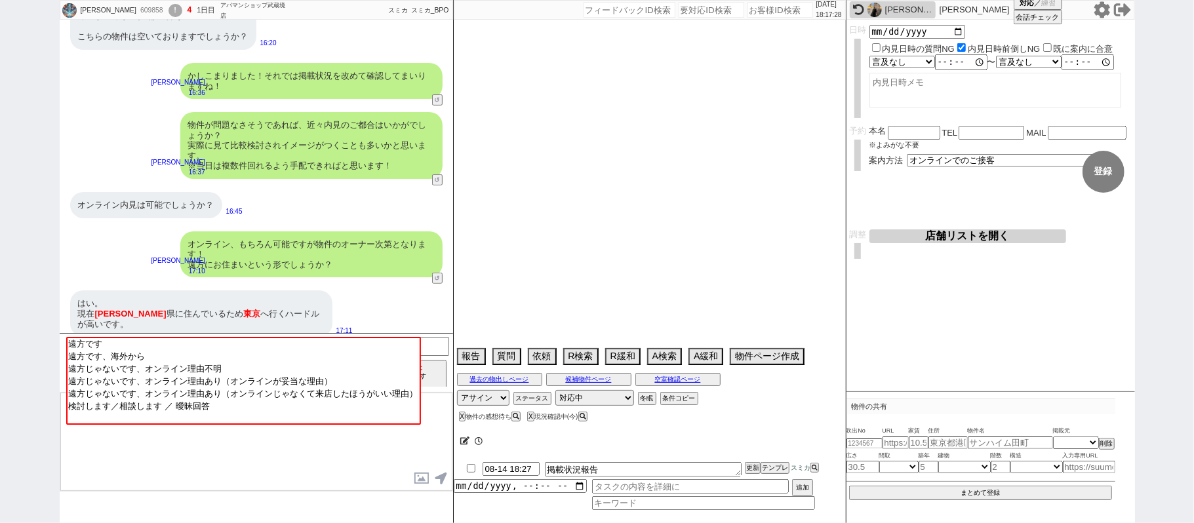
select select "36"
select select "61"
select select "54"
select select "29"
select select "34"
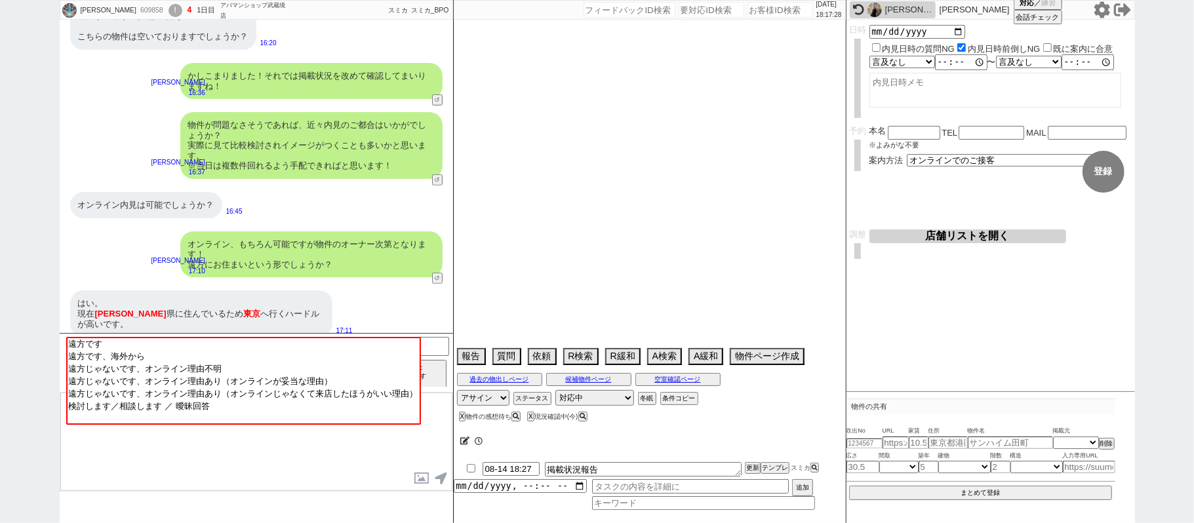
select select "1009"
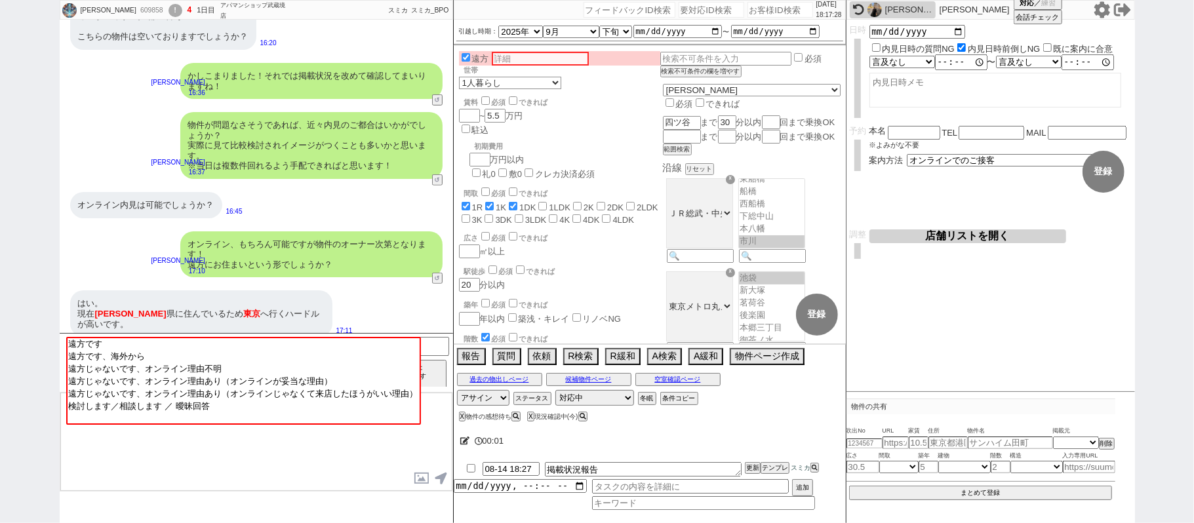
scroll to position [14, 0]
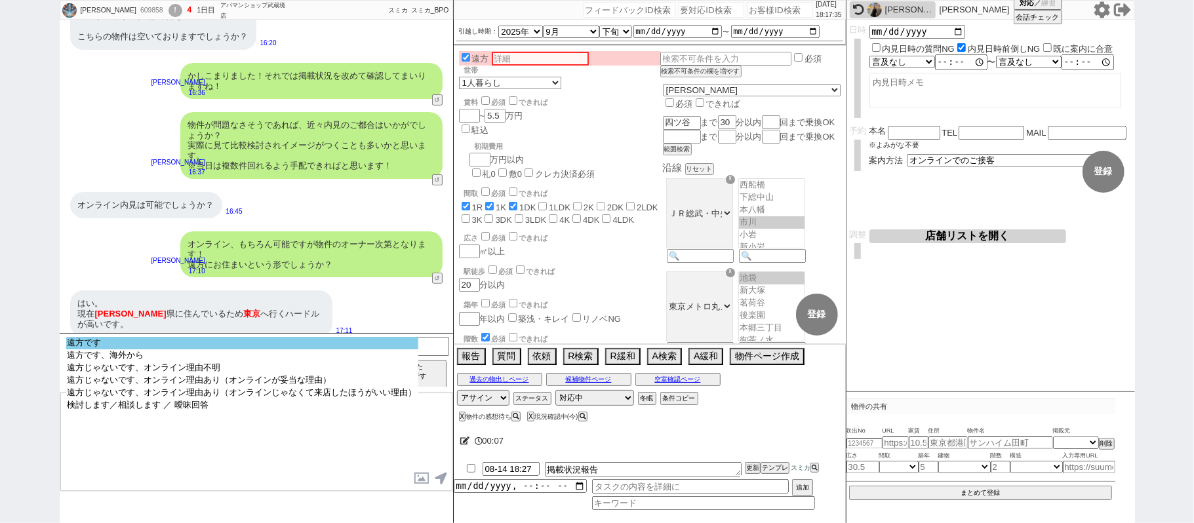
click at [153, 350] on option "遠方です" at bounding box center [242, 356] width 352 height 12
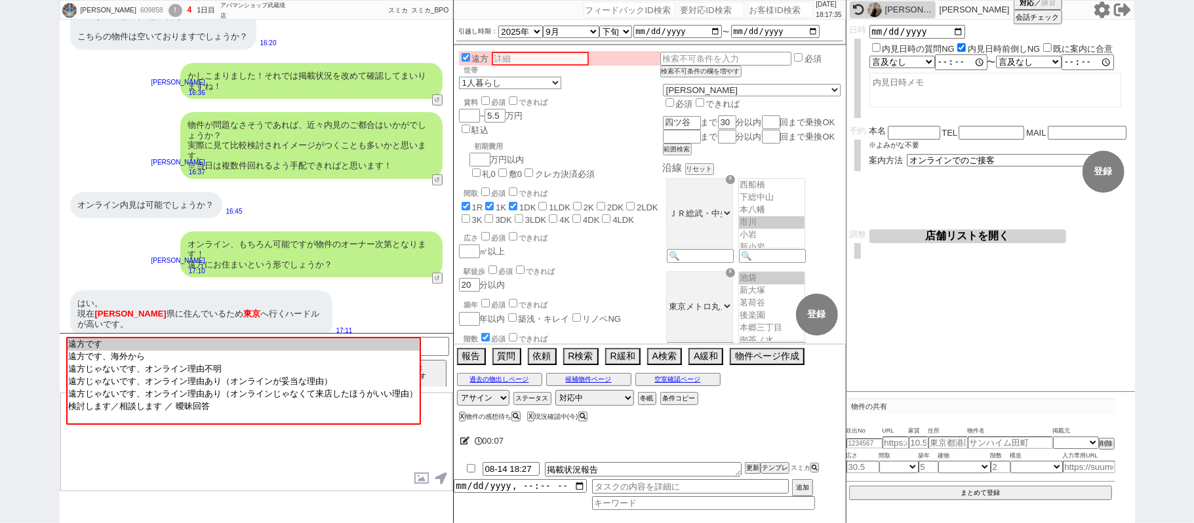
select select "817"
select select "60"
select select "19"
select select "67"
select select "75"
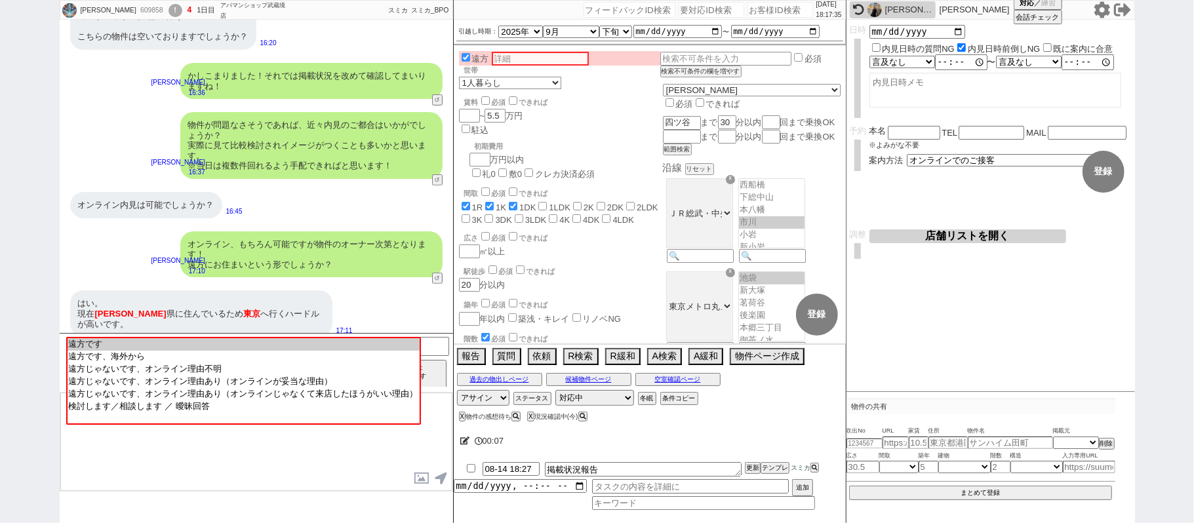
select select "14"
select select "62"
select select "65"
select select "1579"
select select "23"
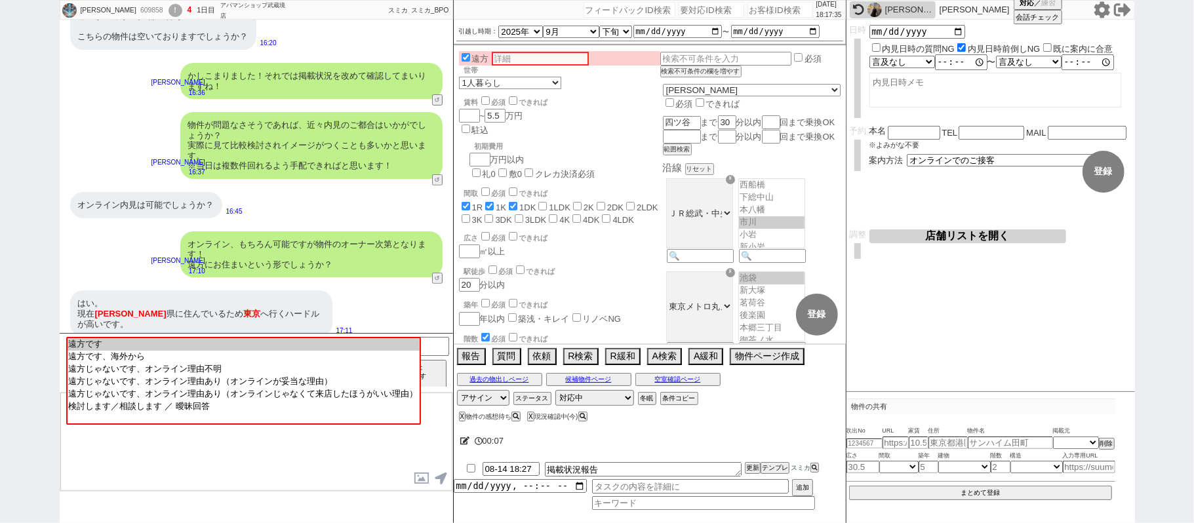
select select "731"
select select "70"
select select "1682"
select select "59"
select select "64"
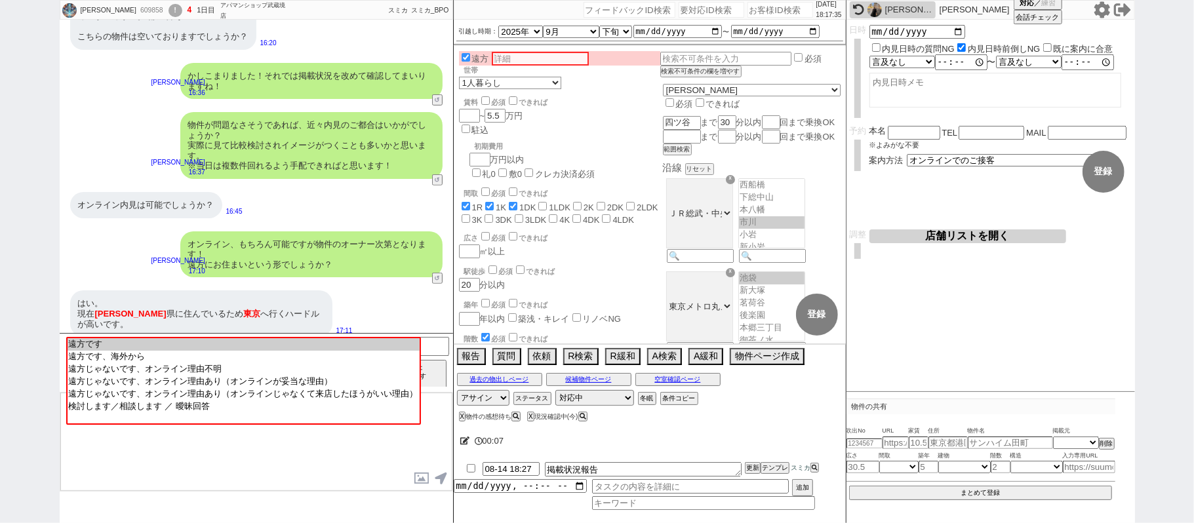
select select "1557"
select select "71"
select select "63"
select select "69"
select select "66"
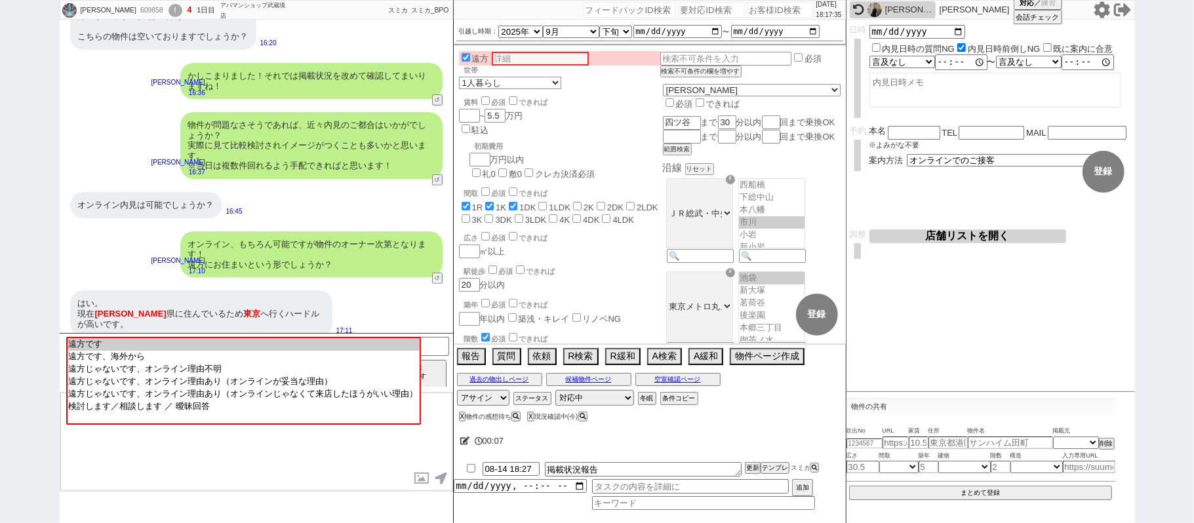
select select "68"
select select "1639"
select select "47"
select select "25"
select select "3116"
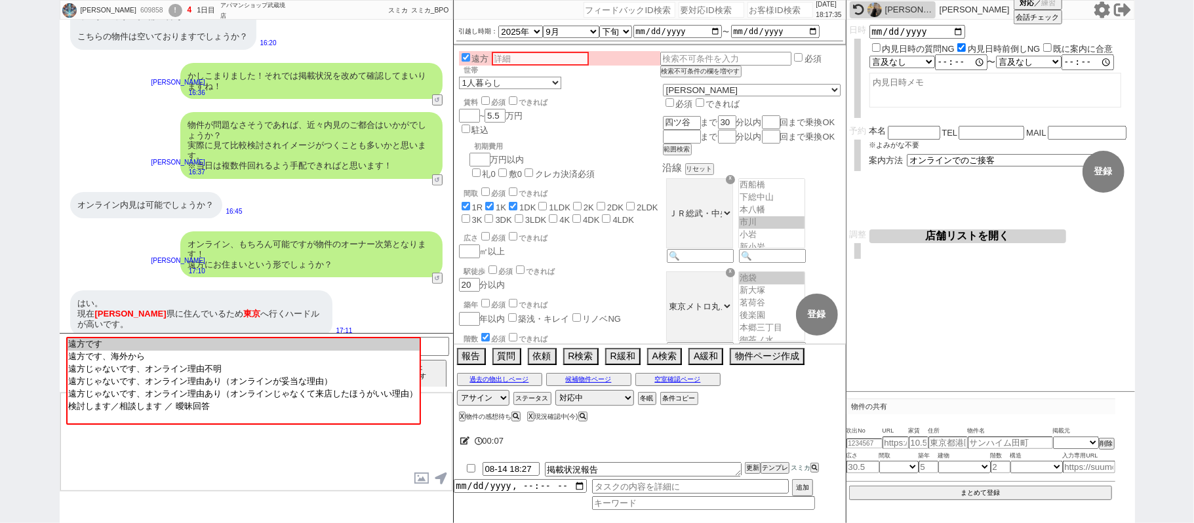
select select "44"
select select "48"
select select "56"
select select "50"
select select "7"
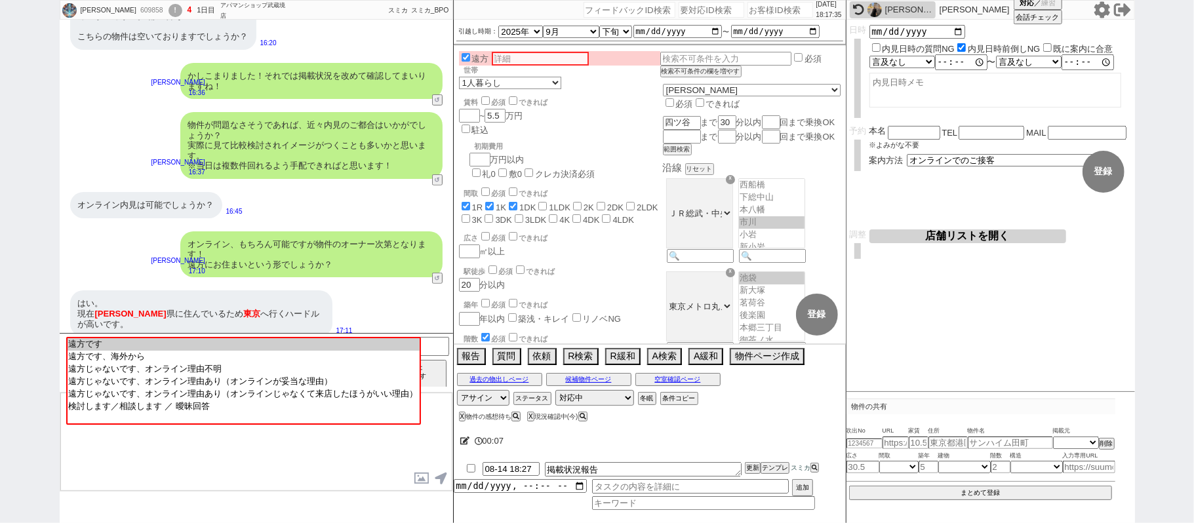
select select "72"
select select "1729"
select select "38"
select select "52"
select select "1316"
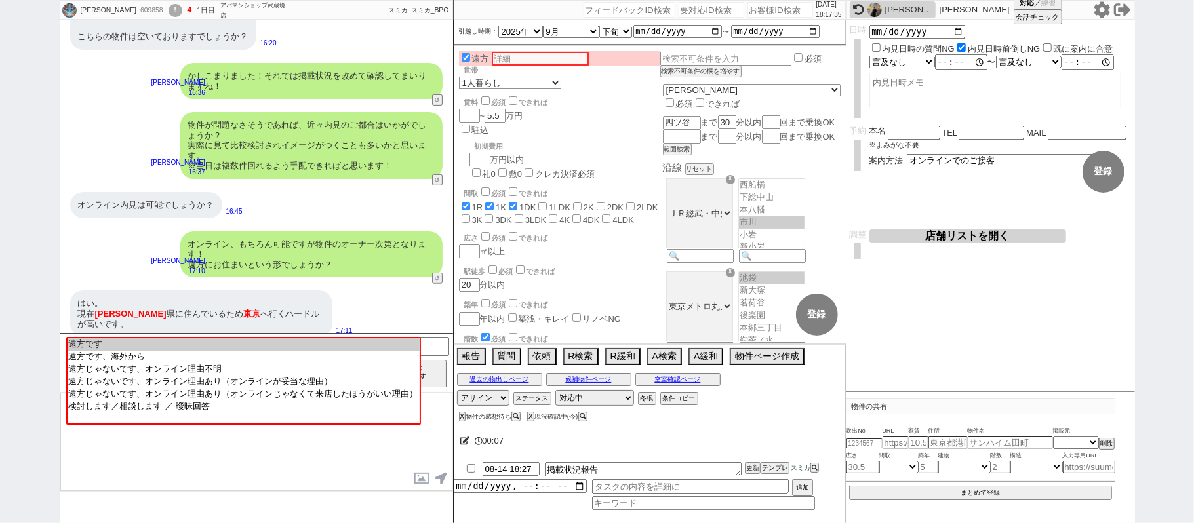
select select "74"
select select "11"
select select "12"
select select "27"
select select "53"
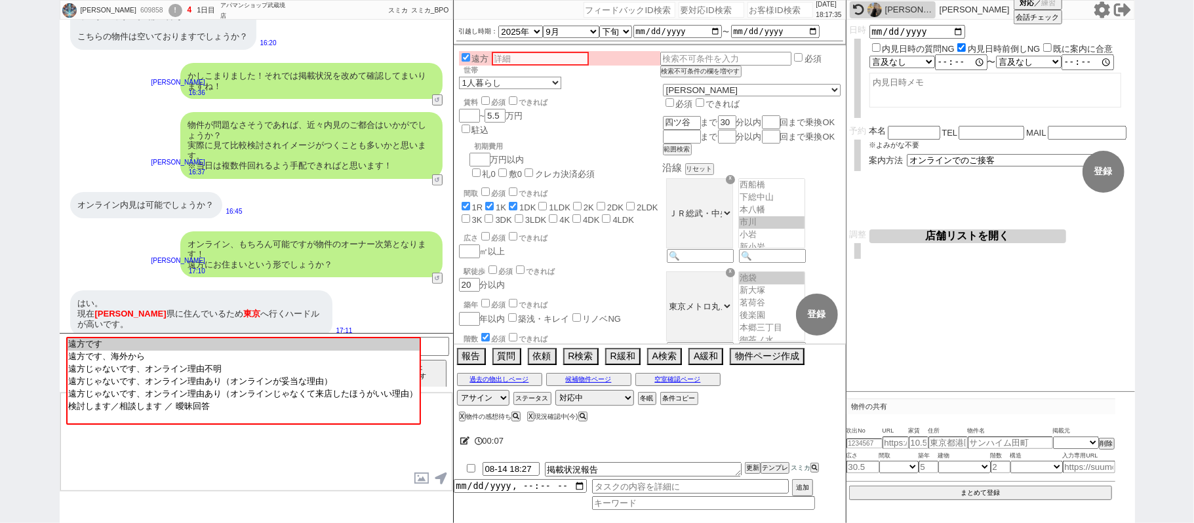
select select "35"
select select "36"
select select "61"
select select "54"
select select "29"
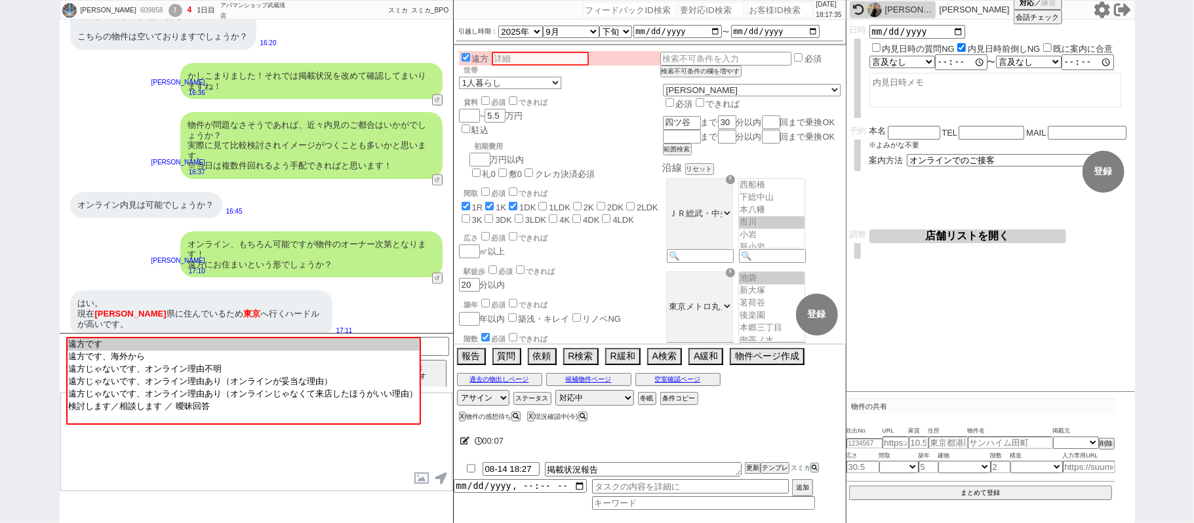
select select "34"
select select "1009"
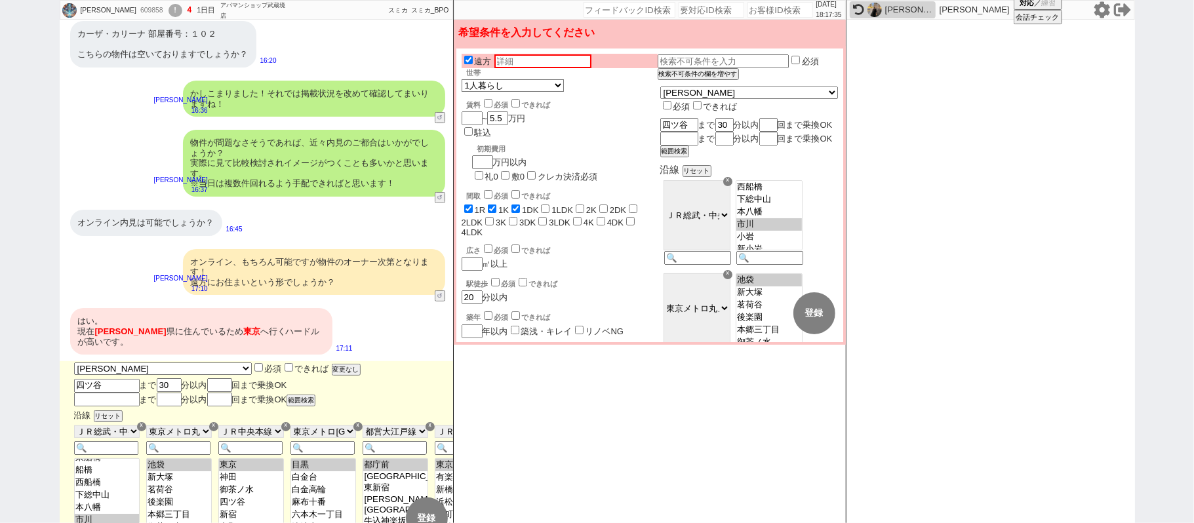
scroll to position [16, 0]
click at [227, 361] on div "東京都 神奈川県 埼玉県 千葉県 宮城県 愛知県 福岡県 京都府 大阪府 兵庫県 必須 できれば 変更なし" at bounding box center [265, 368] width 382 height 14
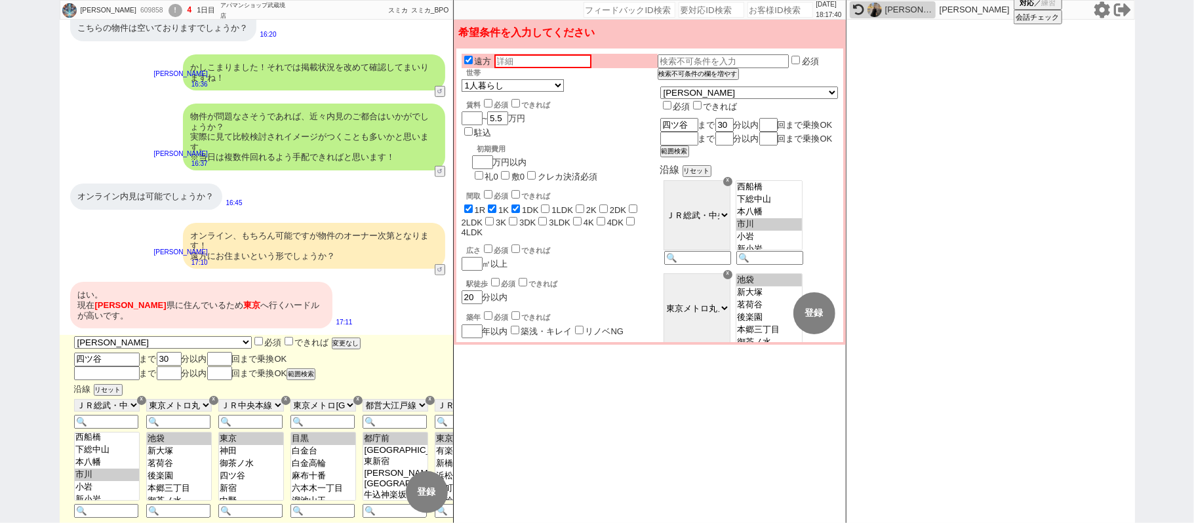
click at [285, 337] on input "できれば" at bounding box center [289, 341] width 9 height 9
checkbox input "true"
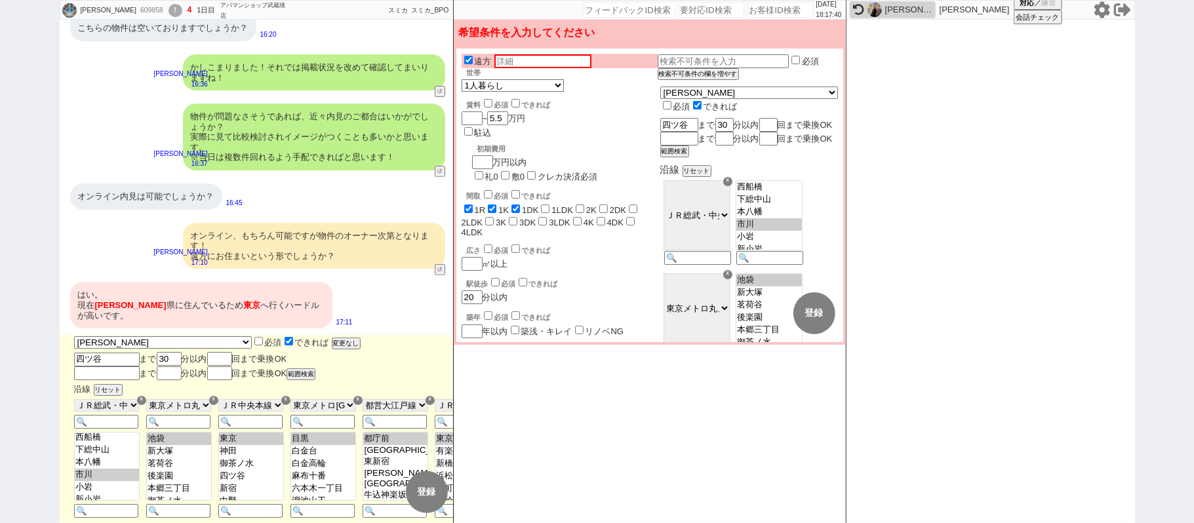
checkbox input "false"
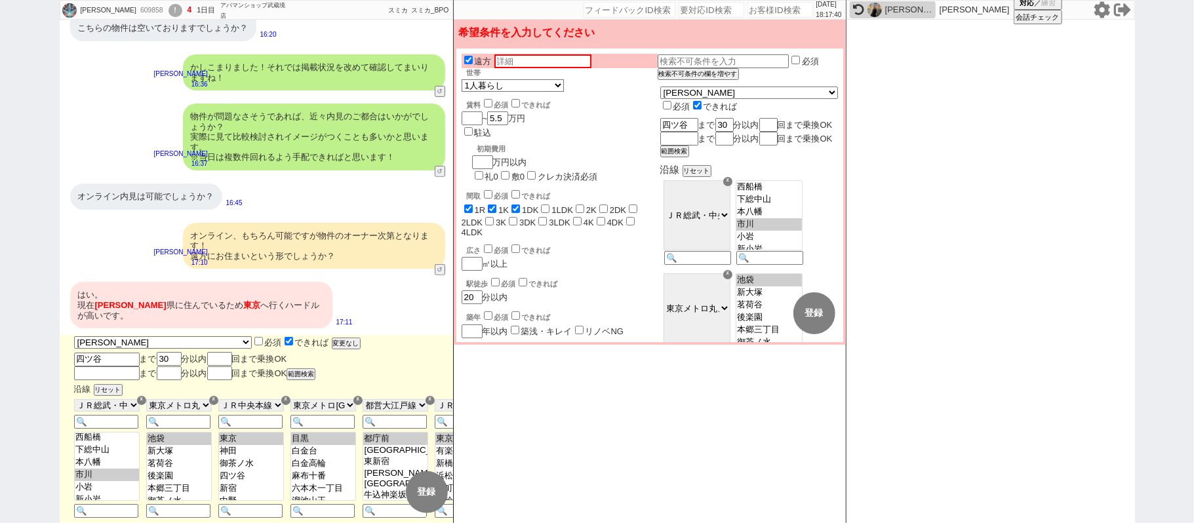
checkbox input "false"
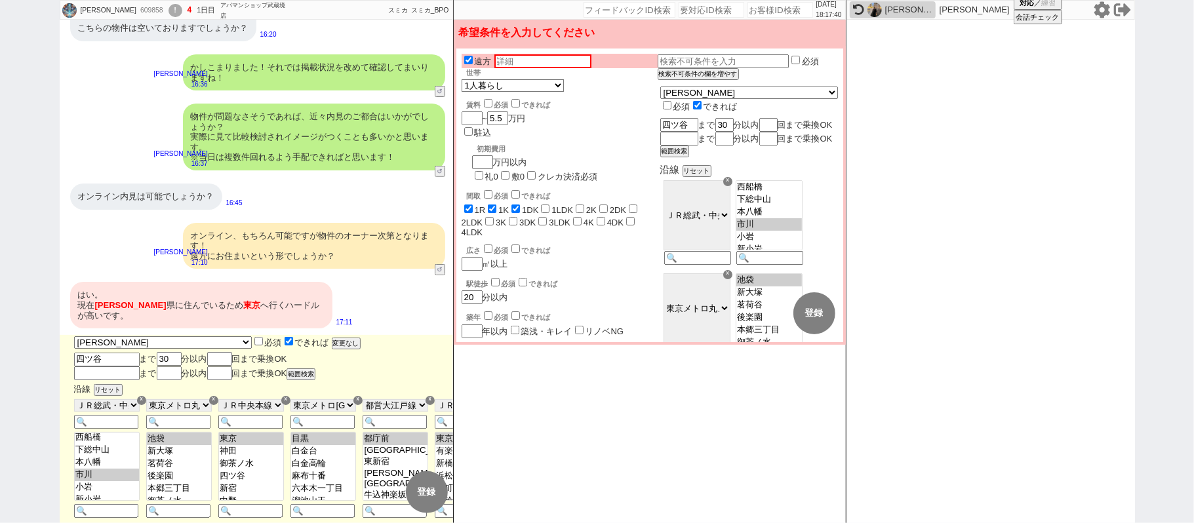
checkbox input "true"
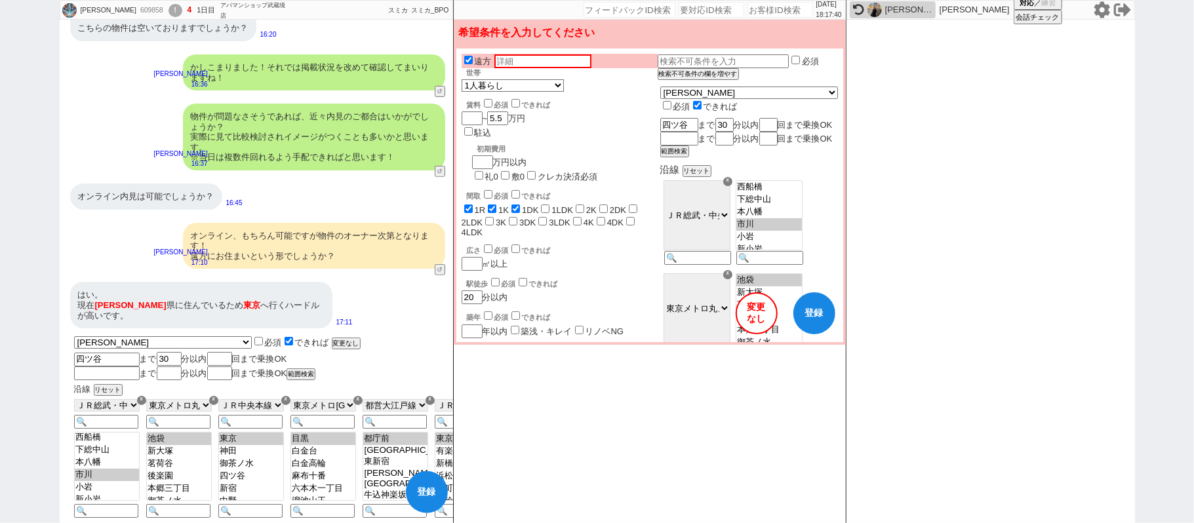
click at [285, 337] on input "できれば" at bounding box center [289, 341] width 9 height 9
checkbox input "false"
checkbox input "true"
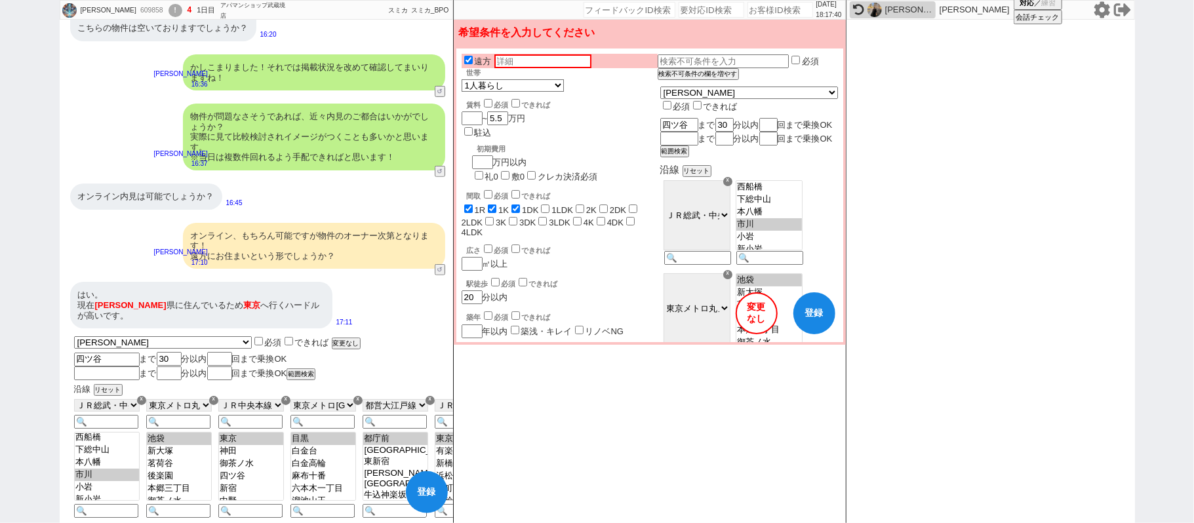
checkbox input "false"
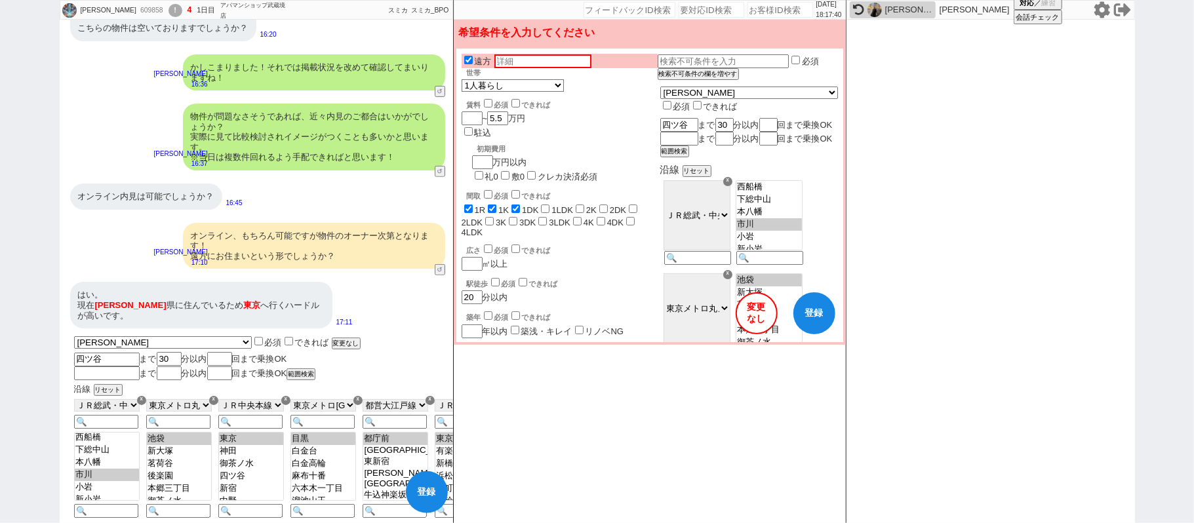
checkbox input "false"
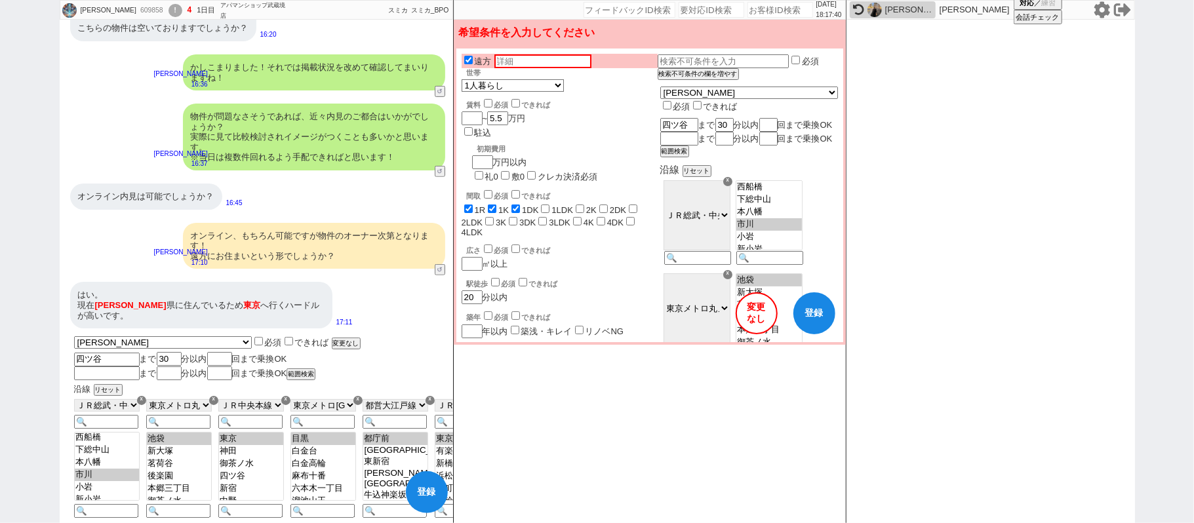
checkbox input "false"
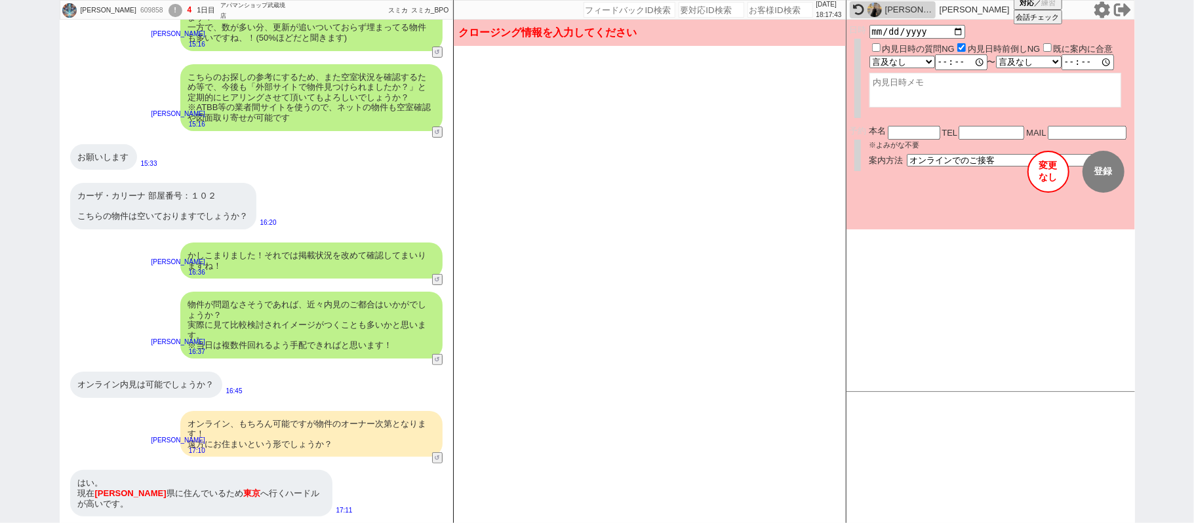
scroll to position [148, 0]
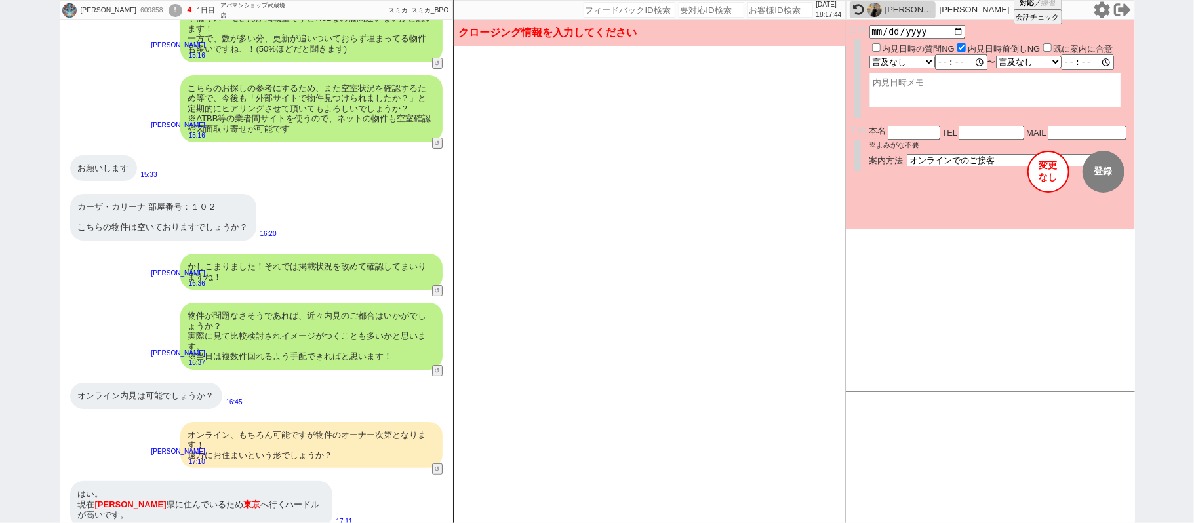
select select "817"
select select "60"
select select "19"
select select "67"
select select "75"
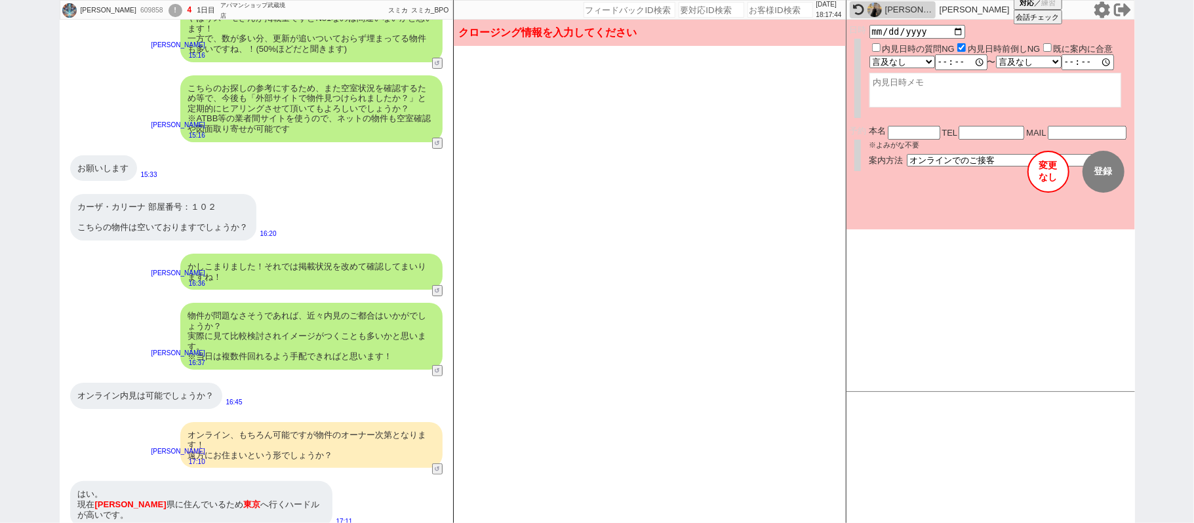
select select "14"
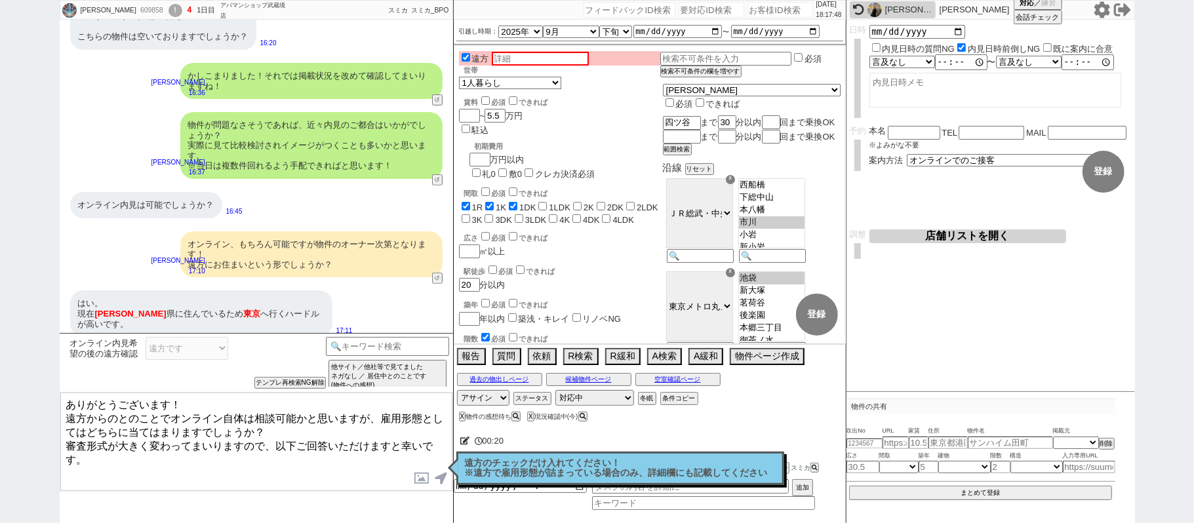
drag, startPoint x: 512, startPoint y: 471, endPoint x: 489, endPoint y: 426, distance: 50.5
click at [512, 470] on p "遠方のチェックだけ入れてください！ ※遠方で雇用形態が詰まっている場合のみ、詳細欄にも記載してください" at bounding box center [620, 468] width 311 height 20
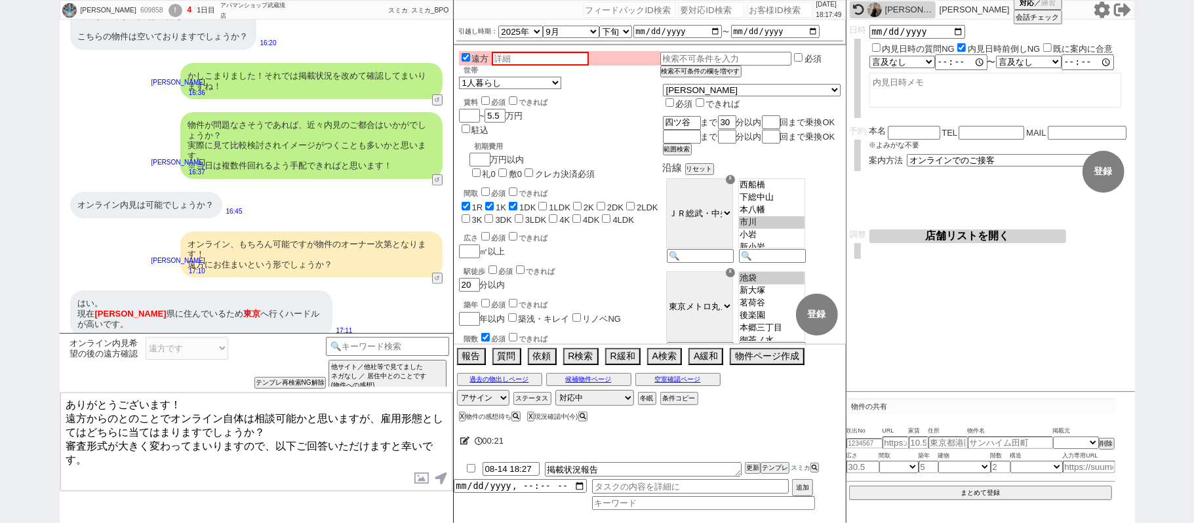
click at [463, 443] on icon at bounding box center [465, 441] width 10 height 9
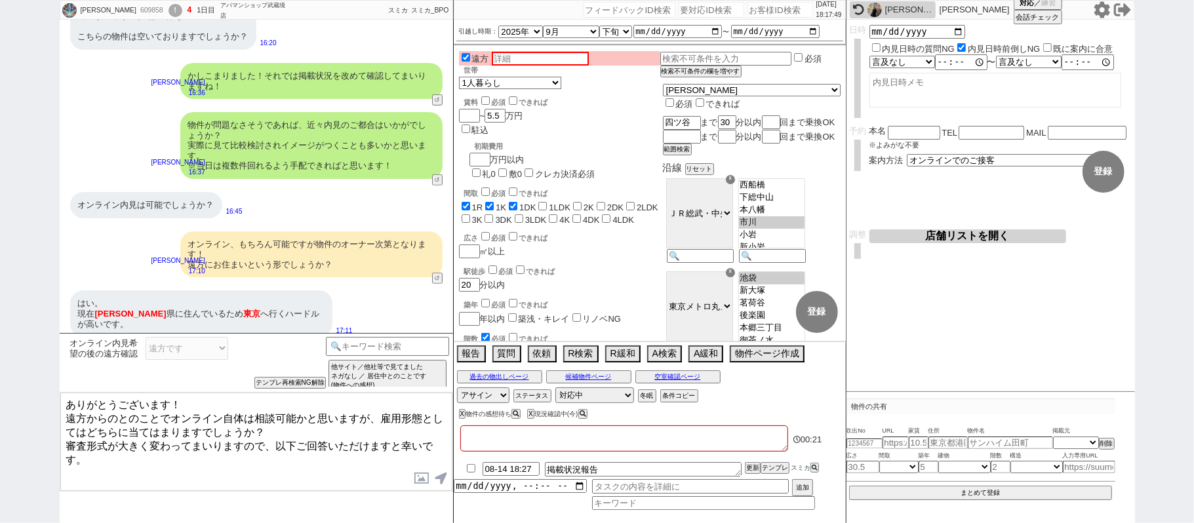
click at [494, 447] on textarea at bounding box center [624, 439] width 328 height 26
click at [294, 433] on textarea "ありがとうございます！ 遠方からのとのことでオンライン自体は相談可能かと思いますが、雇用形態としてはどちらに当てはまりますでしょうか？ 審査形式が大きく変わっ…" at bounding box center [256, 442] width 392 height 98
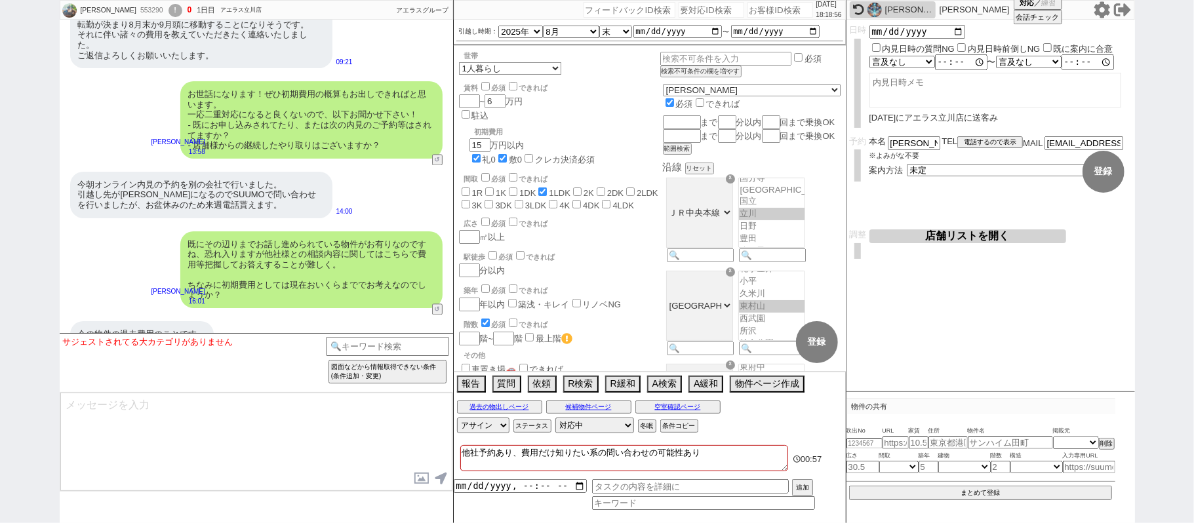
scroll to position [5612, 0]
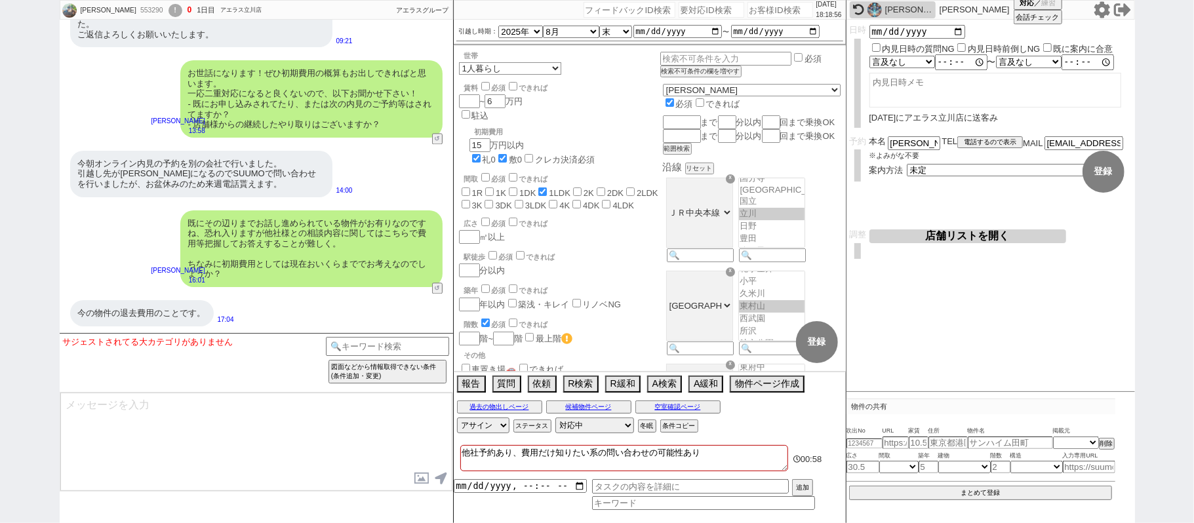
click at [215, 410] on textarea at bounding box center [256, 442] width 392 height 98
click at [402, 349] on input at bounding box center [388, 345] width 124 height 16
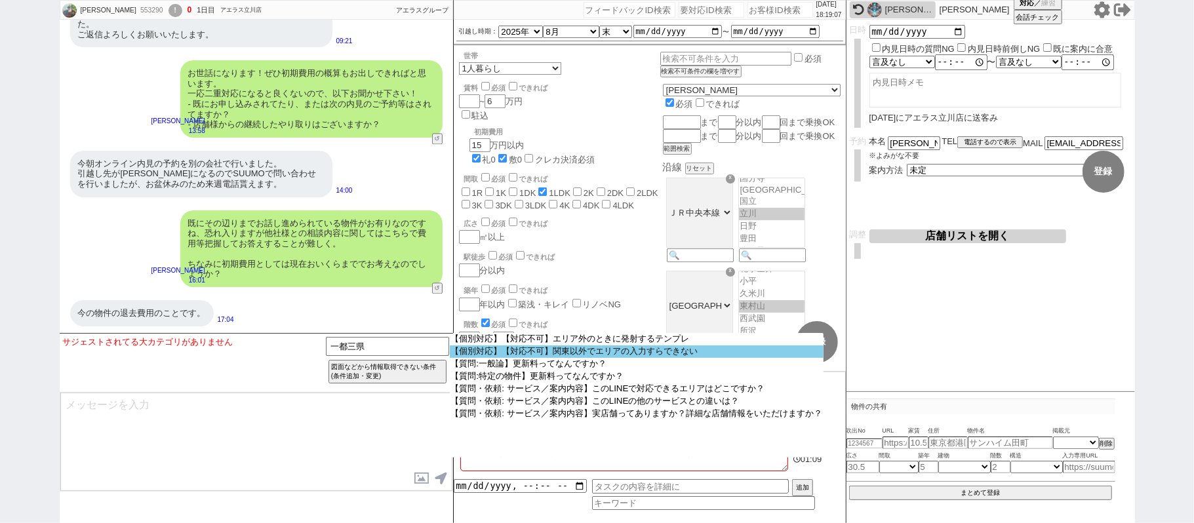
click at [561, 350] on option "【個別対応】【対応不可】関東以外でエリアの入力すらできない" at bounding box center [637, 352] width 374 height 12
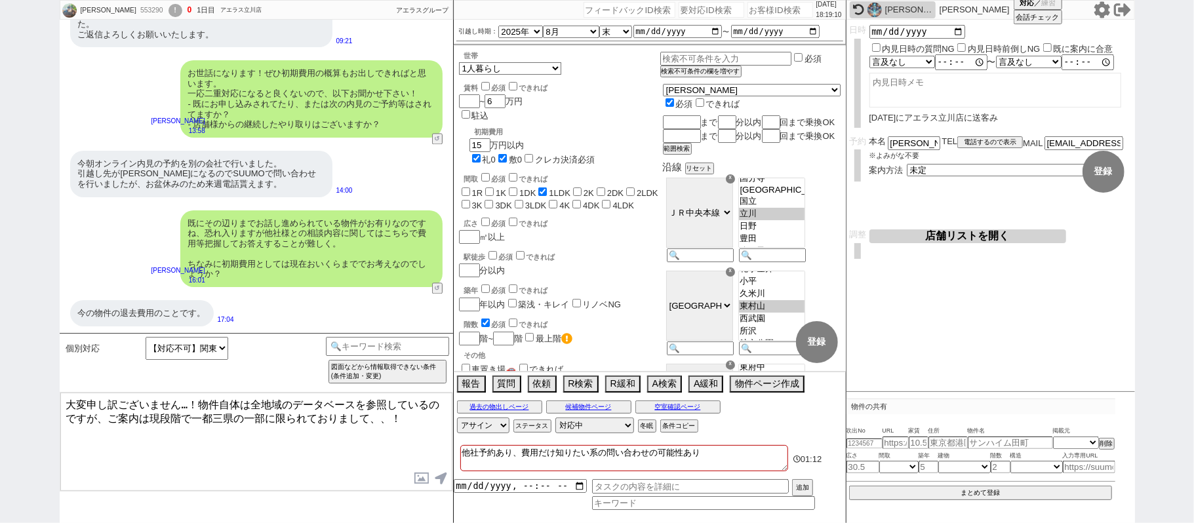
click at [200, 400] on textarea "大変申し訳ございません…！物件自体は全地域のデータベースを参照しているのですが、ご案内は現段階で一都三県の一部に限られておりまして、、！" at bounding box center [256, 442] width 392 height 98
click at [66, 400] on textarea "大変申し訳ございませんが、物件自体は全地域のデータベースを参照しているのですが、ご案内は現段階で一都三県の一部に限られておりまして、、！" at bounding box center [256, 442] width 392 height 98
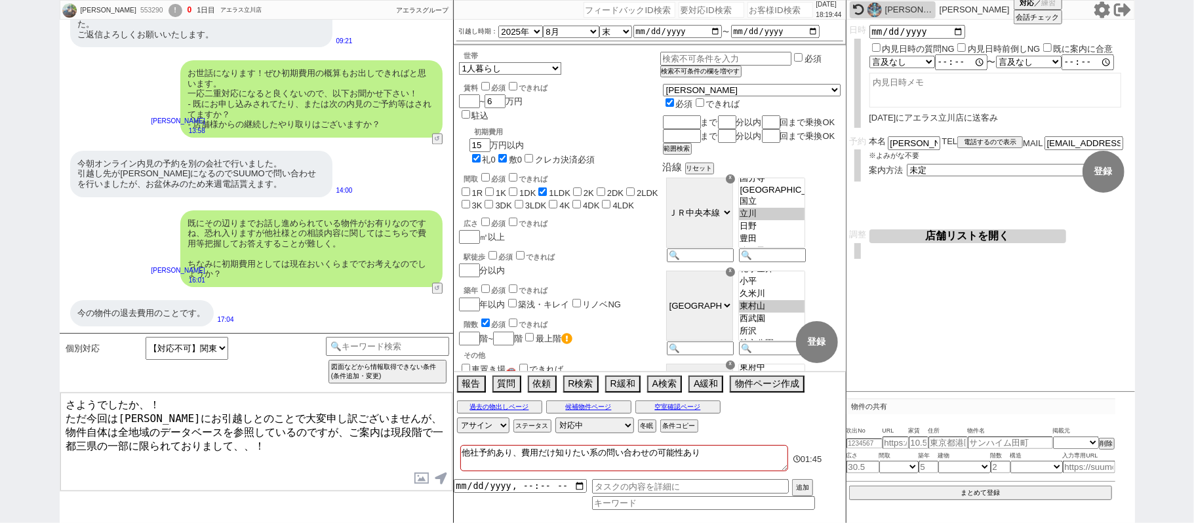
click at [256, 443] on textarea "さようでしたか、！ ただ今回は長野にお引越しとのことで大変申し訳ございませんが、物件自体は全地域のデータベースを参照しているのですが、ご案内は現段階で一都三県…" at bounding box center [256, 442] width 392 height 98
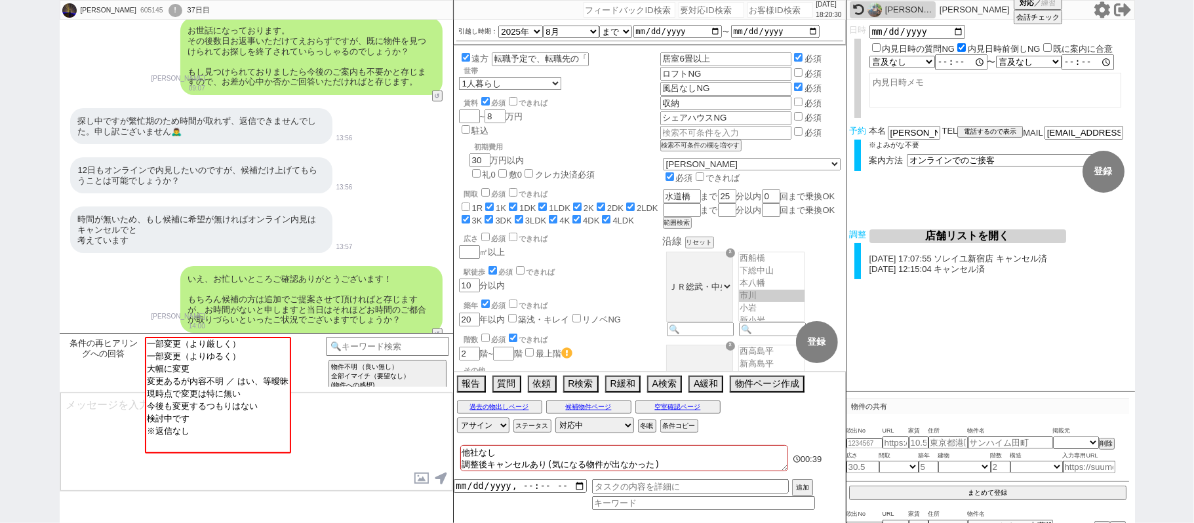
scroll to position [874, 0]
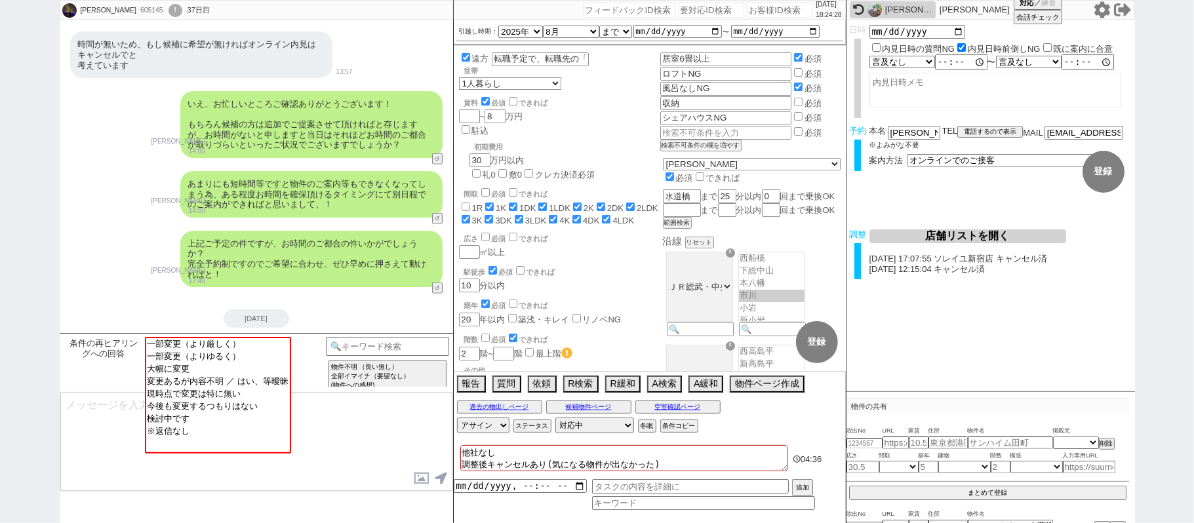
click at [0, 116] on div "清水怜奈 605145 ! 0 37日目 冬眠中 自社客 スミカ スミカ_BPO チャット全表示 2025-08-09 お世話になります、 先日の確認が取れこ…" at bounding box center [597, 261] width 1194 height 523
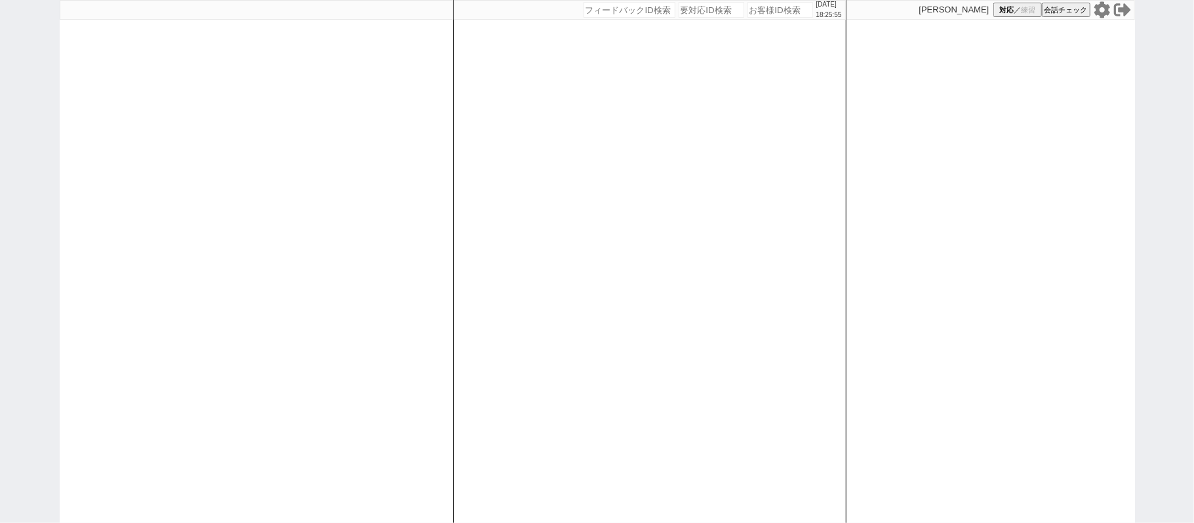
drag, startPoint x: 16, startPoint y: 181, endPoint x: 18, endPoint y: 174, distance: 7.1
click at [16, 177] on div "[DATE] 18:25:55 候補物件を追加してしてください 紹介した物件一覧 他社物件を追加する 空室確認ページに追加・削除 紹介した物件一覧 他社物件を…" at bounding box center [597, 261] width 1194 height 523
click at [294, 169] on div at bounding box center [256, 261] width 393 height 523
select select "4"
select select
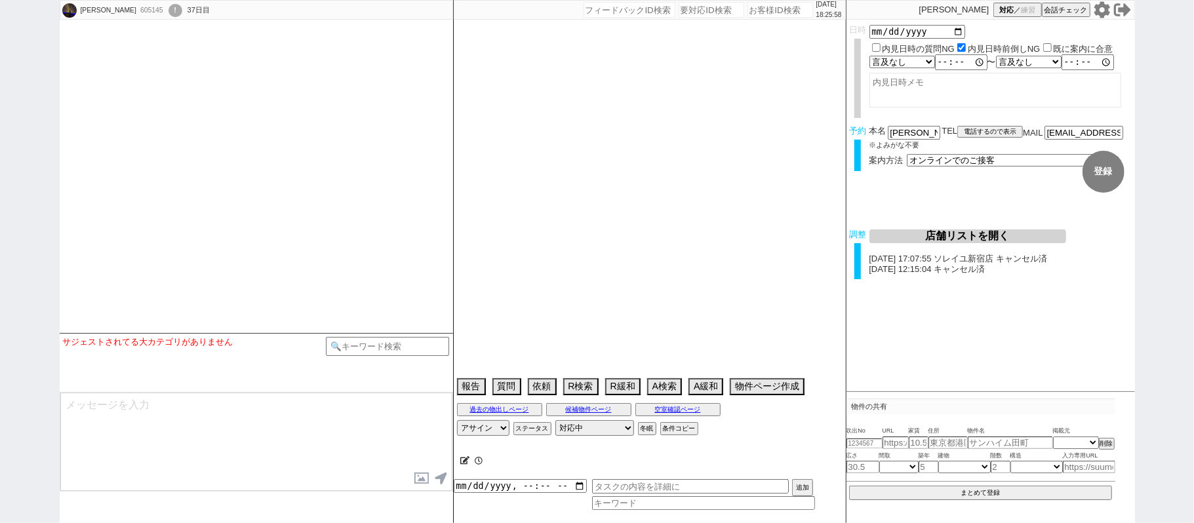
select select
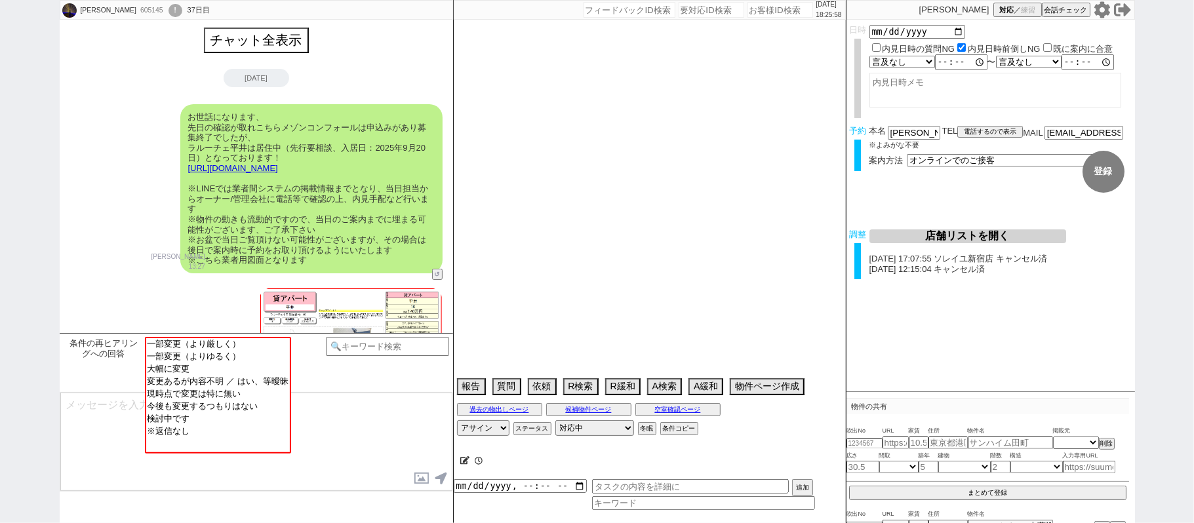
scroll to position [1721, 0]
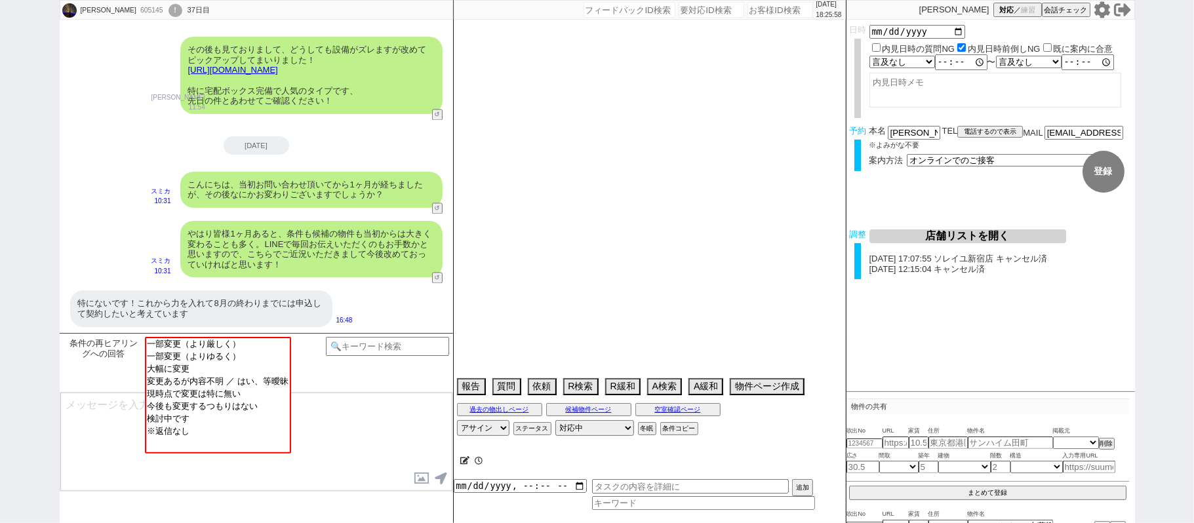
type textarea "他社なし 調整後キャンセルあり(気になる物件が出なかった)"
select select "2025"
select select "8"
select select "37"
select select "0"
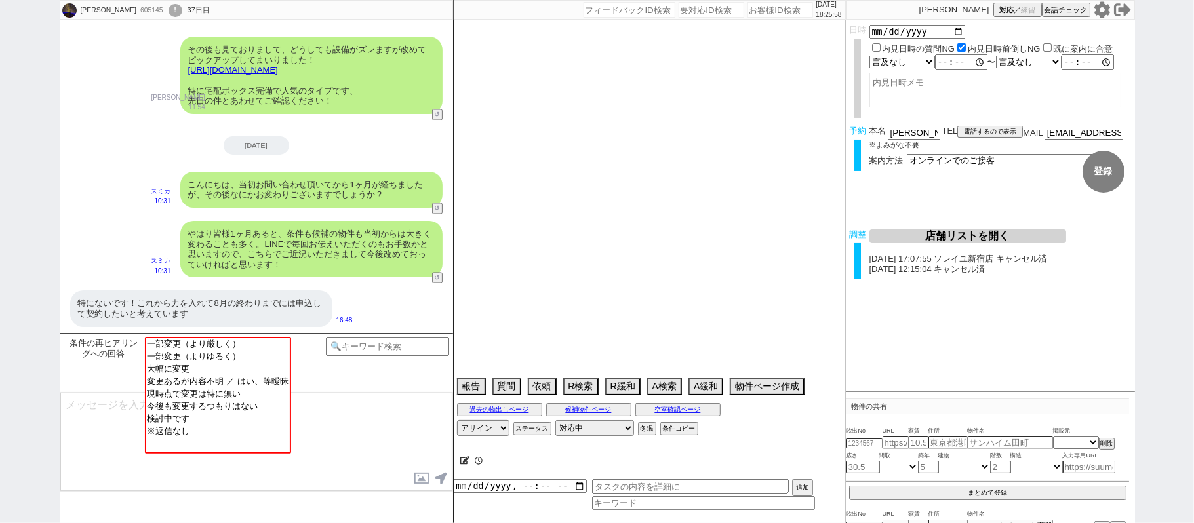
select select "817"
select select "70"
select select "1677"
select select "14"
select select "75"
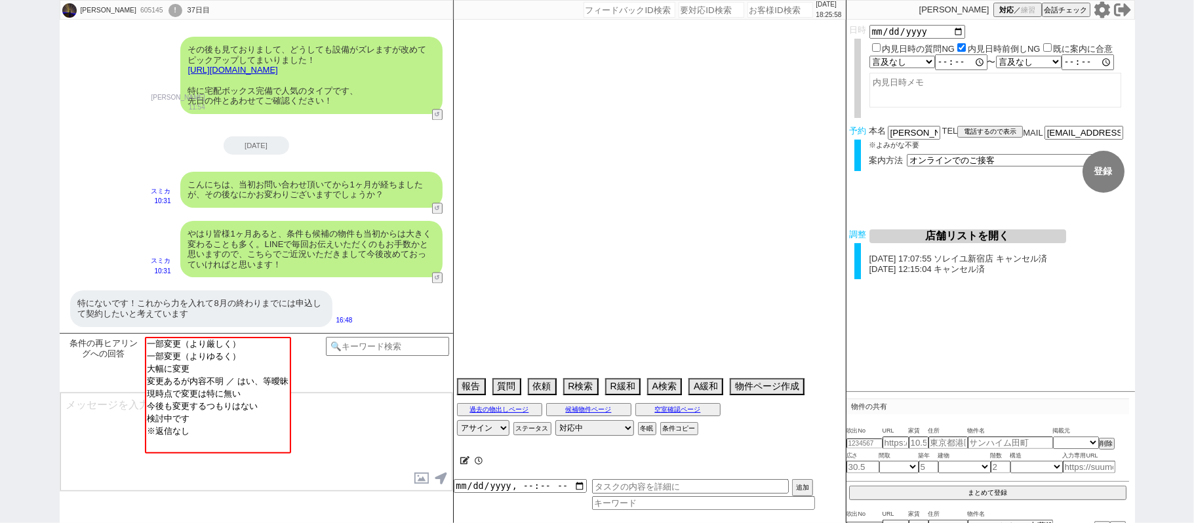
select select "1785"
select select "60"
select select "1481"
select select "71"
select select "64"
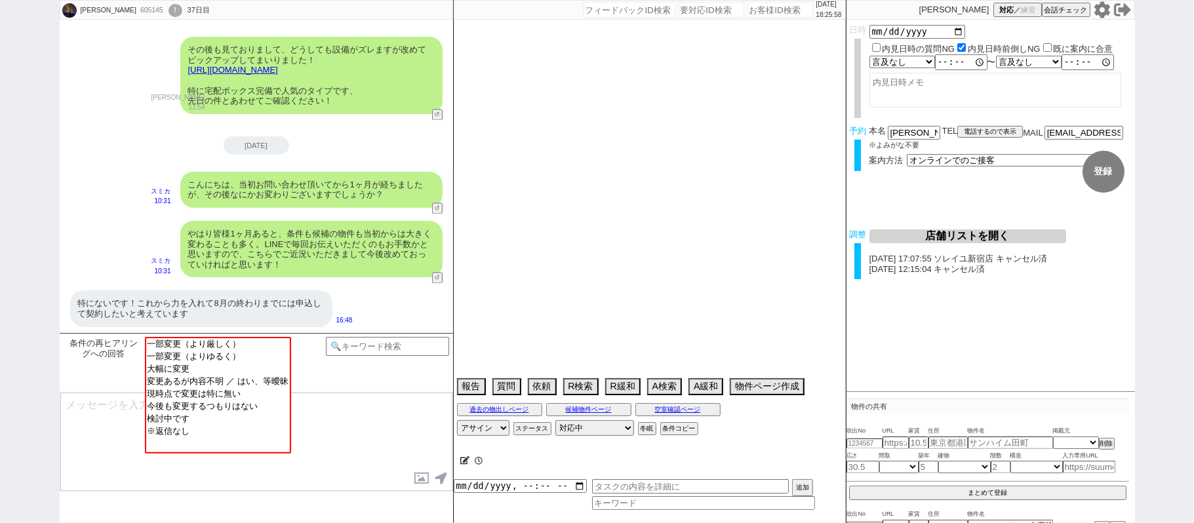
select select "1563"
select select "56"
select select "59"
select select "1469"
select select "25"
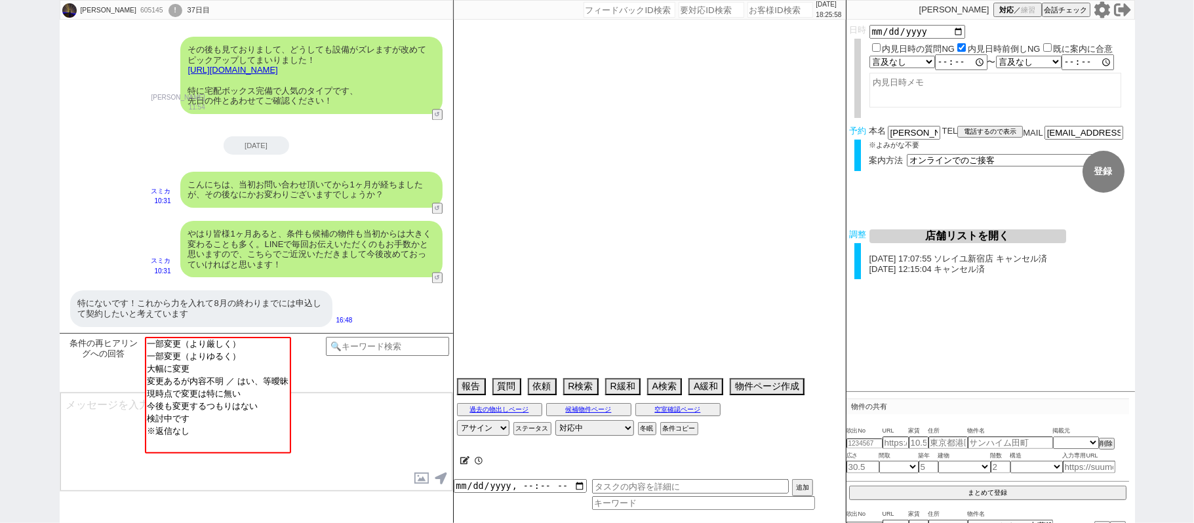
select select "788"
select select "72"
select select "1743"
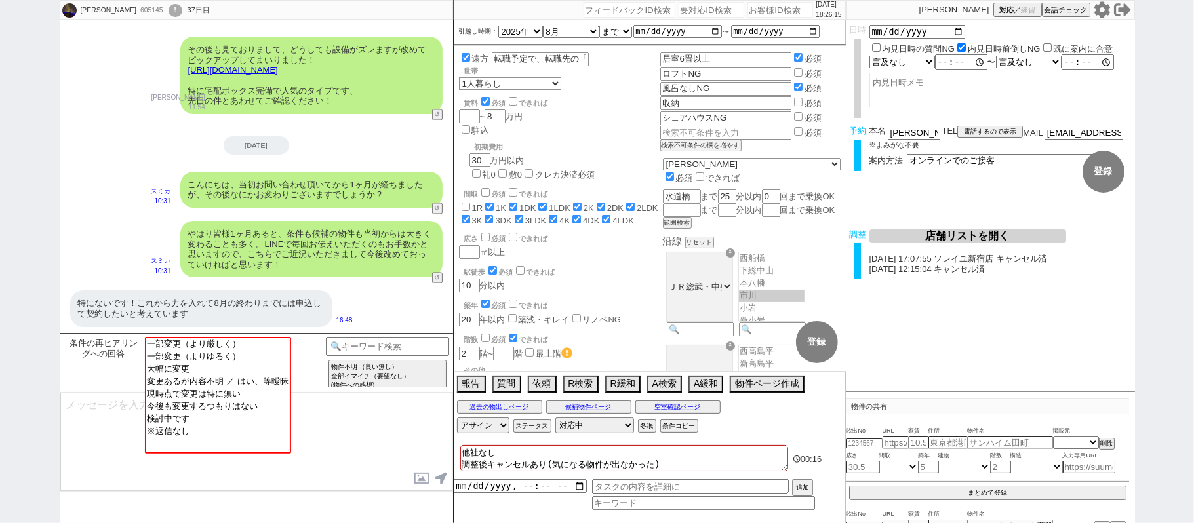
click at [83, 413] on textarea at bounding box center [256, 442] width 392 height 98
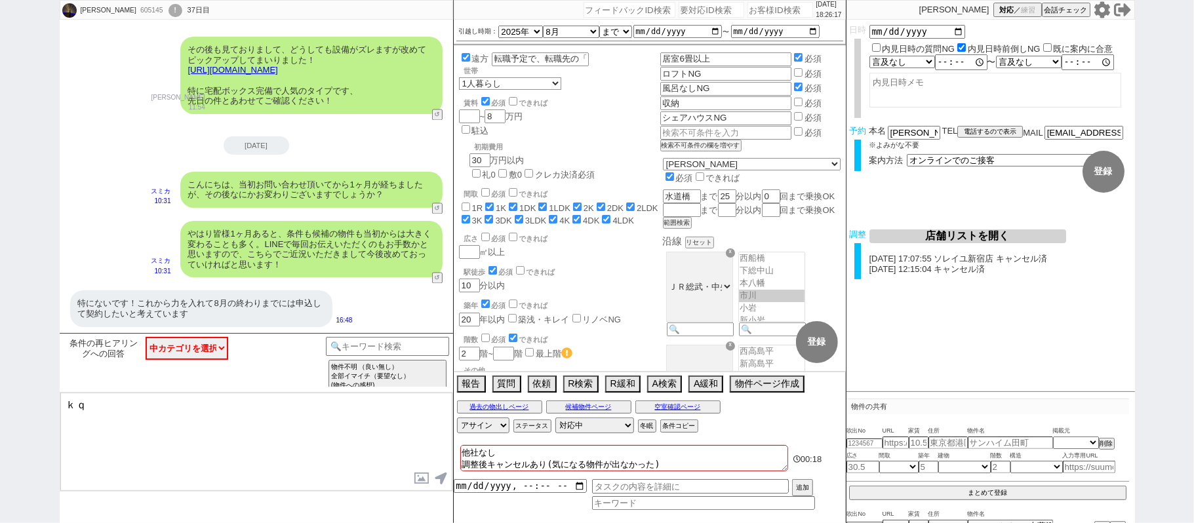
type textarea "ｋ"
click at [344, 347] on input at bounding box center [388, 345] width 124 height 16
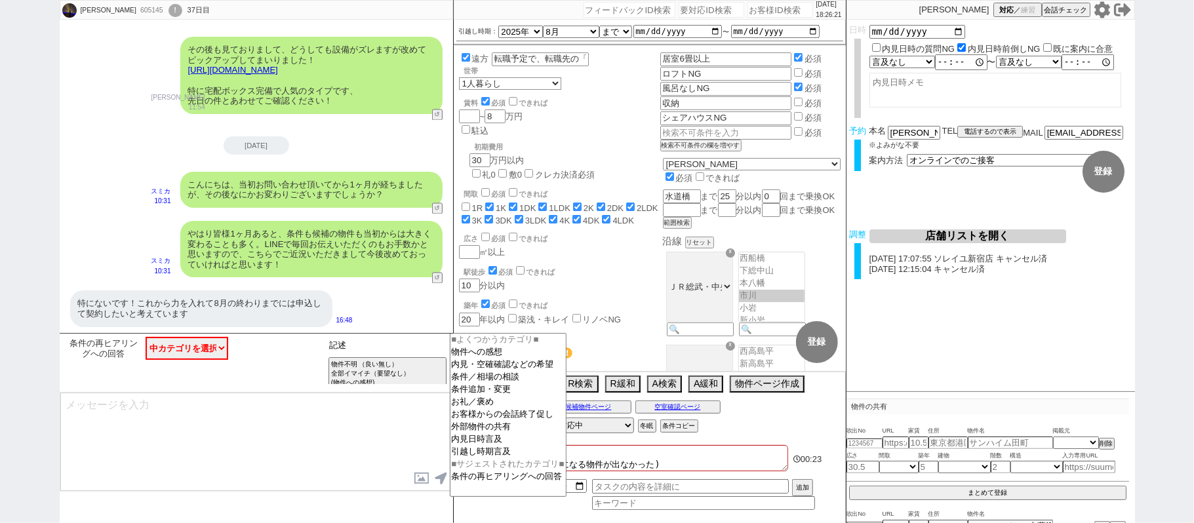
type input "記述"
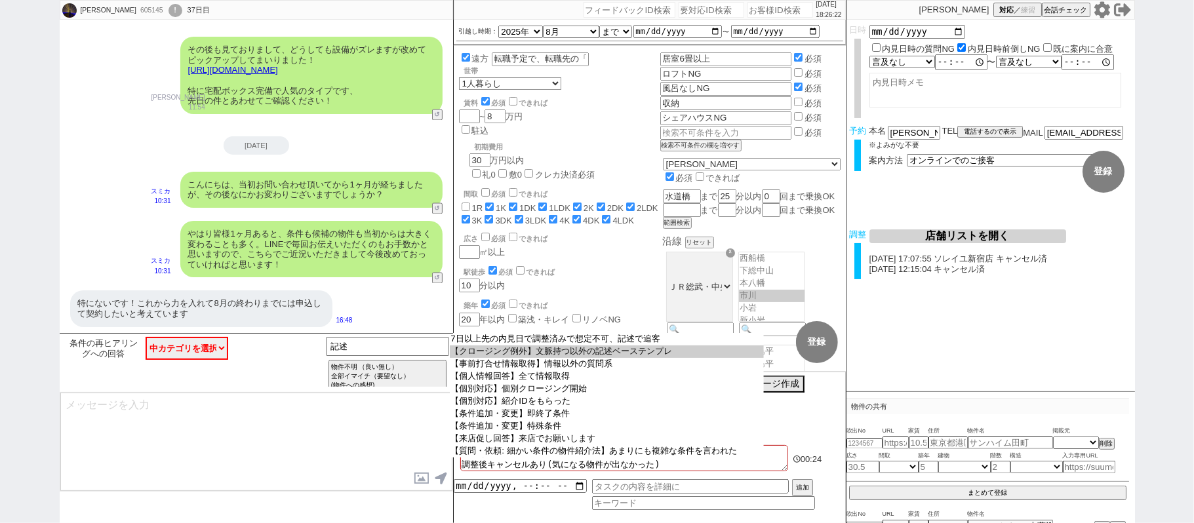
click at [509, 352] on option "【クロージング例外】文脈持つ以外の記述ベーステンプレ" at bounding box center [607, 352] width 314 height 12
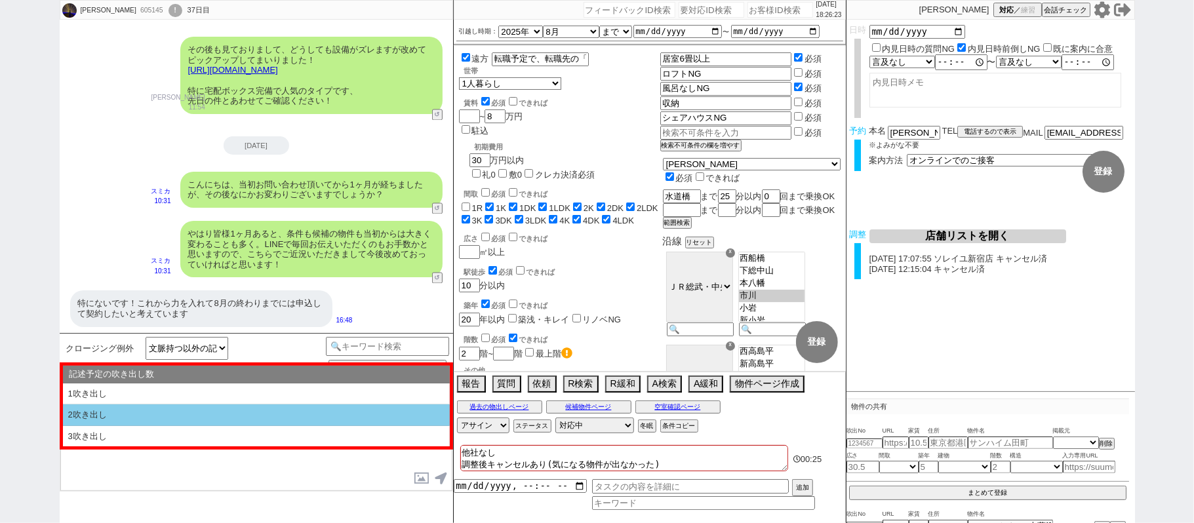
click at [221, 426] on li "2吹き出し" at bounding box center [256, 436] width 387 height 21
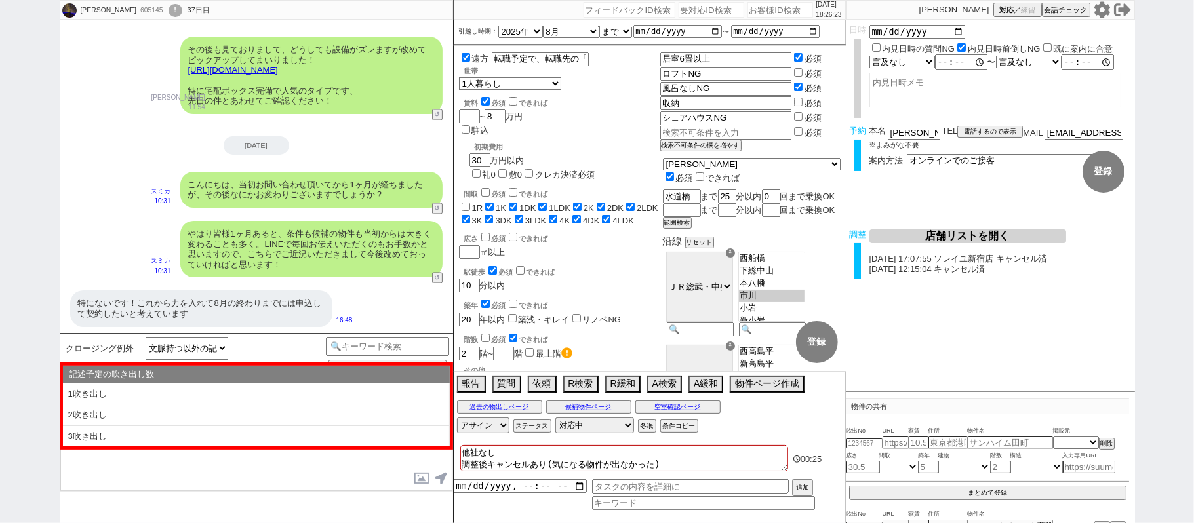
type textarea "@@【@@①記述したい内容を②の下に入力@@】@@ @@【@@②記述したい内容を入力後に①と②を@@ごと消して送信！！@@】@@"
select select "2吹き出し"
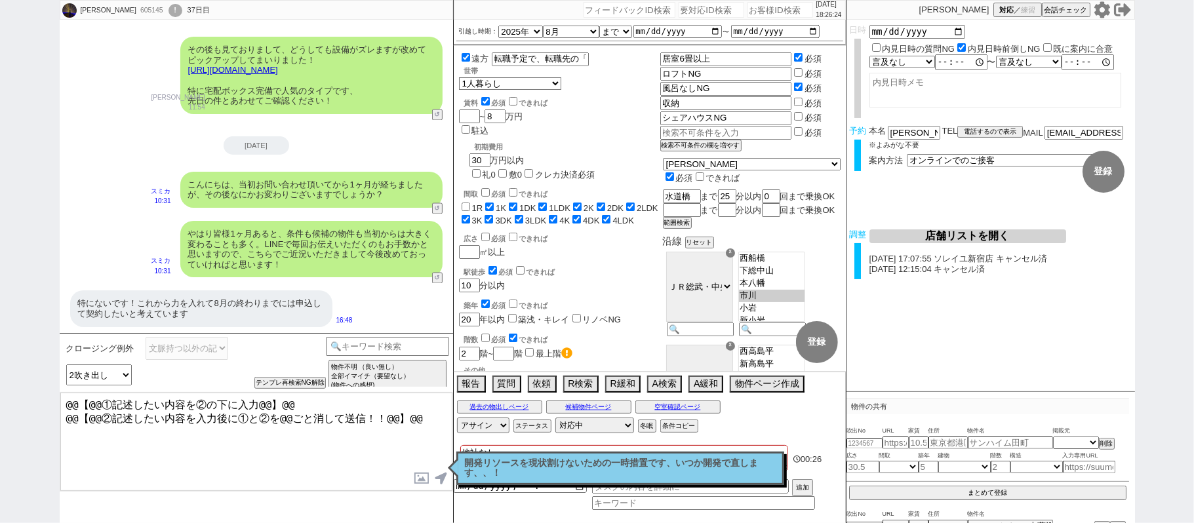
click at [416, 417] on textarea "@@【@@①記述したい内容を②の下に入力@@】@@ @@【@@②記述したい内容を入力後に①と②を@@ごと消して送信！！@@】@@" at bounding box center [256, 442] width 392 height 98
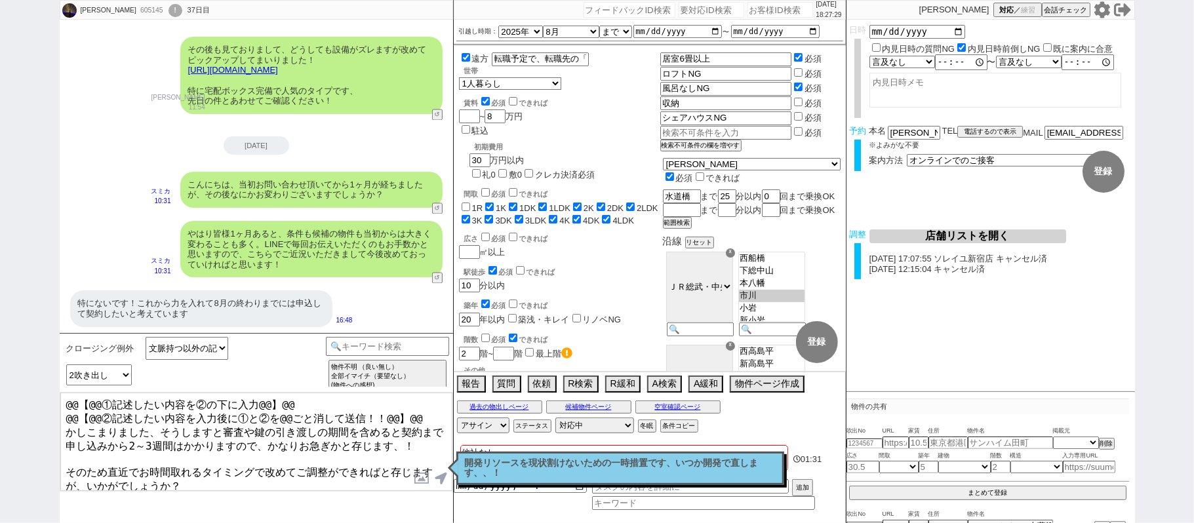
drag, startPoint x: 431, startPoint y: 413, endPoint x: 0, endPoint y: 169, distance: 495.1
click at [0, 222] on div "[PERSON_NAME] 605145 ! 0 37日目 冬眠中 自社客 スミカ スミカ_BPO チャット全表示 [DATE] お世話になります、 先日の確…" at bounding box center [597, 261] width 1194 height 523
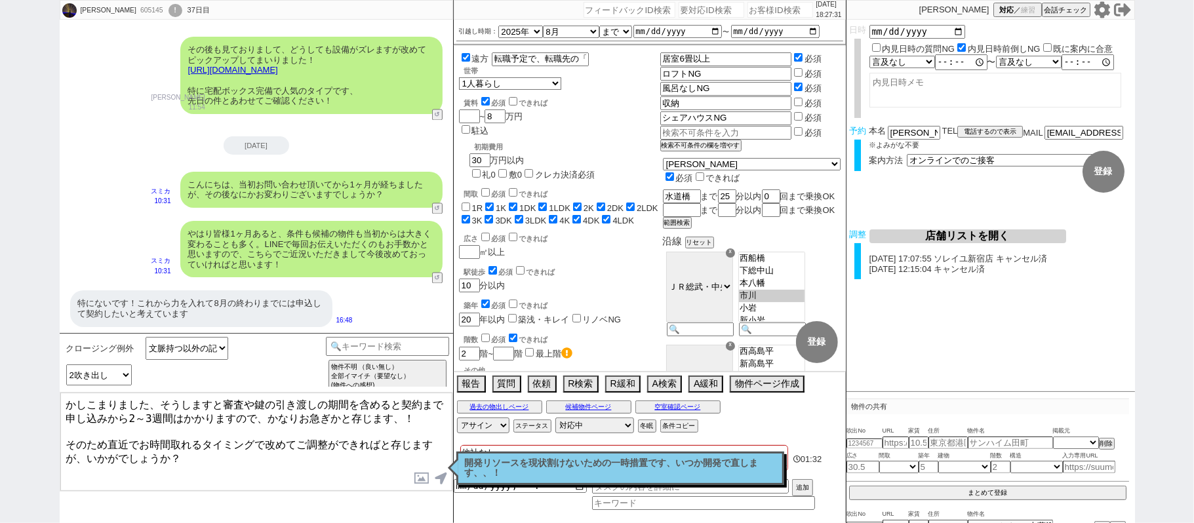
click at [208, 466] on textarea "かしこまりました、そうしますと審査や鍵の引き渡しの期間を含めると契約まで申し込みから2～3週間はかかりますので、かなりお急ぎかと存じます、！ そのため直近でお…" at bounding box center [256, 442] width 392 height 98
click at [70, 449] on textarea "かしこまりました、そうしますと審査や鍵の引き渡しの期間を含めると契約まで申し込みから2～3週間はかかりますので、かなりお急ぎかと存じます、！ そのため直近でお…" at bounding box center [256, 442] width 392 height 98
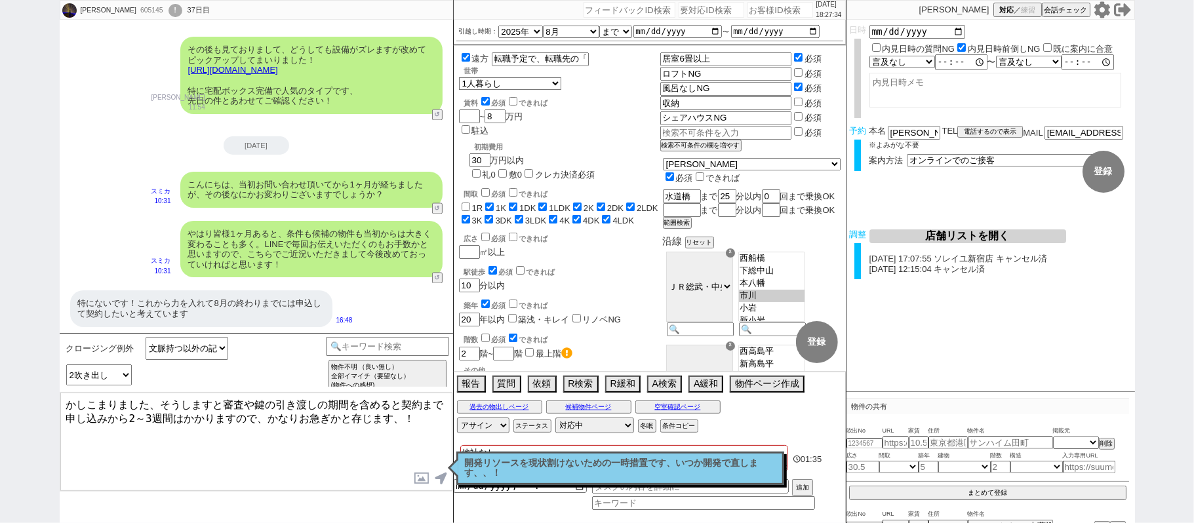
type textarea "かしこまりました、そうしますと審査や鍵の引き渡しの期間を含めると契約まで申し込みから2～3週間はかかりますので、かなりお急ぎかと存じます、！"
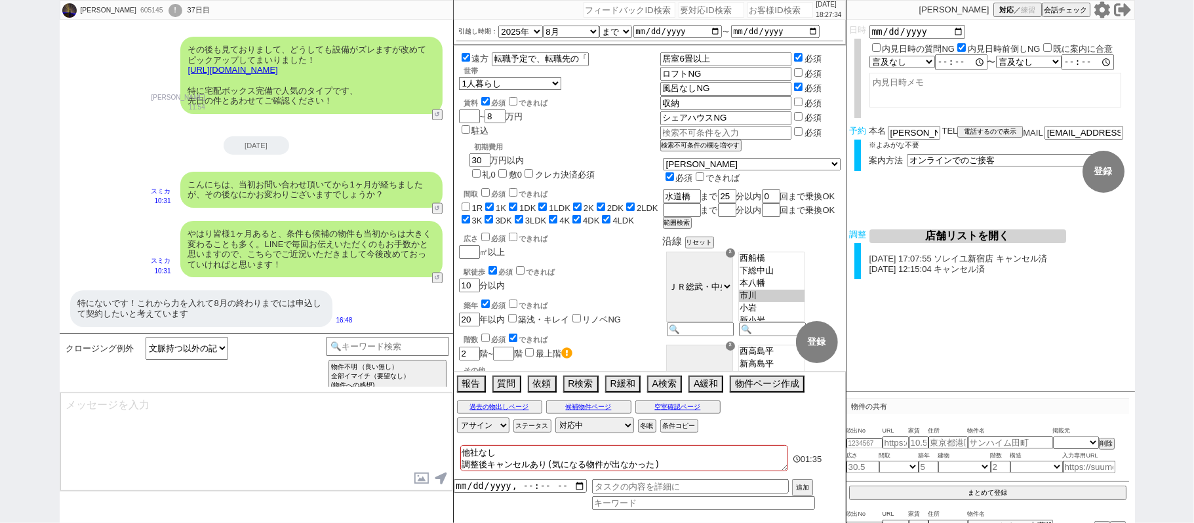
scroll to position [1302, 0]
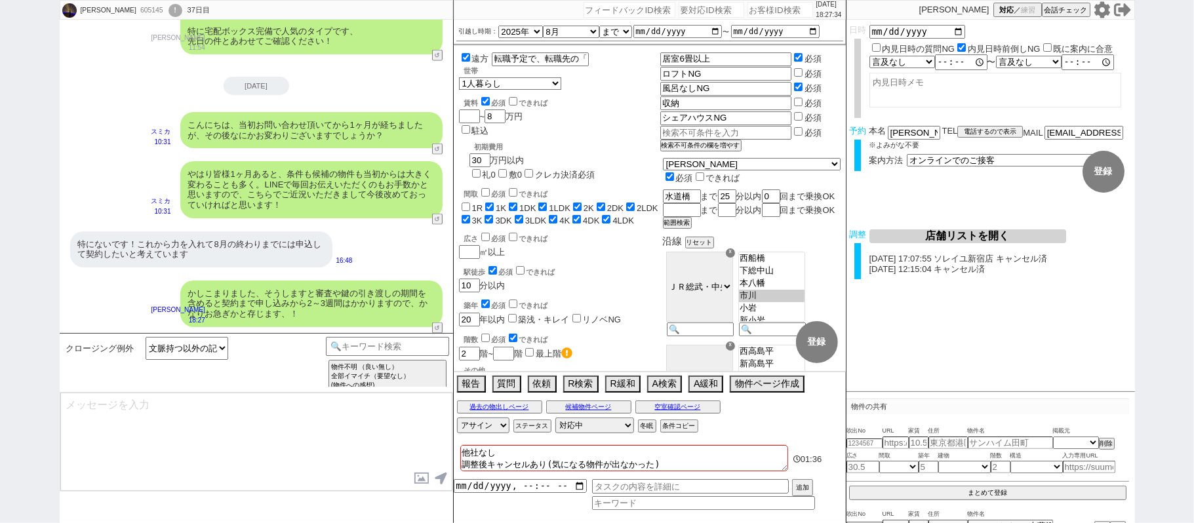
select select "431"
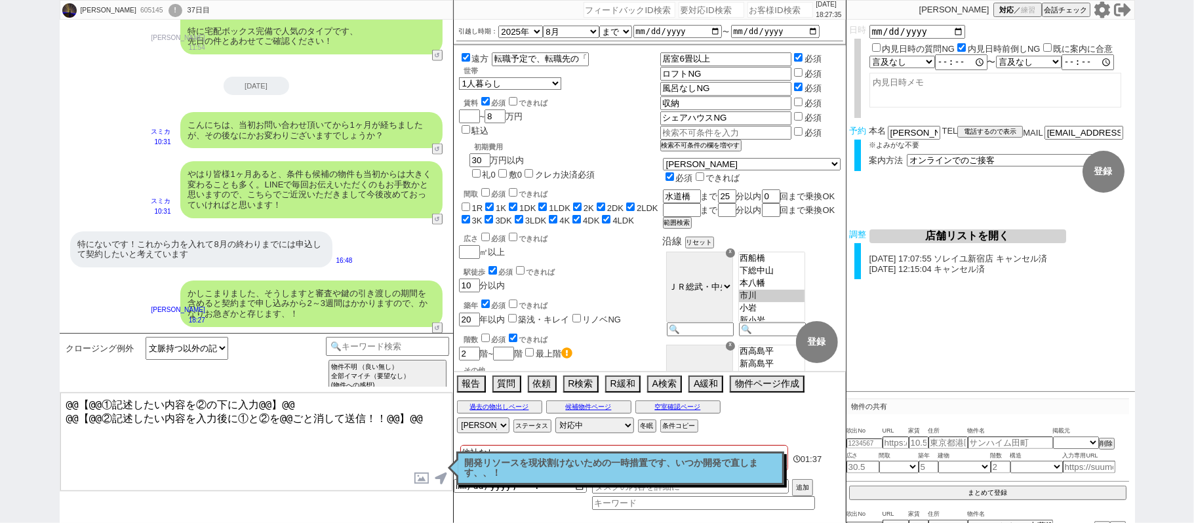
drag, startPoint x: 439, startPoint y: 420, endPoint x: 0, endPoint y: 129, distance: 526.2
click at [0, 180] on div "[PERSON_NAME] 605145 ! 0 37日目 冬眠中 自社客 スミカ スミカ_BPO チャット全表示 [DATE] すみません、ご案内に対してお…" at bounding box center [597, 261] width 1194 height 523
paste textarea "そのため直近でお時間取れるタイミングで改めてご調整ができればと存じますが、いかがでしょうか？"
type textarea "そのため直近でお時間取れるタイミングで改めてご調整ができればと存じますが、いかがでしょうか？"
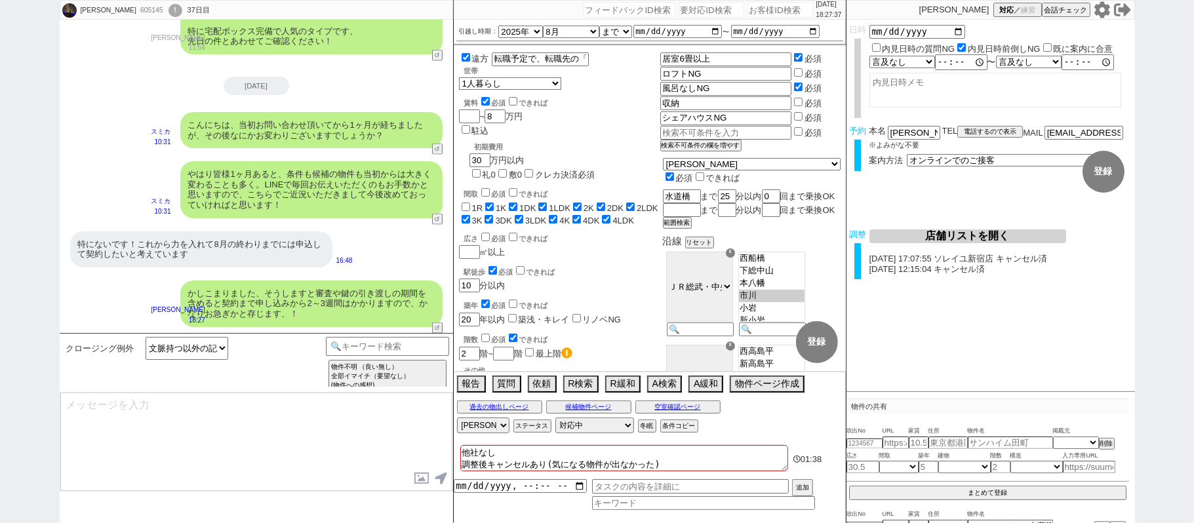
scroll to position [1352, 0]
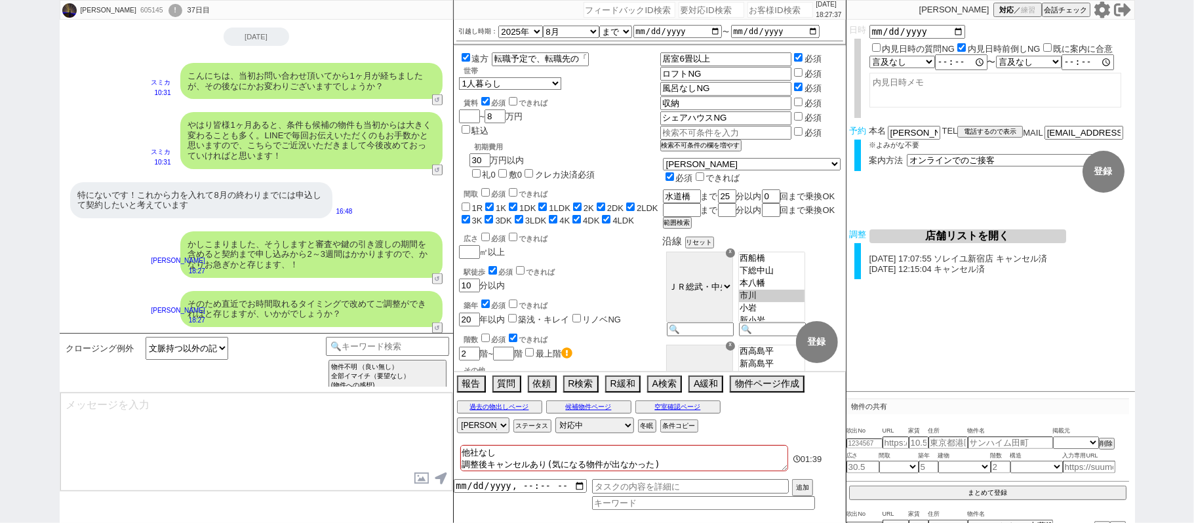
type textarea "@@【@@メッセージは打たず、以下やってください@@】@@ @@【@@タスク整理、追加、条件入力等のやるべきことはやりましたか？？全て終わったら自分に付いたア…"
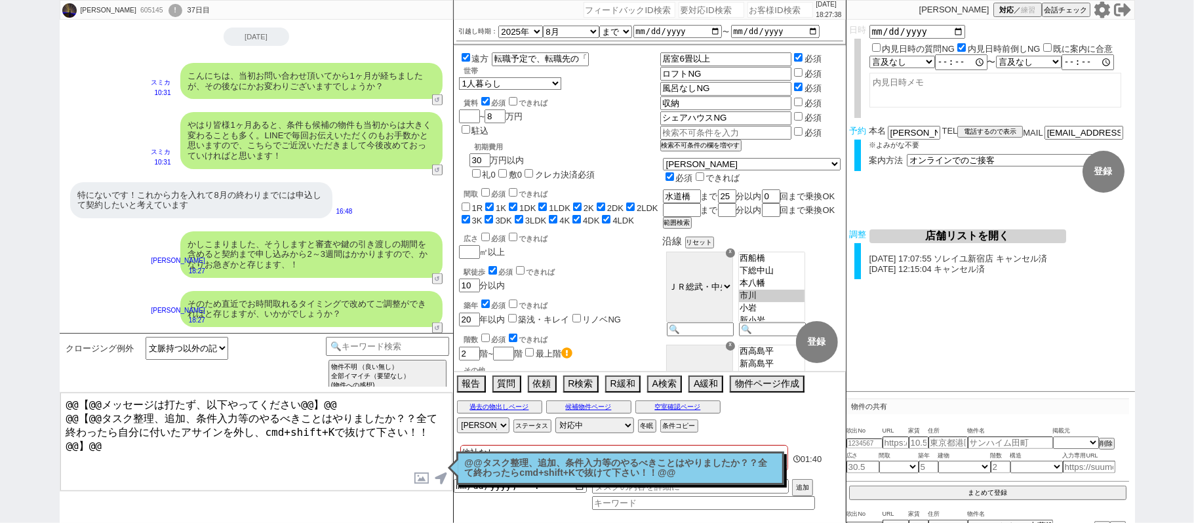
click at [574, 464] on p "@@タスク整理、追加、条件入力等のやるべきことはやりましたか？？全て終わったらcmd+shift+Kで抜けて下さい！！@@" at bounding box center [620, 468] width 311 height 20
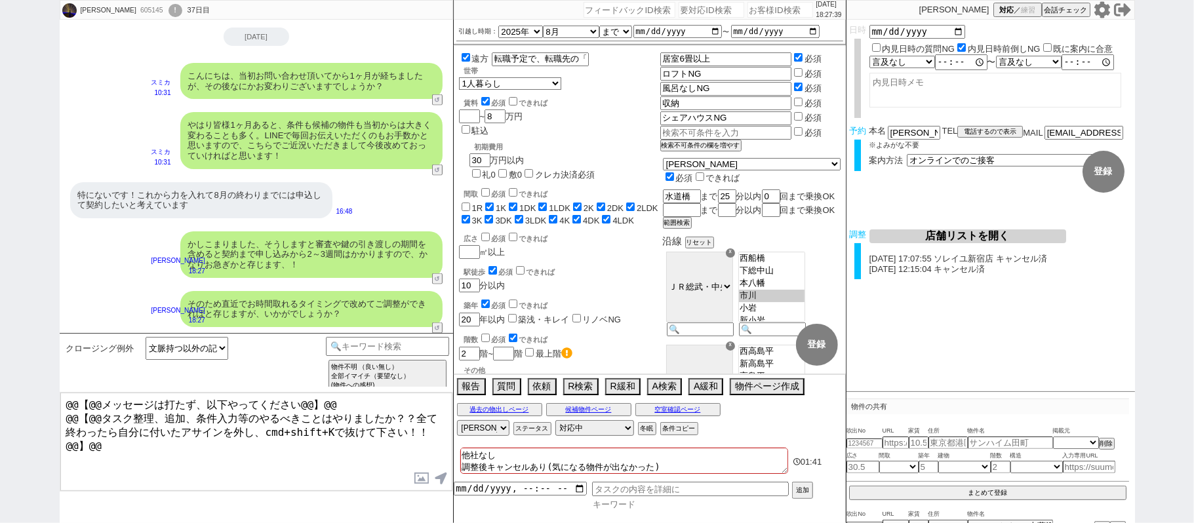
click at [609, 508] on input at bounding box center [703, 504] width 223 height 11
type input "日時"
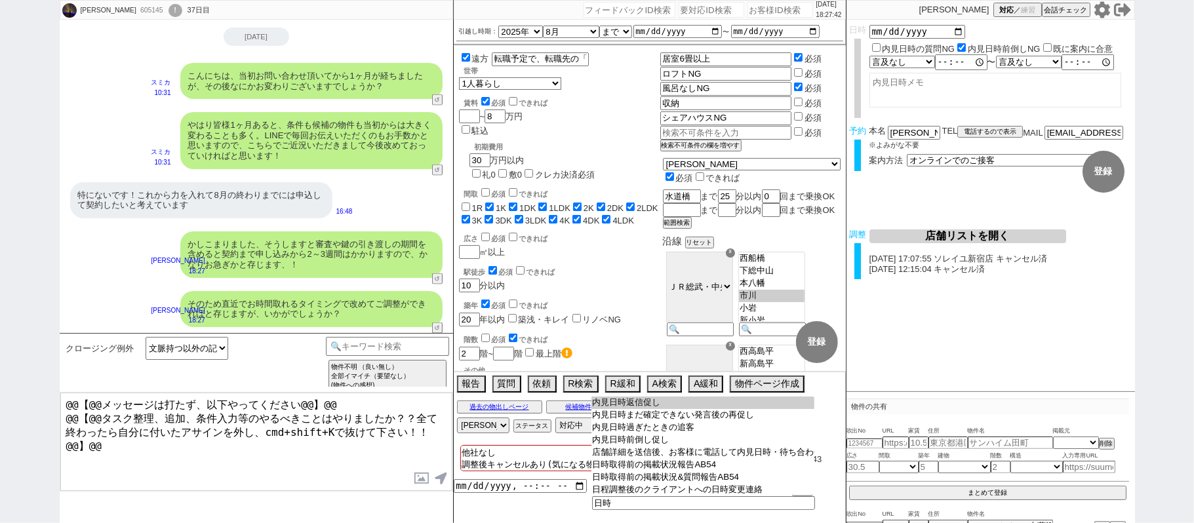
type input "内見日時返信促し"
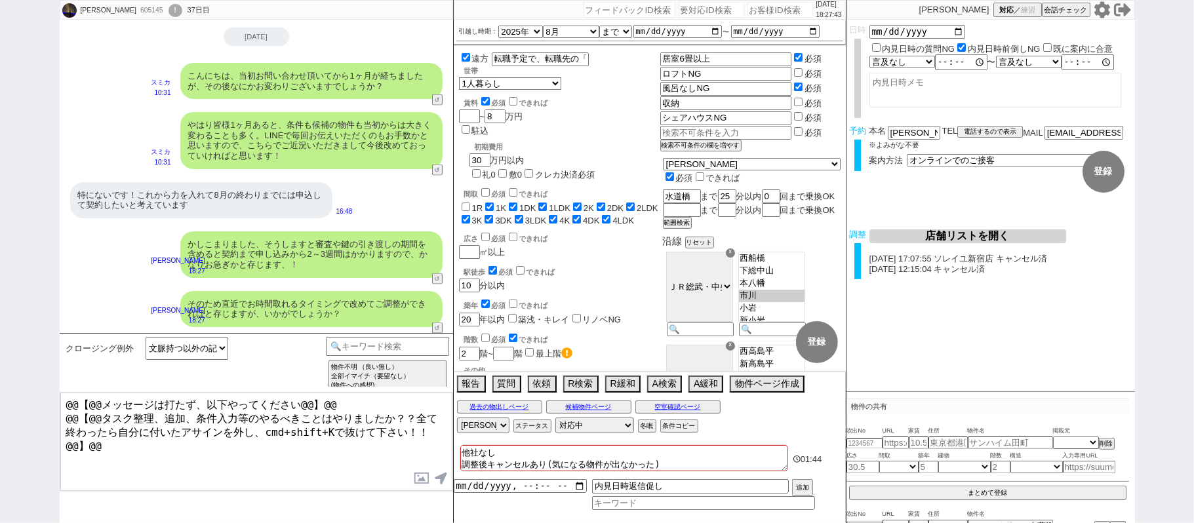
click at [494, 494] on div "内見日時返信促し 追加" at bounding box center [650, 494] width 392 height 31
click at [498, 486] on input "datetime-local" at bounding box center [520, 484] width 133 height 11
click at [807, 486] on button "追加" at bounding box center [801, 489] width 18 height 14
type input "[DATE]T18:00"
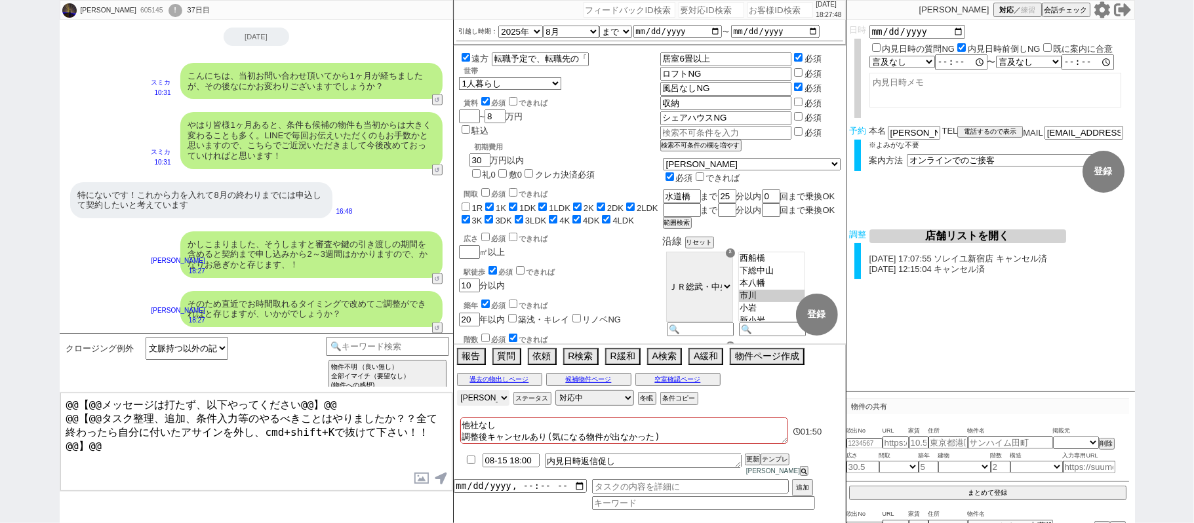
click at [462, 406] on select "アサイン 青木琢磨 黒澤沙由里 松井健太朗 小澤結 廣瀬晶子" at bounding box center [483, 398] width 52 height 16
select select
click at [457, 399] on select "アサイン 青木琢磨 黒澤沙由里 松井健太朗 小澤結 廣瀬晶子" at bounding box center [483, 398] width 52 height 16
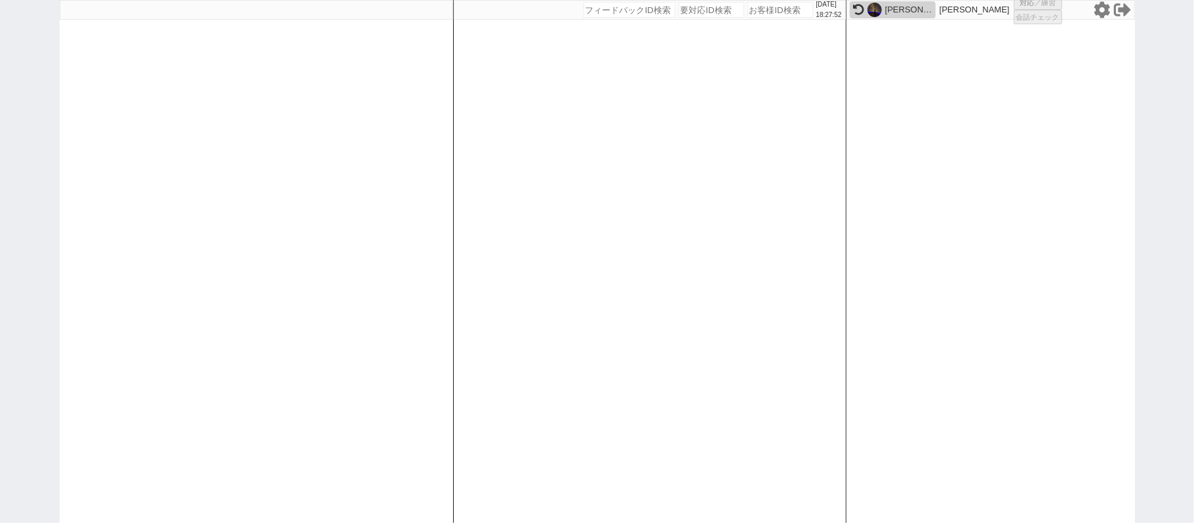
select select "2"
select select "9"
select select "5"
select select
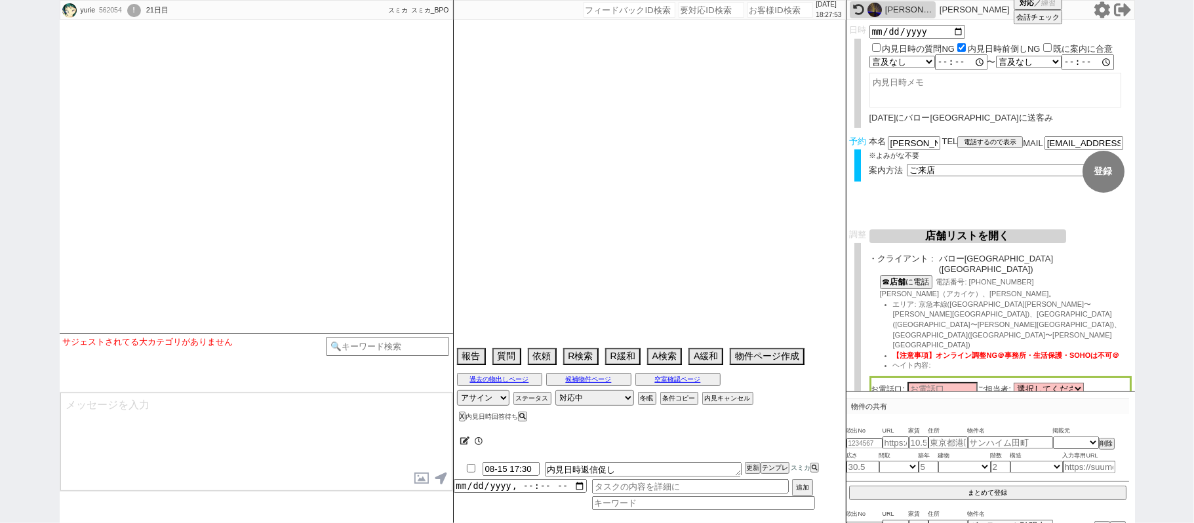
type textarea "当日までの他社予定無し　バロー上大岡店以外を希望 CS店に送れるような人じゃないので、水曜以外の別日取る＠＠"
select select "15"
select select "0"
select select "14"
select select "91"
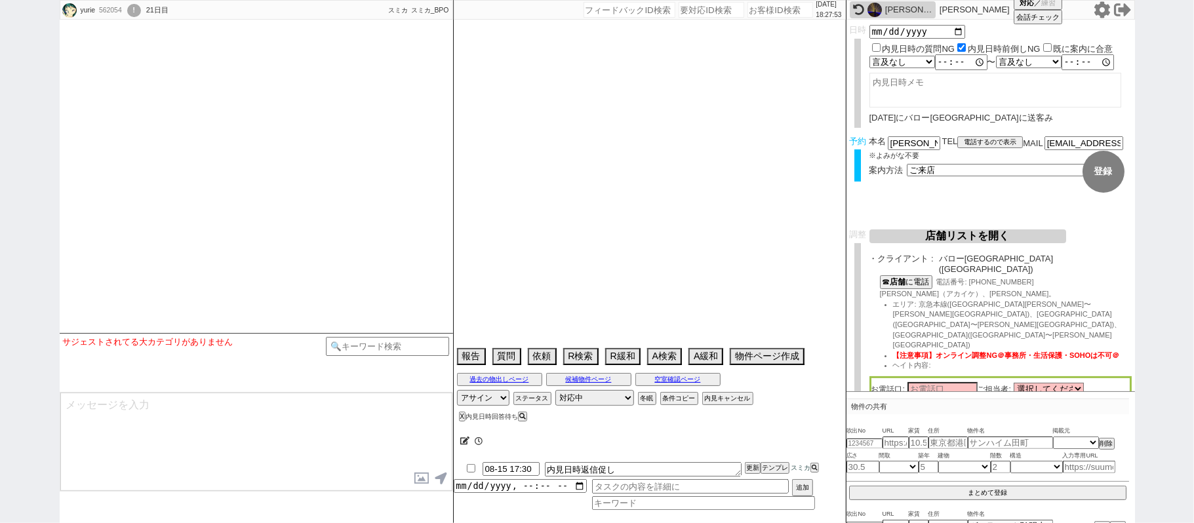
select select "2523"
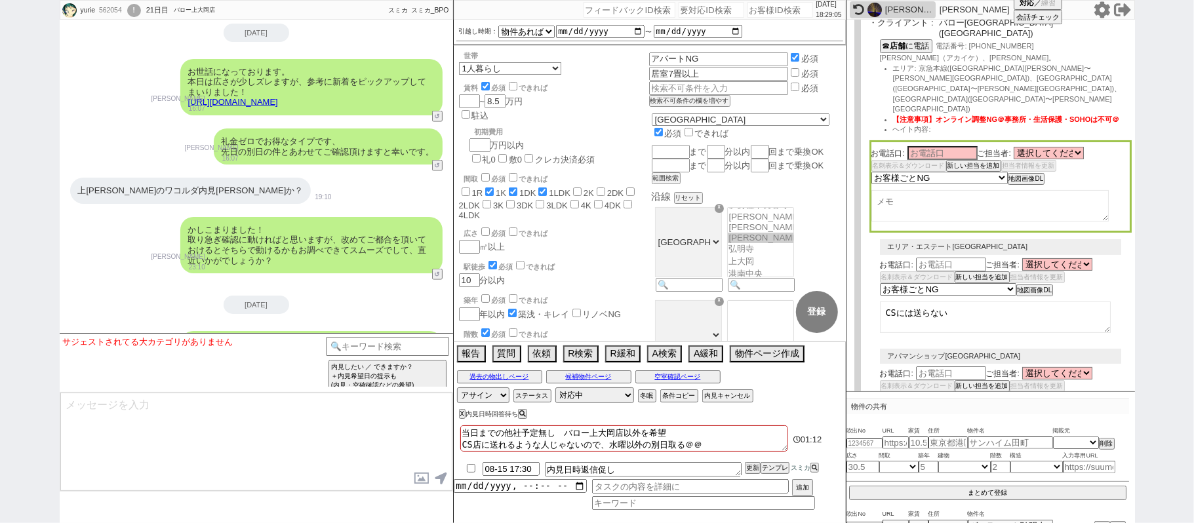
scroll to position [19157, 0]
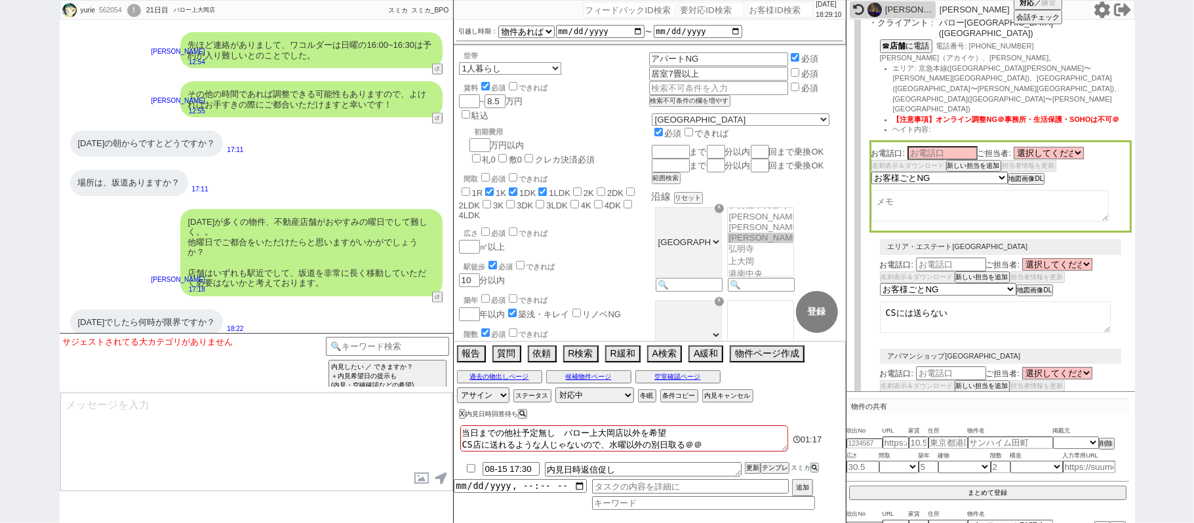
click at [439, 393] on button "↺" at bounding box center [439, 397] width 8 height 9
click at [436, 393] on button "↺" at bounding box center [439, 397] width 8 height 9
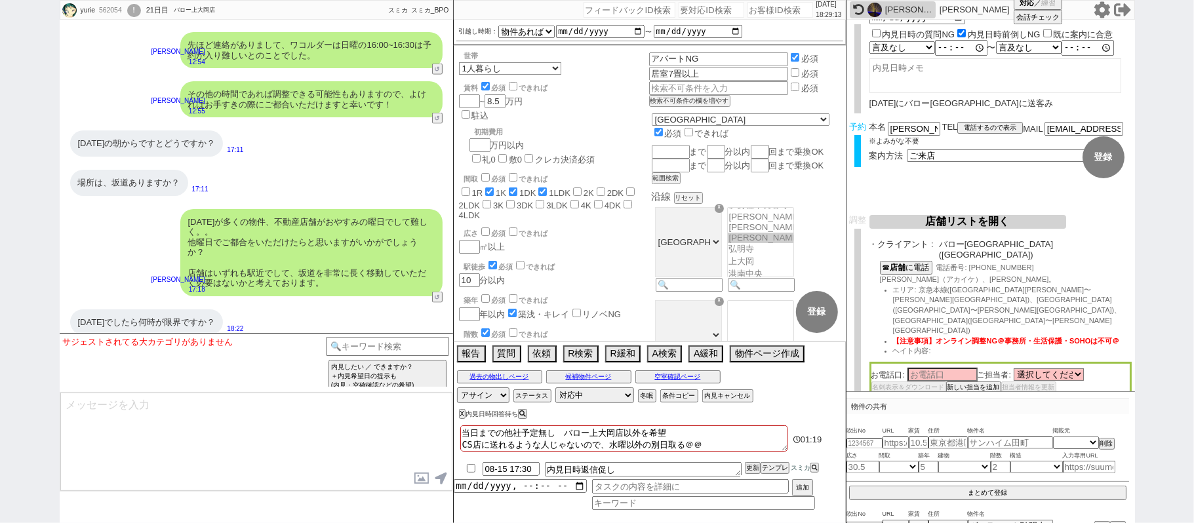
scroll to position [0, 0]
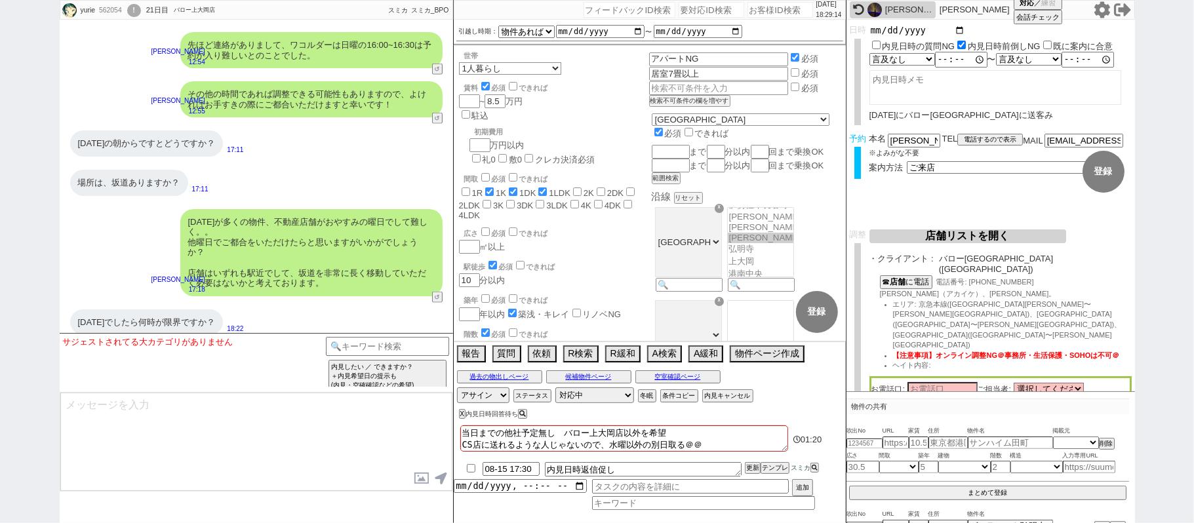
click at [960, 31] on input "date" at bounding box center [918, 30] width 96 height 11
type input "2025-08-28"
click at [1089, 163] on button "登録" at bounding box center [1104, 172] width 42 height 42
checkbox input "true"
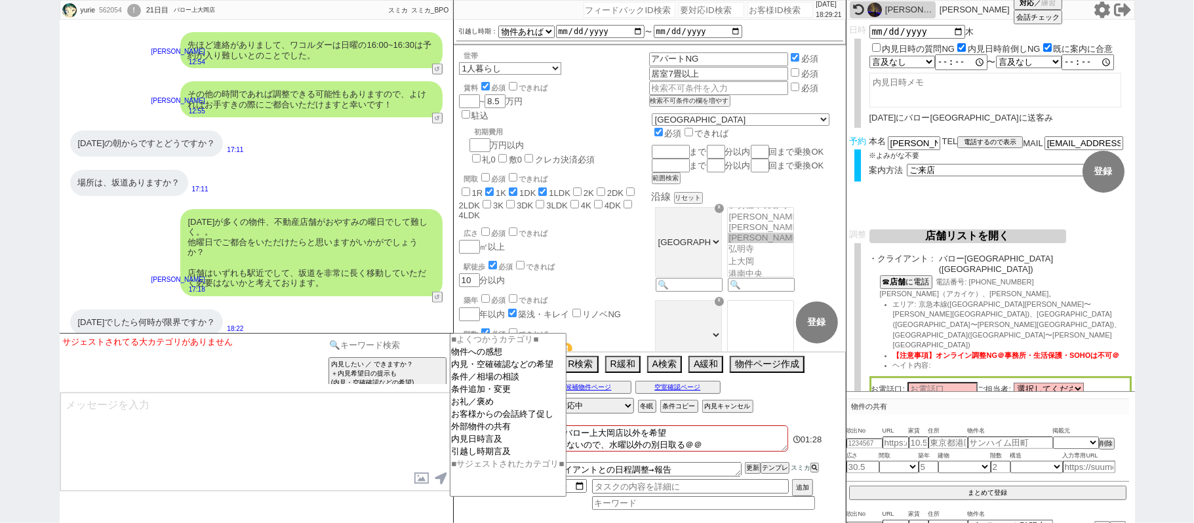
click at [390, 348] on input at bounding box center [388, 345] width 124 height 16
click at [230, 439] on textarea at bounding box center [256, 442] width 392 height 98
click at [345, 347] on input at bounding box center [388, 345] width 124 height 16
type input "き"
type input "記述"
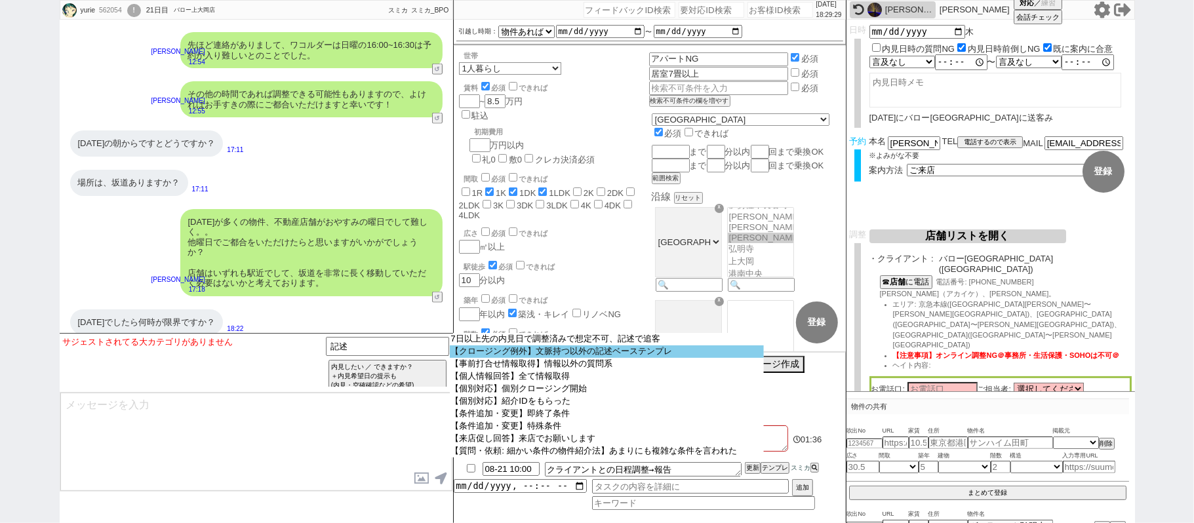
click at [594, 351] on option "【クロージング例外】文脈持つ以外の記述ベーステンプレ" at bounding box center [607, 352] width 314 height 12
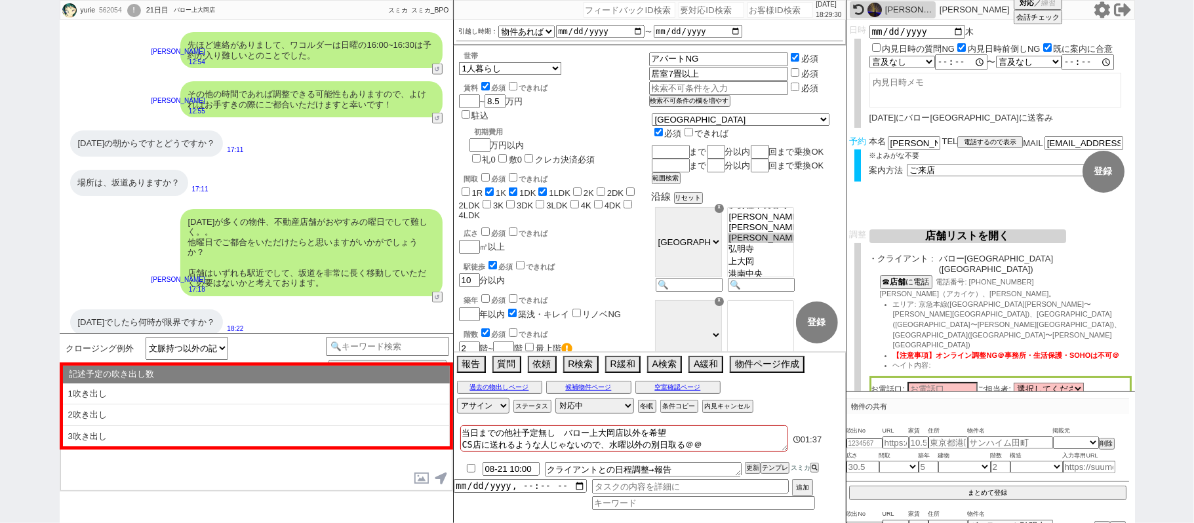
drag, startPoint x: 139, startPoint y: 396, endPoint x: 265, endPoint y: 426, distance: 129.3
click at [139, 394] on li "1吹き出し" at bounding box center [256, 395] width 387 height 22
type textarea "@@【@@①記述したい内容を②の下に入力@@】@@ @@【@@②記述したい内容を入力後に①と②を@@ごと消して送信！！@@】@@"
select select "1吹き出し"
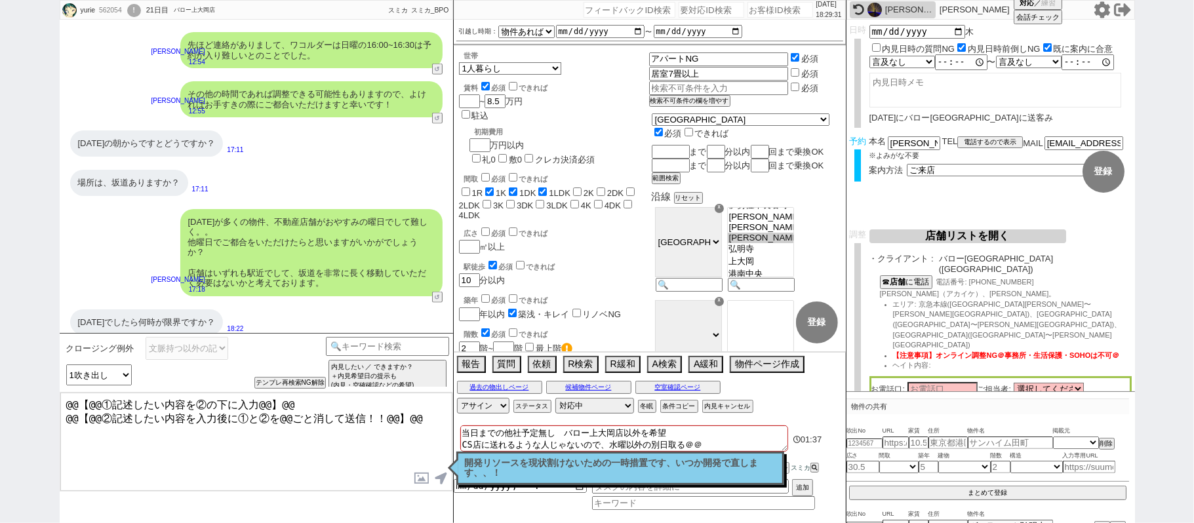
click at [426, 423] on textarea "@@【@@①記述したい内容を②の下に入力@@】@@ @@【@@②記述したい内容を入力後に①と②を@@ごと消して送信！！@@】@@" at bounding box center [256, 442] width 392 height 98
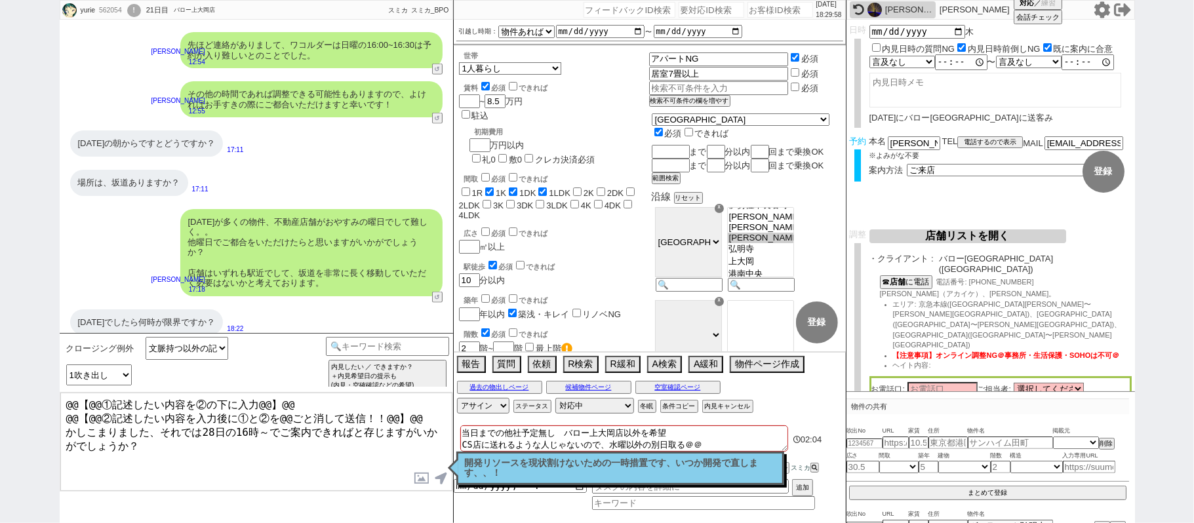
drag, startPoint x: 421, startPoint y: 415, endPoint x: 0, endPoint y: 137, distance: 504.5
click at [0, 171] on div "yurie 562054 ! 0 21日目 バロー上大岡店 冬眠中 自社客 スミカ スミカ_BPO チャット全表示 2024-12-02 新しくフォローされま…" at bounding box center [597, 261] width 1194 height 523
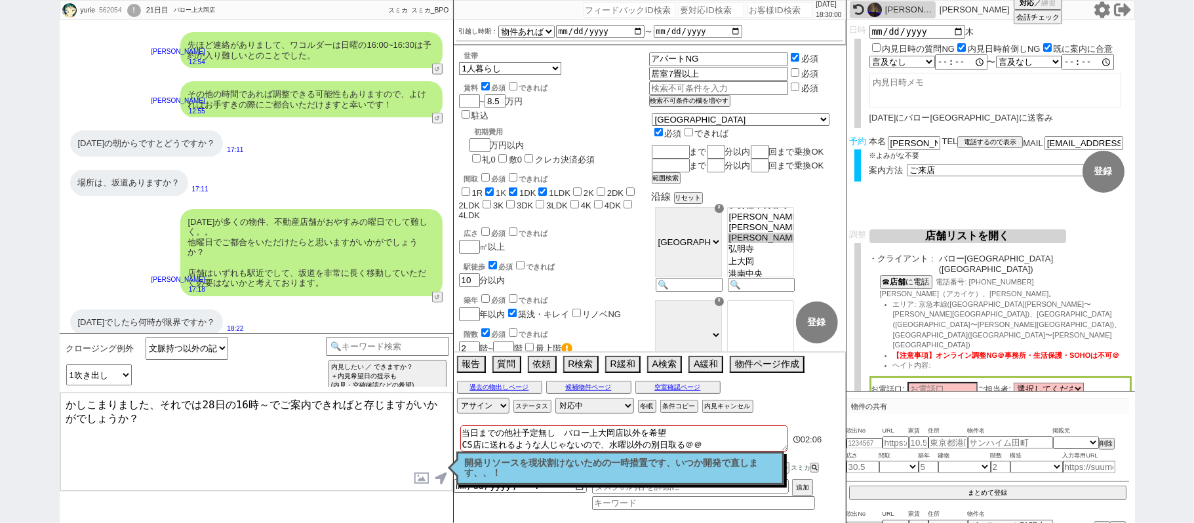
click at [266, 412] on textarea "かしこまりました、それでは28日の16時～でご案内できればと存じますがいかがでしょうか？" at bounding box center [256, 442] width 392 height 98
type textarea "かしこまりました、それでは28日の16時スタートでご案内できればと存じますがいかがでしょうか？"
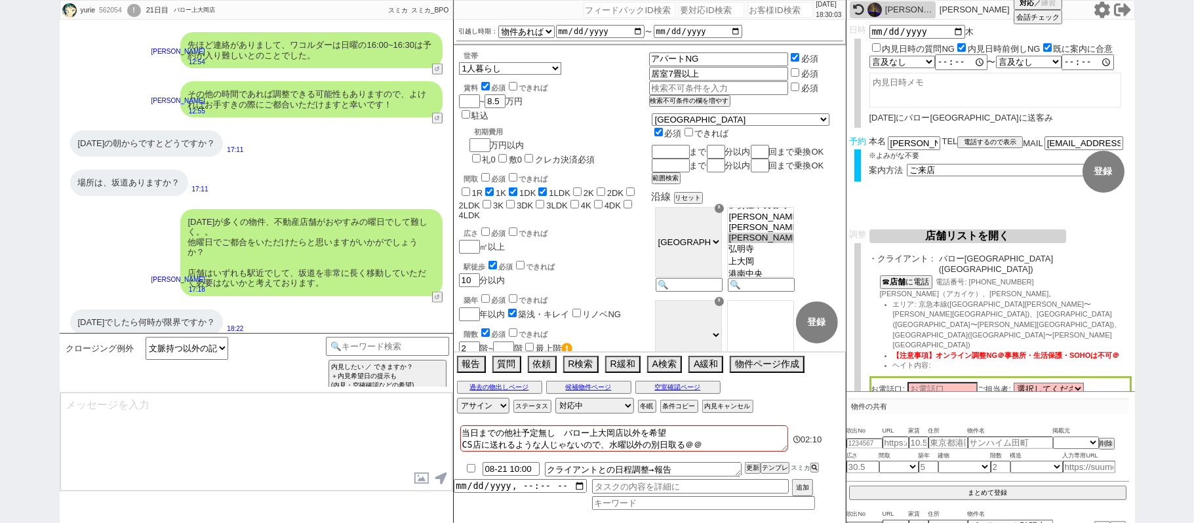
scroll to position [19206, 0]
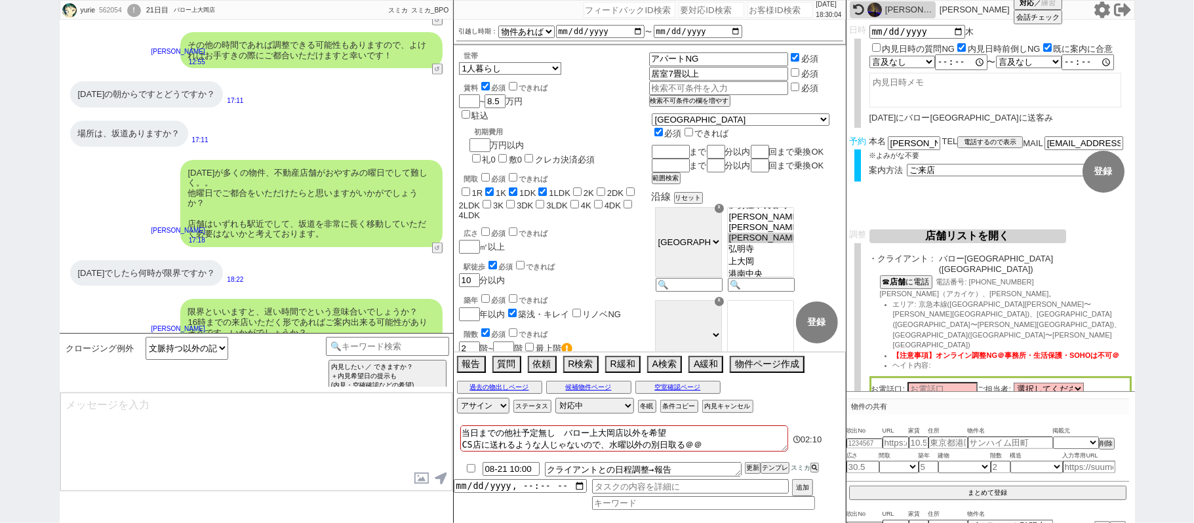
select select "431"
type textarea "@@【@@メッセージは打たず、以下やってください@@】@@ @@【@@タスク整理、追加、条件入力等のやるべきことはやりましたか？？全て終わったら自分に付いたア…"
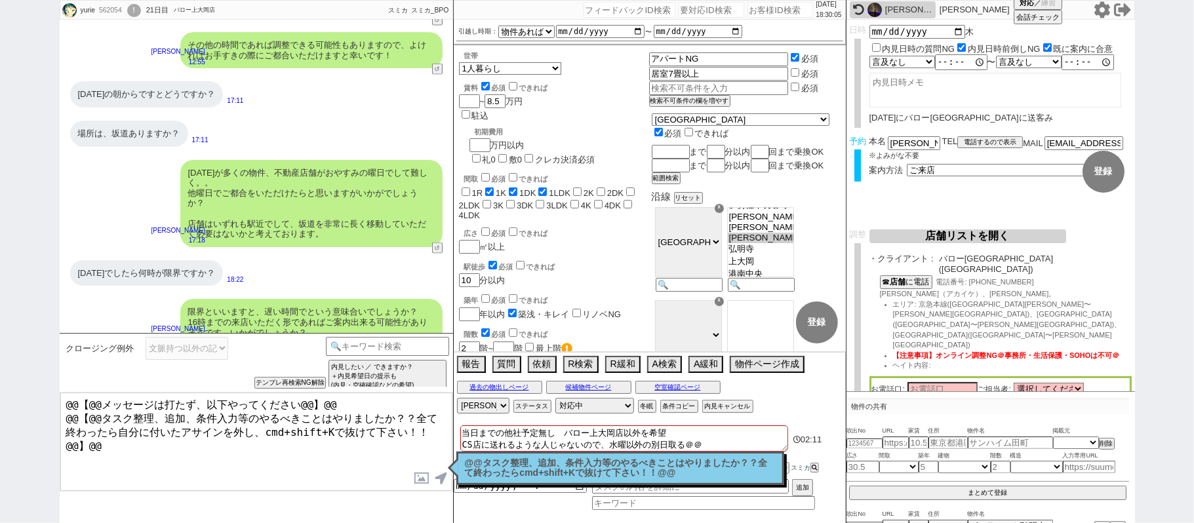
click at [599, 473] on p "@@タスク整理、追加、条件入力等のやるべきことはやりましたか？？全て終わったらcmd+shift+Kで抜けて下さい！！@@" at bounding box center [620, 468] width 311 height 20
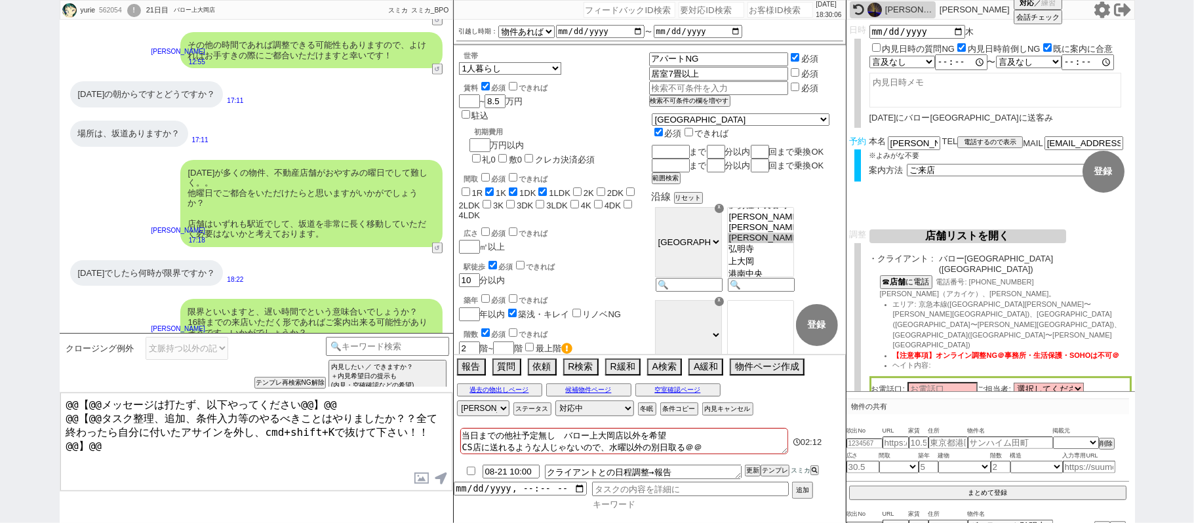
click at [605, 499] on input at bounding box center [703, 504] width 223 height 11
type input "日時"
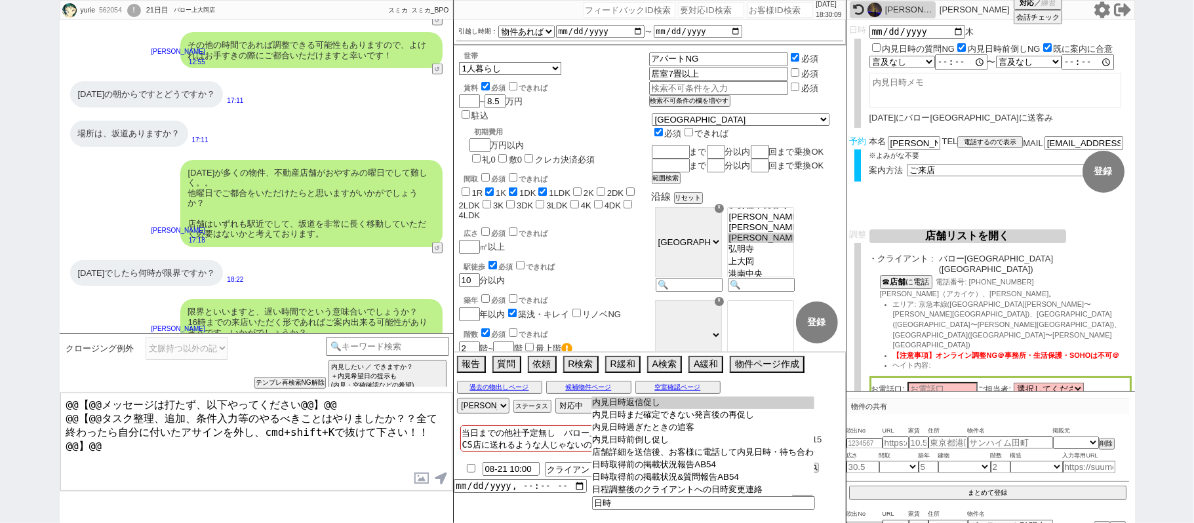
type input "内見日時返信促し"
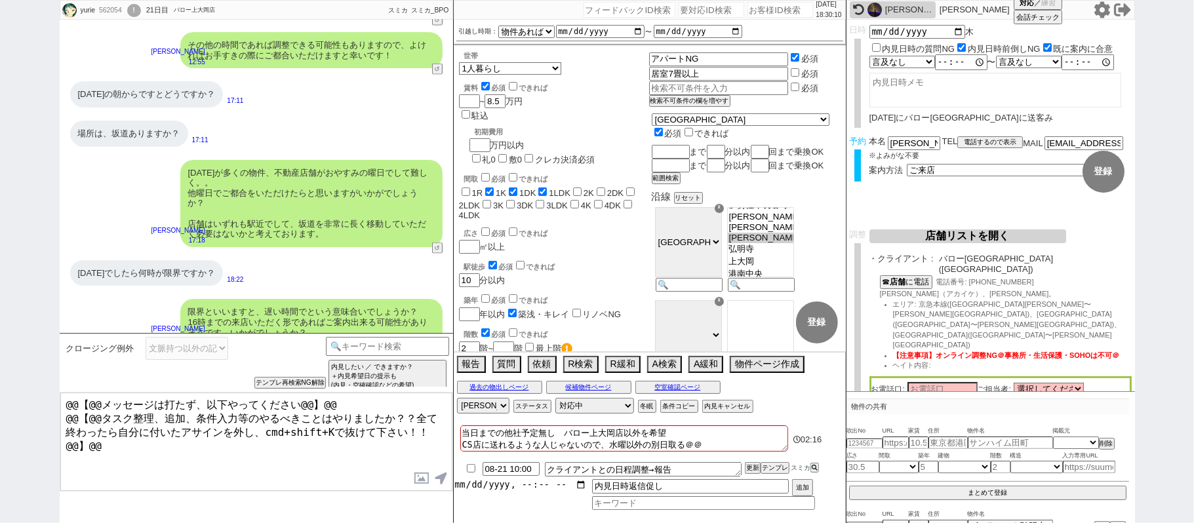
click at [500, 491] on input "datetime-local" at bounding box center [520, 484] width 133 height 11
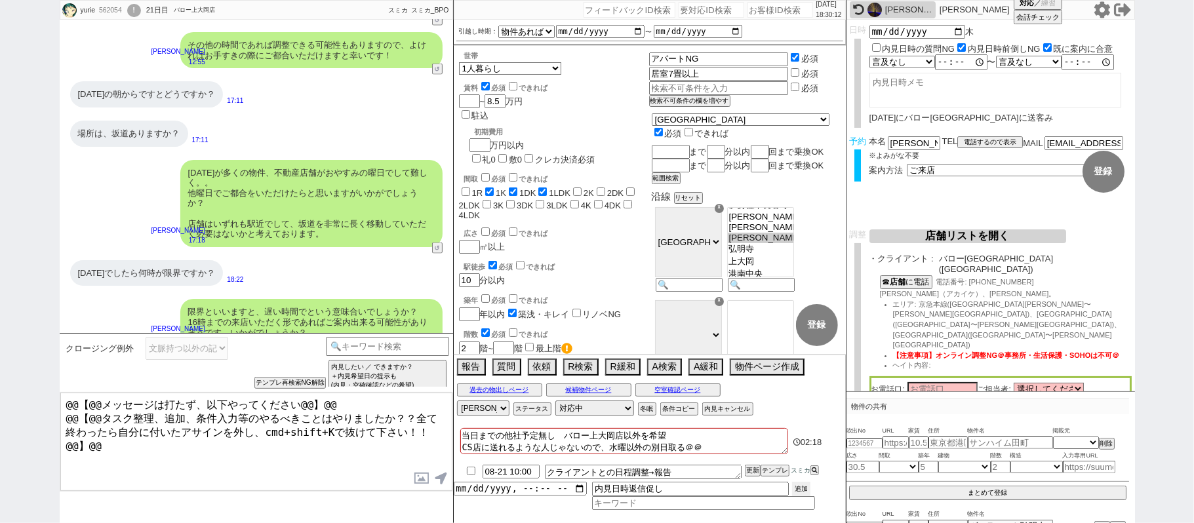
click at [803, 489] on button "追加" at bounding box center [801, 489] width 18 height 14
type input "[DATE]T18:00"
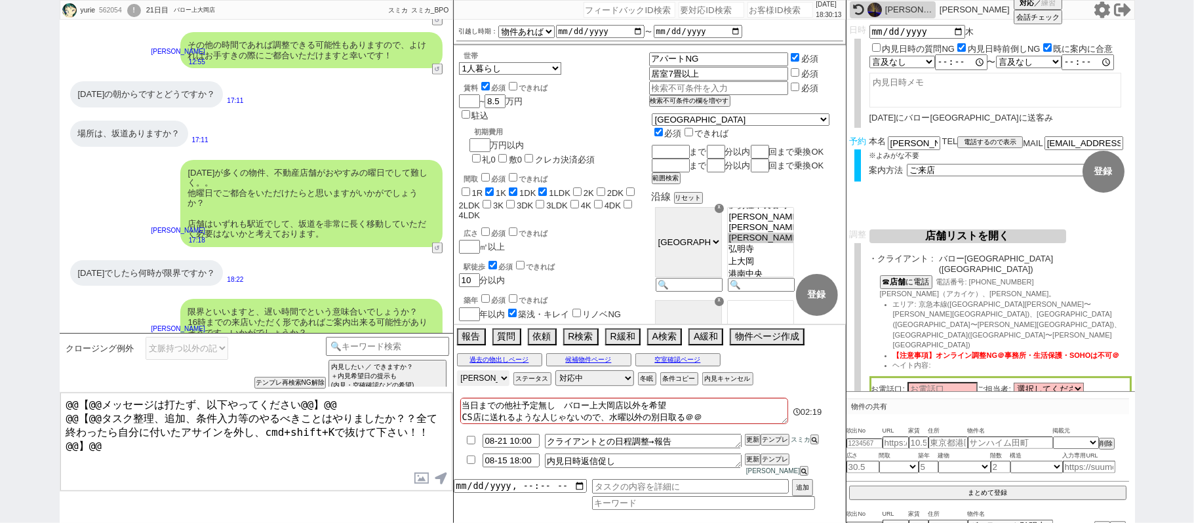
drag, startPoint x: 488, startPoint y: 383, endPoint x: 496, endPoint y: 391, distance: 11.6
click at [488, 383] on select "アサイン 青木琢磨 黒澤沙由里 松井健太朗 小澤結 廣瀬晶子" at bounding box center [483, 379] width 52 height 16
select select
click at [457, 380] on select "アサイン 青木琢磨 黒澤沙由里 松井健太朗 小澤結 廣瀬晶子" at bounding box center [483, 379] width 52 height 16
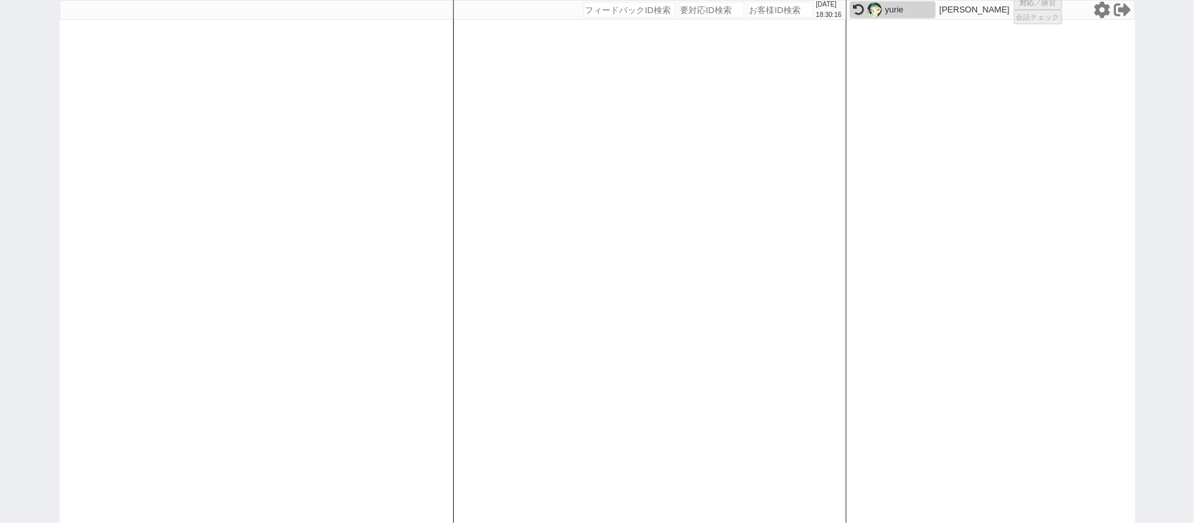
select select
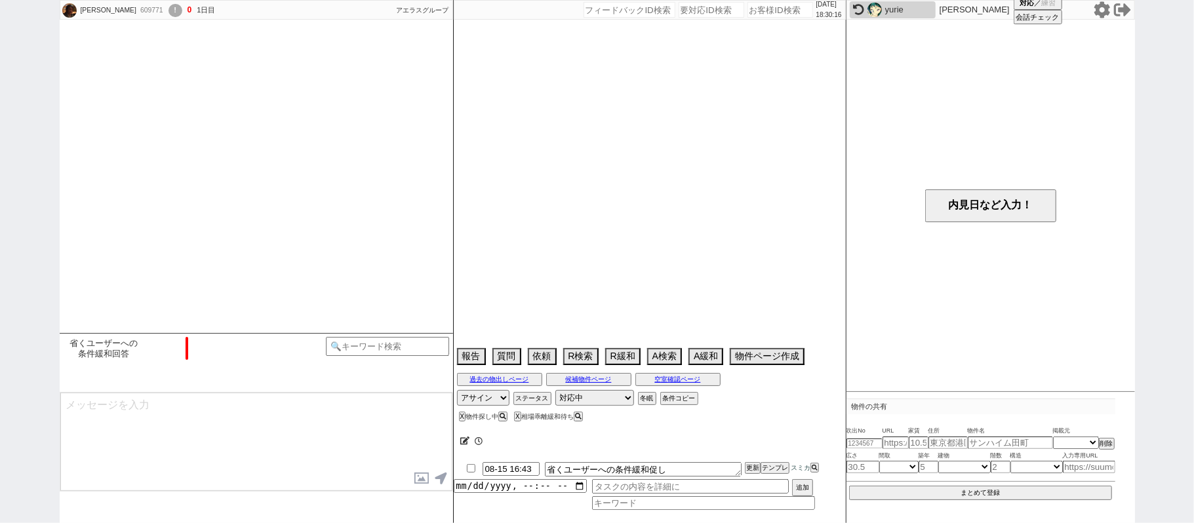
select select "2025"
select select "9"
select select "33"
select select "7"
select select "11"
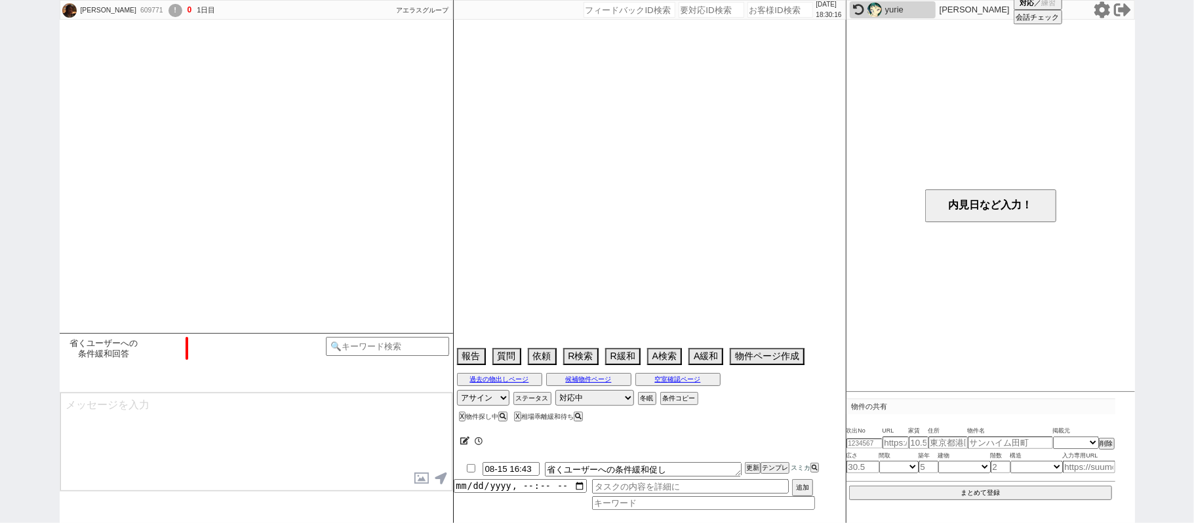
select select "730"
select select "79"
select select "1867"
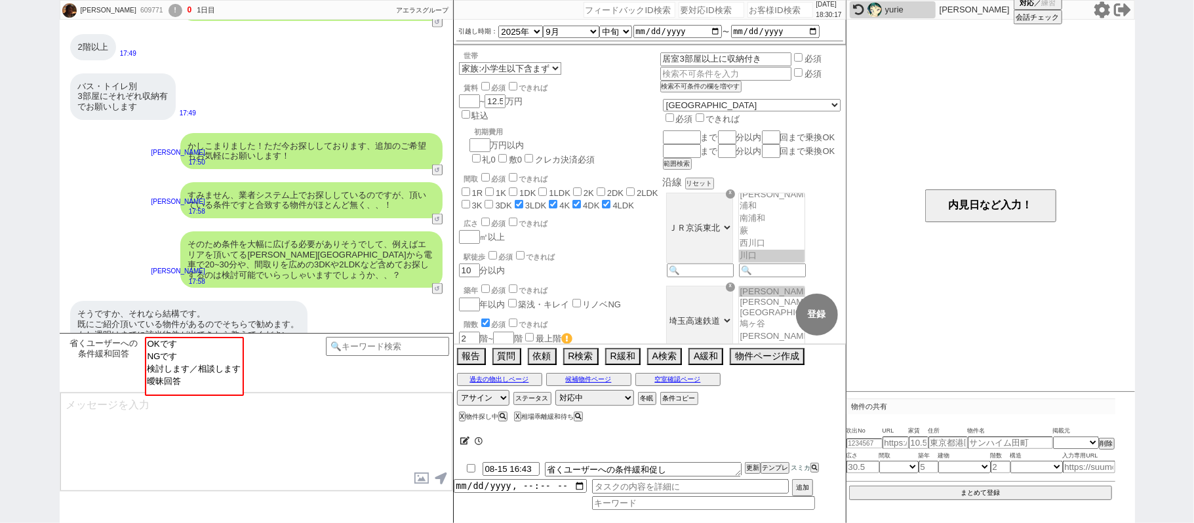
scroll to position [55, 0]
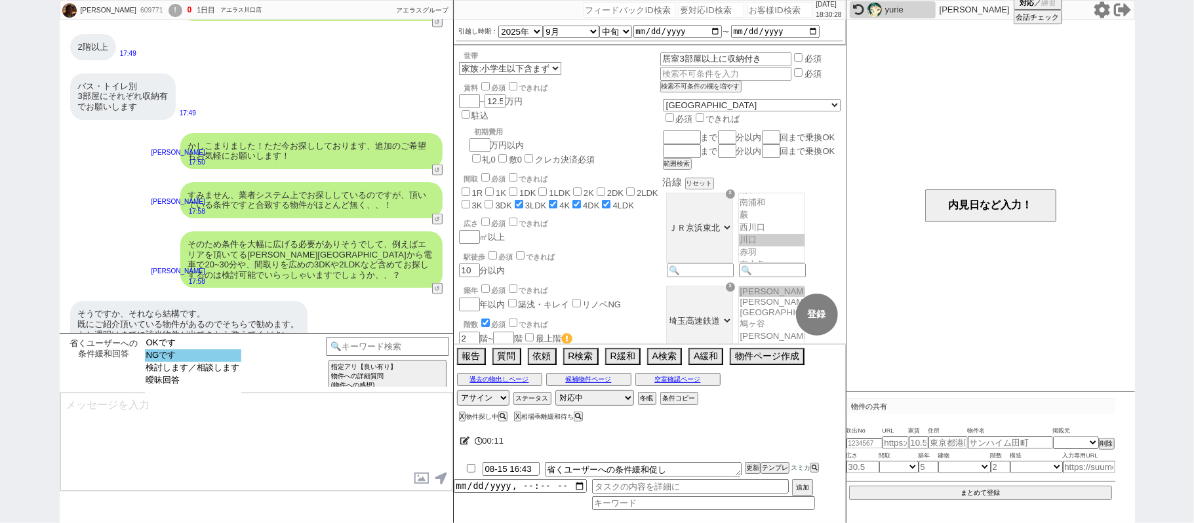
select select "NGです"
click at [235, 362] on option "NGです" at bounding box center [193, 368] width 96 height 12
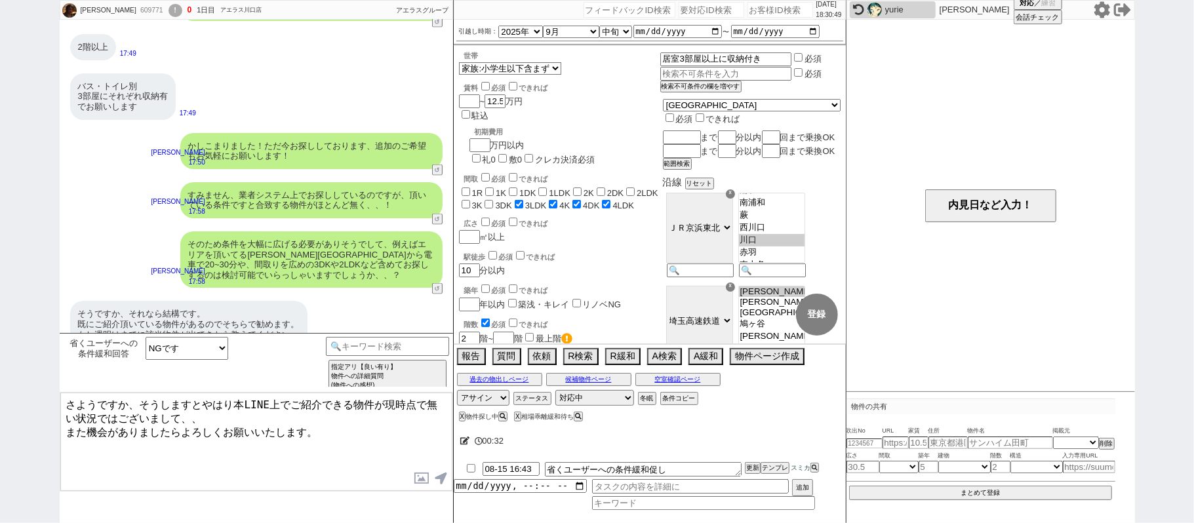
type textarea "さようですか、そうしますとやはり本LINE上でご紹介できる物件が現時点で無い状況ではございまして、、 また機会がありましたらよろしくお願いいたします。"
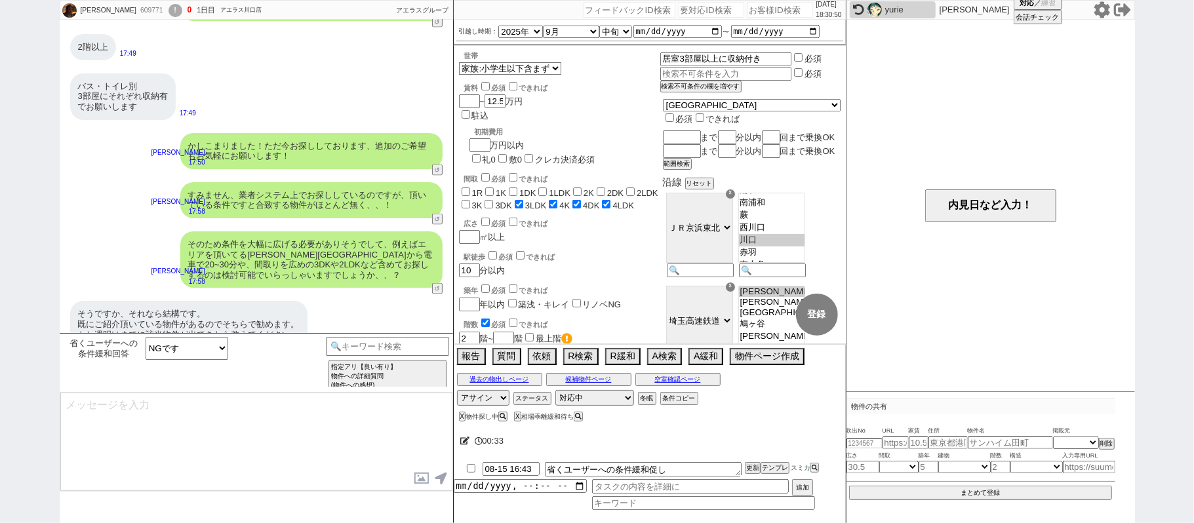
scroll to position [1553, 0]
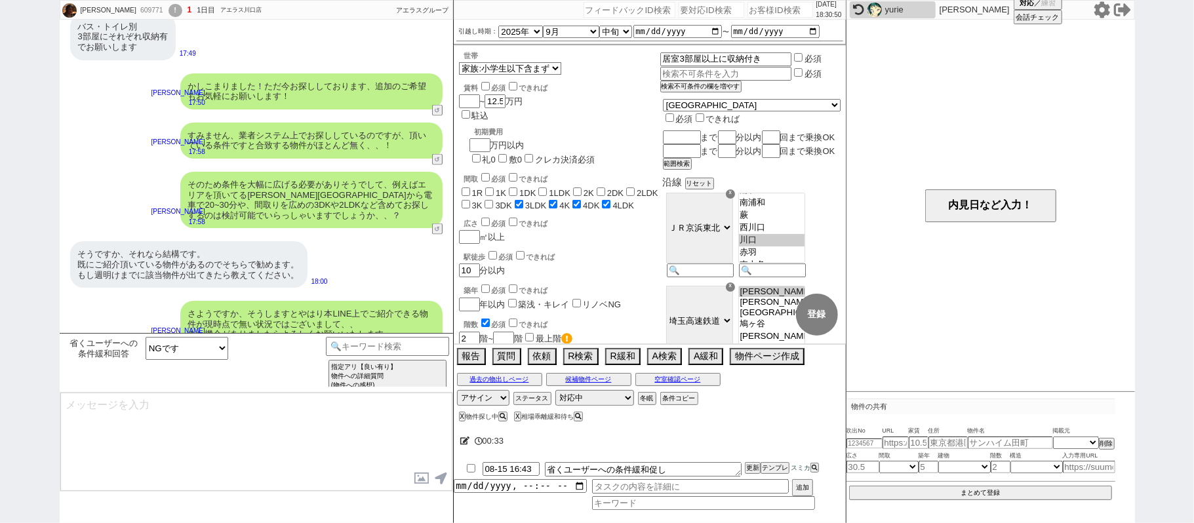
type textarea "お力添えが難しく申し訳ございません、、また機会がございましたら宜しくお願い致します。"
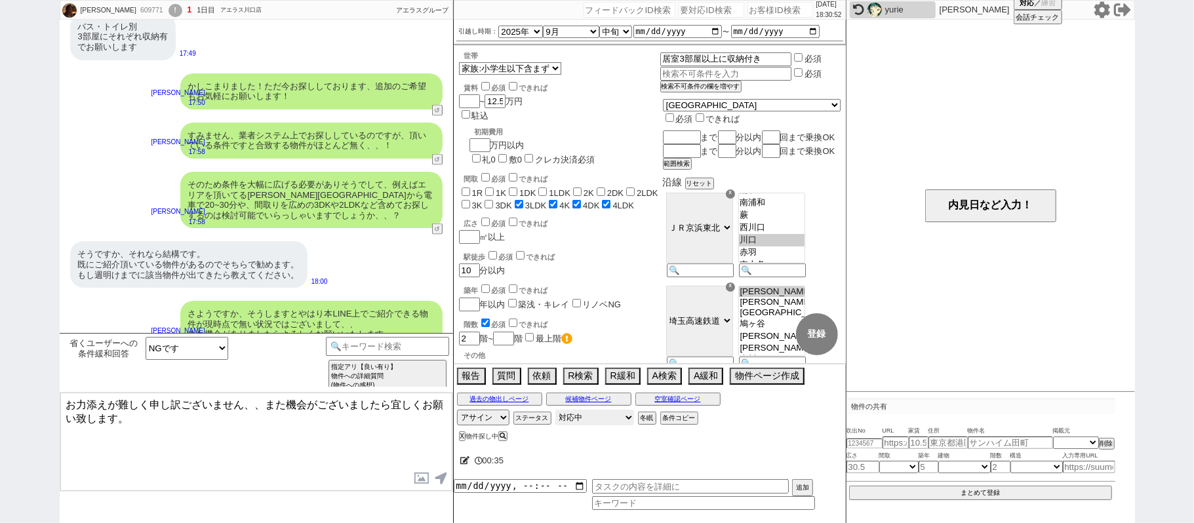
click at [610, 420] on select "対応中 引き継ぎ完了 ブロック 長期間返信なし 紹介不可 別の所で決まった 客の都合で引越しが無くなった 接客開始後に冬眠" at bounding box center [594, 418] width 79 height 16
select select "400"
click at [555, 412] on select "対応中 引き継ぎ完了 ブロック 長期間返信なし 紹介不可 別の所で決まった 客の都合で引越しが無くなった 接客開始後に冬眠" at bounding box center [594, 418] width 79 height 16
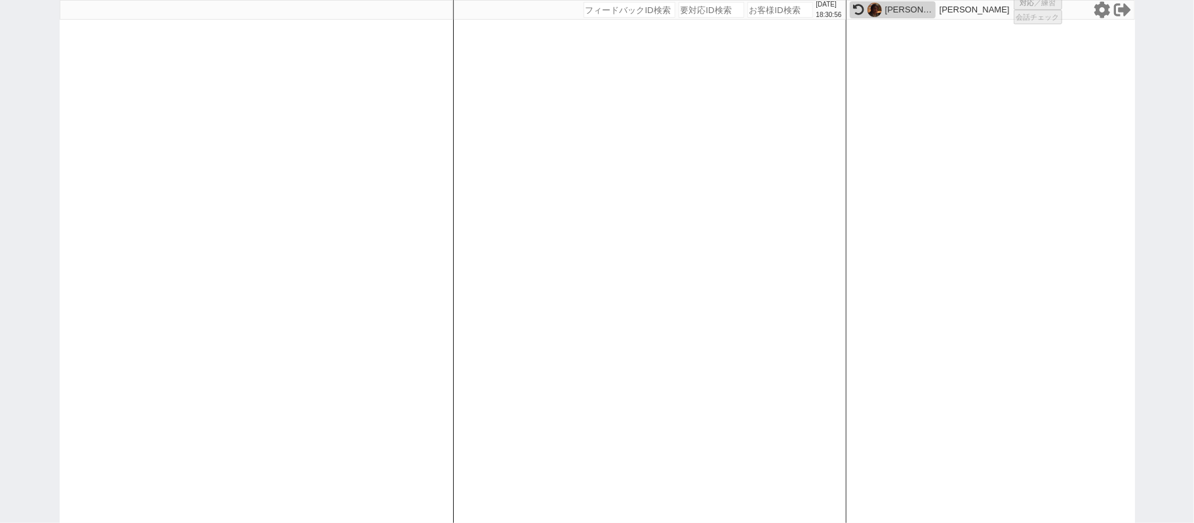
select select
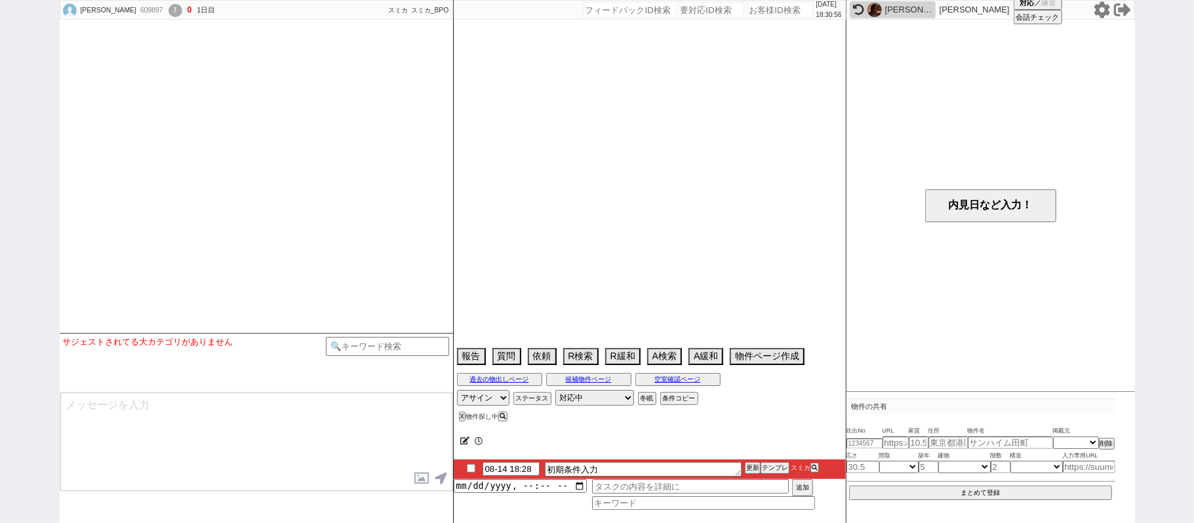
select select "0"
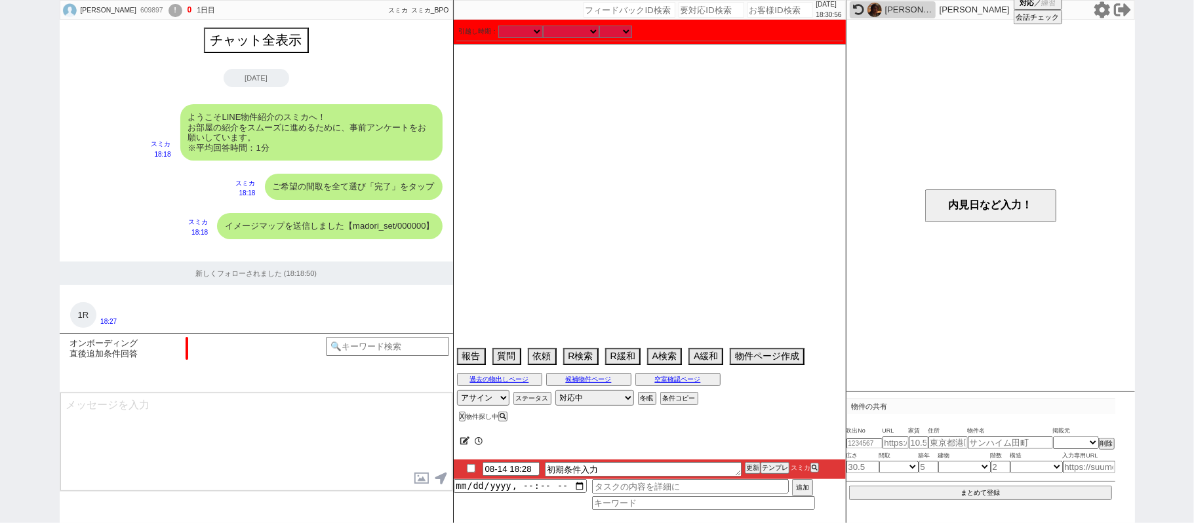
scroll to position [887, 0]
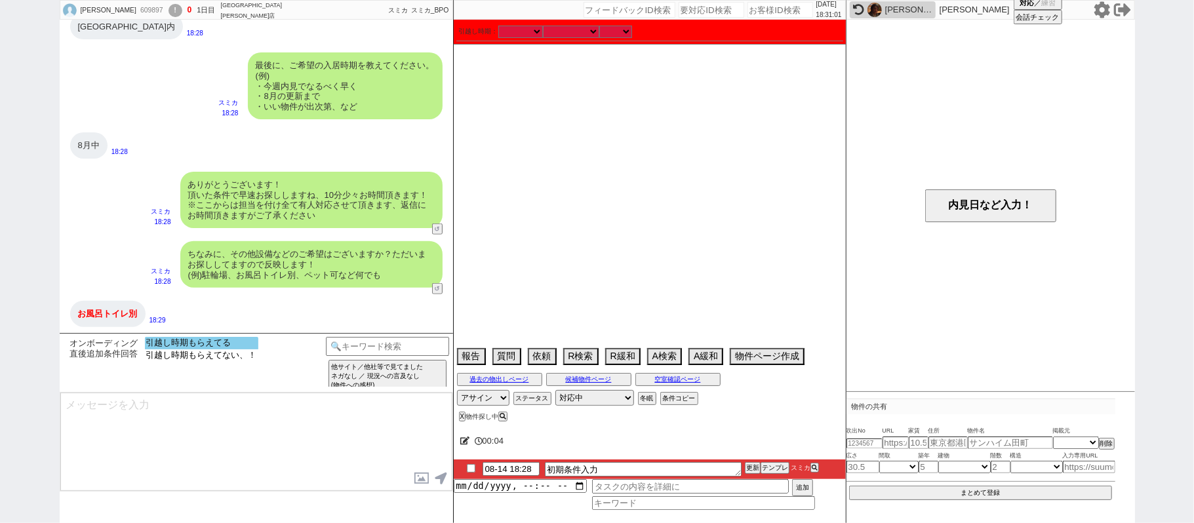
click at [212, 350] on option "引越し時期もらえてる" at bounding box center [201, 356] width 113 height 12
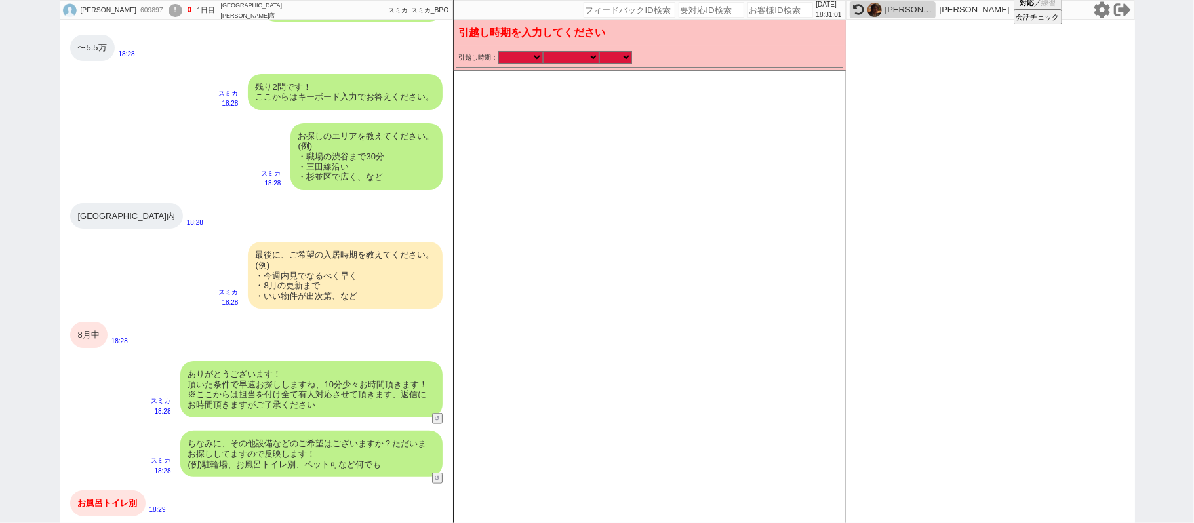
scroll to position [696, 0]
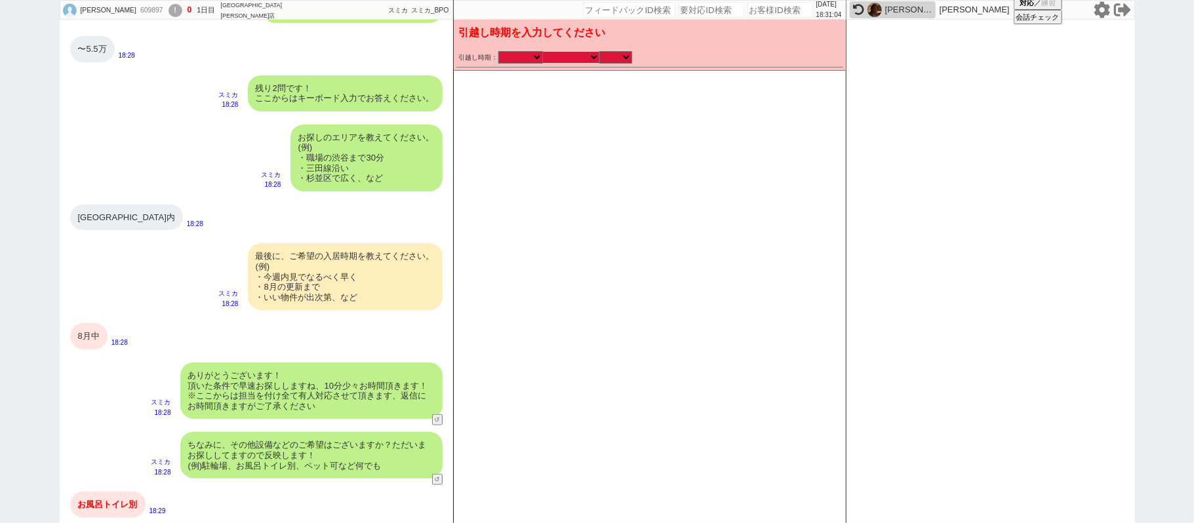
click at [580, 58] on select "なる早 未定 いつでも 物件あれば 年内 来年 1月 2月 3月 4月 5月 6月 7月 8月 9月 10月 11月 12月 春 夏 秋 冬" at bounding box center [571, 57] width 56 height 11
select select "8"
click at [543, 52] on select "なる早 未定 いつでも 物件あれば 年内 来年 1月 2月 3月 4月 5月 6月 7月 8月 9月 10月 11月 12月 春 夏 秋 冬" at bounding box center [571, 57] width 56 height 11
select select "2025"
checkbox input "true"
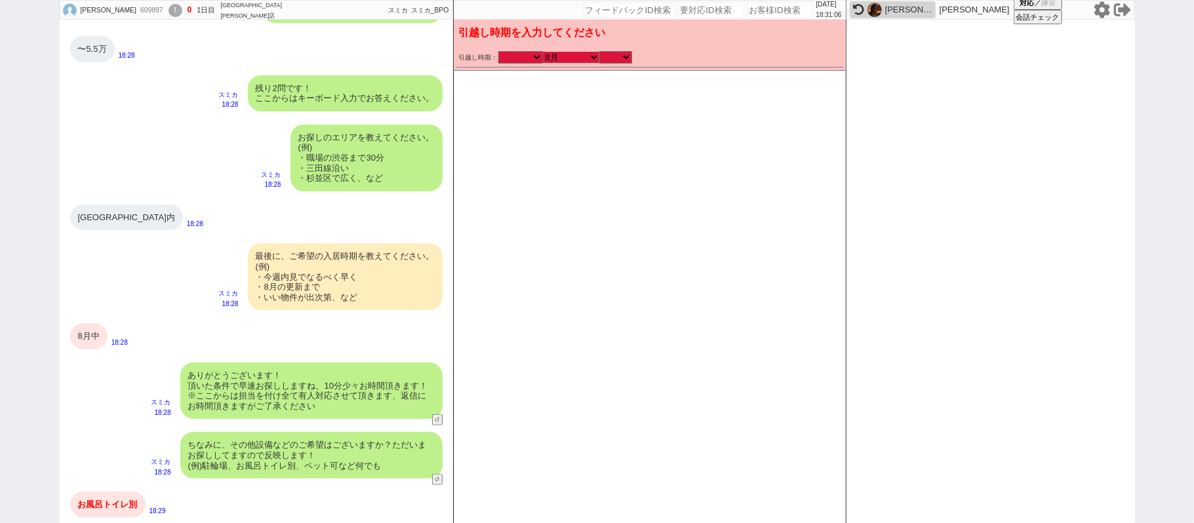
checkbox input "true"
checkbox input "false"
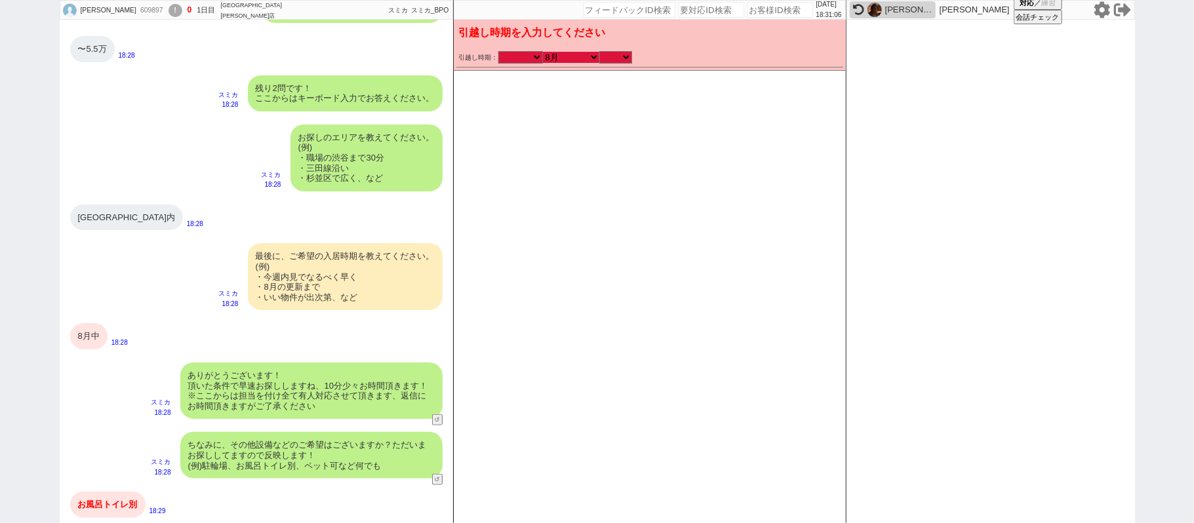
checkbox input "false"
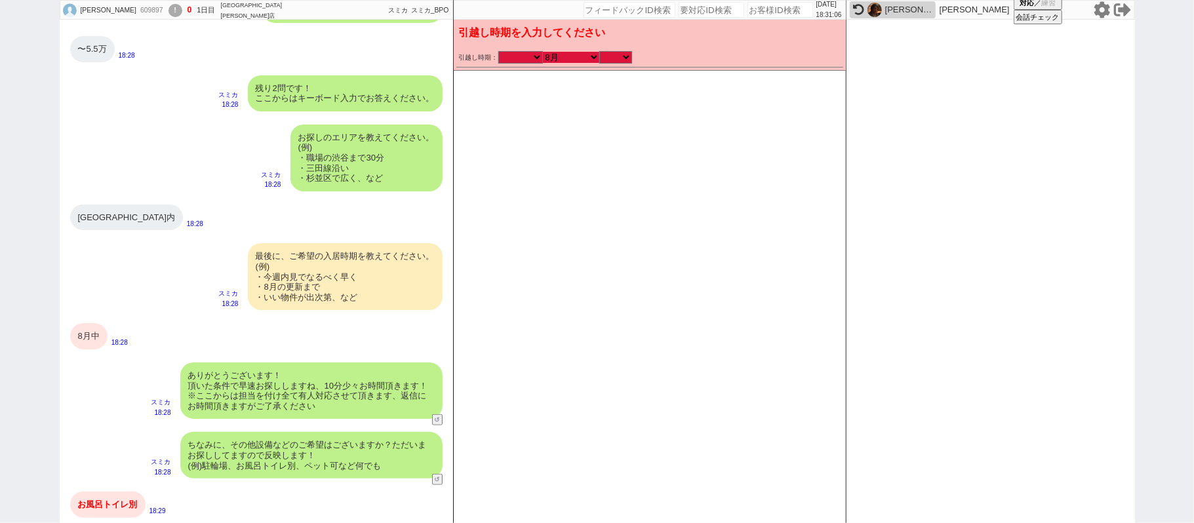
checkbox input "false"
click at [612, 54] on select "のみ 上旬 中旬 下旬 末 まで 1日 2日 3日 4日 5日 6日 7日 8日 9日 10日 11日 12日 13日 14日 15日 16日 17日 18日…" at bounding box center [615, 57] width 33 height 11
select select "36"
click at [599, 52] on select "のみ 上旬 中旬 下旬 末 まで 1日 2日 3日 4日 5日 6日 7日 8日 9日 10日 11日 12日 13日 14日 15日 16日 17日 18日…" at bounding box center [615, 57] width 33 height 11
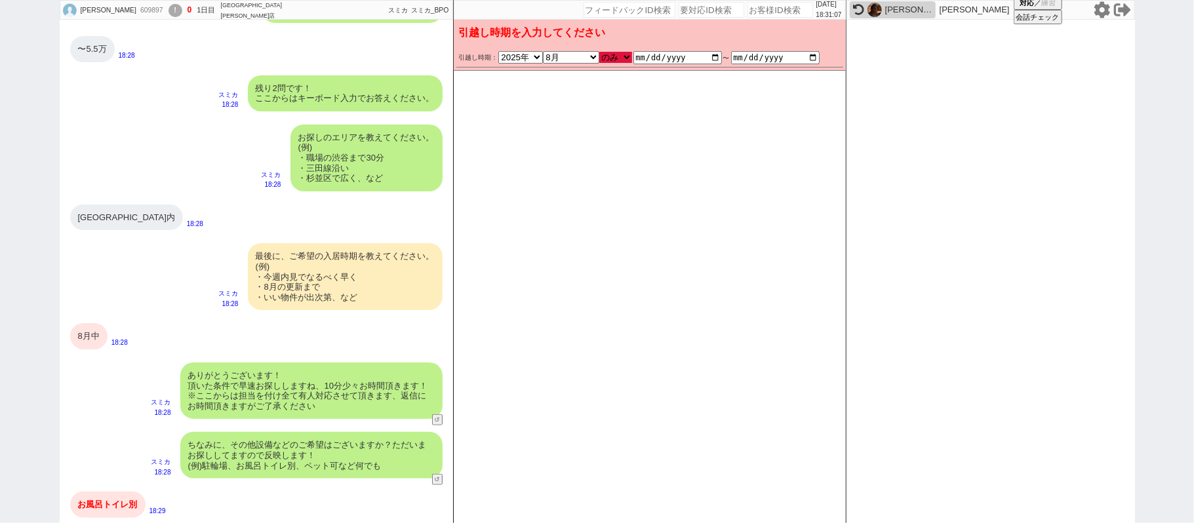
type input "[DATE]"
type input "2025-08-31"
checkbox input "true"
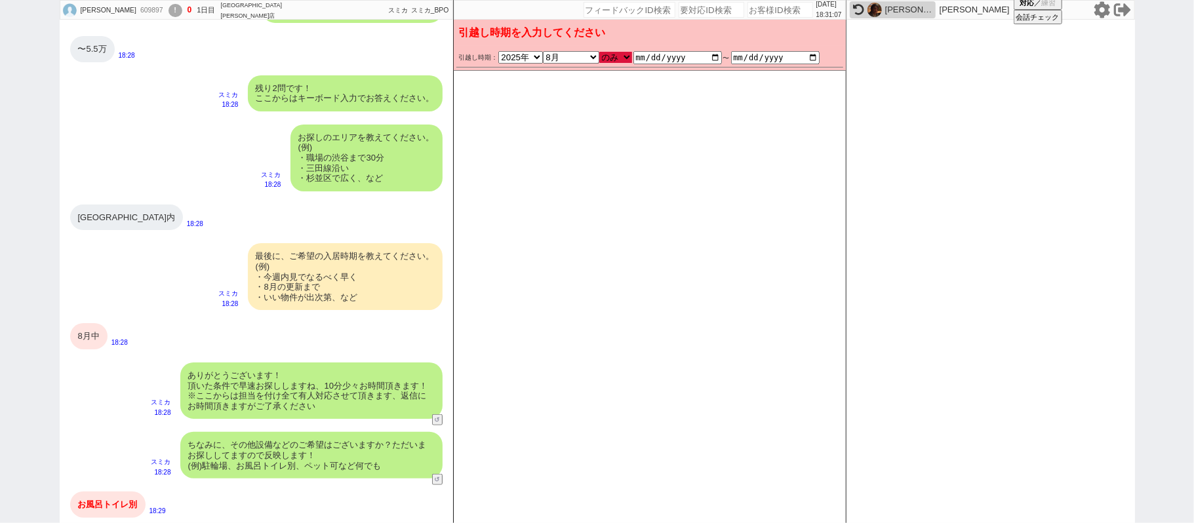
checkbox input "false"
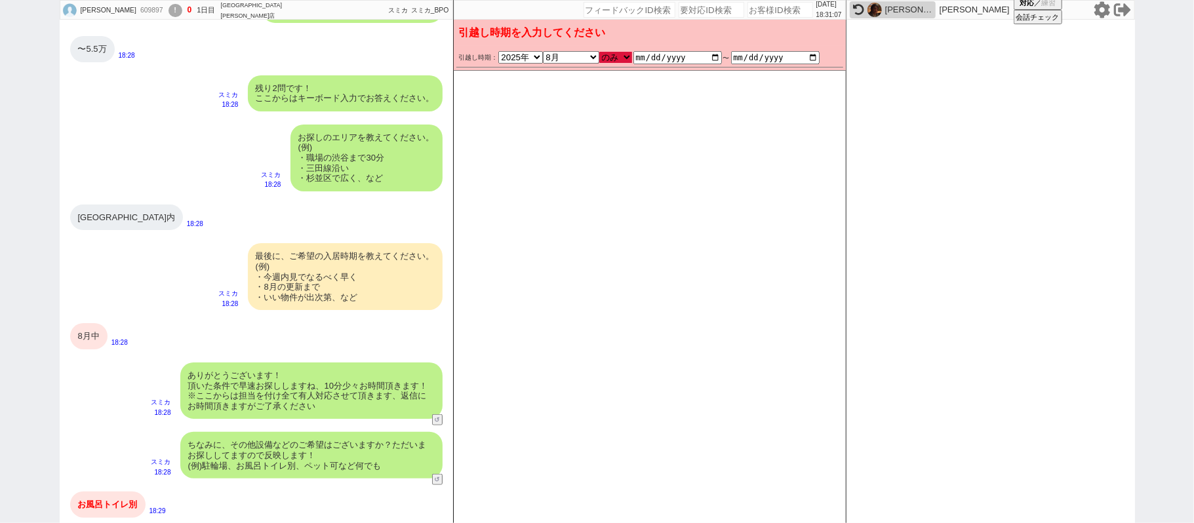
checkbox input "false"
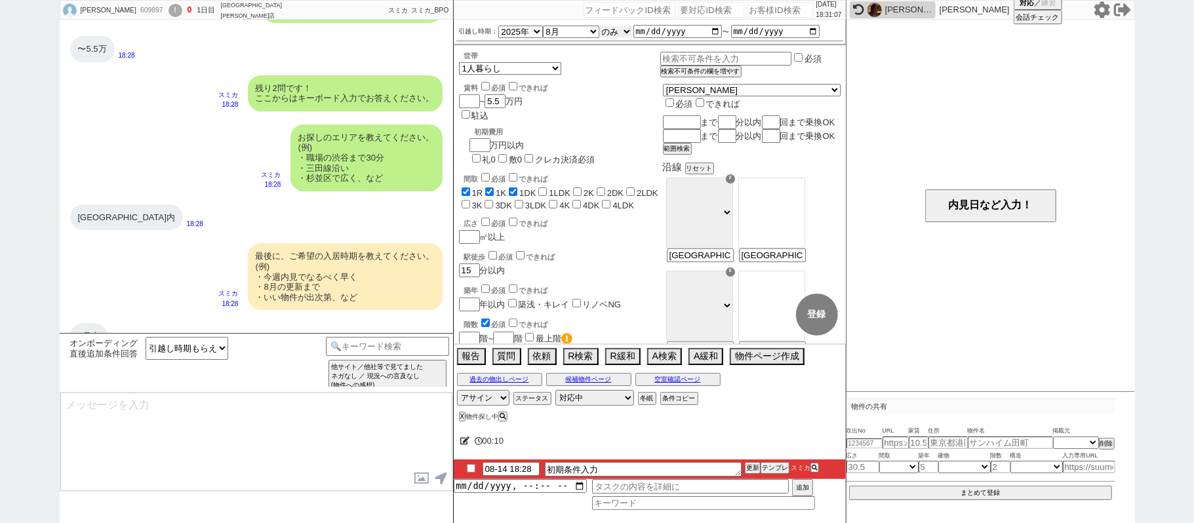
scroll to position [887, 0]
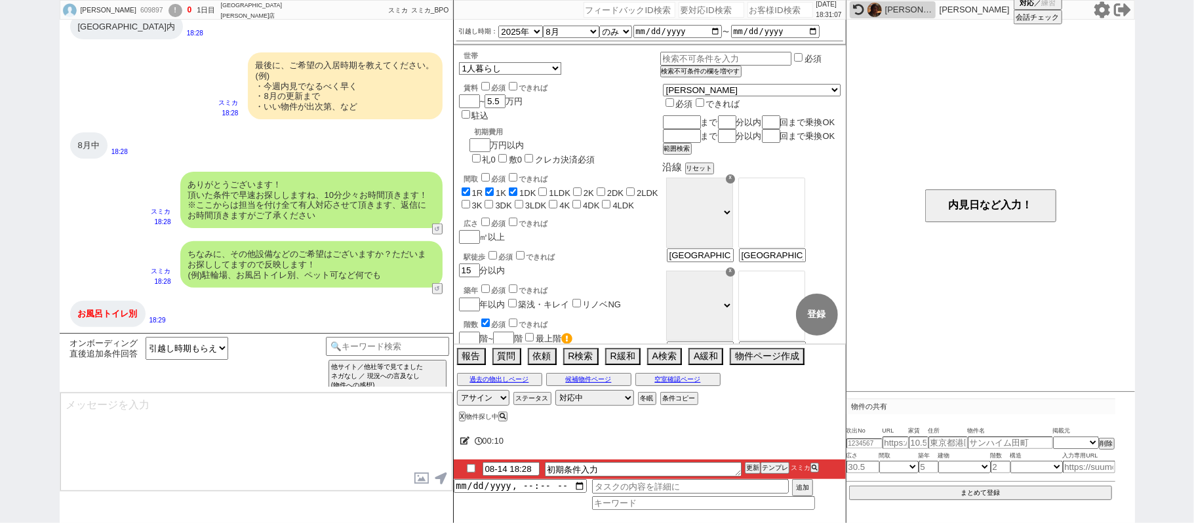
type textarea "かしこまりました！ただ今お探ししております、追加のご希望もお気軽にお願いします！"
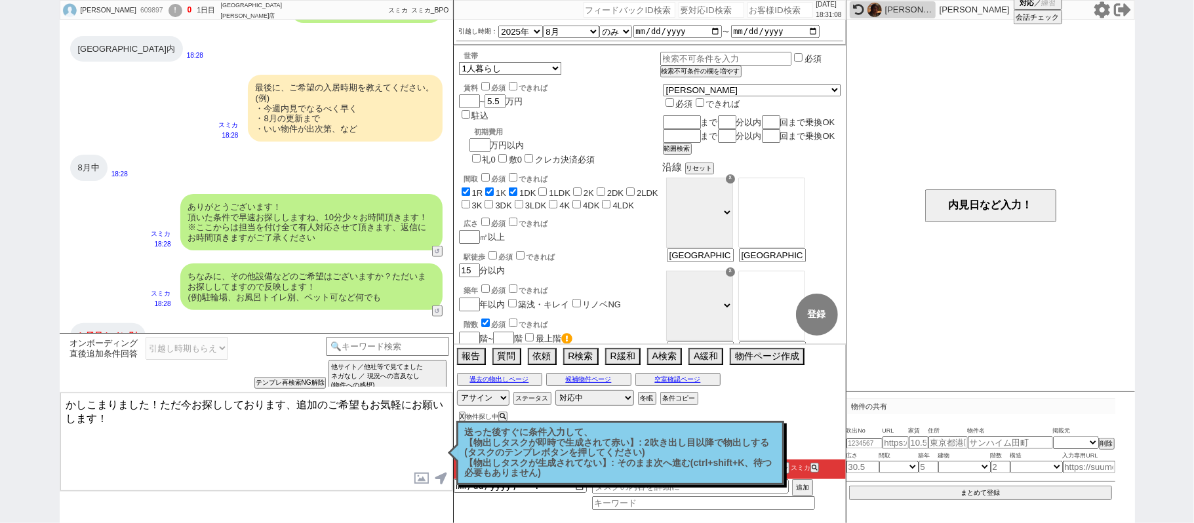
scroll to position [799, 0]
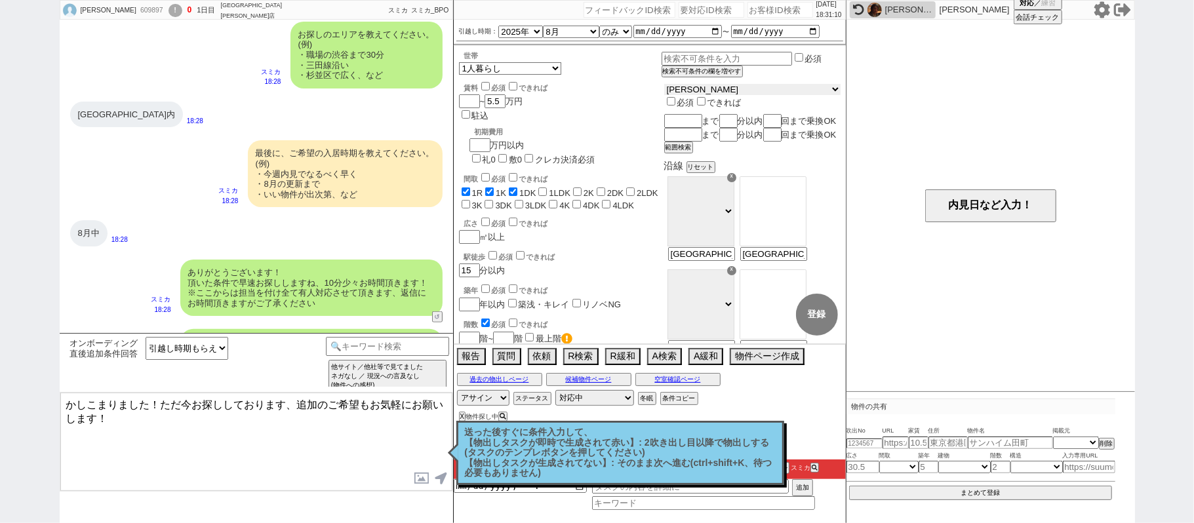
click at [734, 90] on select "東京都 神奈川県 埼玉県 千葉県 宮城県 愛知県 福岡県 京都府 大阪府 兵庫県" at bounding box center [752, 89] width 176 height 11
select select "14"
click at [696, 85] on select "東京都 神奈川県 埼玉県 千葉県 宮城県 愛知県 福岡県 京都府 大阪府 兵庫県" at bounding box center [752, 89] width 176 height 11
checkbox input "true"
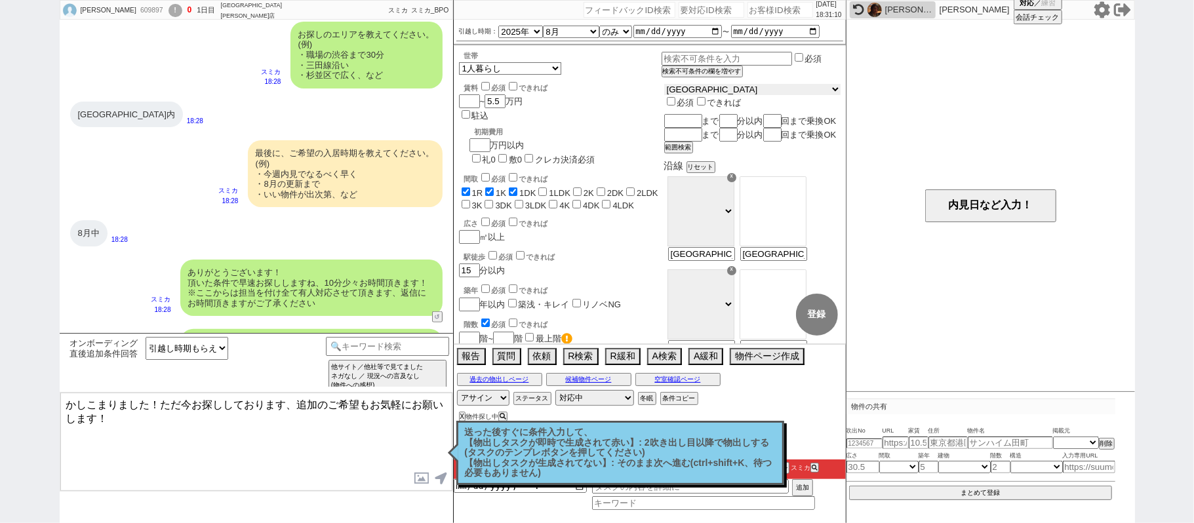
checkbox input "true"
checkbox input "false"
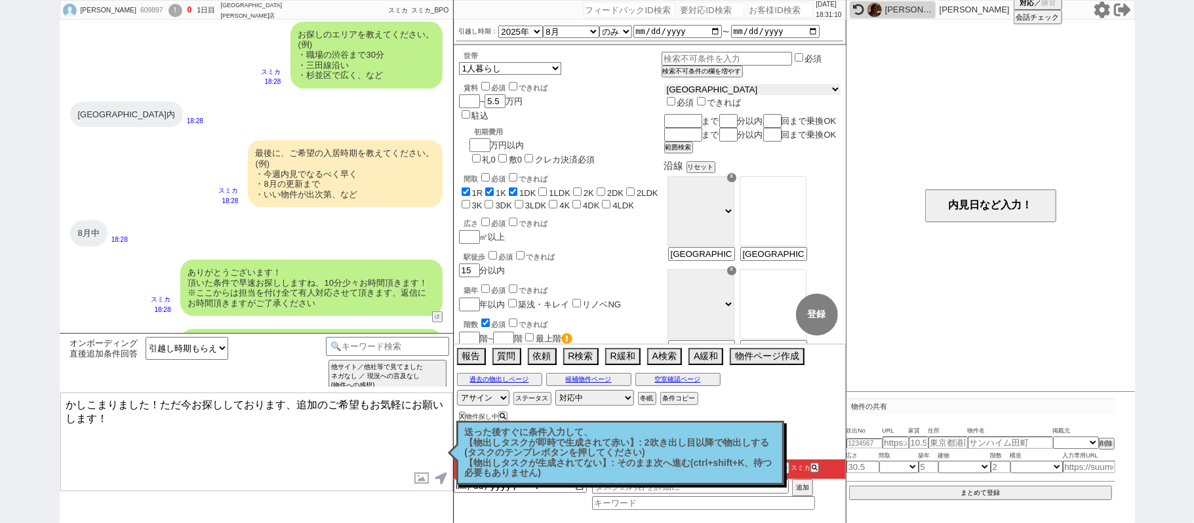
checkbox input "false"
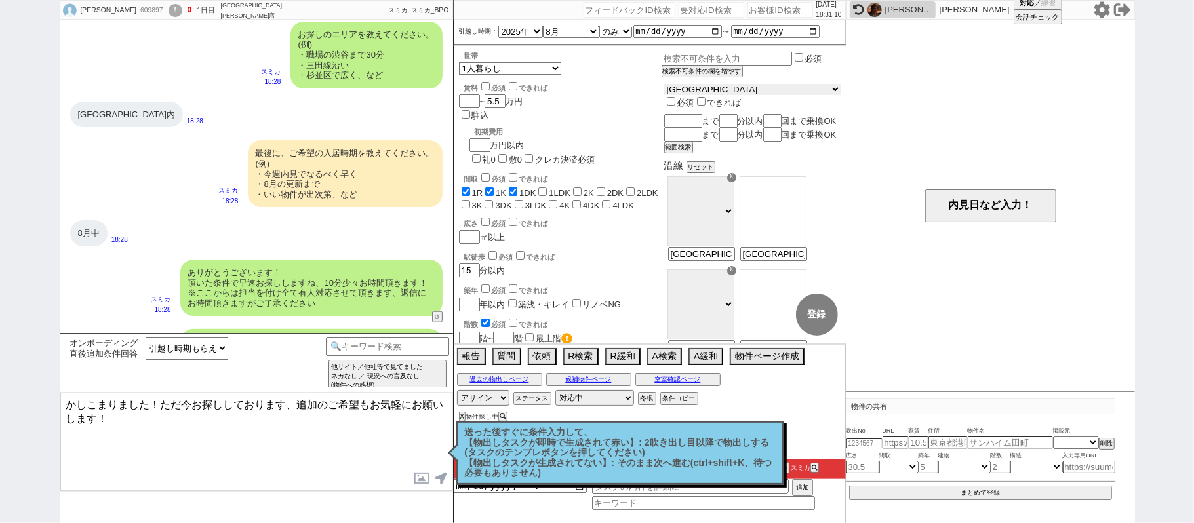
checkbox input "false"
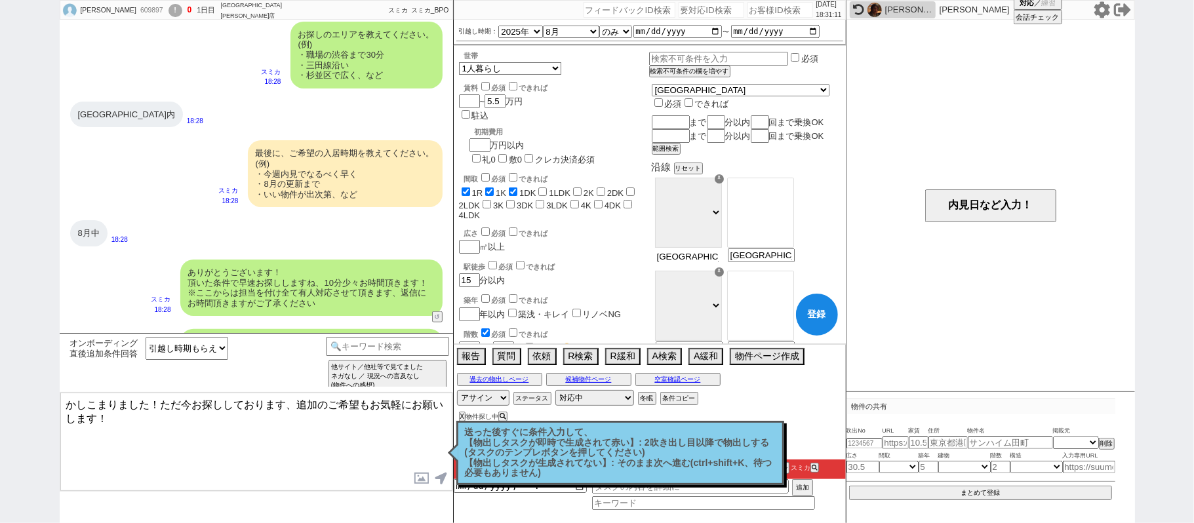
click at [720, 262] on input "厚木市内" at bounding box center [688, 256] width 64 height 11
type input "厚木市内"
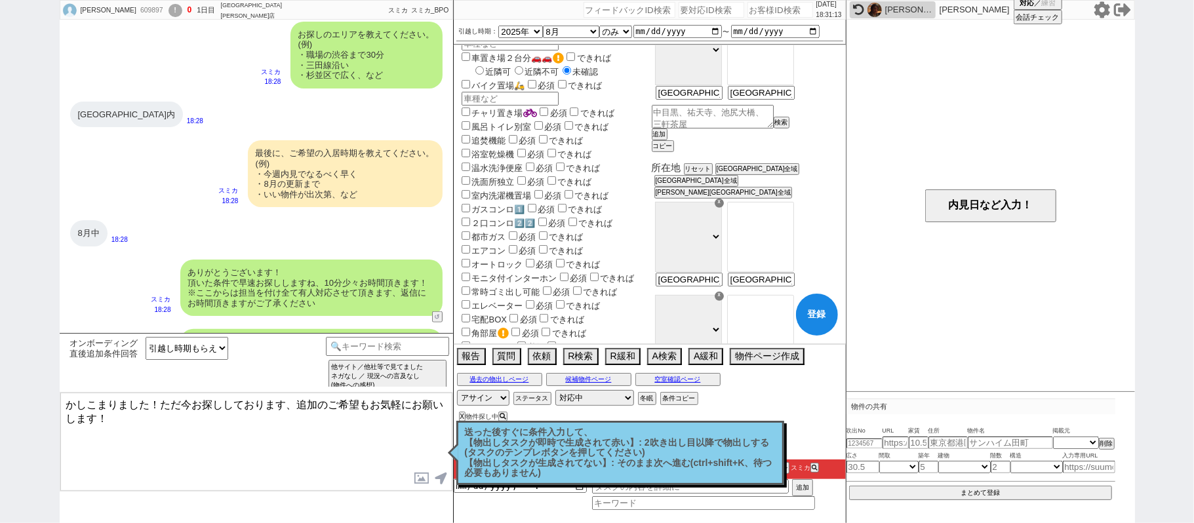
scroll to position [350, 0]
click at [720, 285] on input "厚木市内" at bounding box center [688, 280] width 64 height 11
type input "厚木市"
select select "100"
type input "厚木市内"
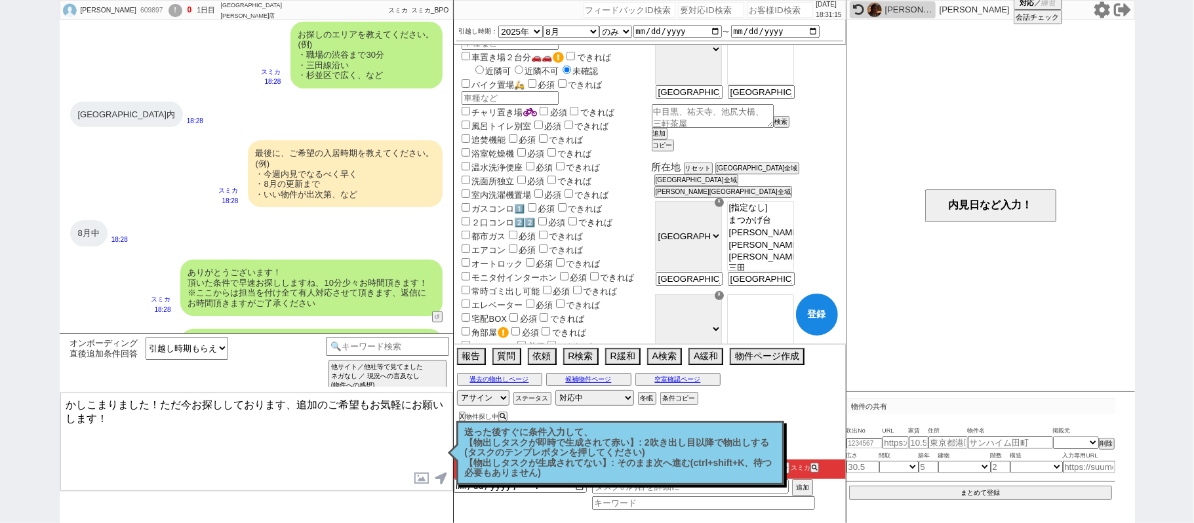
select select "9934"
click at [793, 214] on option "[指定なし]" at bounding box center [761, 220] width 66 height 12
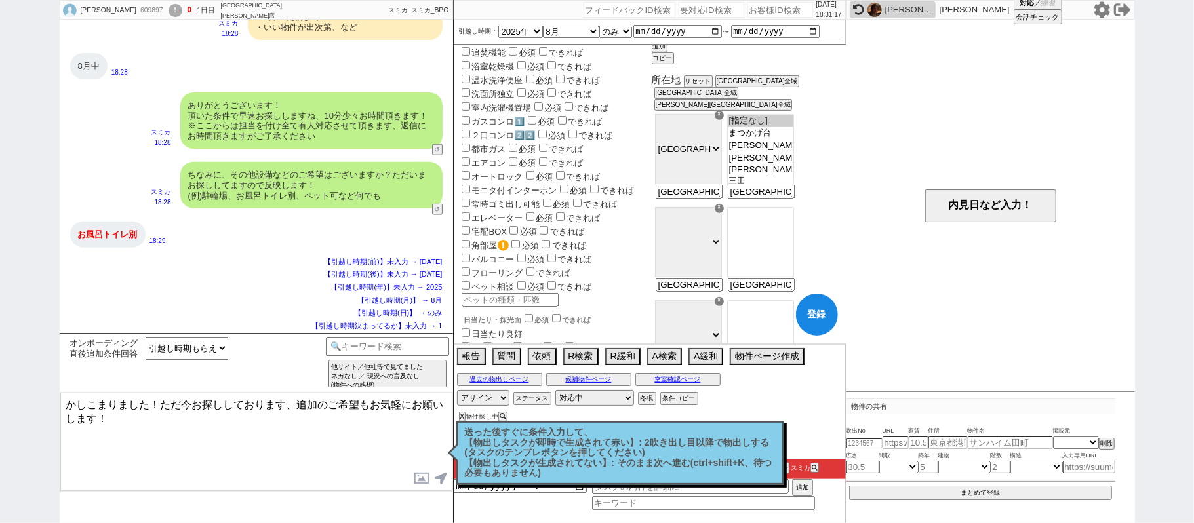
scroll to position [174, 0]
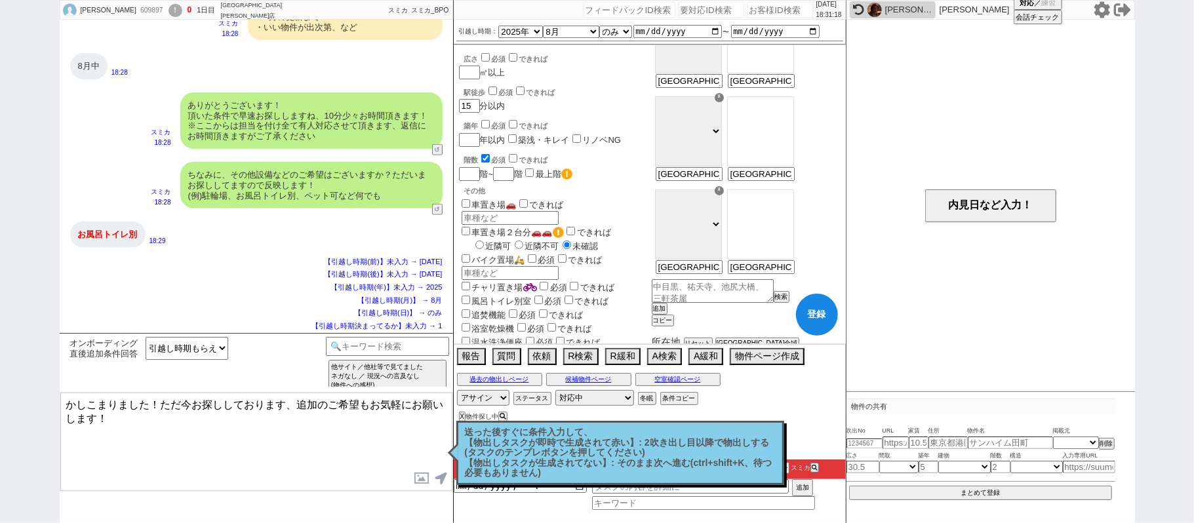
click at [499, 296] on label "風呂トイレ別室" at bounding box center [495, 301] width 73 height 10
click at [470, 296] on input "風呂トイレ別室" at bounding box center [466, 300] width 9 height 9
checkbox input "true"
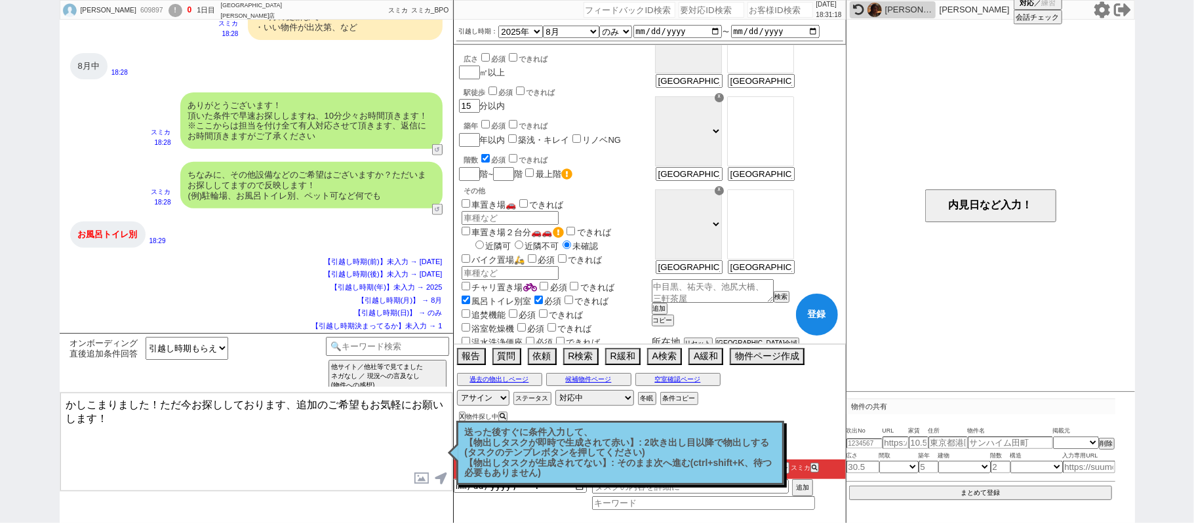
checkbox input "true"
checkbox input "false"
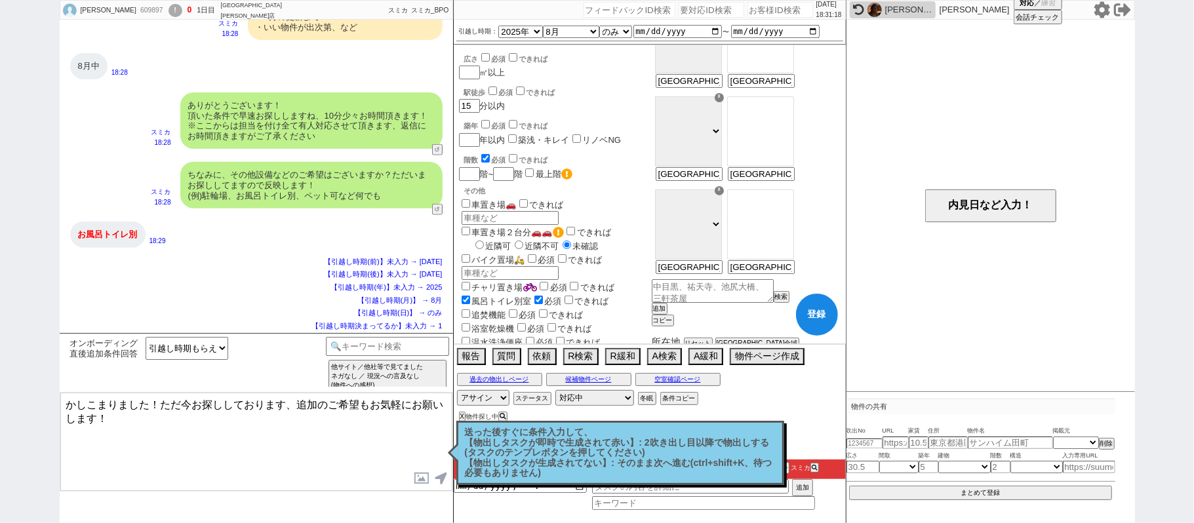
checkbox input "false"
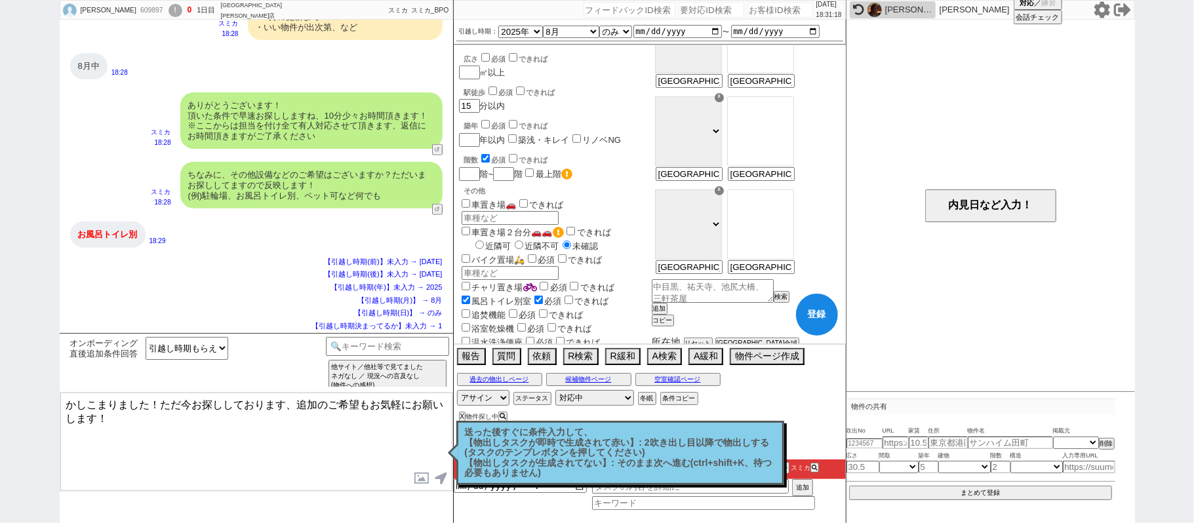
checkbox input "false"
checkbox input "true"
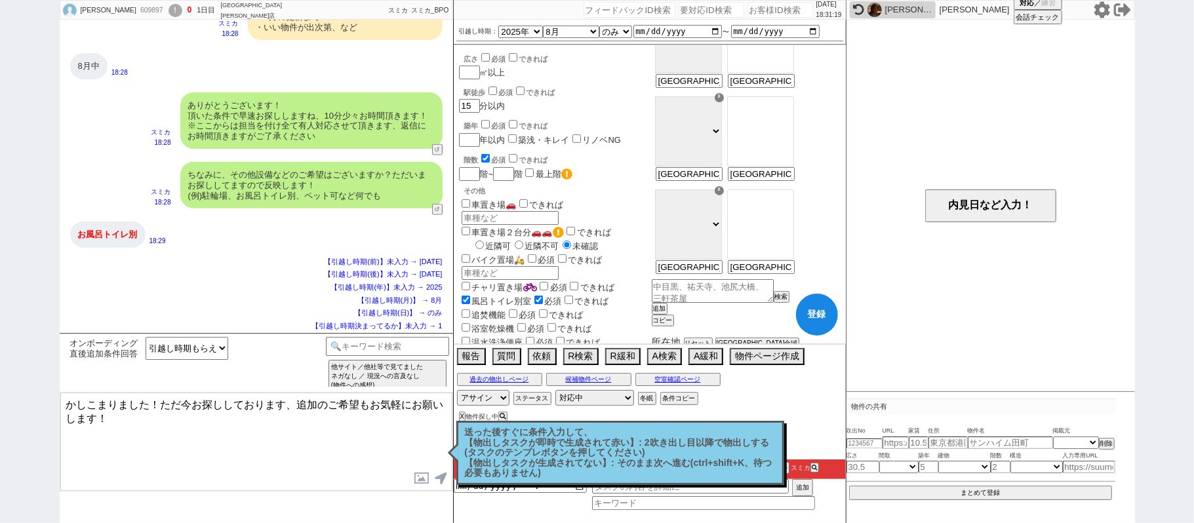
checkbox input "false"
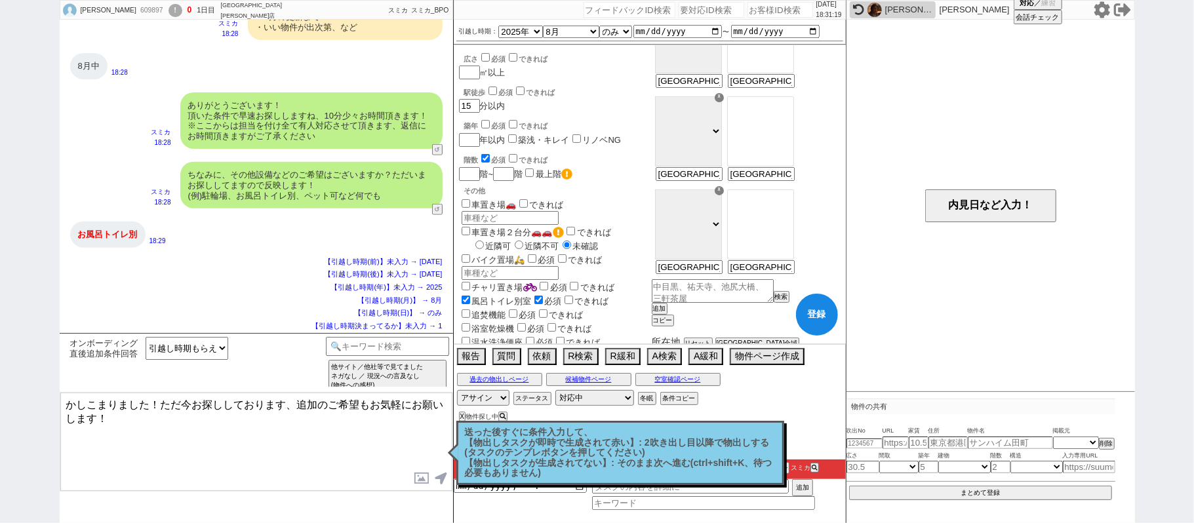
checkbox input "false"
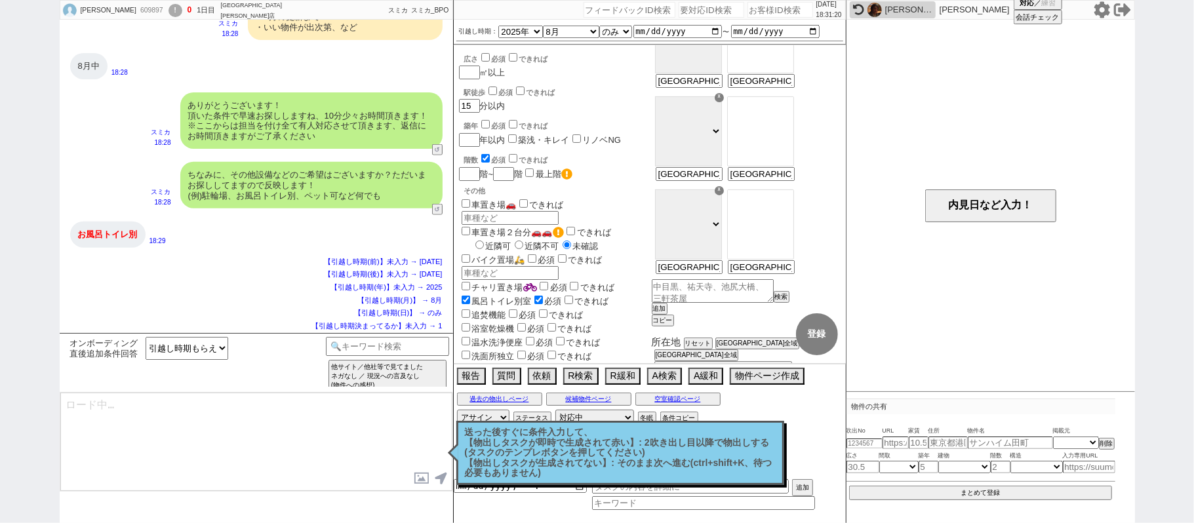
select select "100"
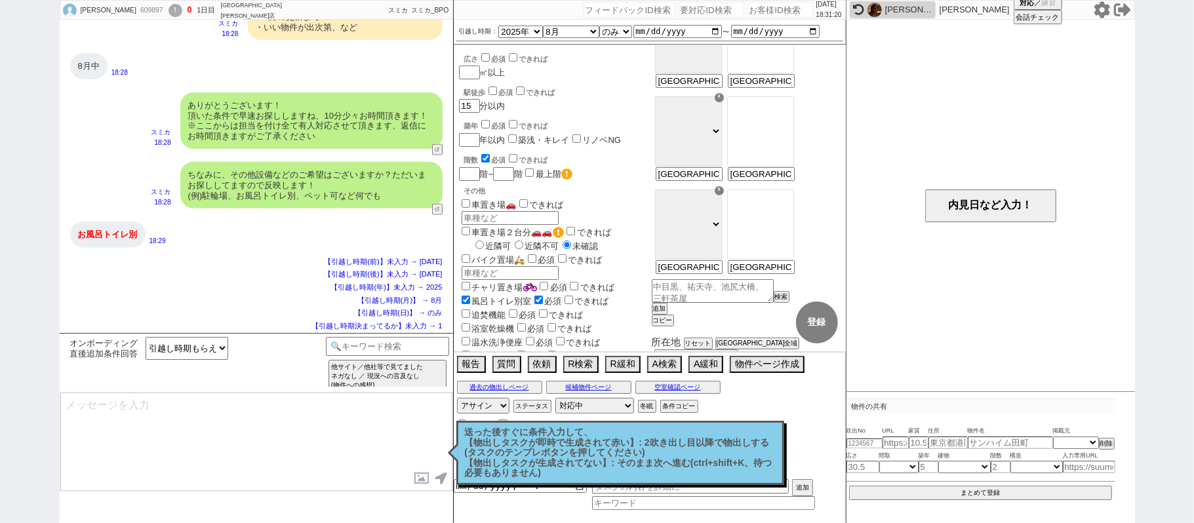
type textarea "@@【@@メッセージは打たず、以下やってください@@】@@ @@【@@すでに条件入力もされているので、「オンボーディング直後追加条件回答」カテゴリでは対応しま…"
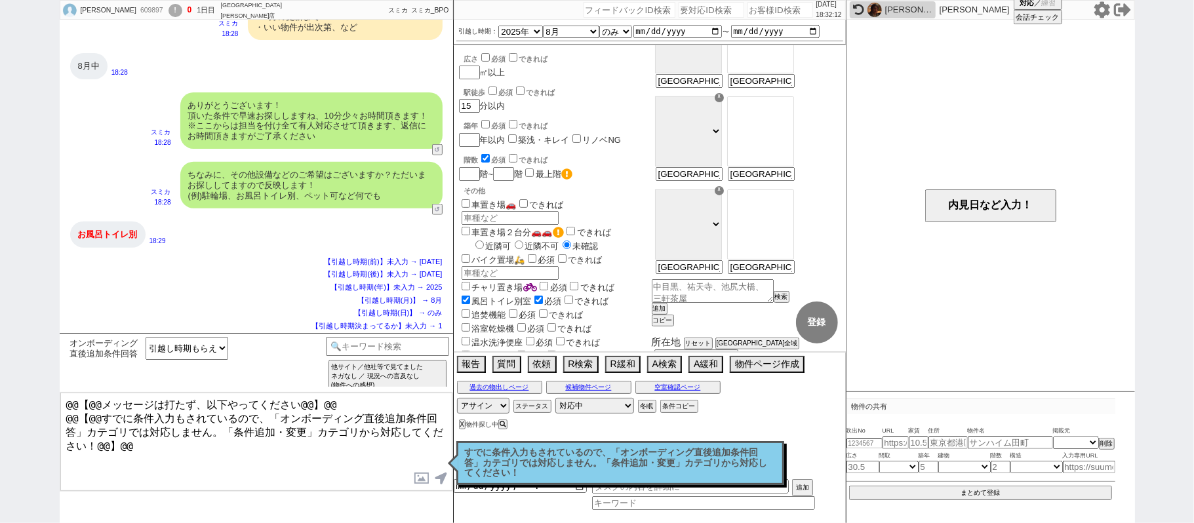
click at [738, 454] on p "すでに条件入力もされているので、「オンボーディング直後追加条件回答」カテゴリでは対応しません。「条件追加・変更」カテゴリから対応してください！" at bounding box center [620, 463] width 311 height 31
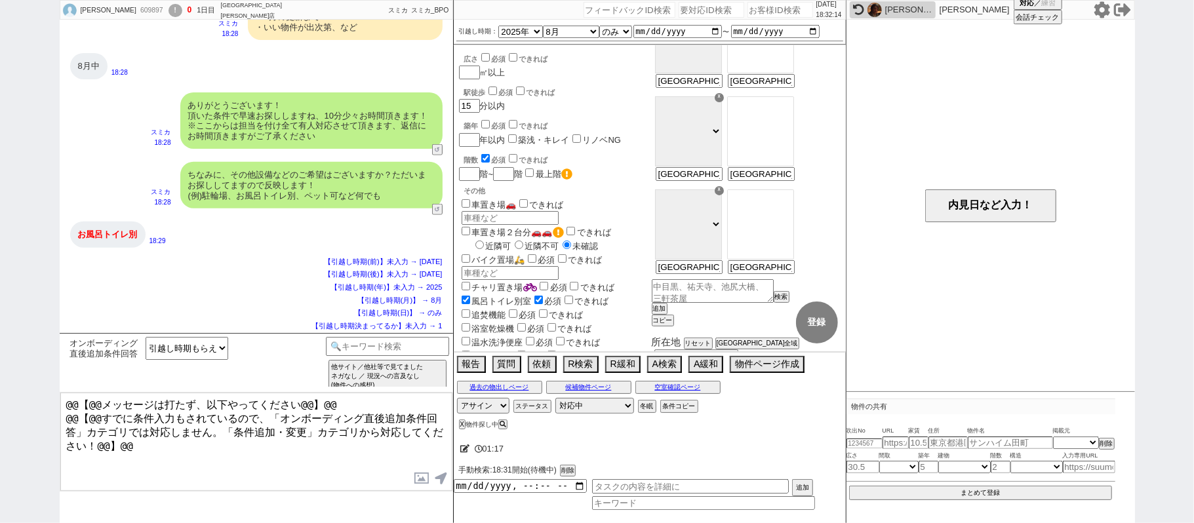
click at [1098, 8] on icon at bounding box center [1102, 9] width 16 height 16
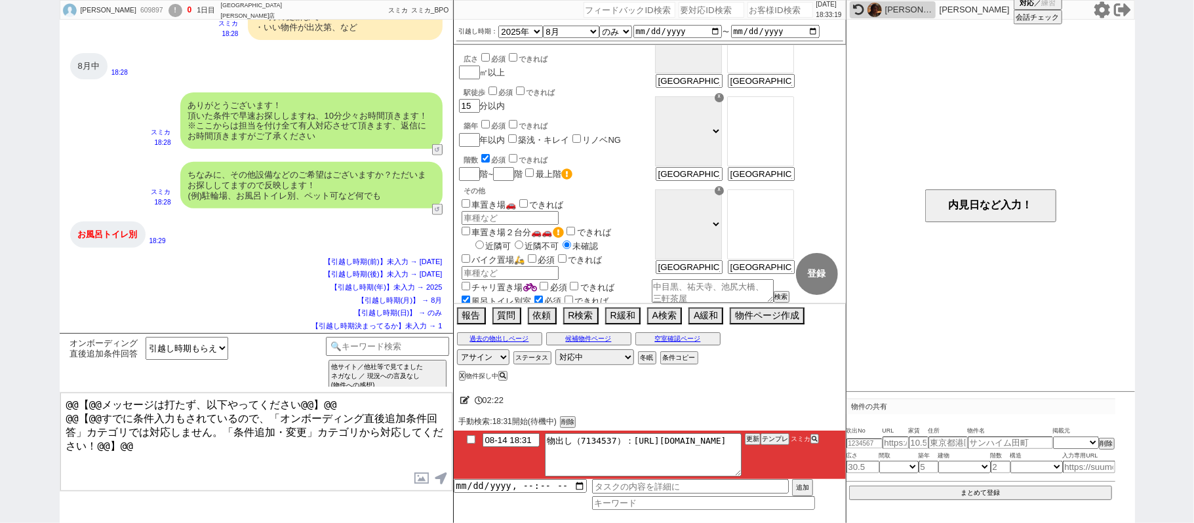
click at [136, 14] on div "609897" at bounding box center [151, 10] width 30 height 10
copy div "609897"
click at [769, 11] on input "number" at bounding box center [781, 10] width 66 height 16
paste input "609897"
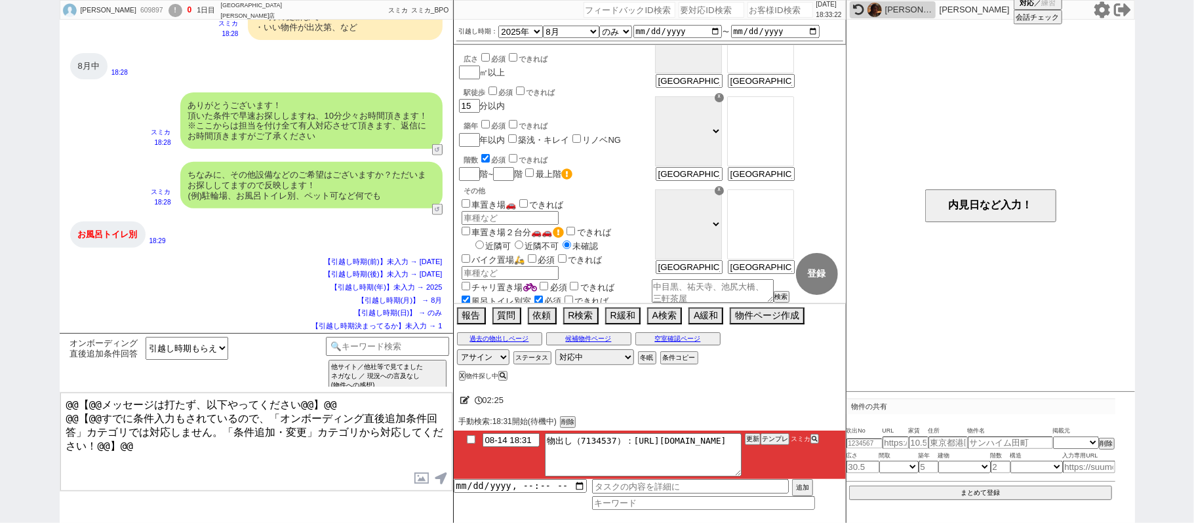
type input "609897"
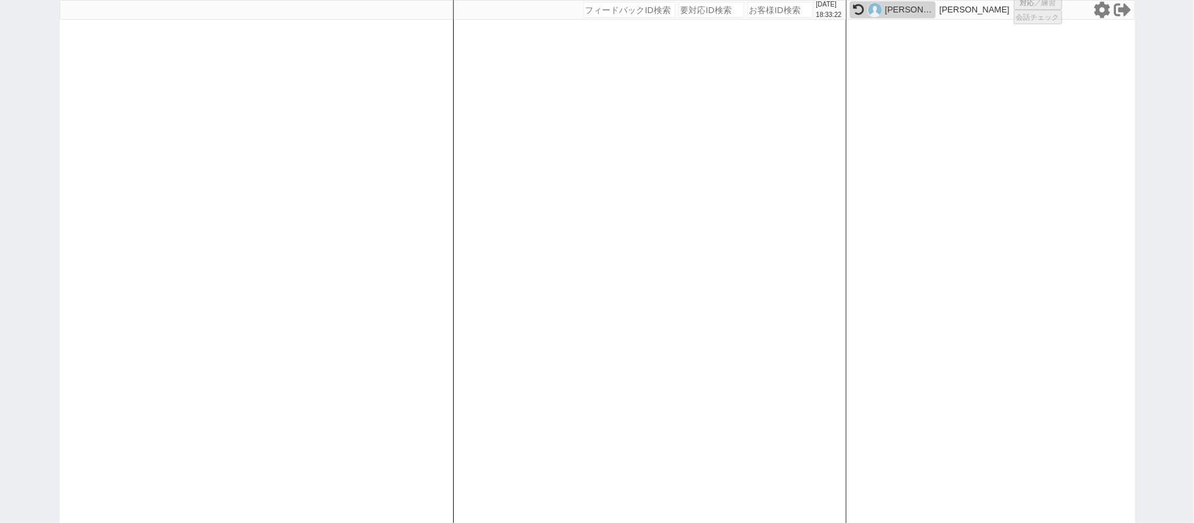
select select
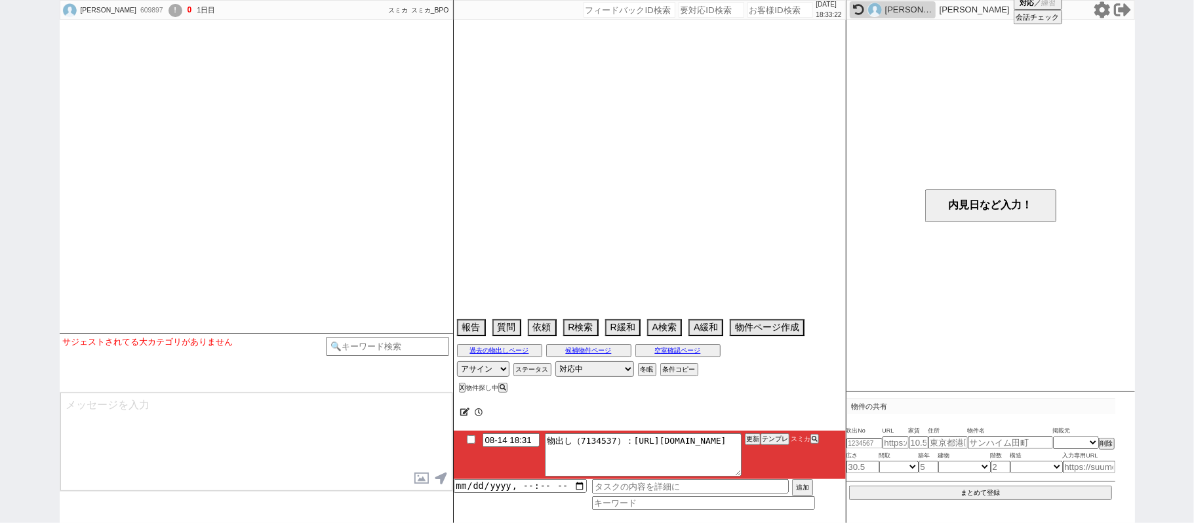
select select "2025"
select select "8"
select select "36"
select select "0"
select select "14"
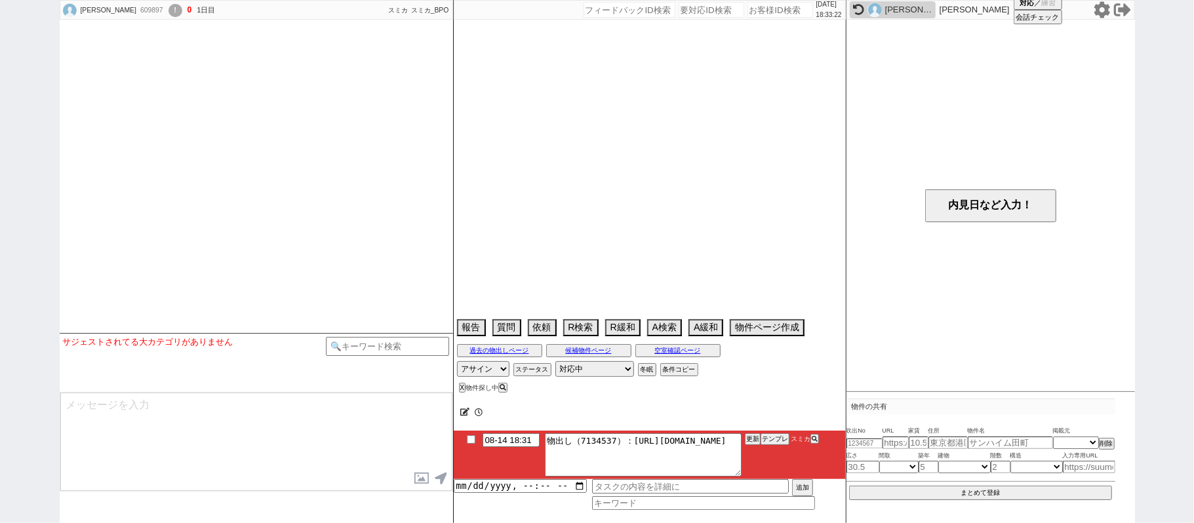
select select "100"
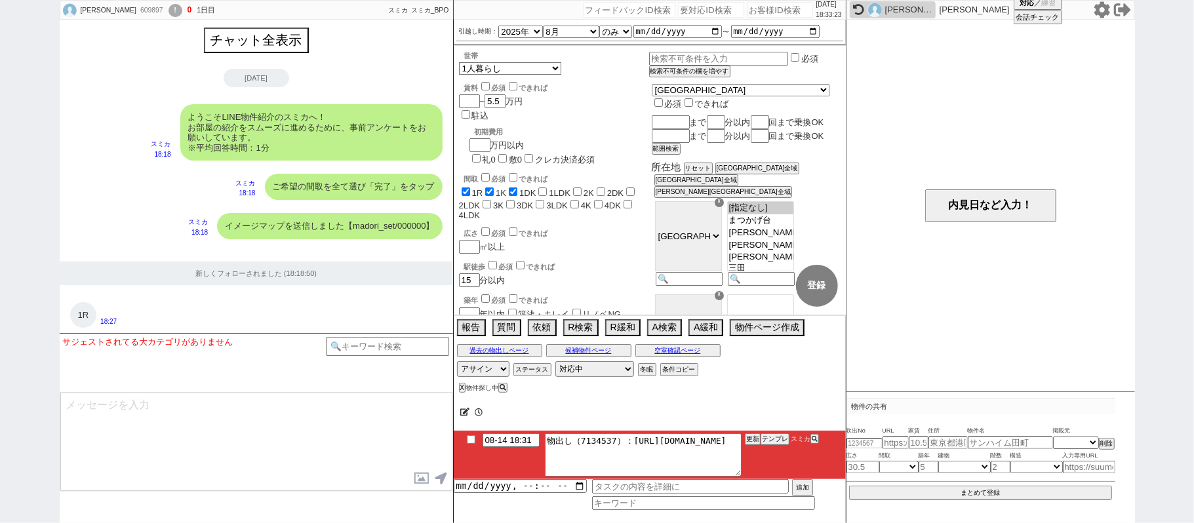
scroll to position [887, 0]
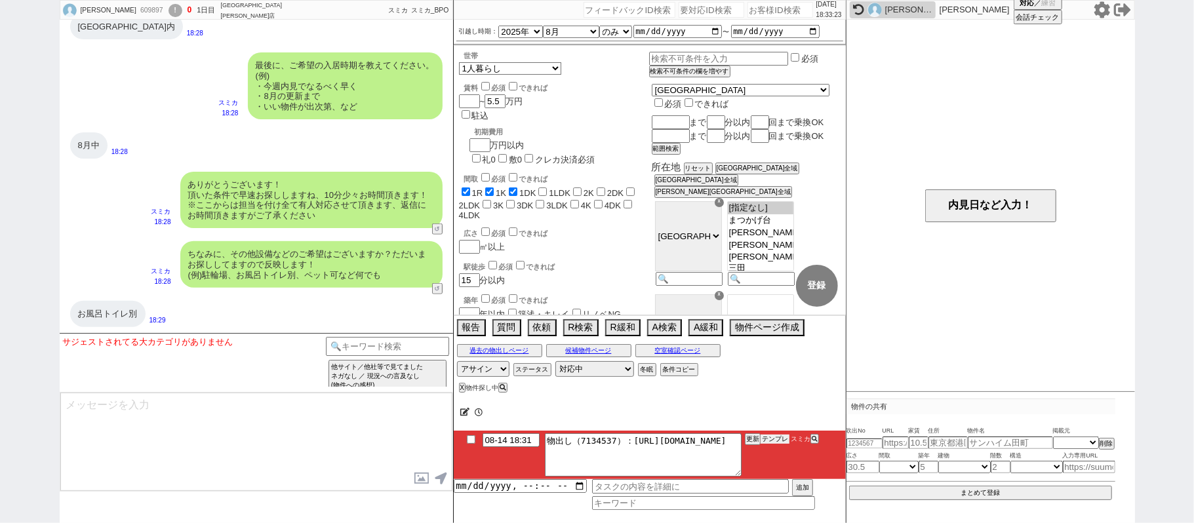
click at [782, 441] on button "テンプレ" at bounding box center [775, 439] width 29 height 9
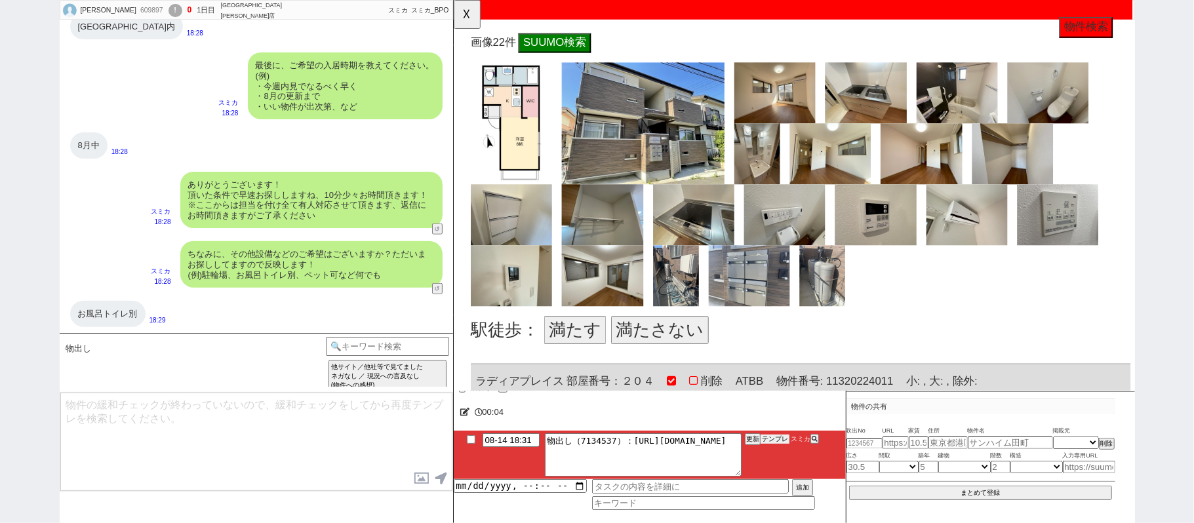
scroll to position [612, 0]
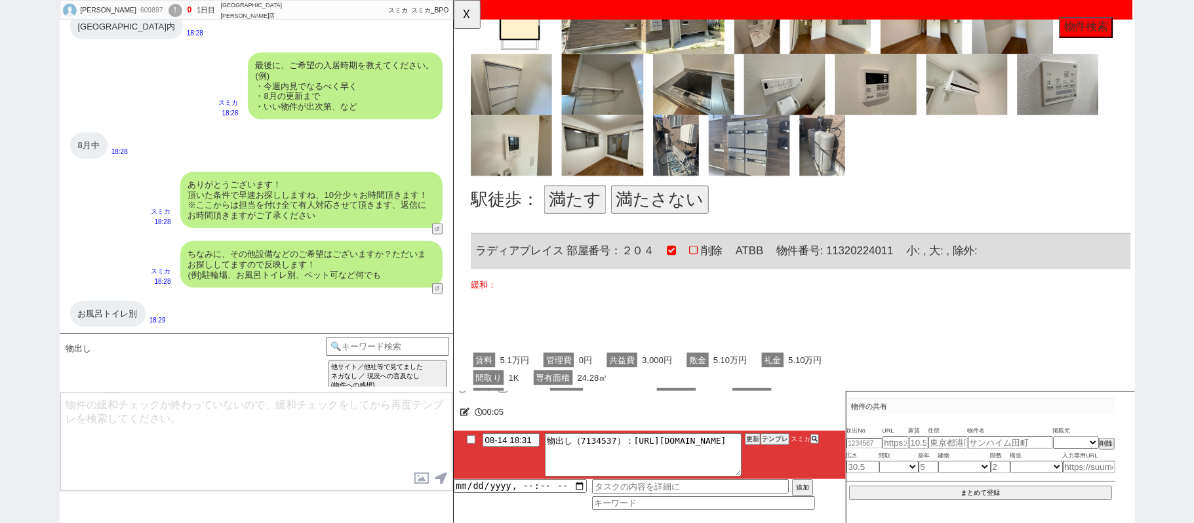
click at [584, 226] on button "満たす" at bounding box center [583, 215] width 67 height 30
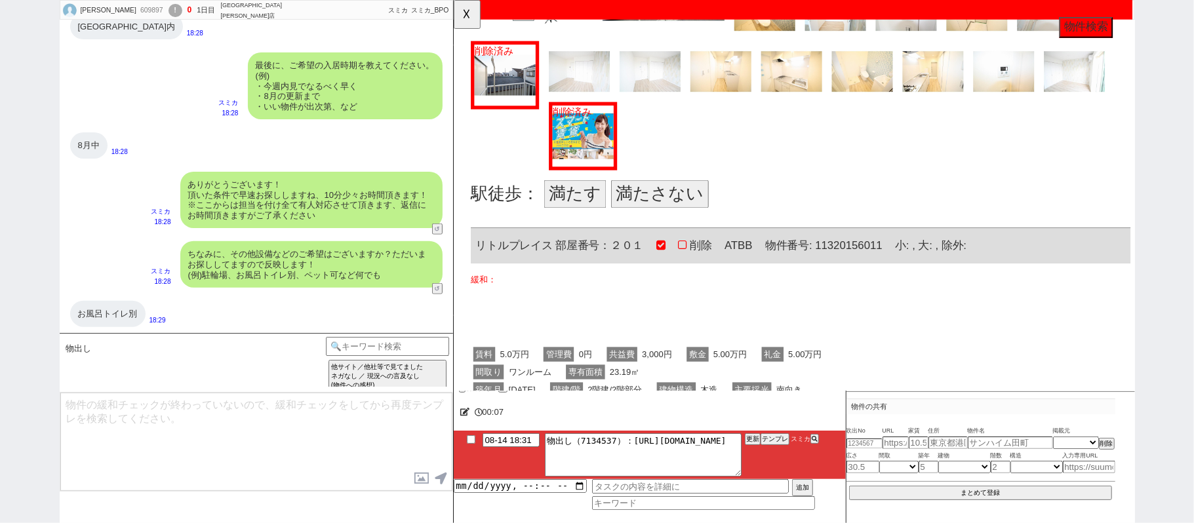
click at [589, 207] on button "満たす" at bounding box center [583, 208] width 67 height 30
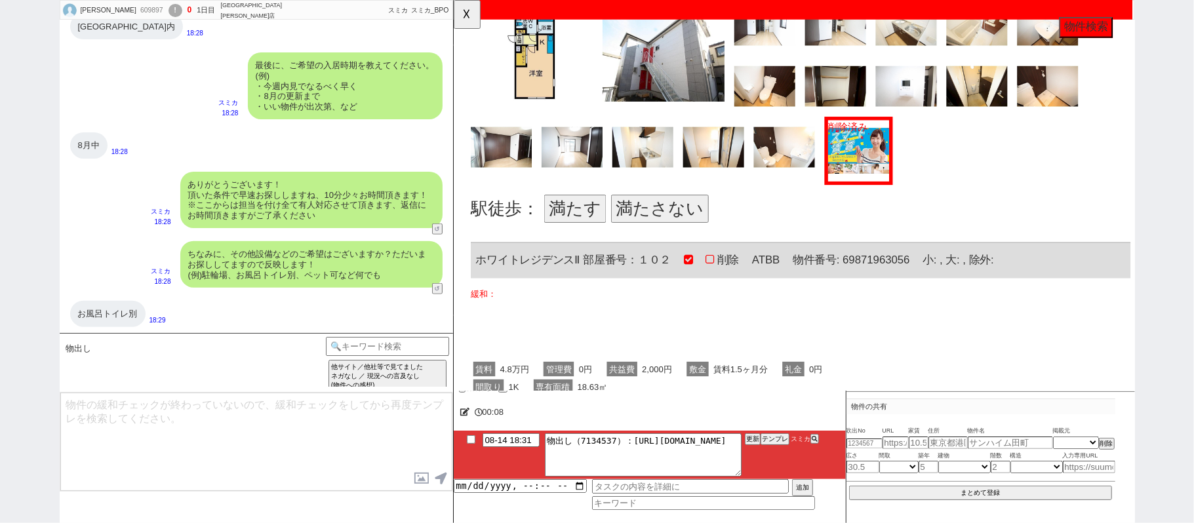
click at [589, 212] on button "満たす" at bounding box center [583, 224] width 67 height 30
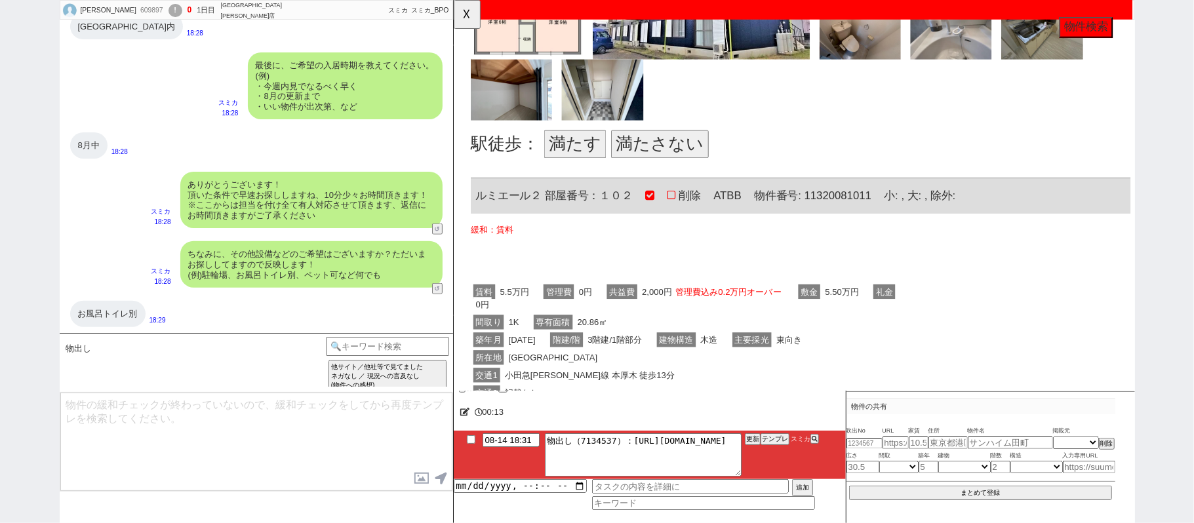
click at [580, 153] on button "満たす" at bounding box center [583, 155] width 67 height 30
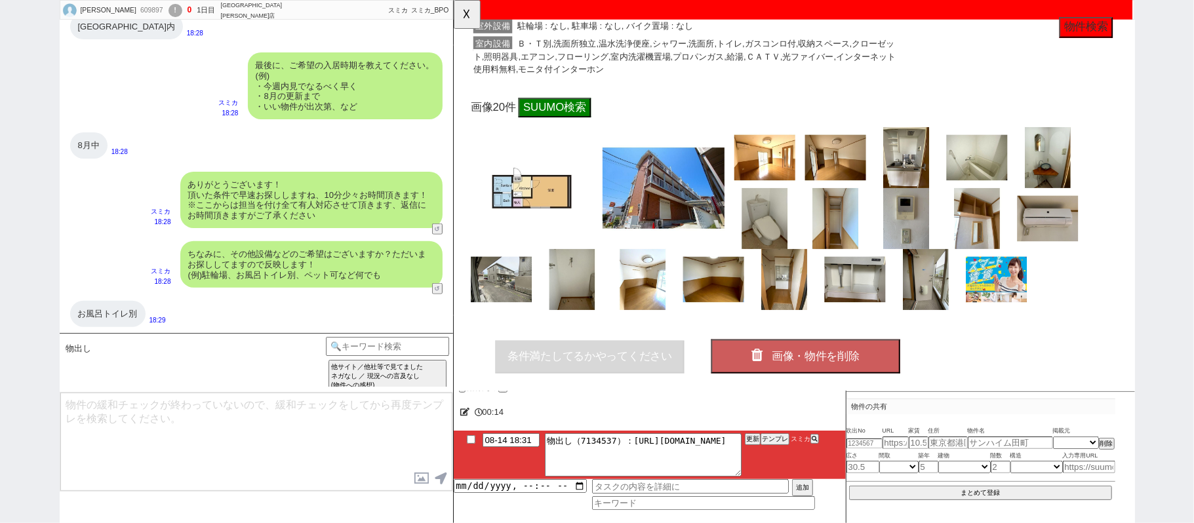
scroll to position [5371, 0]
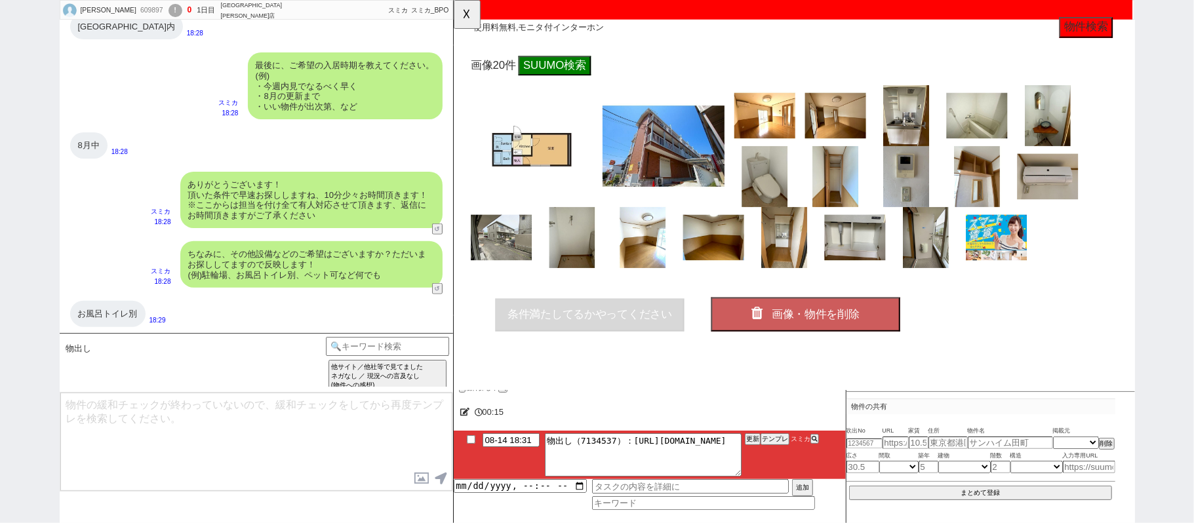
click at [816, 332] on span "画像・物件を削除" at bounding box center [842, 338] width 94 height 13
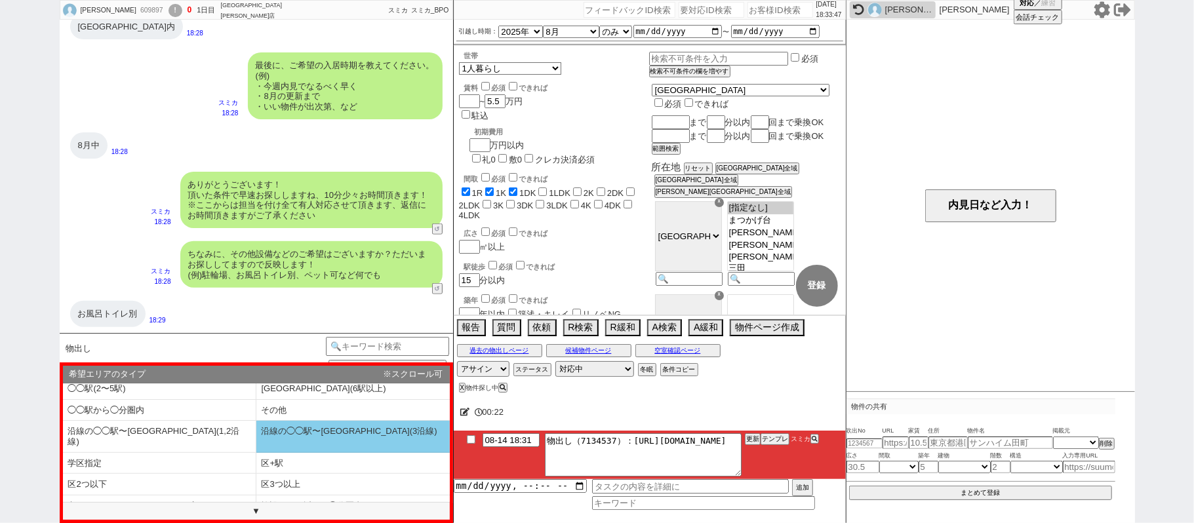
scroll to position [0, 0]
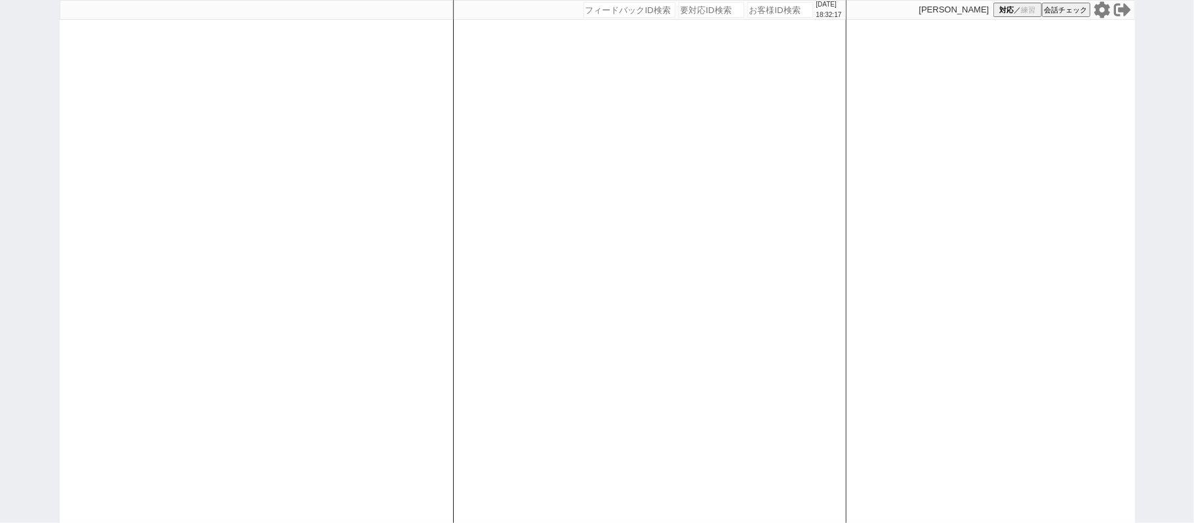
click at [352, 194] on div at bounding box center [256, 261] width 393 height 523
select select
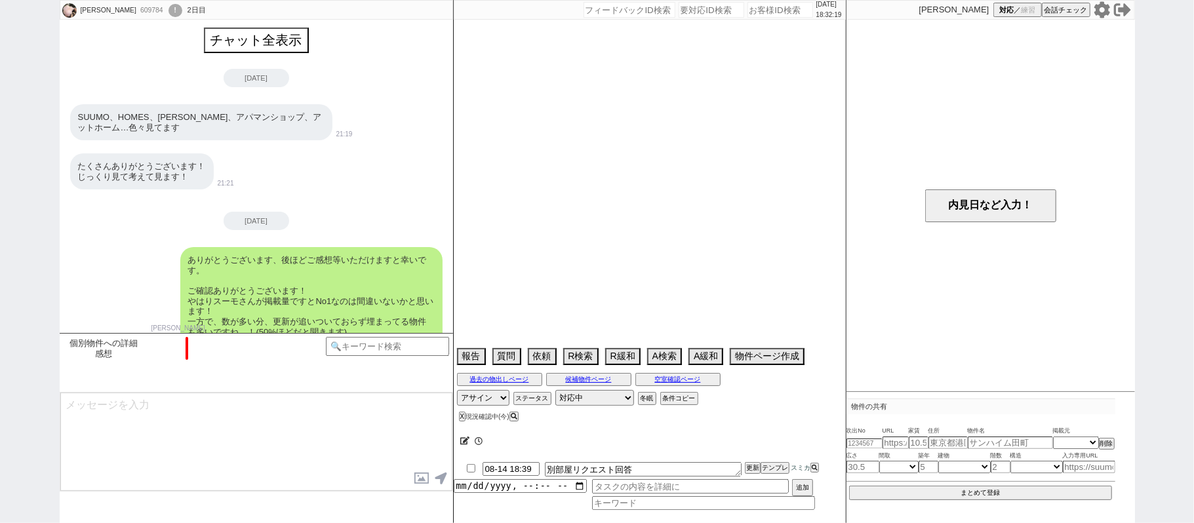
scroll to position [799, 0]
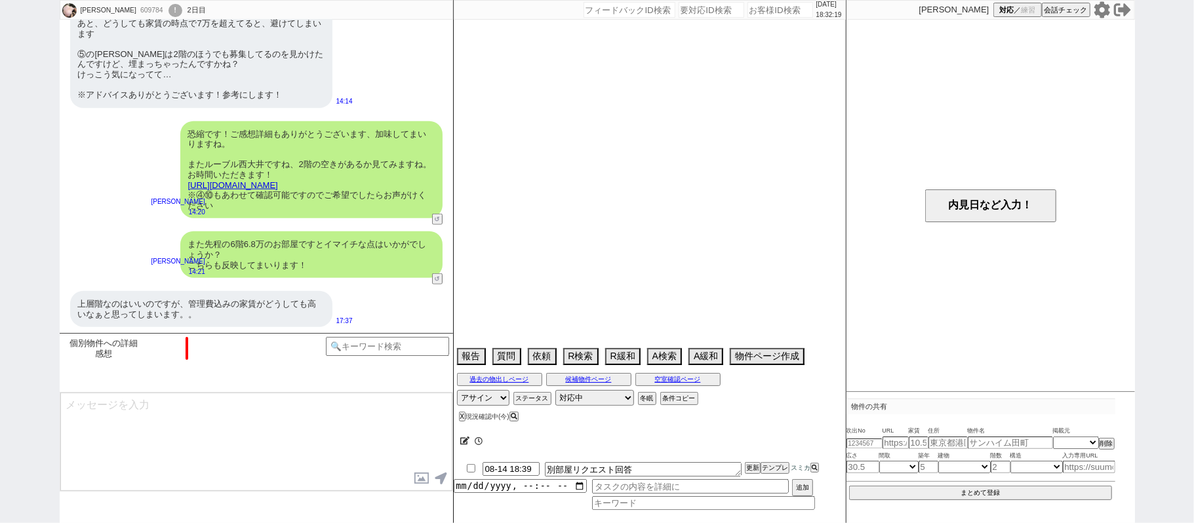
select select "2025"
select select "9"
select select "36"
select select "0"
select select "25"
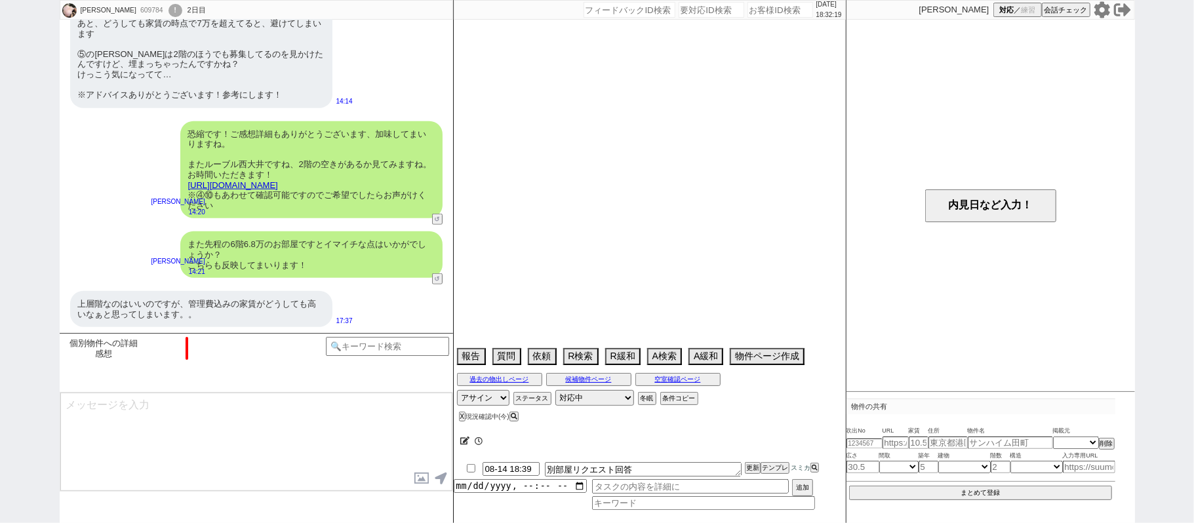
select select "23"
select select "750"
select select "18"
select select "580"
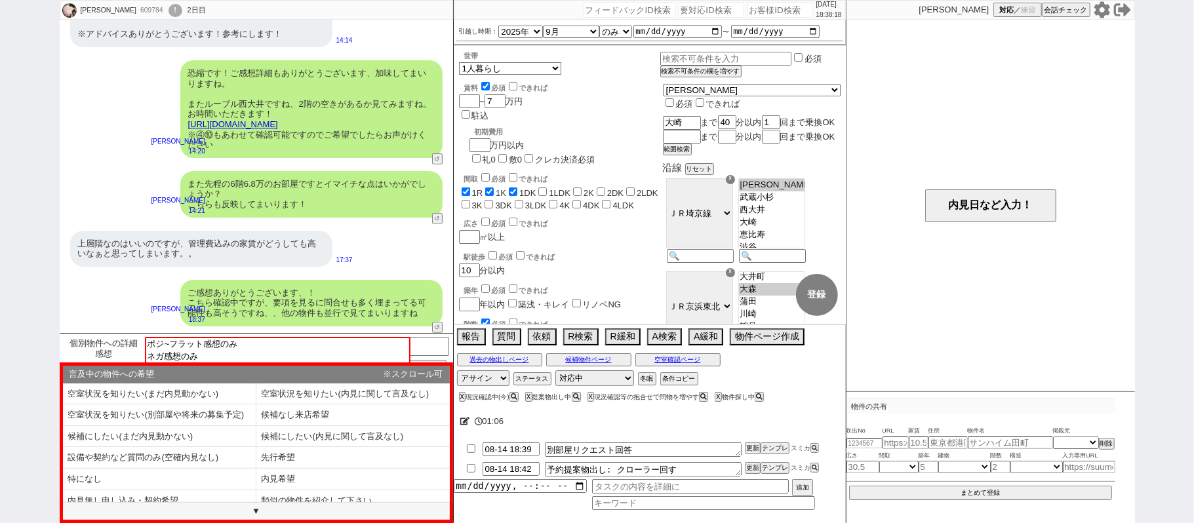
scroll to position [405, 0]
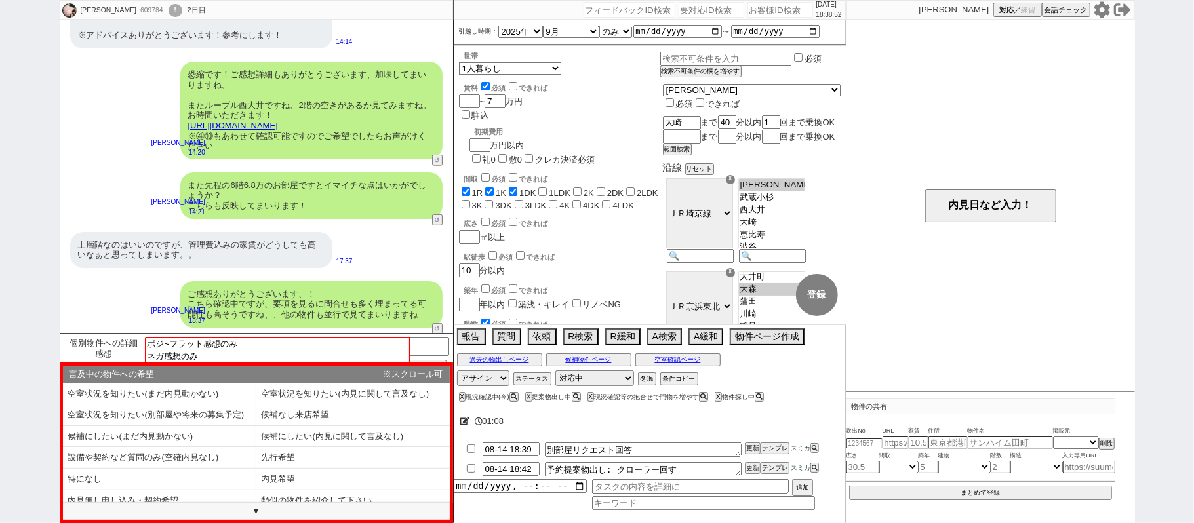
click at [775, 7] on input "number" at bounding box center [781, 10] width 66 height 16
paste input "609784"
type input "609784"
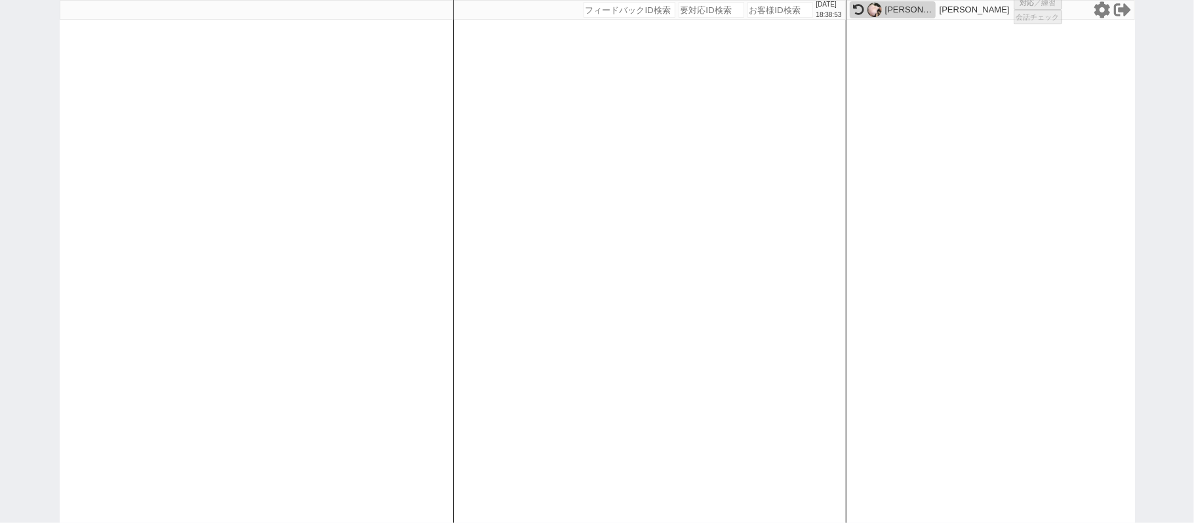
select select
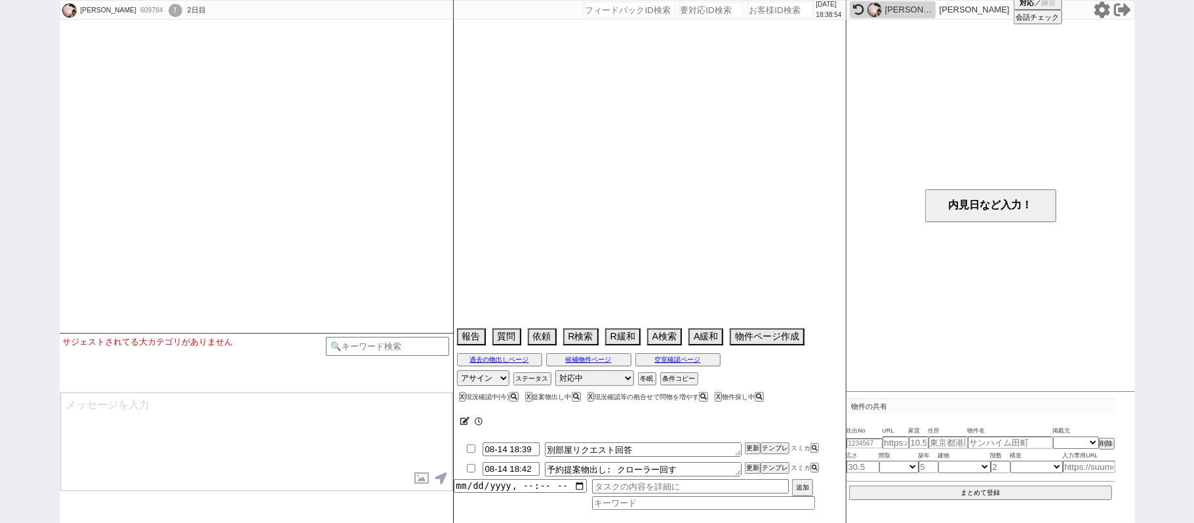
select select "2025"
select select "9"
select select "36"
select select "0"
select select "25"
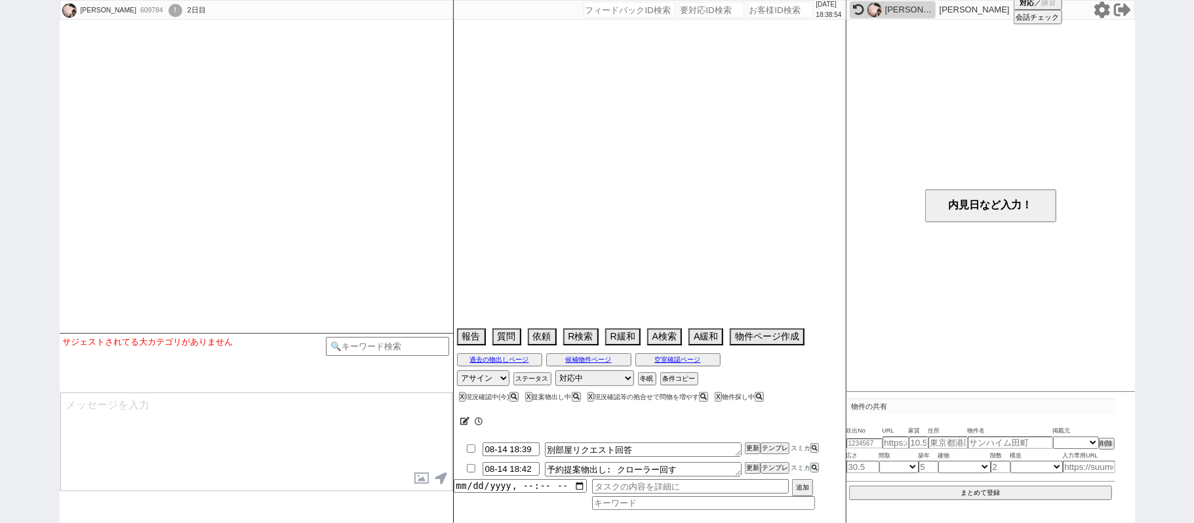
select select "23"
select select "750"
select select "18"
select select "580"
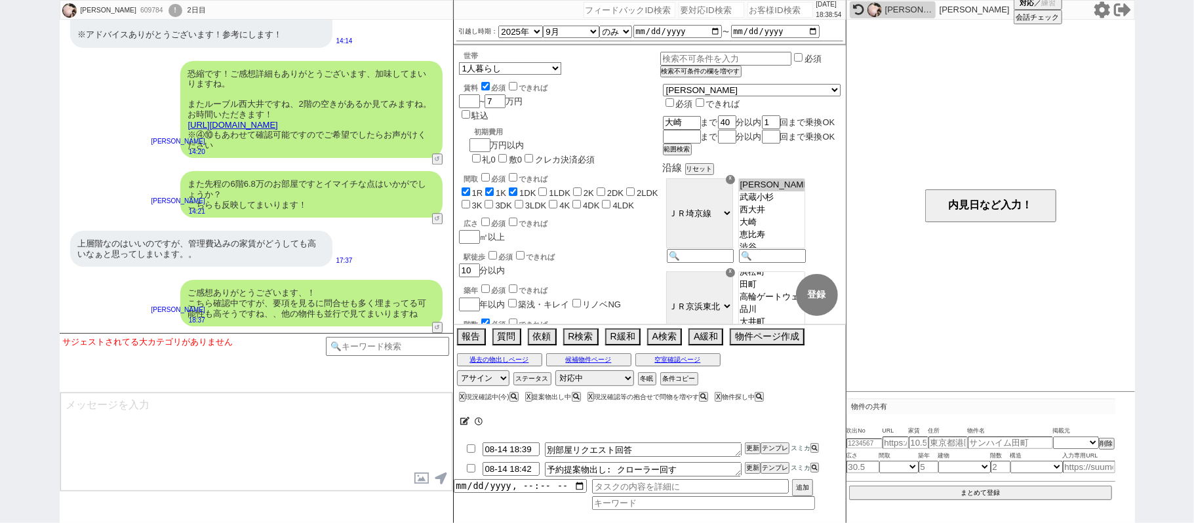
scroll to position [344, 0]
click at [137, 4] on div "[PERSON_NAME] 609784 ! 0 2日目" at bounding box center [136, 11] width 153 height 20
click at [169, 9] on div "!" at bounding box center [176, 10] width 14 height 13
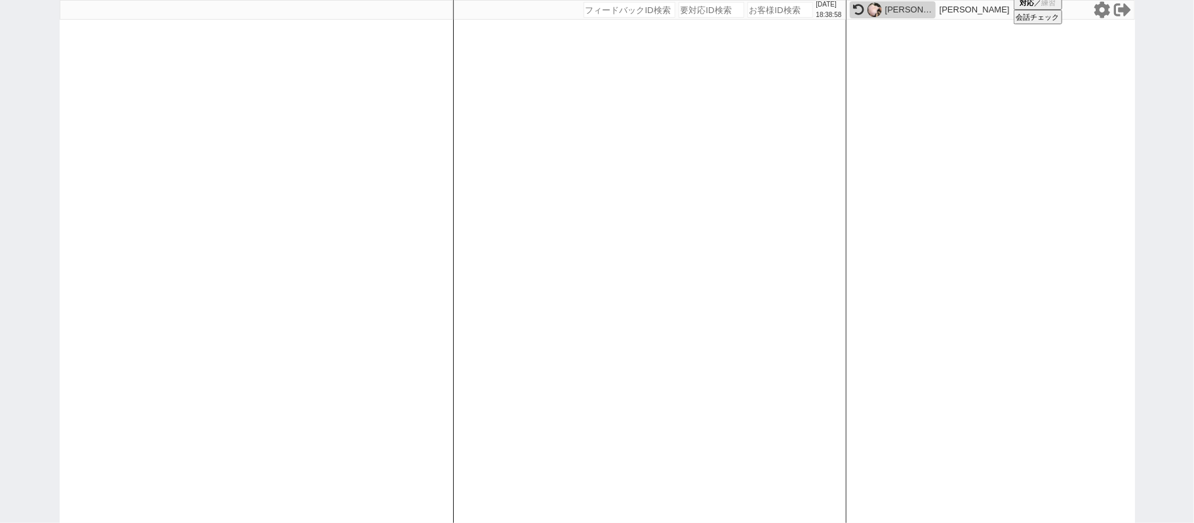
click at [890, 8] on div "[PERSON_NAME]" at bounding box center [908, 10] width 47 height 10
select select
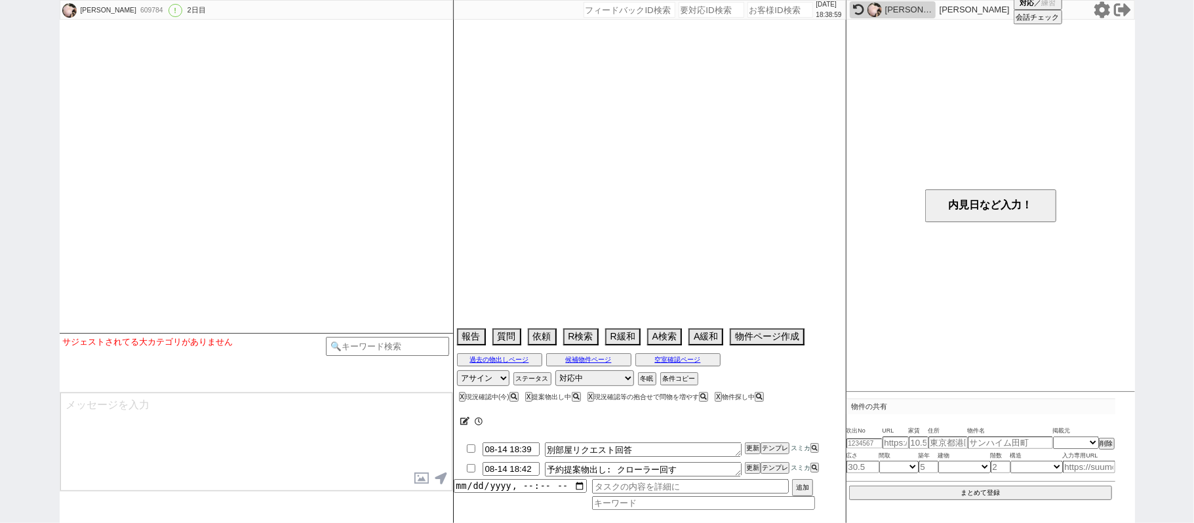
select select "2025"
select select "9"
select select "36"
select select "0"
select select "25"
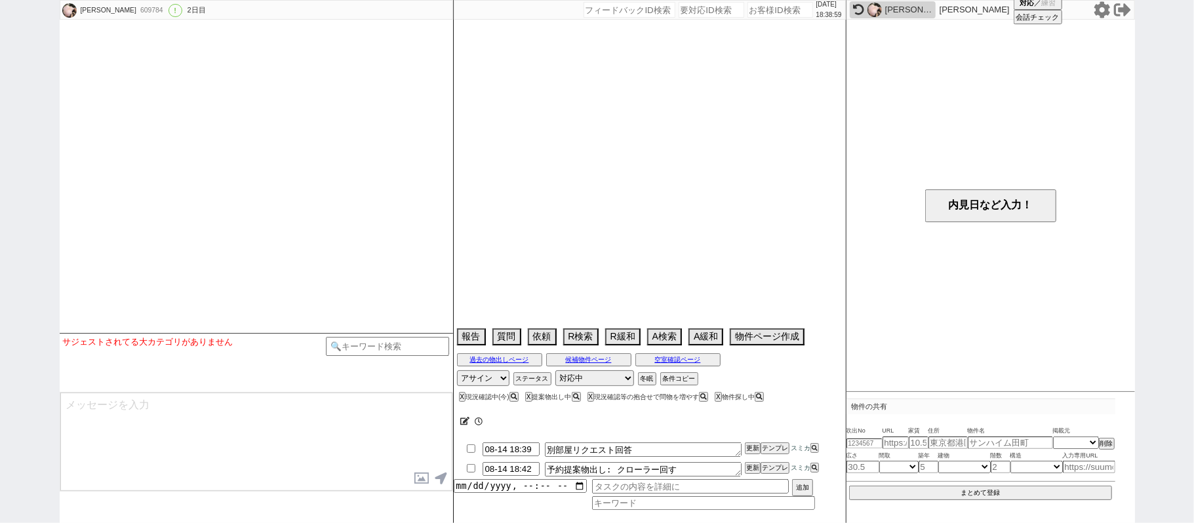
select select "23"
select select "750"
select select "18"
select select "580"
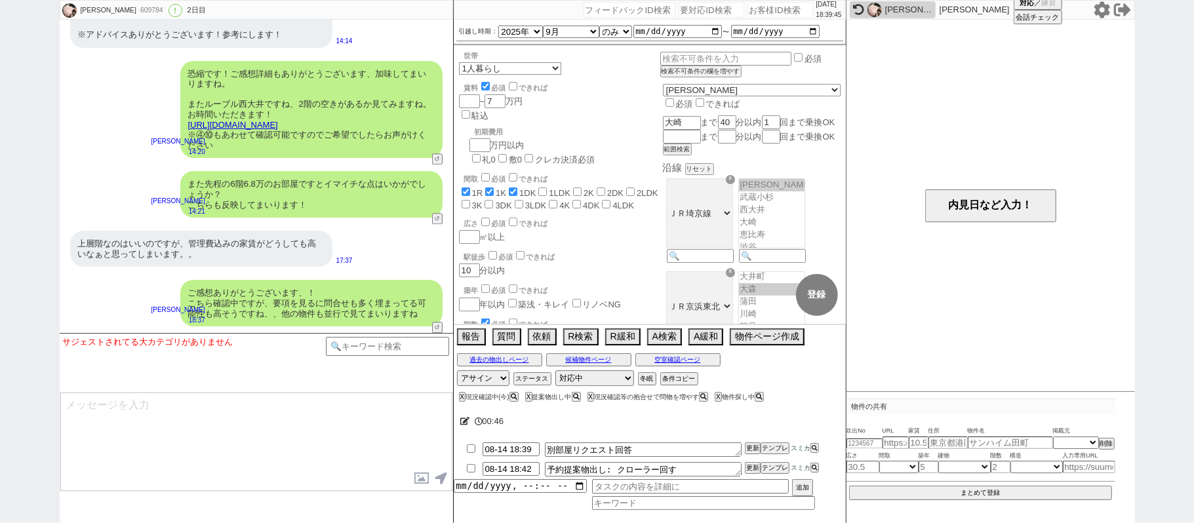
click at [0, 235] on div "[PERSON_NAME] 609784 ! 0 2日目 冬眠中 自社客 スミカ スミカ_BPO チャット全表示 [DATE] ようこそLINE物件紹介のスミ…" at bounding box center [597, 261] width 1194 height 523
click at [380, 250] on div "上層階なのはいいのですが、管理費込みの家賃がどうしても高いなぁと思ってしまいます。。 17:37" at bounding box center [256, 248] width 393 height 49
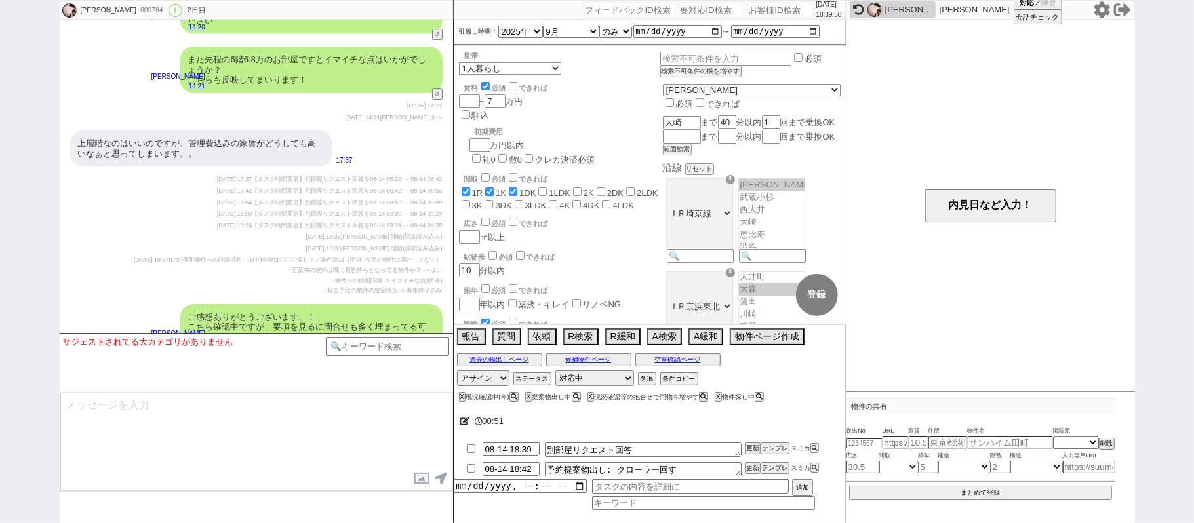
scroll to position [3133, 0]
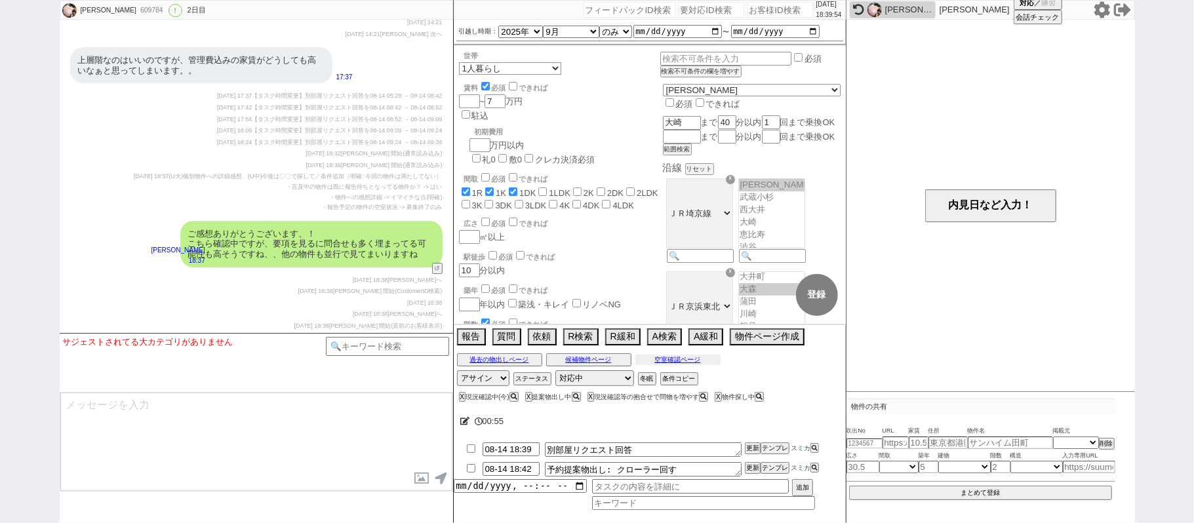
click at [651, 358] on button "空室確認ページ" at bounding box center [677, 360] width 85 height 10
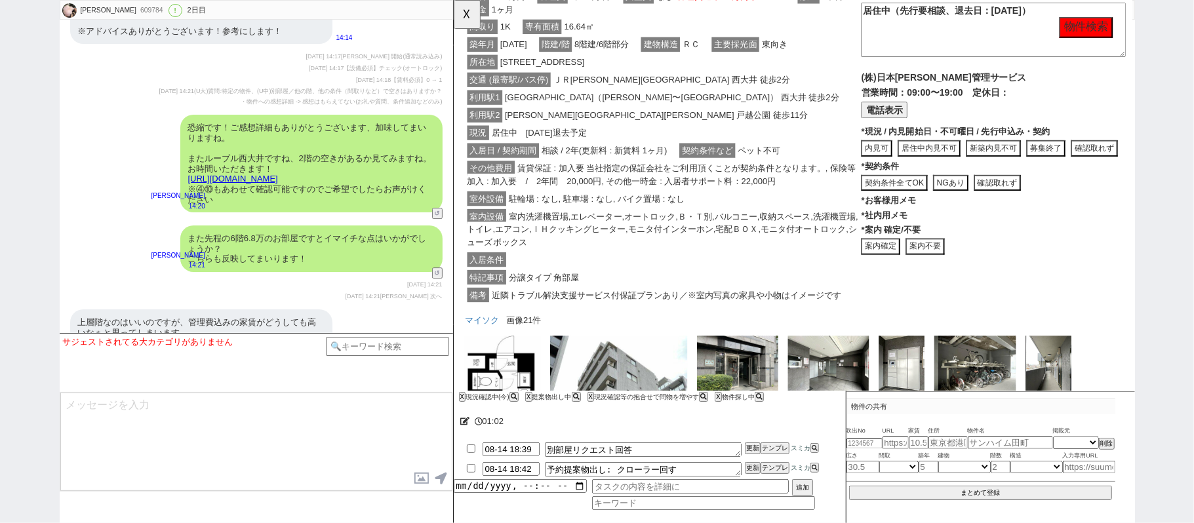
scroll to position [350, 0]
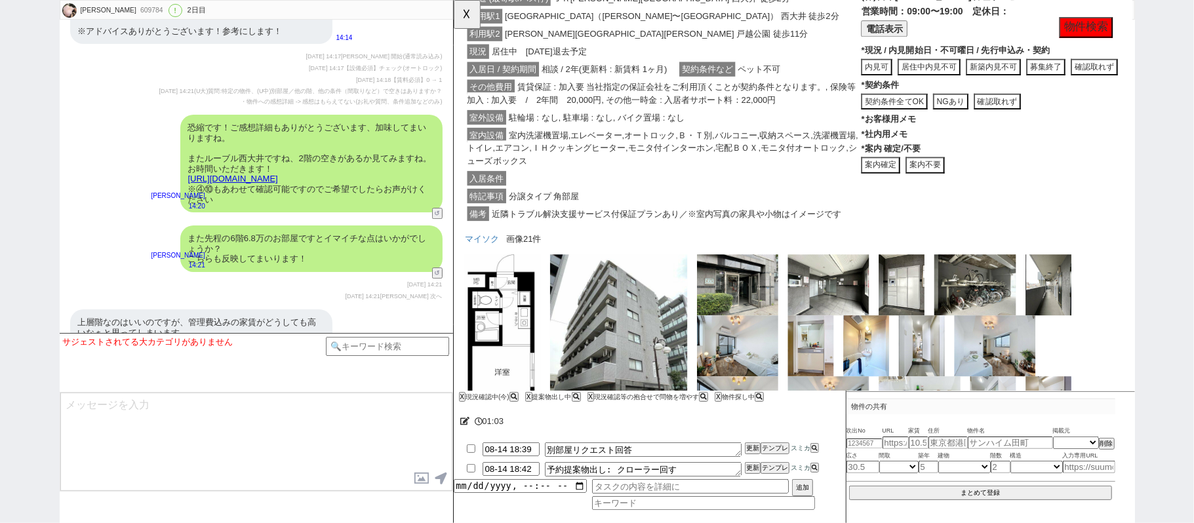
click at [453, 0] on button "案内不要" at bounding box center [453, 0] width 0 height 0
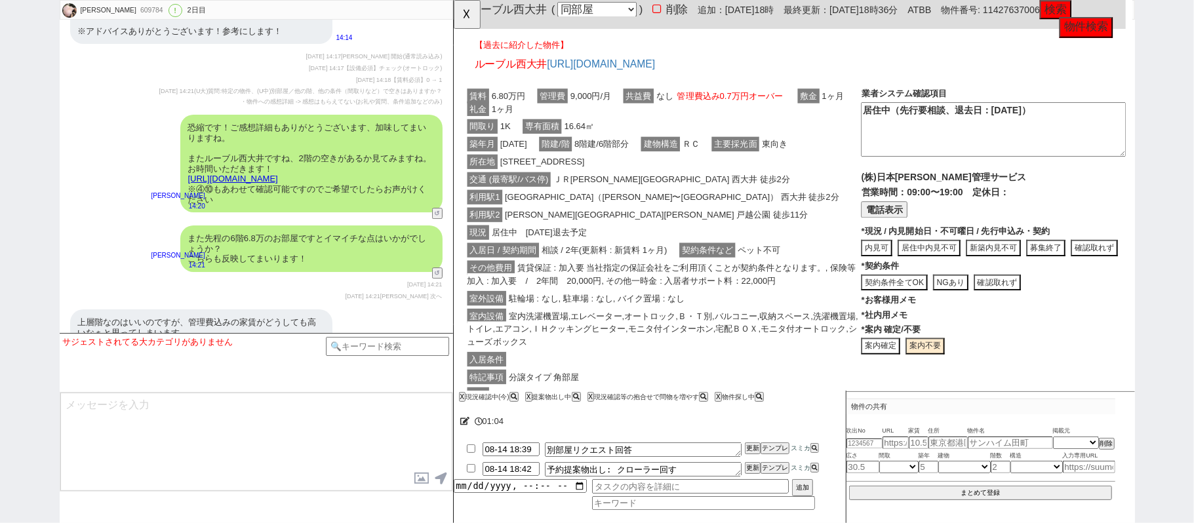
scroll to position [46, 0]
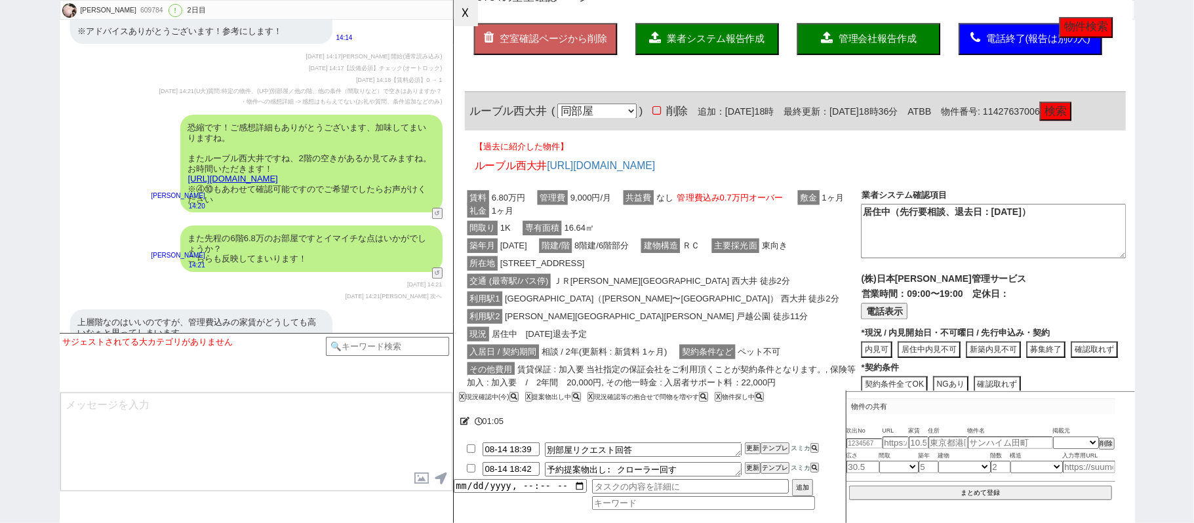
click at [466, 21] on button "☓" at bounding box center [466, 13] width 24 height 26
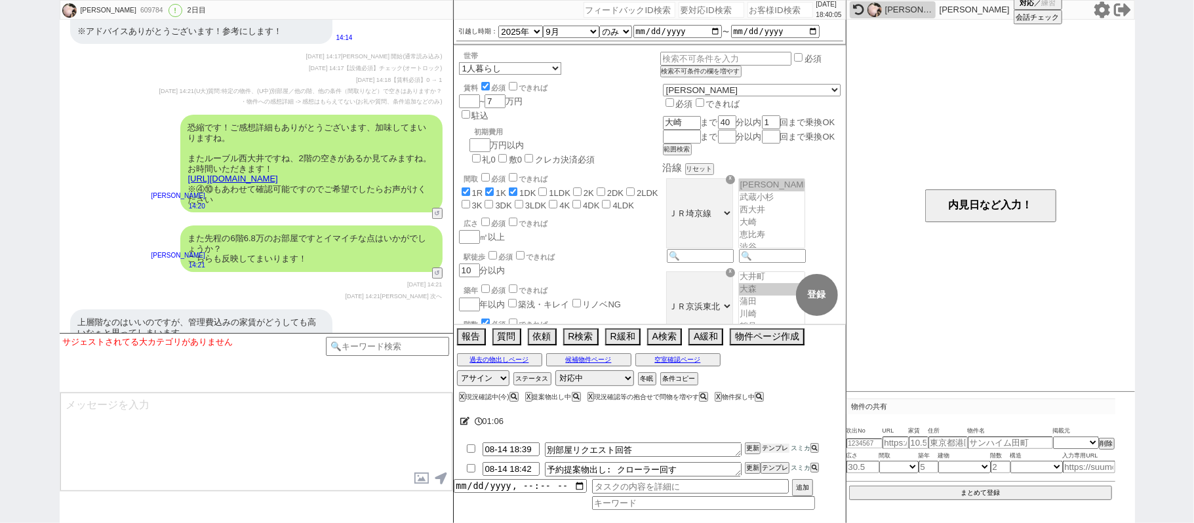
click at [766, 450] on button "テンプレ" at bounding box center [775, 448] width 29 height 9
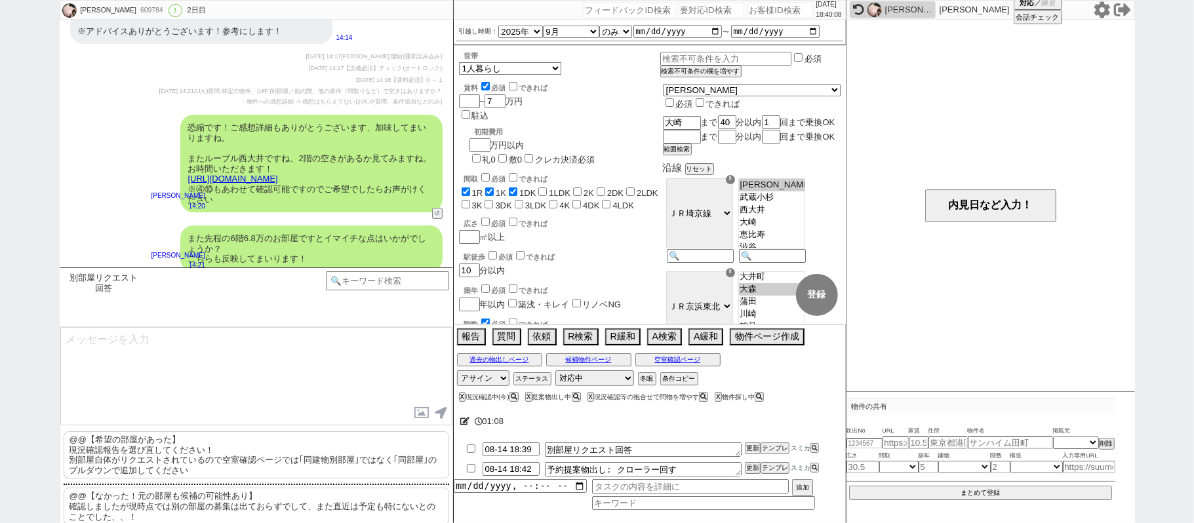
click at [192, 494] on p "@@【なかった！元の部屋も候補の可能性あり】 確認しましたが現時点では別の部屋の募集は出ておらずでして、また直近は予定も特にないとのことでした、、！" at bounding box center [257, 506] width 386 height 37
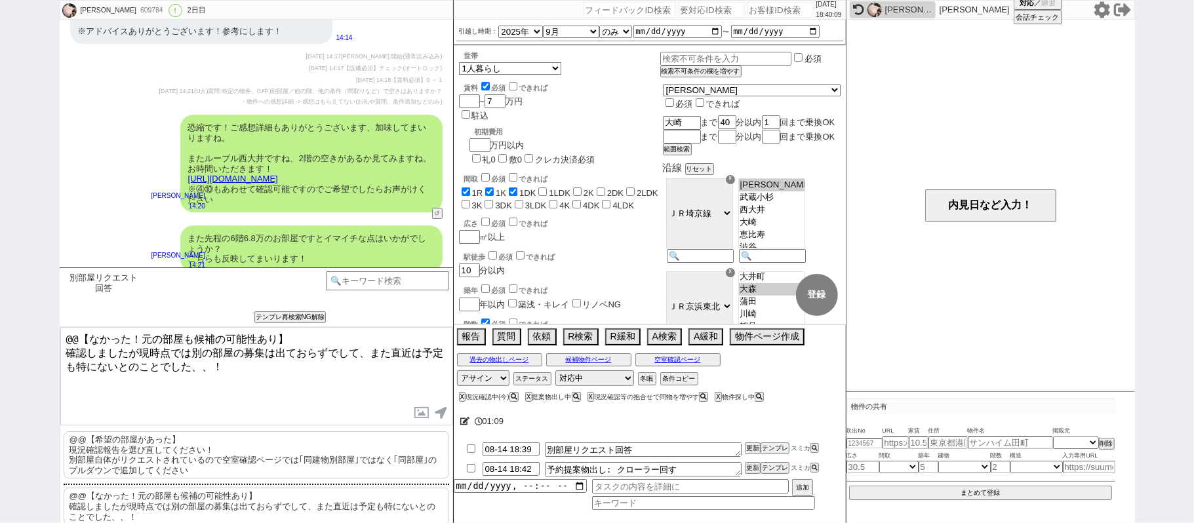
drag, startPoint x: 299, startPoint y: 334, endPoint x: 0, endPoint y: 218, distance: 320.8
click at [0, 236] on div "[PERSON_NAME] 609784 ! 0 2日目 冬眠中 自社客 スミカ スミカ_BPO チャット全表示 [DATE] ようこそLINE物件紹介のスミ…" at bounding box center [597, 261] width 1194 height 523
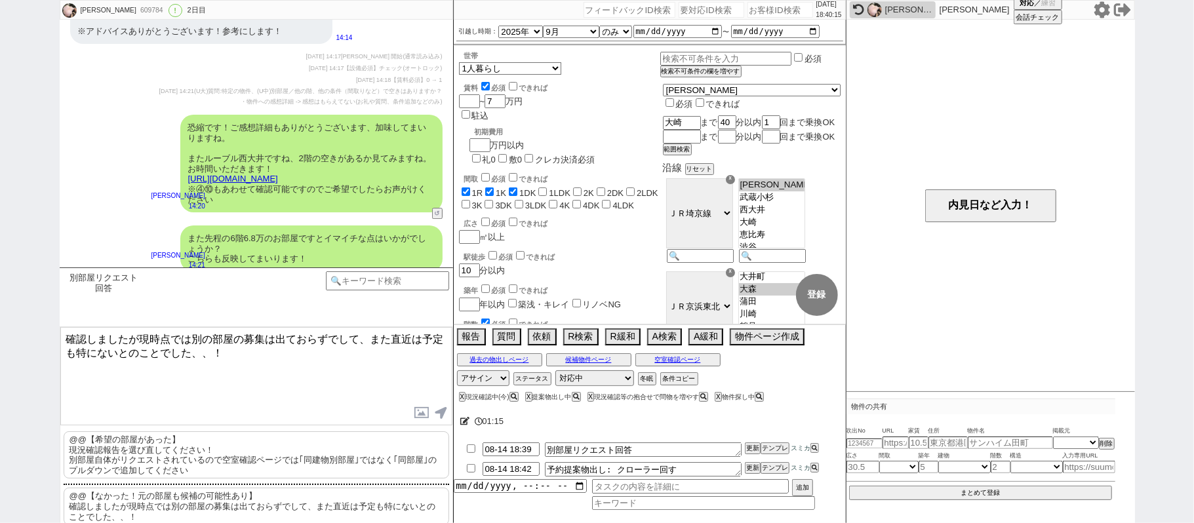
scroll to position [2695, 0]
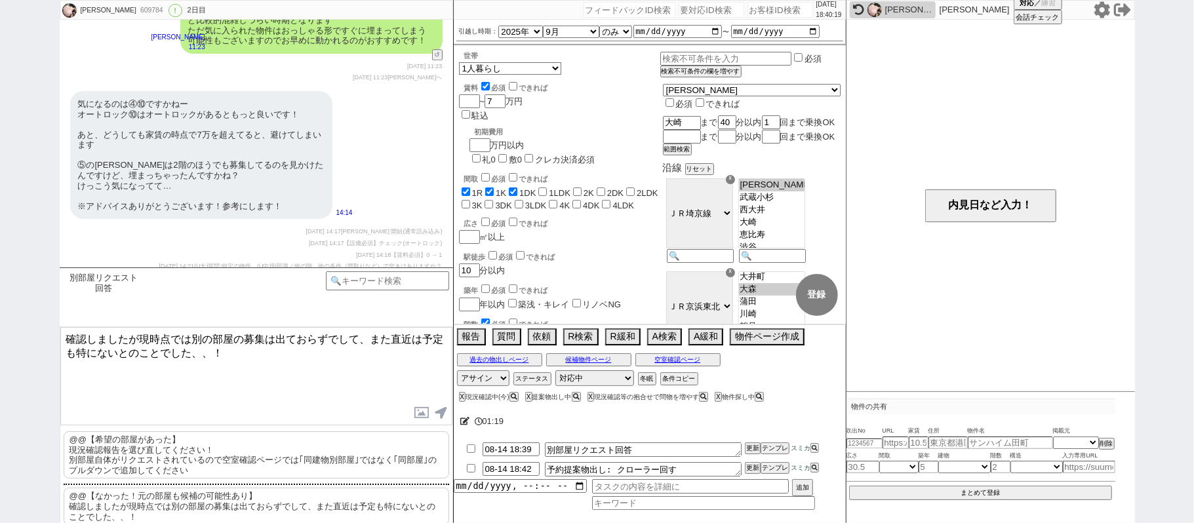
click at [195, 338] on textarea "確認しましたが現時点では別の部屋の募集は出ておらずでして、また直近は予定も特にないとのことでした、、！" at bounding box center [256, 376] width 392 height 98
type textarea "確認しましたが現時点では2階の別の部屋の募集は出ておらずでして、また直近は予定も特にないとのことでした、、！"
click at [715, 365] on button "空室確認ページ" at bounding box center [677, 360] width 85 height 10
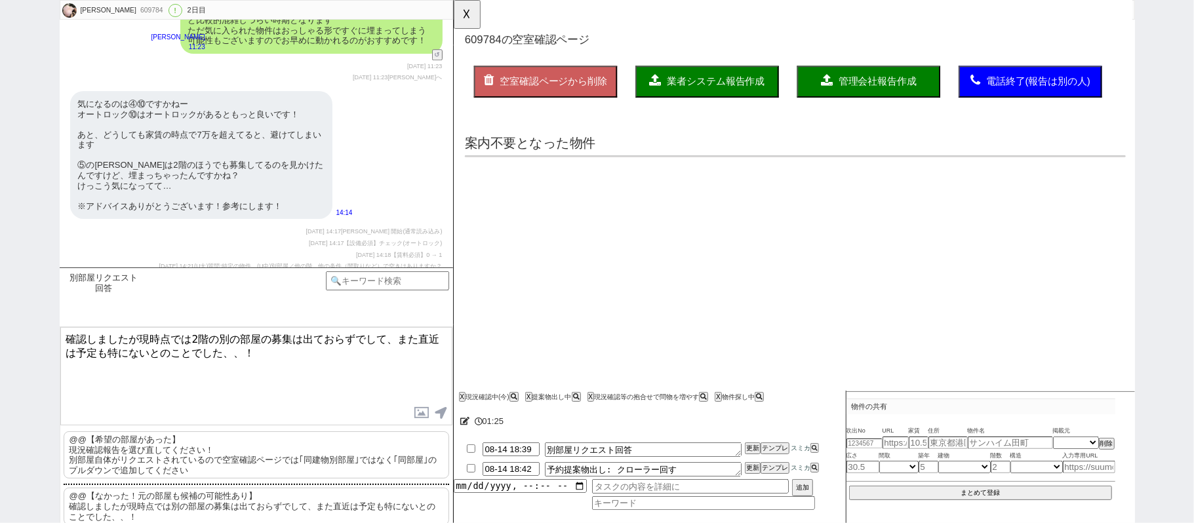
scroll to position [0, 0]
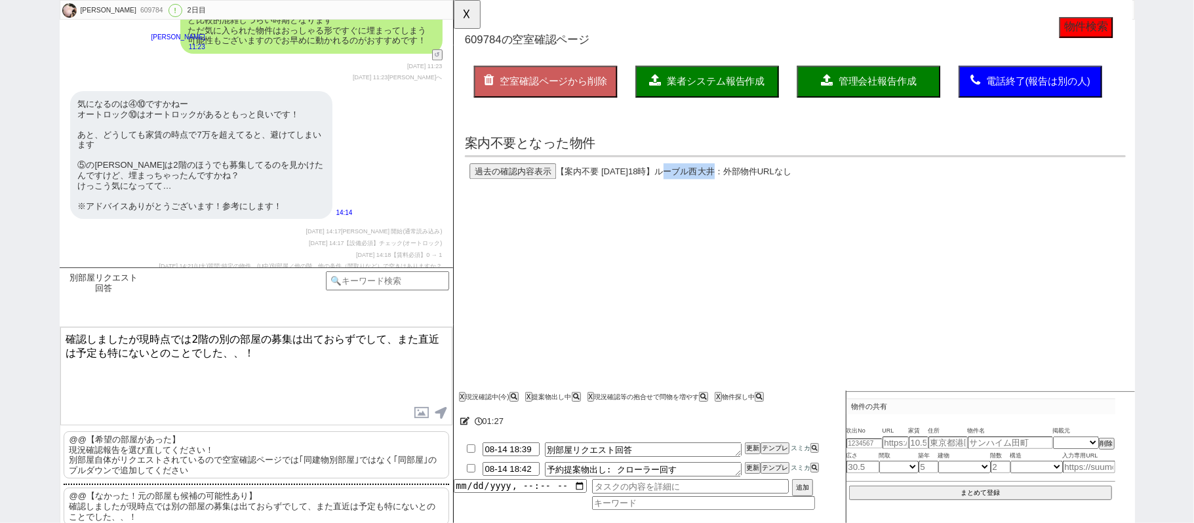
drag, startPoint x: 708, startPoint y: 185, endPoint x: 766, endPoint y: 185, distance: 57.7
click at [766, 185] on div "過去の確認内容表示 【案内不要 [DATE]18時】 ルーブル西大井 ：外部物件URLなし" at bounding box center [820, 184] width 711 height 17
click at [718, 186] on span "ルーブル西大井" at bounding box center [702, 184] width 64 height 10
click at [704, 180] on span "ルーブル西大井" at bounding box center [702, 184] width 64 height 10
drag, startPoint x: 704, startPoint y: 180, endPoint x: 757, endPoint y: 180, distance: 53.1
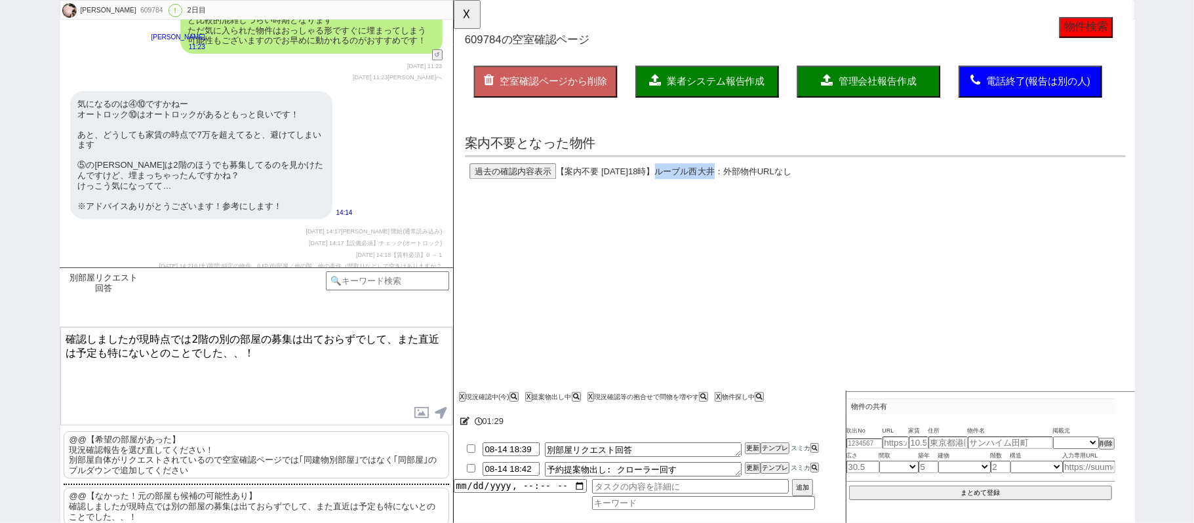
click at [734, 180] on span "ルーブル西大井" at bounding box center [702, 184] width 64 height 10
copy span "ルーブル西大井"
click at [136, 11] on div "609784" at bounding box center [151, 10] width 30 height 10
copy div "609784"
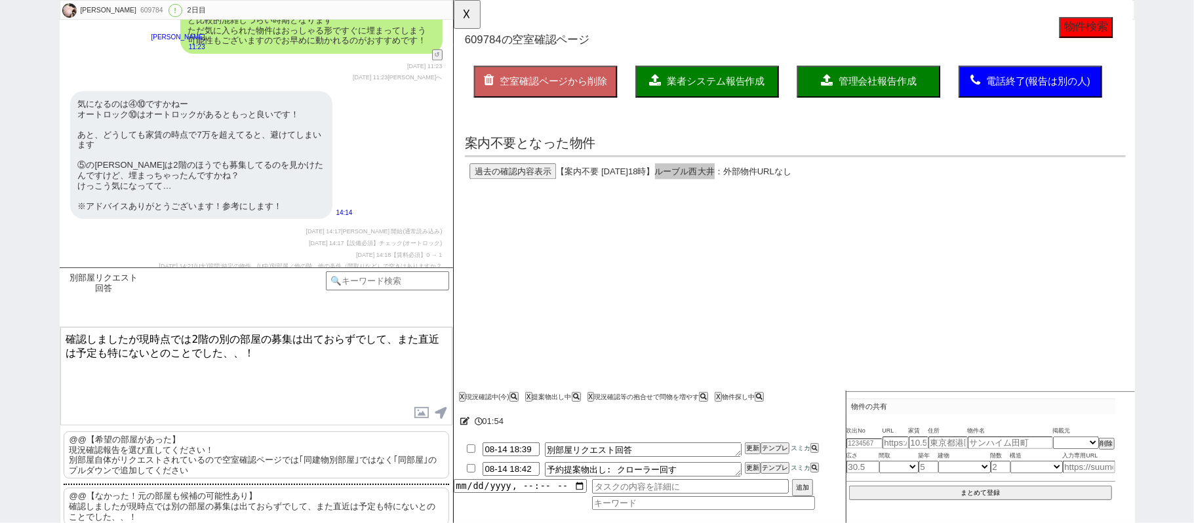
click at [169, 179] on div "気になるのは④⑩ですかねー オートロック⑩はオートロックがあるともっと良いです！ あと、どうしても家賃の時点で7万を超えてると、避けてしまいます ⑤の[PER…" at bounding box center [201, 155] width 262 height 129
click at [169, 178] on div "気になるのは④⑩ですかねー オートロック⑩はオートロックがあるともっと良いです！ あと、どうしても家賃の時点で7万を超えてると、避けてしまいます ⑤の[PER…" at bounding box center [201, 155] width 262 height 129
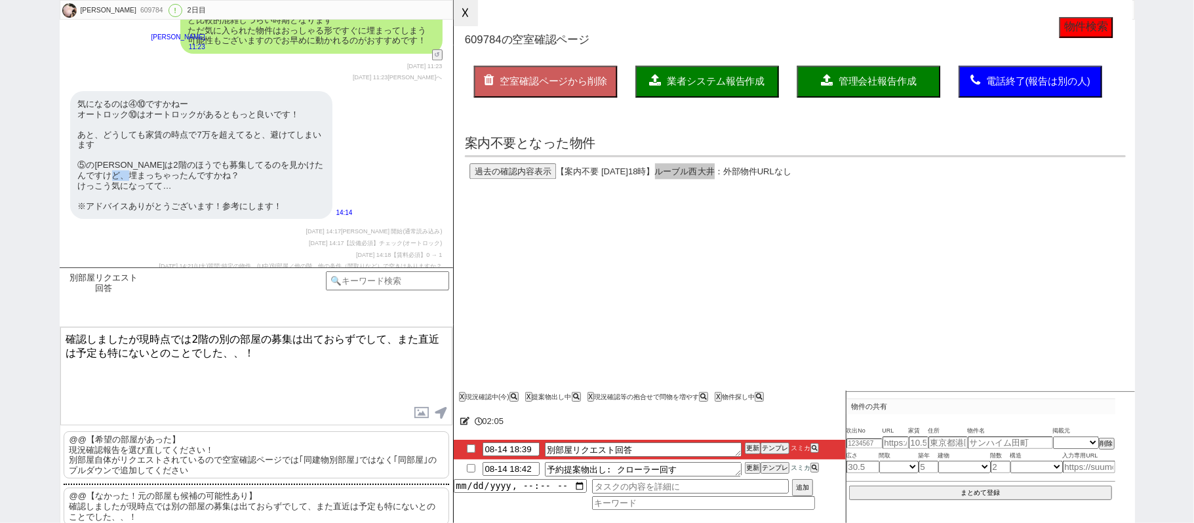
click at [473, 22] on button "☓" at bounding box center [466, 13] width 24 height 26
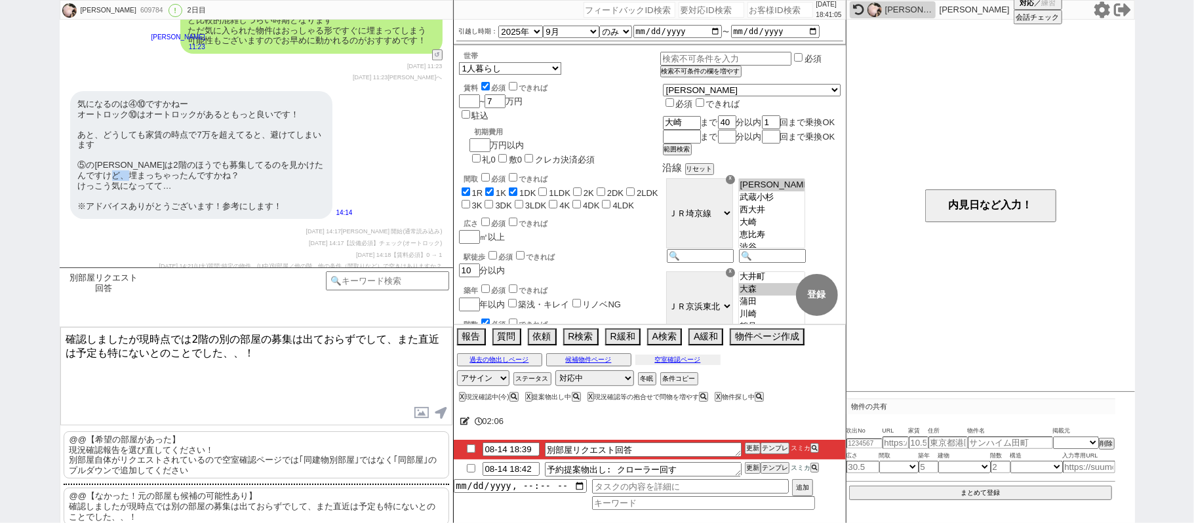
click at [673, 363] on button "空室確認ページ" at bounding box center [677, 360] width 85 height 10
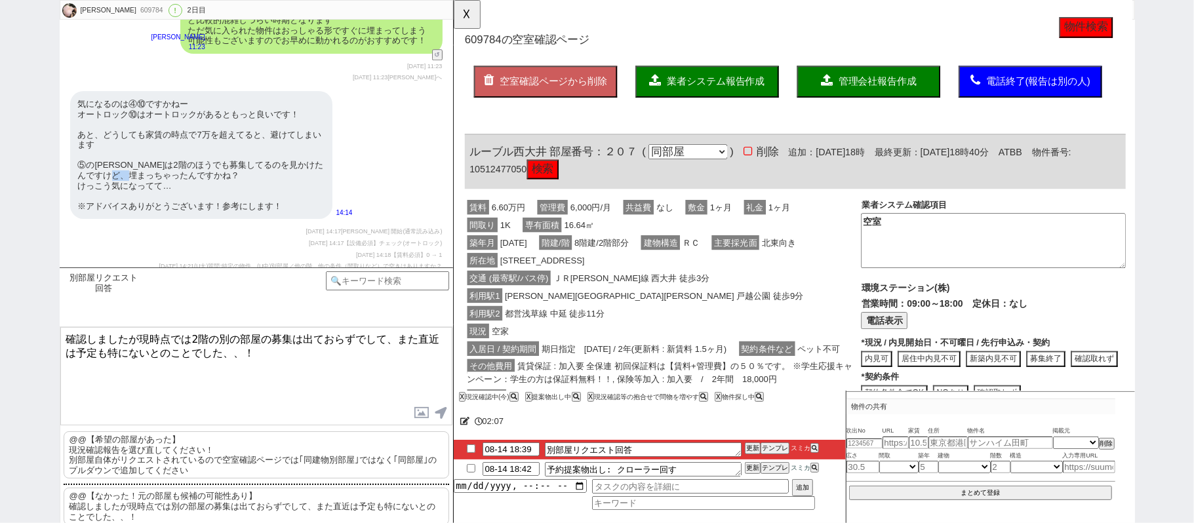
scroll to position [87, 0]
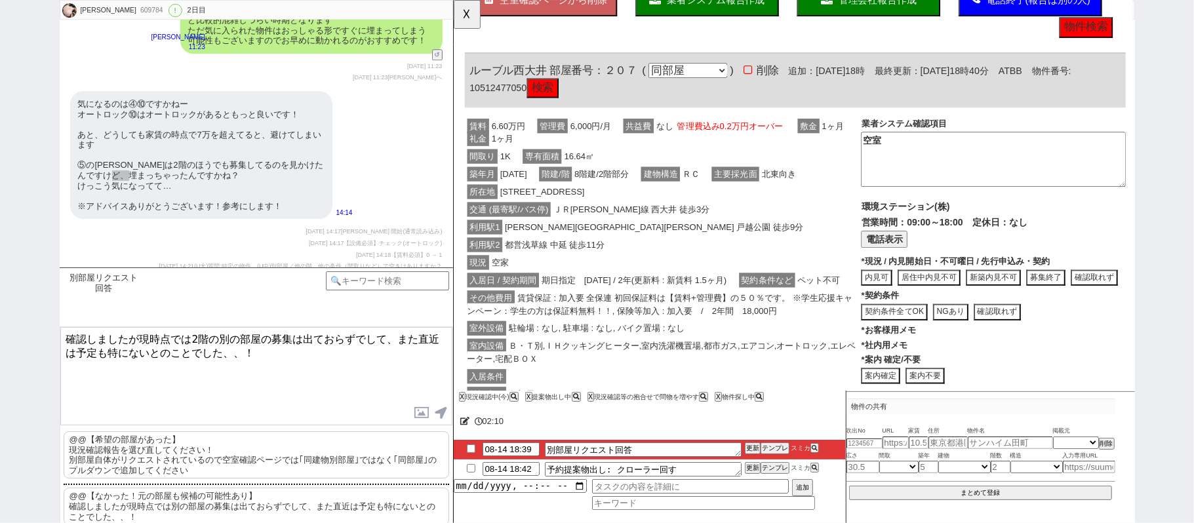
click div "現況 空家"
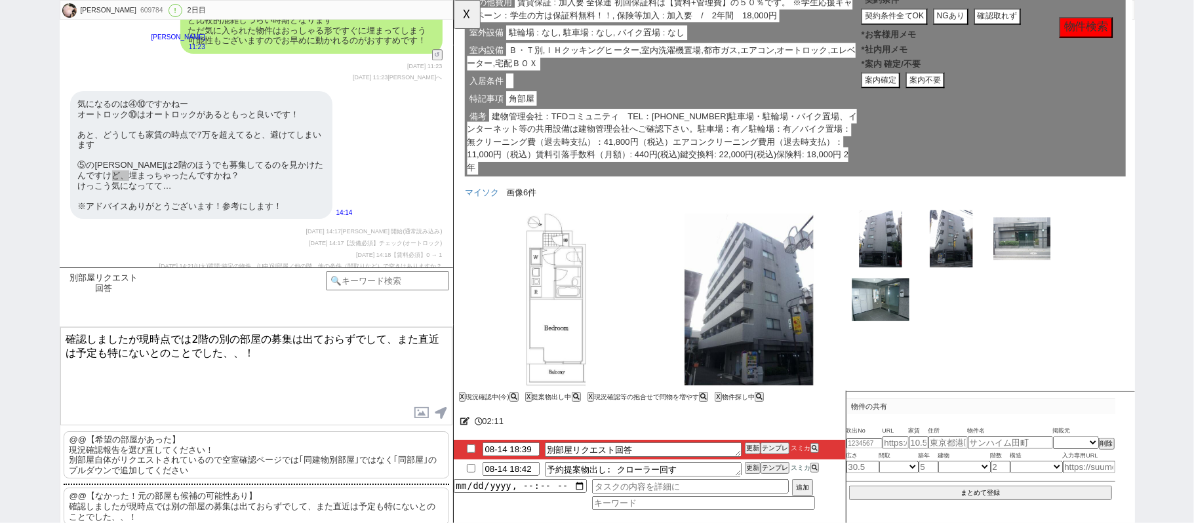
scroll to position [517, 0]
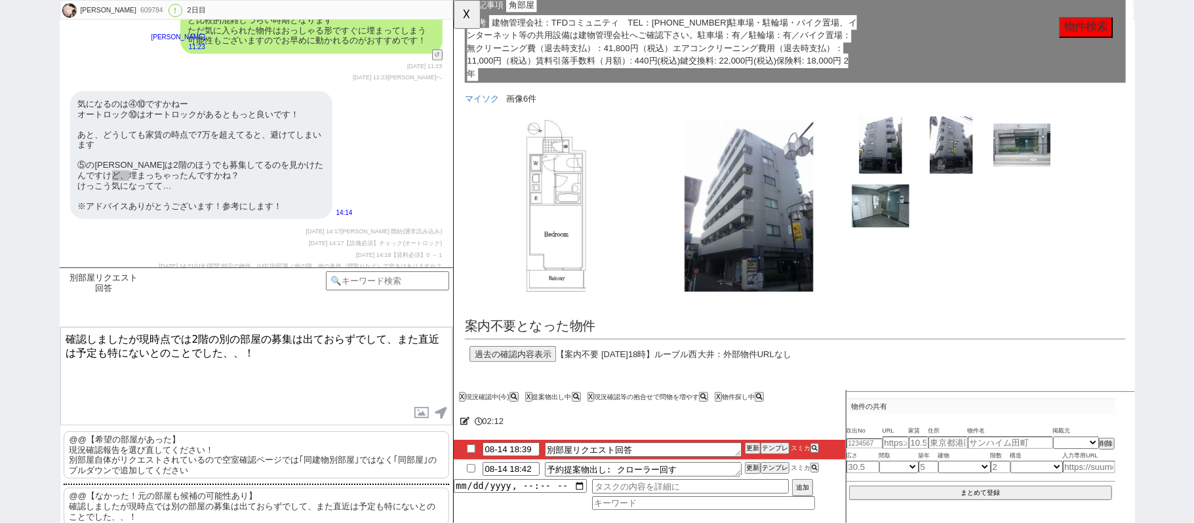
click at [540, 372] on button "過去の確認内容表示" at bounding box center [516, 380] width 93 height 17
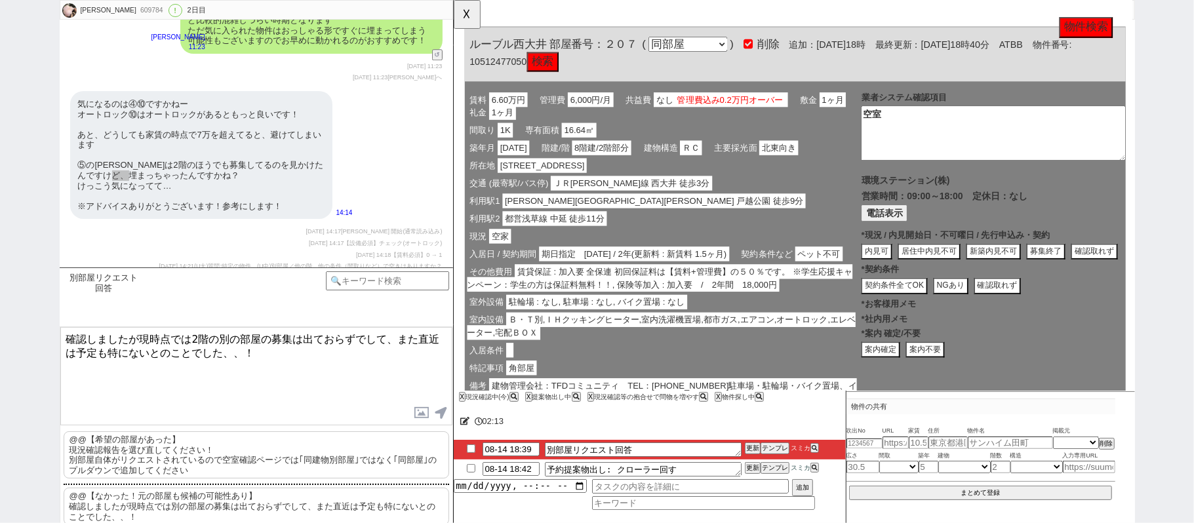
scroll to position [0, 0]
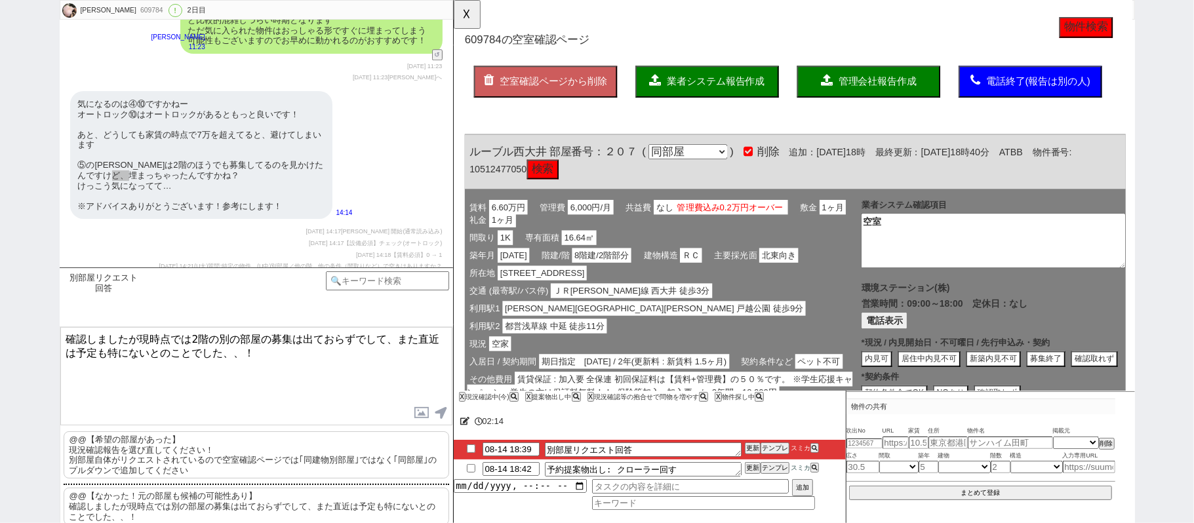
click at [750, 83] on span "業者システム報告作成" at bounding box center [735, 87] width 105 height 11
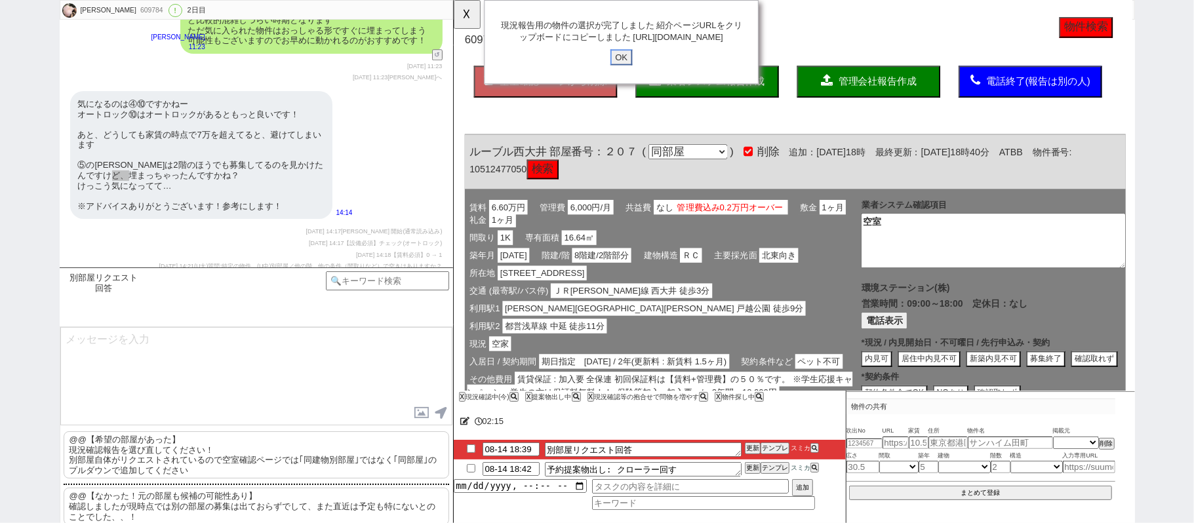
click at [632, 70] on input "OK" at bounding box center [634, 61] width 24 height 17
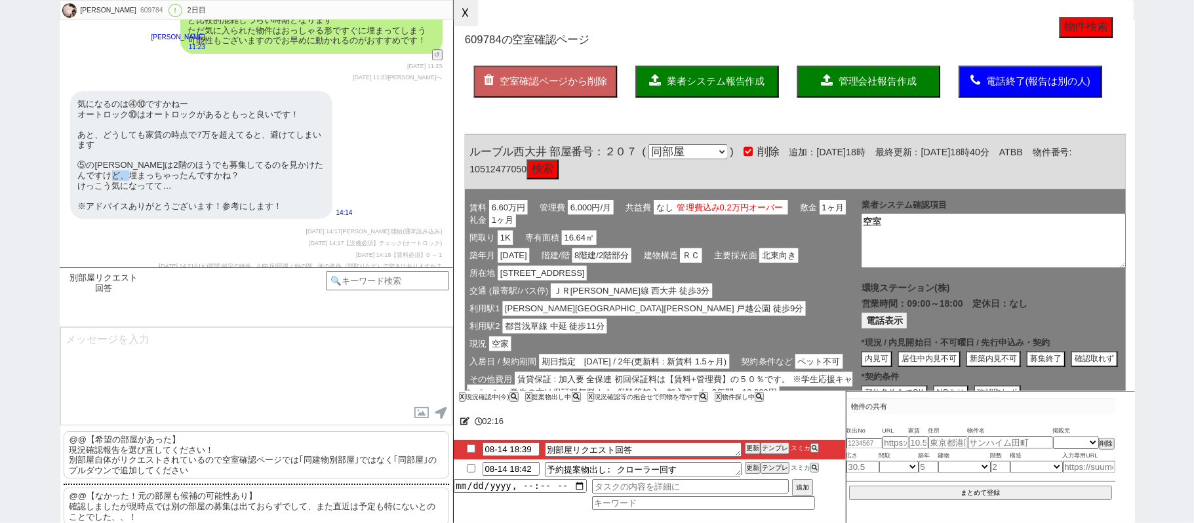
click at [455, 20] on button "☓" at bounding box center [466, 13] width 24 height 26
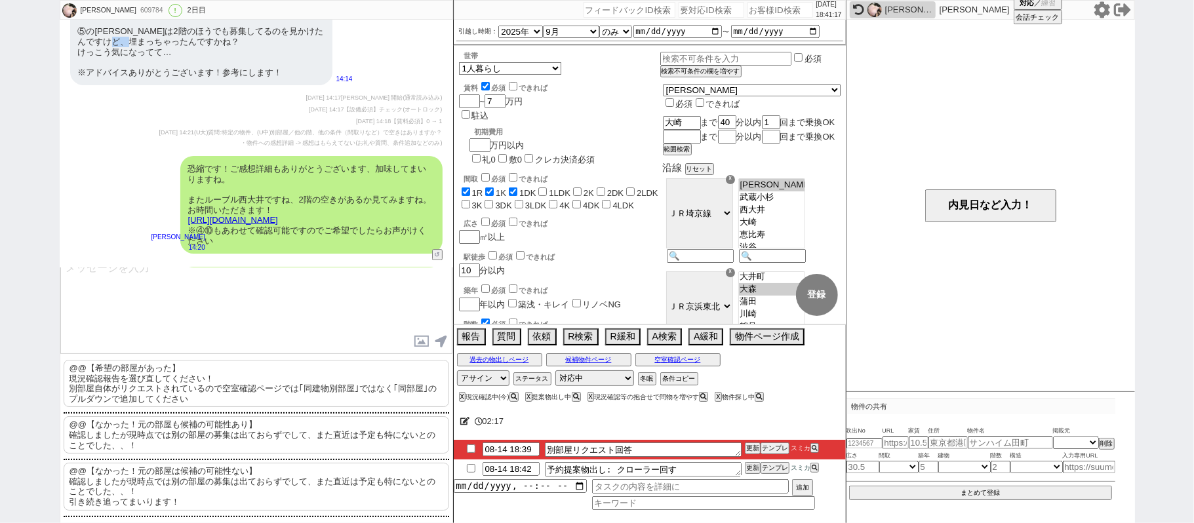
scroll to position [2957, 0]
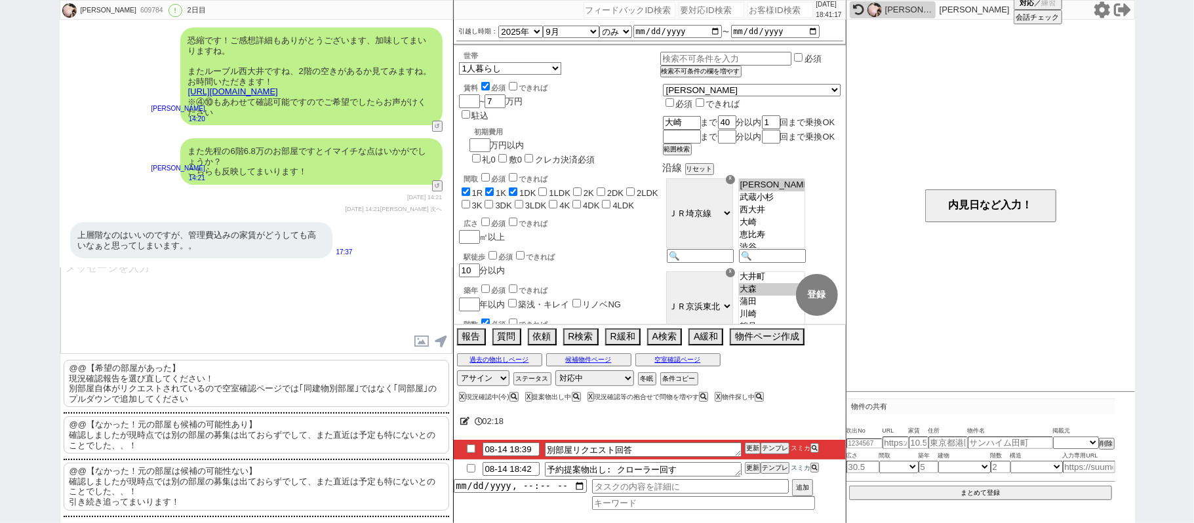
click at [281, 397] on p "@@【希望の部屋があった】 現況確認報告を選び直してください！ 別部屋自体がリクエストされているので空室確認ページでは｢同建物別部屋｣ではなく｢同部屋｣のプル…" at bounding box center [257, 383] width 386 height 47
type textarea "@@【希望の部屋があった】 現況確認報告を選び直してください！ 別部屋自体がリクエストされているので空室確認ページでは｢同建物別部屋｣ではなく｢同部屋｣のプル…"
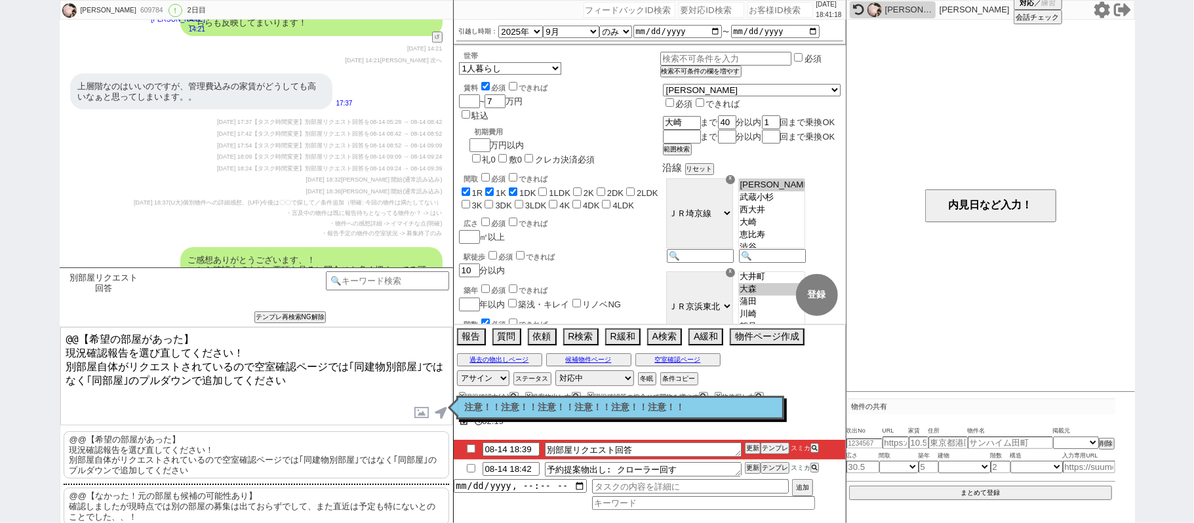
scroll to position [3198, 0]
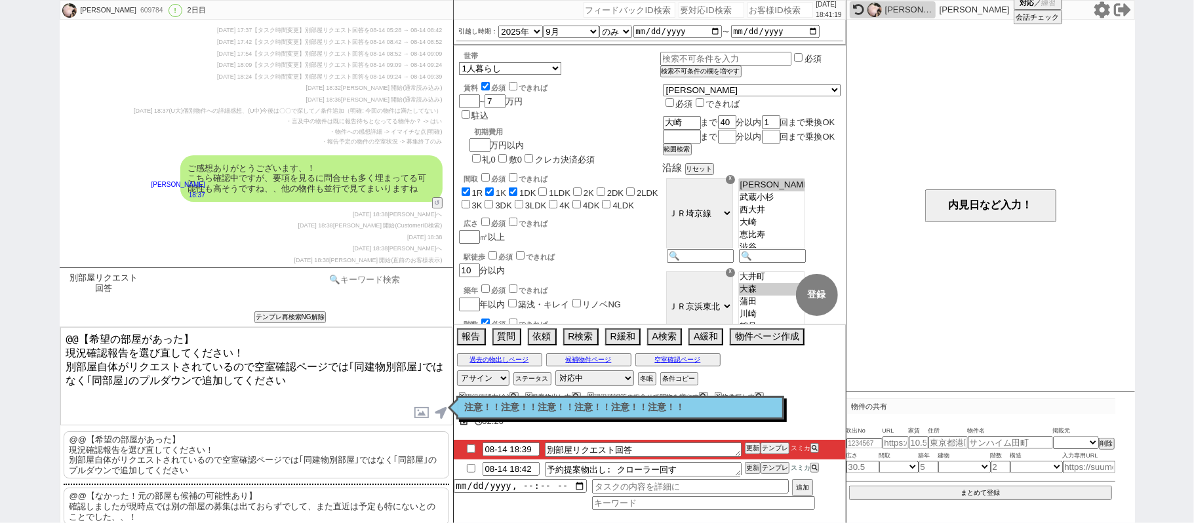
click at [380, 281] on input at bounding box center [388, 279] width 124 height 16
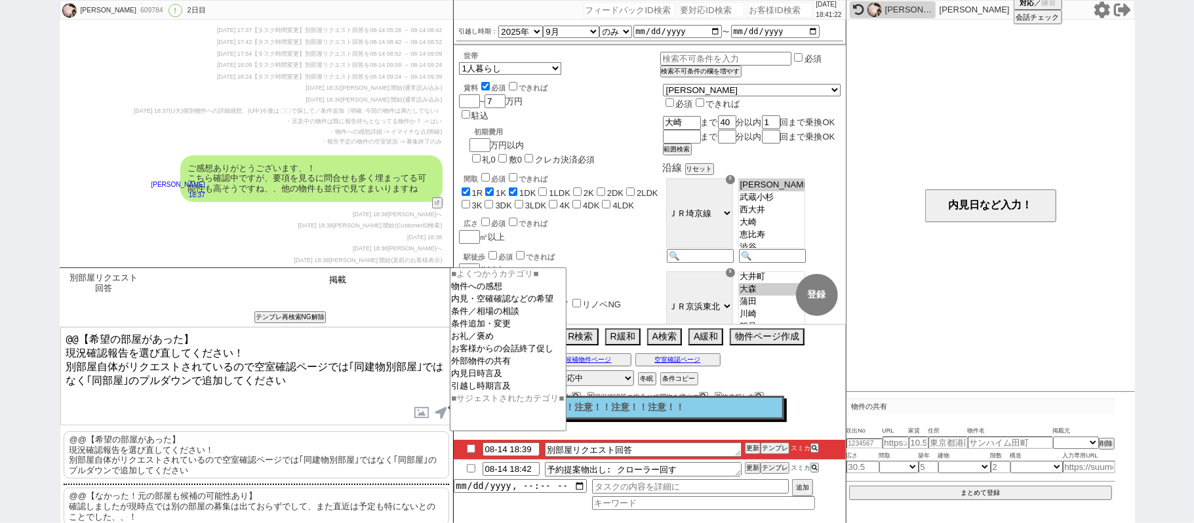
type input "掲載"
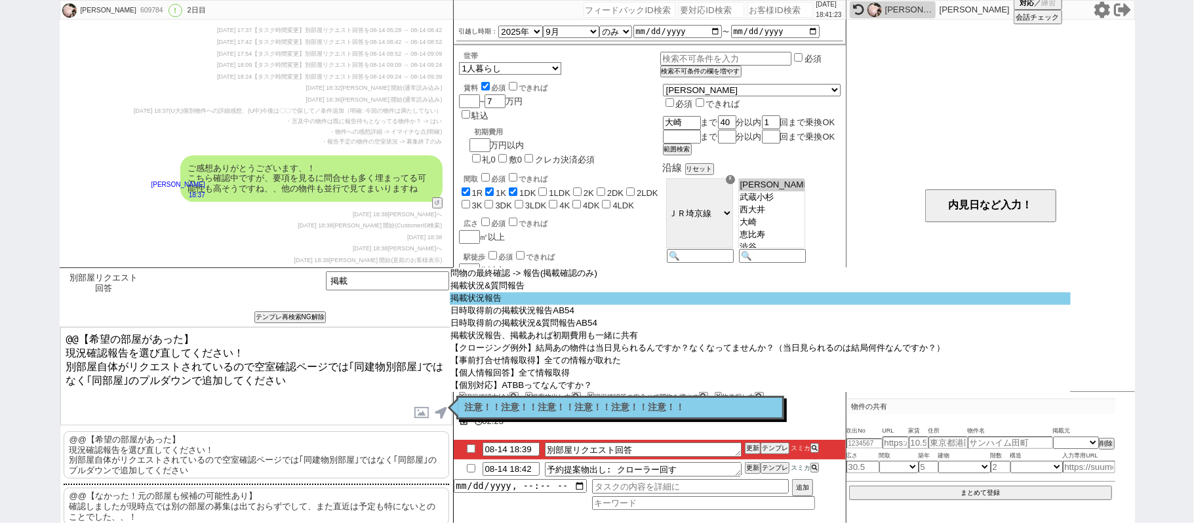
click at [487, 300] on option "掲載状況報告" at bounding box center [760, 298] width 621 height 12
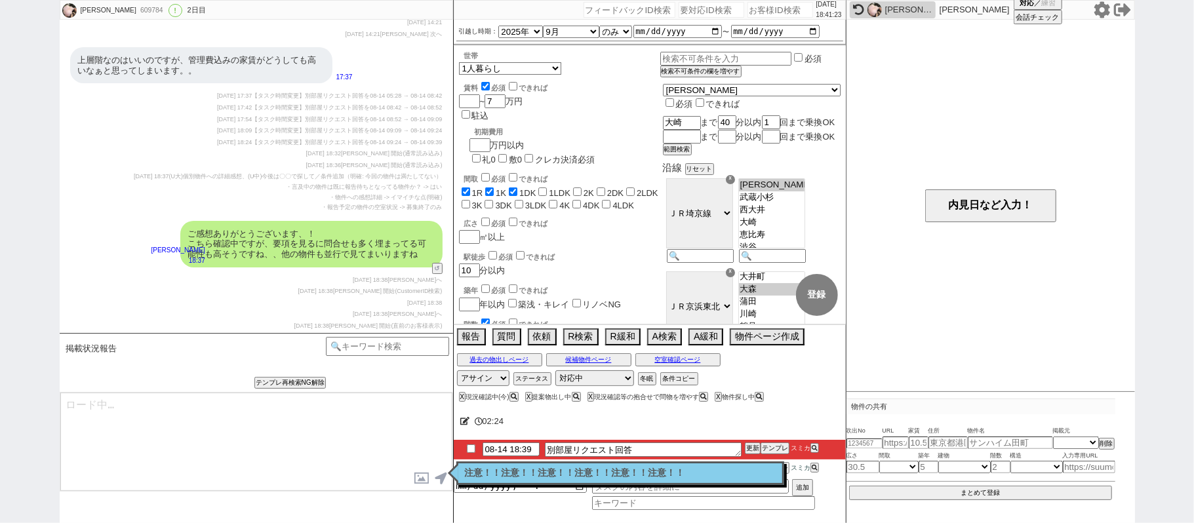
scroll to position [3133, 0]
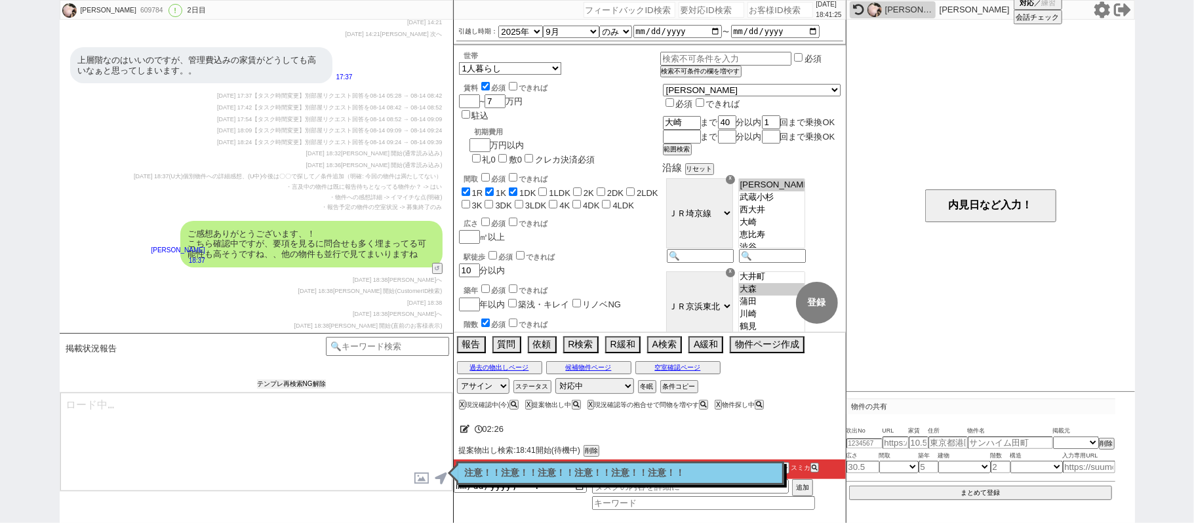
click at [279, 381] on button "テンプレ再検索NG解除" at bounding box center [291, 384] width 69 height 9
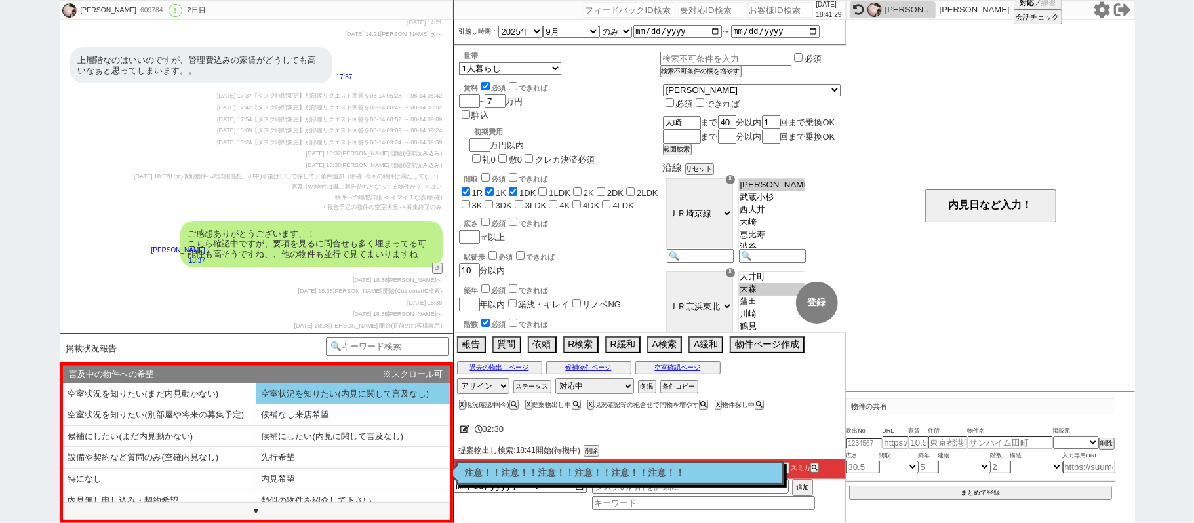
click at [256, 405] on li "空室状況を知りたい(内見に関して言及なし)" at bounding box center [159, 416] width 193 height 22
select select "空室状況を知りたい(内見に関して言及なし)"
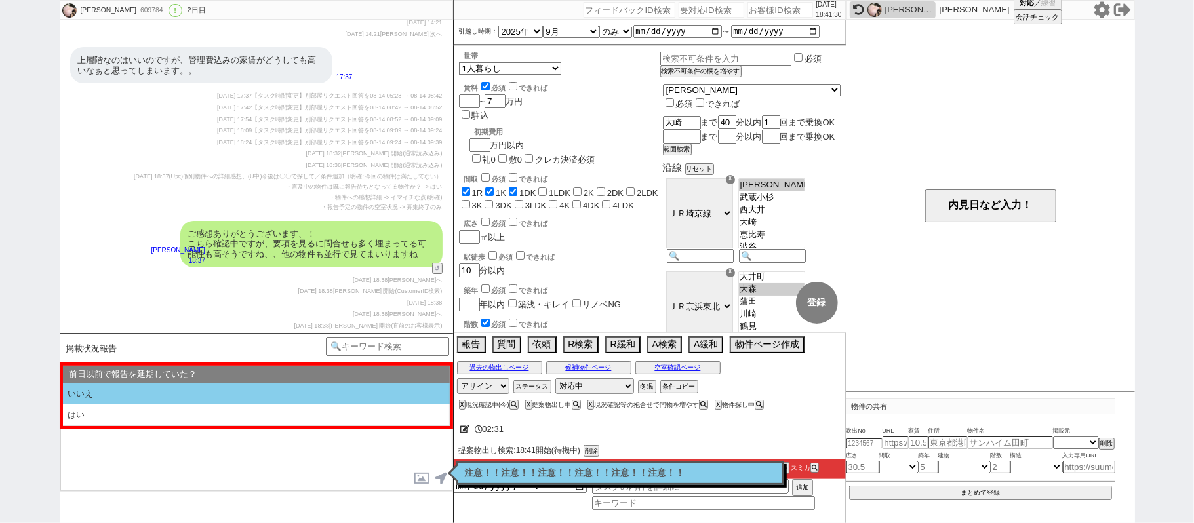
click at [285, 397] on li "いいえ" at bounding box center [256, 395] width 387 height 22
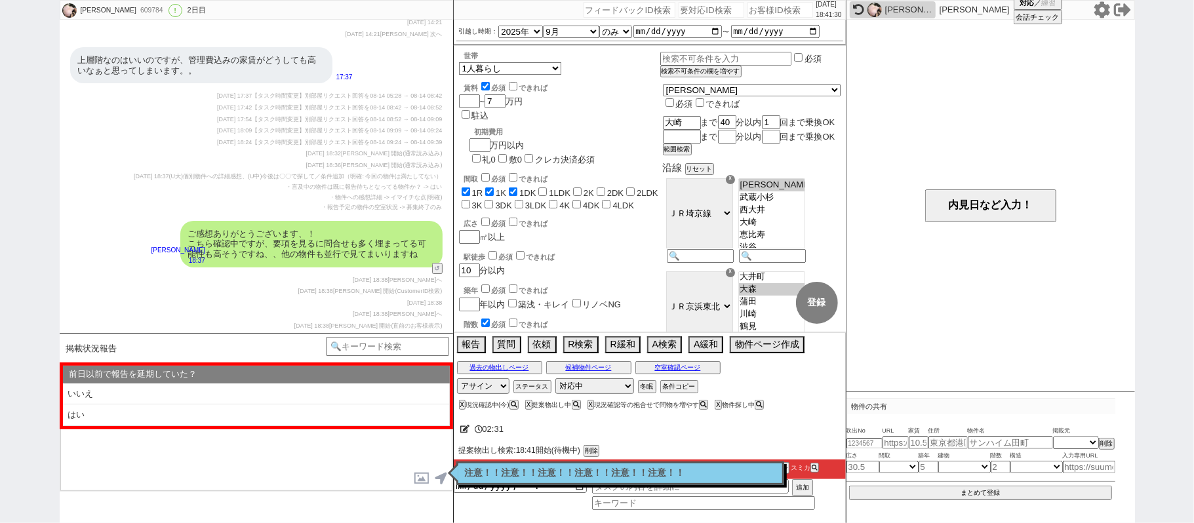
select select "空室状況を知りたい(内見に関して言及なし)"
select select "いいえ"
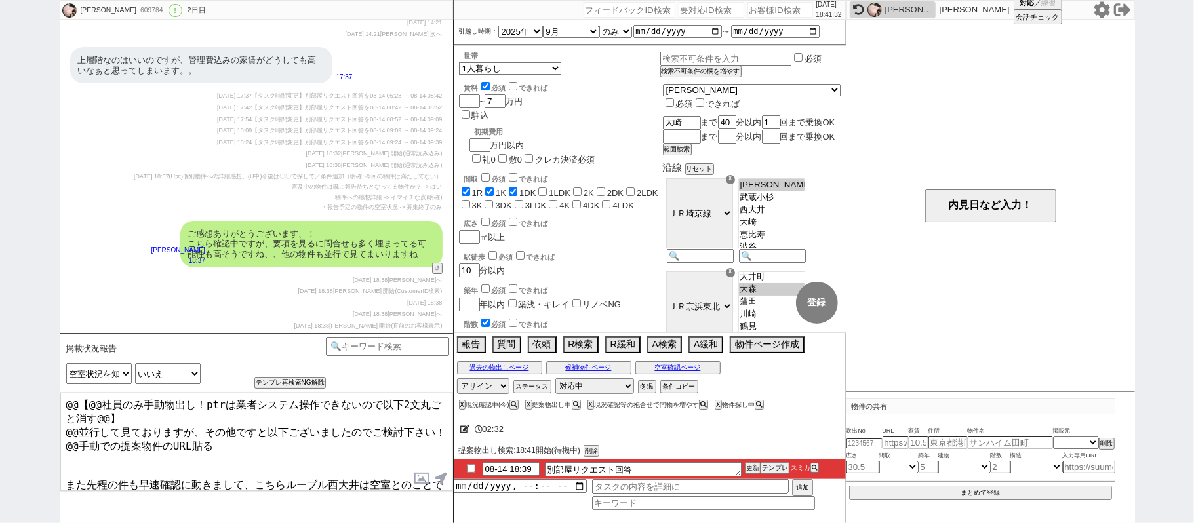
drag, startPoint x: 244, startPoint y: 449, endPoint x: 0, endPoint y: 299, distance: 286.1
click at [0, 382] on div "みさき 609784 ! 0 2日目 冬眠中 自社客 スミカ スミカ_BPO チャット全表示 2025-08-13 ようこそLINE物件紹介のスミカへ！ お部…" at bounding box center [597, 261] width 1194 height 523
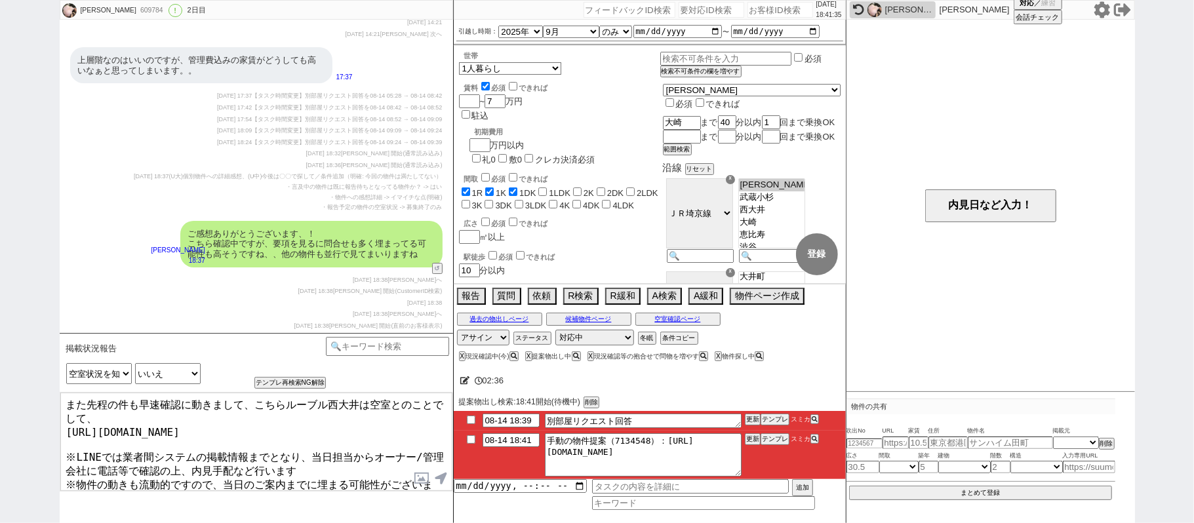
click at [163, 415] on textarea "また先程の件も早速確認に動きまして、こちらルーブル西大井は空室とのことでして、 https://tools.sumika.live/pages/p5a0xhg…" at bounding box center [256, 442] width 392 height 98
click at [379, 405] on textarea "お待たせいたしました。確認に動きまして、こちらルーブル西大井は空室とのことでして、 https://tools.sumika.live/pages/p5a0x…" at bounding box center [256, 442] width 392 height 98
click at [236, 451] on textarea "お待たせいたしました。確認に動きまして、こちらルーブル西大井の2階は空室で募集中とのことでして、 https://tools.sumika.live/page…" at bounding box center [256, 442] width 392 height 98
type textarea "お待たせいたしました。確認に動きまして、こちらルーブル西大井の2階は空室で募集中とのことでして、 https://tools.sumika.live/page…"
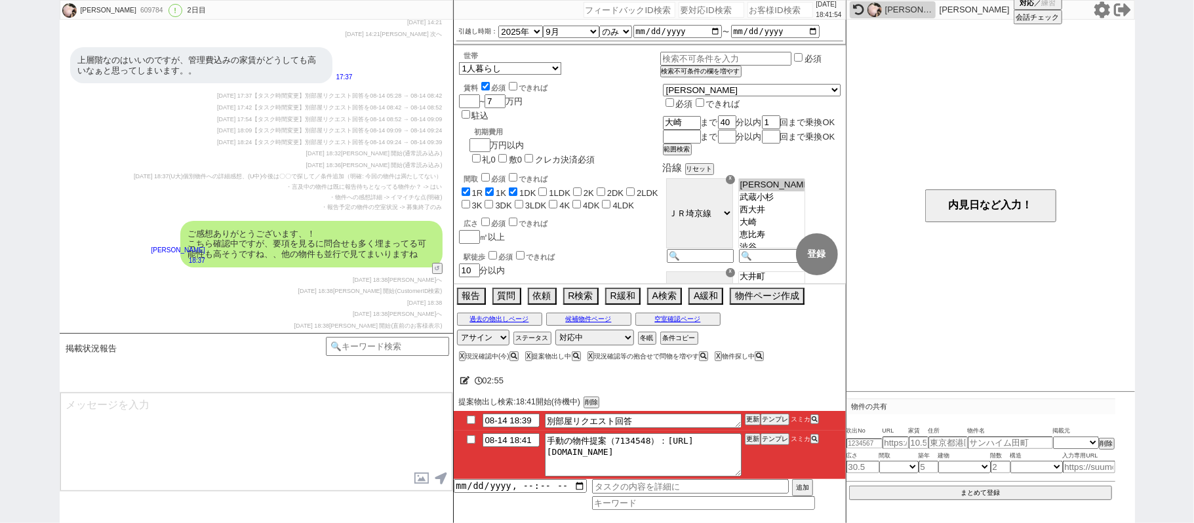
scroll to position [3266, 0]
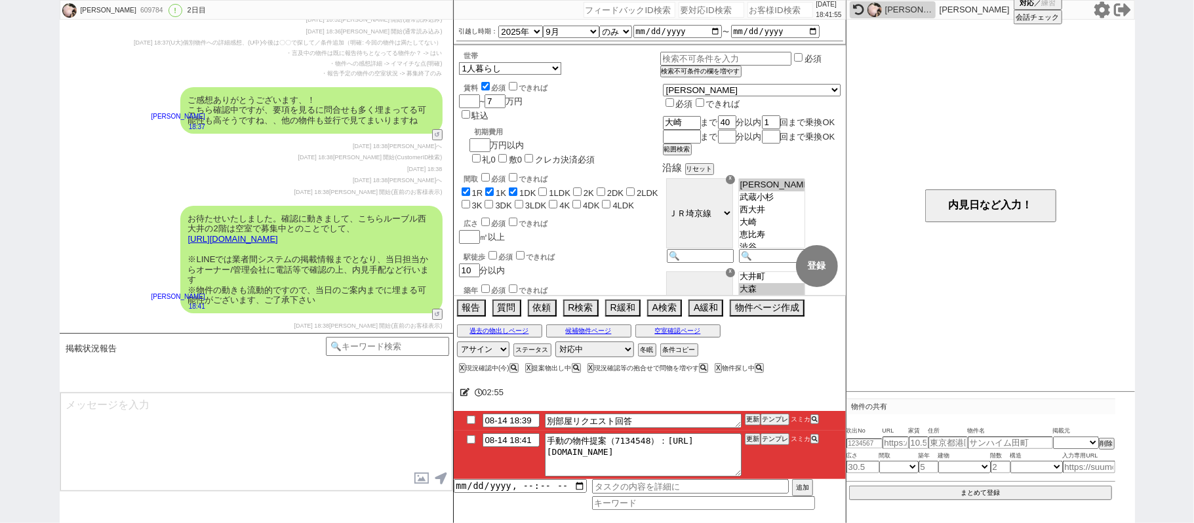
type input "08-14 18:56"
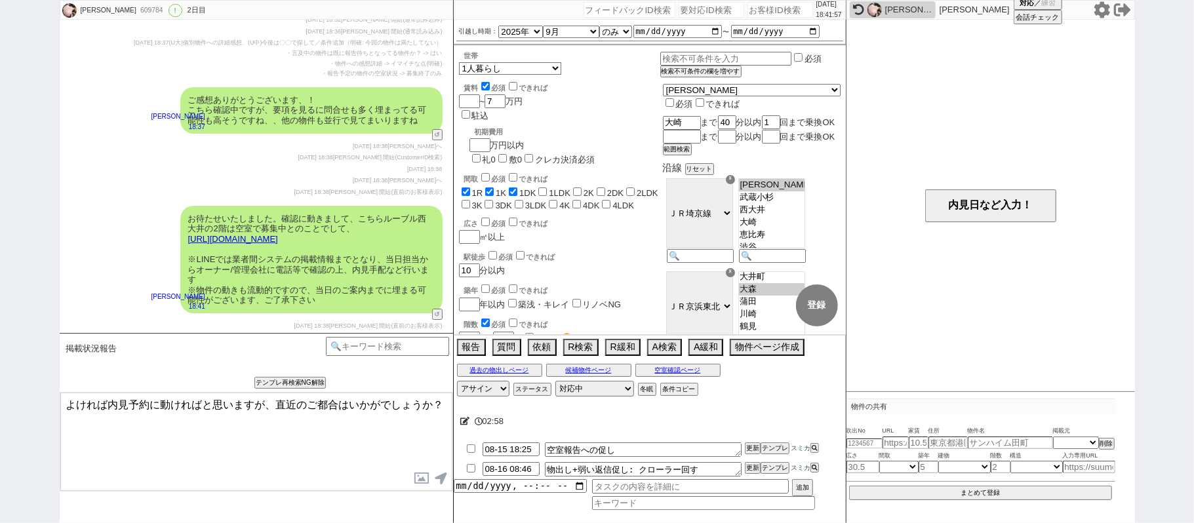
click at [68, 405] on textarea "よければ内見予約に動ければと思いますが、直近のご都合はいかがでしょうか？" at bounding box center [256, 442] width 392 height 98
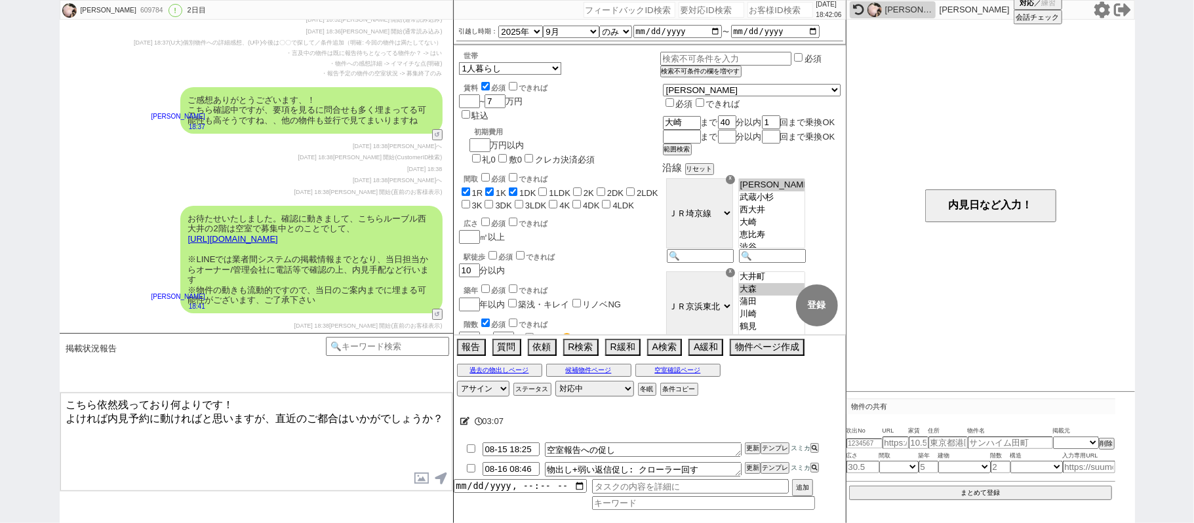
type textarea "こちら依然残っており何よりです！ よければ内見予約に動ければと思いますが、直近のご都合はいかがでしょうか？"
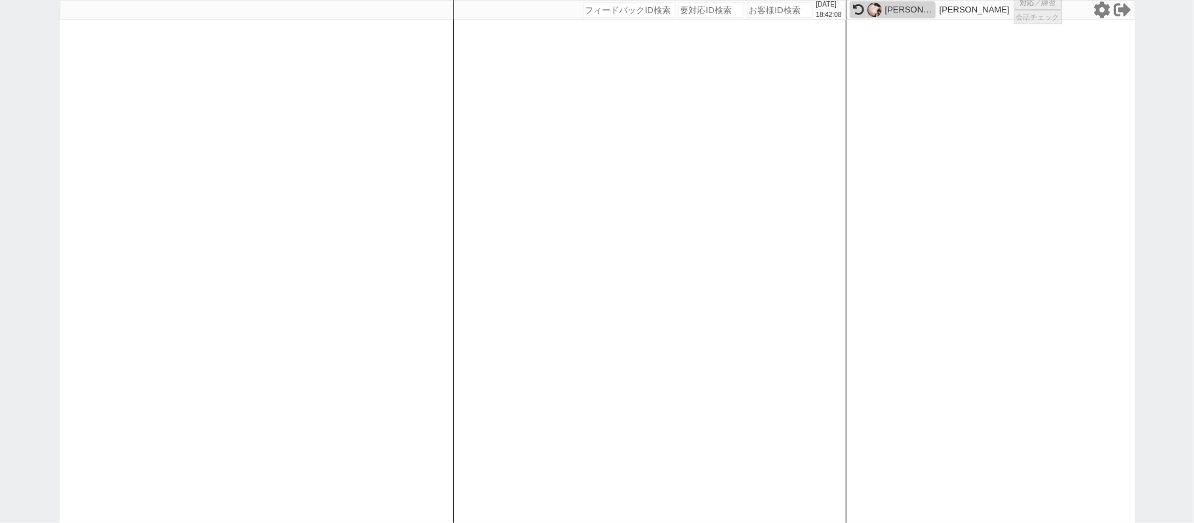
select select "100"
select select "1"
select select "2"
select select "5"
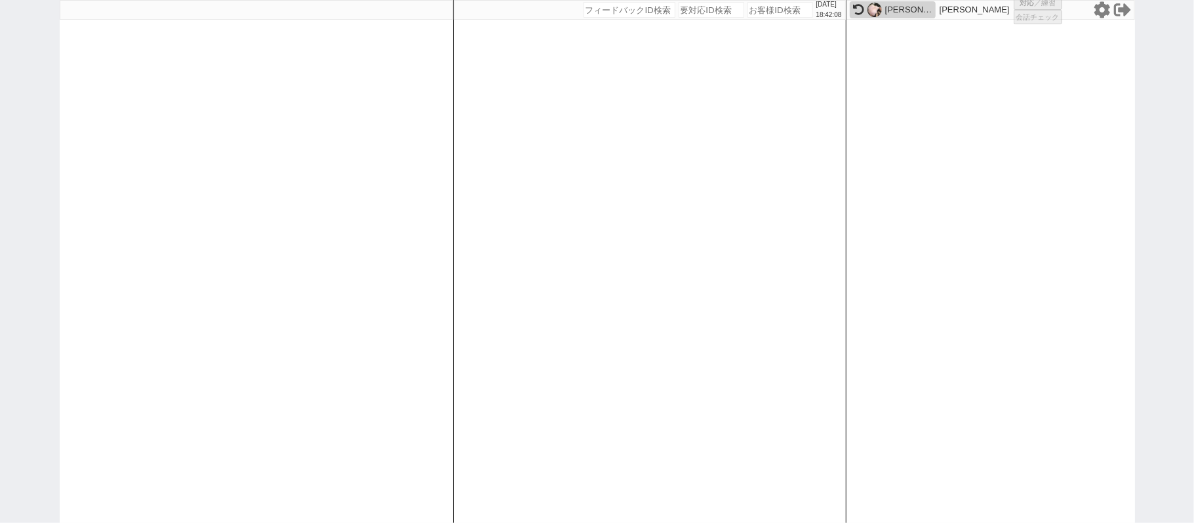
select select
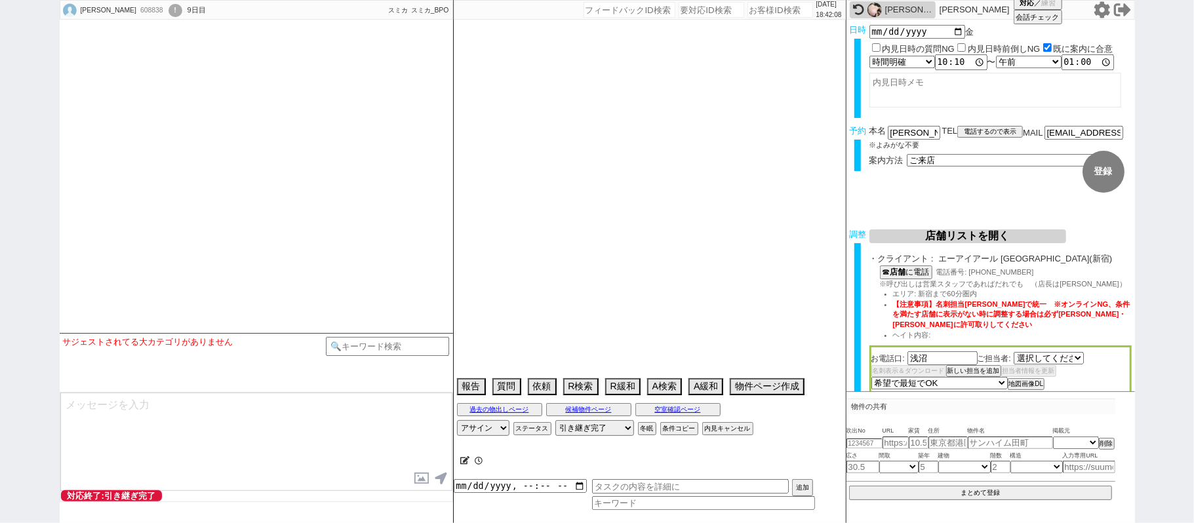
select select "2202"
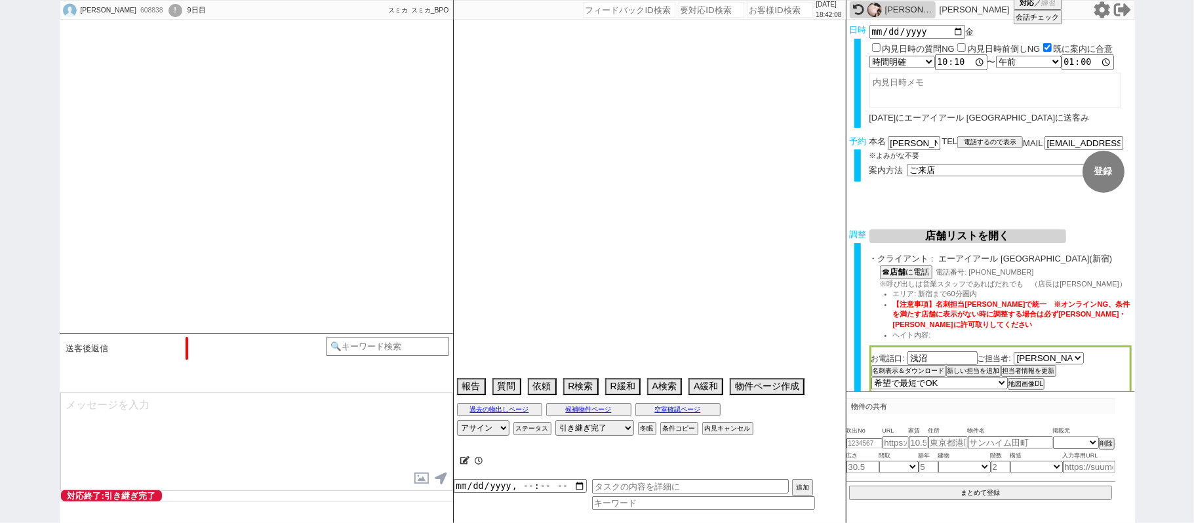
select select "15"
select select "1"
select select "12"
select select "29"
select select "31"
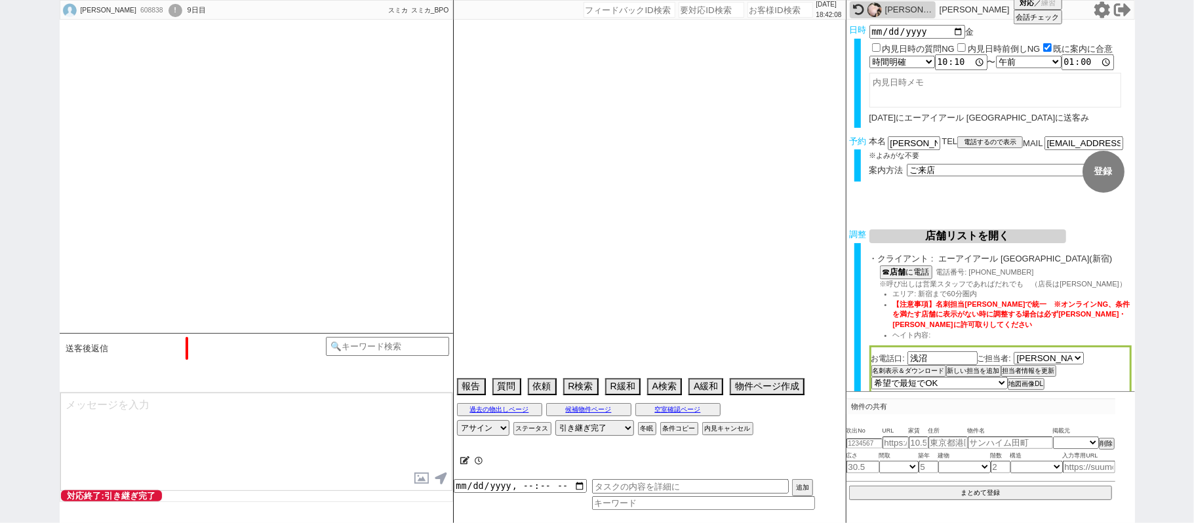
select select "44"
select select "1165"
select select "15"
select select "521"
select select "48"
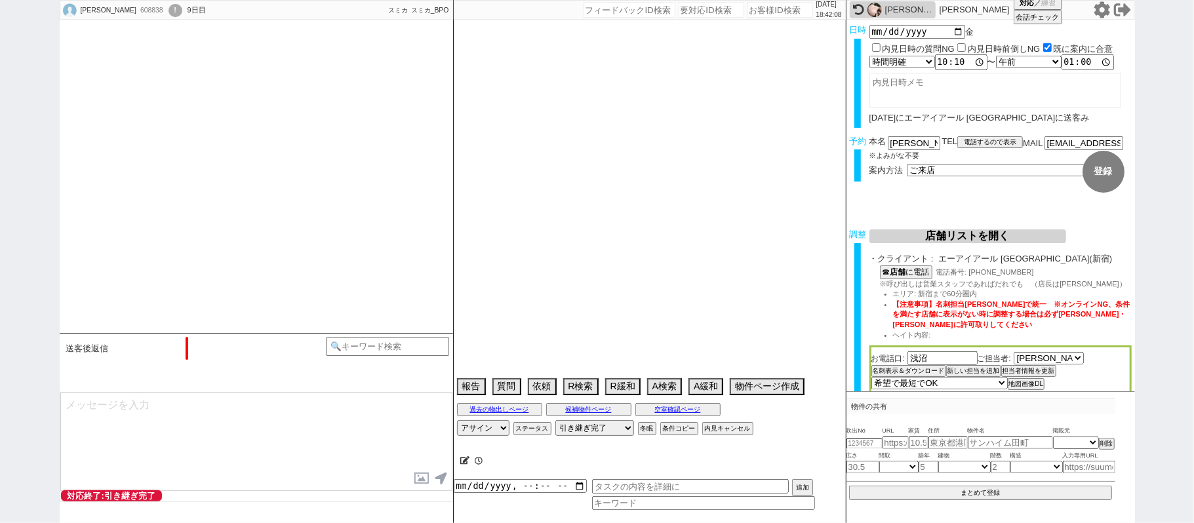
select select "1228"
select select "55"
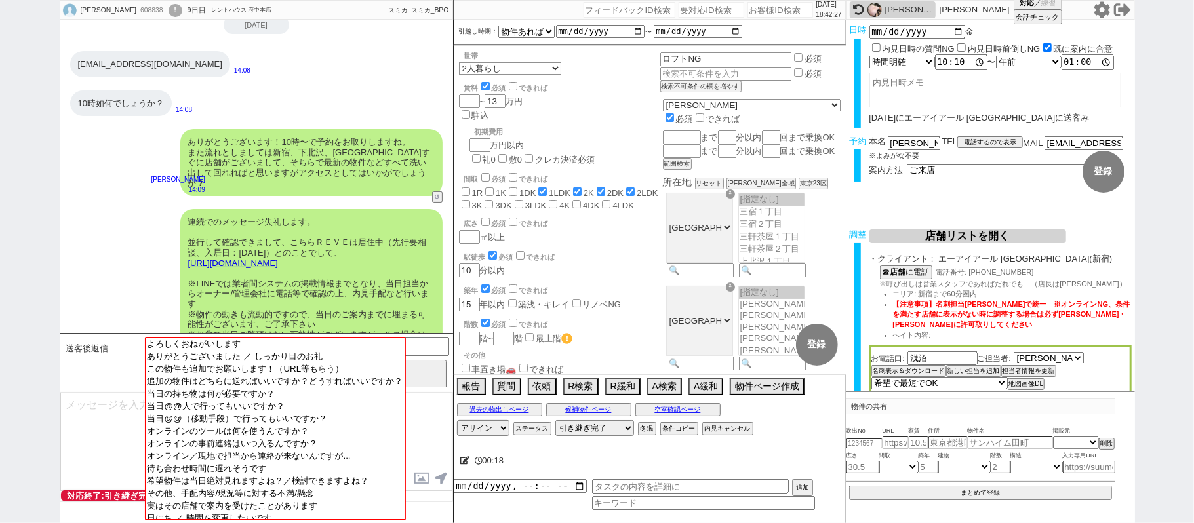
scroll to position [0, 0]
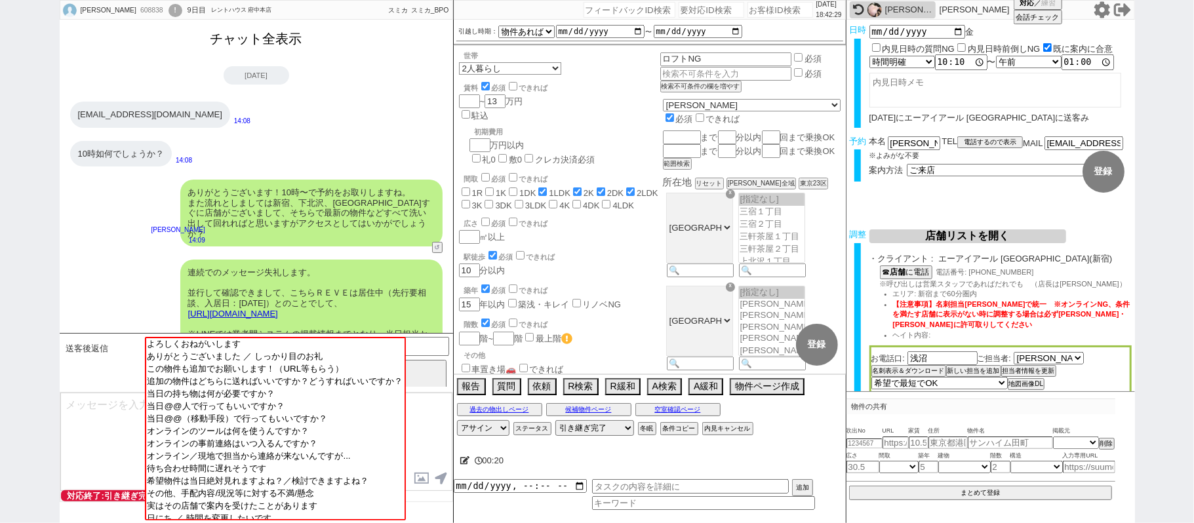
click at [291, 40] on button "チャット全表示" at bounding box center [256, 39] width 102 height 23
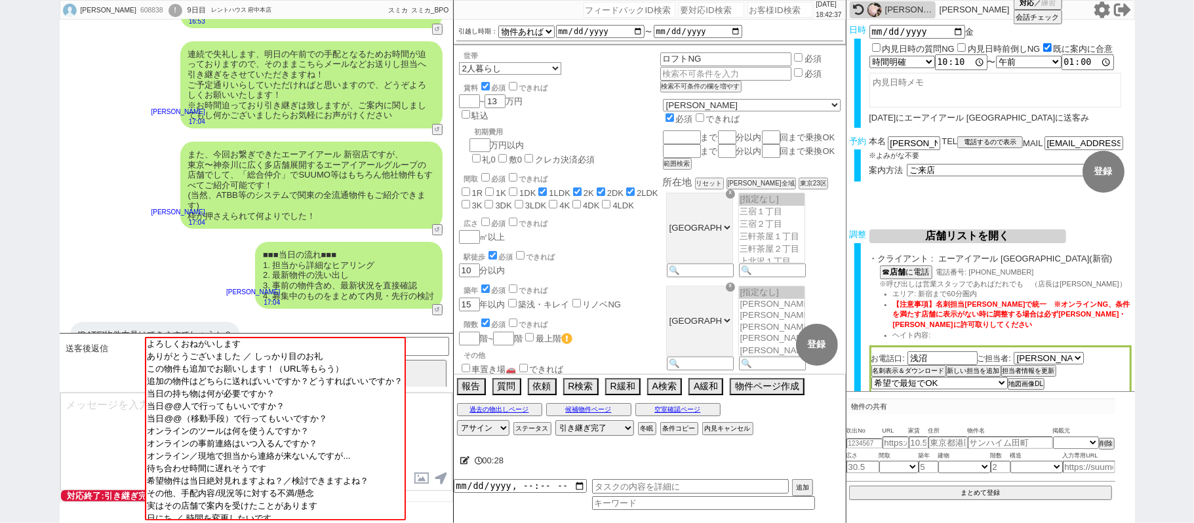
scroll to position [6897, 0]
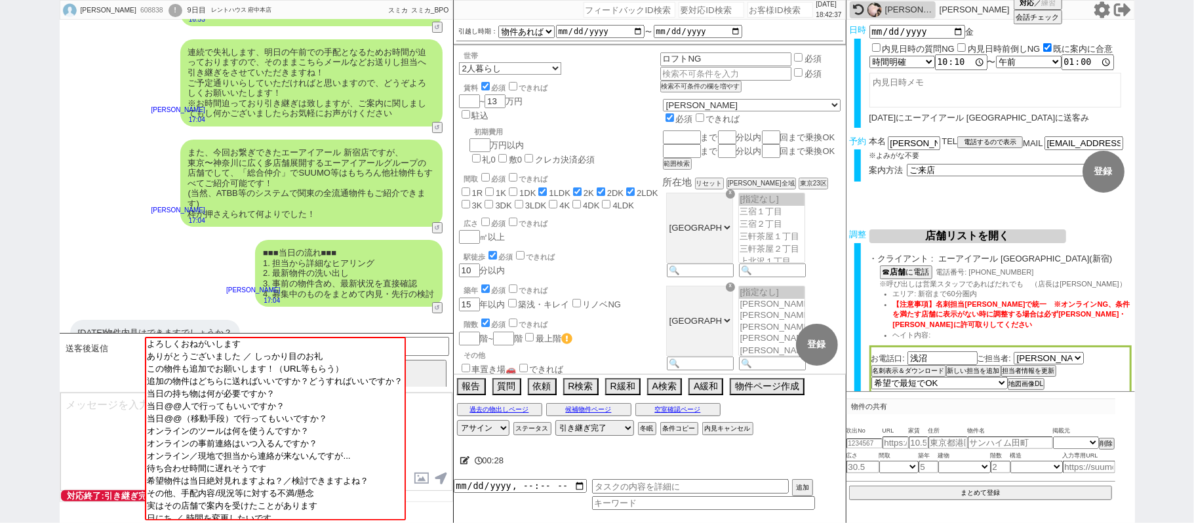
click at [104, 411] on textarea at bounding box center [256, 442] width 392 height 98
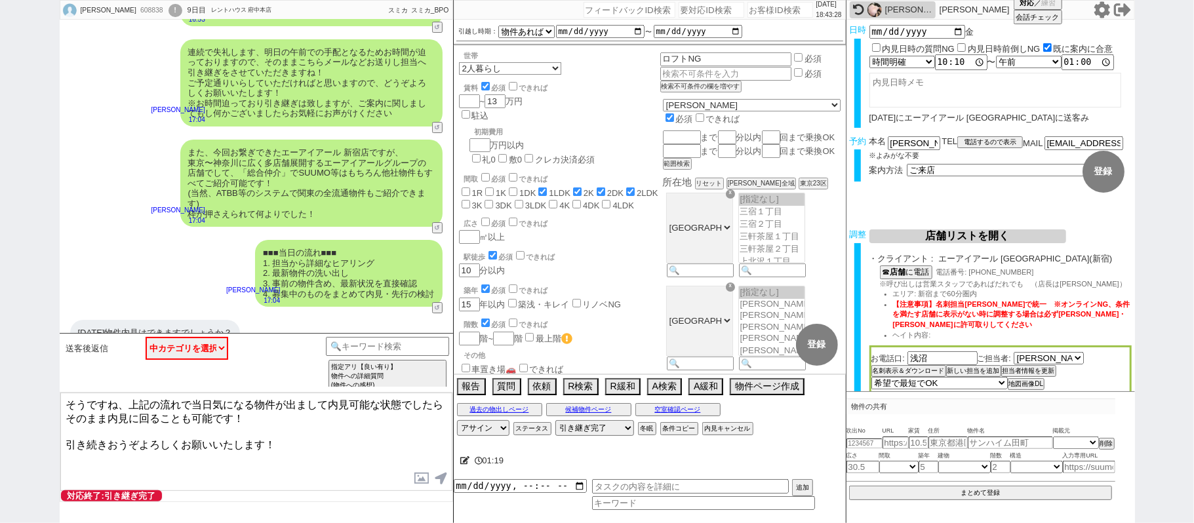
type textarea "そうですね、上記の流れで当日気になる物件が出まして内見可能な状態でしたらそのまま内見に回ることも可能です！ 引き続きおうぞよろしくお願いいたします！"
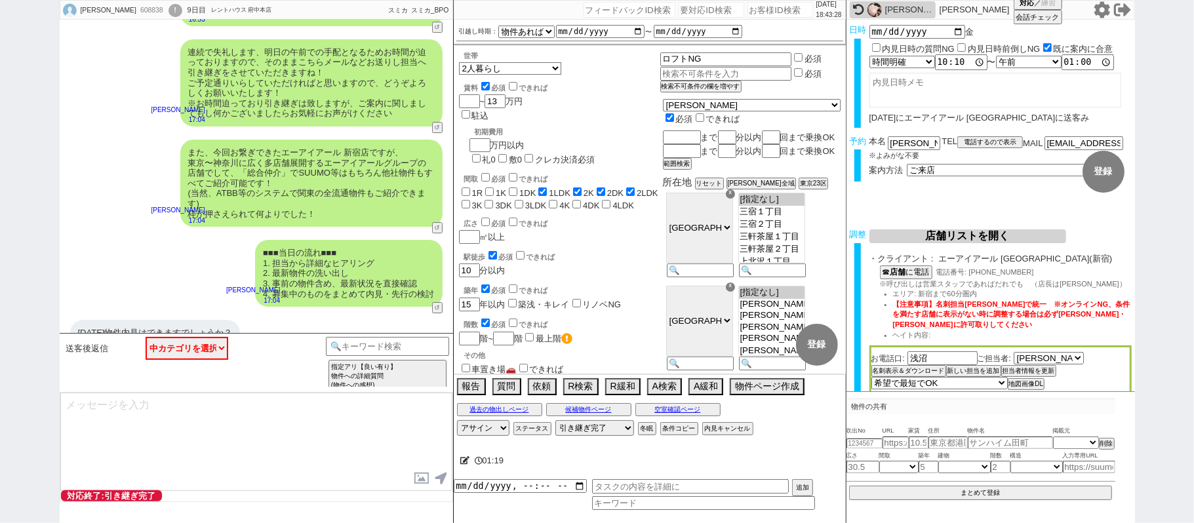
scroll to position [6967, 0]
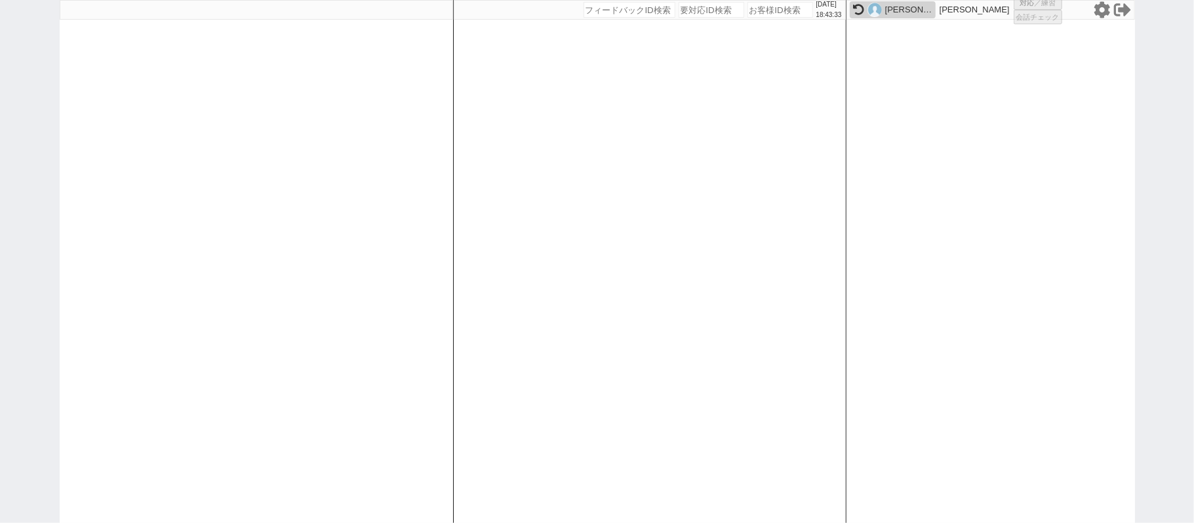
select select "6"
select select "2"
select select
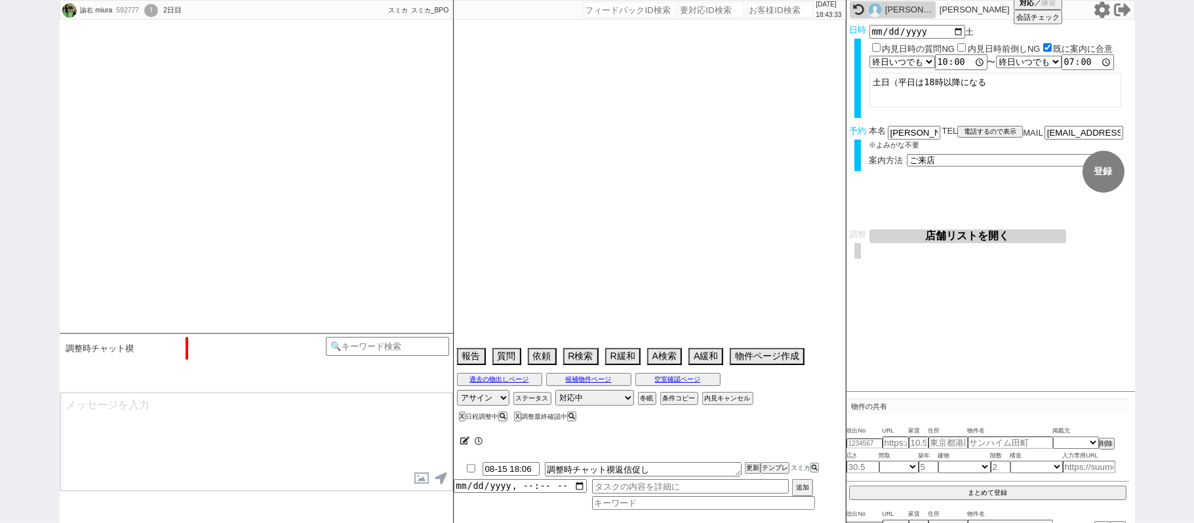
select select "2025"
select select "9"
select select "37"
select select "0"
select select "15"
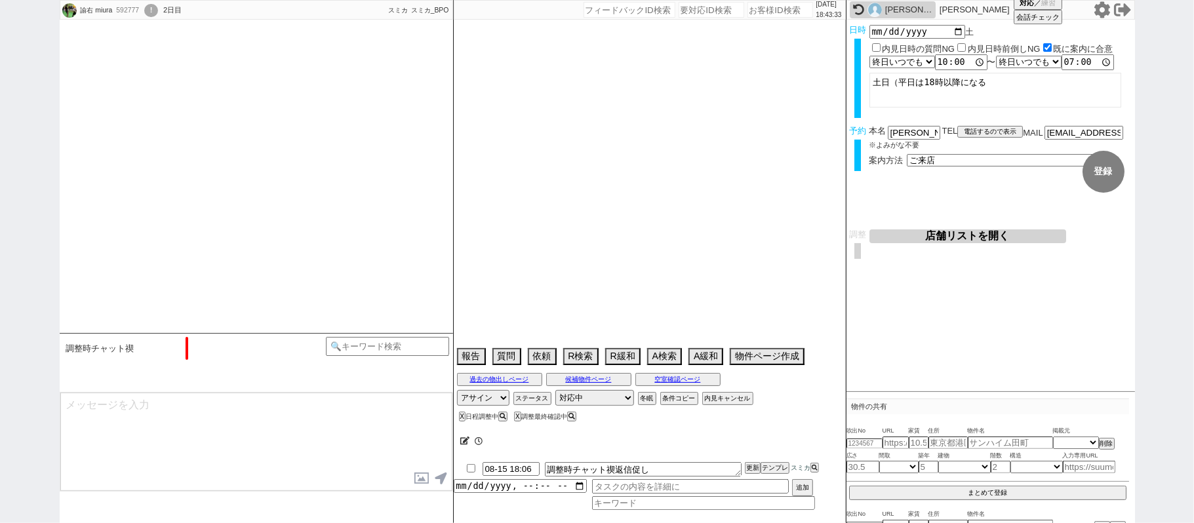
select select "500"
select select "54"
select select "1367"
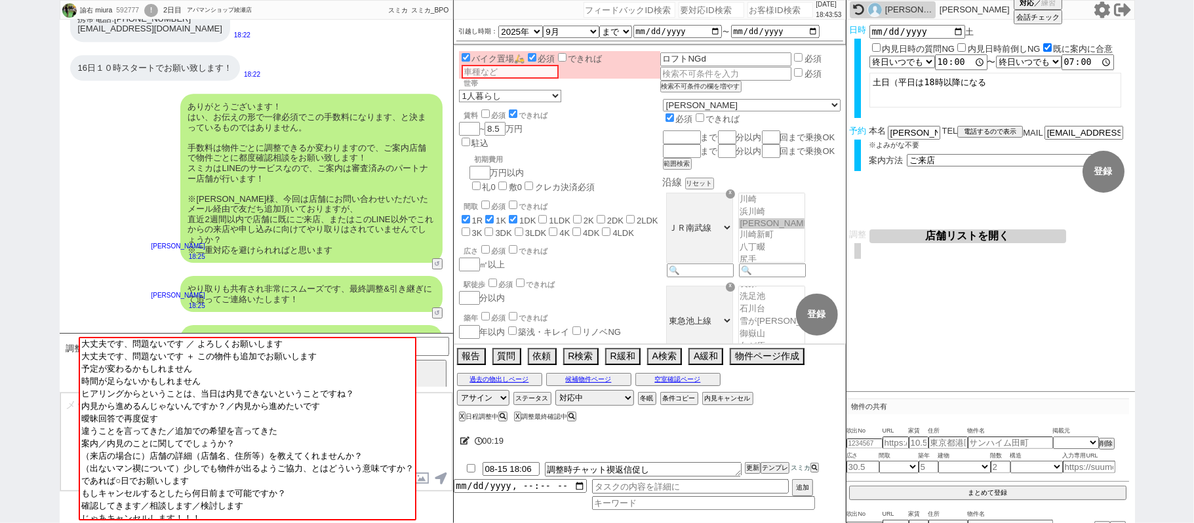
scroll to position [3090, 0]
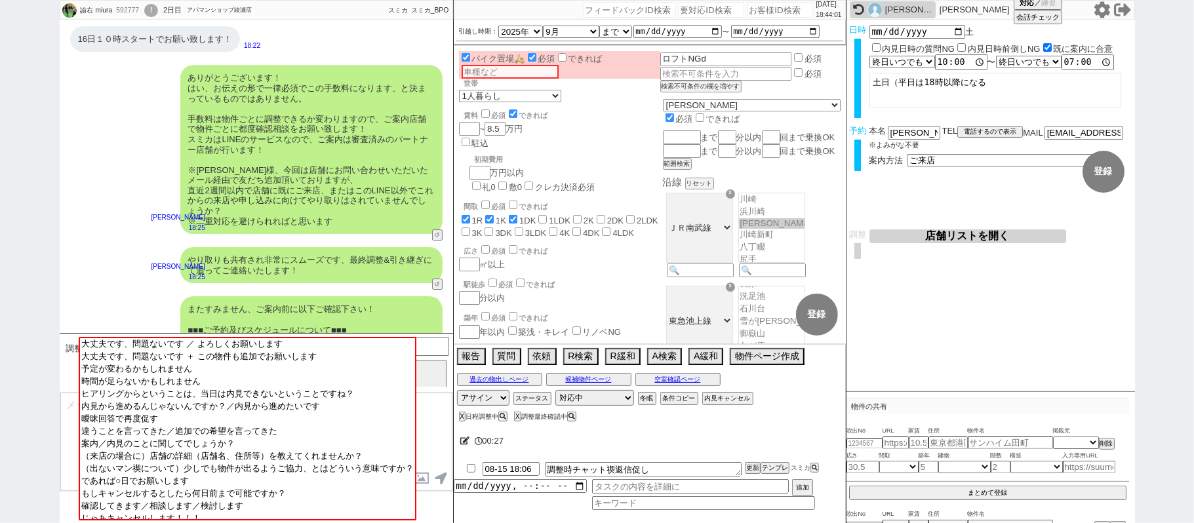
click at [0, 250] on div "諭右 miura 592777 ! 0 2日目 アパマンショップ綾瀬店 冬眠中 自社客 スミカ スミカ_BPO チャット全表示 2025-08-14 また先日…" at bounding box center [597, 261] width 1194 height 523
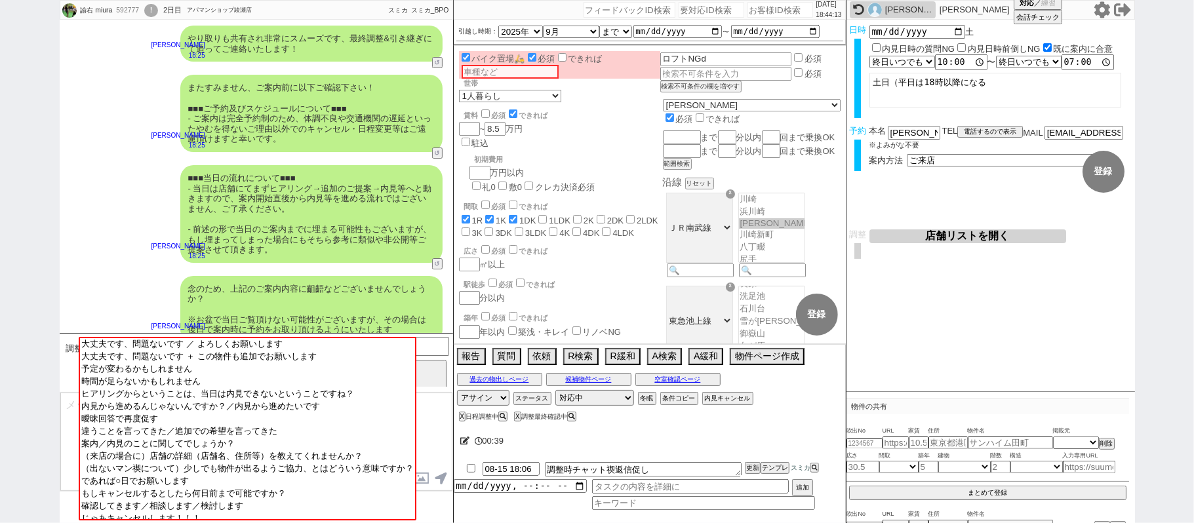
scroll to position [3439, 0]
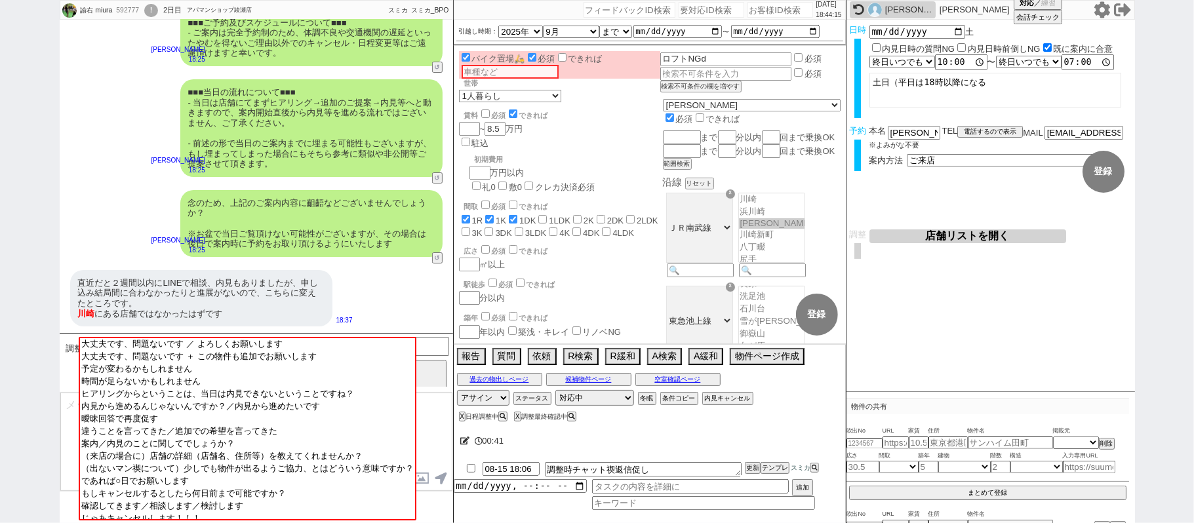
click at [69, 416] on textarea at bounding box center [256, 442] width 392 height 98
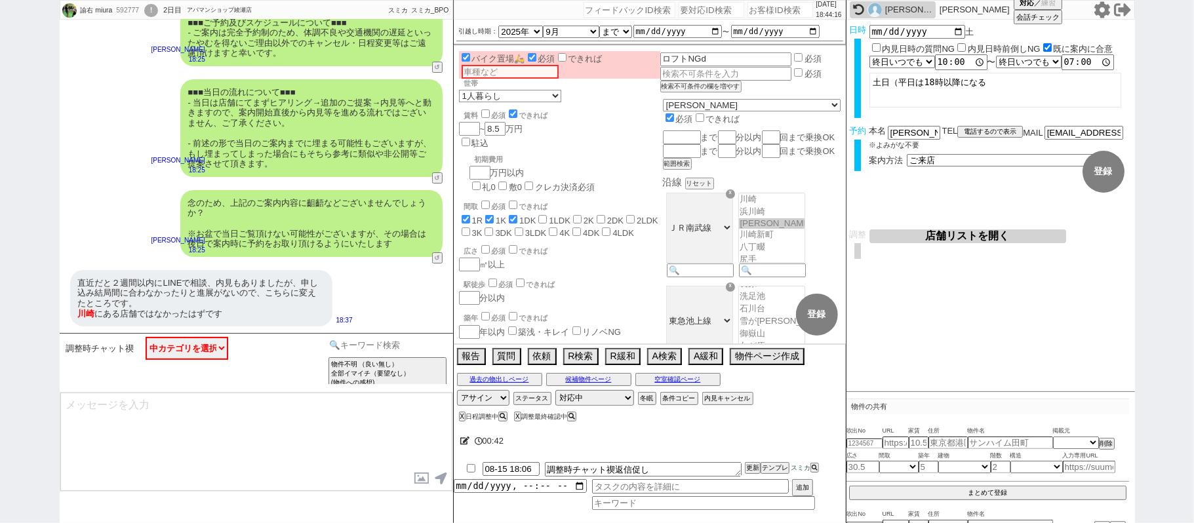
click at [353, 344] on input at bounding box center [388, 345] width 124 height 16
type input "二"
type input "二重"
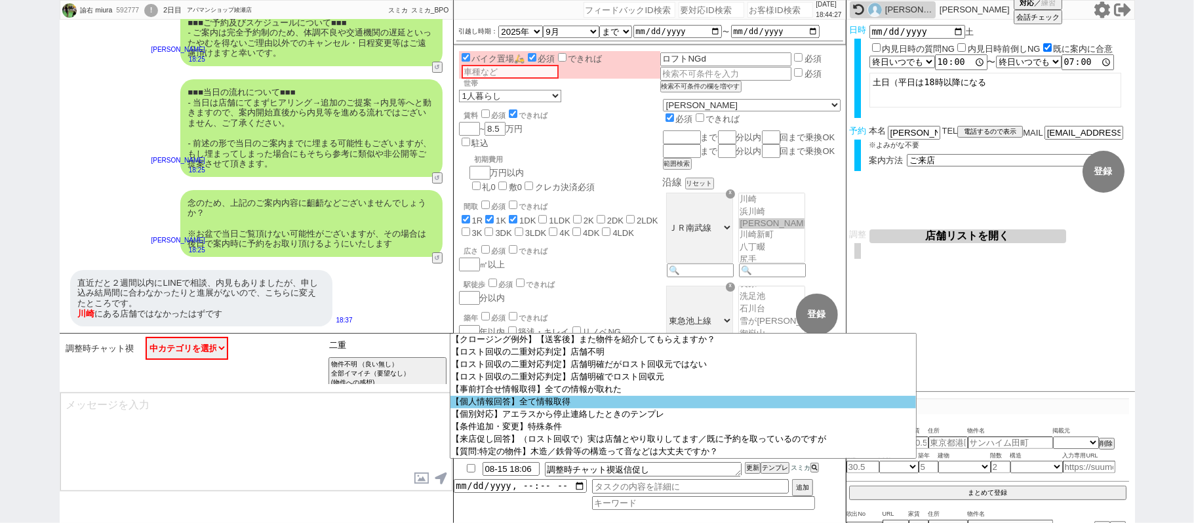
scroll to position [0, 0]
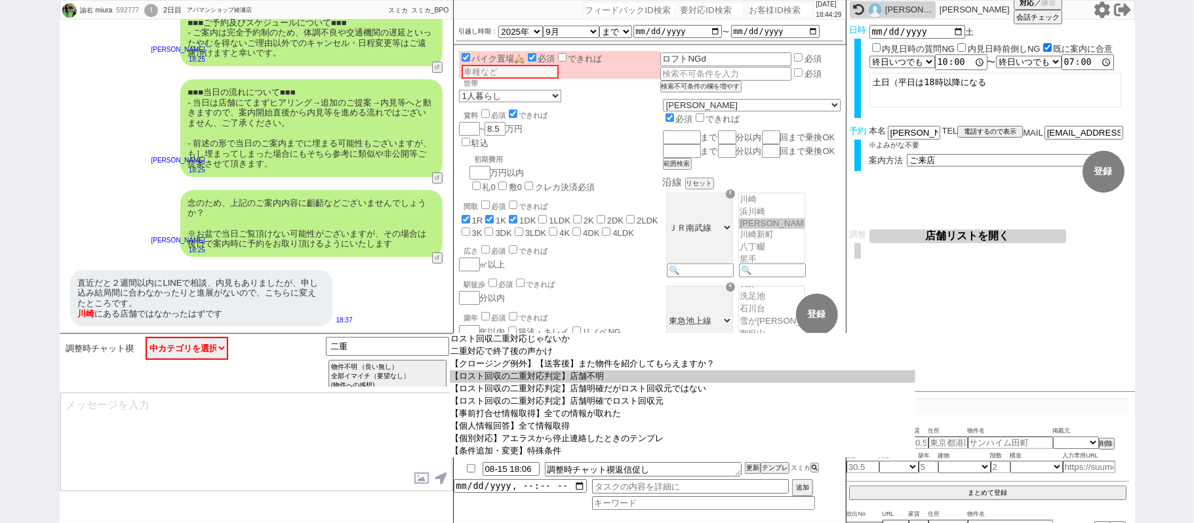
click at [576, 383] on option "【ロスト回収の二重対応判定】店舗不明" at bounding box center [683, 377] width 466 height 12
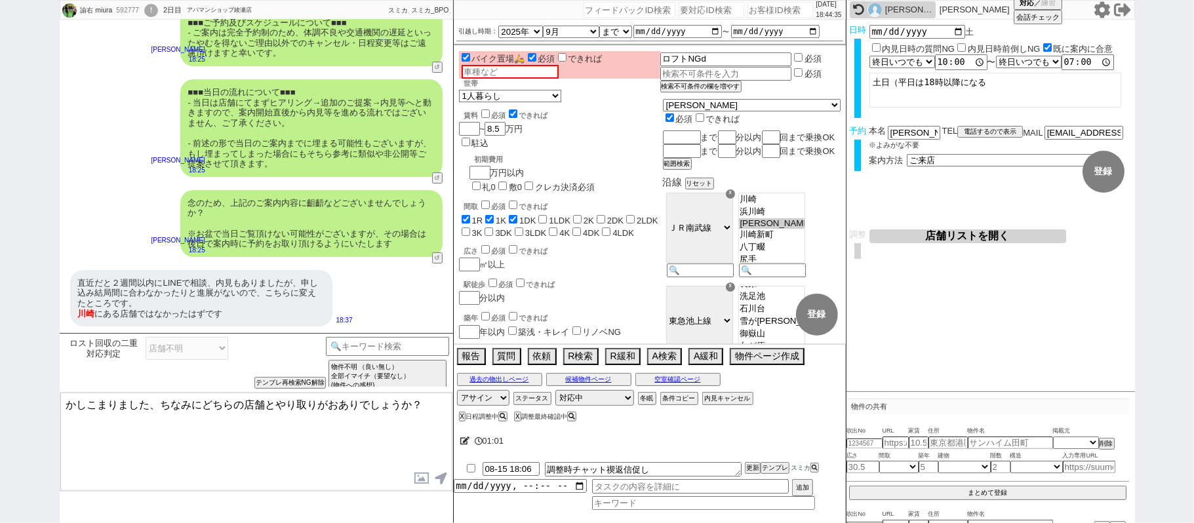
drag, startPoint x: 234, startPoint y: 405, endPoint x: 262, endPoint y: 408, distance: 28.3
click at [262, 408] on textarea "かしこまりました、ちなみにどちらの店舗とやり取りがおありでしょうか？" at bounding box center [256, 442] width 392 height 98
type textarea "かしこまりました、ちなみにそちらの業者名はどちらになりますでしょうか？ 二重でのご案内は避けられればと存じます！"
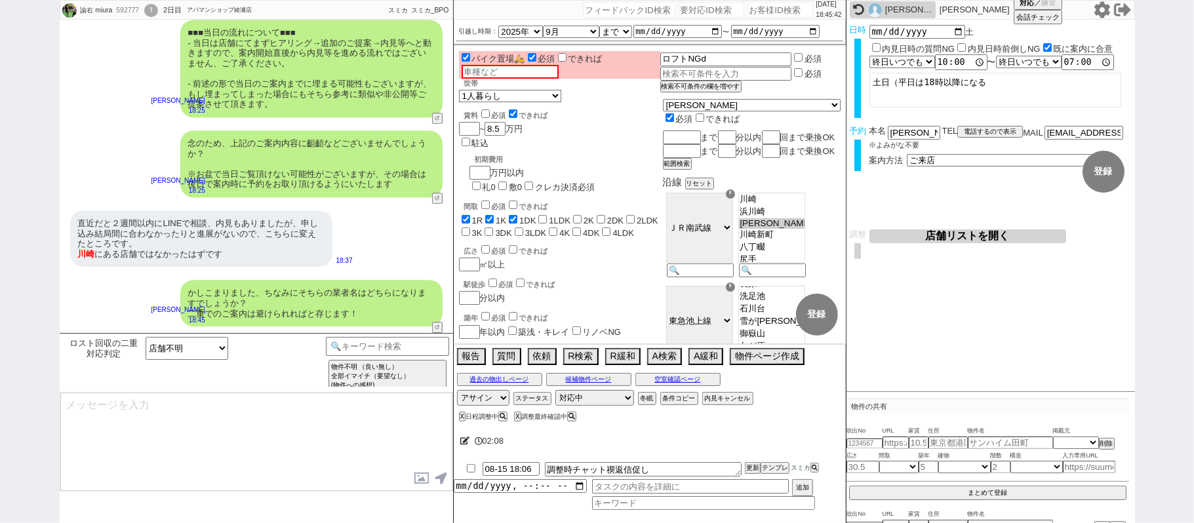
scroll to position [2770, 0]
type textarea "※メールで物件紹介だけ受けてる、電話で予約までした等、やり取りの詳細もうかがえますと幸いです ※二重対応を避けられればと思います"
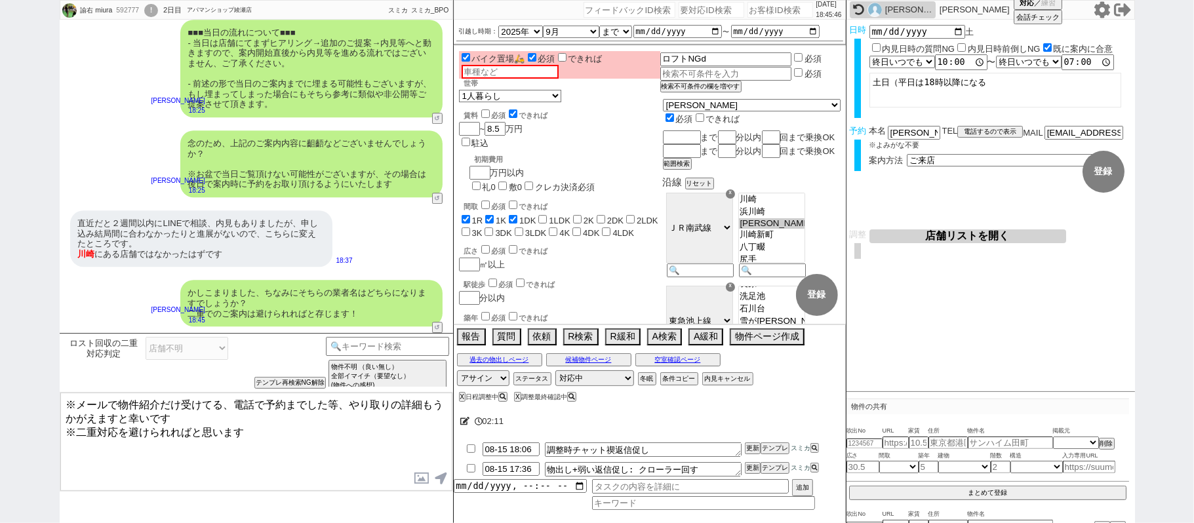
click at [127, 13] on div "592777" at bounding box center [127, 10] width 30 height 10
copy div "592777"
click at [765, 14] on input "number" at bounding box center [781, 10] width 66 height 16
paste input "592777"
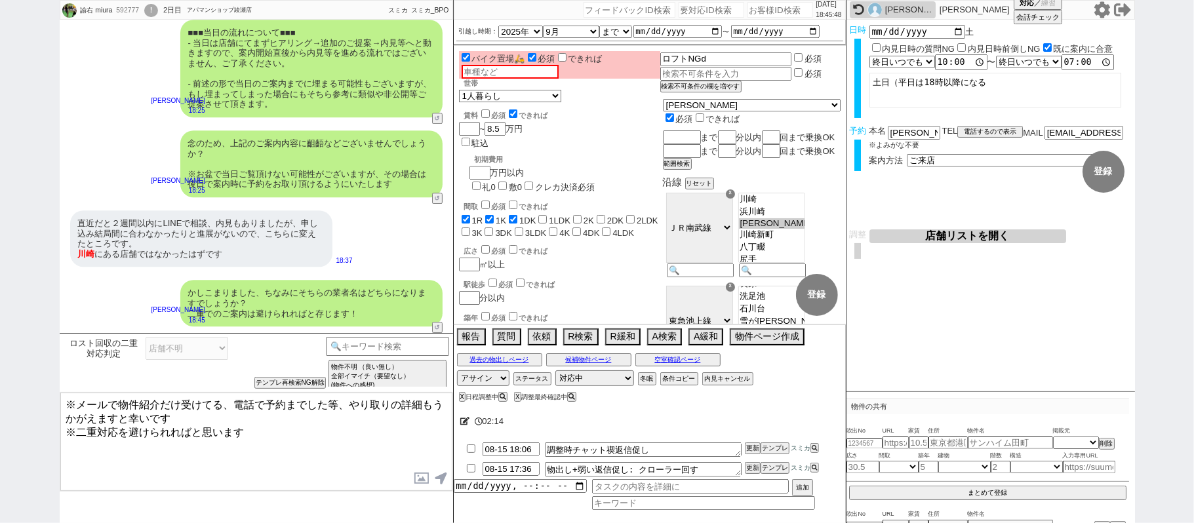
type input "592777"
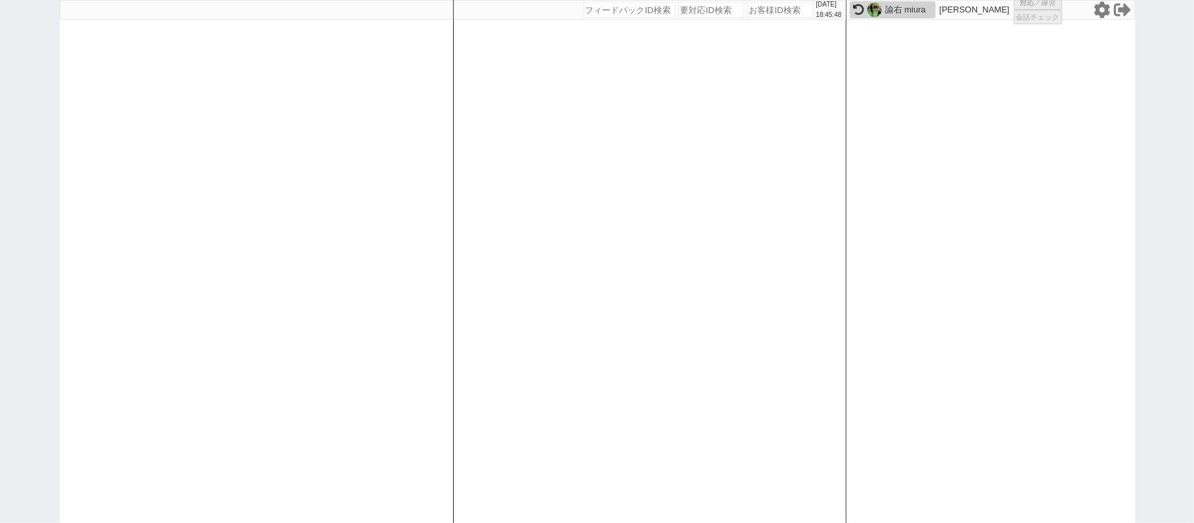
select select "6"
select select "2"
select select
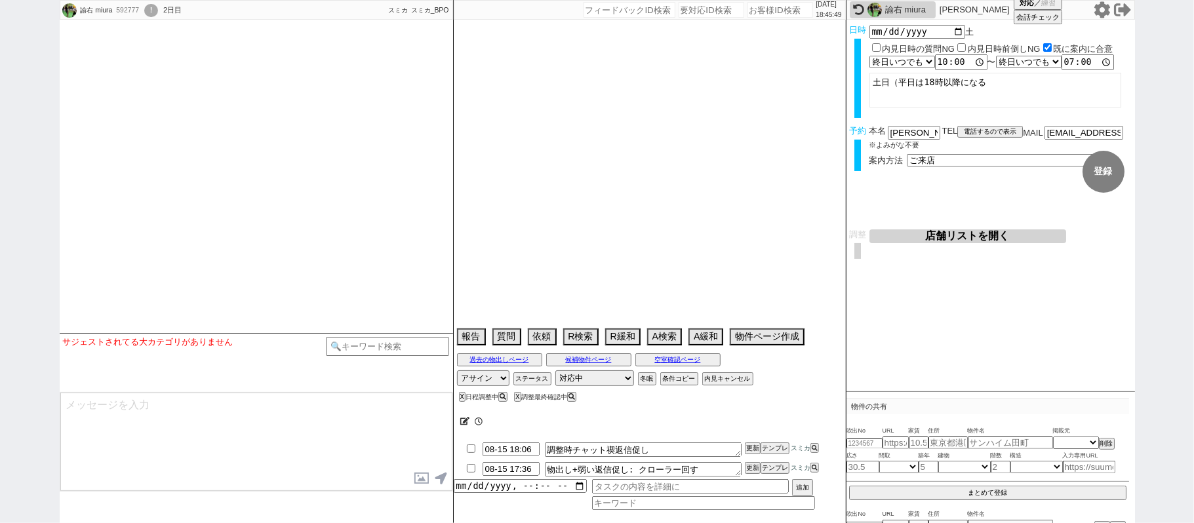
select select "2025"
select select "9"
select select "37"
select select "0"
select select "15"
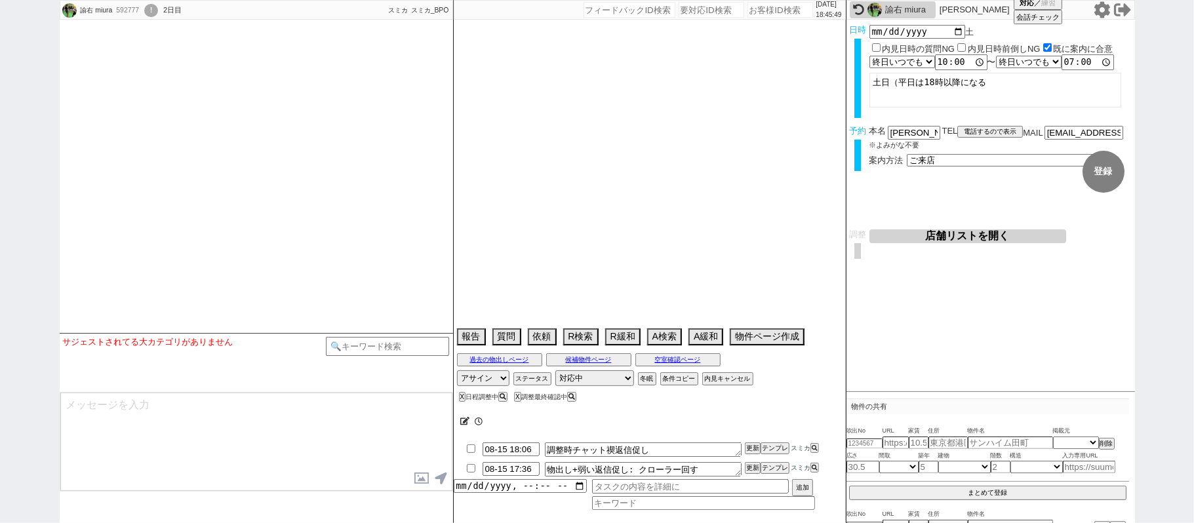
select select "500"
select select "54"
select select "1367"
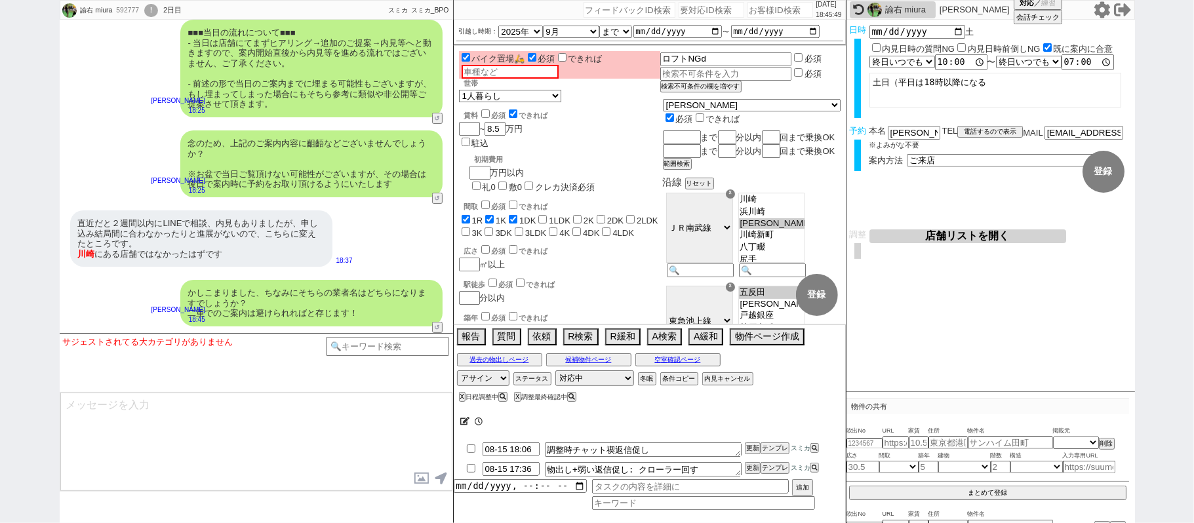
scroll to position [69, 0]
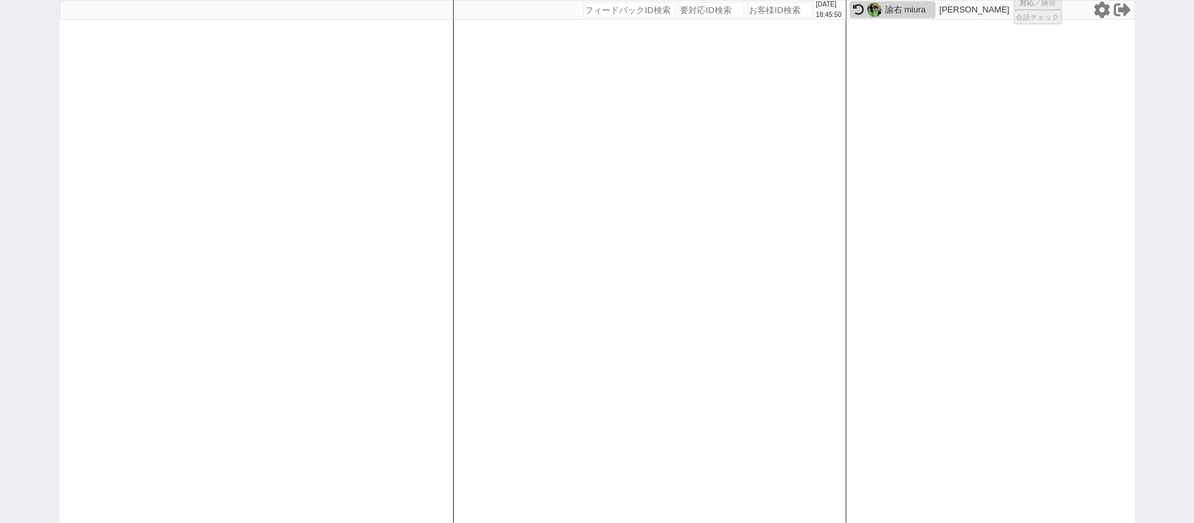
select select
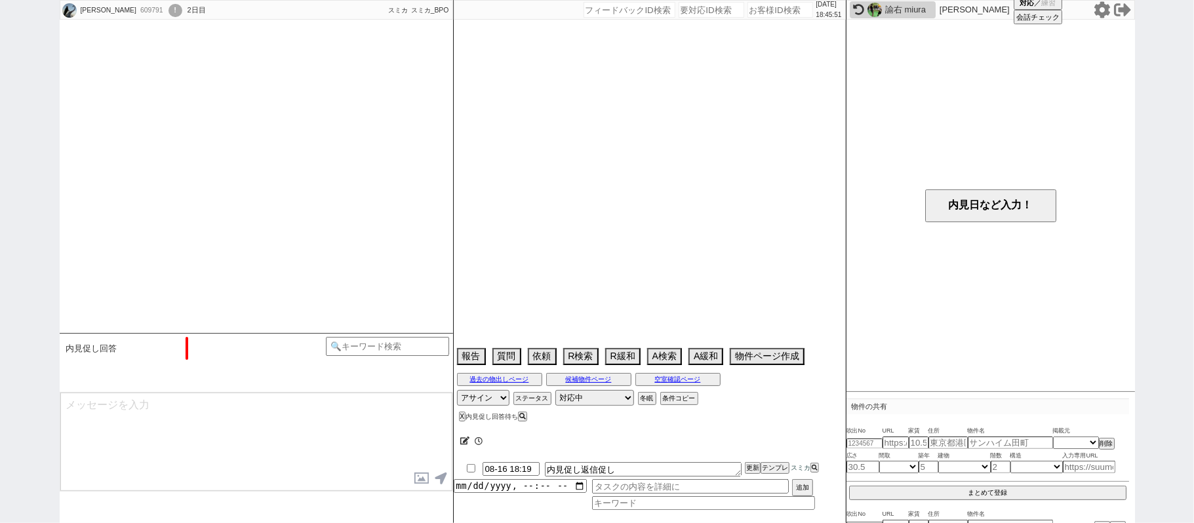
scroll to position [885, 0]
select select "2025"
select select "9"
select select "37"
select select "0"
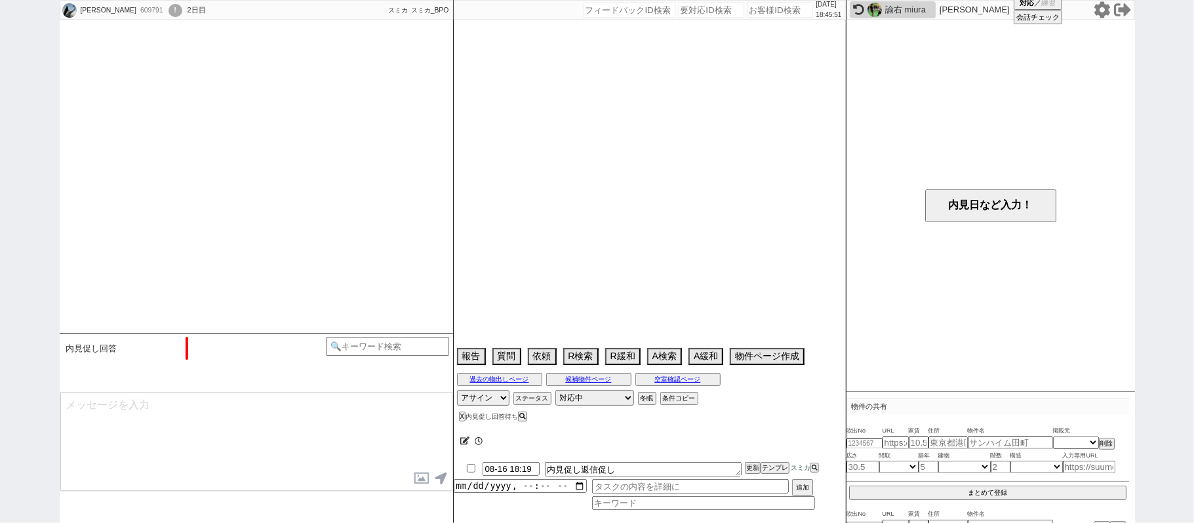
select select "50"
select select "1283"
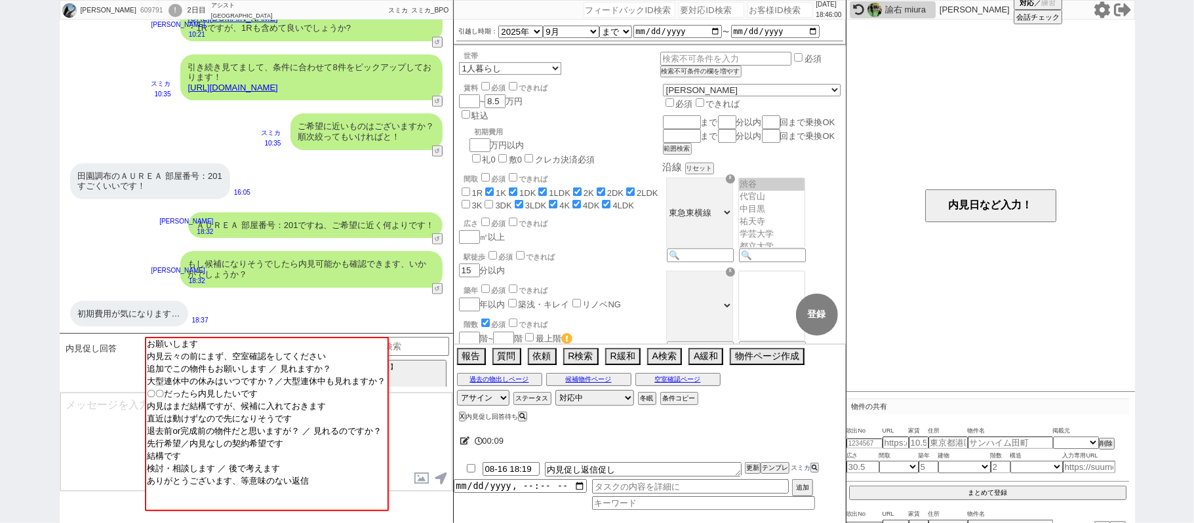
drag, startPoint x: 85, startPoint y: 425, endPoint x: 151, endPoint y: 357, distance: 94.1
click at [85, 420] on textarea at bounding box center [256, 442] width 392 height 98
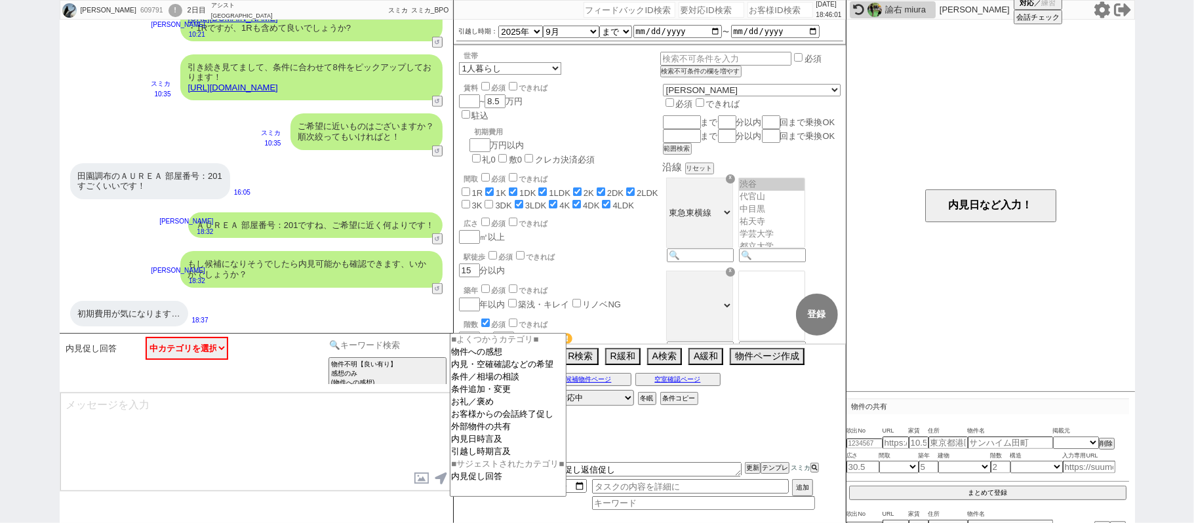
click at [344, 342] on input at bounding box center [388, 345] width 124 height 16
type input "s"
type input "初期費用"
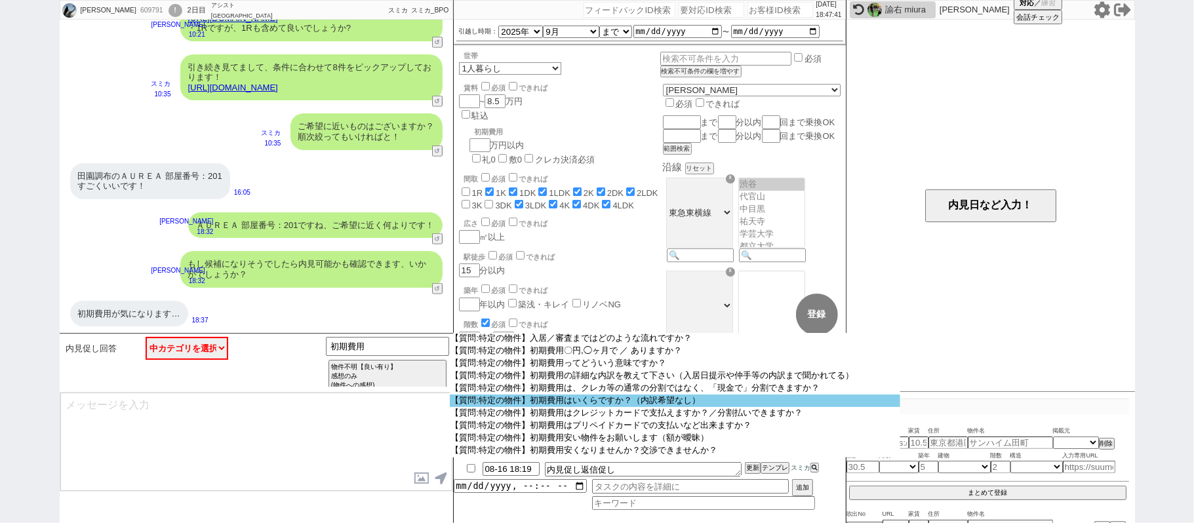
scroll to position [436, 0]
click at [618, 445] on option "【質問:特定の物件】初期費用はいくらですか？（内訳希望なし）" at bounding box center [675, 439] width 451 height 12
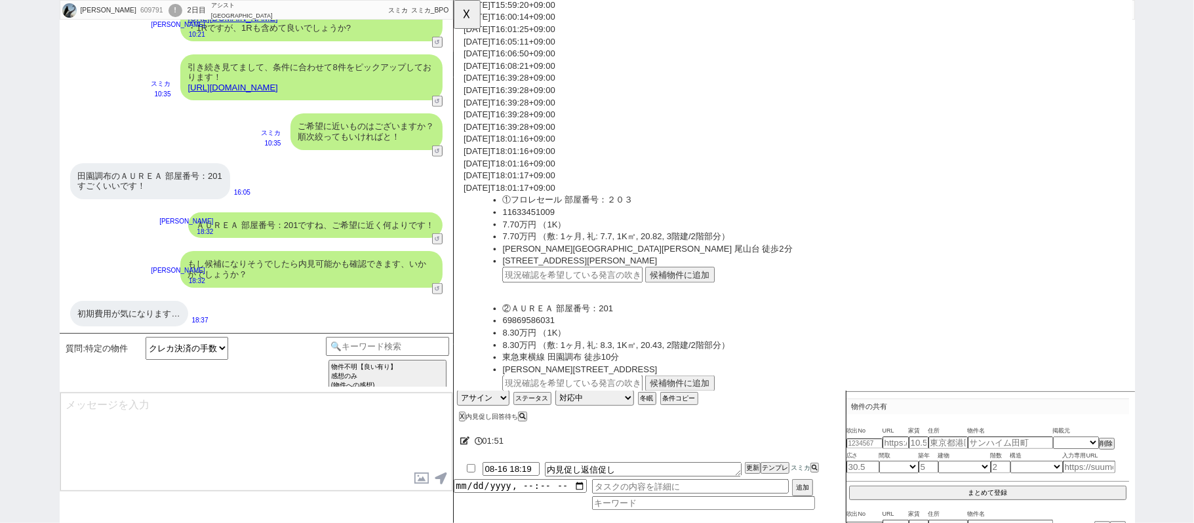
scroll to position [262, 0]
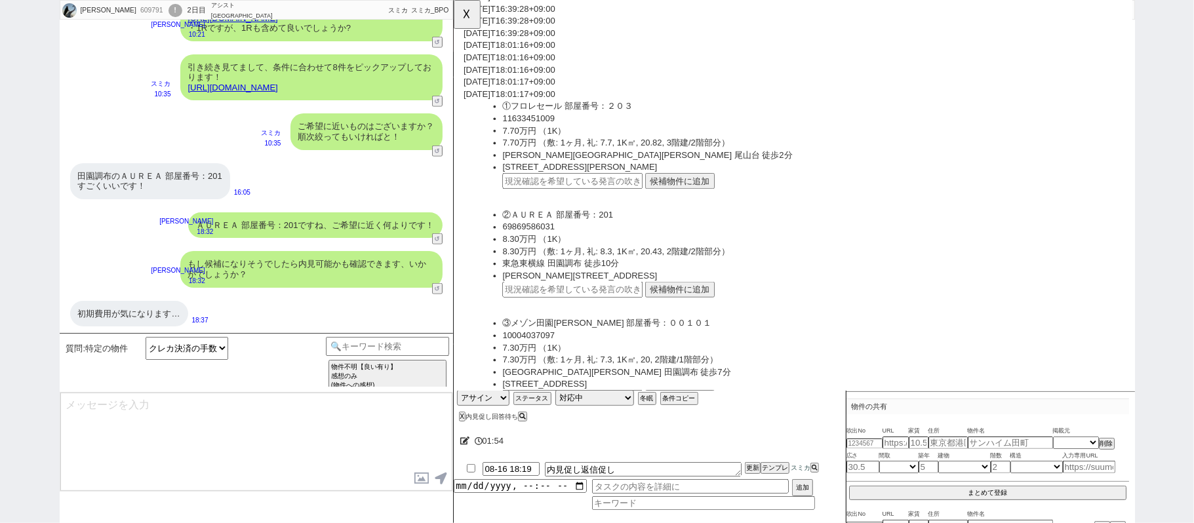
click at [697, 310] on button "候補物件に追加" at bounding box center [696, 311] width 75 height 17
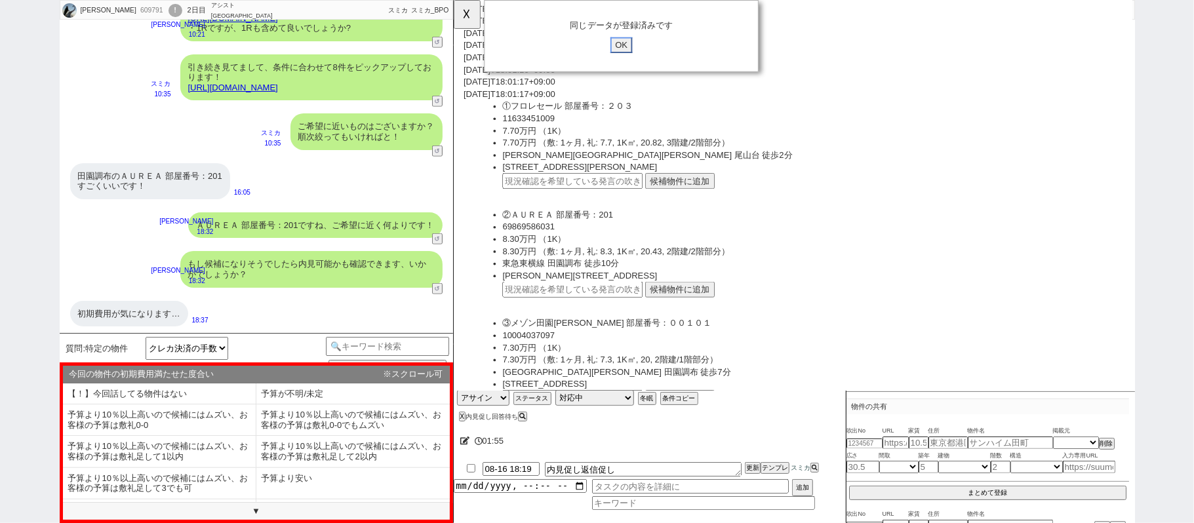
click at [631, 49] on input "OK" at bounding box center [634, 48] width 24 height 17
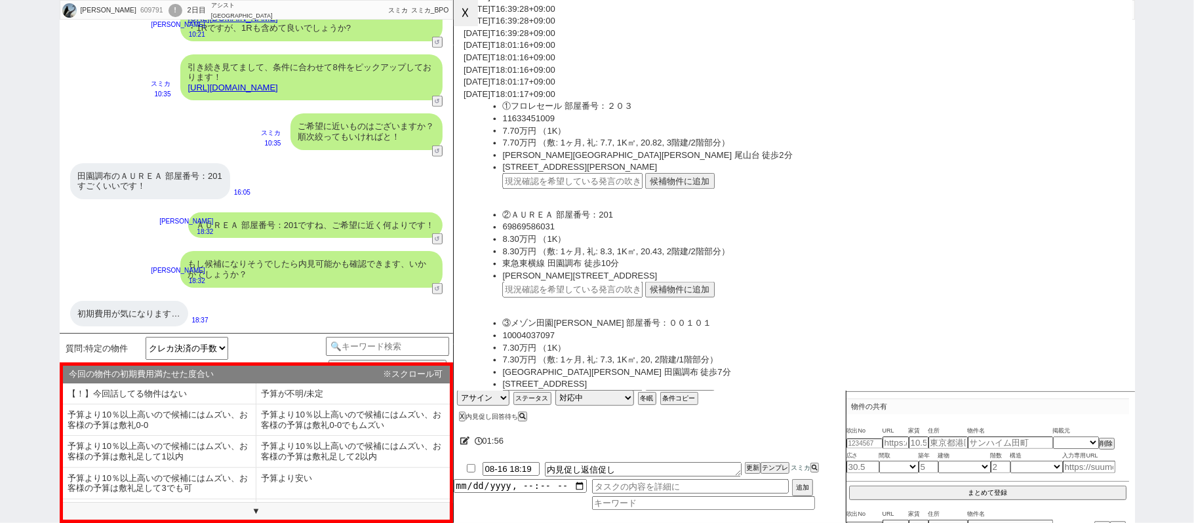
drag, startPoint x: 473, startPoint y: 16, endPoint x: 312, endPoint y: 221, distance: 261.1
click at [473, 16] on button "☓" at bounding box center [466, 13] width 24 height 26
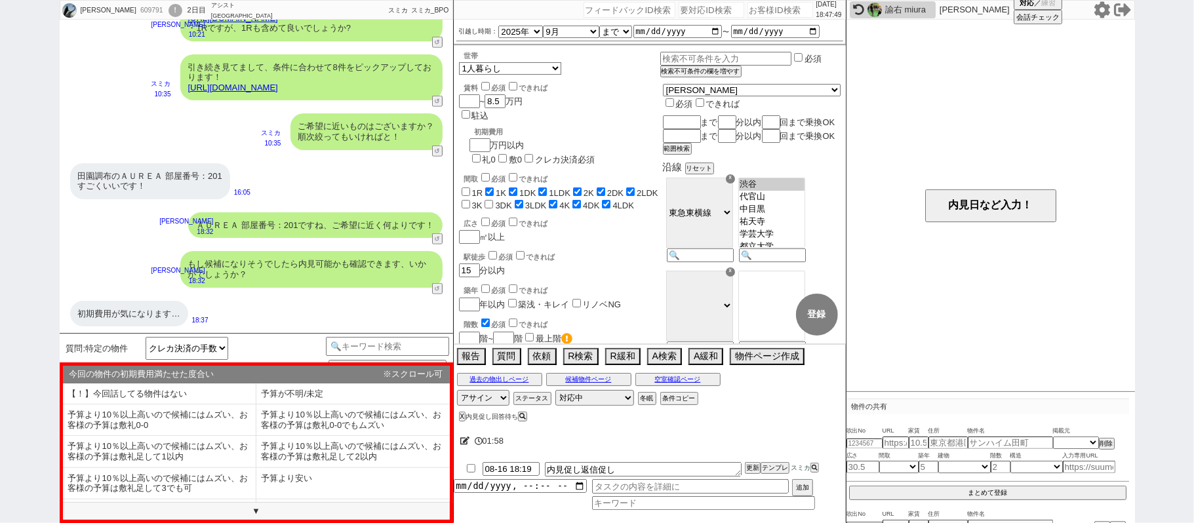
click at [256, 405] on li "予算が不明/未定" at bounding box center [159, 420] width 193 height 31
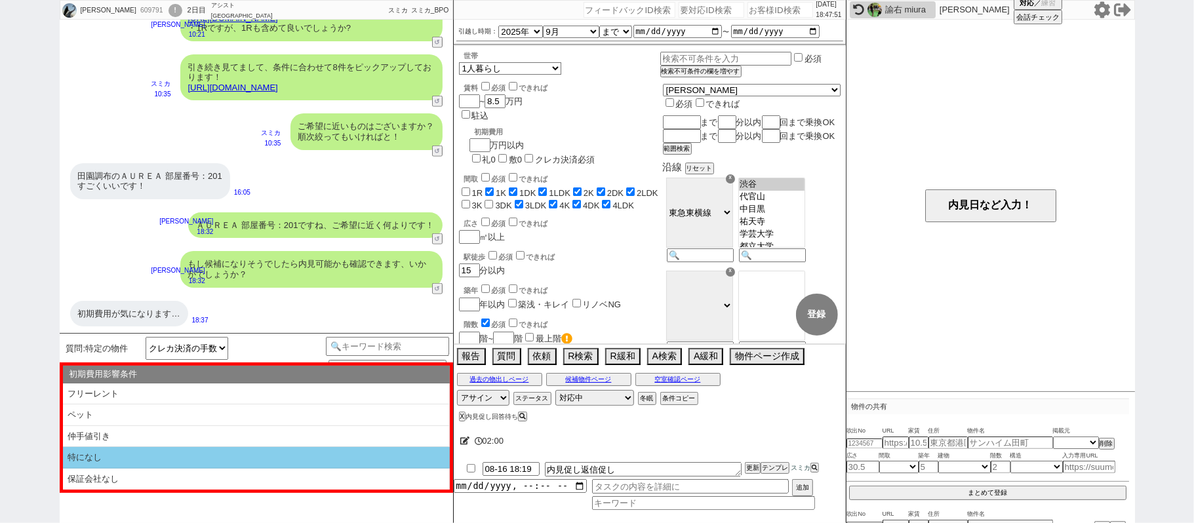
click at [167, 469] on li "特になし" at bounding box center [256, 479] width 387 height 21
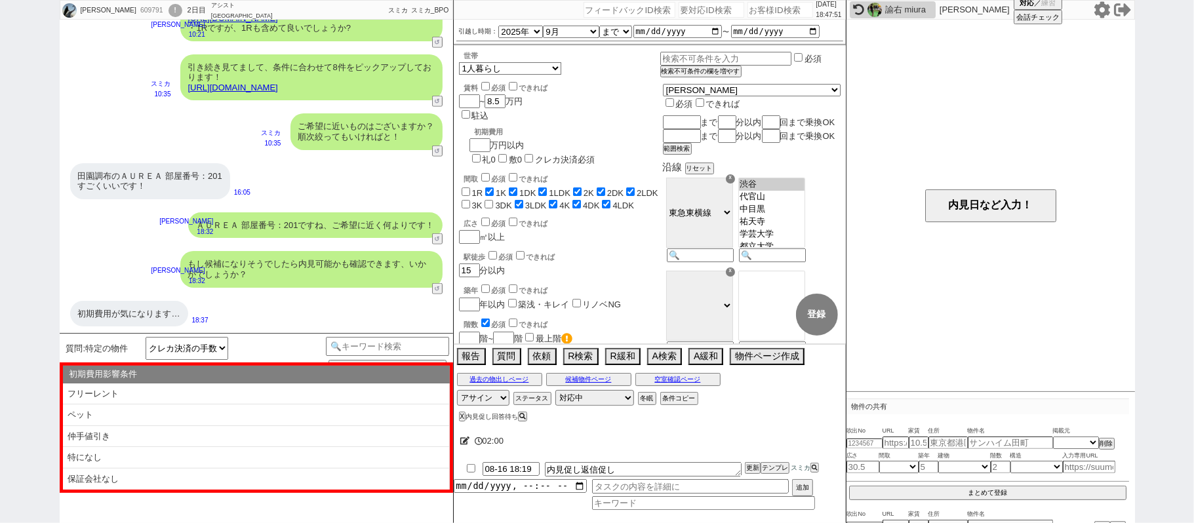
type textarea "@@【物件名】の初期費用ですね！ 一般的な敷礼1-1物件ですと関東圏だと賃料の4.5~5ヶ月分程度〜が相場となりますが確認してまいりますね。 現時点でのご予算…"
select select "予算が不明/未定"
select select "特になし"
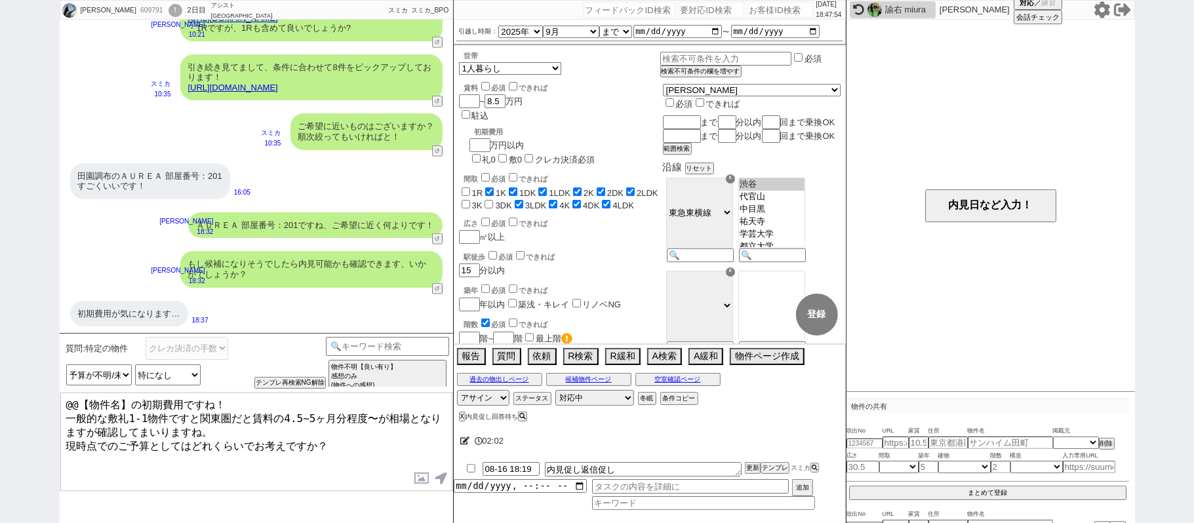
drag, startPoint x: 216, startPoint y: 401, endPoint x: 0, endPoint y: 131, distance: 345.7
click at [0, 226] on div "あおきけんた 609791 ! 0 2日目 アシスト武蔵小山店 冬眠中 自社客 スミカ スミカ_BPO チャット全表示 2025-08-13 お盆期間のため確…" at bounding box center [597, 261] width 1194 height 523
click at [211, 447] on textarea "かしこまりました！ 一般的な敷礼1-1物件ですと関東圏だと賃料の4.5~5ヶ月分程度〜が相場となりますが確認してまいりますね。 現時点でのご予算としてはどれく…" at bounding box center [256, 442] width 392 height 98
type textarea "かしこまりました！ 一般的な敷礼1-1物件ですと関東圏だと賃料の4.5~5ヶ月分程度〜が相場となりますが確認してまいりますね。 現時点でのご予算としてはどれく…"
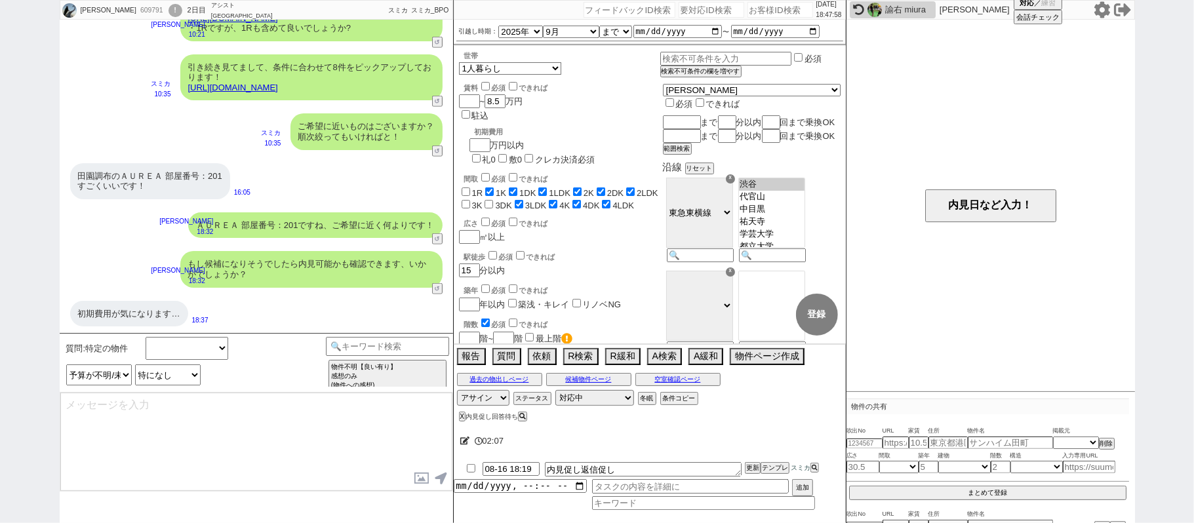
select select
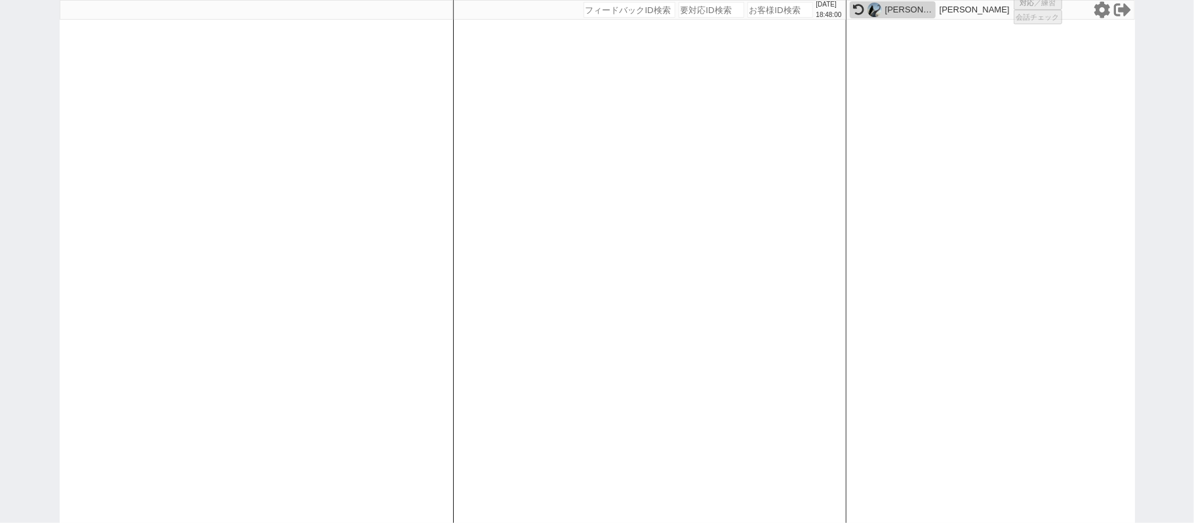
select select
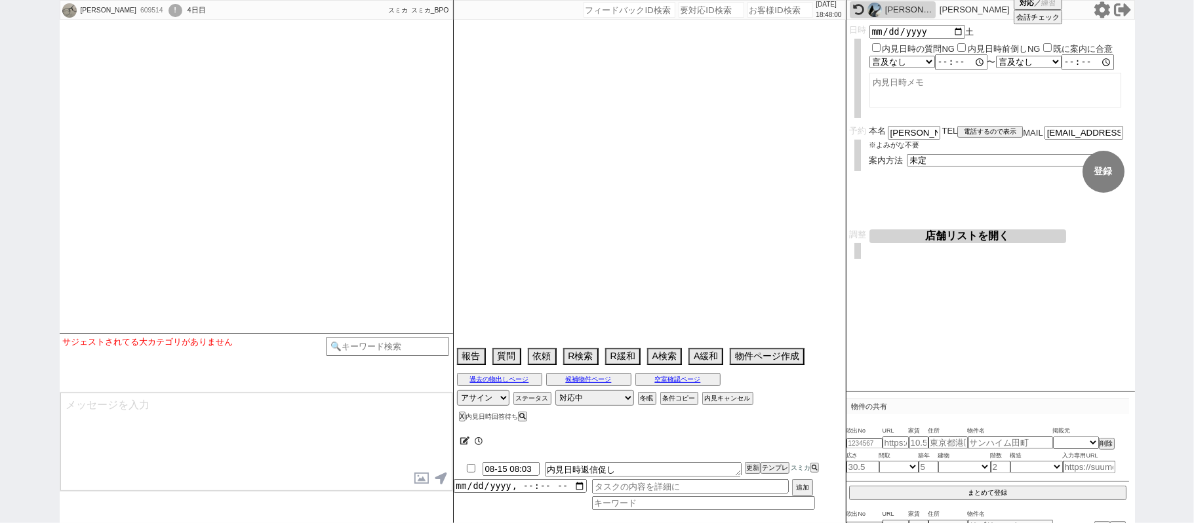
select select
select select "2025"
select select "10"
select select "37"
select select "0"
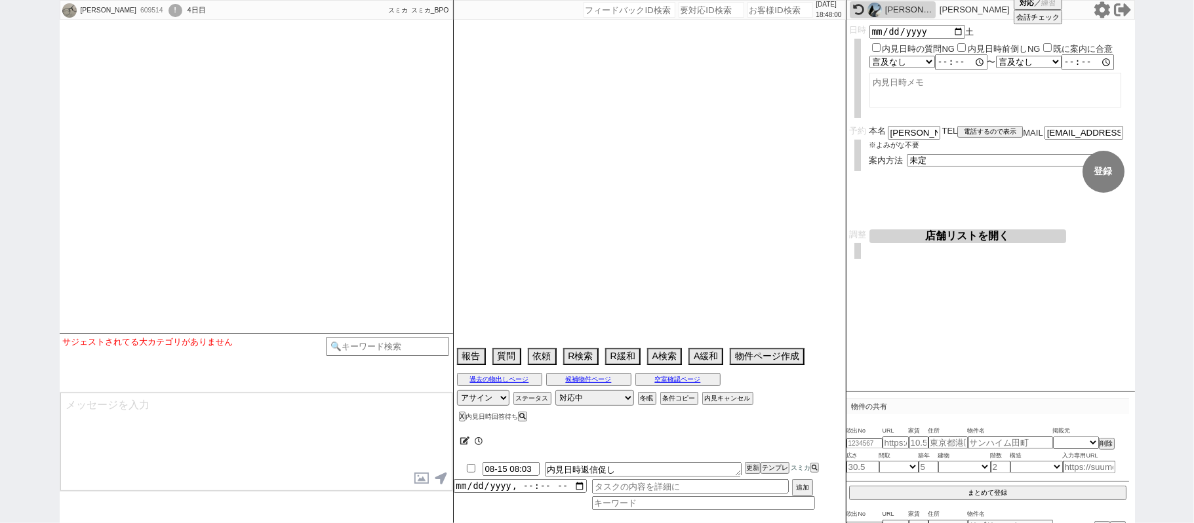
select select "12"
select select "24"
select select "7"
select select "214"
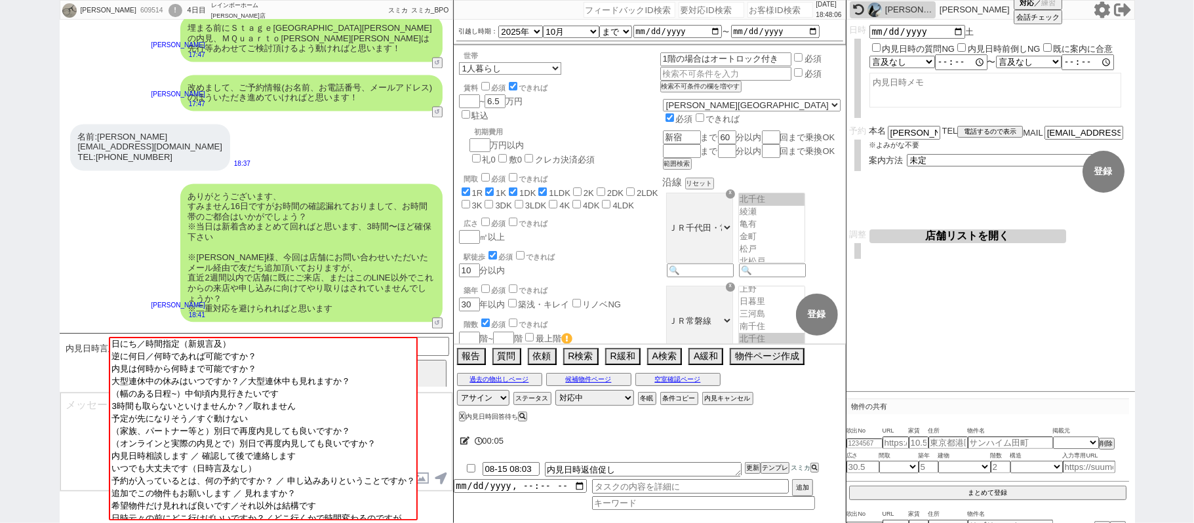
scroll to position [5742, 0]
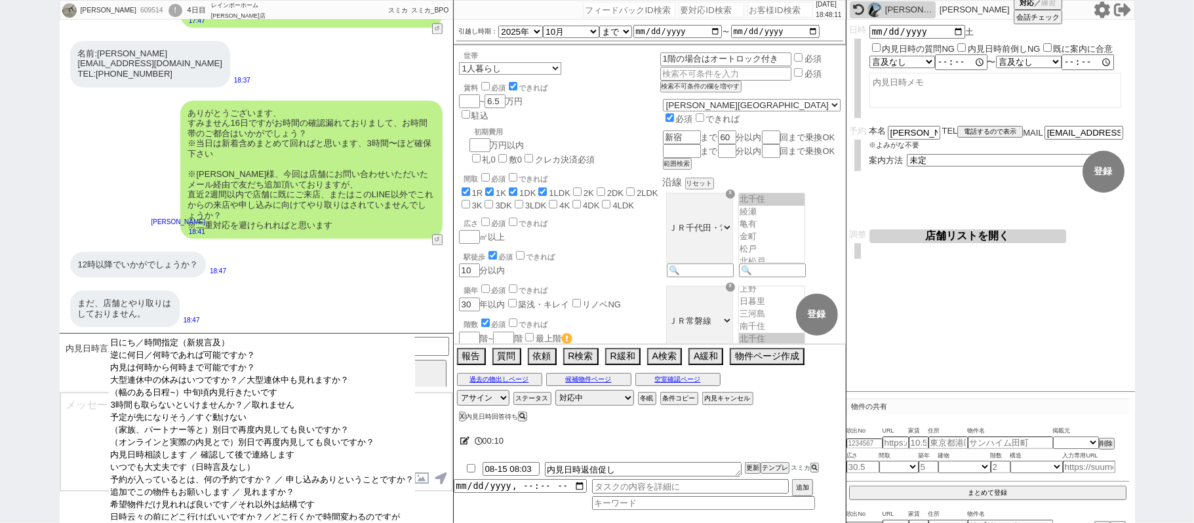
drag, startPoint x: 210, startPoint y: 344, endPoint x: 963, endPoint y: 187, distance: 769.1
click at [213, 350] on option "日にち／時間指定（新規言及）" at bounding box center [262, 356] width 306 height 12
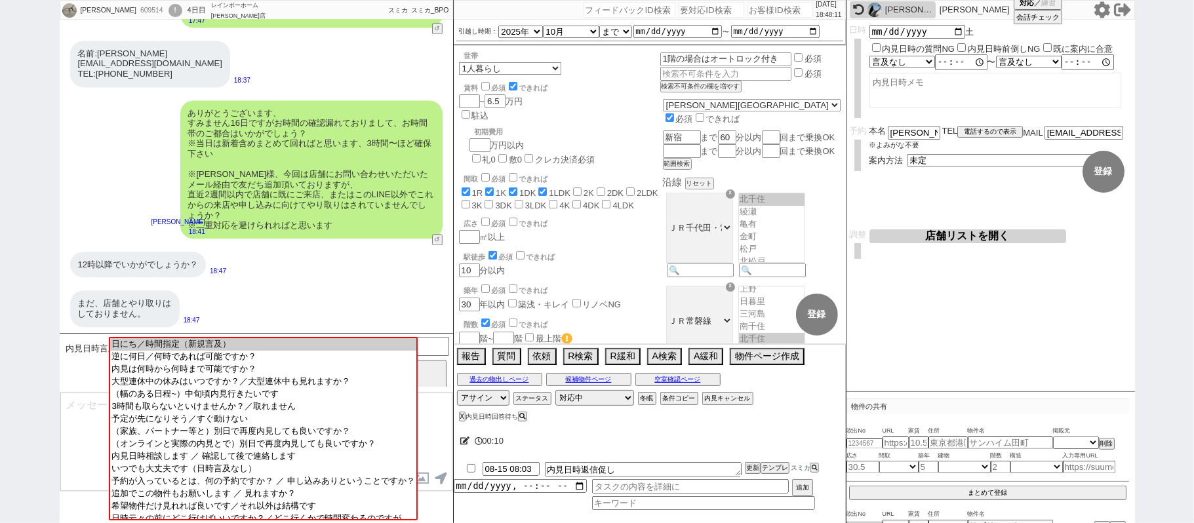
scroll to position [5552, 0]
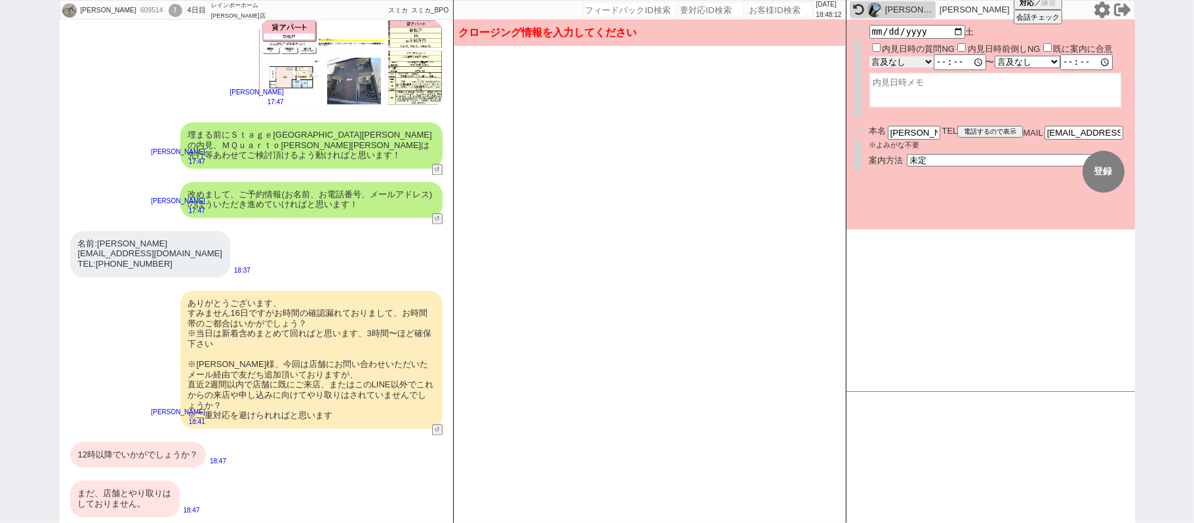
click at [926, 62] on select "言及なし 時間明確 午前 午後 お昼 夕方・夜 終日いつでも その他" at bounding box center [902, 61] width 64 height 11
select select "1"
click at [870, 56] on select "言及なし 時間明確 午前 午後 お昼 夕方・夜 終日いつでも その他" at bounding box center [903, 62] width 66 height 12
type input "12:00:00"
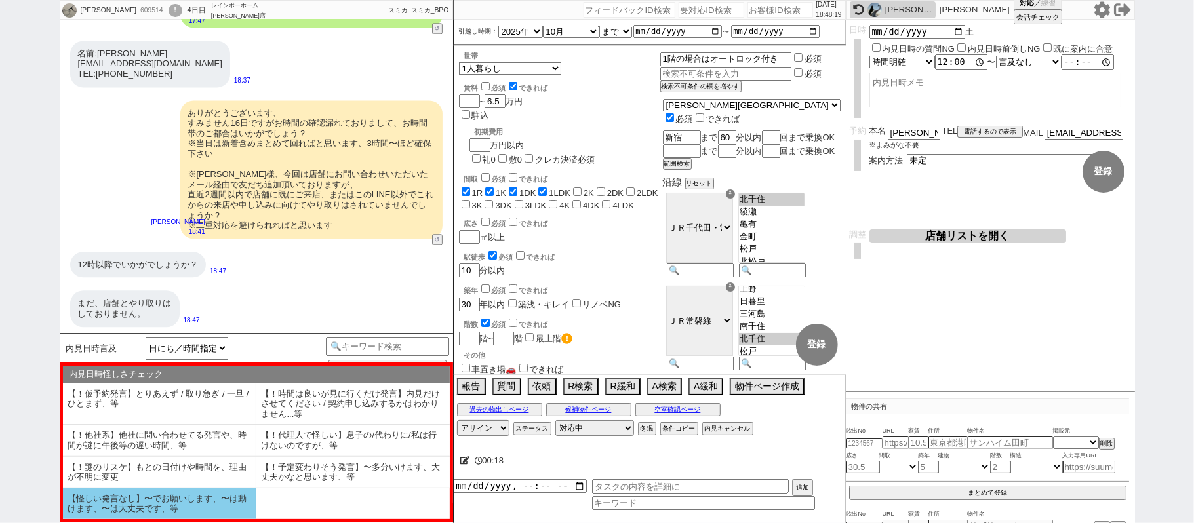
click at [194, 505] on li "【怪しい発言なし】〜でお願いします、〜は動けます、〜は大丈夫です、等" at bounding box center [159, 504] width 193 height 31
select select "【怪しい発言なし】〜でお願いします、〜は動けます、〜は大丈夫です、等"
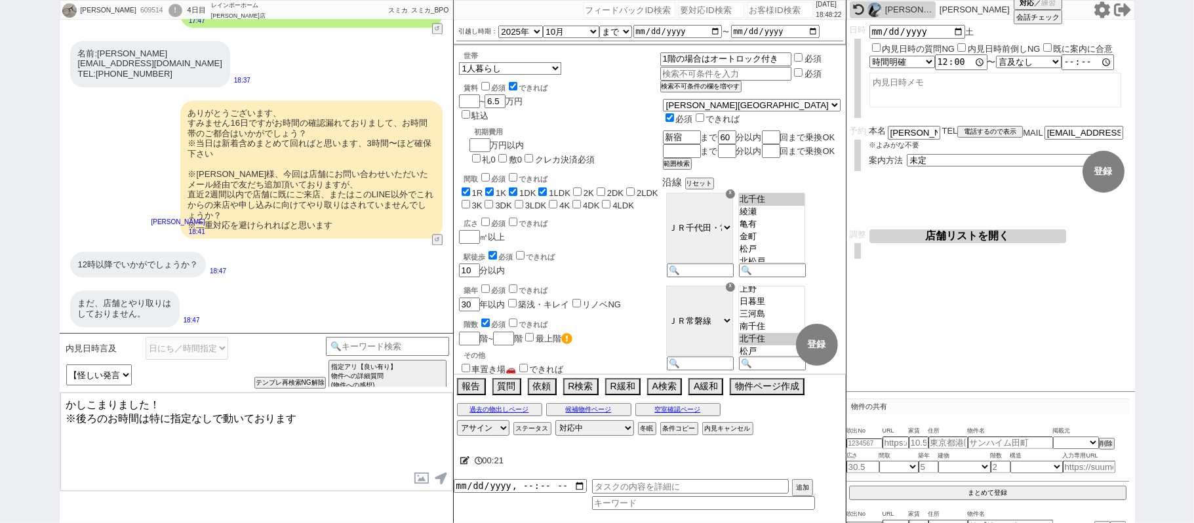
drag, startPoint x: 148, startPoint y: 401, endPoint x: 0, endPoint y: 292, distance: 184.3
click at [0, 300] on div "阿久津佳穂 609514 ! 0 4日目 レインボーホーム 松戸店 冬眠中 自社客 スミカ スミカ_BPO チャット全表示 2025-08-12 17:34 …" at bounding box center [597, 261] width 1194 height 523
type textarea "諸々ありがとうございます！12時～で進めてまいりますね。 ※後ろのお時間は特に指定なしで動いております"
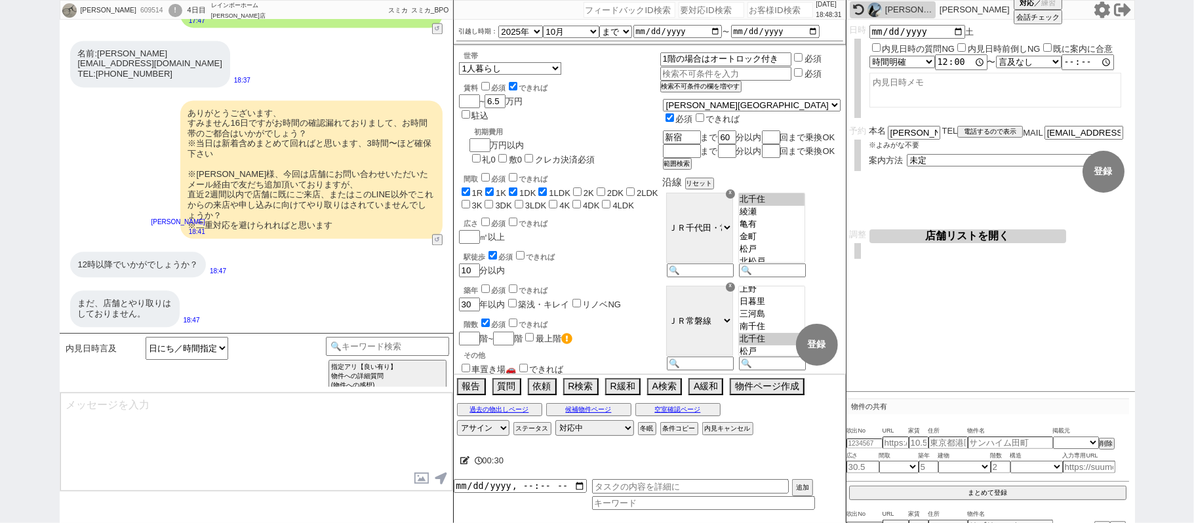
scroll to position [3510, 0]
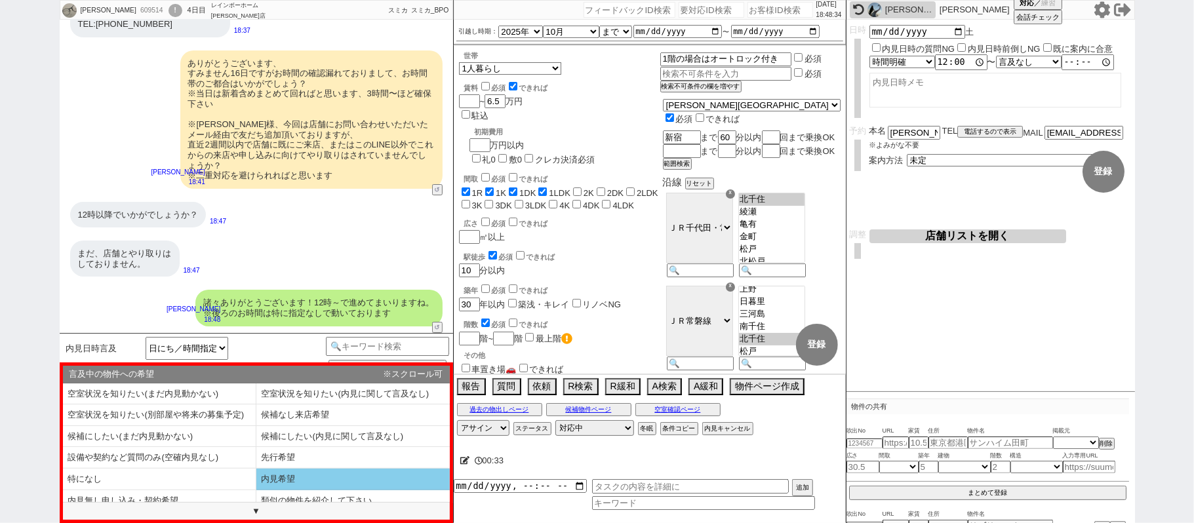
click at [256, 491] on li "内見希望" at bounding box center [159, 502] width 193 height 22
select select "内見希望"
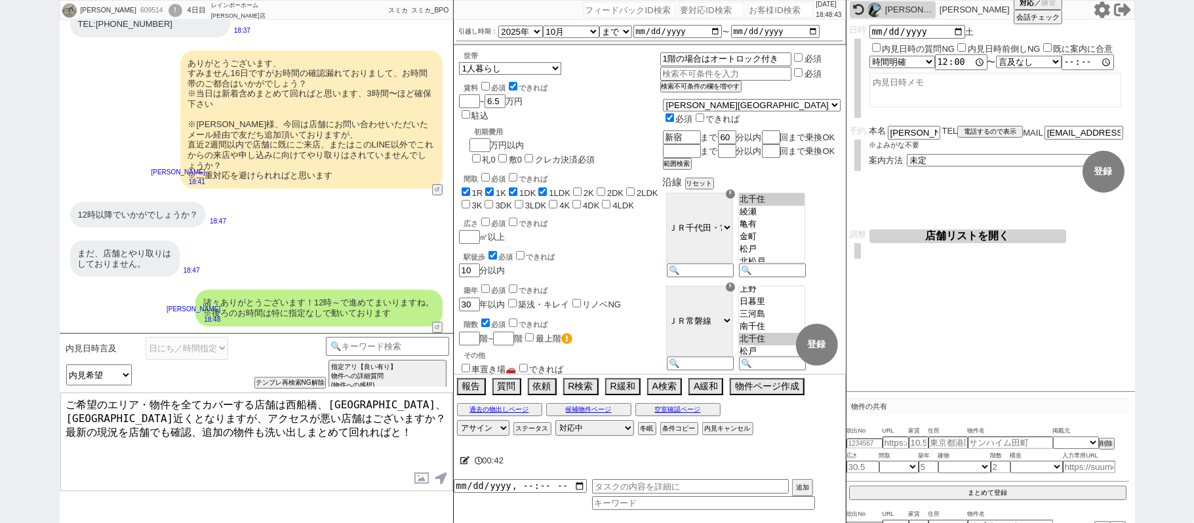
type textarea "ご希望のエリア・物件を全てカバーする店舗は西船橋、松戸、柏駅近くとなりますが、アクセスが悪い店舗はございますか？ 最新の現況を店舗でも確認、追加の物件も洗い出…"
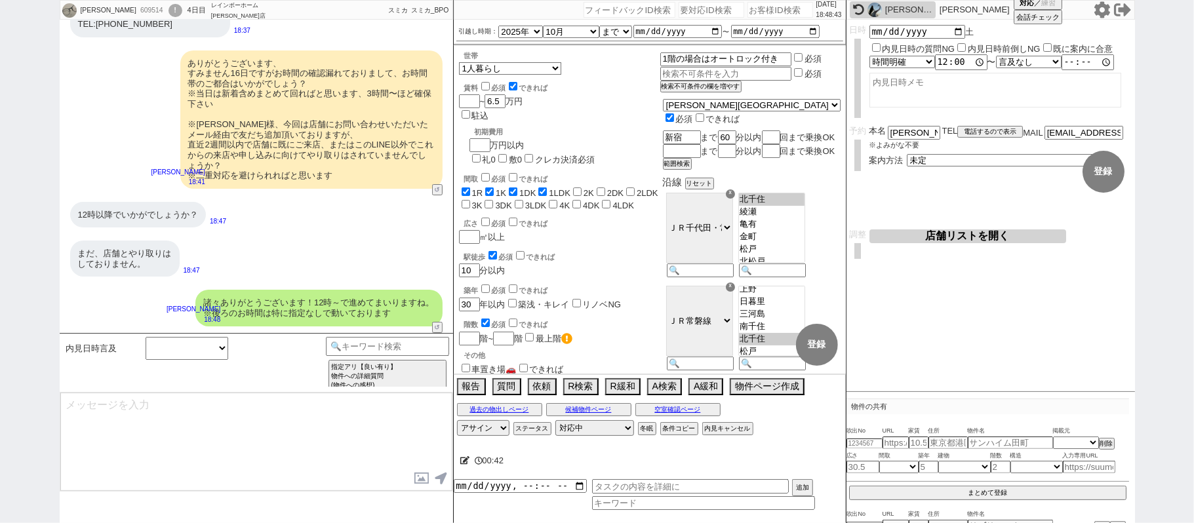
scroll to position [3579, 0]
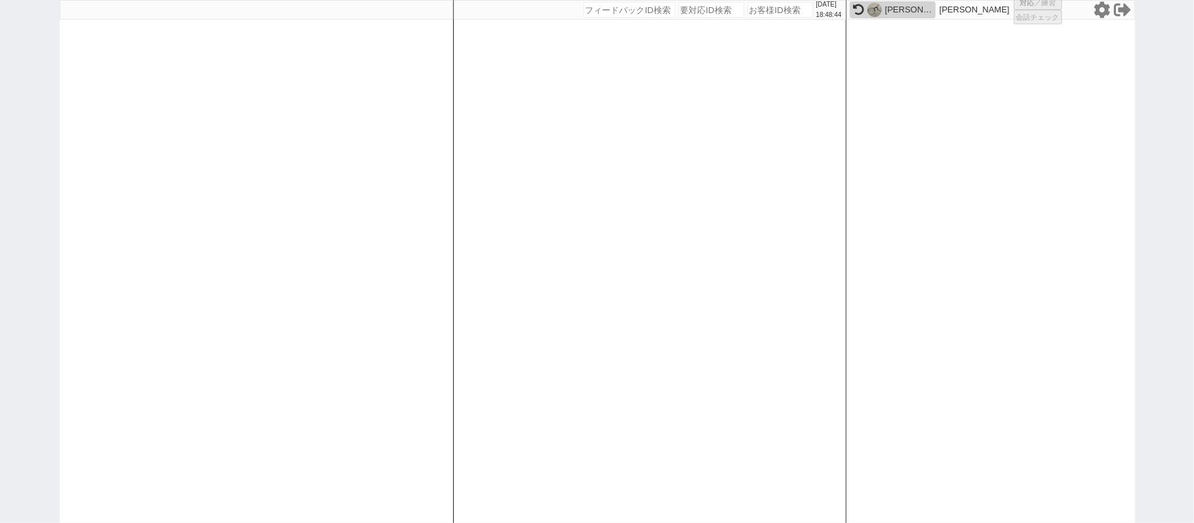
select select "6"
select select "2"
select select
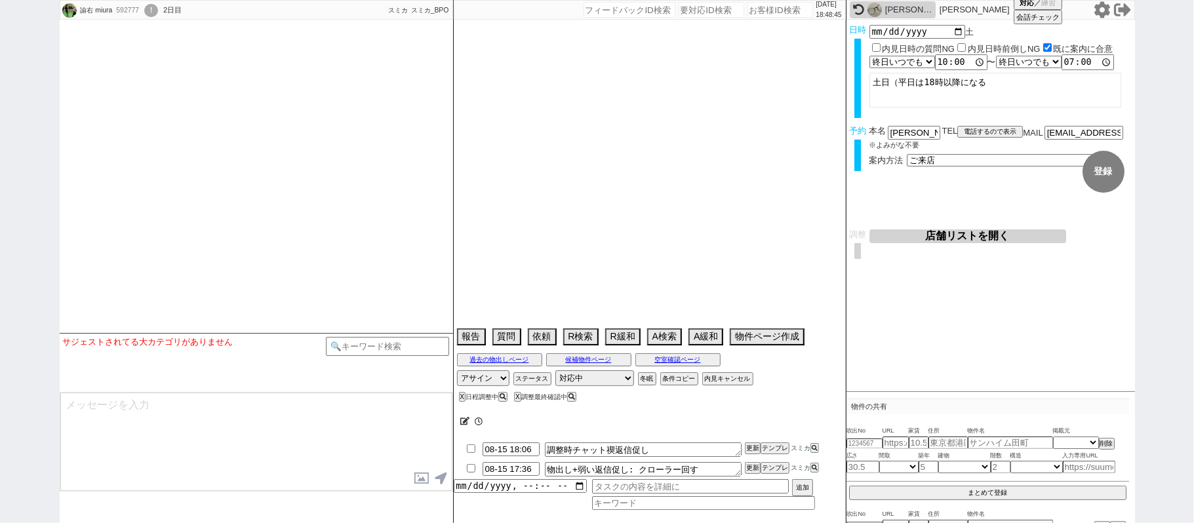
scroll to position [722, 0]
select select
select select "2025"
select select "9"
select select "37"
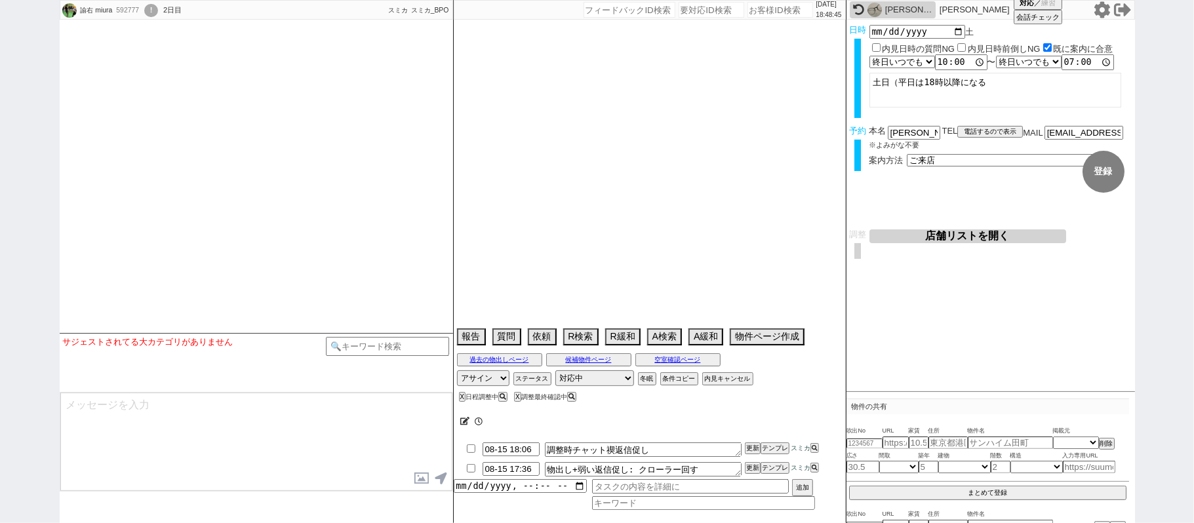
select select "0"
select select "15"
select select "500"
select select "54"
select select "1367"
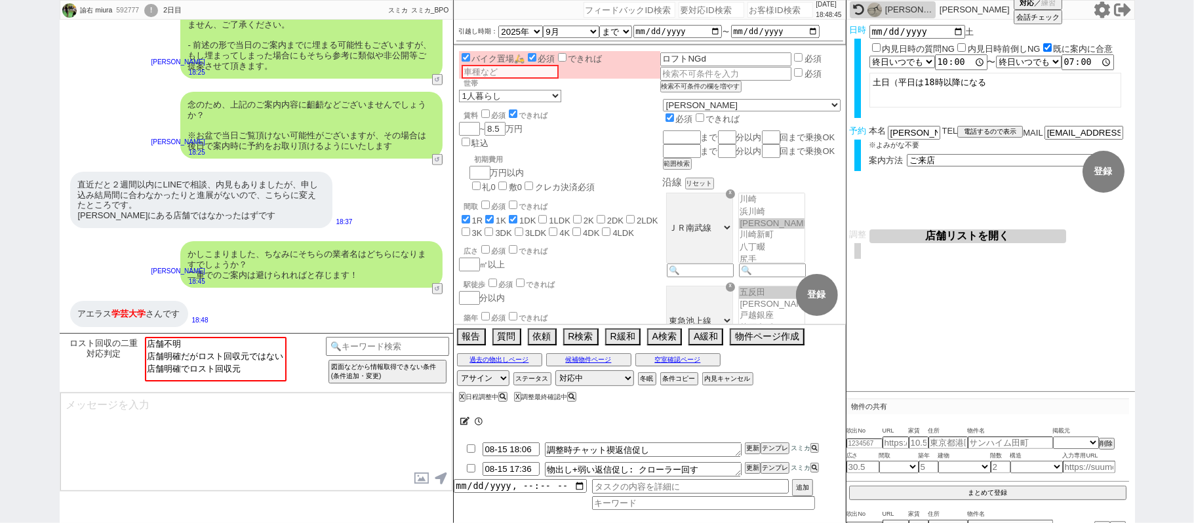
scroll to position [69, 0]
drag, startPoint x: 74, startPoint y: 310, endPoint x: 150, endPoint y: 310, distance: 75.4
click at [150, 310] on div "アエラス 学芸大学 さんです" at bounding box center [129, 314] width 118 height 26
copy div "アエラス 学芸大学"
drag, startPoint x: 463, startPoint y: 428, endPoint x: 463, endPoint y: 418, distance: 9.2
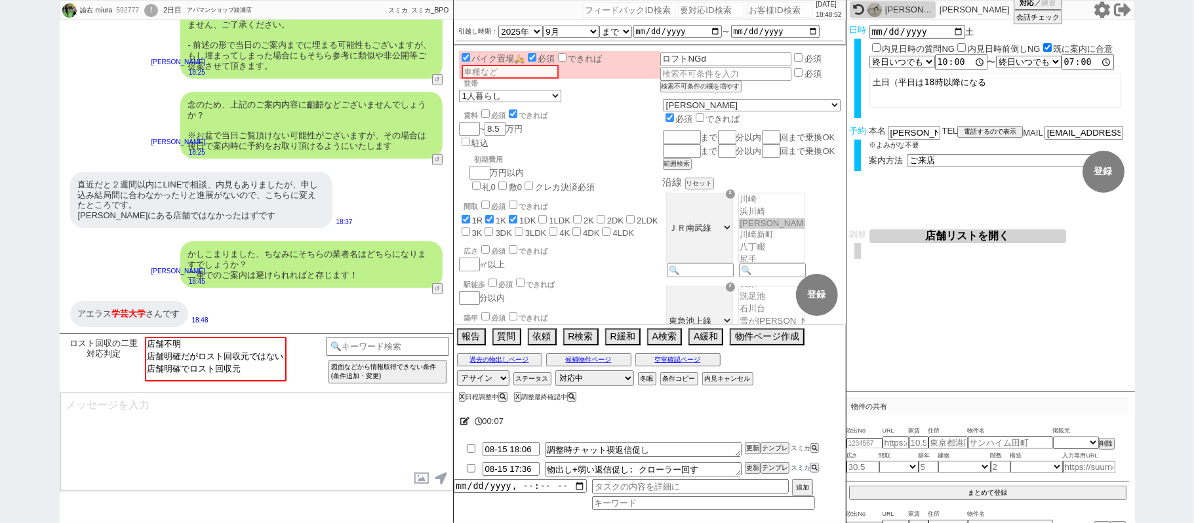
click at [463, 421] on span at bounding box center [465, 421] width 10 height 10
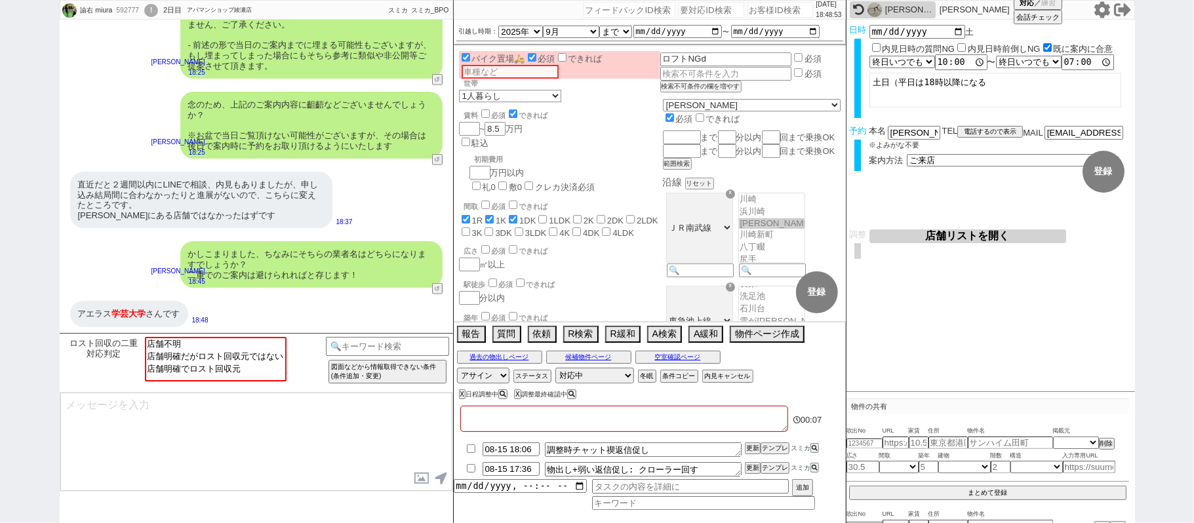
click at [463, 418] on textarea at bounding box center [624, 419] width 328 height 26
paste textarea "アエラス学芸大学"
type textarea "アエラス学芸大学"
checkbox input "true"
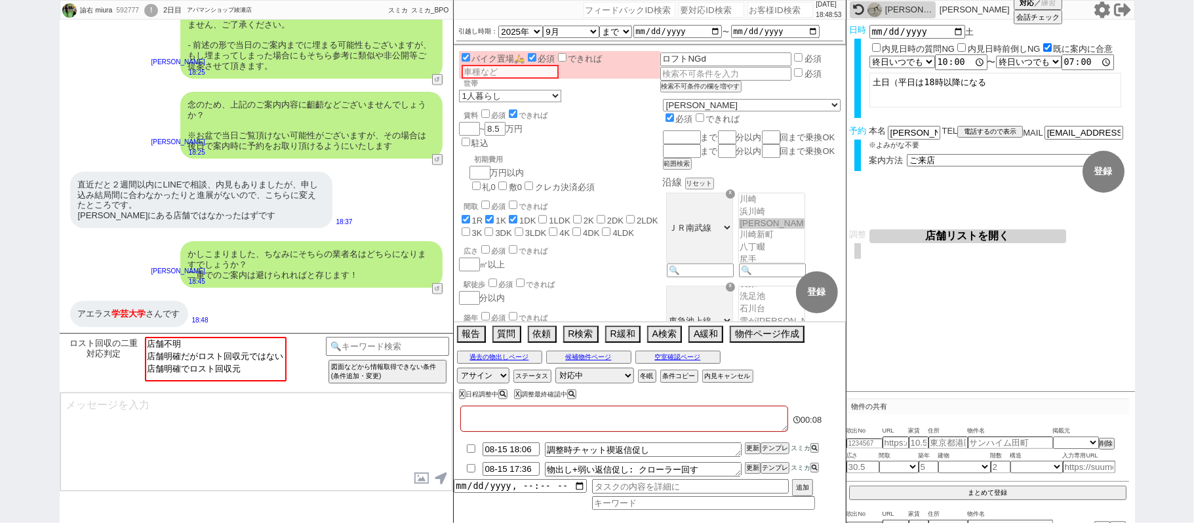
checkbox input "true"
checkbox input "false"
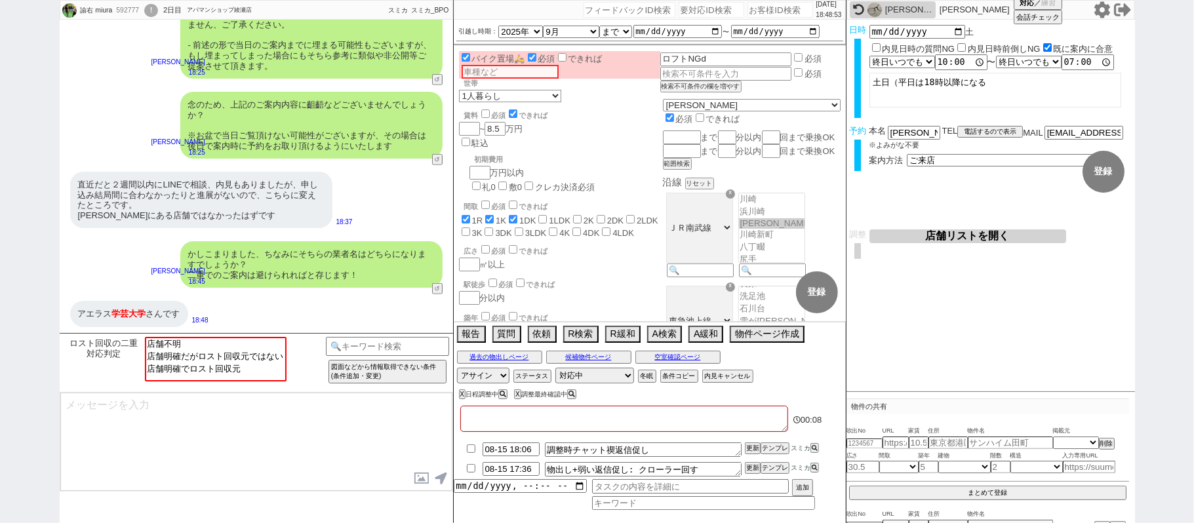
checkbox input "false"
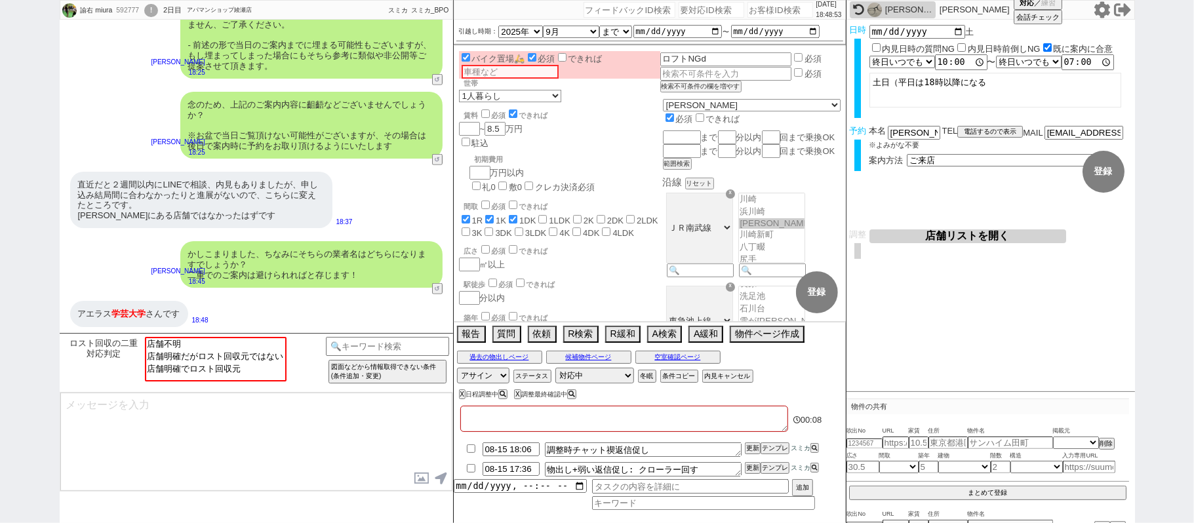
checkbox input "false"
type textarea "アエラス学芸大学ｎ"
checkbox input "true"
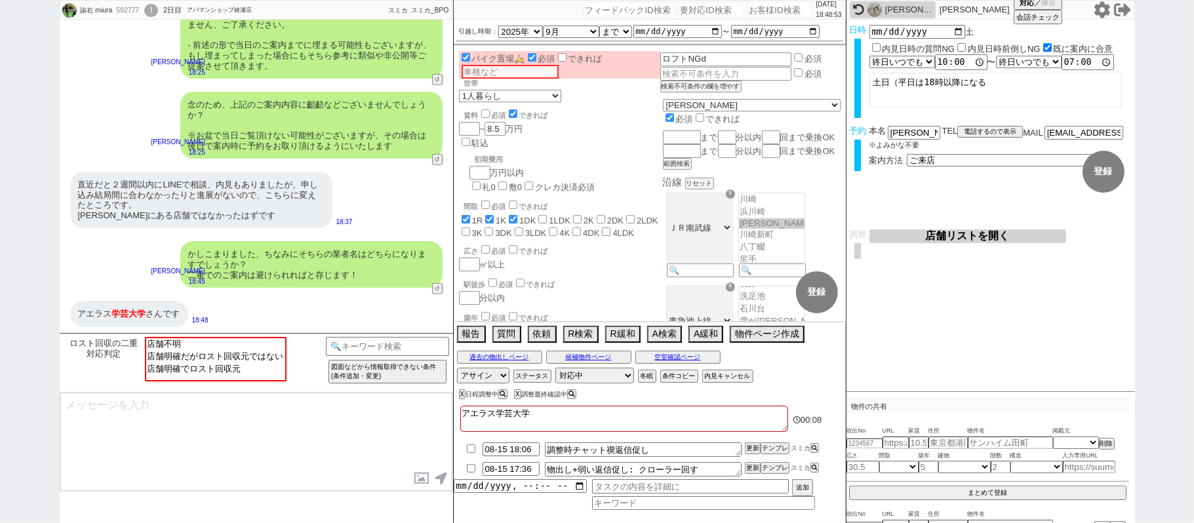
checkbox input "false"
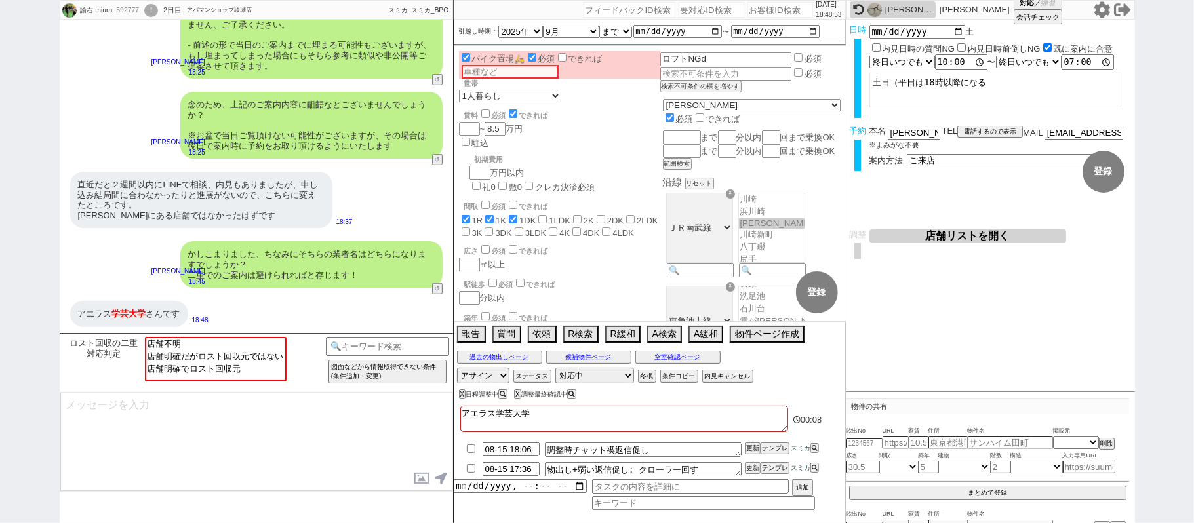
checkbox input "false"
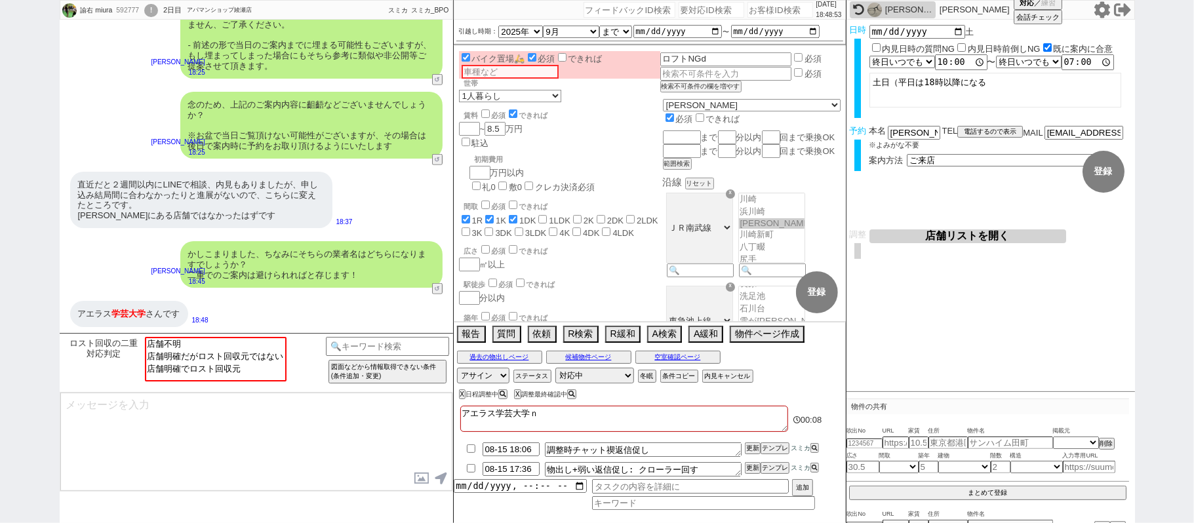
type textarea "アエラス学芸大学に"
checkbox input "true"
checkbox input "false"
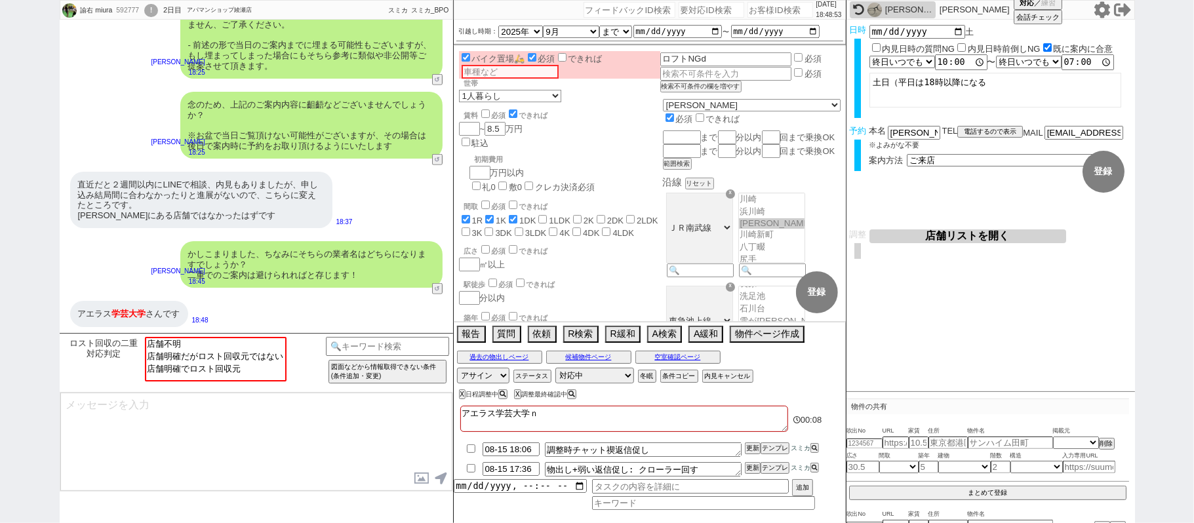
checkbox input "false"
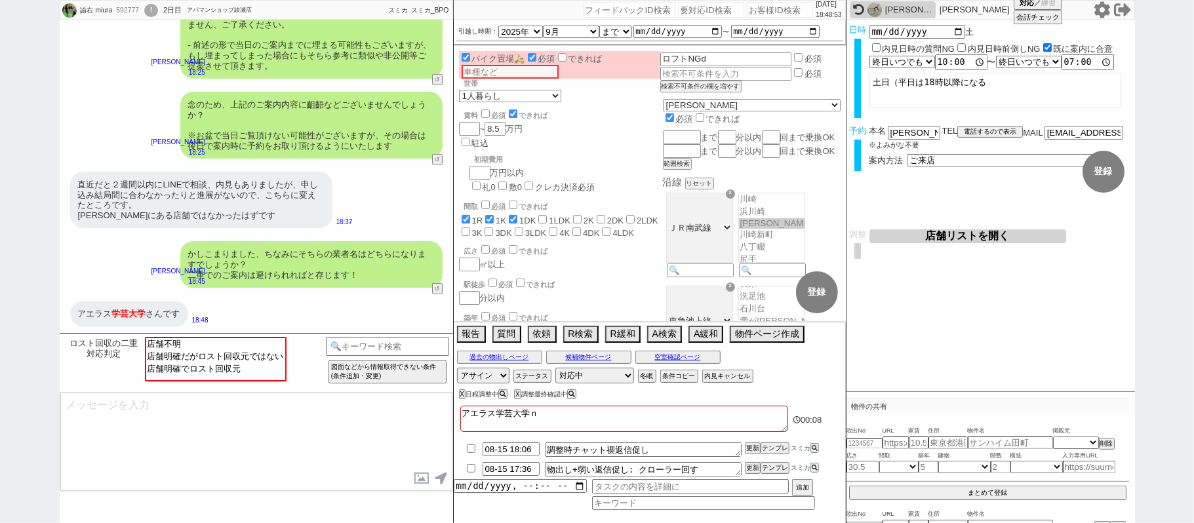
checkbox input "false"
checkbox input "true"
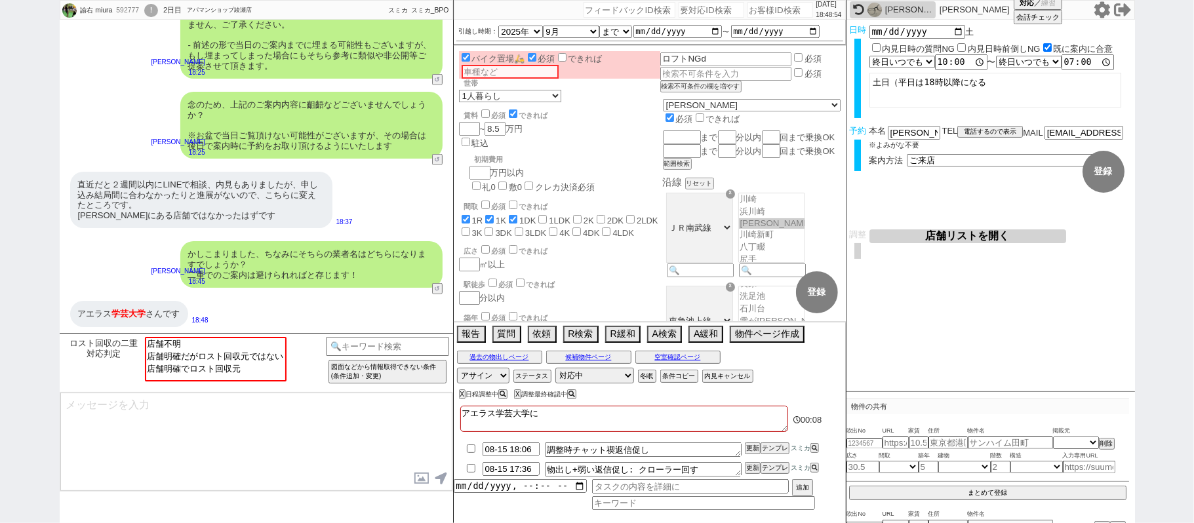
checkbox input "true"
checkbox input "false"
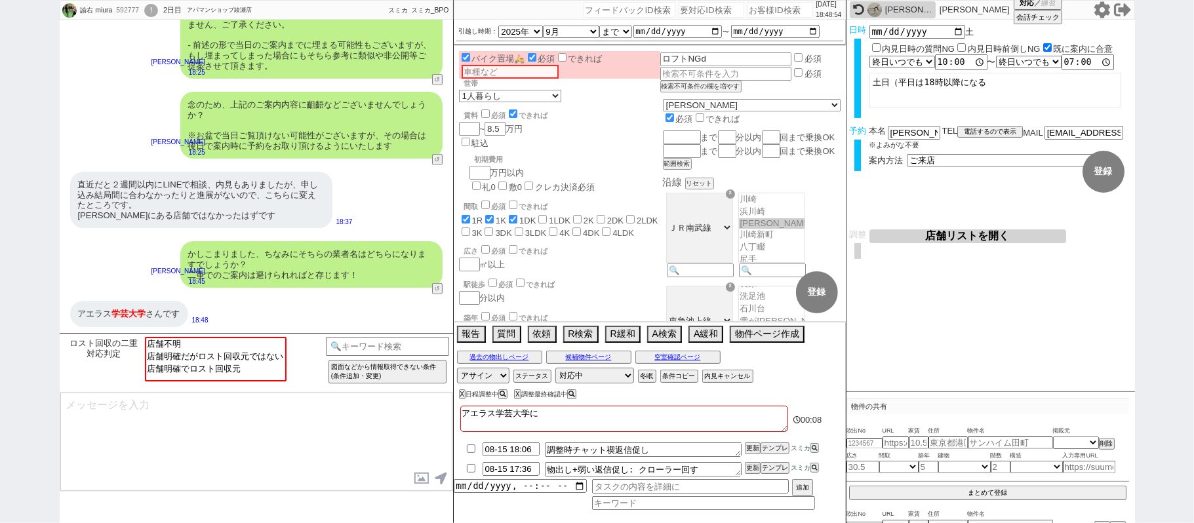
checkbox input "false"
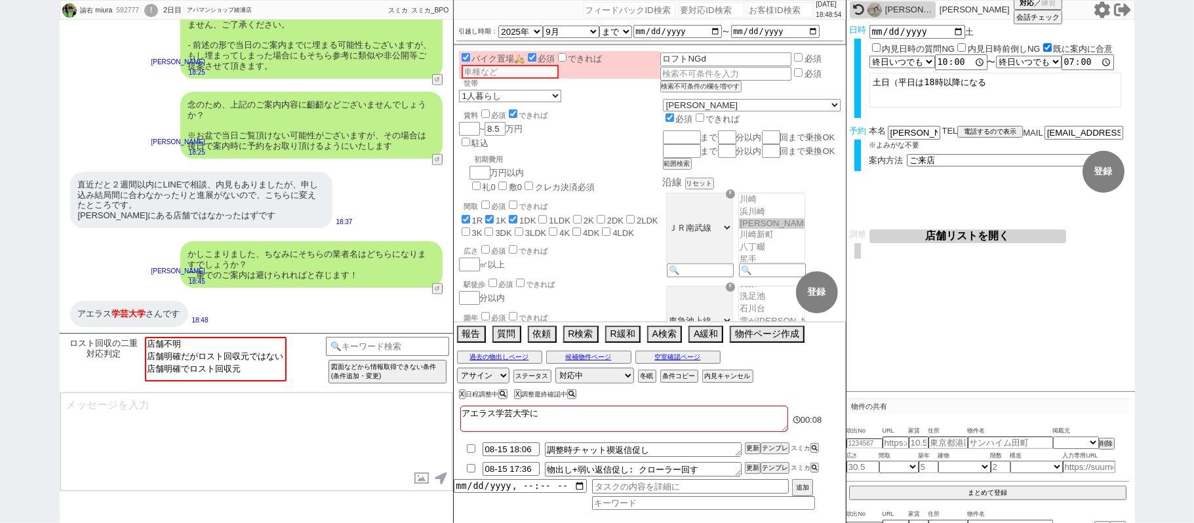
checkbox input "false"
type textarea "アエラス学芸大学にｒ"
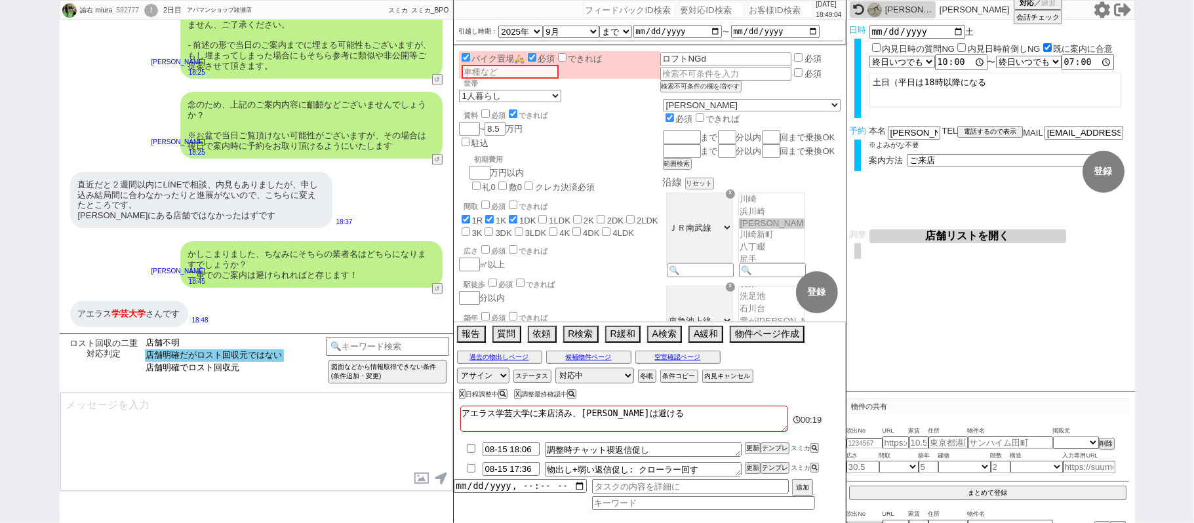
click at [224, 362] on option "店舗明確だがロスト回収元ではない" at bounding box center [214, 368] width 139 height 12
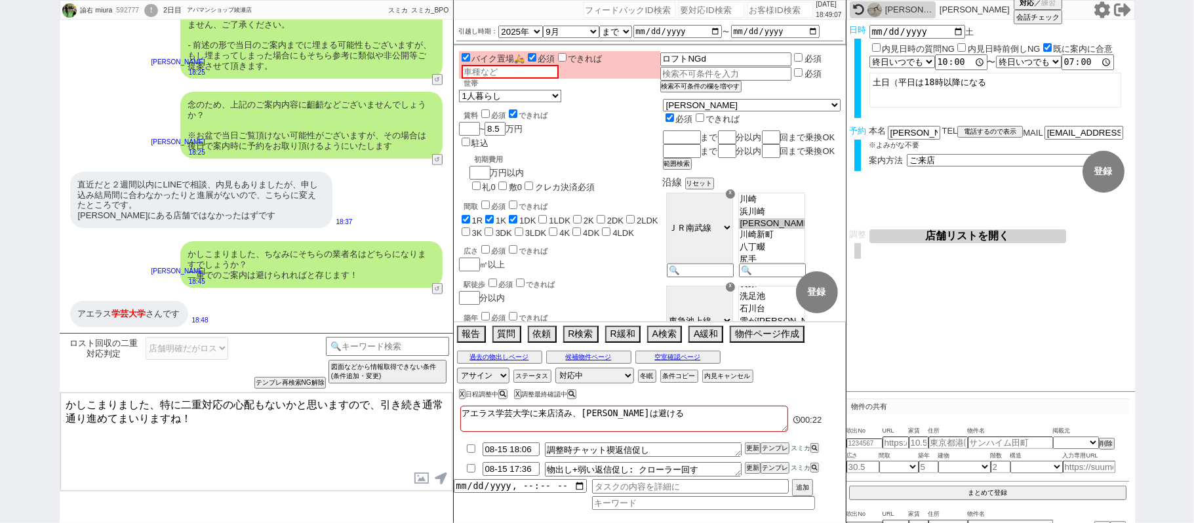
drag, startPoint x: 150, startPoint y: 404, endPoint x: 0, endPoint y: 326, distance: 169.2
click at [0, 344] on div "諭右 miura 592777 ! 0 2日目 アパマンショップ綾瀬店 冬眠中 自社客 スミカ スミカ_BPO チャット全表示 2025-08-14 店舗によ…" at bounding box center [597, 261] width 1194 height 523
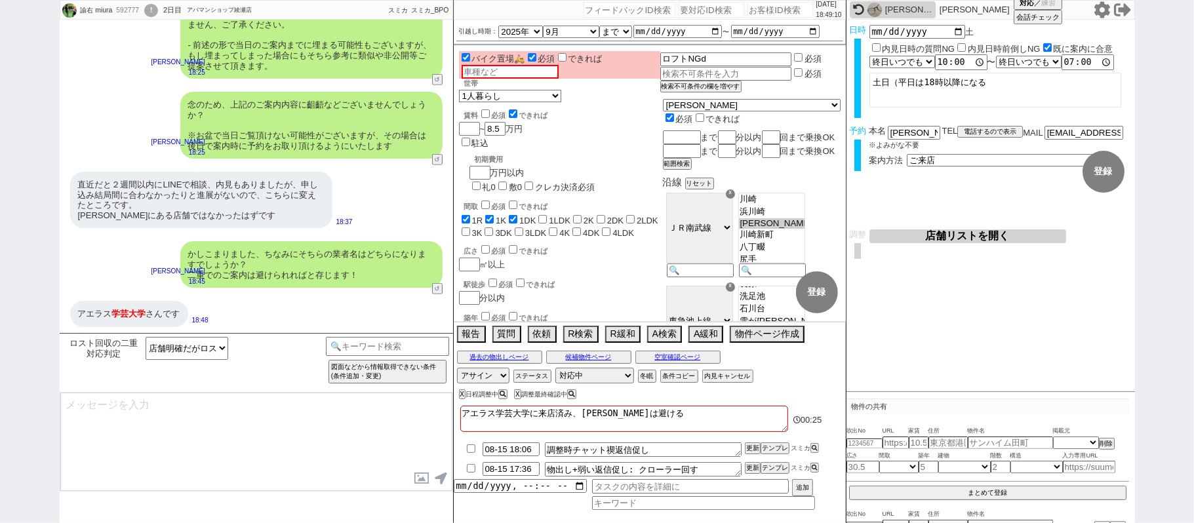
scroll to position [678, 0]
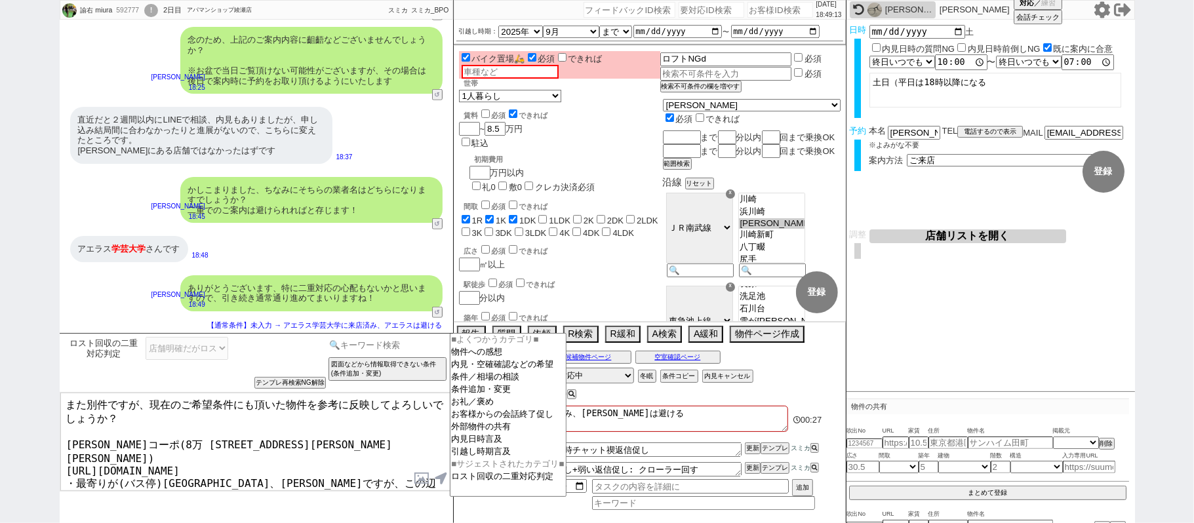
click at [355, 345] on input at bounding box center [388, 345] width 124 height 16
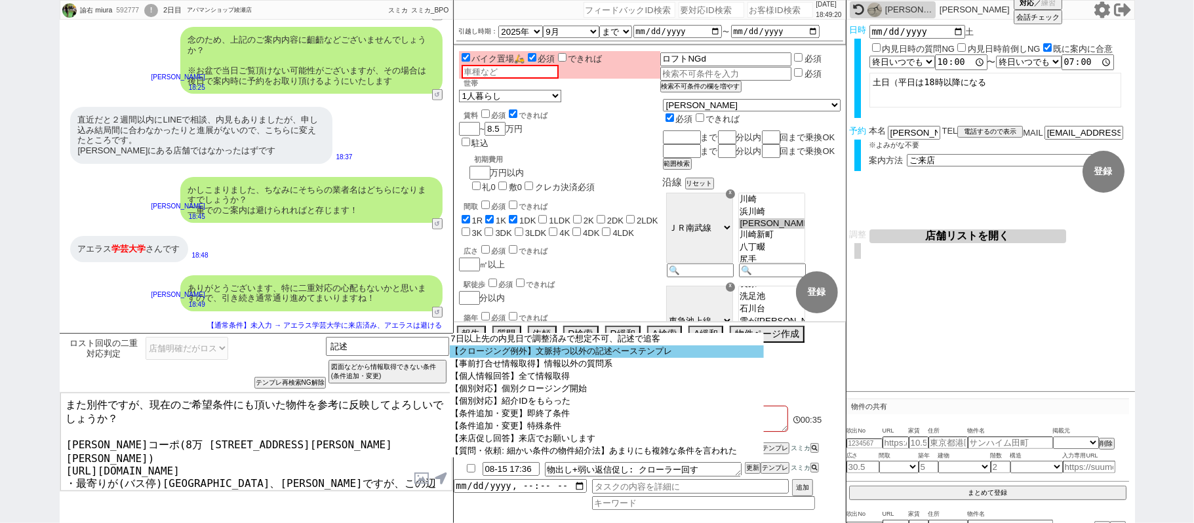
click at [598, 357] on option "【クロージング例外】文脈持つ以外の記述ベーステンプレ" at bounding box center [607, 352] width 314 height 12
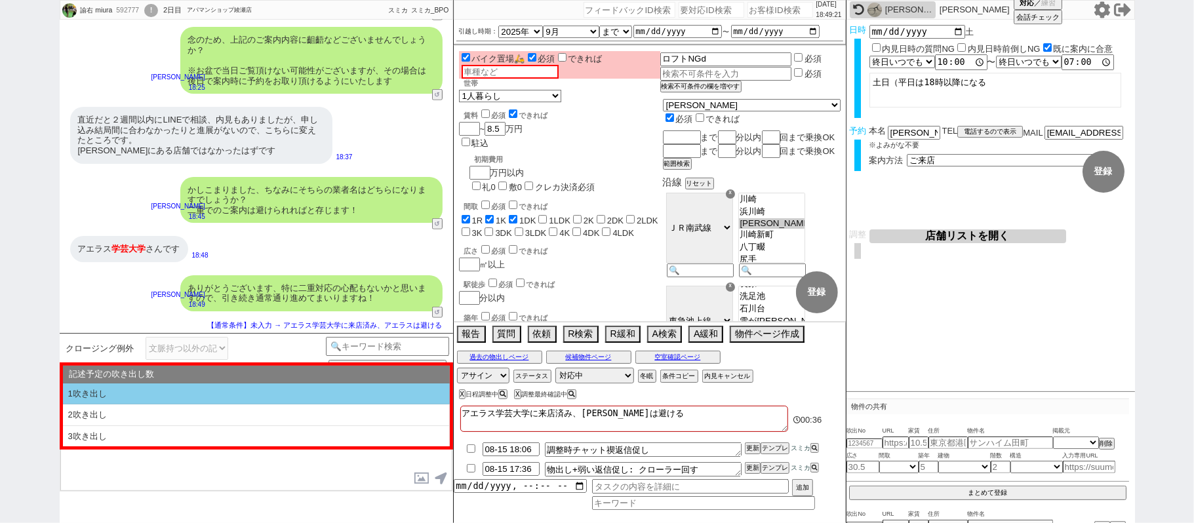
click at [200, 391] on li "1吹き出し" at bounding box center [256, 395] width 387 height 22
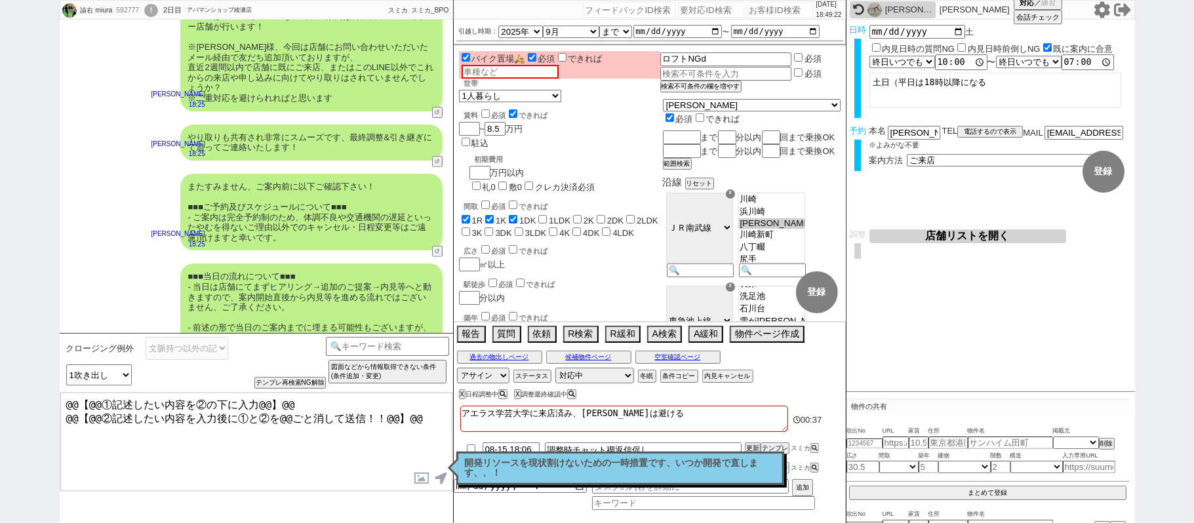
scroll to position [329, 0]
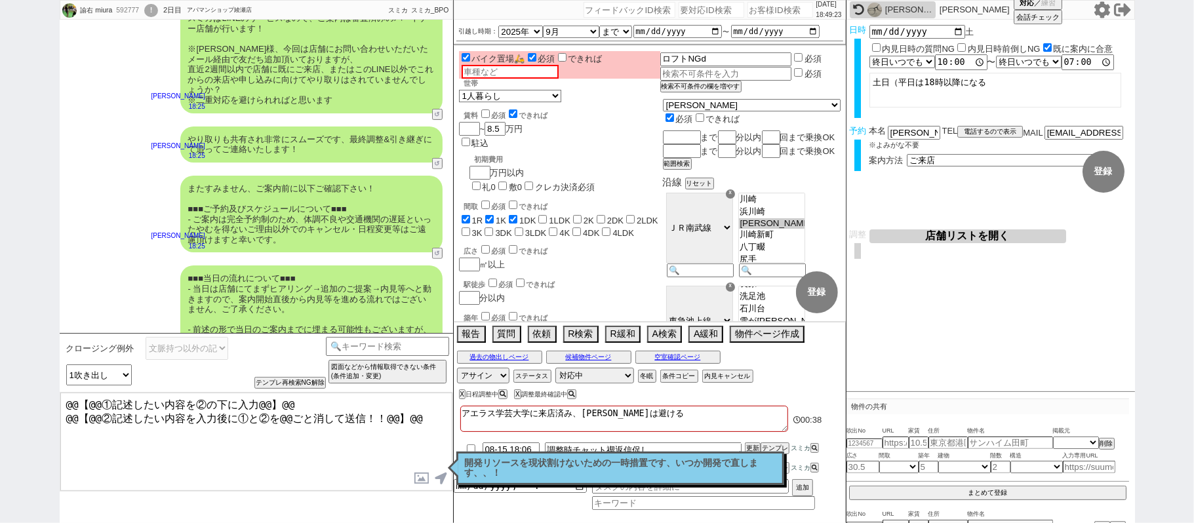
click at [441, 420] on textarea "@@【@@①記述したい内容を②の下に入力@@】@@ @@【@@②記述したい内容を入力後に①と②を@@ごと消して送信！！@@】@@" at bounding box center [256, 442] width 392 height 98
drag, startPoint x: 215, startPoint y: 206, endPoint x: 344, endPoint y: 211, distance: 128.6
click at [344, 211] on div "またすみません、ご案内前に以下ご確認下さい！ ■■■ご予約及びスケジュールについて■■■ - ご案内は完全予約制のため、体調不良や交通機関の遅延といったやむを…" at bounding box center [311, 214] width 262 height 77
copy div "ご予約及びスケジュールについて"
click at [234, 451] on textarea "@@【@@①記述したい内容を②の下に入力@@】@@ @@【@@②記述したい内容を入力後に①と②を@@ごと消して送信！！@@】@@ 先程の「」" at bounding box center [256, 442] width 392 height 98
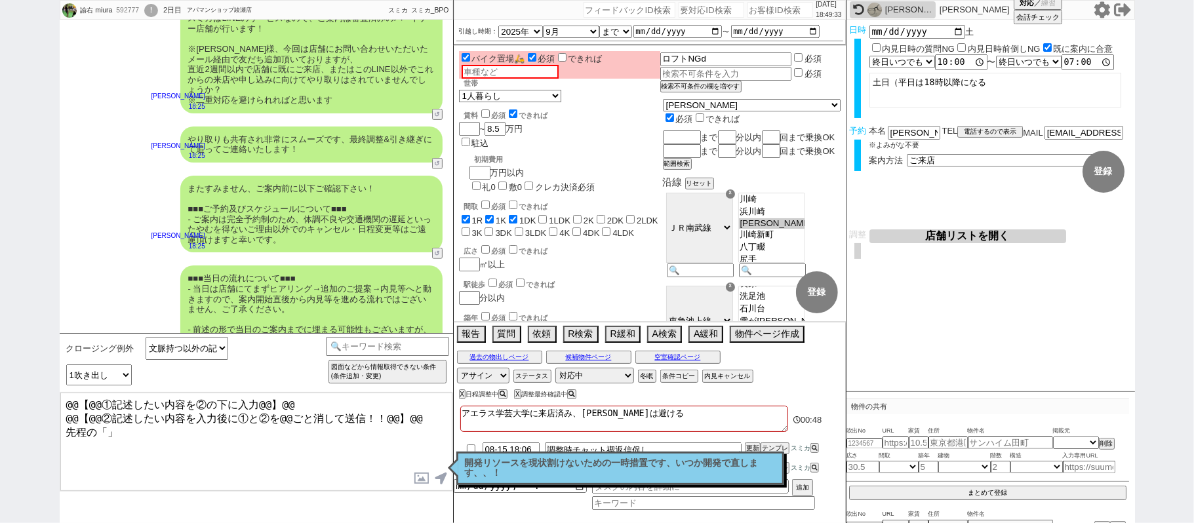
paste textarea "予約及びスケジュールについて"
drag, startPoint x: 211, startPoint y: 275, endPoint x: 289, endPoint y: 275, distance: 78.0
click at [289, 275] on div "■■■当日の流れについて■■■ - 当日は店舗にてまずヒアリング→追加のご提案→内見等へと動きますので、案内開始直後から内見等を進める流れではございません、ご…" at bounding box center [311, 315] width 262 height 98
copy div "当日の流れについて"
click at [367, 444] on textarea "@@【@@①記述したい内容を②の下に入力@@】@@ @@【@@②記述したい内容を入力後に①と②を@@ごと消して送信！！@@】@@ 先程の「ご予約及びスケジュー…" at bounding box center [256, 442] width 392 height 98
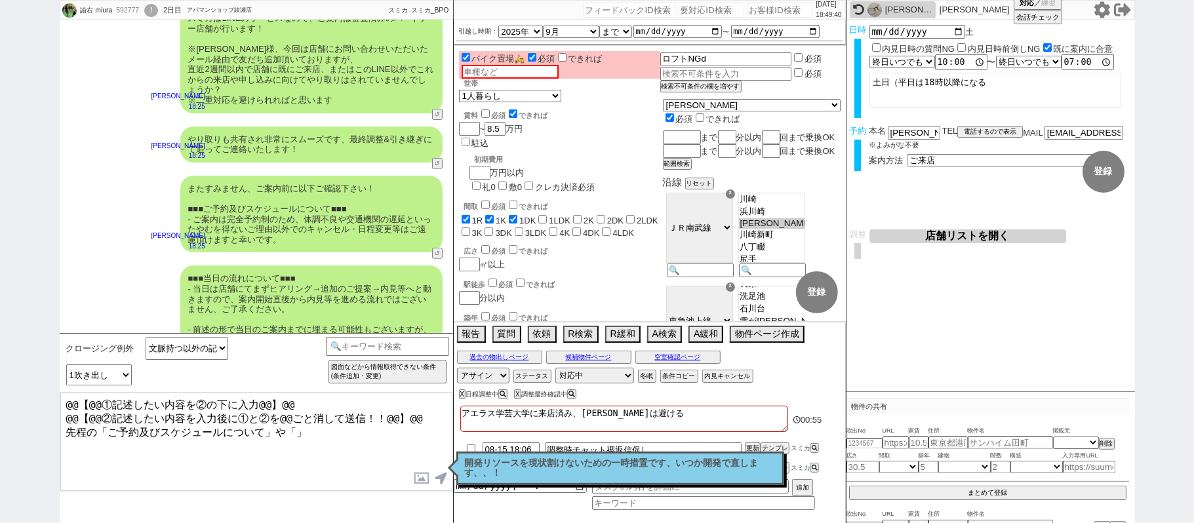
paste textarea "当日の流れについて"
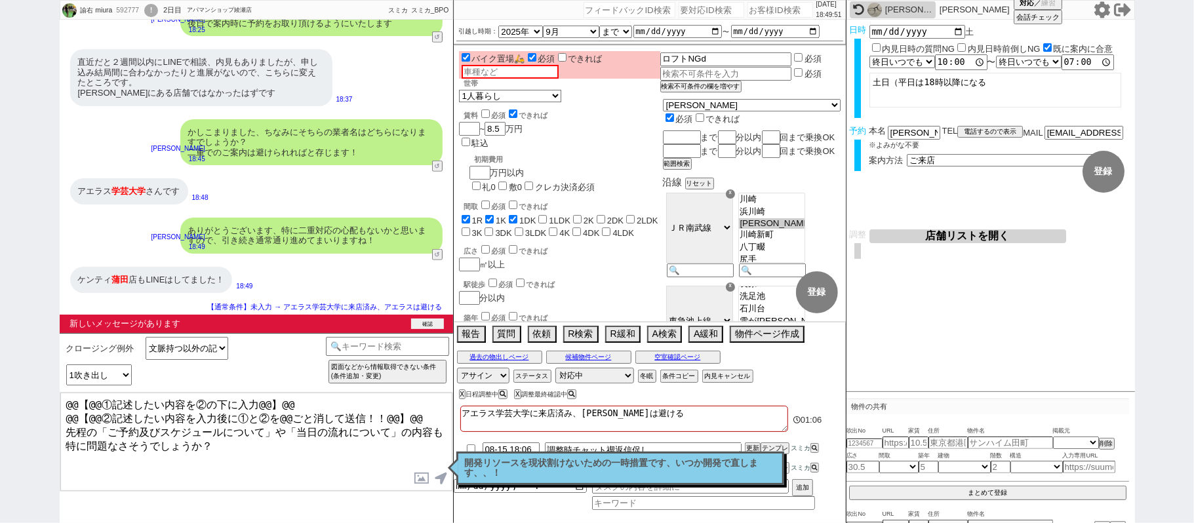
scroll to position [717, 0]
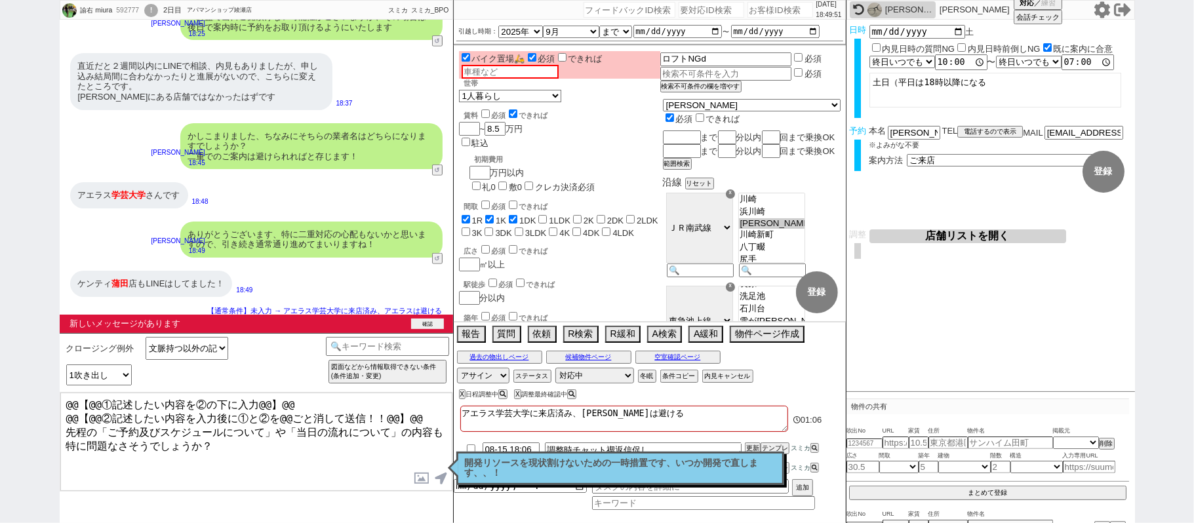
click at [433, 321] on button "確認" at bounding box center [427, 324] width 33 height 10
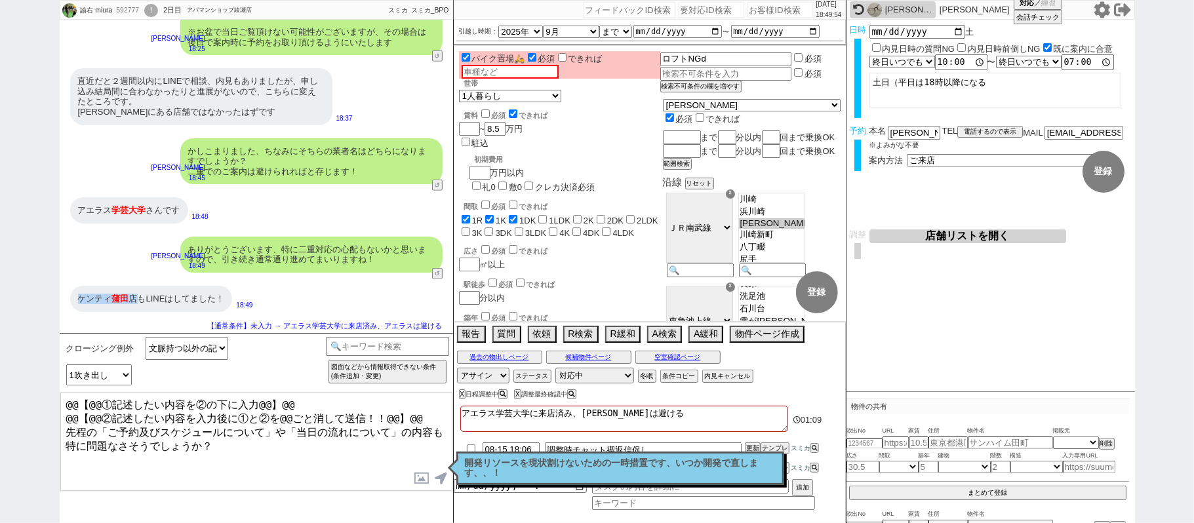
drag, startPoint x: 75, startPoint y: 295, endPoint x: 137, endPoint y: 294, distance: 62.3
click at [137, 294] on div "ケンティ 蒲田 店もLINEはしてました！" at bounding box center [151, 299] width 163 height 26
copy div "ケンティ 蒲田 店"
click at [532, 414] on textarea "アエラス学芸大学に来店済み、アエラスは避ける" at bounding box center [624, 419] width 328 height 26
click at [462, 412] on textarea "アエラス学芸大学に来店済み、アエラスは避ける" at bounding box center [624, 419] width 328 height 26
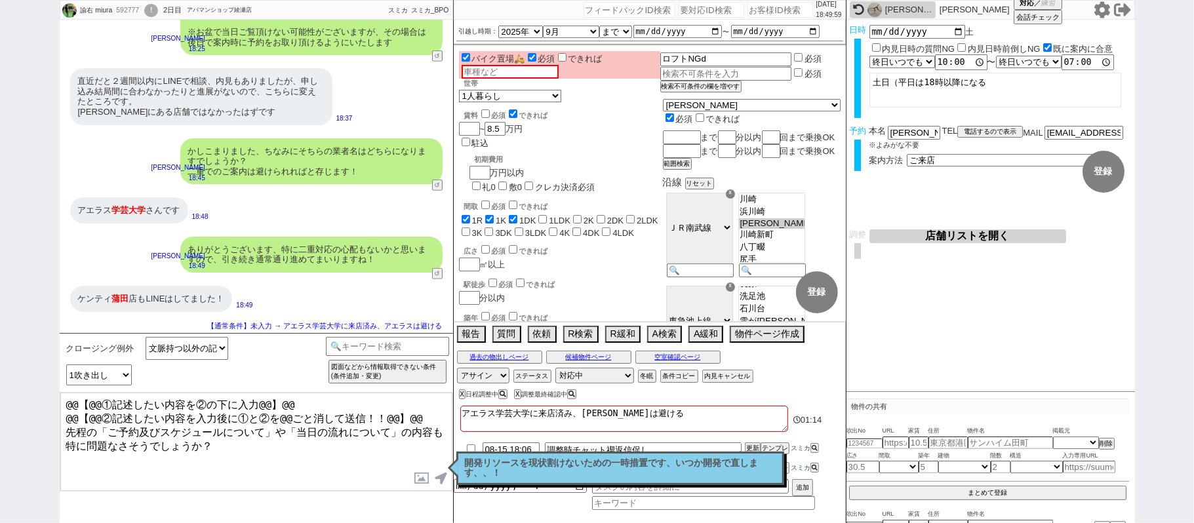
paste textarea "ケンティ蒲田店"
drag, startPoint x: 428, startPoint y: 415, endPoint x: 0, endPoint y: 216, distance: 472.1
click at [0, 276] on div "諭右 miura 592777 ! 0 2日目 アパマンショップ綾瀬店 冬眠中 自社客 スミカ スミカ_BPO チャット全表示 2025-08-14 わかりま…" at bounding box center [597, 261] width 1194 height 523
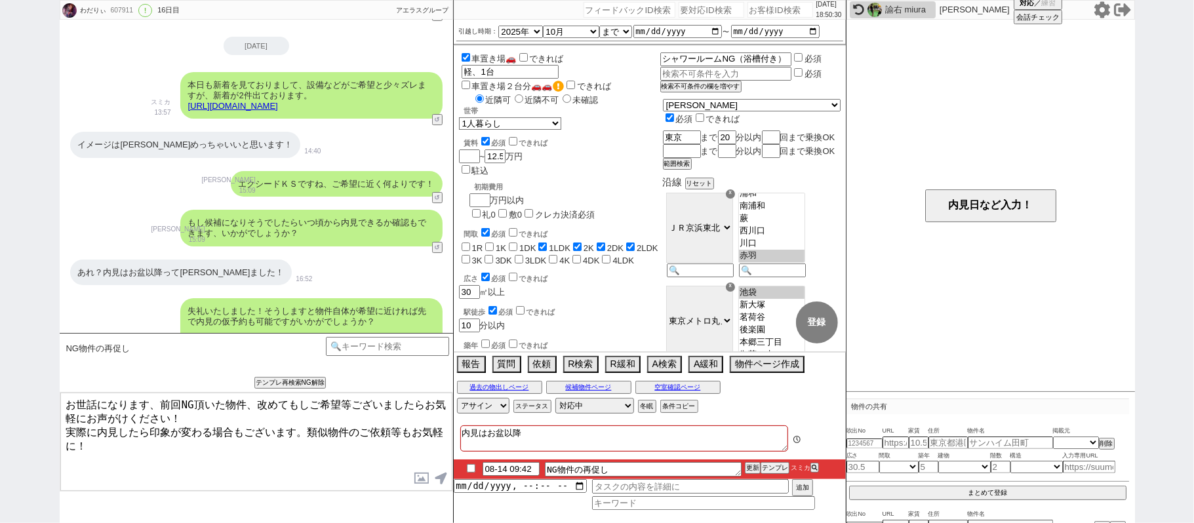
scroll to position [206, 0]
click at [858, 12] on icon at bounding box center [858, 9] width 11 height 11
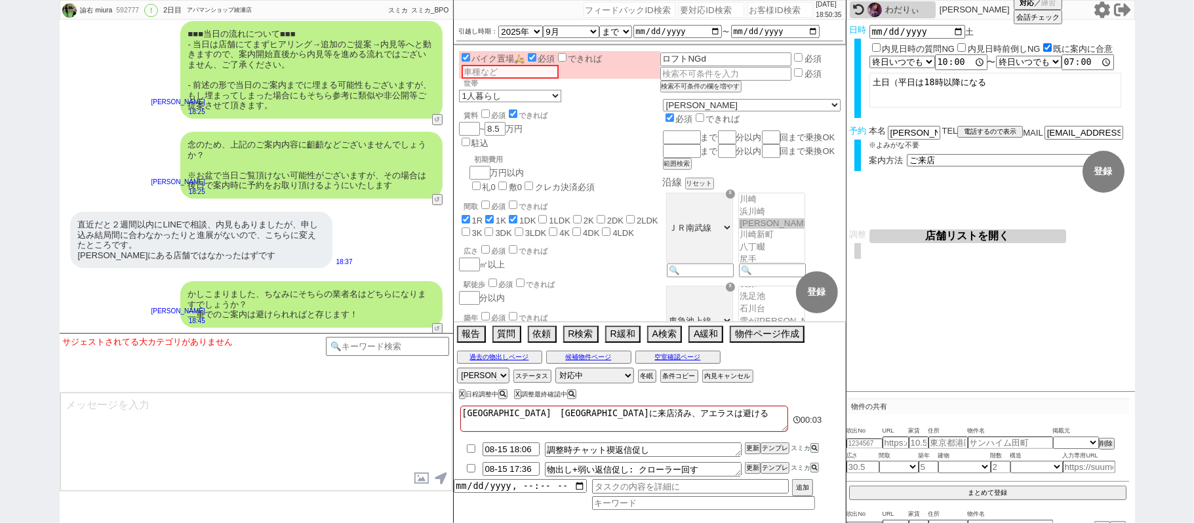
scroll to position [6988, 0]
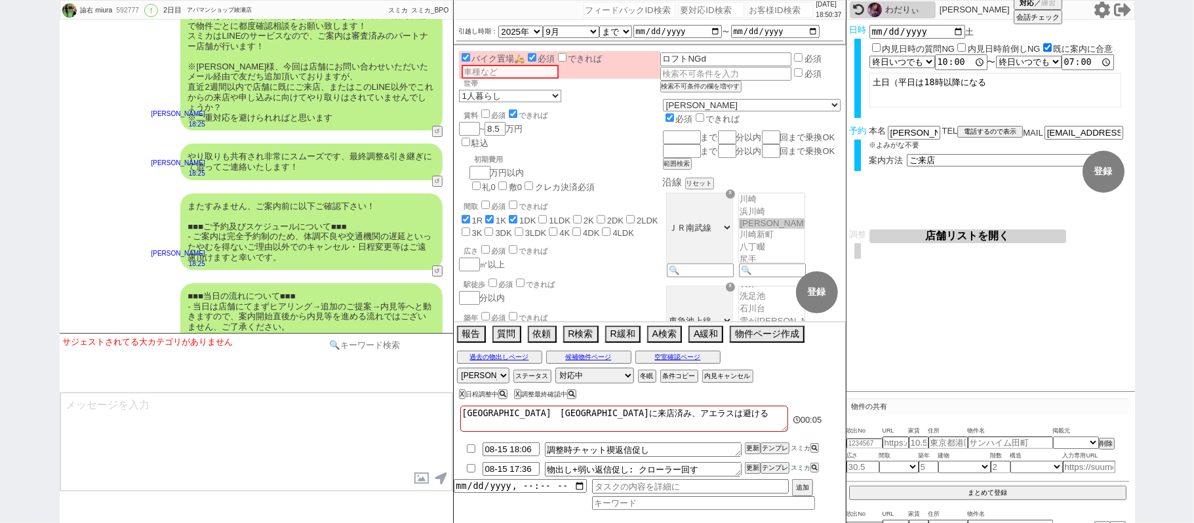
click at [394, 344] on input at bounding box center [388, 345] width 124 height 16
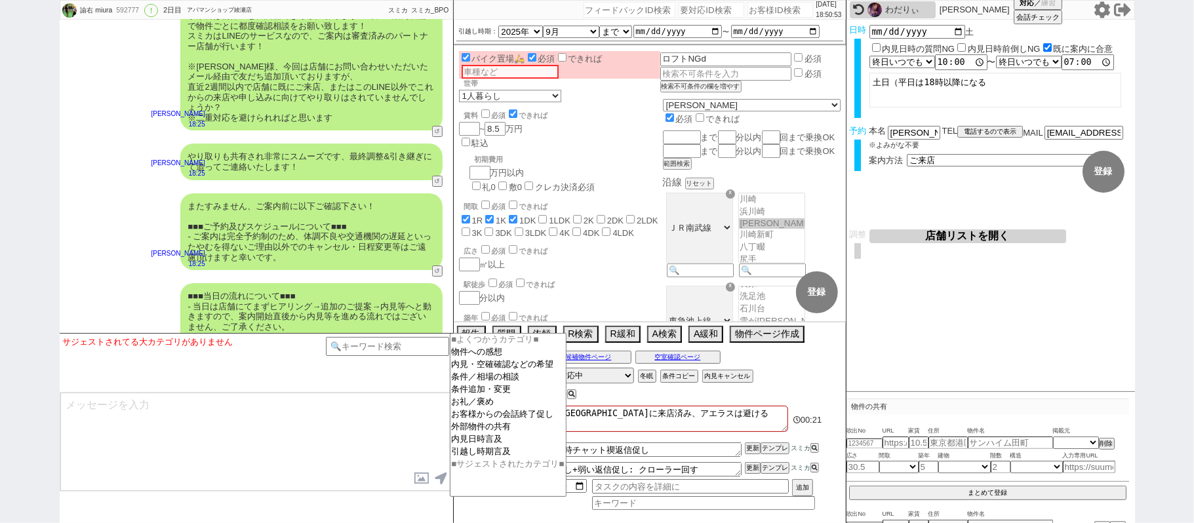
click at [771, 13] on input "number" at bounding box center [781, 10] width 66 height 16
paste input "605621"
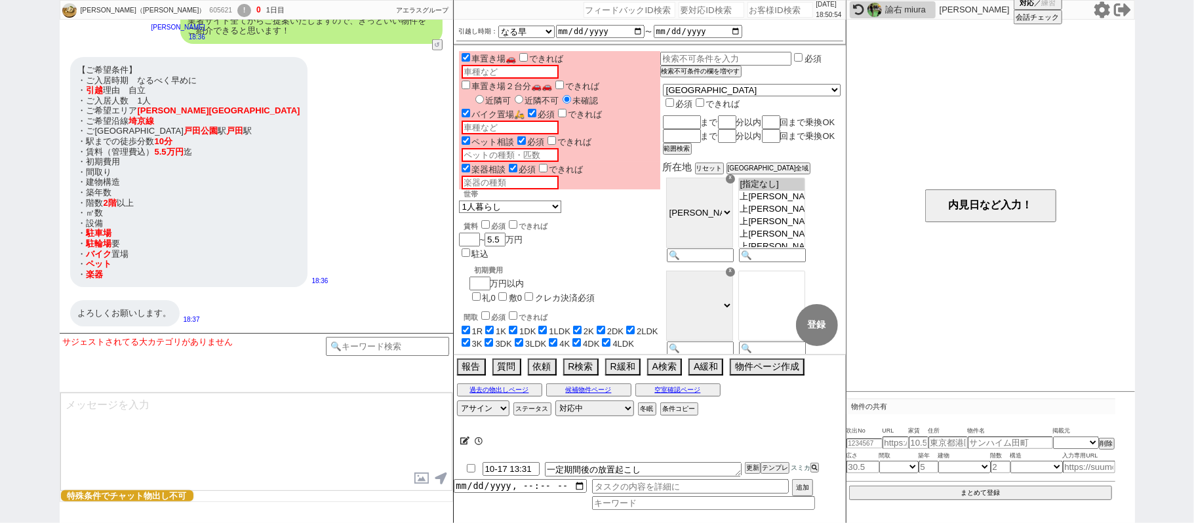
scroll to position [124, 0]
click at [237, 9] on div "!" at bounding box center [244, 10] width 14 height 13
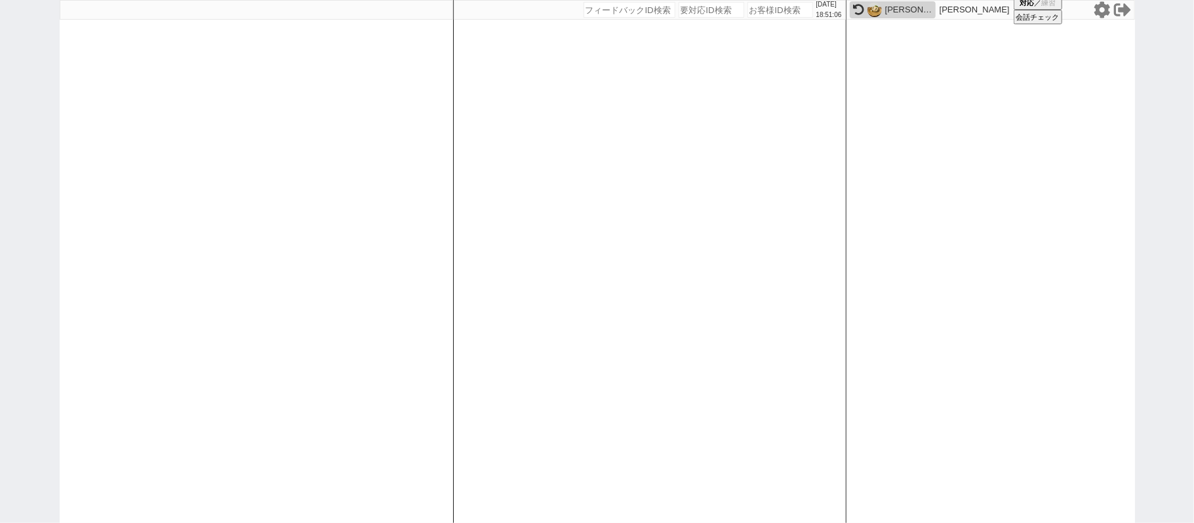
click at [905, 8] on div "奥墨 拓美（おくずみ たくみ）" at bounding box center [908, 10] width 47 height 10
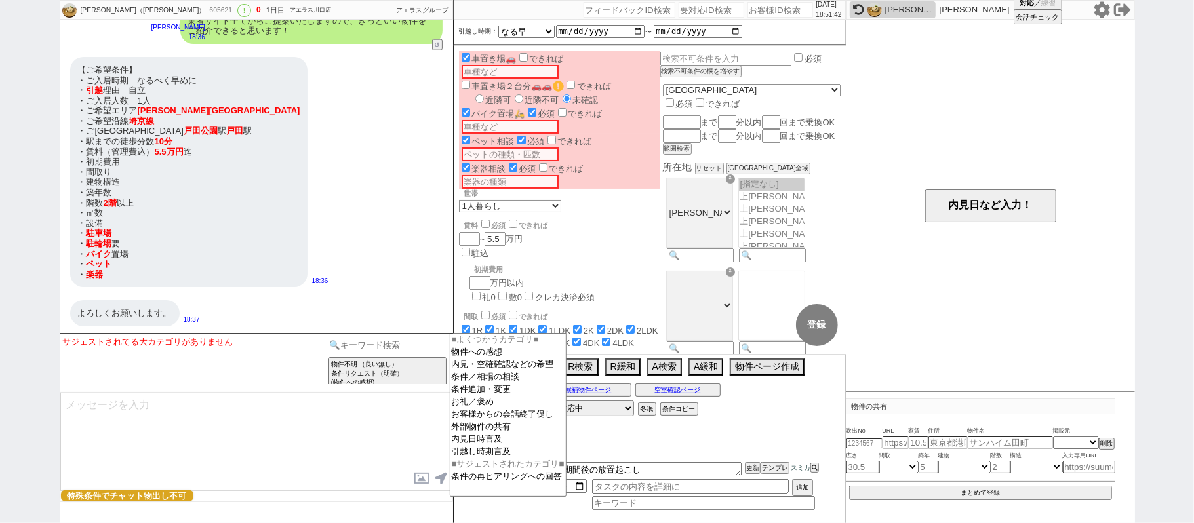
click at [365, 345] on input at bounding box center [388, 345] width 124 height 16
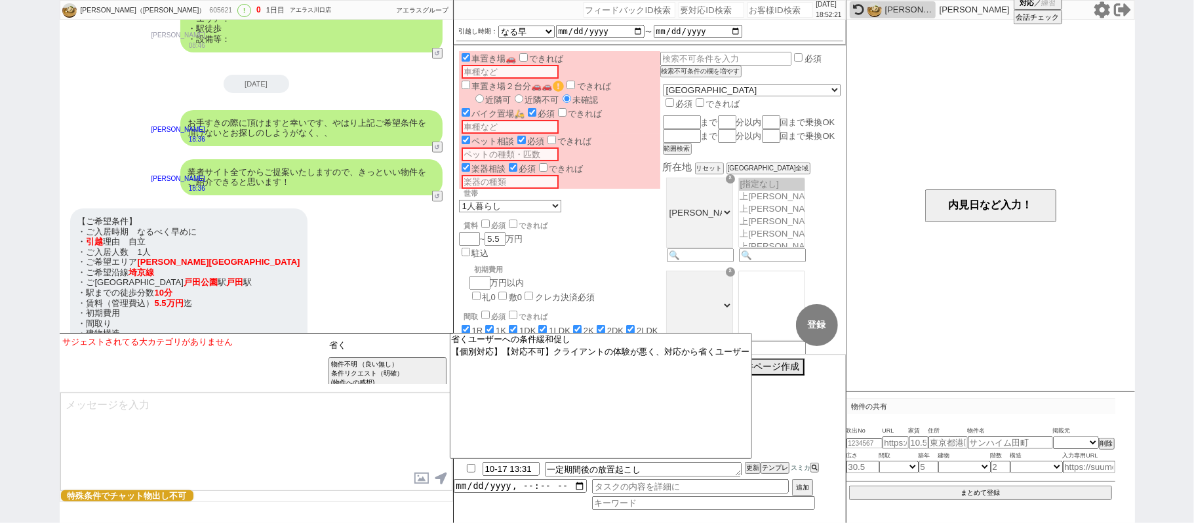
scroll to position [1222, 0]
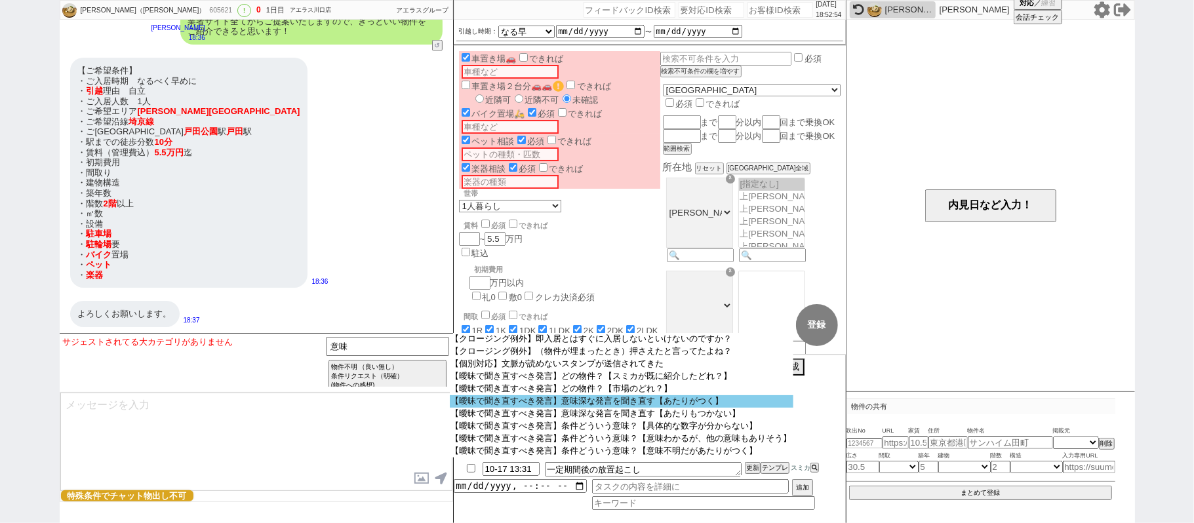
click at [544, 407] on option "【曖昧で聞き直すべき発言】意味深な発言を聞き直す【あたりがつく】" at bounding box center [622, 401] width 344 height 12
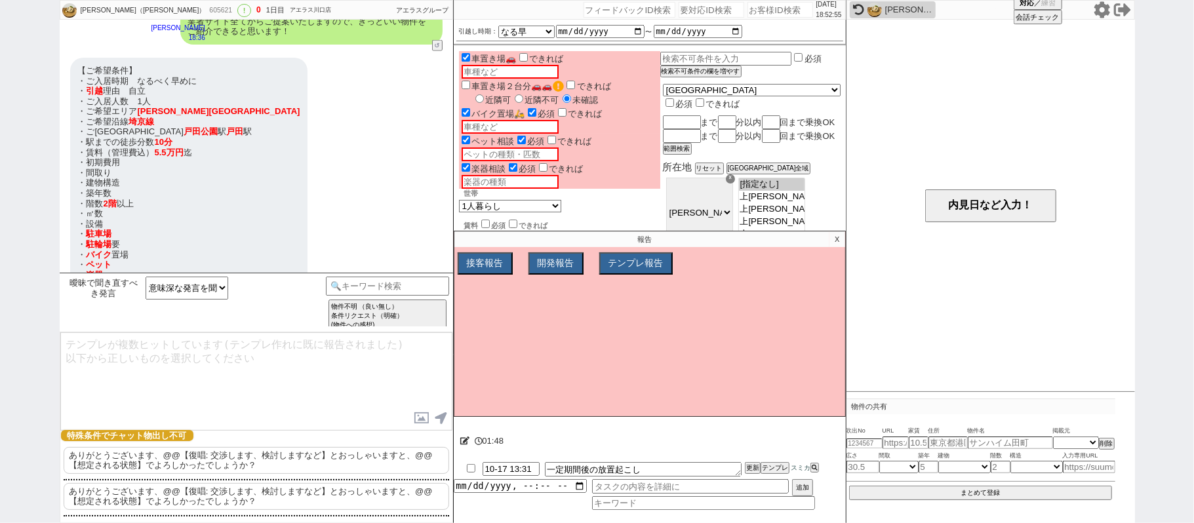
click at [180, 447] on p "ありがとうございます、@@【復唱: 交渉します、検討しますなど】とおっしゃいますと、@@【想定される状態】でよろしかったでしょうか？" at bounding box center [257, 460] width 386 height 27
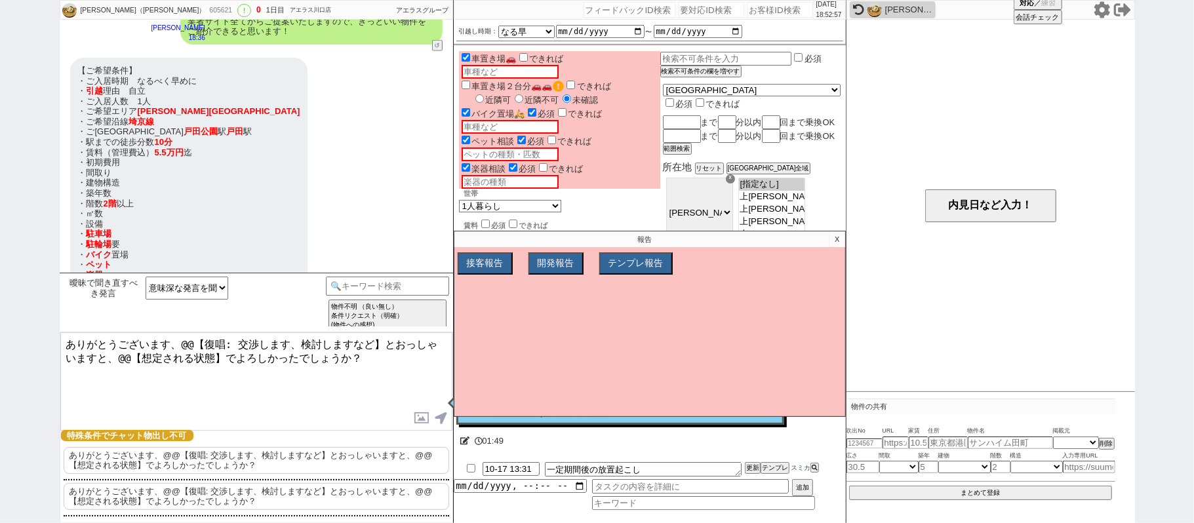
drag, startPoint x: 180, startPoint y: 338, endPoint x: 489, endPoint y: 366, distance: 310.1
click at [489, 366] on div "奥墨 拓美（おくずみ たくみ） 605621 ! 0 1日目 アエラス川口店 冬眠中 自社客 アエラスグループ スミカ_BPO チャット全表示 2025-07…" at bounding box center [597, 261] width 1075 height 523
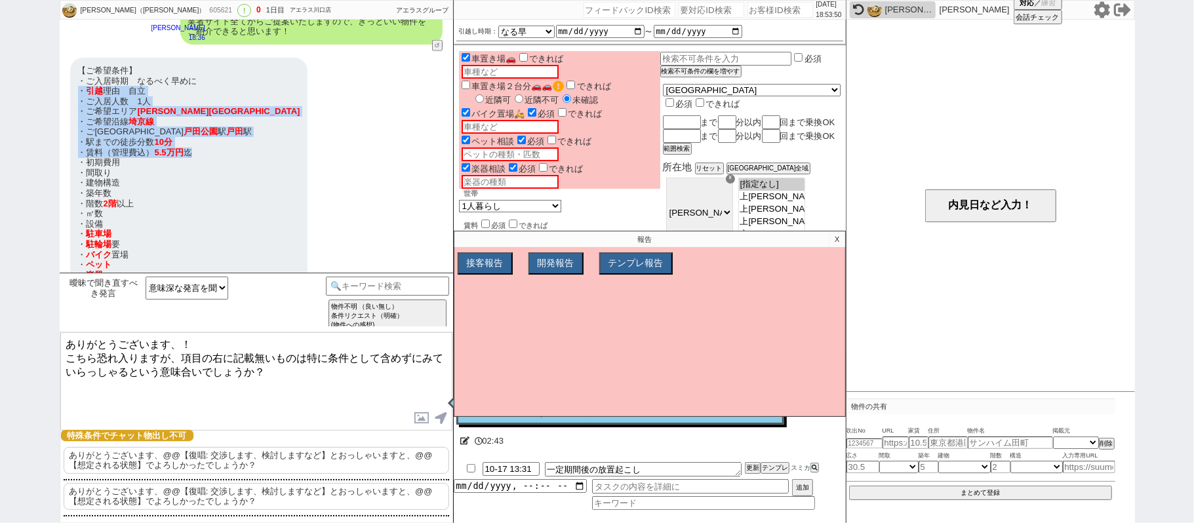
drag, startPoint x: 77, startPoint y: 89, endPoint x: 210, endPoint y: 148, distance: 145.6
click at [210, 148] on div "【ご希望条件】 ・ご入居時期　なるべく早めに ・ 引越 理由　自立 ・ご入居人数　1人 ・ご希望エリア　 戸田市 ・ご希望沿線　 埼京線 ・ご希望駅　 戸田公…" at bounding box center [189, 173] width 238 height 230
copy div "・ 引越 理由　自立 ・ご入居人数　1人 ・ご希望エリア　 戸田市 ・ご希望沿線　 埼京線 ・ご希望駅　 戸田公園 駅　 戸田 駅 ・駅までの徒歩分数　 10…"
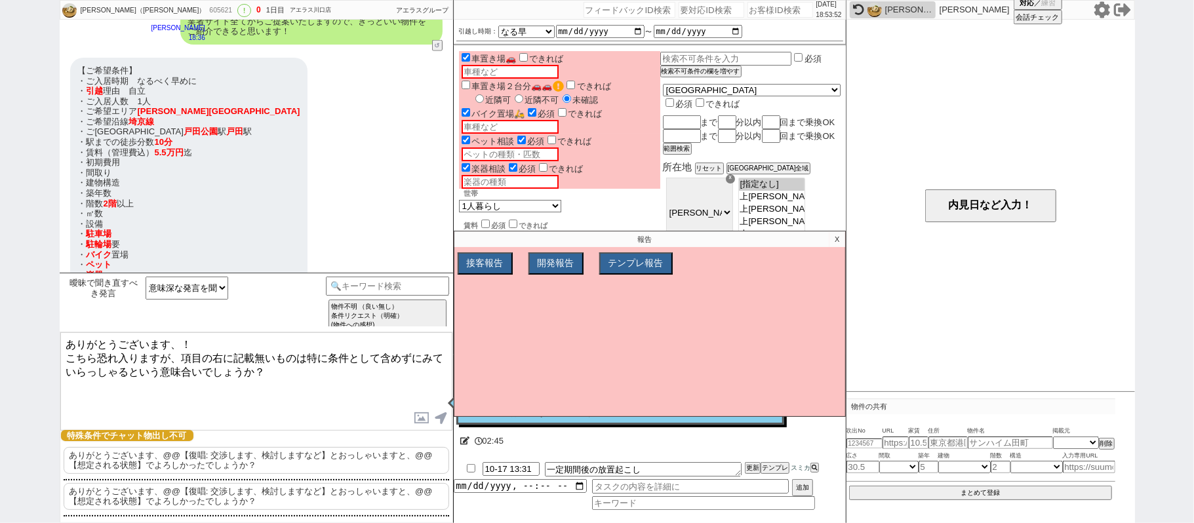
click at [150, 389] on textarea "ありがとうございます、！ こちら恐れ入りますが、項目の右に記載無いものは特に条件として含めずにみていらっしゃるという意味合いでしょうか？" at bounding box center [256, 381] width 392 height 98
paste textarea "・引越理由　自立 ・ご入居人数　1人 ・ご希望エリア　戸田市 ・ご希望沿線　埼京線 ・ご希望駅　戸田公園駅　戸田駅 ・駅までの徒歩分数　10分 ・賃料（管理費…"
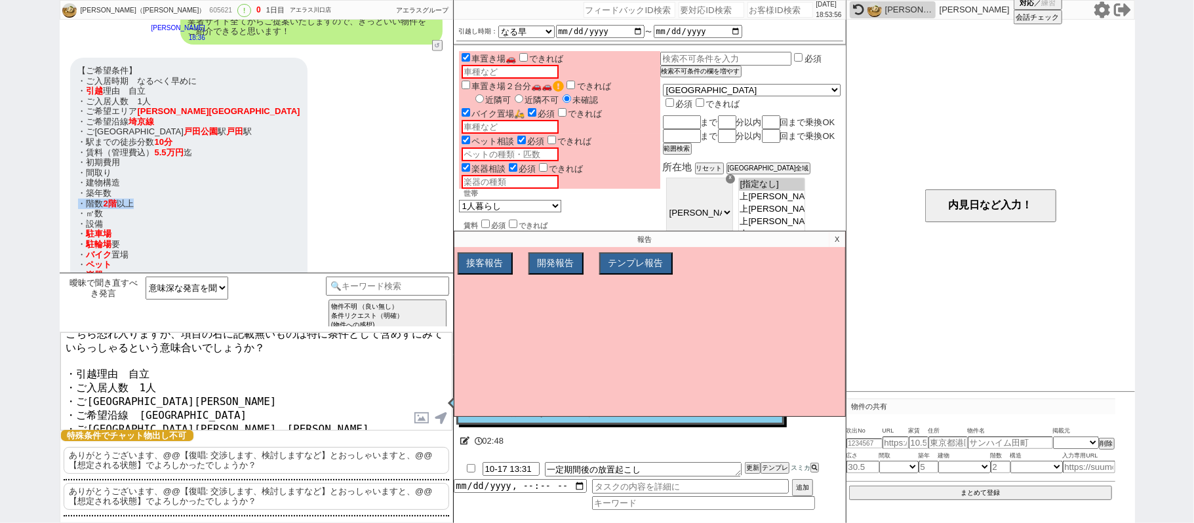
drag, startPoint x: 106, startPoint y: 199, endPoint x: 148, endPoint y: 199, distance: 42.6
click at [148, 199] on div "【ご希望条件】 ・ご入居時期　なるべく早めに ・ 引越 理由　自立 ・ご入居人数　1人 ・ご希望エリア　 戸田市 ・ご希望沿線　 埼京線 ・ご希望駅　 戸田公…" at bounding box center [189, 173] width 238 height 230
copy div "・階数　 2階 以上"
click at [233, 420] on textarea "ありがとうございます、！ こちら恐れ入りますが、項目の右に記載無いものは特に条件として含めずにみていらっしゃるという意味合いでしょうか？ ・引越理由　自立 ・…" at bounding box center [256, 381] width 392 height 98
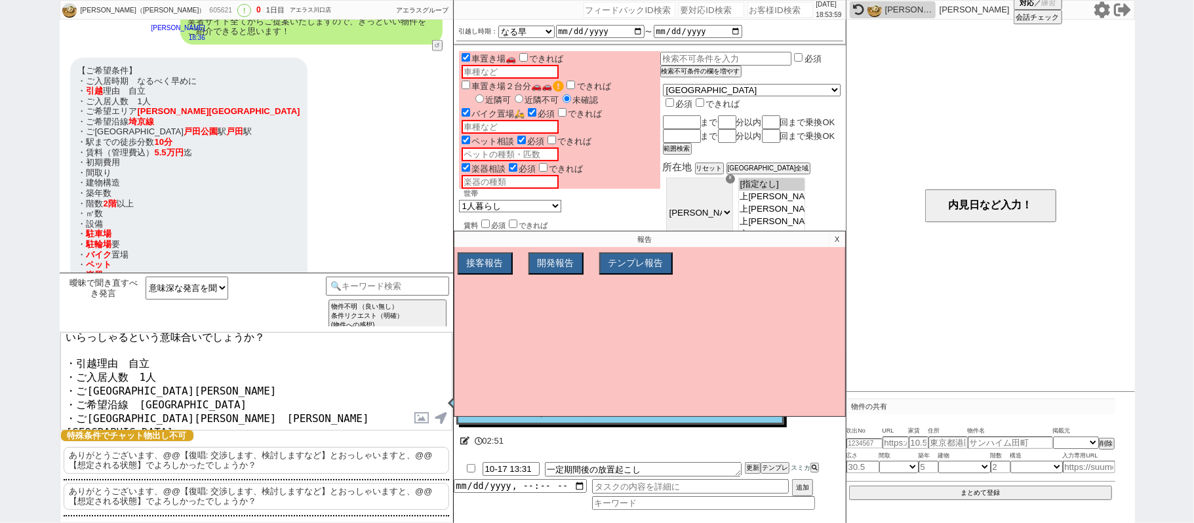
paste textarea "・階数　2階以上"
drag, startPoint x: 79, startPoint y: 243, endPoint x: 132, endPoint y: 241, distance: 52.5
click at [132, 241] on div "【ご希望条件】 ・ご入居時期　なるべく早めに ・ 引越 理由　自立 ・ご入居人数　1人 ・ご希望エリア　 戸田市 ・ご希望沿線　 埼京線 ・ご希望駅　 戸田公…" at bounding box center [189, 173] width 238 height 230
copy div "・ 駐輪場 　要"
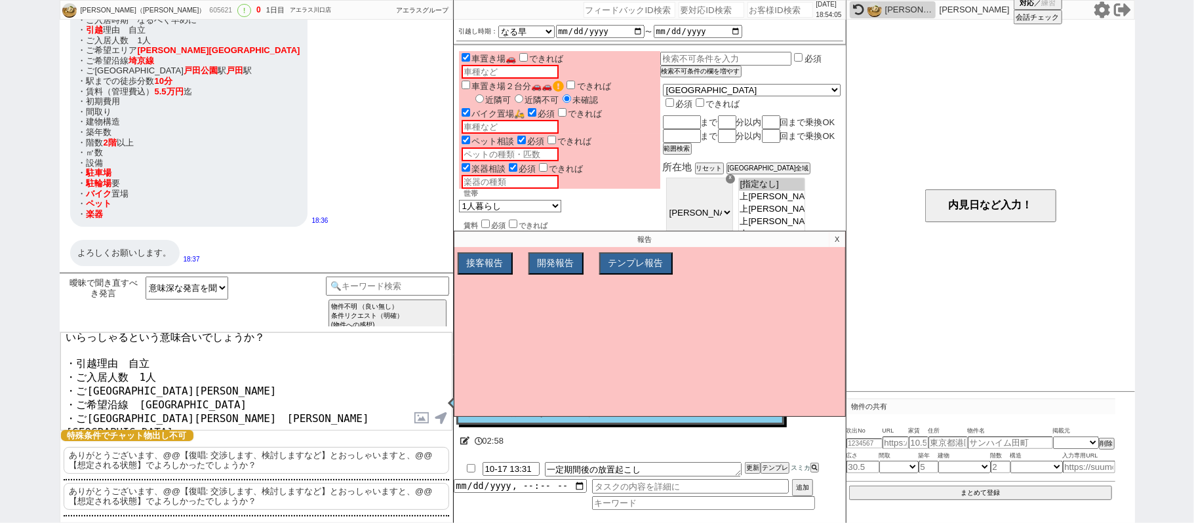
click at [231, 421] on textarea "ありがとうございます、！ こちら恐れ入りますが、項目の右に記載無いものは特に条件として含めずにみていらっしゃるという意味合いでしょうか？ ・引越理由　自立 ・…" at bounding box center [256, 381] width 392 height 98
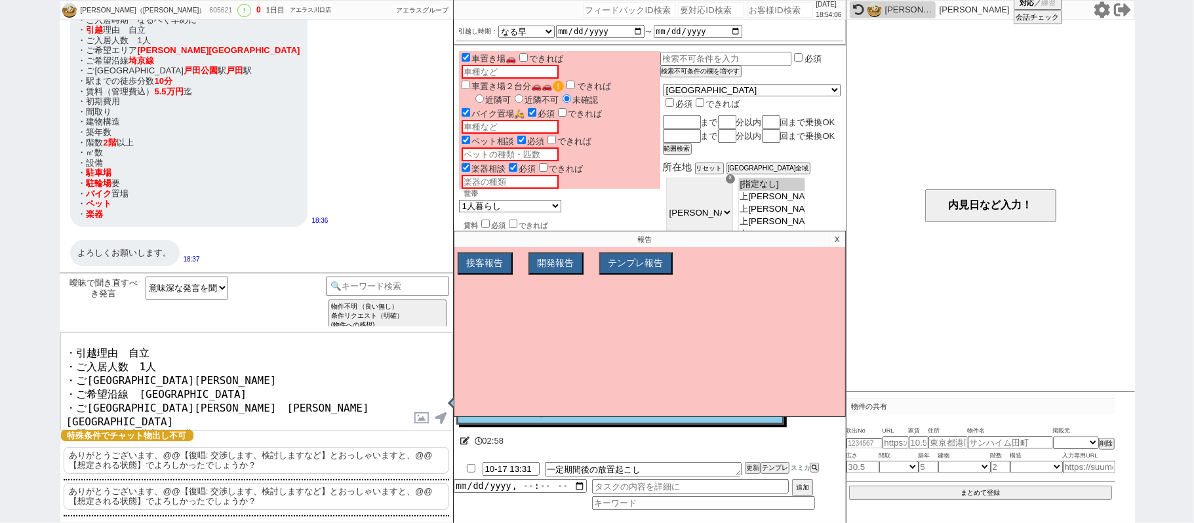
paste textarea "・駐輪場　要"
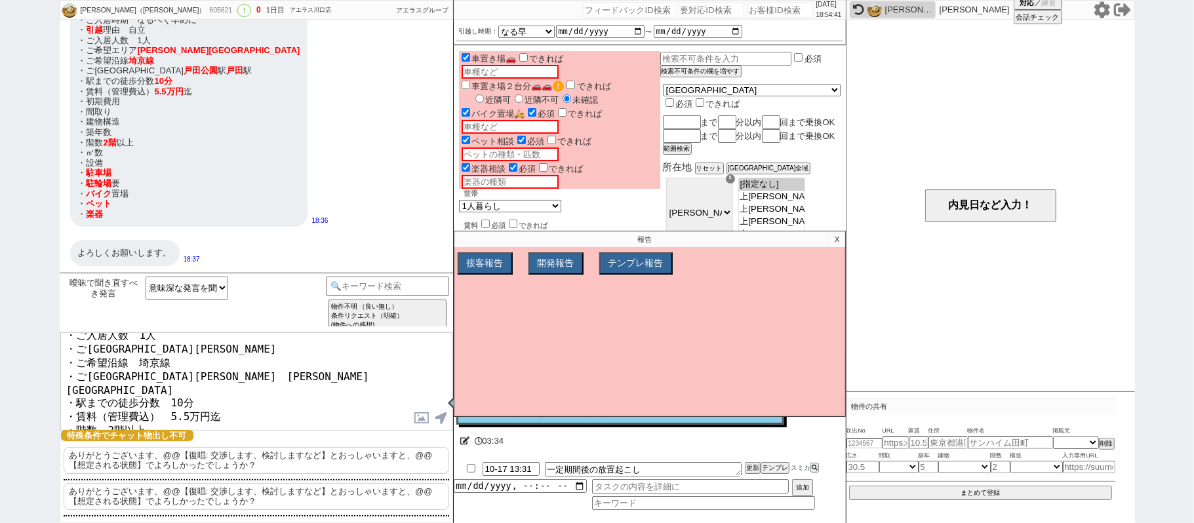
scroll to position [0, 0]
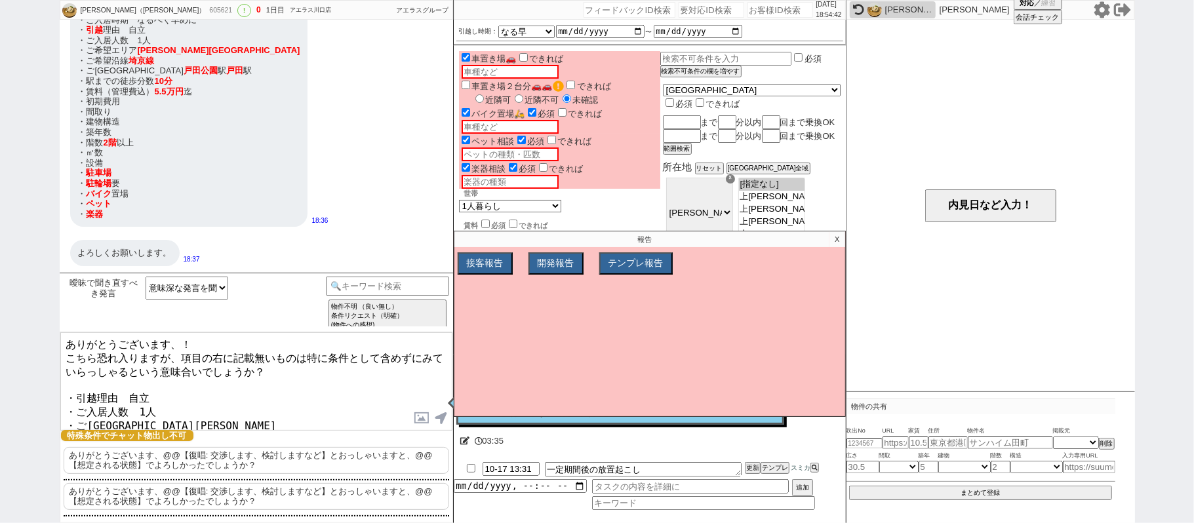
click at [273, 363] on textarea "ありがとうございます、！ こちら恐れ入りますが、項目の右に記載無いものは特に条件として含めずにみていらっしゃるという意味合いでしょうか？ ・引越理由　自立 ・…" at bounding box center [256, 381] width 392 height 98
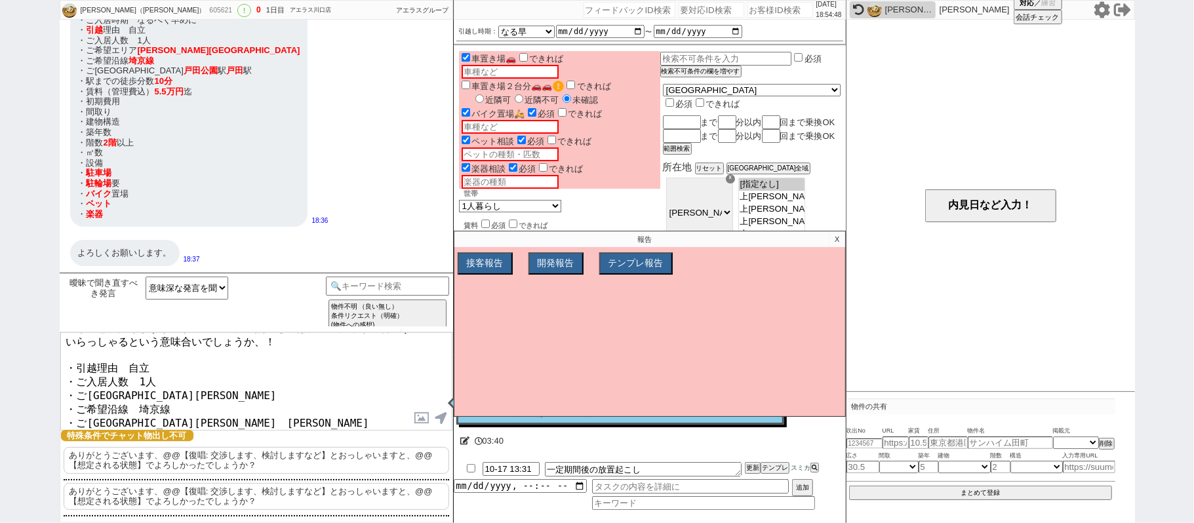
scroll to position [81, 0]
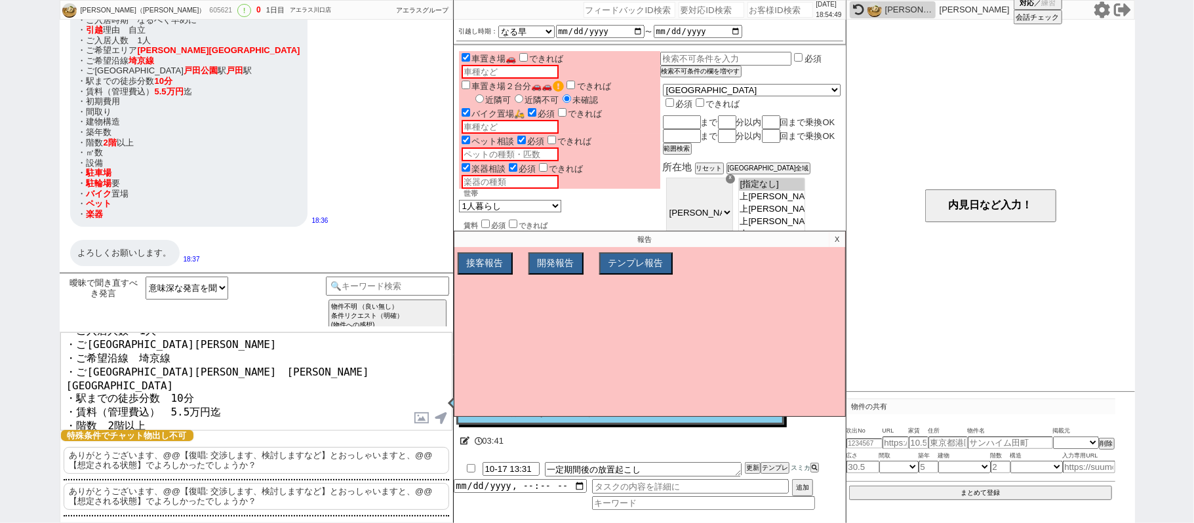
click at [286, 399] on textarea "ありがとうございます。 こちら恐れ入りますが、項目の右に記載無いものは特に条件として含めずにみていらっしゃるという意味合いでしょうか、！ ・引越理由　自立 ・…" at bounding box center [256, 381] width 392 height 98
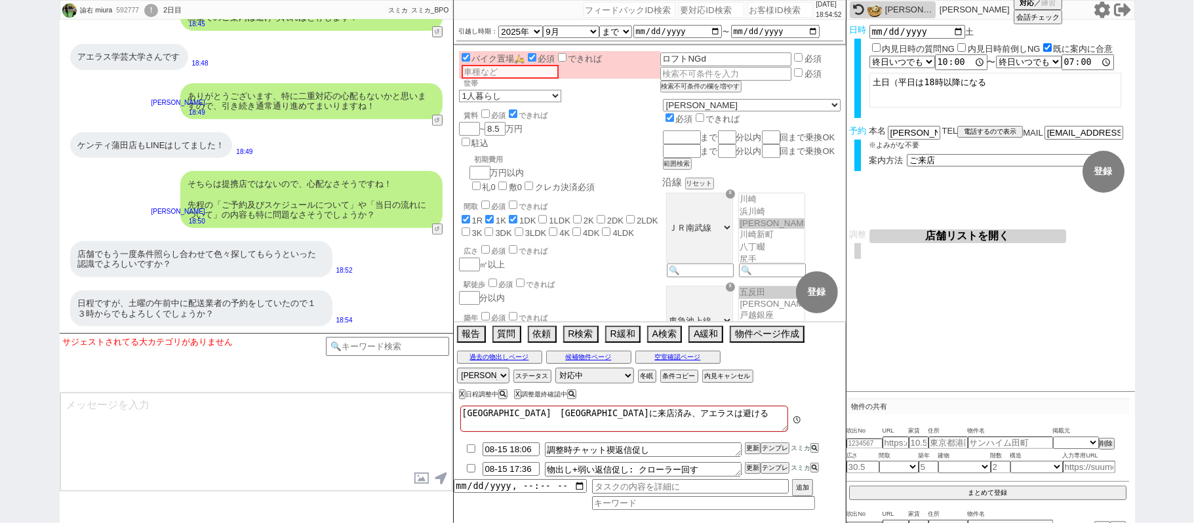
scroll to position [69, 0]
click at [872, 10] on img at bounding box center [875, 10] width 14 height 14
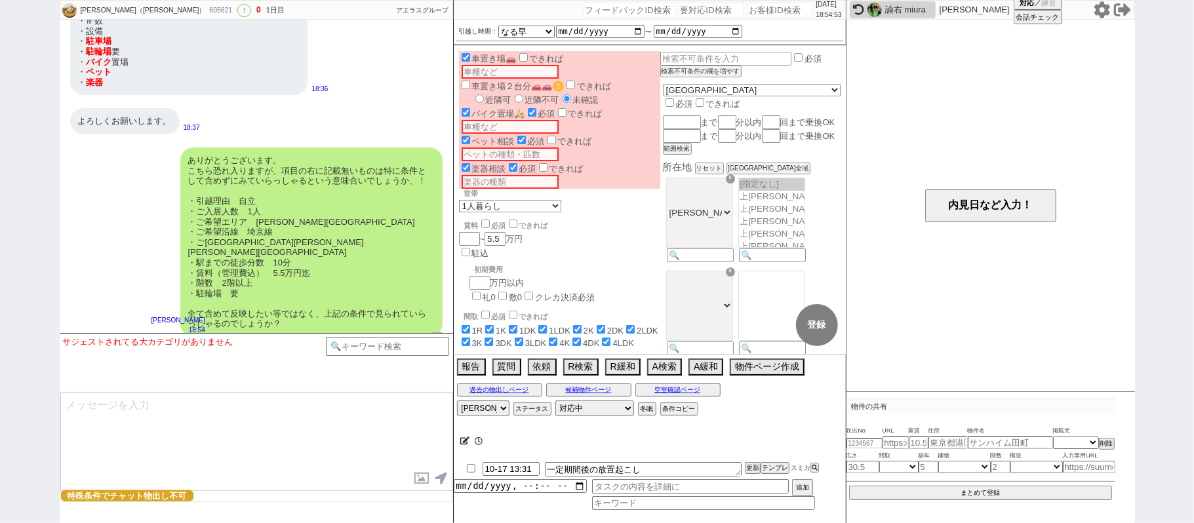
scroll to position [124, 0]
click at [488, 415] on select "アサイン 黒澤沙由里 松井健太朗 廣瀬晶子 真鍋ひとみ" at bounding box center [483, 409] width 52 height 16
click at [457, 403] on select "アサイン 黒澤沙由里 松井健太朗 廣瀬晶子 真鍋ひとみ" at bounding box center [483, 409] width 52 height 16
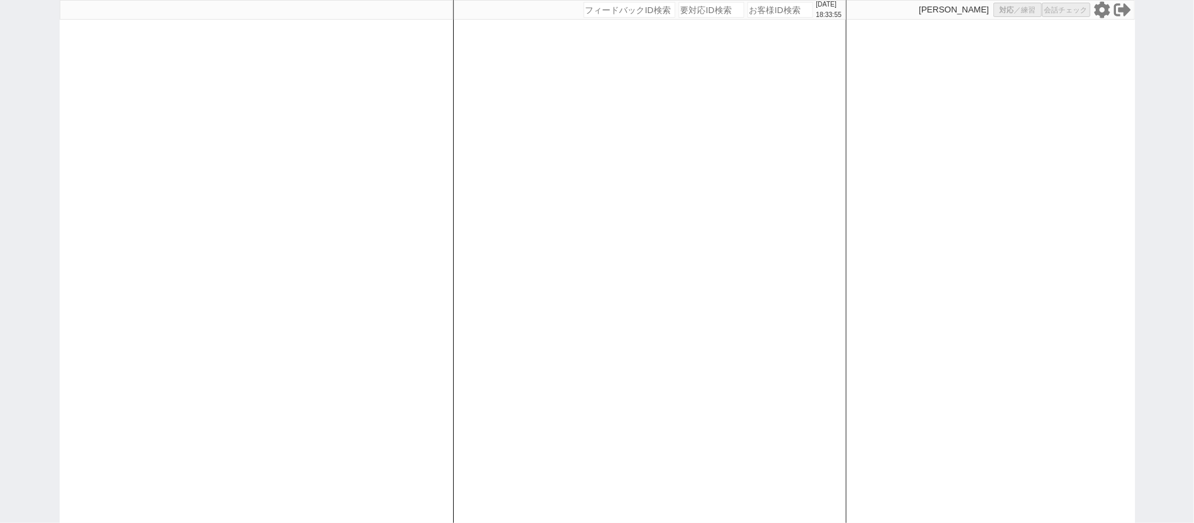
select select "1"
select select "2"
select select
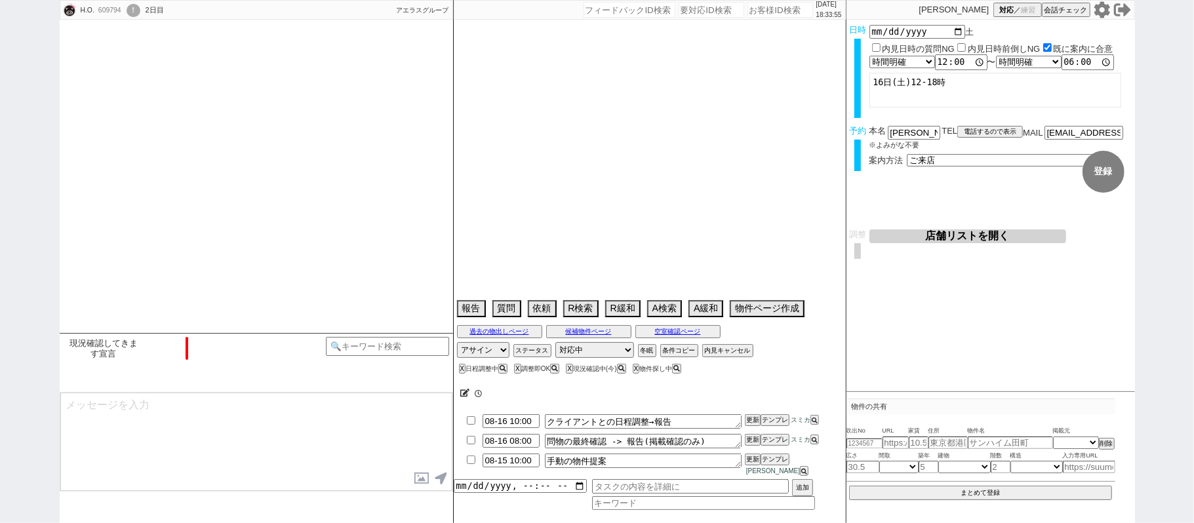
type textarea "＠[GEOGRAPHIC_DATA][PERSON_NAME]休業で当日調整＠"
select select "2025"
select select "9"
select select "36"
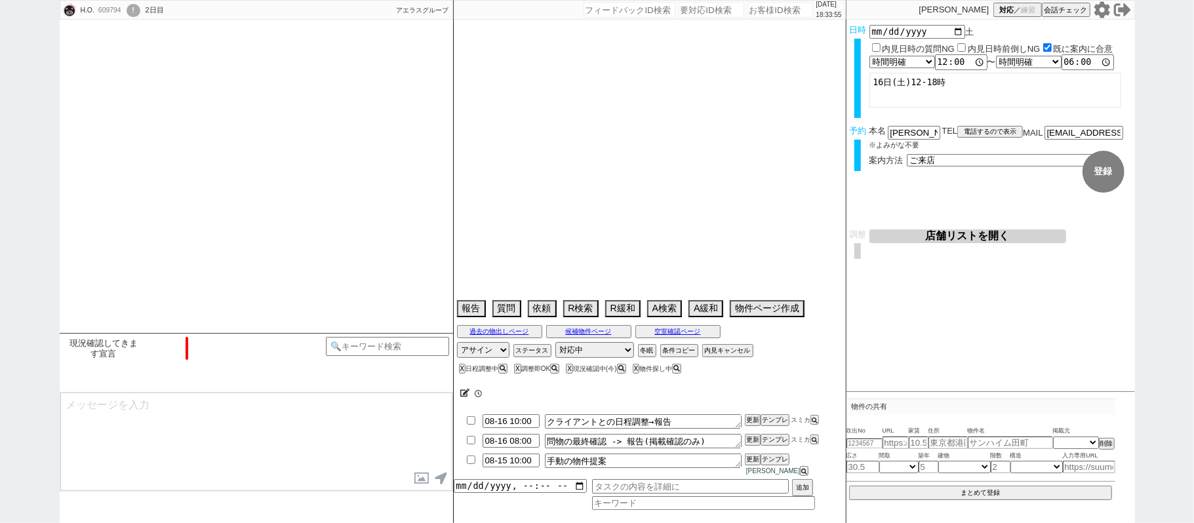
select select "0"
select select "57"
select select "[DATE]"
select select "23"
select select "752"
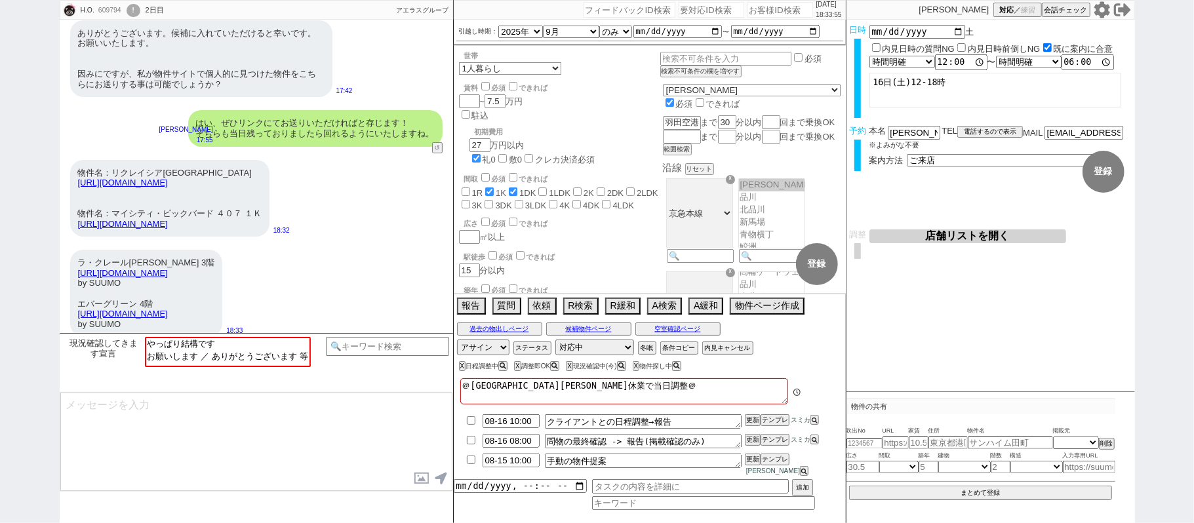
scroll to position [371, 0]
drag, startPoint x: 374, startPoint y: 347, endPoint x: 395, endPoint y: 348, distance: 21.0
click at [375, 345] on input at bounding box center [388, 345] width 124 height 16
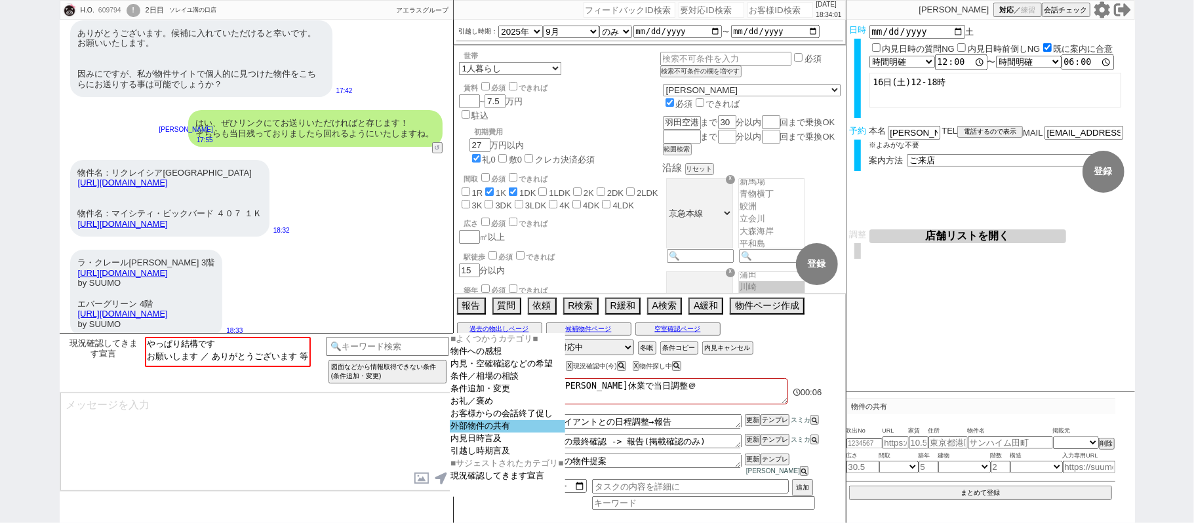
drag, startPoint x: 484, startPoint y: 436, endPoint x: 361, endPoint y: 379, distance: 135.8
click at [484, 435] on option "外部物件の共有" at bounding box center [508, 439] width 115 height 12
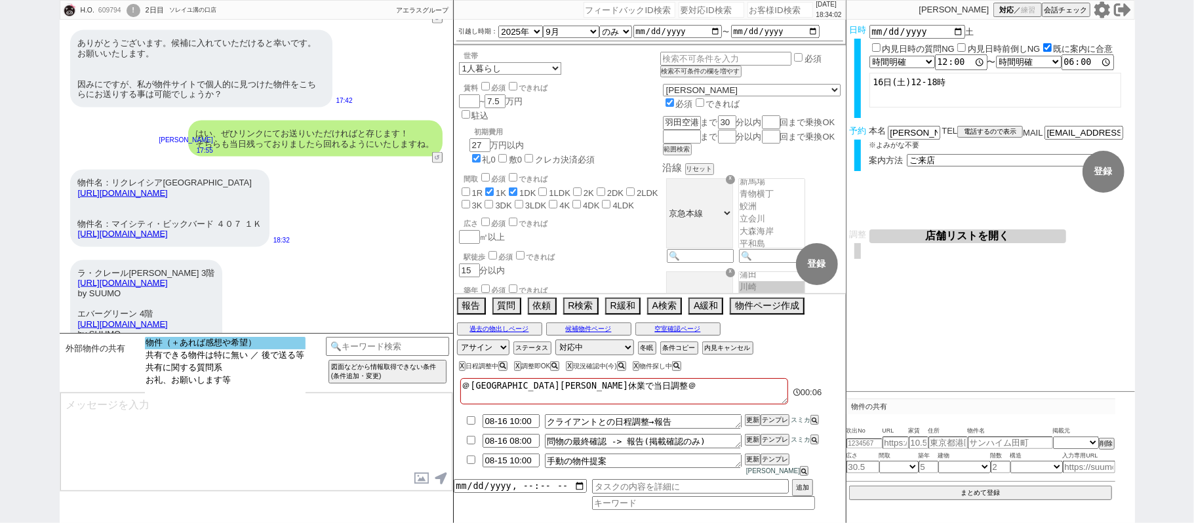
select select "物件（＋あれば感想や希望）"
click at [292, 350] on option "物件（＋あれば感想や希望）" at bounding box center [225, 356] width 161 height 12
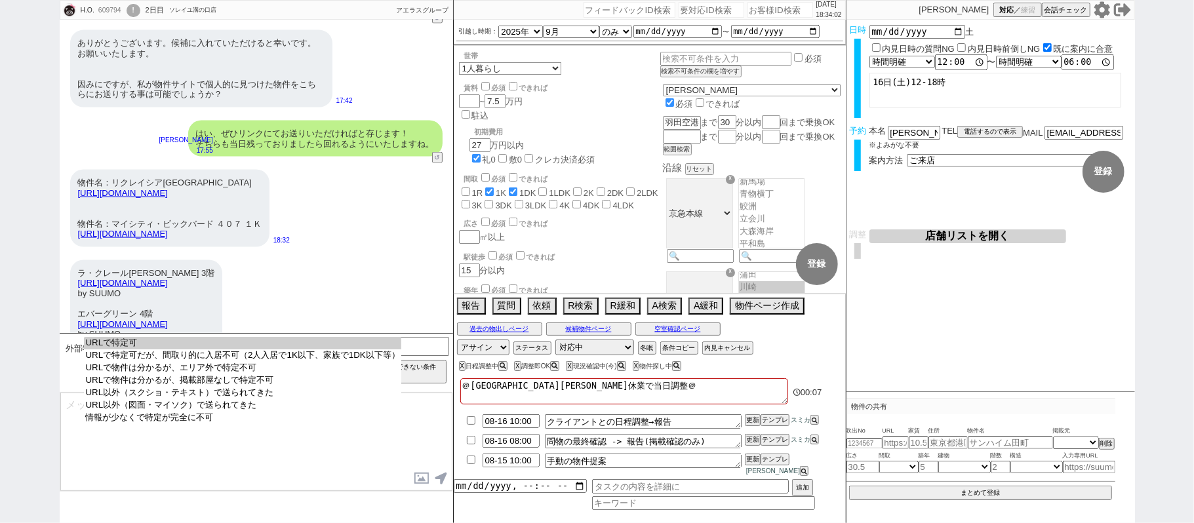
select select "URLで特定可"
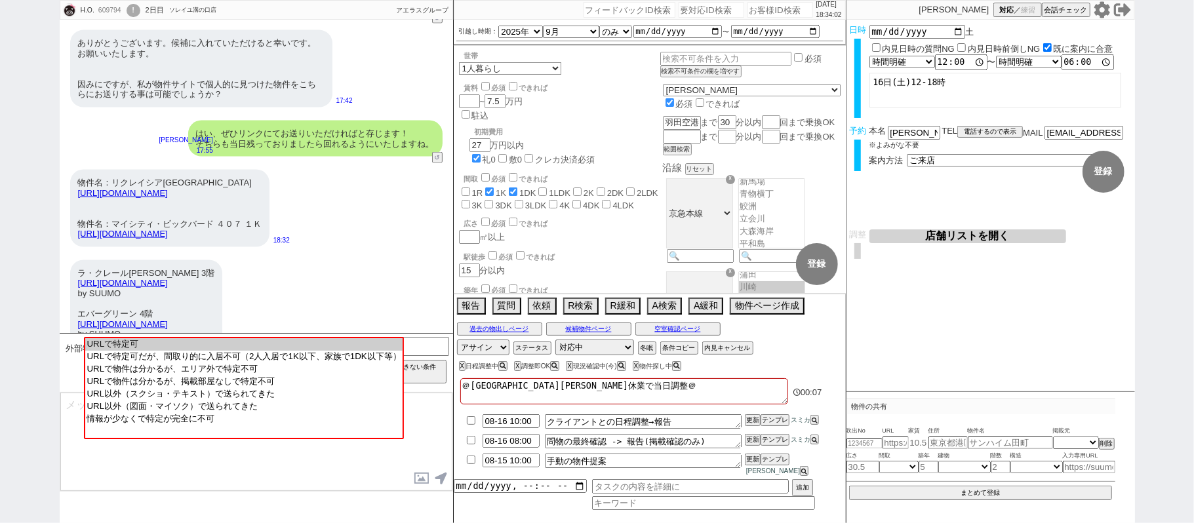
click at [292, 351] on option "URLで特定可" at bounding box center [243, 357] width 317 height 12
type input "36758716"
type input "[URL][DOMAIN_NAME]"
select select "6"
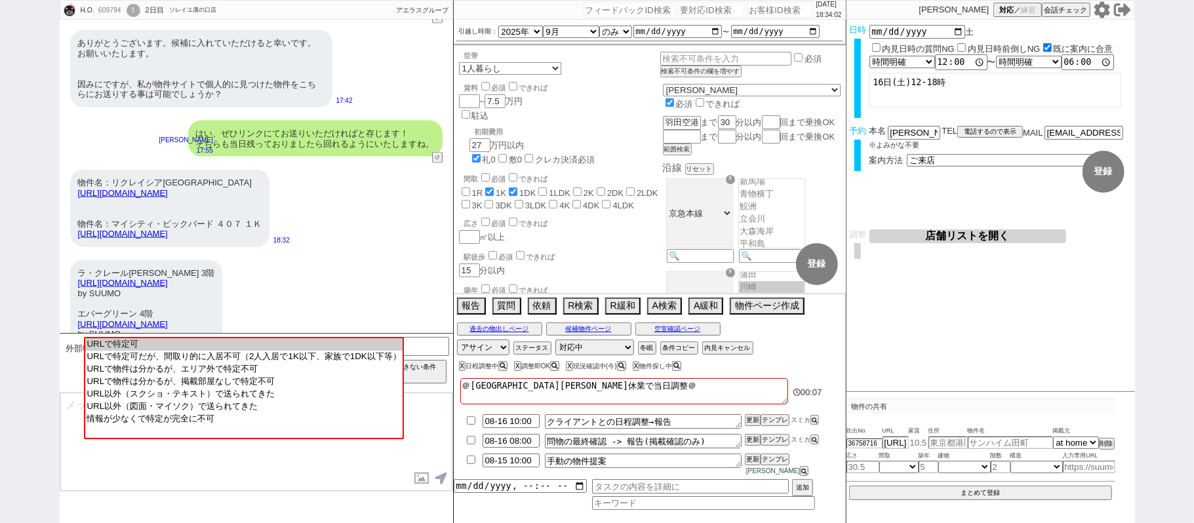
select select "1"
select select
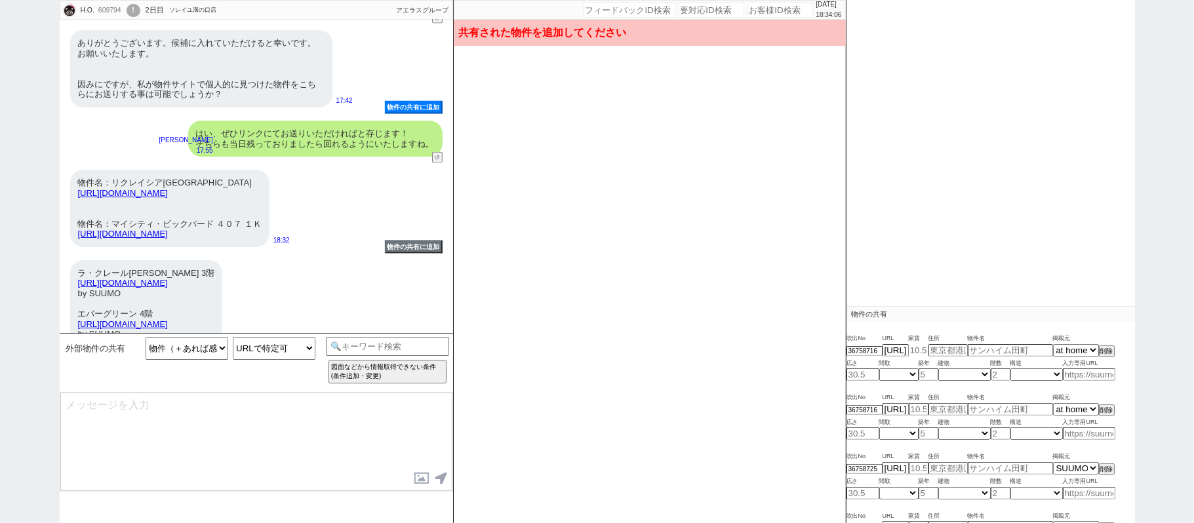
scroll to position [231, 0]
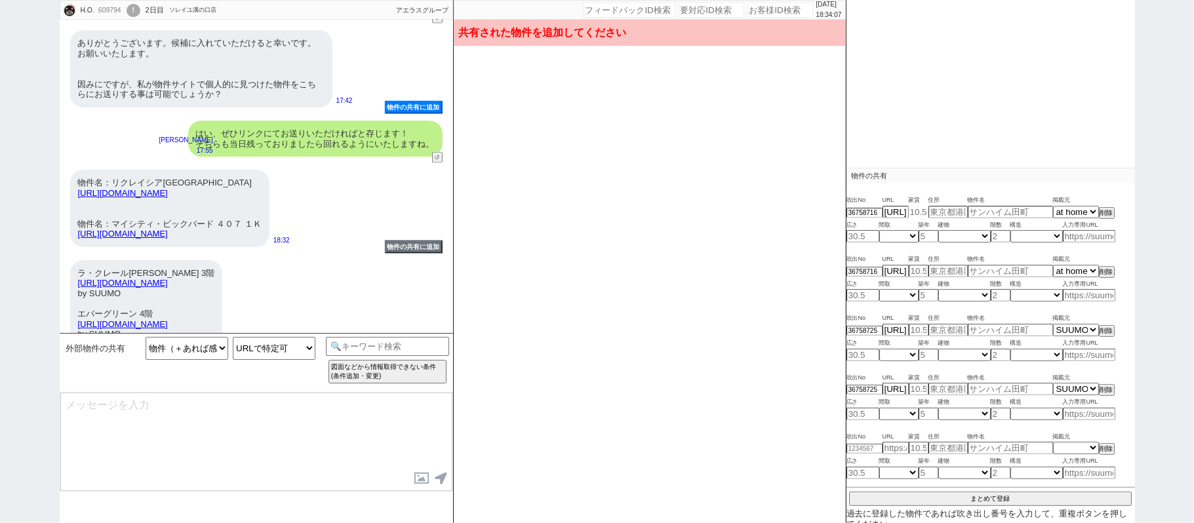
type input "6.7"
type input "[GEOGRAPHIC_DATA][PERSON_NAME][GEOGRAPHIC_DATA][PERSON_NAME][GEOGRAPHIC_DATA]下[…"
type input "ラ・クレール[PERSON_NAME]"
type input "24.75"
select select "1"
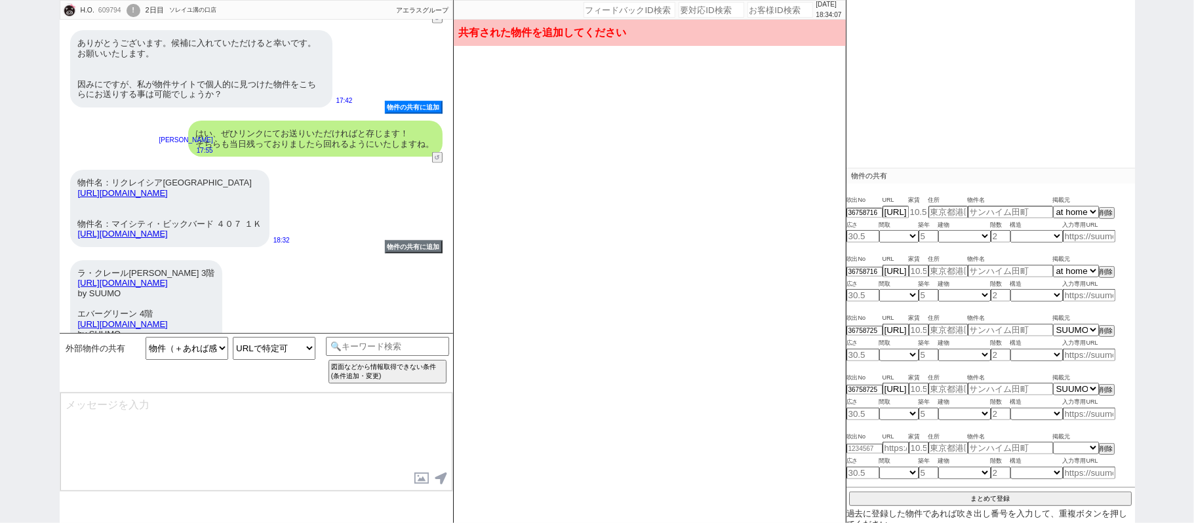
type input "30"
select select "0"
type input "3"
select select "4"
type input "7.1"
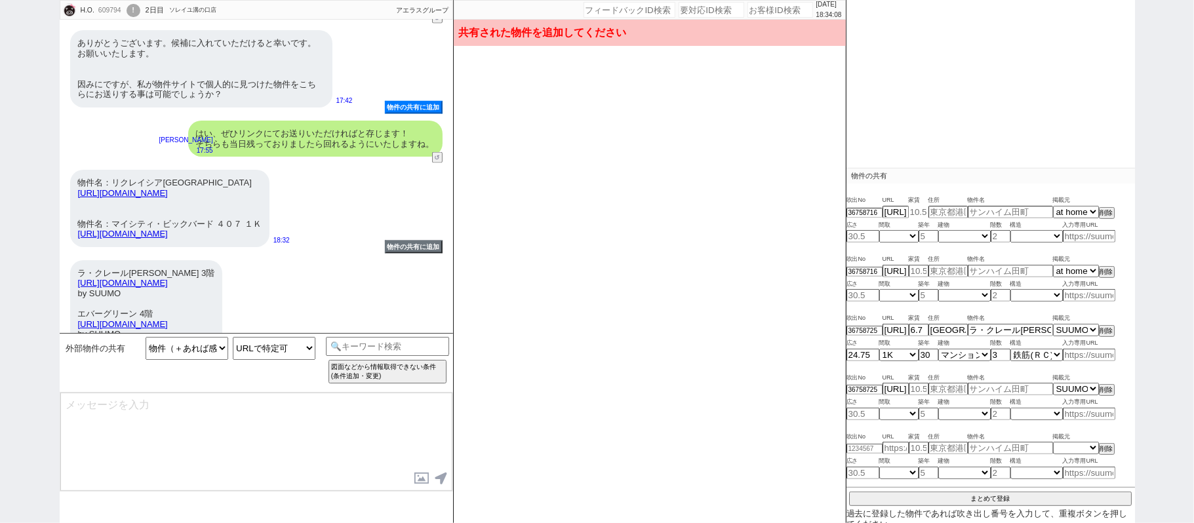
type input "[STREET_ADDRESS][PERSON_NAME][PERSON_NAME]"
type input "エバーグリーン"
type input "23.04"
select select "1"
type input "24"
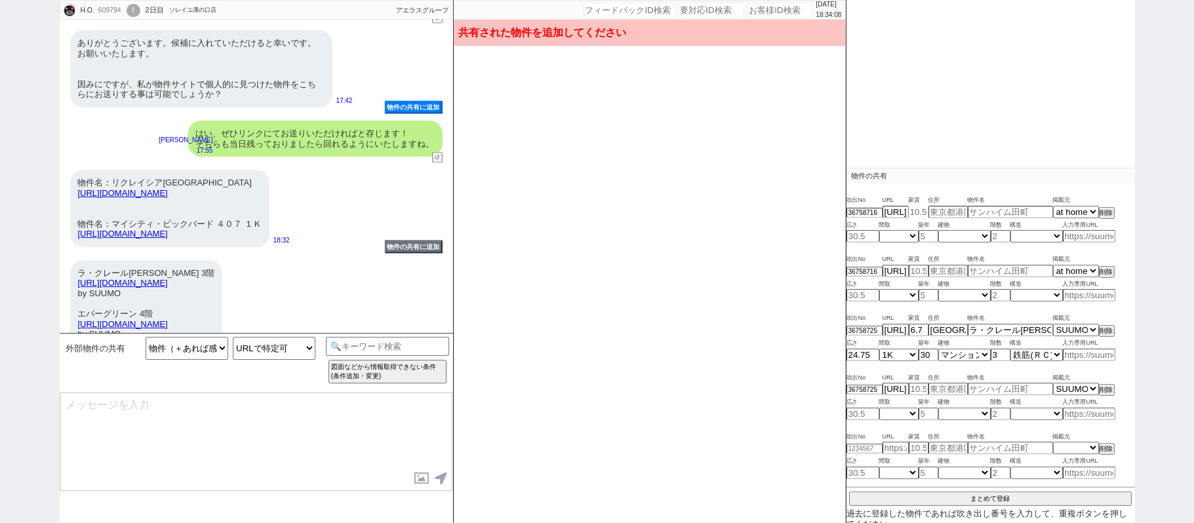
select select "0"
type input "4"
select select "4"
type input "6.3"
type input "[STREET_ADDRESS][PERSON_NAME][PERSON_NAME]"
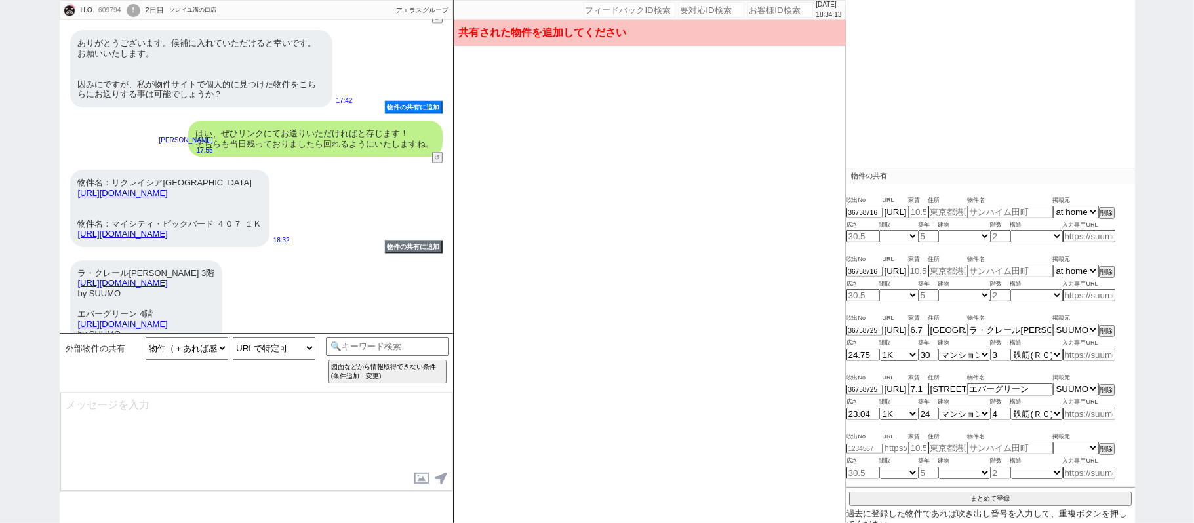
type input "リクレイシア[GEOGRAPHIC_DATA]"
type input "21.84"
select select "1"
type input "19"
select select "0"
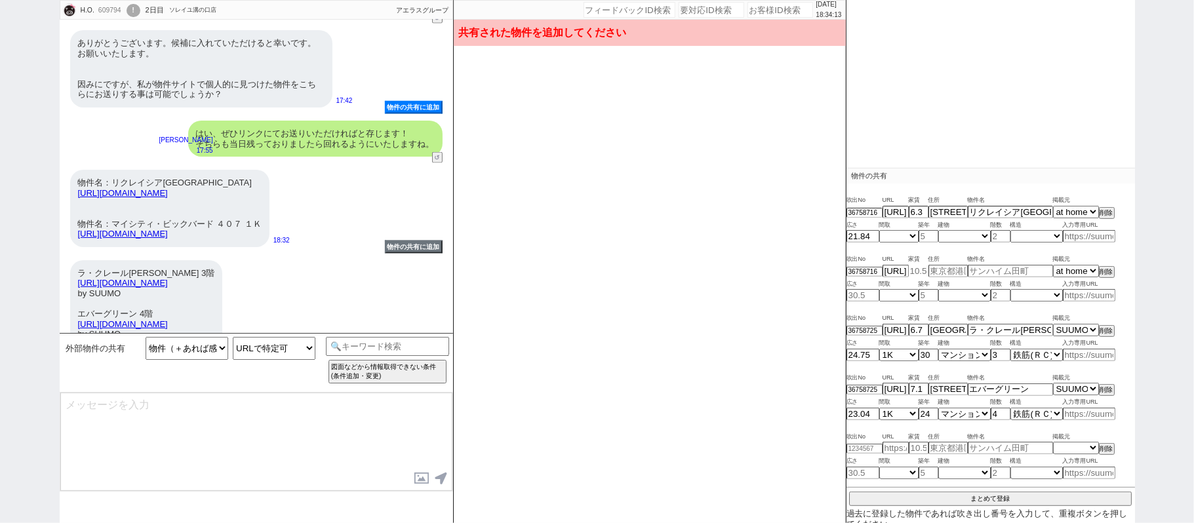
type input "9"
select select "4"
type input "6.8"
type input "東京都大田区羽田旭町"
type input "マイシティ・ビックバード ４０７"
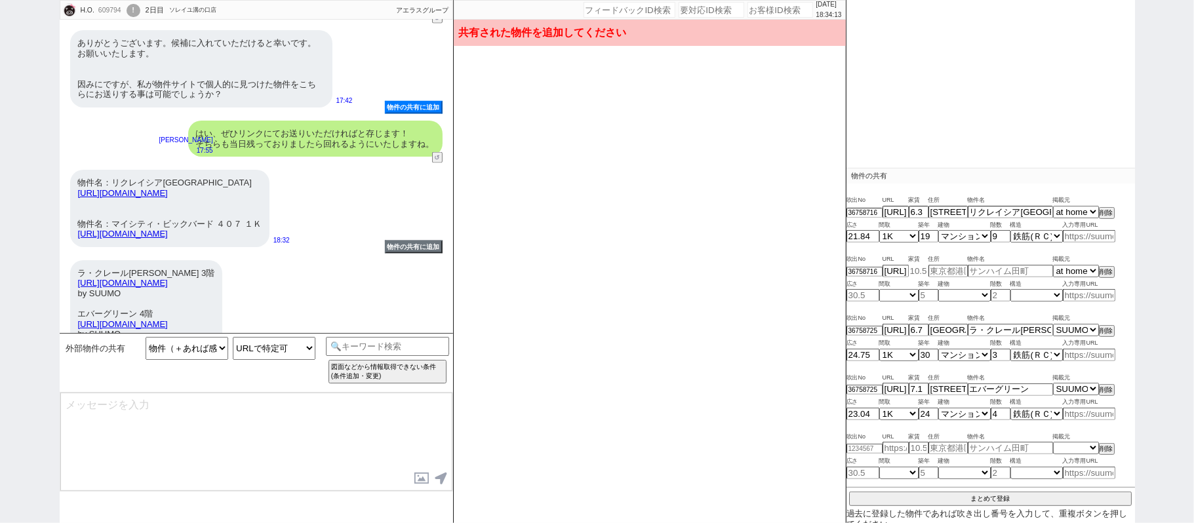
type input "22.15"
select select "1"
type input "26"
select select "0"
type input "4"
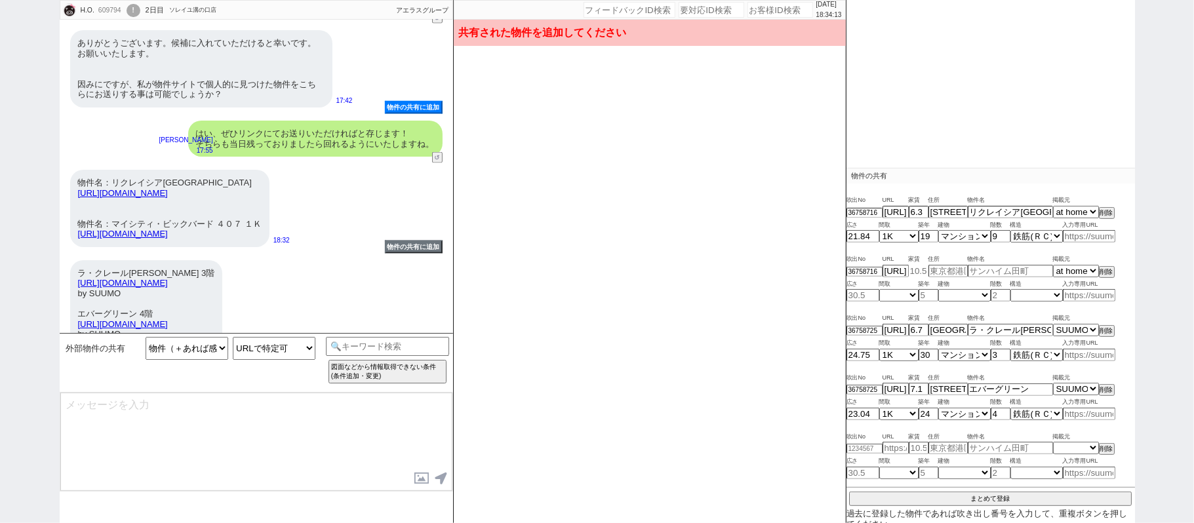
select select "4"
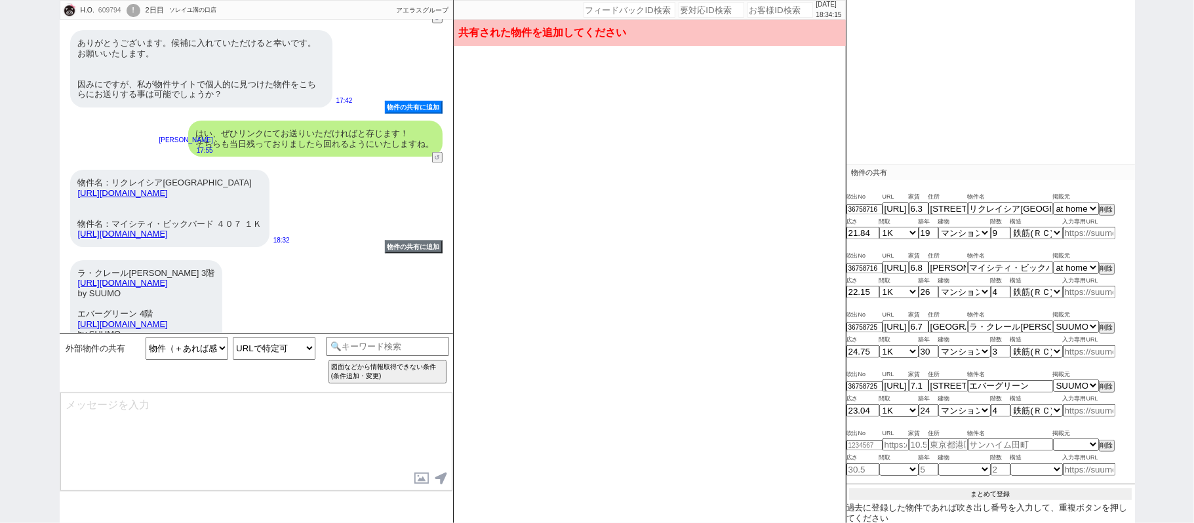
click at [968, 494] on button "まとめて登録" at bounding box center [990, 495] width 283 height 12
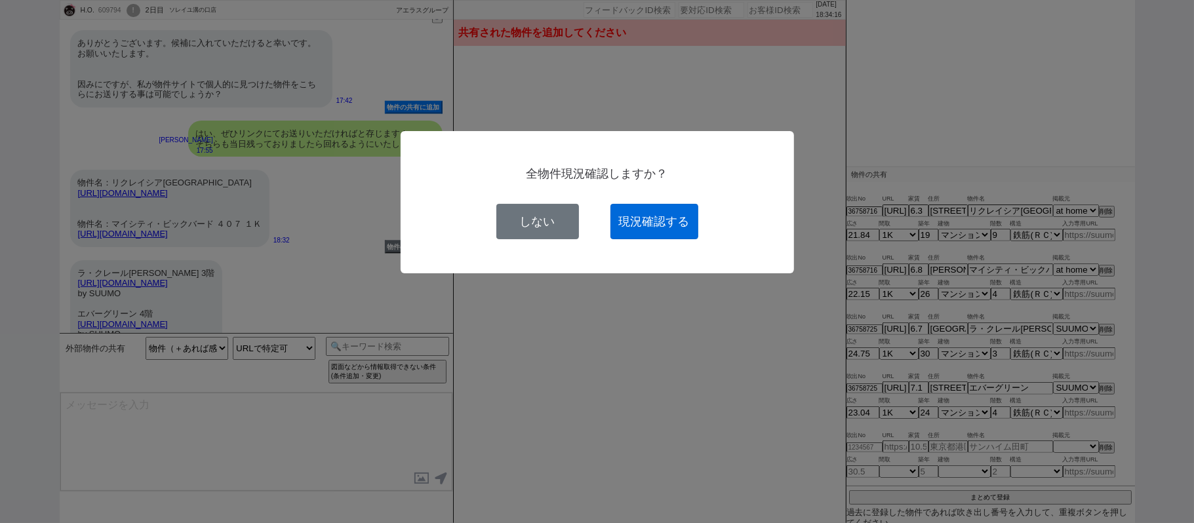
click at [659, 215] on button "現況確認する" at bounding box center [655, 221] width 88 height 35
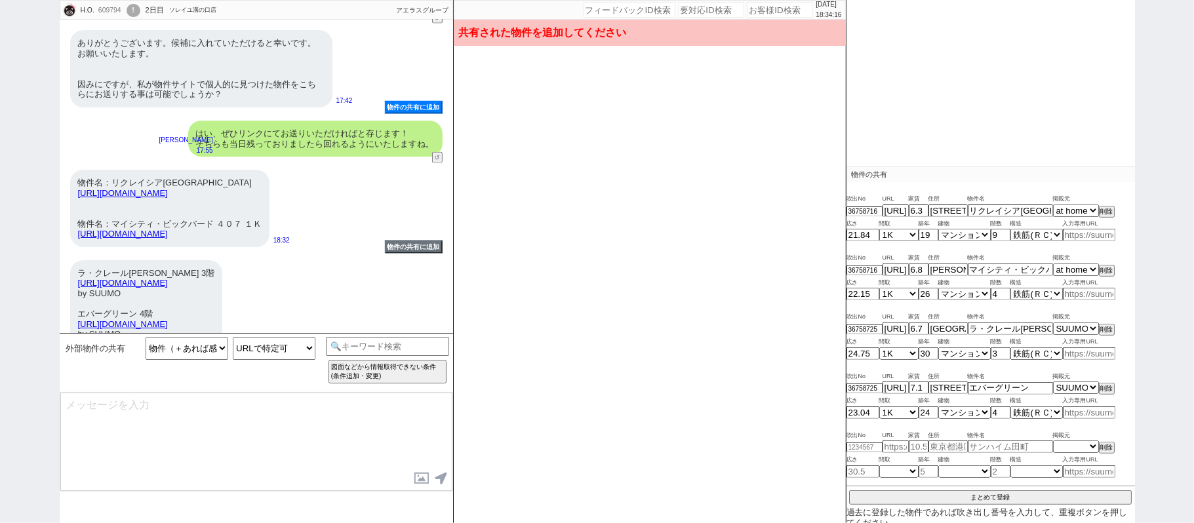
select select
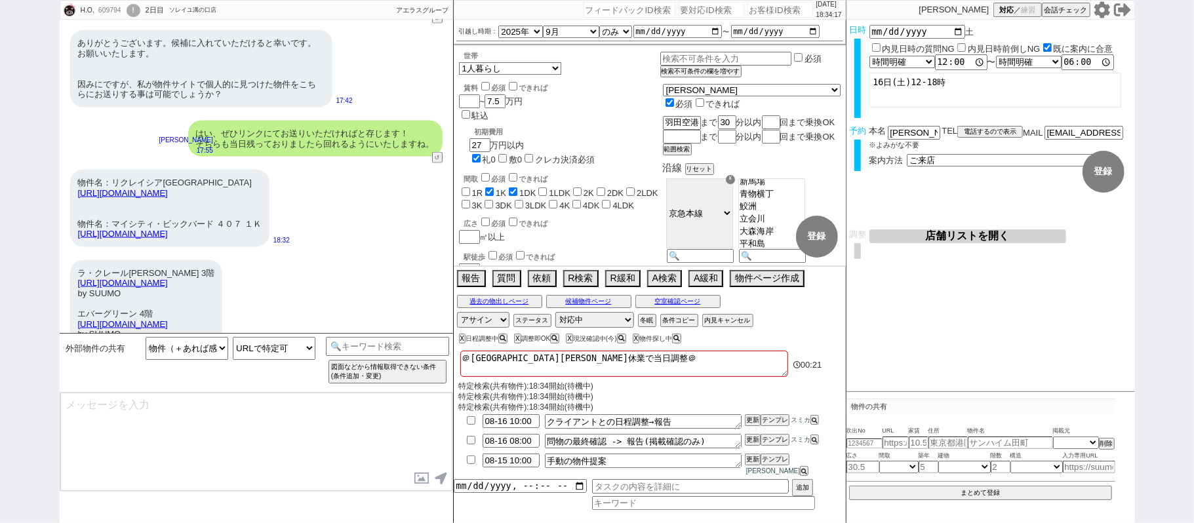
scroll to position [0, 0]
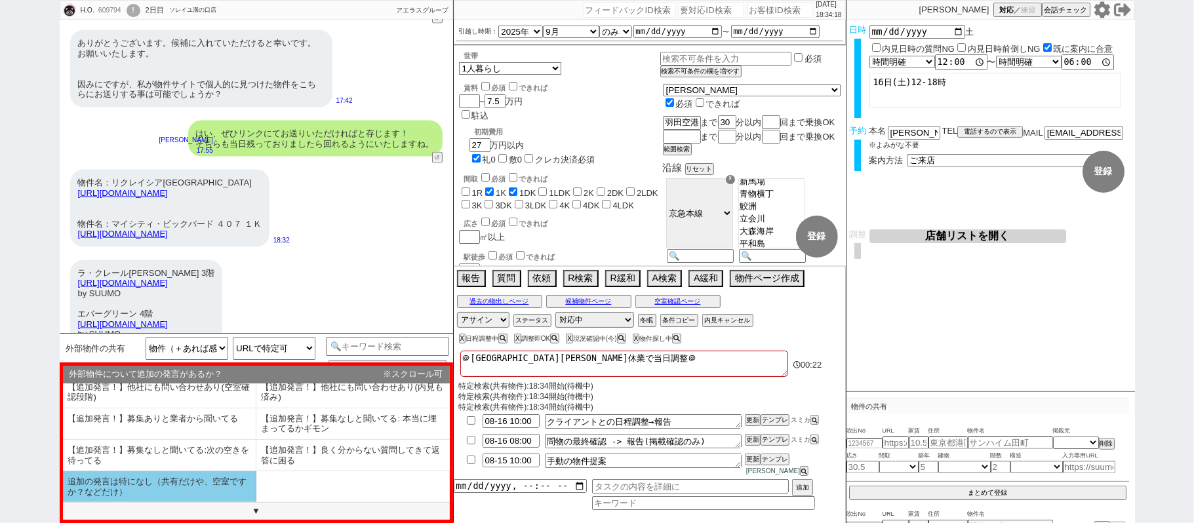
click at [211, 491] on li "追加の発言は特になし（共有だけや、空室ですか？などだけ）" at bounding box center [159, 486] width 193 height 31
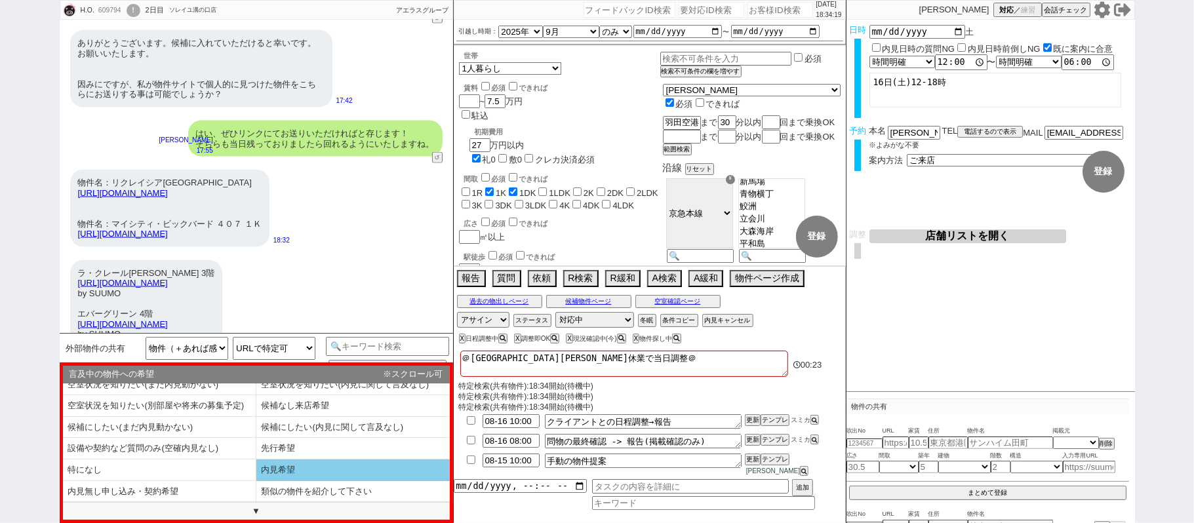
click at [256, 481] on li "内見希望" at bounding box center [159, 492] width 193 height 22
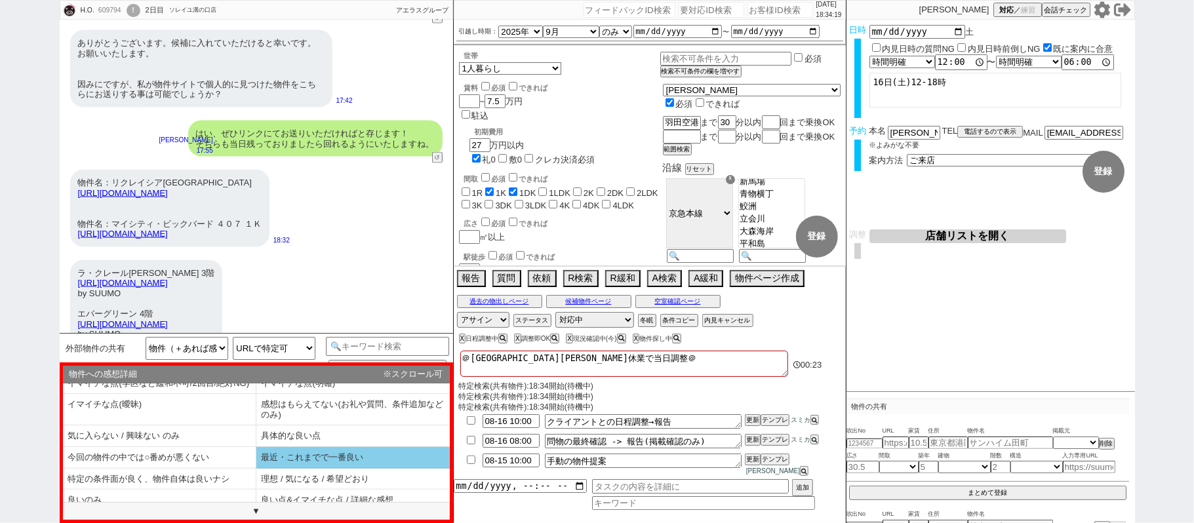
scroll to position [31, 0]
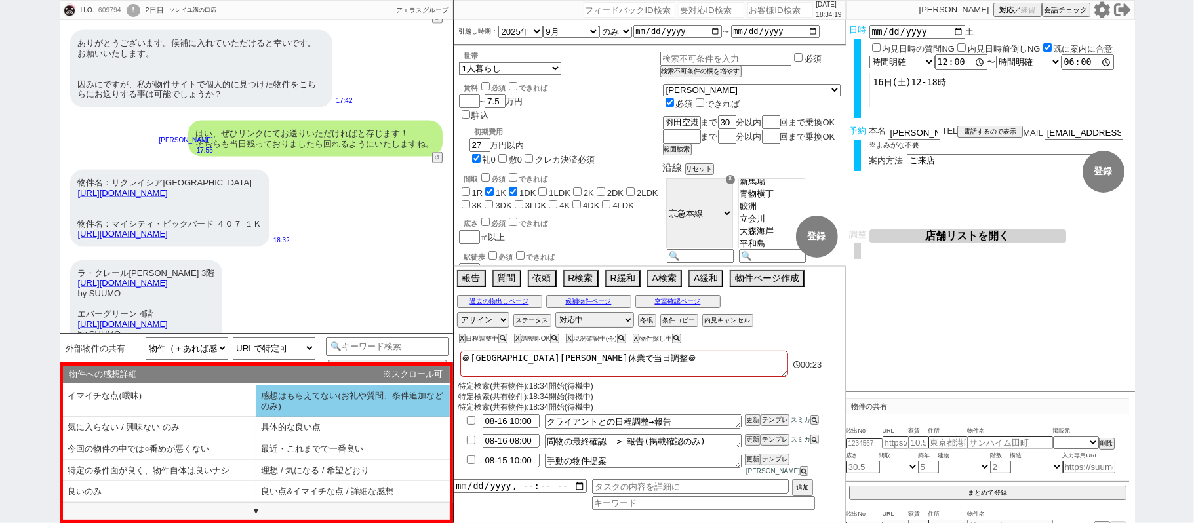
click at [256, 417] on li "感想はもらえてない(お礼や質問、条件追加などのみ)" at bounding box center [159, 428] width 193 height 22
select select "追加の発言は特になし（共有だけや、空室ですか？などだけ）"
select select "内見希望"
select select "感想はもらえてない(お礼や質問、条件追加などのみ)"
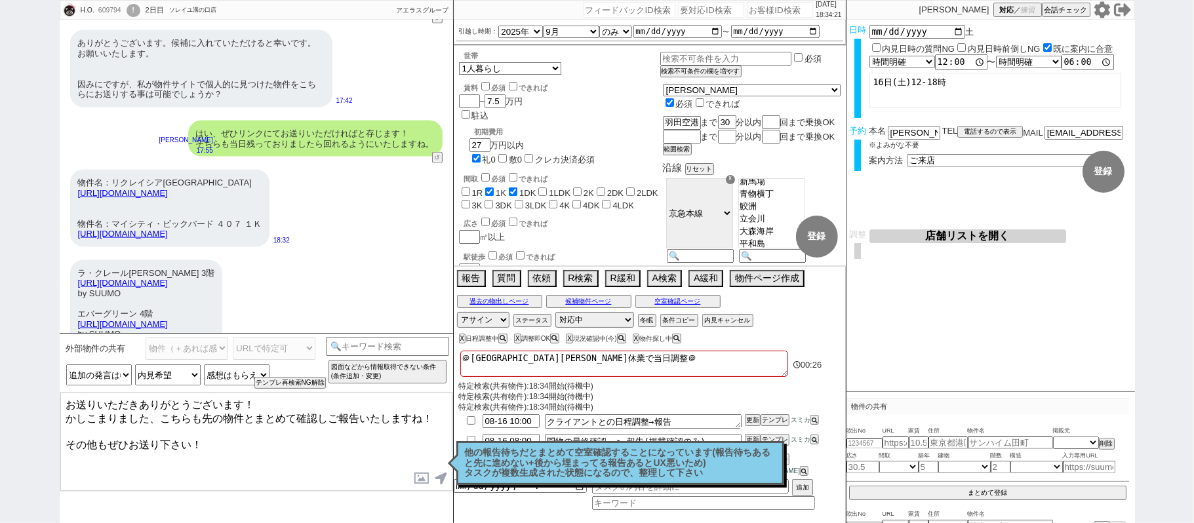
drag, startPoint x: 281, startPoint y: 456, endPoint x: 0, endPoint y: 454, distance: 280.7
click at [0, 454] on div "H.O. 609794 ! 0 2日目 ソレイユ溝の口店 冬眠中 自社客 アエラスグループ スミカ_BPO チャット全表示 2025-08-14 ご連絡ありが…" at bounding box center [597, 261] width 1194 height 523
drag, startPoint x: 265, startPoint y: 400, endPoint x: 625, endPoint y: 426, distance: 361.0
click at [609, 431] on div "H.O. 609794 ! 0 2日目 ソレイユ溝の口店 冬眠中 自社客 アエラスグループ スミカ_BPO チャット全表示 2025-08-14 ご連絡ありが…" at bounding box center [597, 261] width 1075 height 523
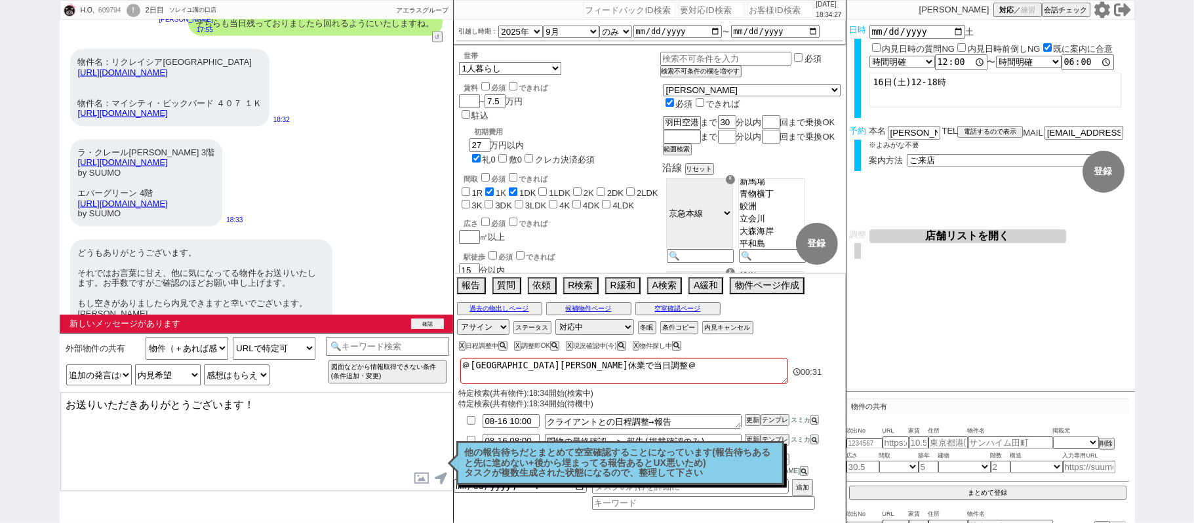
scroll to position [1506, 0]
click at [428, 326] on button "確認" at bounding box center [427, 324] width 33 height 10
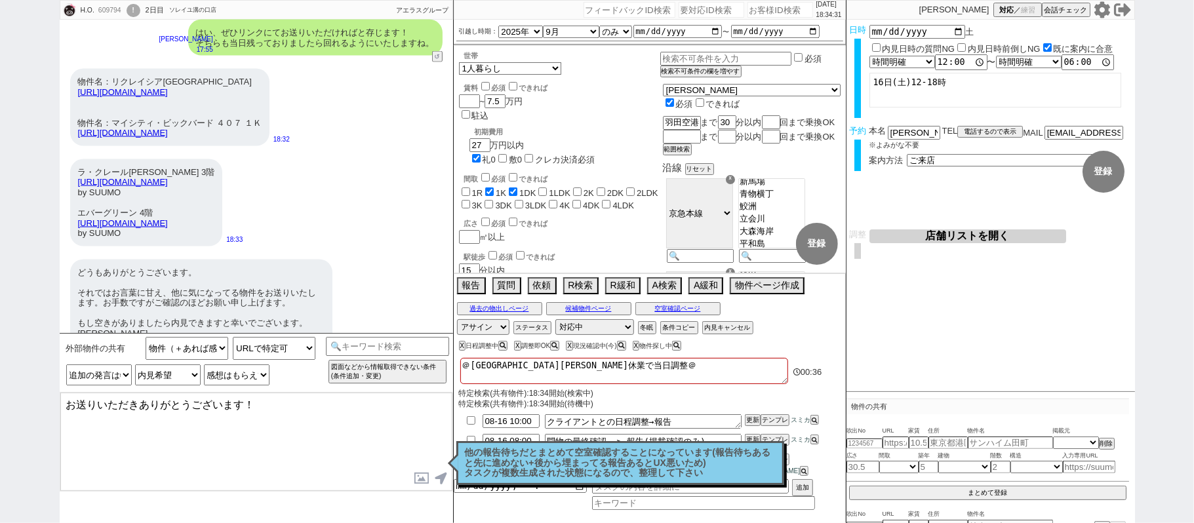
click at [64, 403] on textarea "お送りいただきありがとうございます！" at bounding box center [256, 442] width 392 height 98
type textarea "いえいえ、お送りいただきありがとうございます！ こちらも事前候補にストックしつつ、進めてまいりますね！"
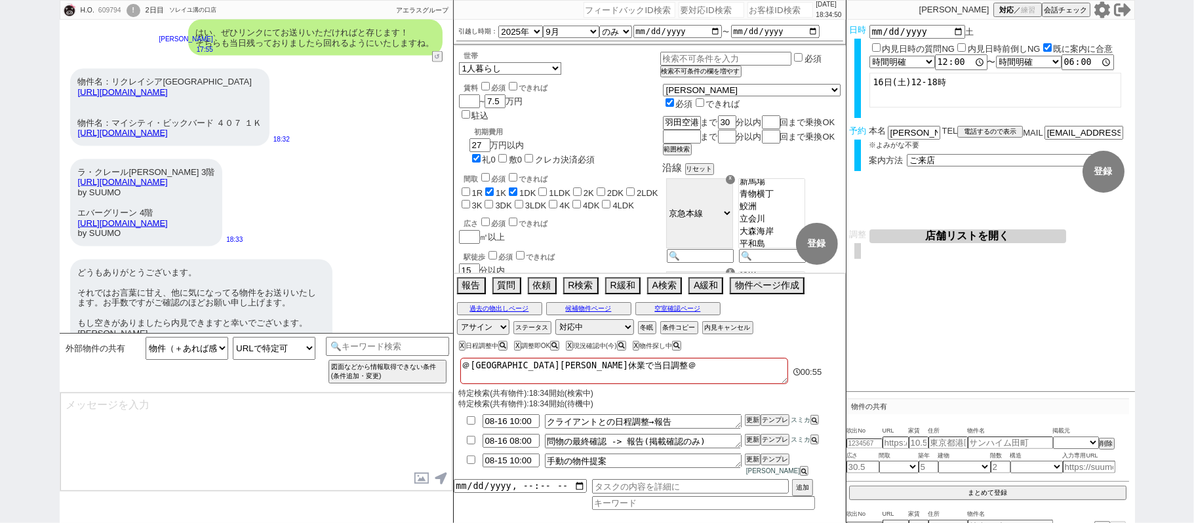
scroll to position [1044, 0]
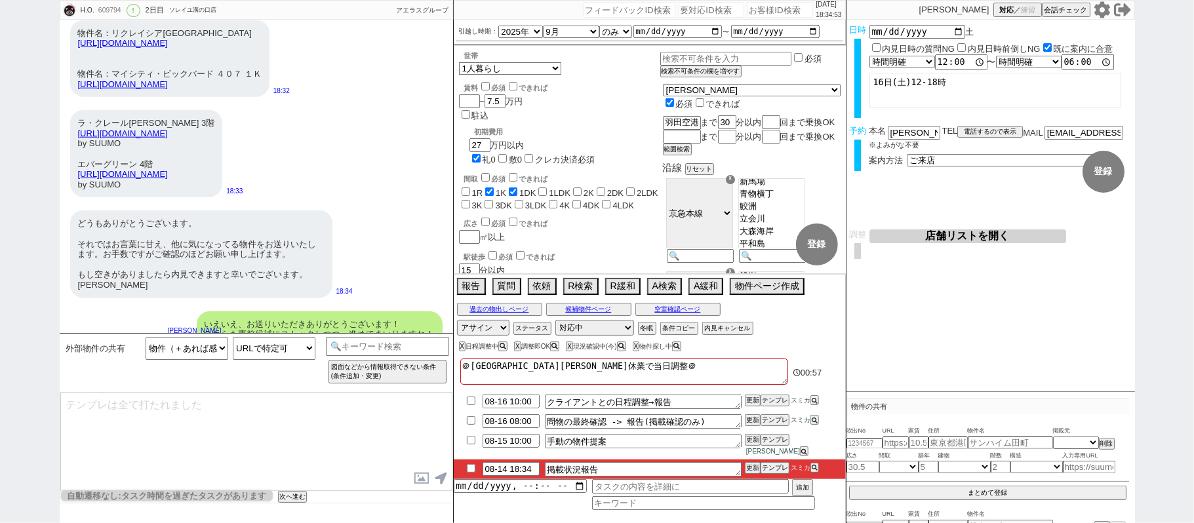
click at [472, 473] on li "08-14 18:34 掲載状況報告 更新 テンプレ スミカ" at bounding box center [650, 470] width 392 height 20
click at [467, 472] on input "checkbox" at bounding box center [471, 468] width 19 height 9
checkbox input "true"
click at [748, 463] on li "08-14 18:34 掲載状況報告 更新 テンプレ スミカ" at bounding box center [650, 470] width 392 height 20
click at [746, 460] on li "08-15 10:00 手動の物件提案 更新 テンプレ 松井健太朗" at bounding box center [650, 470] width 392 height 20
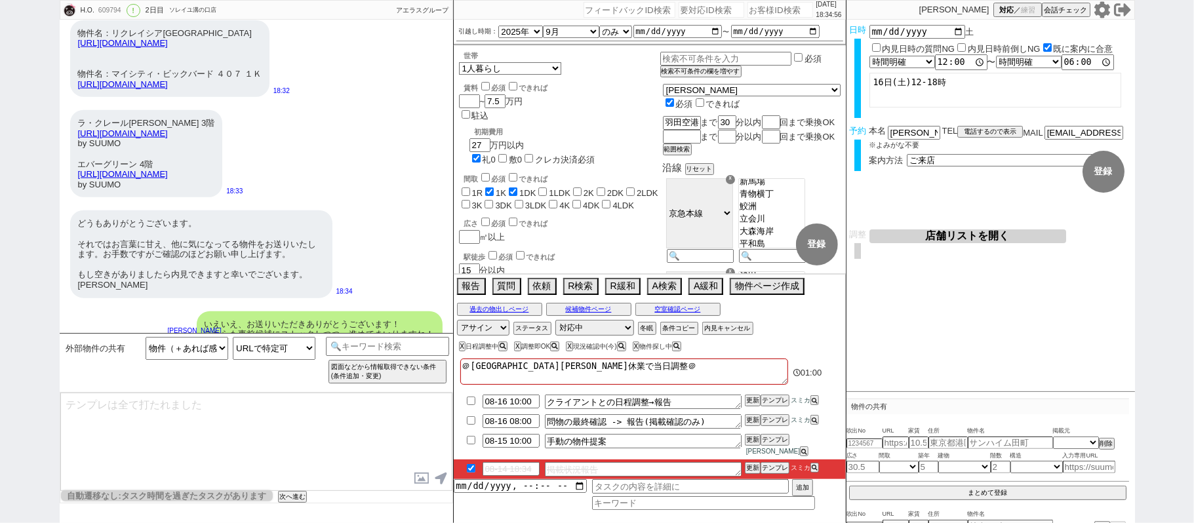
drag, startPoint x: 746, startPoint y: 463, endPoint x: 743, endPoint y: 456, distance: 7.1
click at [744, 462] on li "08-14 18:34 掲載状況報告 更新 テンプレ スミカ" at bounding box center [650, 470] width 392 height 20
click at [741, 460] on li "08-15 10:00 手動の物件提案 更新 テンプレ 松井健太朗" at bounding box center [650, 470] width 392 height 20
drag, startPoint x: 741, startPoint y: 462, endPoint x: 197, endPoint y: 222, distance: 594.8
click at [741, 460] on ul "08-16 10:00 クライアントとの日程調整→報告 更新 テンプレ スミカ 08-16 08:00 問物の最終確認 -> 報告(掲載確認のみ) 更新 テン…" at bounding box center [650, 435] width 392 height 87
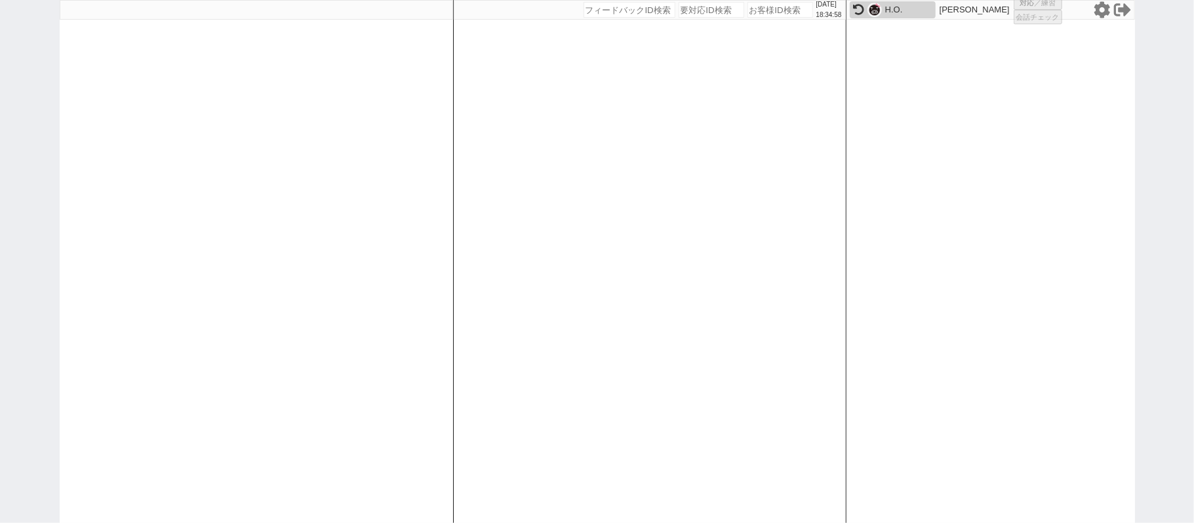
select select
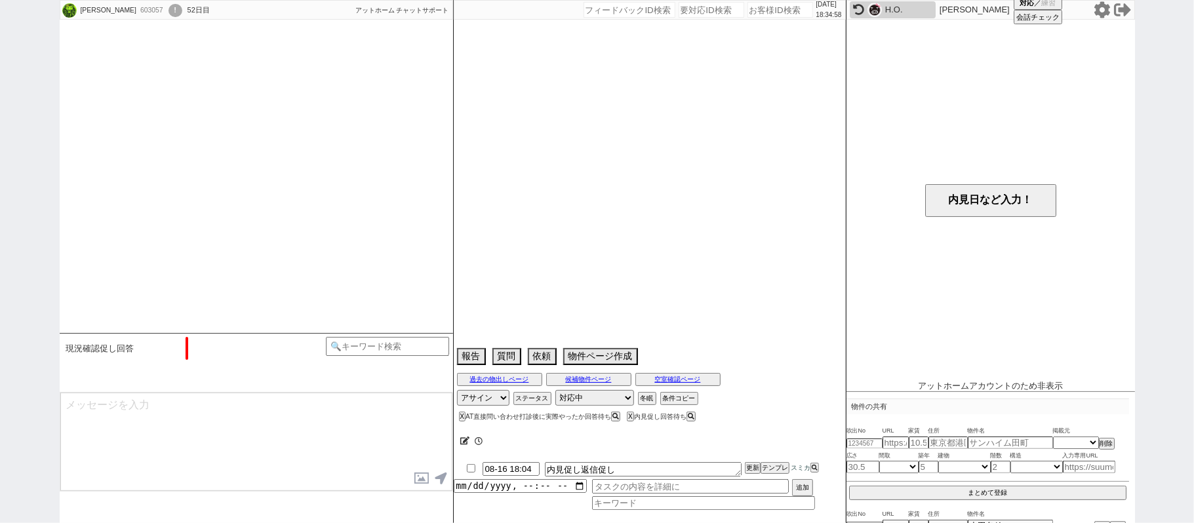
select select "2025"
select select "9"
select select "36"
select select "0"
select select "62"
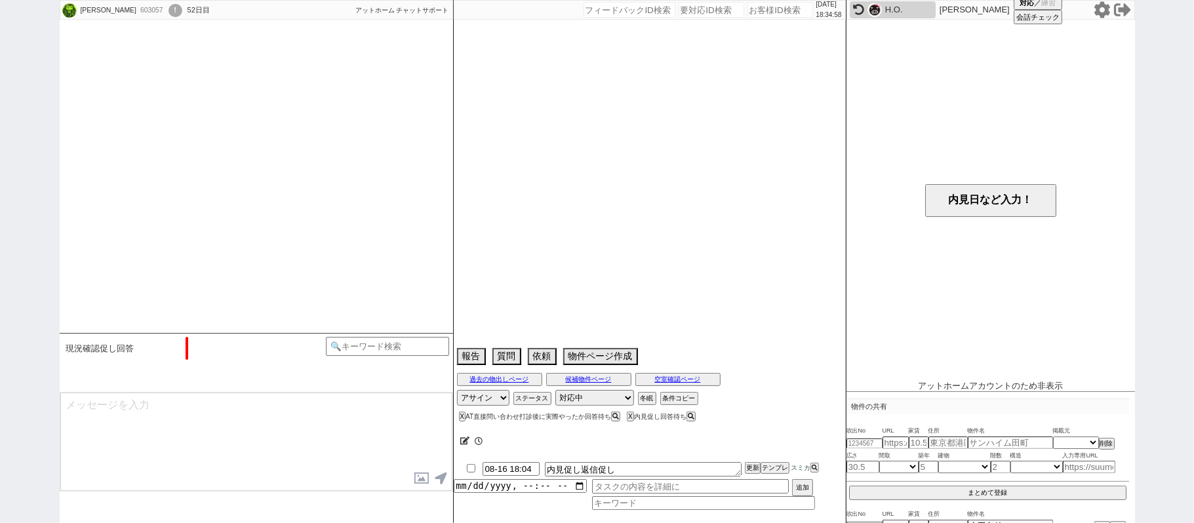
select select "48"
select select "1234"
select select "55"
select select "1381"
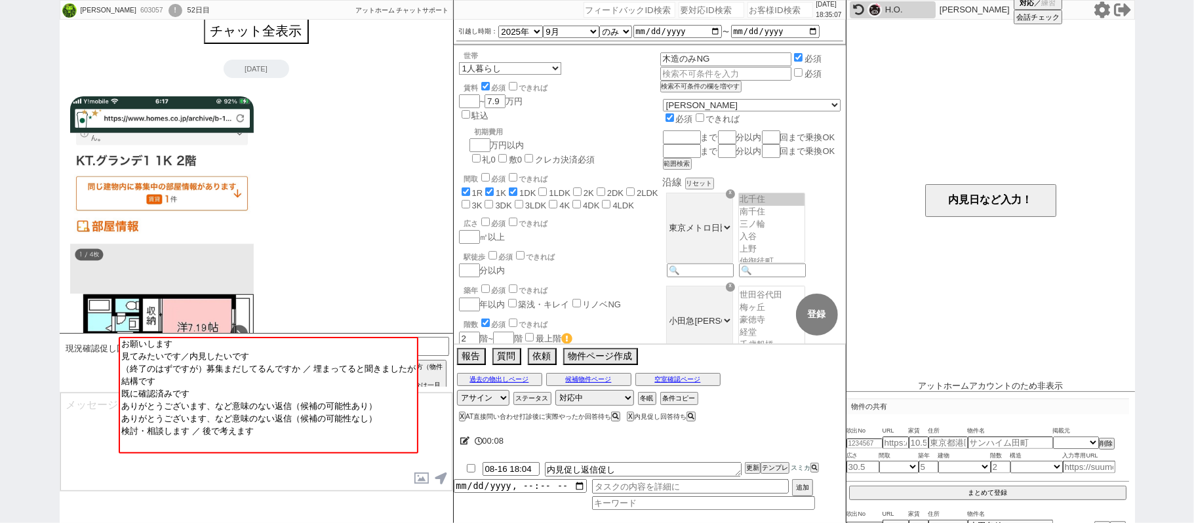
scroll to position [0, 0]
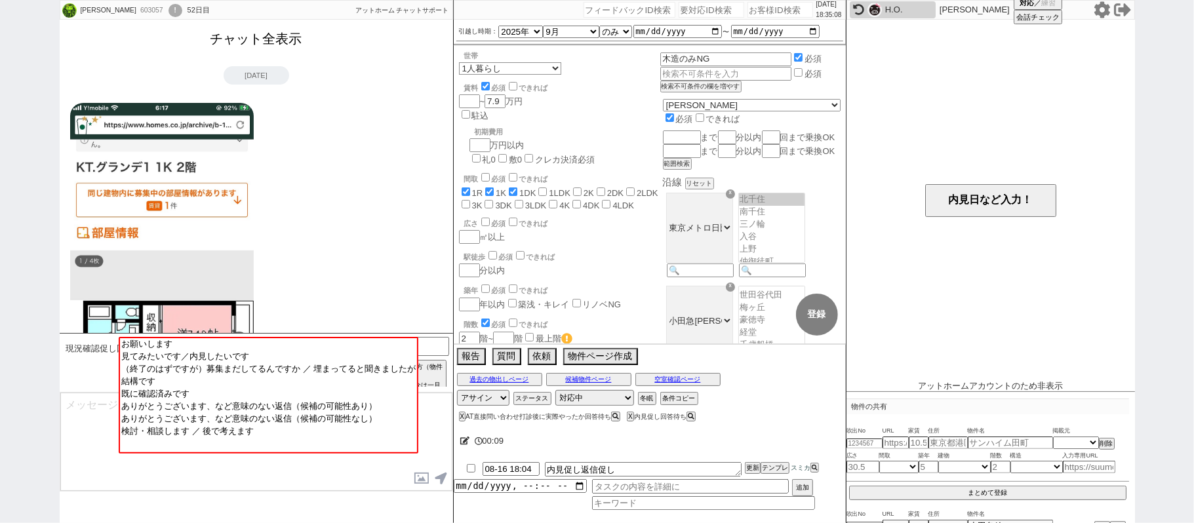
click at [268, 41] on button "チャット全表示" at bounding box center [256, 39] width 102 height 23
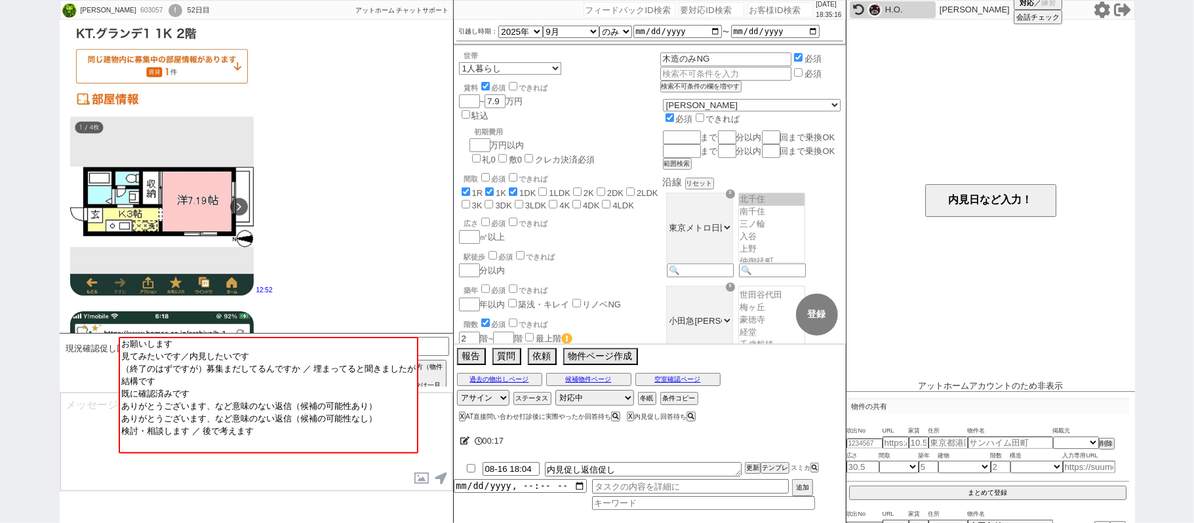
scroll to position [8525, 0]
click at [6, 203] on div "武市 正枝 603057 ! 0 52日目 冬眠中 自社客 アットホーム チャットサポート スミカ_BPO チャット全表示 2025-06-23 新しくフォロ…" at bounding box center [597, 261] width 1194 height 523
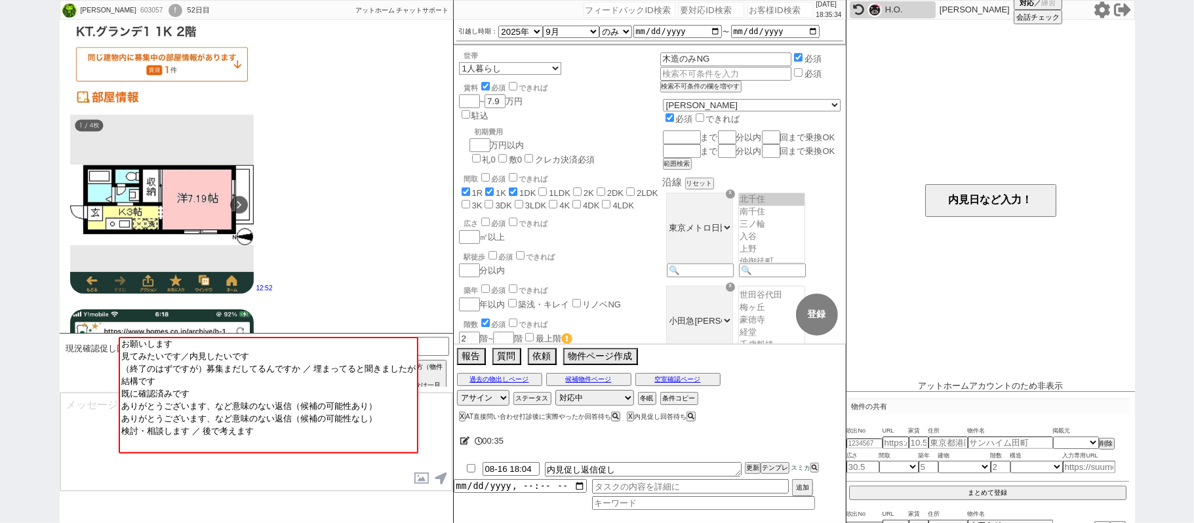
click at [756, 11] on input "number" at bounding box center [781, 10] width 66 height 16
paste input "609711"
type input "609711"
select select
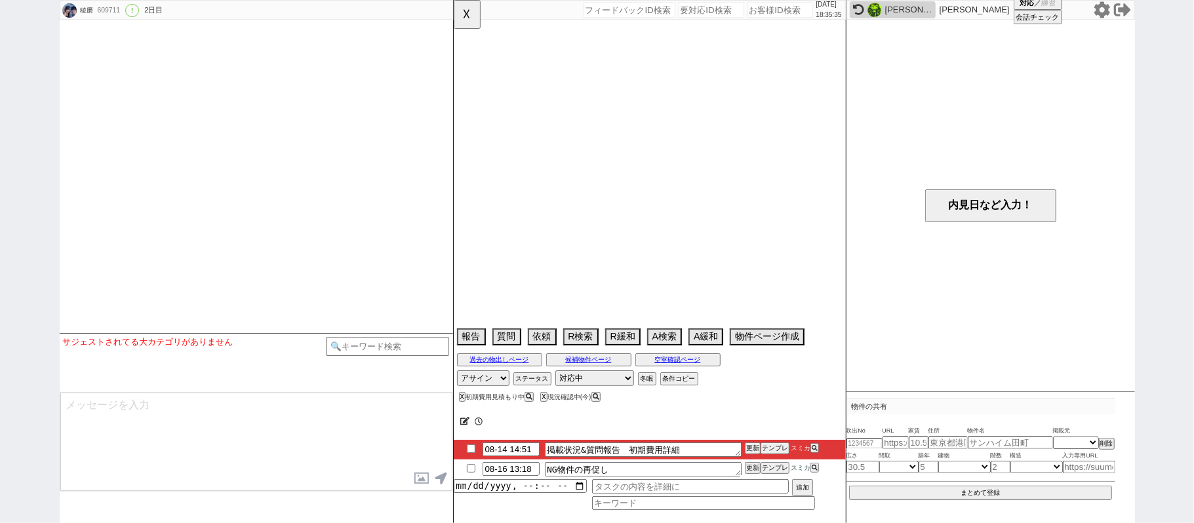
select select "2025"
select select "9"
select select "33"
select select "1"
select select "11"
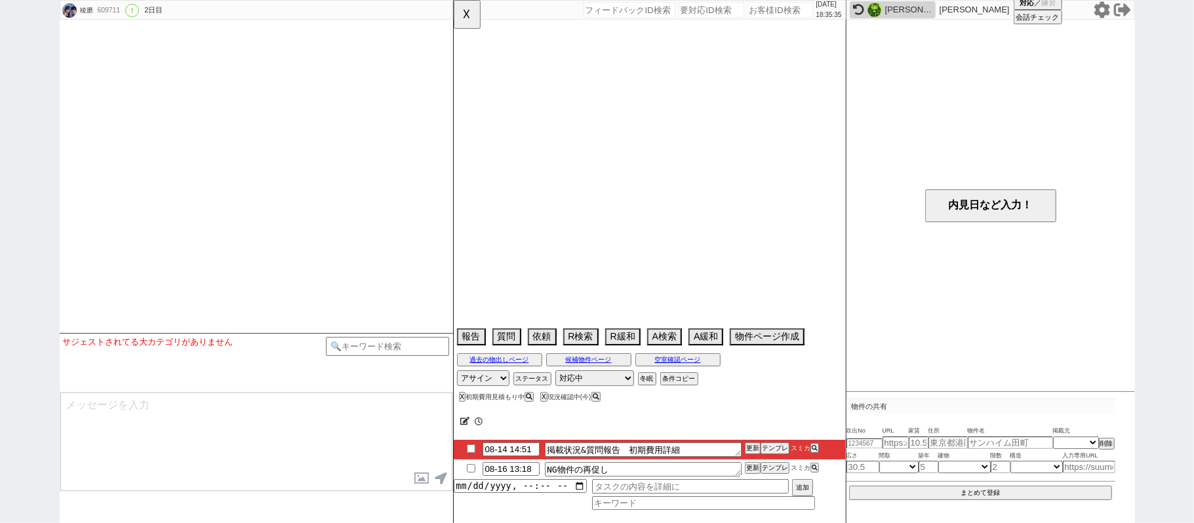
select select "728"
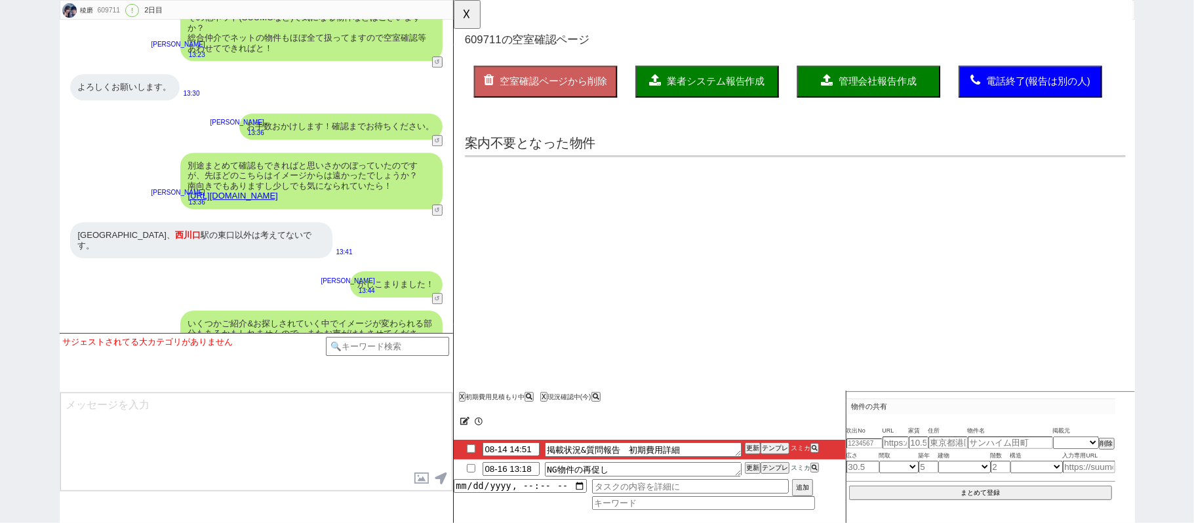
scroll to position [0, 0]
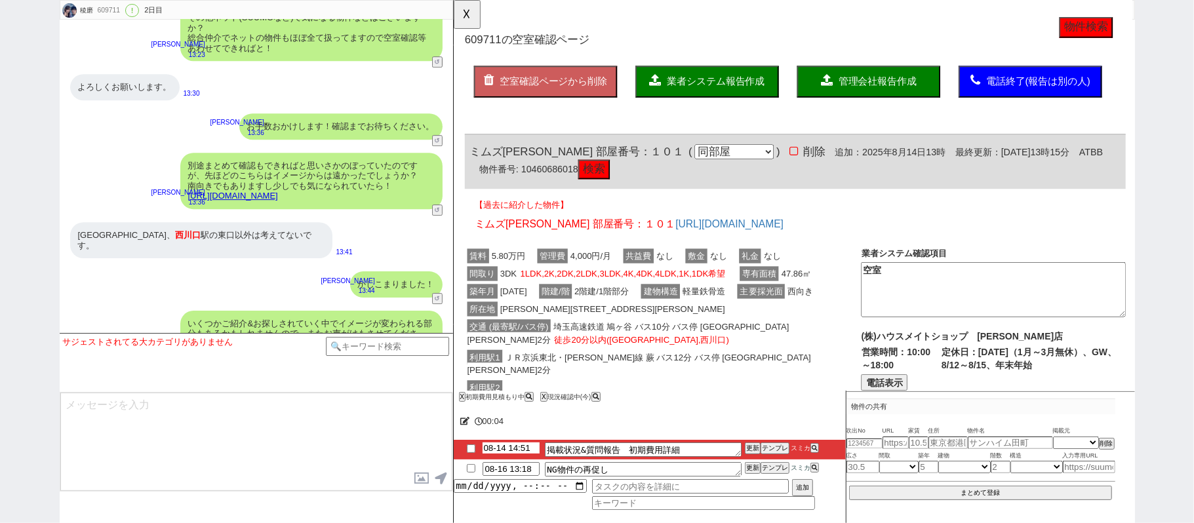
drag, startPoint x: 514, startPoint y: 454, endPoint x: 632, endPoint y: 426, distance: 121.2
click at [518, 454] on input "08-14 14:51" at bounding box center [511, 448] width 57 height 11
type input "08-14 18:51"
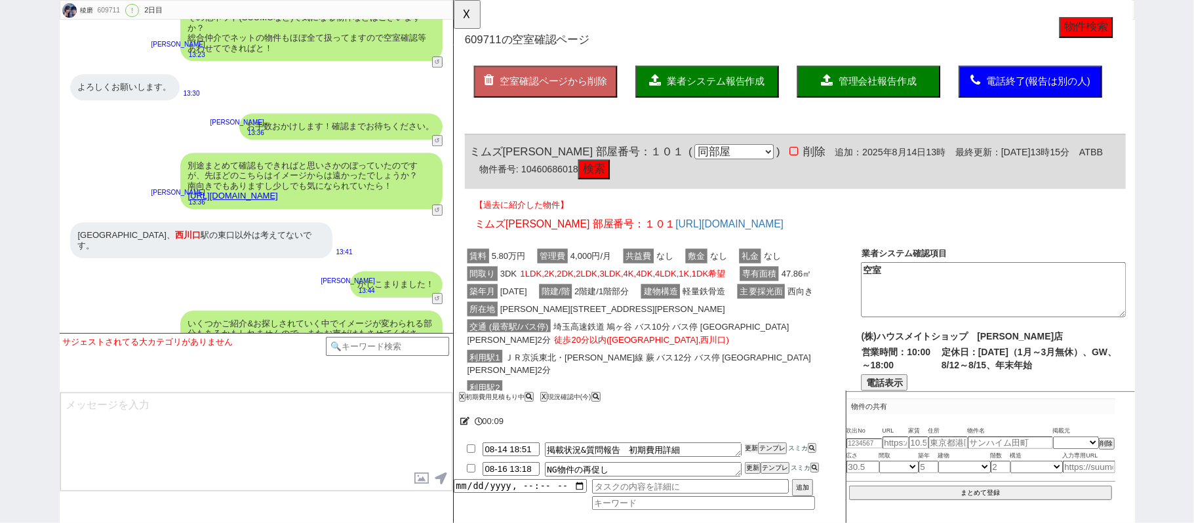
drag, startPoint x: 753, startPoint y: 446, endPoint x: 753, endPoint y: 433, distance: 12.5
click at [753, 438] on div "00:09 08-14 18:51 掲載状況&質問報告　初期費用詳細 更新 テンプレ スミカ 08-16 13:18 NG物件の再促し 更新 テンプレ スミカ…" at bounding box center [650, 464] width 392 height 118
drag, startPoint x: 753, startPoint y: 433, endPoint x: 753, endPoint y: 444, distance: 10.5
click at [753, 441] on div "00:09 08-14 18:51 掲載状況&質問報告　初期費用詳細 更新 テンプレ スミカ 08-16 13:18 NG物件の再促し 更新 テンプレ スミカ…" at bounding box center [650, 464] width 392 height 118
drag, startPoint x: 753, startPoint y: 445, endPoint x: 751, endPoint y: 433, distance: 12.0
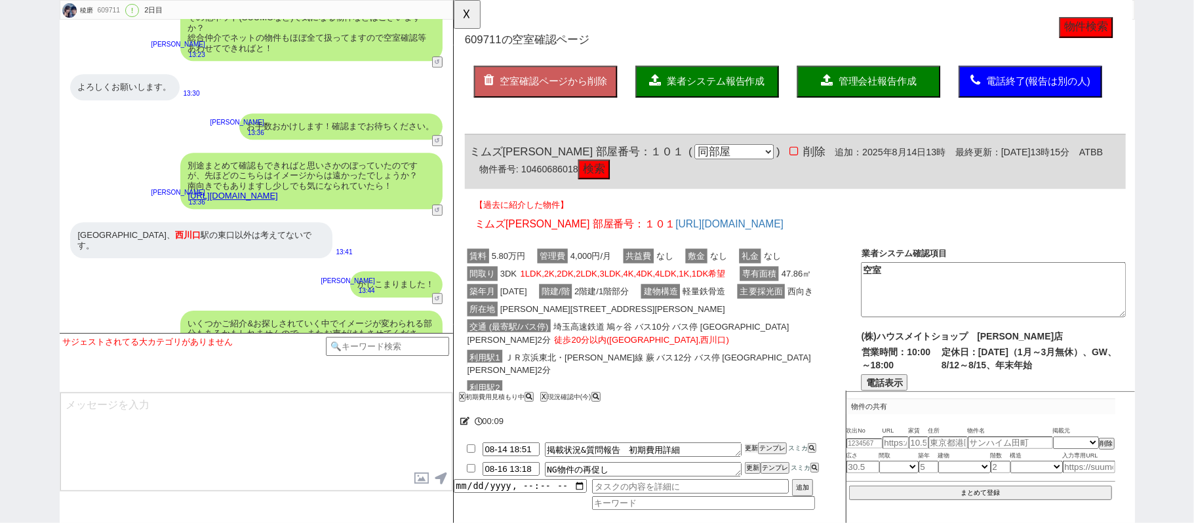
click at [751, 441] on div "00:09 08-14 18:51 掲載状況&質問報告　初期費用詳細 更新 テンプレ スミカ 08-16 13:18 NG物件の再促し 更新 テンプレ スミカ…" at bounding box center [650, 464] width 392 height 118
click at [751, 460] on li "08-14 18:51 掲載状況&質問報告　初期費用詳細 更新 テンプレ スミカ" at bounding box center [650, 470] width 392 height 20
drag, startPoint x: 751, startPoint y: 439, endPoint x: 751, endPoint y: 447, distance: 8.5
click at [751, 441] on div "00:10 08-14 18:51 掲載状況&質問報告　初期費用詳細 更新 テンプレ スミカ 08-16 13:18 NG物件の再促し 更新 テンプレ スミカ…" at bounding box center [650, 464] width 392 height 118
click at [751, 447] on button "更新" at bounding box center [751, 448] width 13 height 9
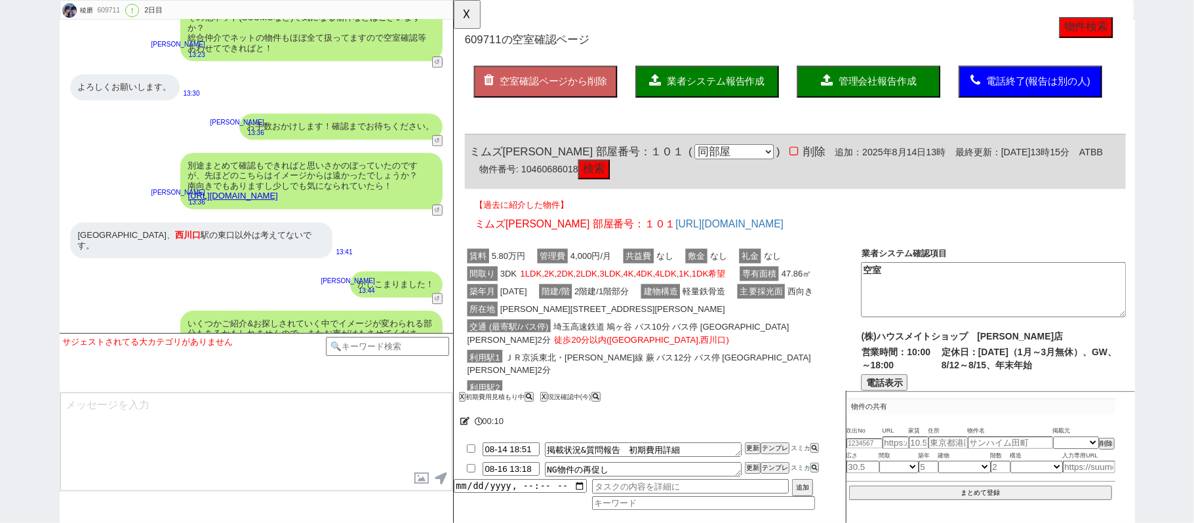
click at [751, 439] on div at bounding box center [650, 437] width 392 height 5
drag, startPoint x: 751, startPoint y: 447, endPoint x: 750, endPoint y: 437, distance: 9.9
click at [750, 447] on button "更新" at bounding box center [751, 448] width 13 height 9
drag, startPoint x: 750, startPoint y: 437, endPoint x: 725, endPoint y: 415, distance: 33.0
click at [748, 434] on div "00:11 08-14 18:51 掲載状況&質問報告　初期費用詳細 更新 テンプレ スミカ 08-16 13:18 NG物件の再促し 更新 テンプレ スミカ…" at bounding box center [650, 464] width 392 height 118
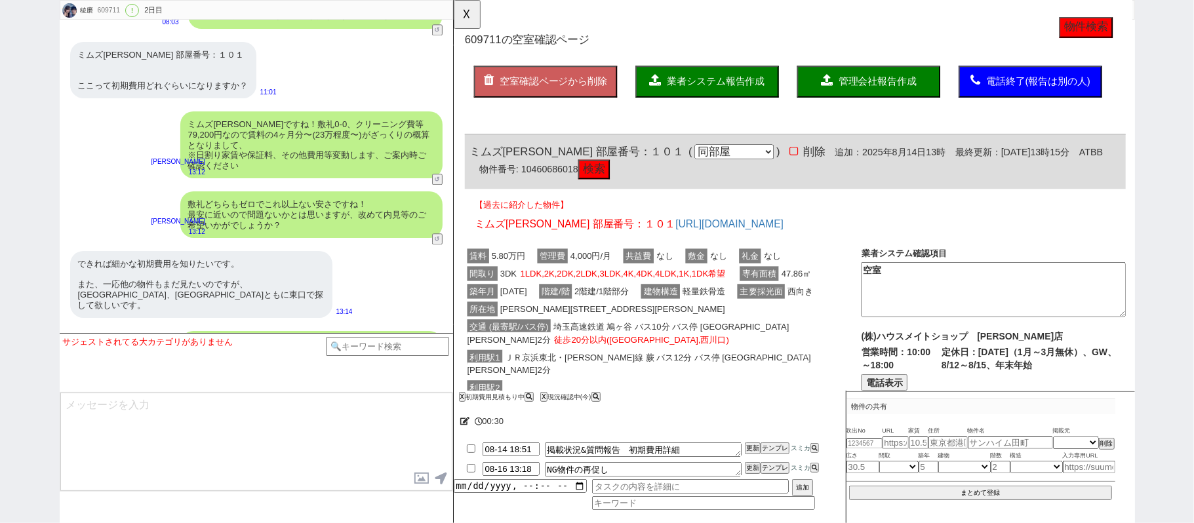
scroll to position [2487, 0]
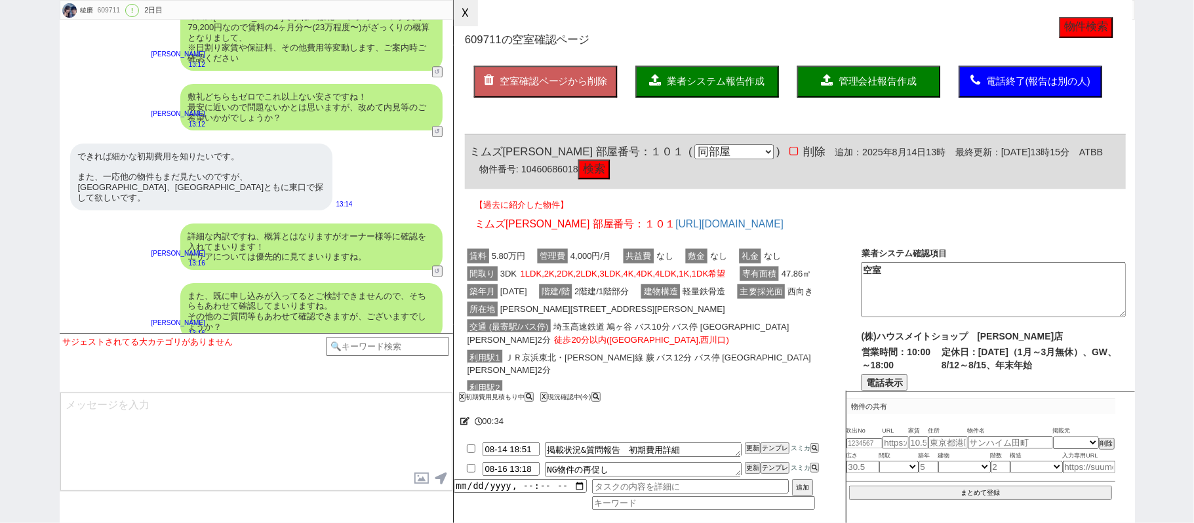
click at [468, 9] on button "☓" at bounding box center [466, 13] width 24 height 26
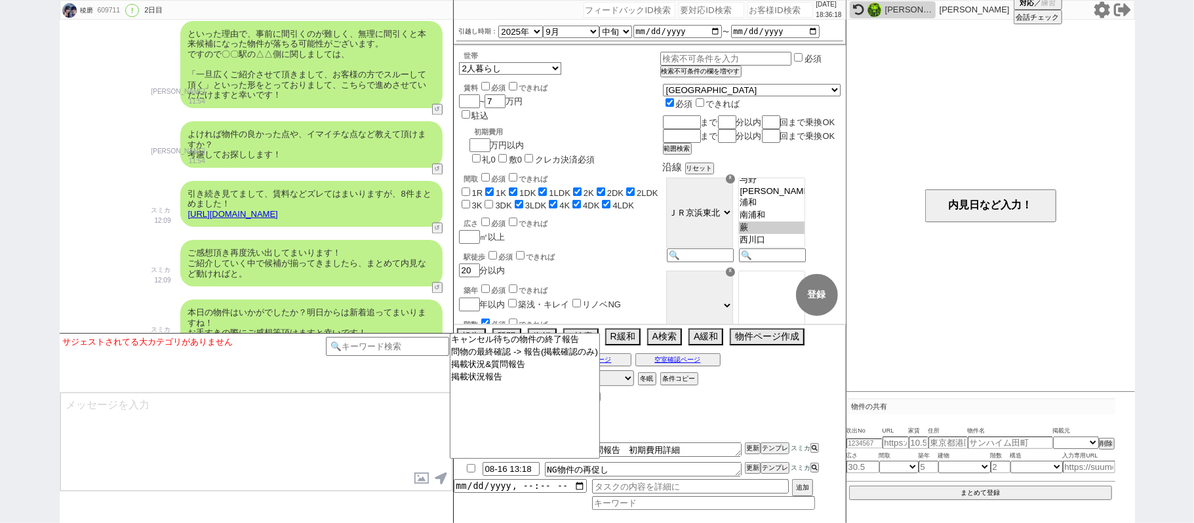
scroll to position [1874, 0]
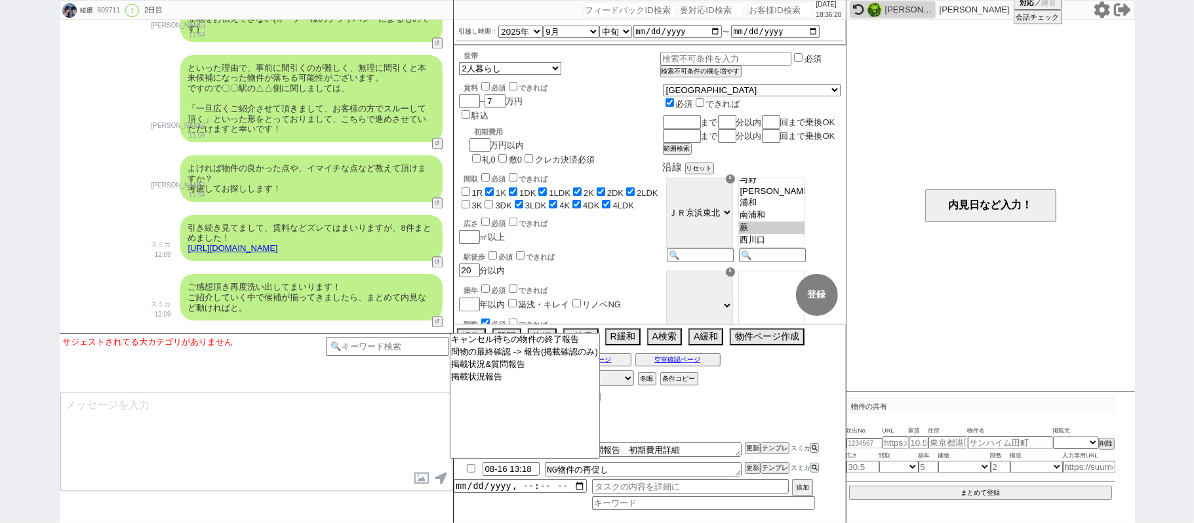
click at [316, 452] on textarea at bounding box center [256, 442] width 392 height 98
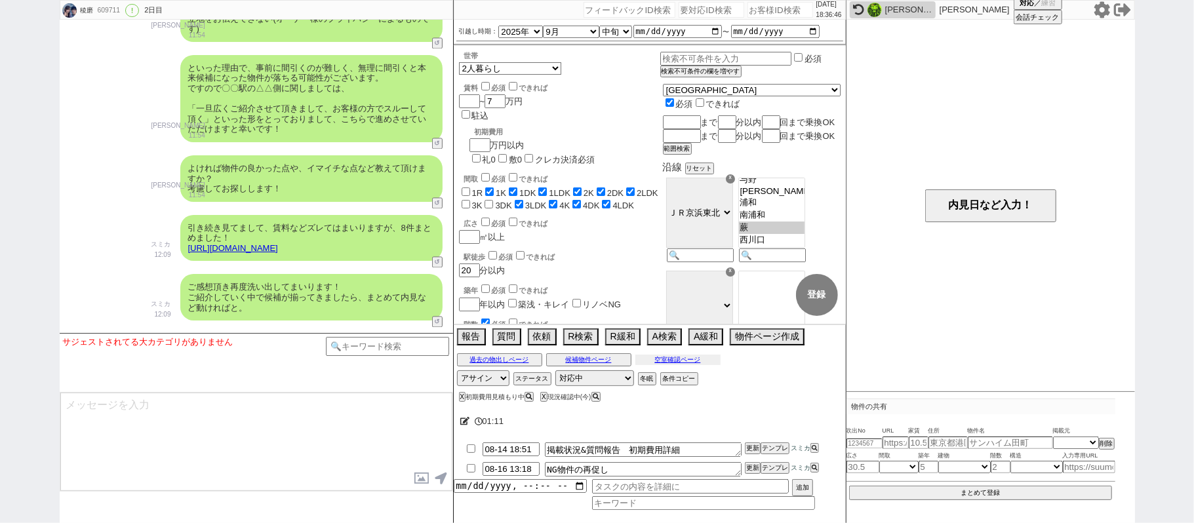
click at [685, 365] on button "空室確認ページ" at bounding box center [677, 360] width 85 height 10
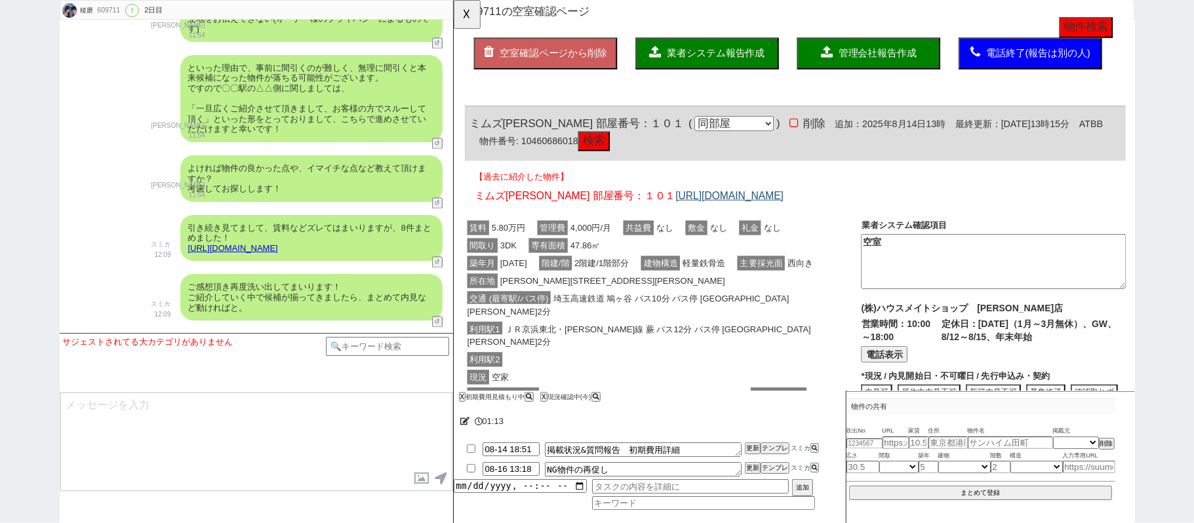
scroll to position [0, 0]
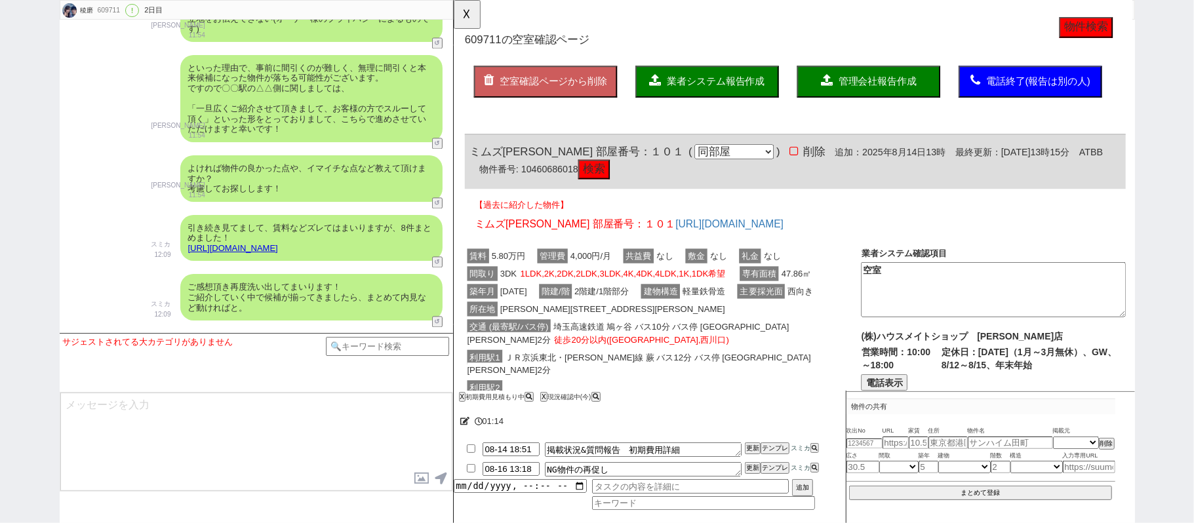
click button "検索"
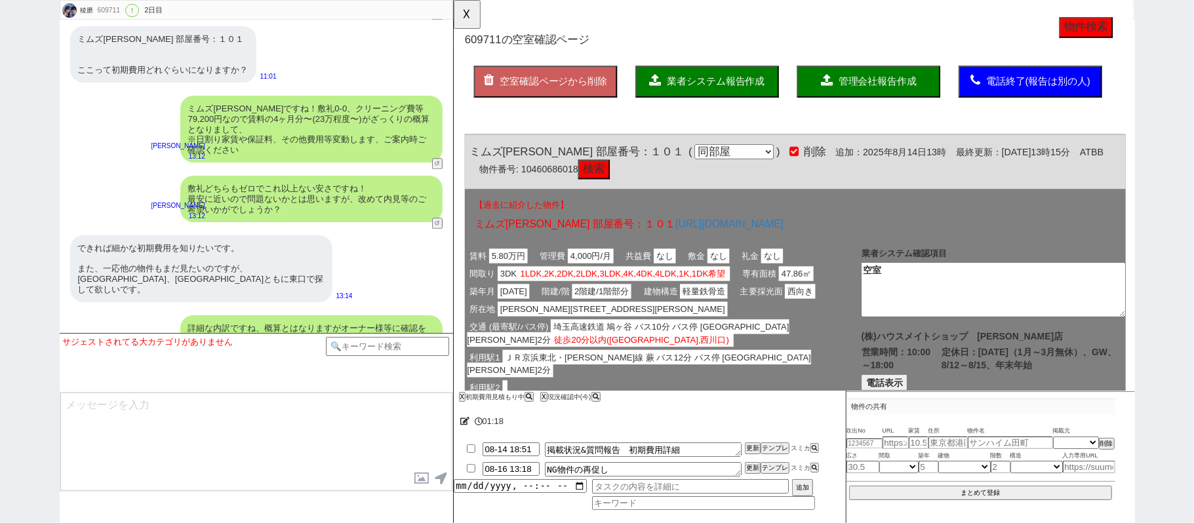
scroll to position [2399, 0]
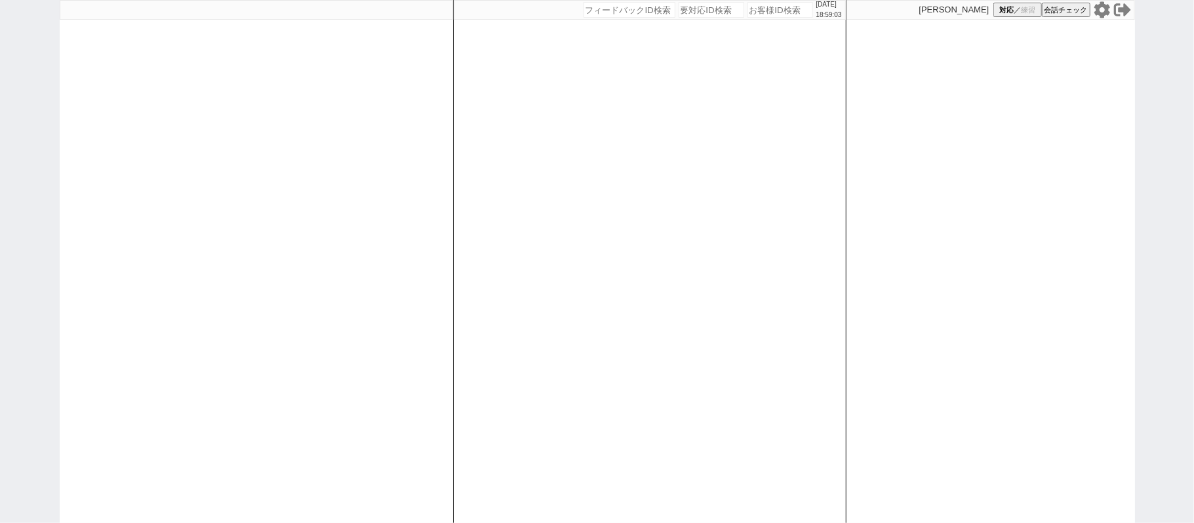
click at [1106, 6] on icon at bounding box center [1102, 9] width 16 height 16
